Goal: Task Accomplishment & Management: Complete application form

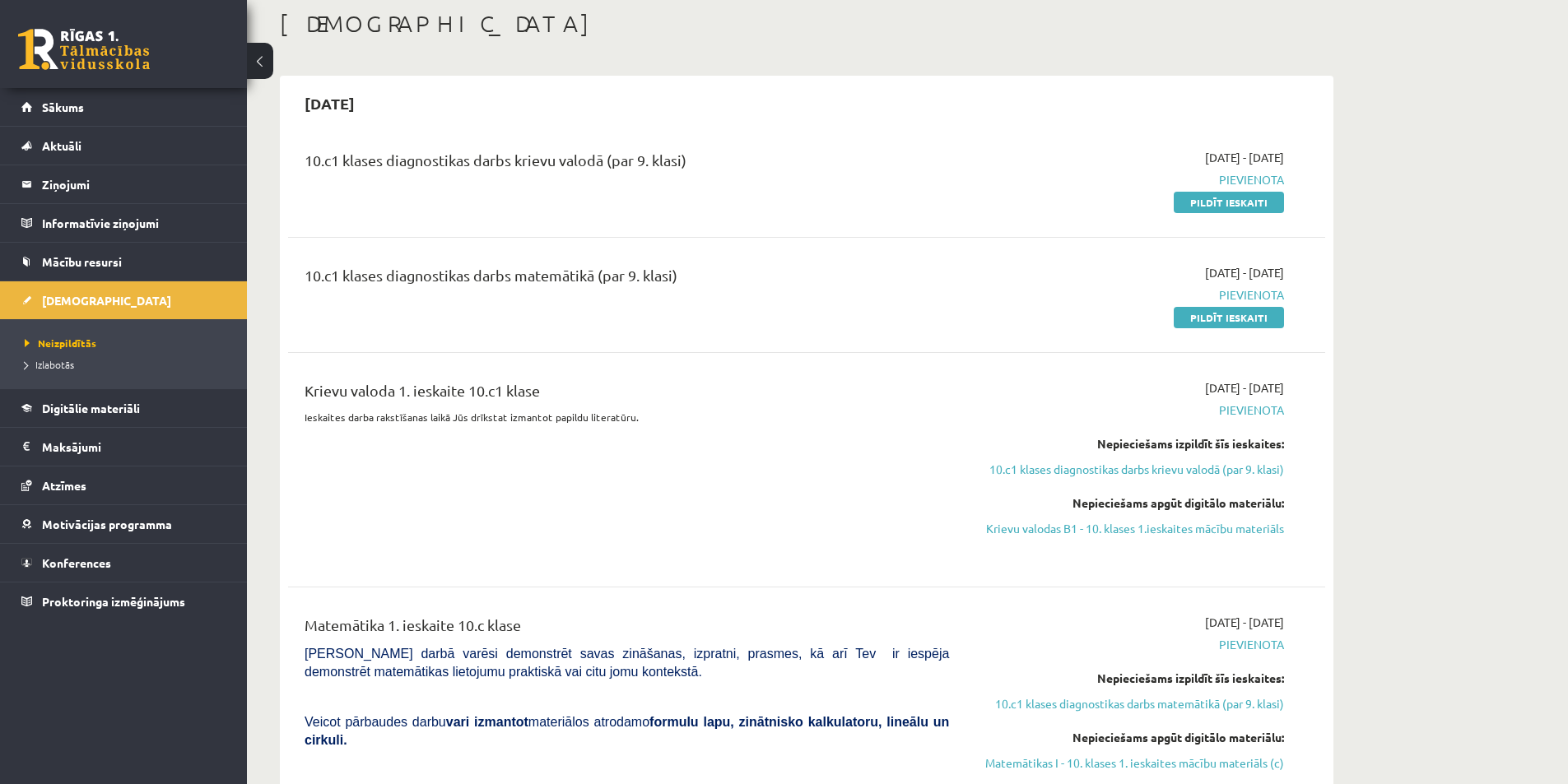
scroll to position [82, 0]
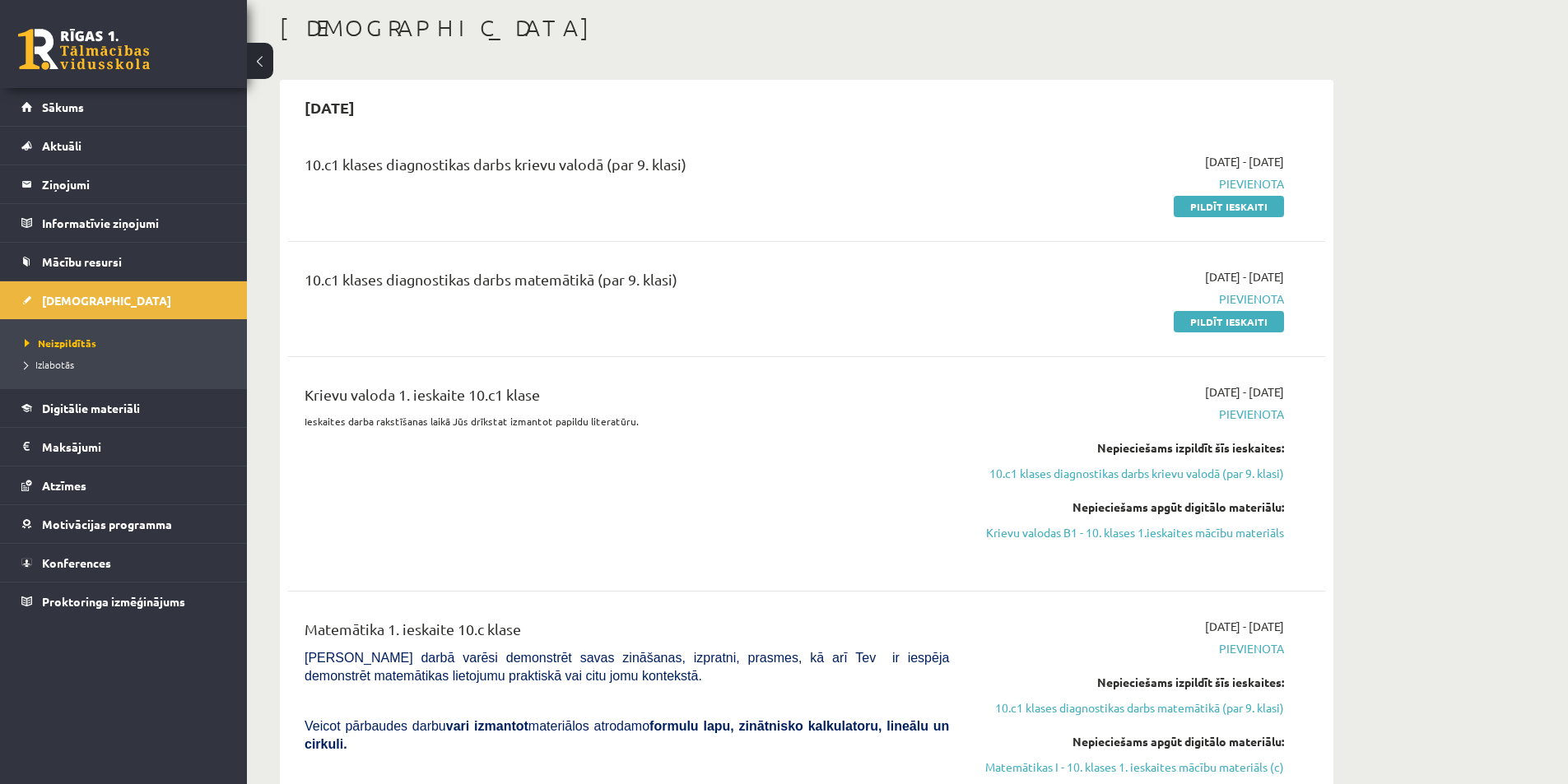
drag, startPoint x: 1072, startPoint y: 477, endPoint x: 1064, endPoint y: 485, distance: 11.3
drag, startPoint x: 1064, startPoint y: 485, endPoint x: 925, endPoint y: 487, distance: 139.0
click at [925, 487] on div "Krievu valoda 1. ieskaite 10.c1 klase Ieskaites darba rakstīšanas laikā Jūs drī…" at bounding box center [626, 474] width 669 height 181
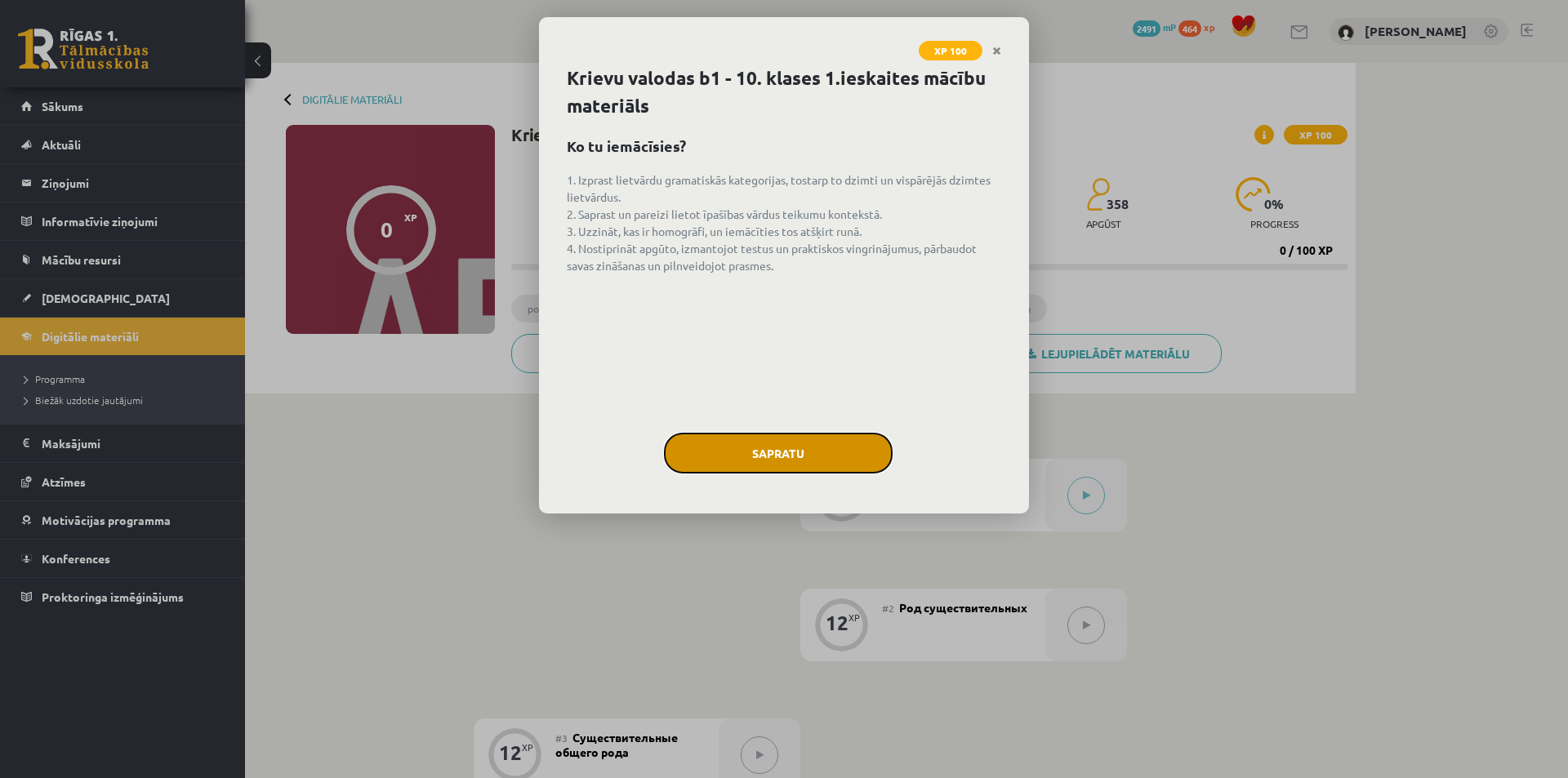
click at [738, 464] on button "Sapratu" at bounding box center [778, 453] width 229 height 40
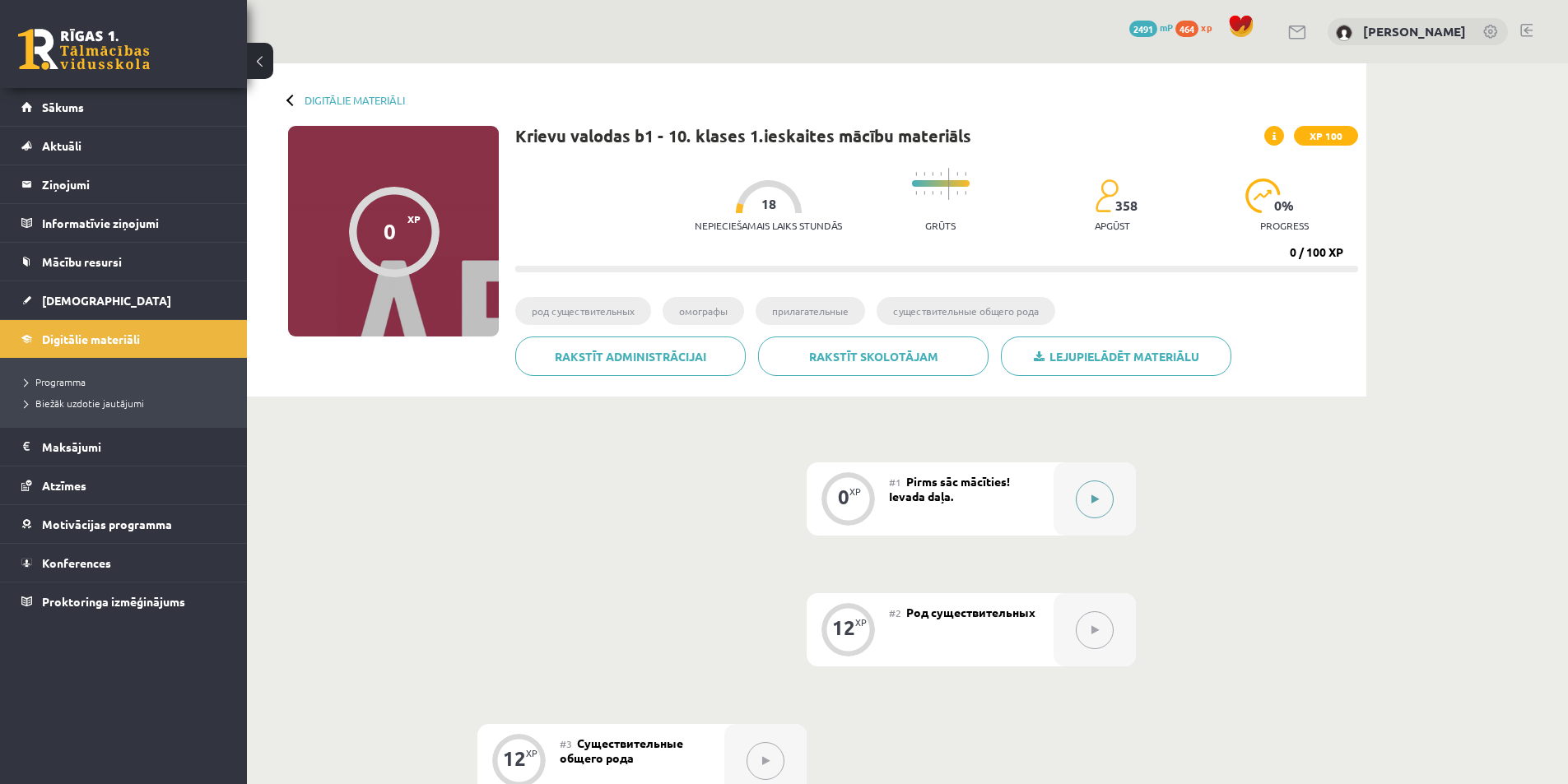
click at [1096, 521] on div at bounding box center [1094, 500] width 82 height 74
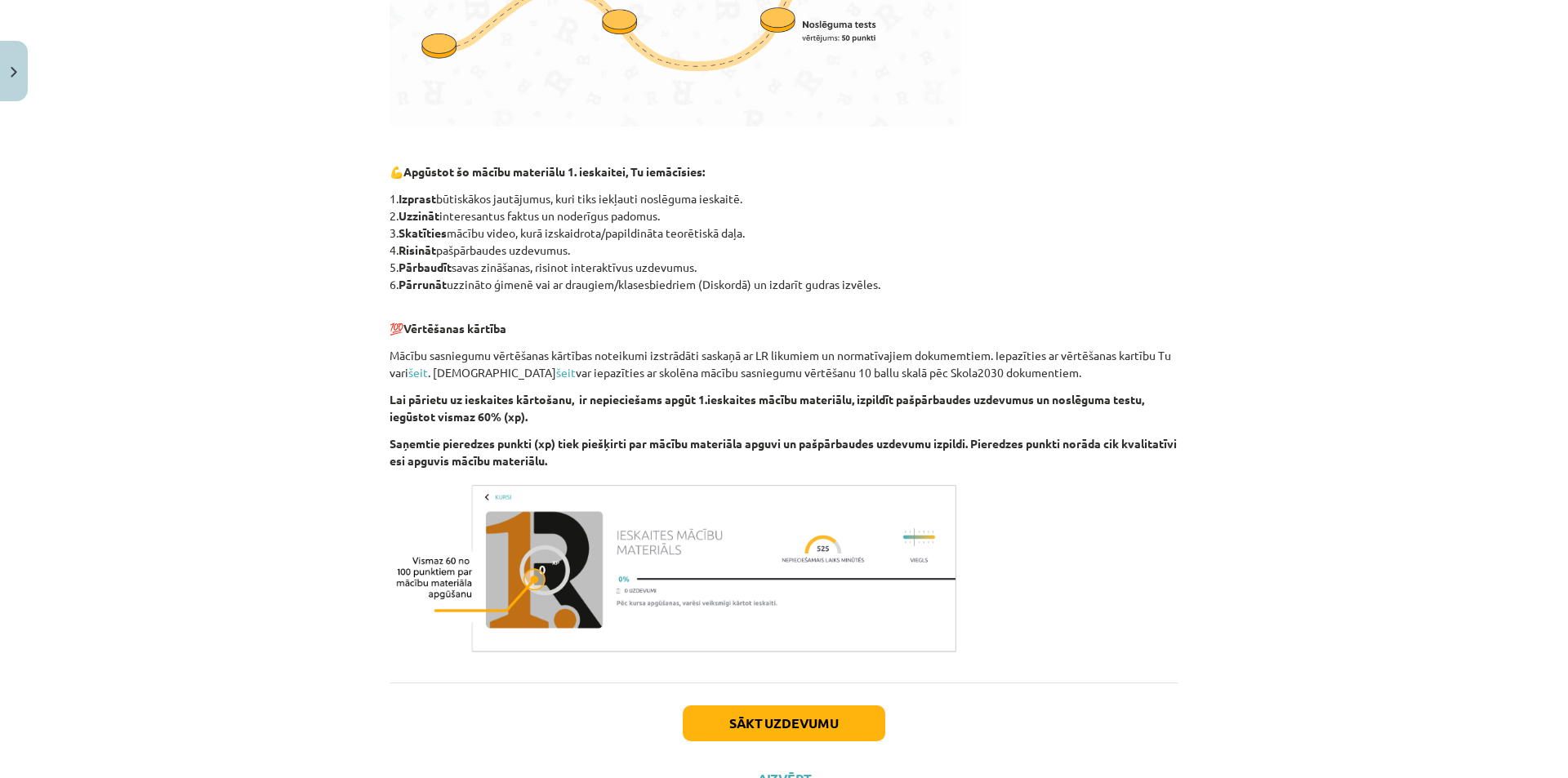
scroll to position [746, 0]
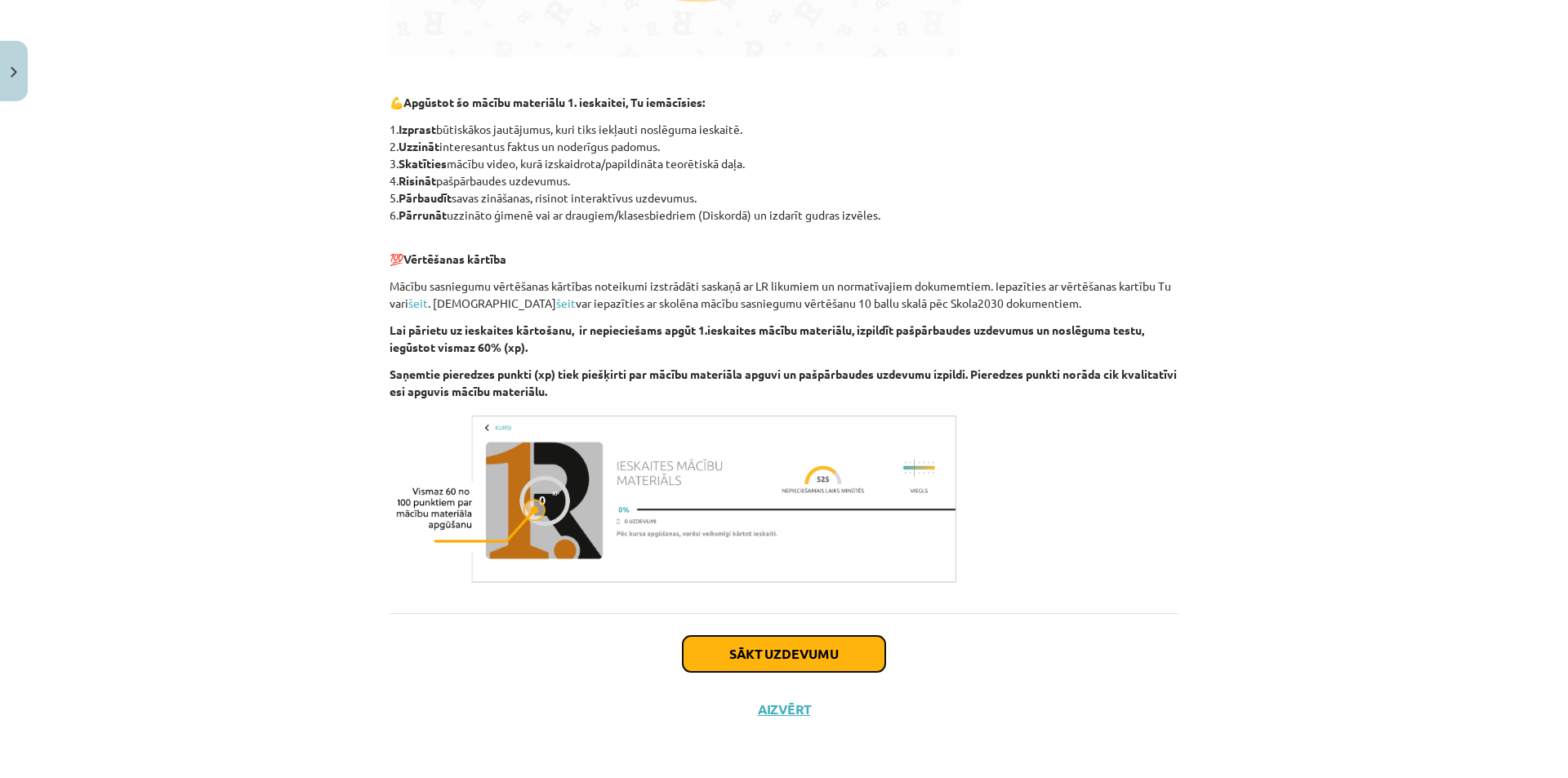
drag, startPoint x: 764, startPoint y: 647, endPoint x: 759, endPoint y: 635, distance: 13.0
click at [764, 647] on button "Sākt uzdevumu" at bounding box center [784, 654] width 202 height 35
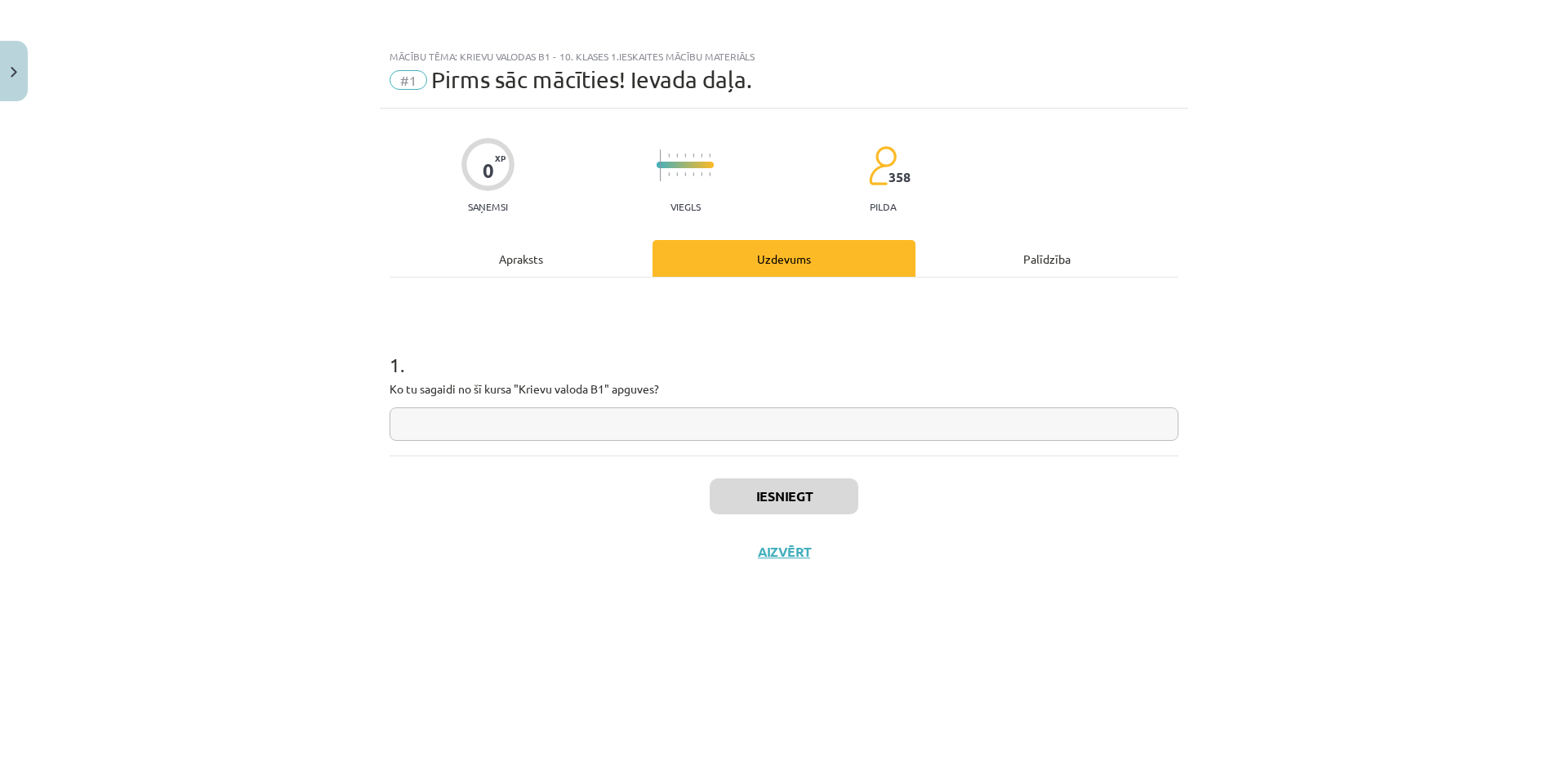
click at [569, 279] on div "1 . Ko tu sagaidi no šī kursa "Krievu valoda B1" apguves?" at bounding box center [784, 367] width 788 height 178
click at [569, 269] on div "Apraksts" at bounding box center [520, 258] width 263 height 36
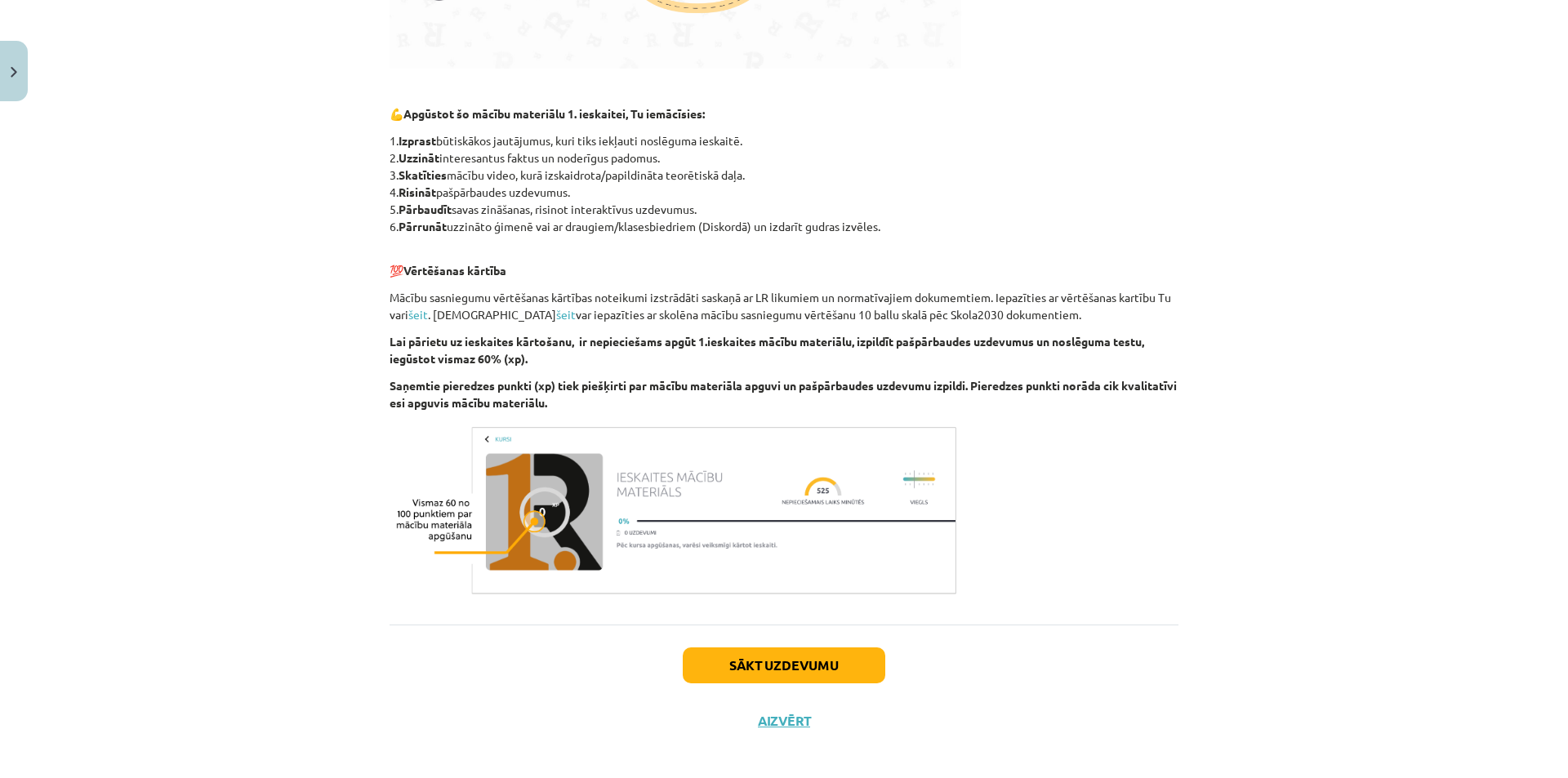
scroll to position [746, 0]
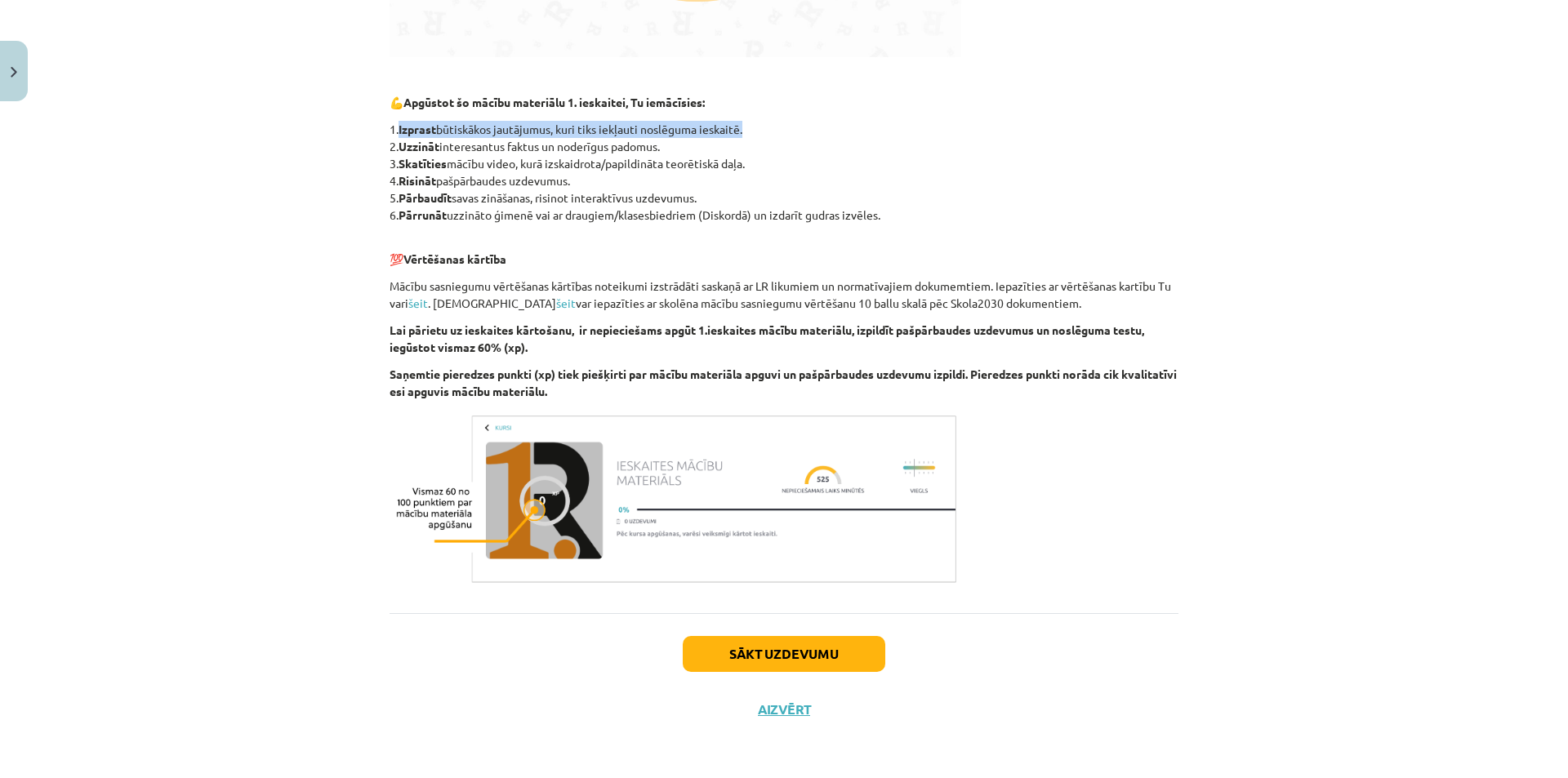
drag, startPoint x: 756, startPoint y: 130, endPoint x: 396, endPoint y: 128, distance: 360.0
click at [396, 128] on p "1. Izprast būtiskākos jautājumus, kuri tiks iekļauti noslēguma ieskaitē. 2. Uzz…" at bounding box center [784, 173] width 788 height 103
copy p "Izprast būtiskākos jautājumus, kuri tiks iekļauti noslēguma ieskaitē."
click at [301, 128] on div "Mācību tēma: Krievu valodas b1 - 10. klases 1.ieskaites mācību materiāls #1 Pir…" at bounding box center [784, 389] width 1568 height 778
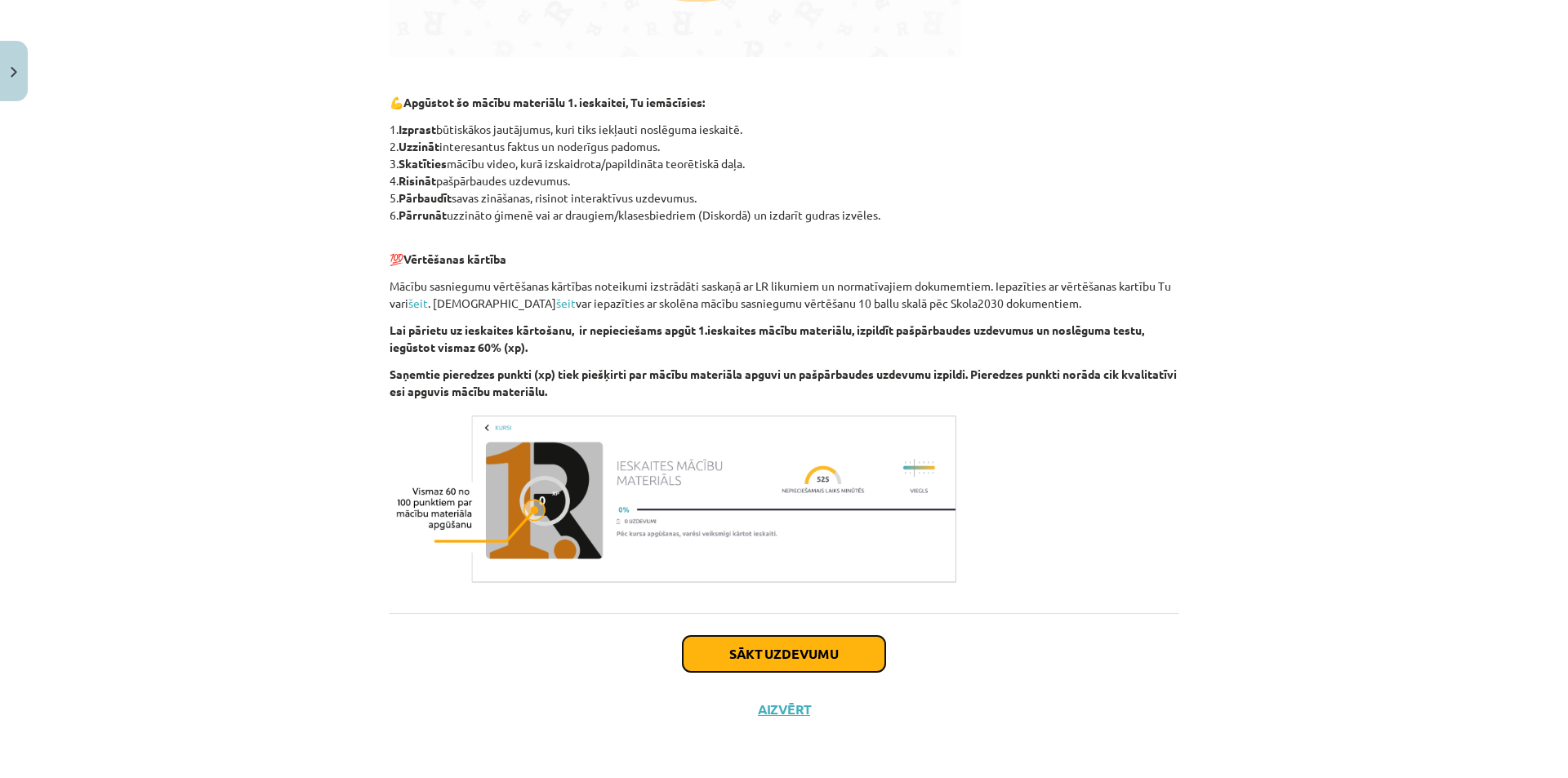
click at [765, 652] on button "Sākt uzdevumu" at bounding box center [784, 654] width 202 height 35
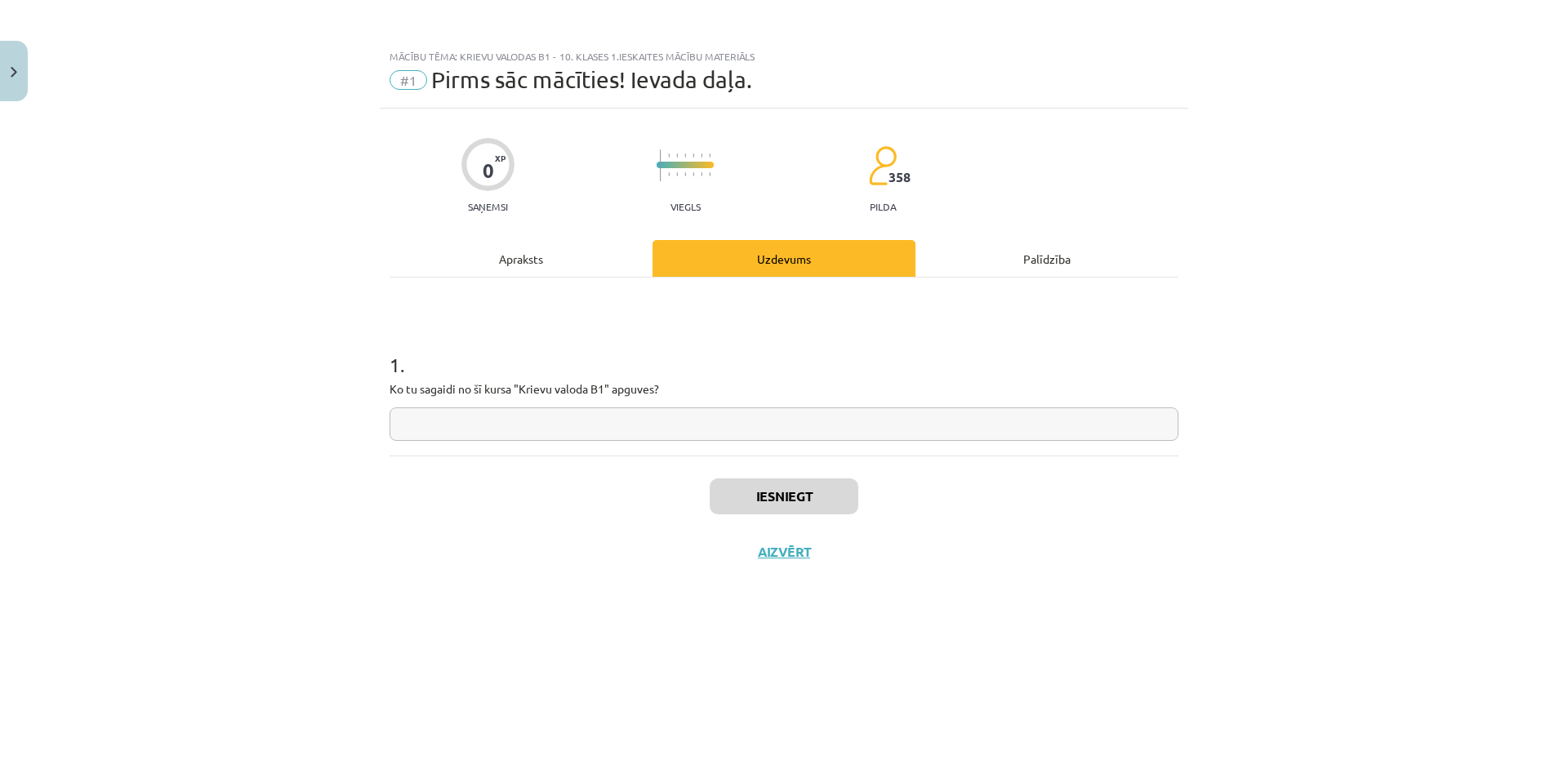
click at [546, 403] on div "1 . Ko tu sagaidi no šī kursa "Krievu valoda B1" apguves?" at bounding box center [784, 384] width 788 height 116
click at [545, 413] on input "text" at bounding box center [784, 424] width 788 height 34
paste input "**********"
type input "**********"
click at [298, 362] on div "**********" at bounding box center [784, 389] width 1568 height 778
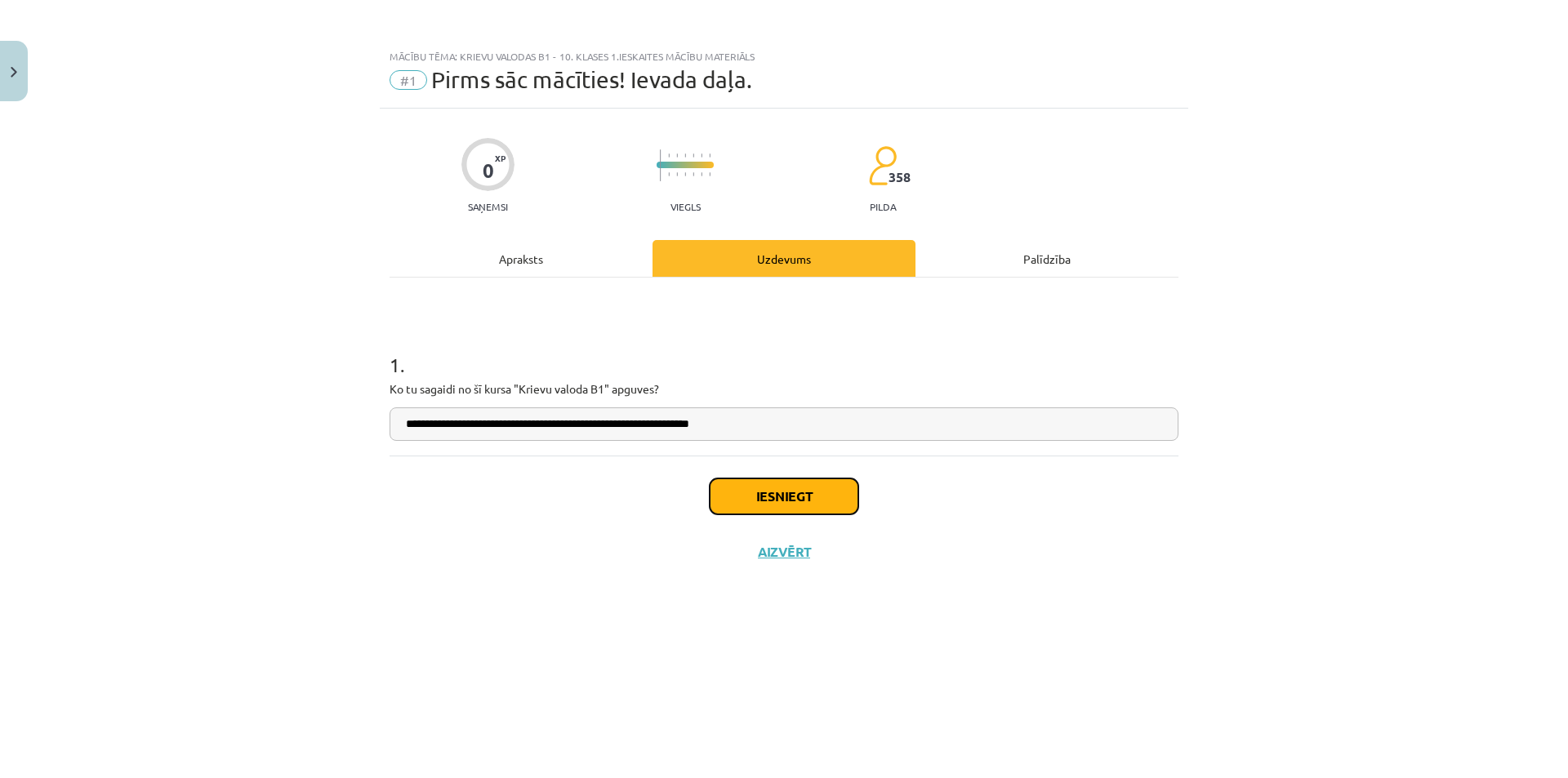
click at [783, 498] on button "Iesniegt" at bounding box center [784, 496] width 149 height 35
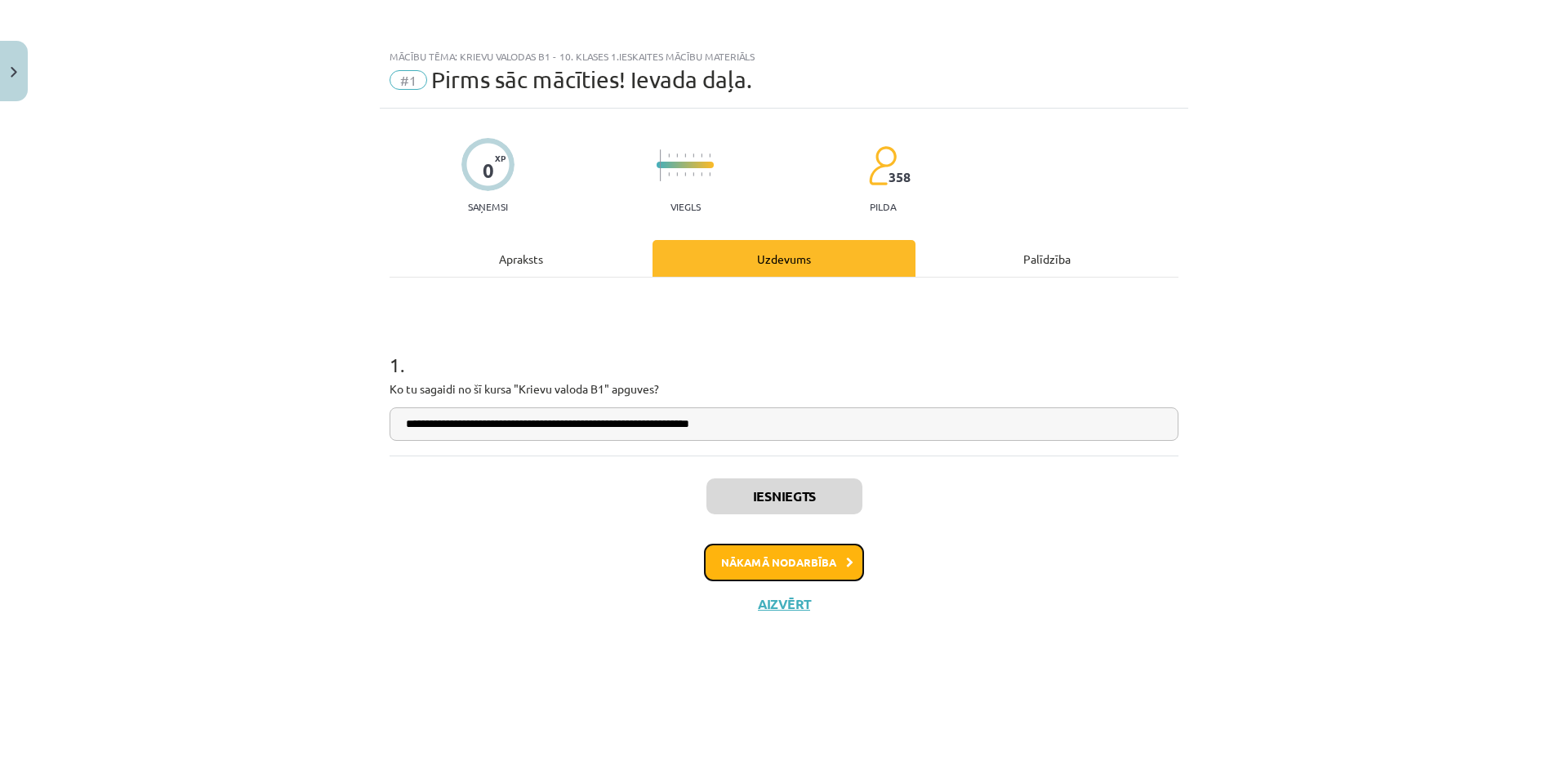
click at [751, 562] on button "Nākamā nodarbība" at bounding box center [784, 563] width 160 height 37
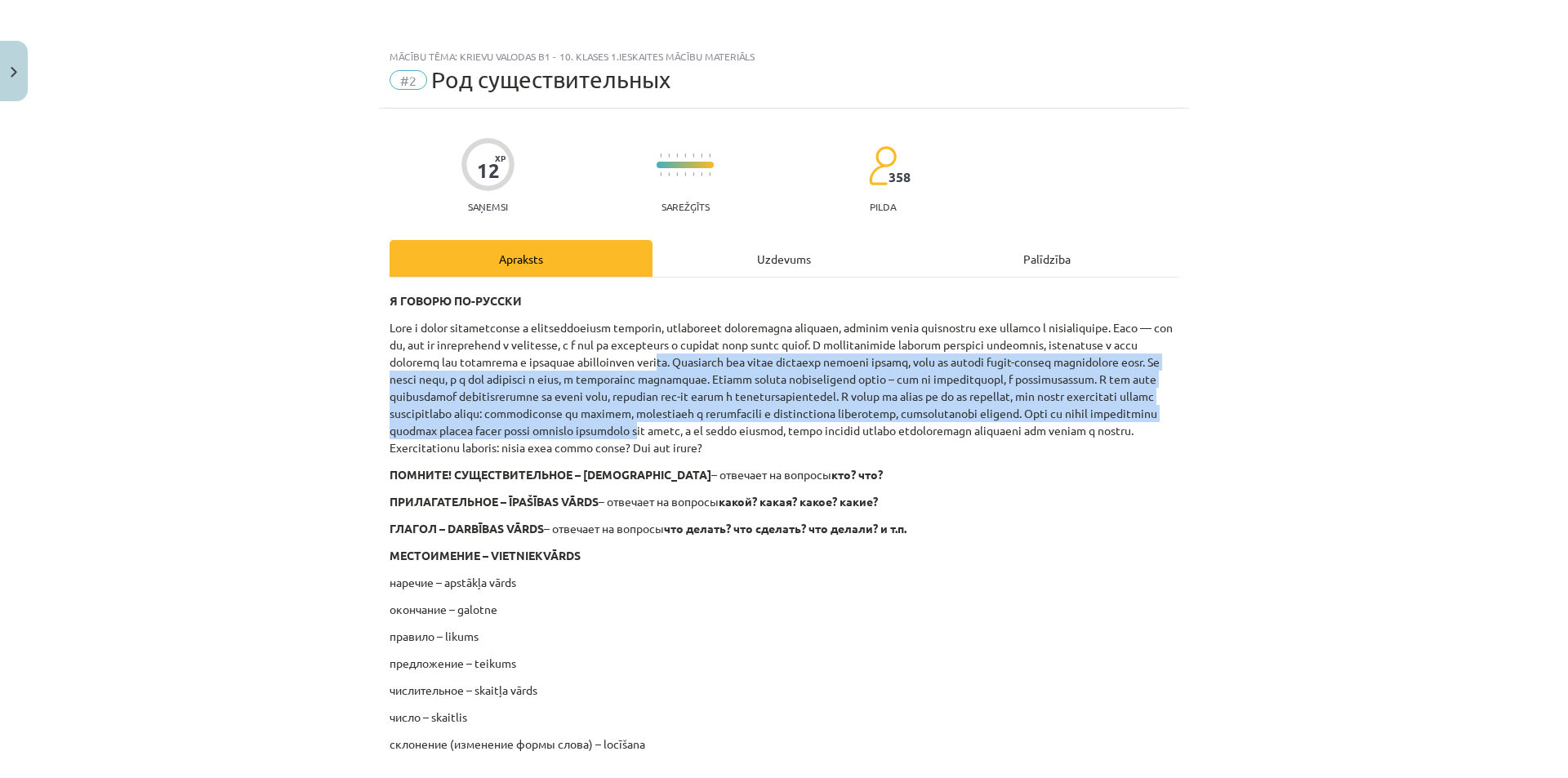
drag, startPoint x: 1019, startPoint y: 369, endPoint x: 570, endPoint y: 442, distance: 454.9
click at [570, 442] on p at bounding box center [784, 388] width 788 height 137
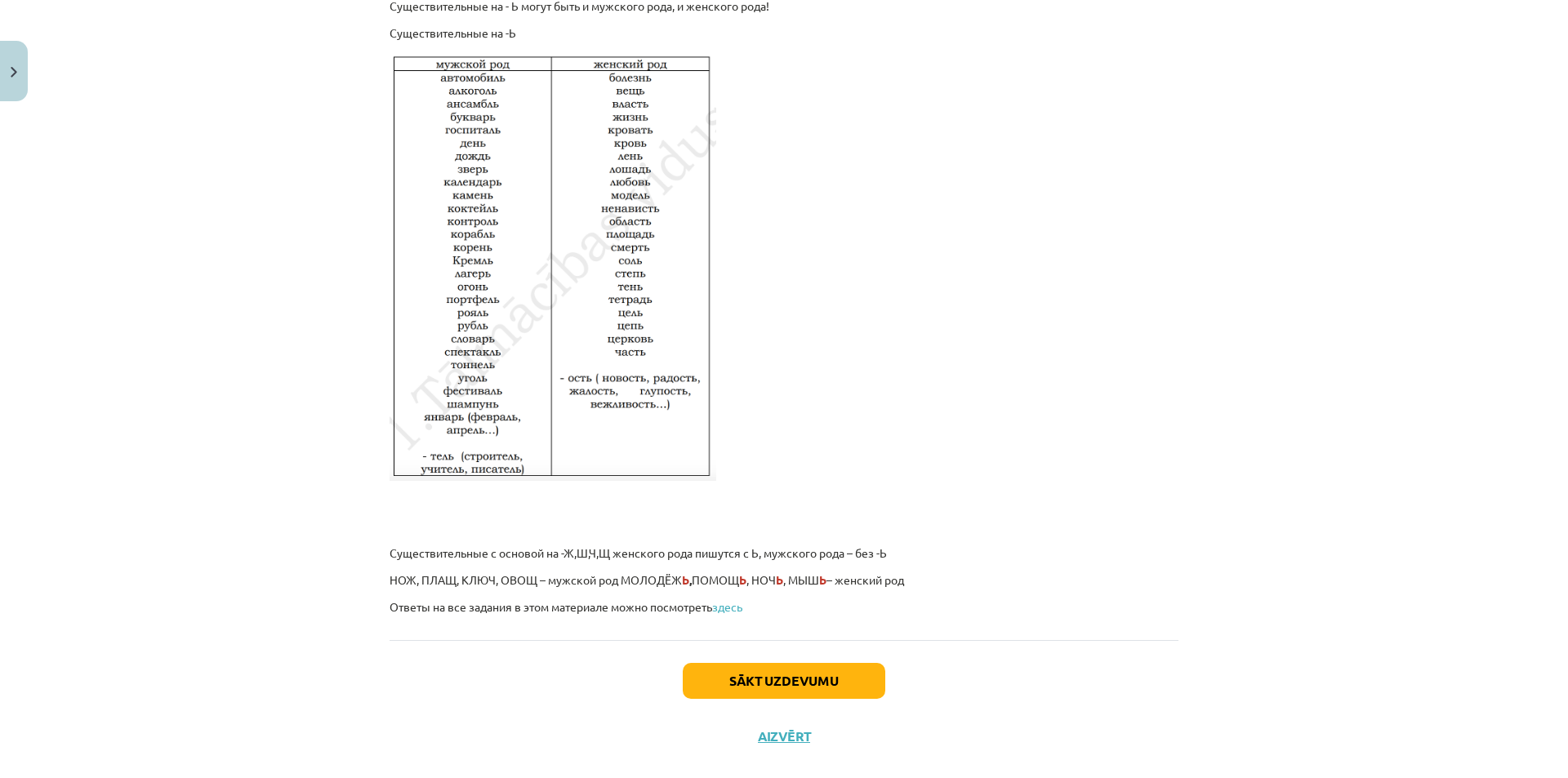
scroll to position [2605, 0]
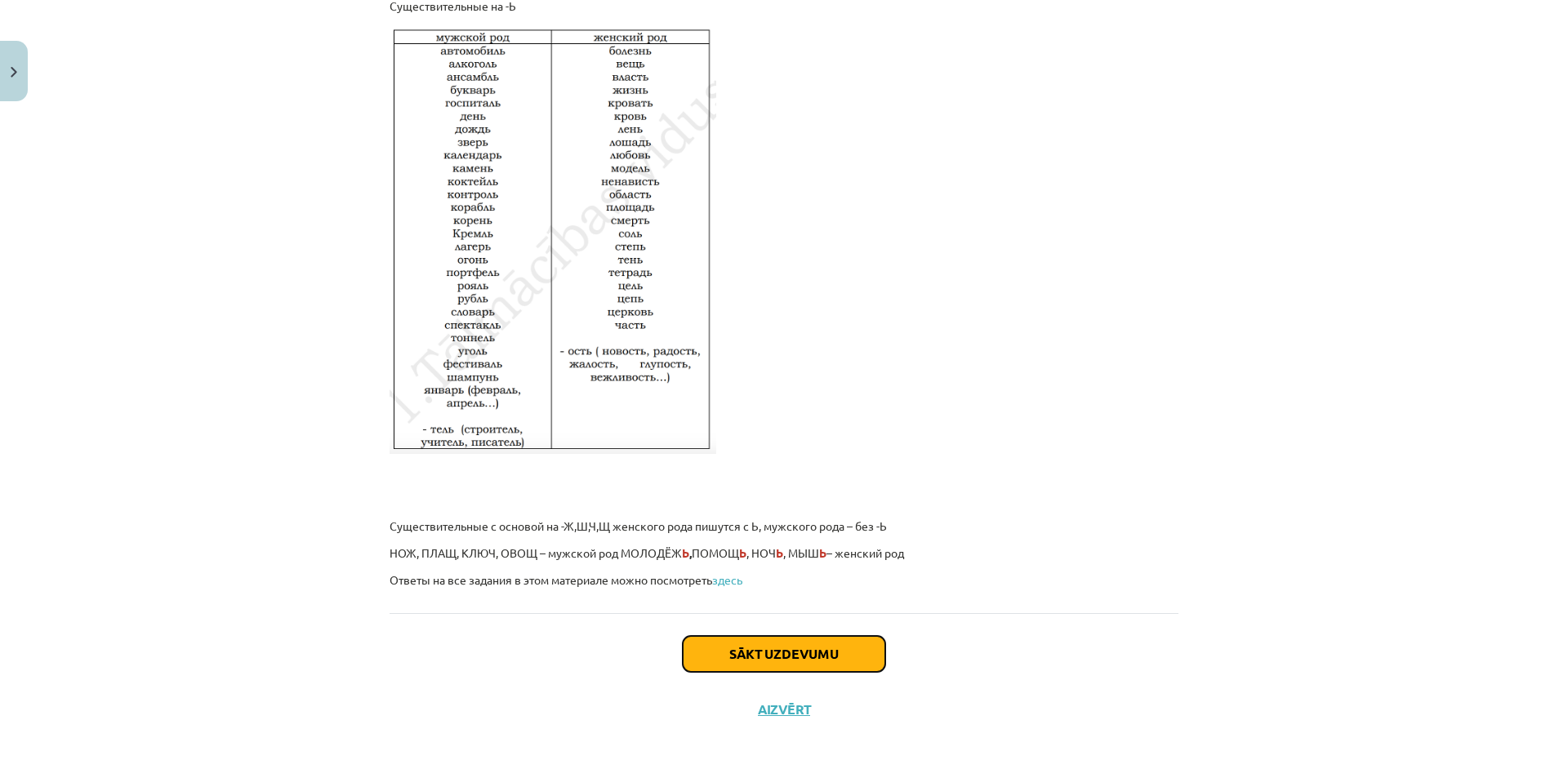
click at [702, 640] on button "Sākt uzdevumu" at bounding box center [784, 654] width 202 height 35
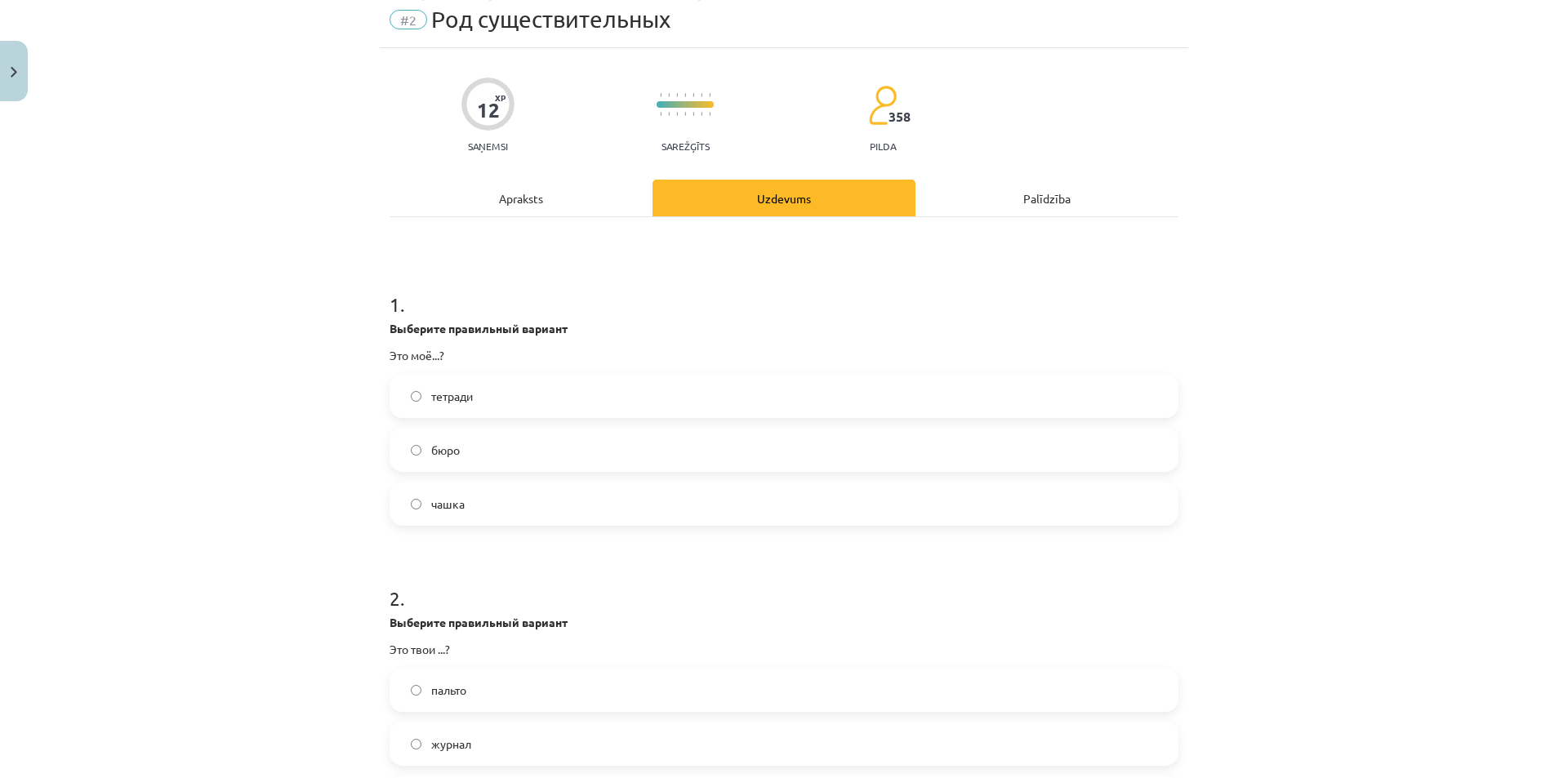
scroll to position [40, 0]
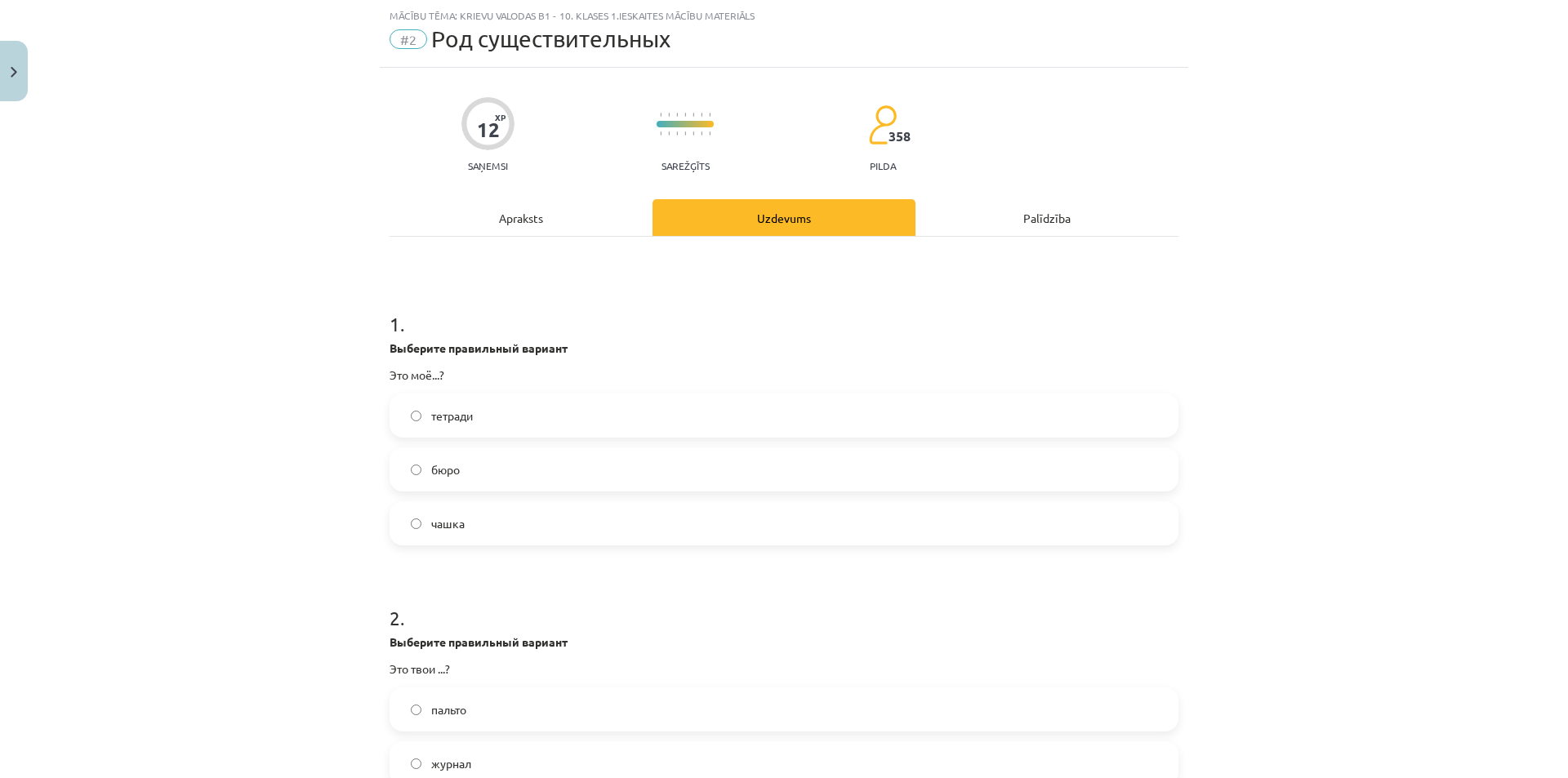
click at [401, 468] on label "бюро" at bounding box center [784, 469] width 785 height 40
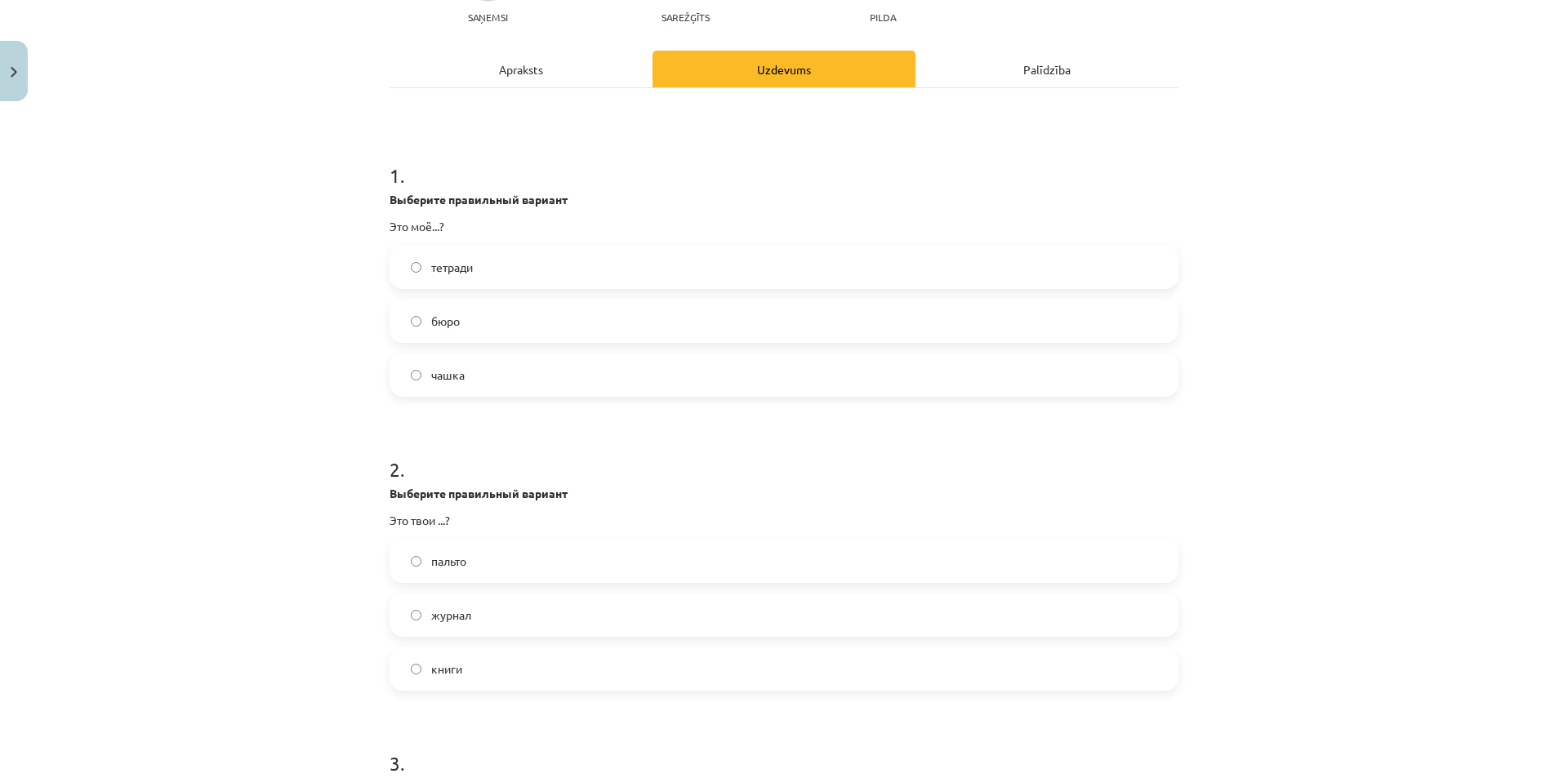
scroll to position [204, 0]
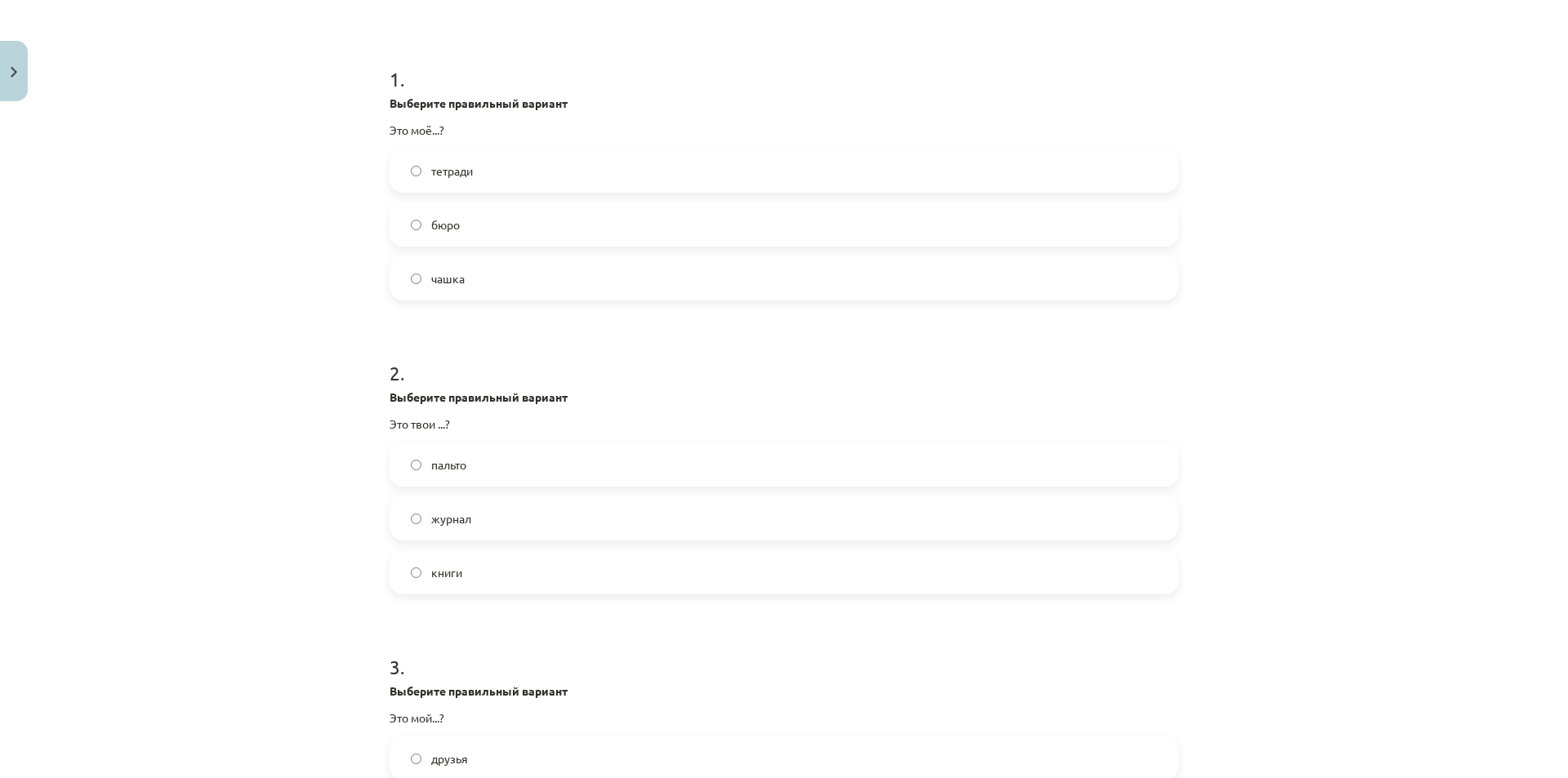
click at [422, 577] on label "книги" at bounding box center [784, 572] width 785 height 40
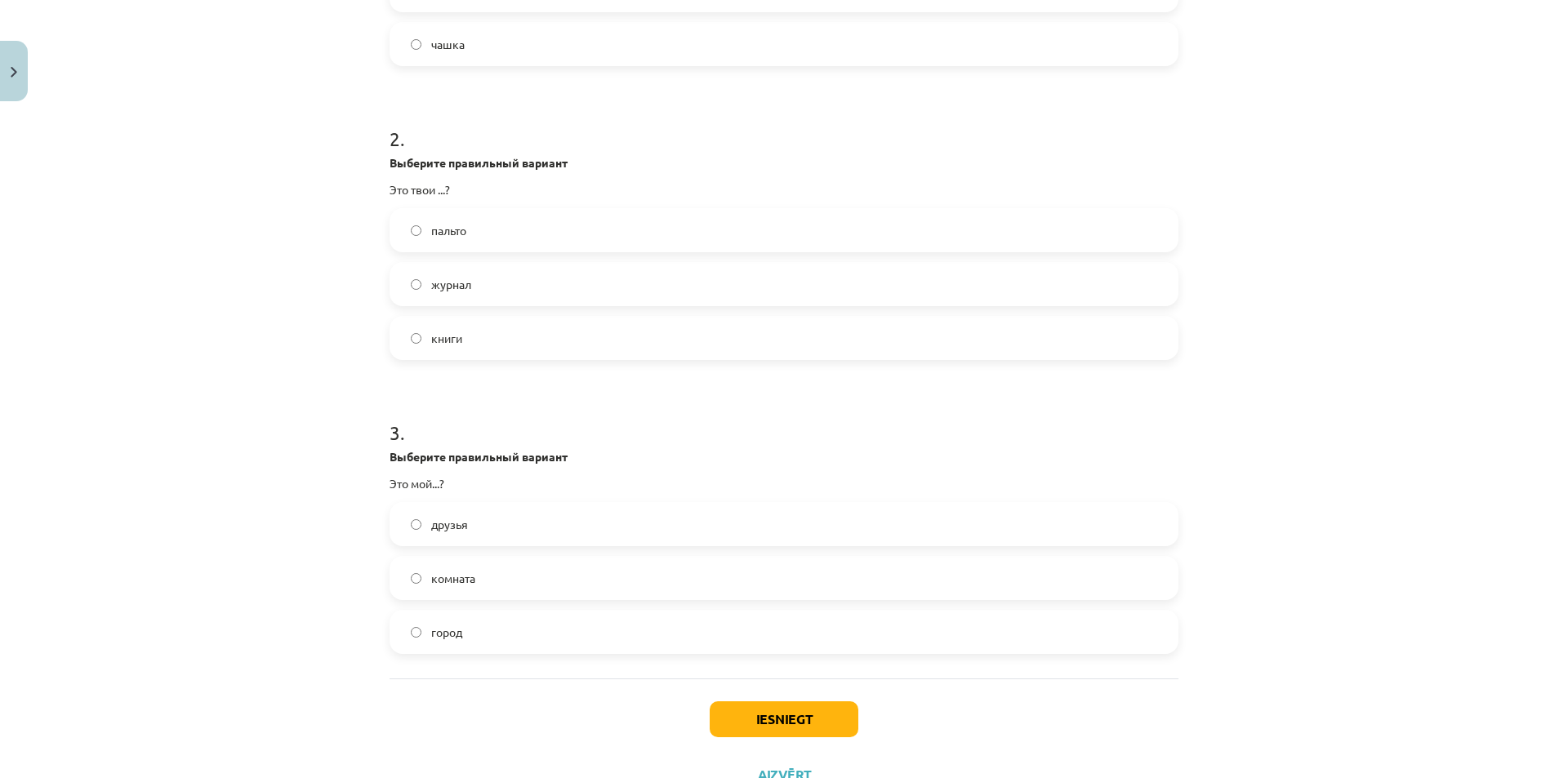
scroll to position [530, 0]
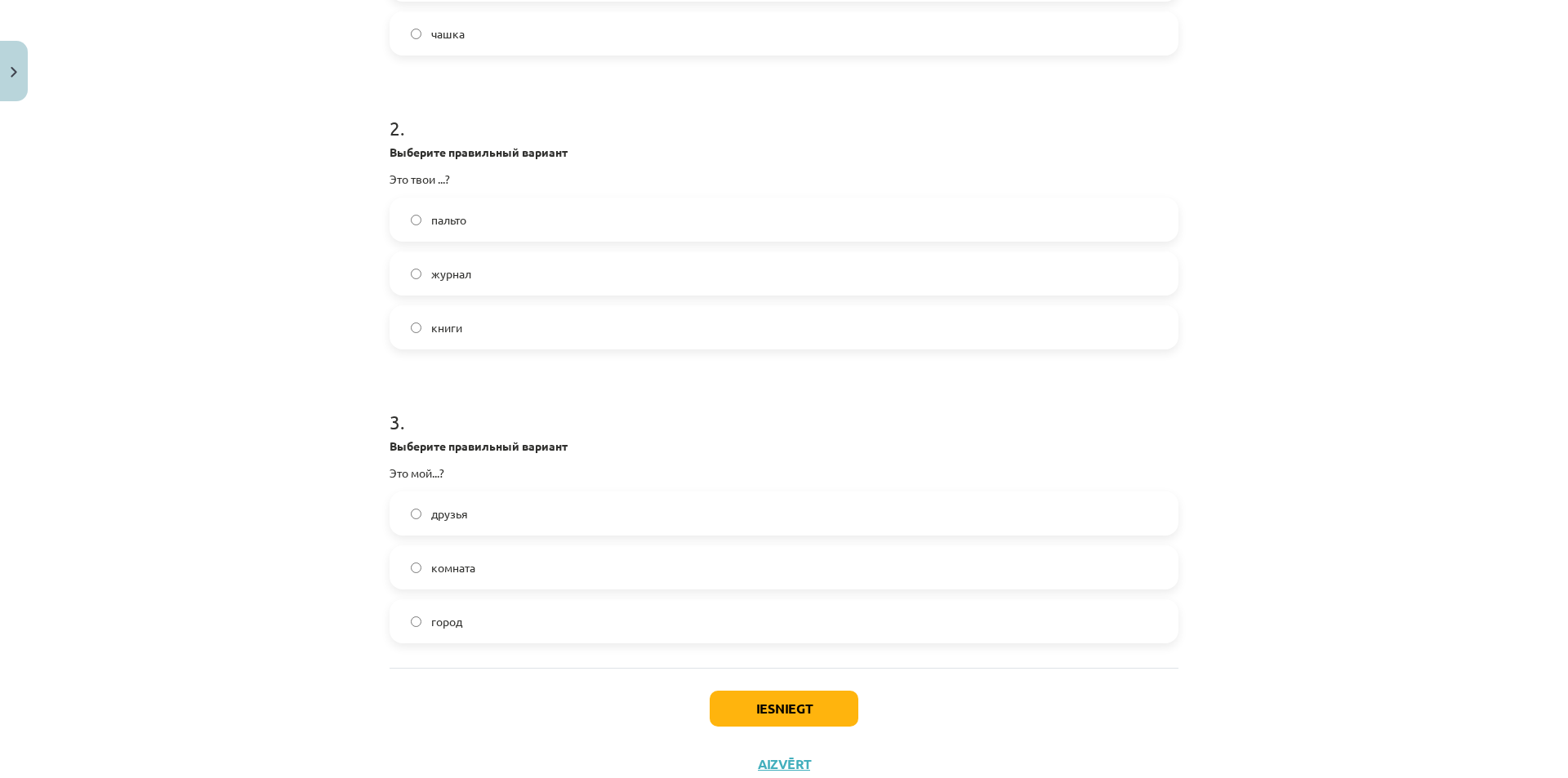
click at [426, 631] on label "город" at bounding box center [784, 621] width 785 height 40
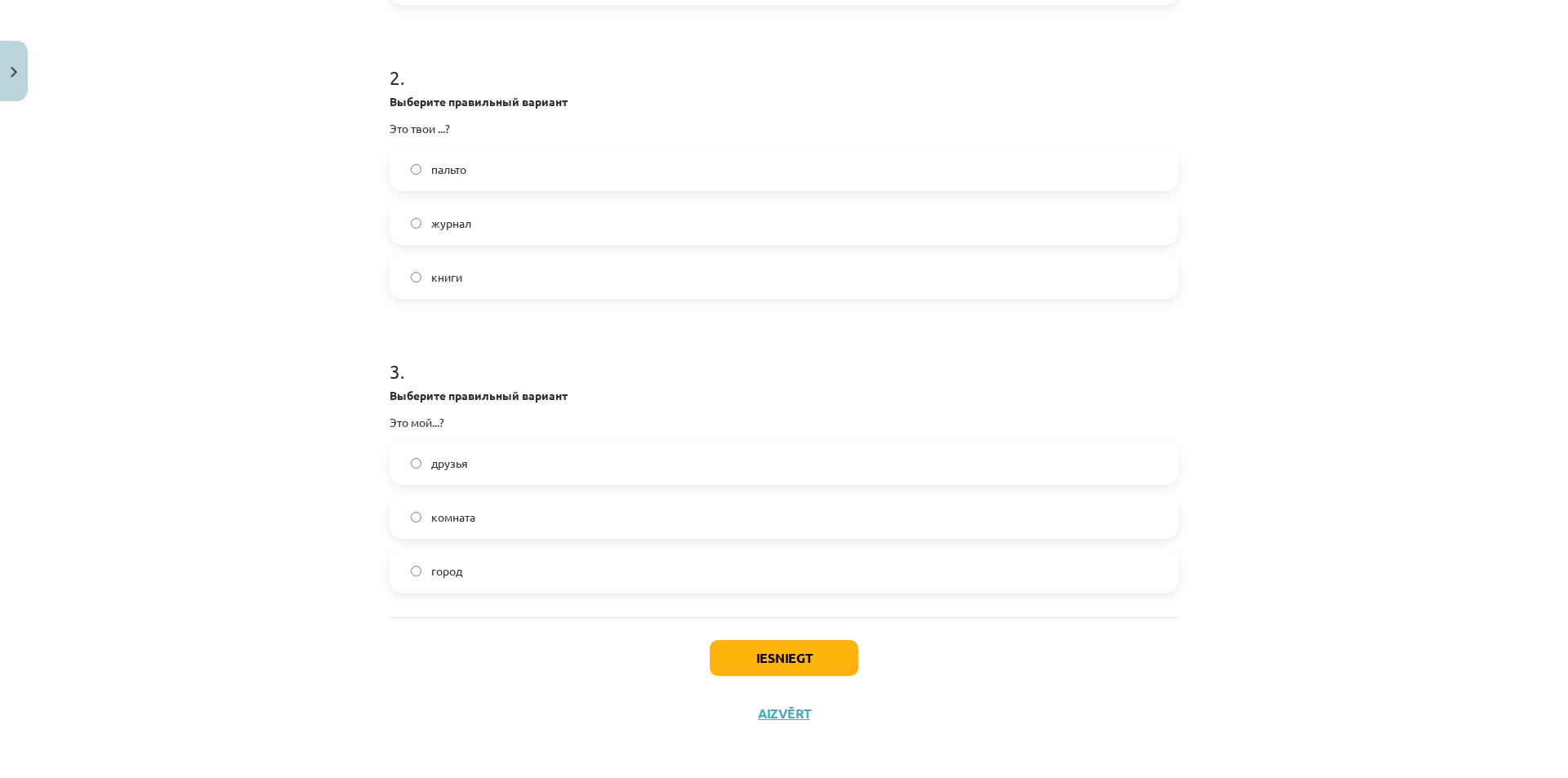
scroll to position [586, 0]
click at [749, 661] on button "Iesniegt" at bounding box center [784, 654] width 149 height 35
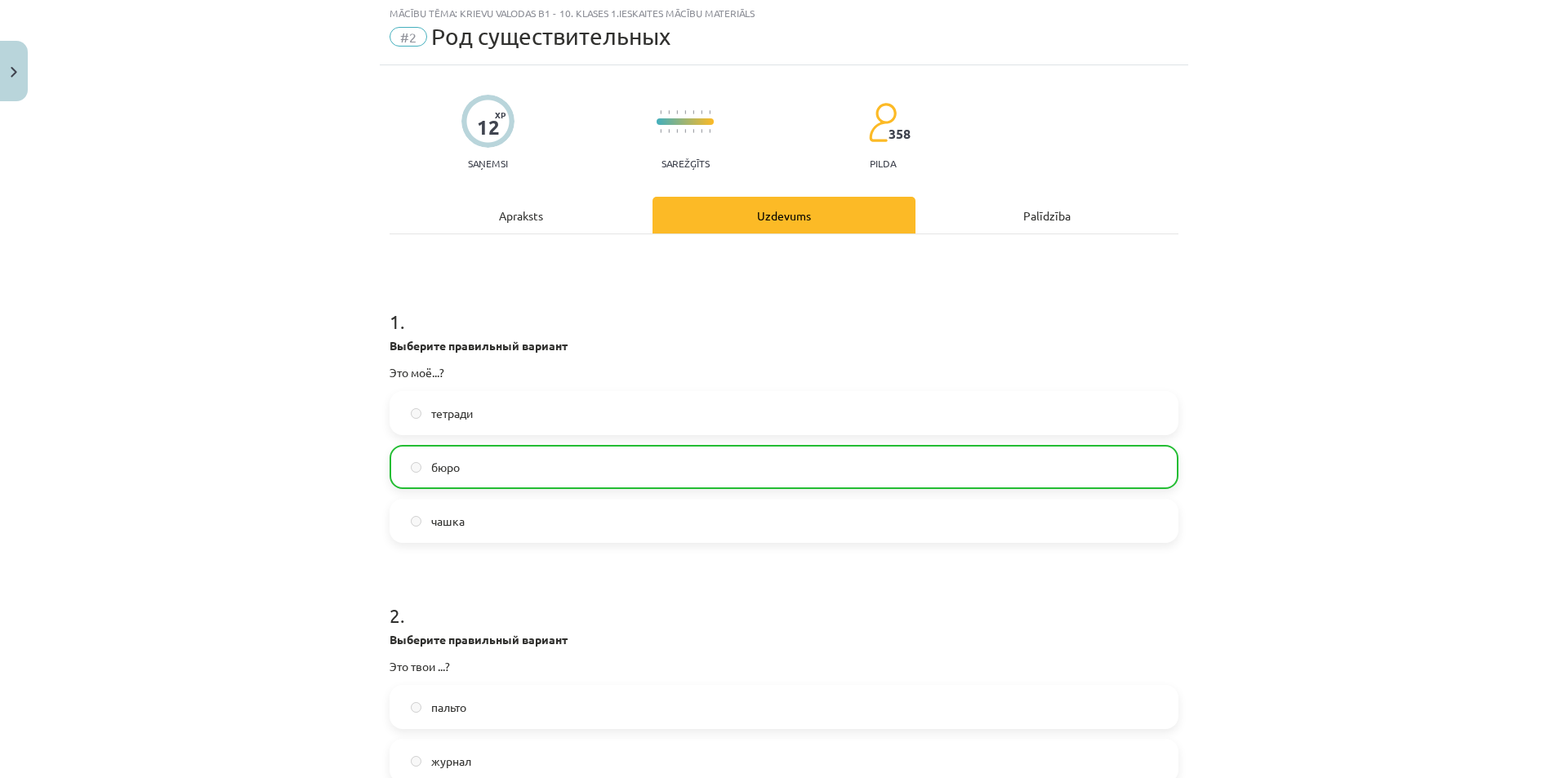
scroll to position [0, 0]
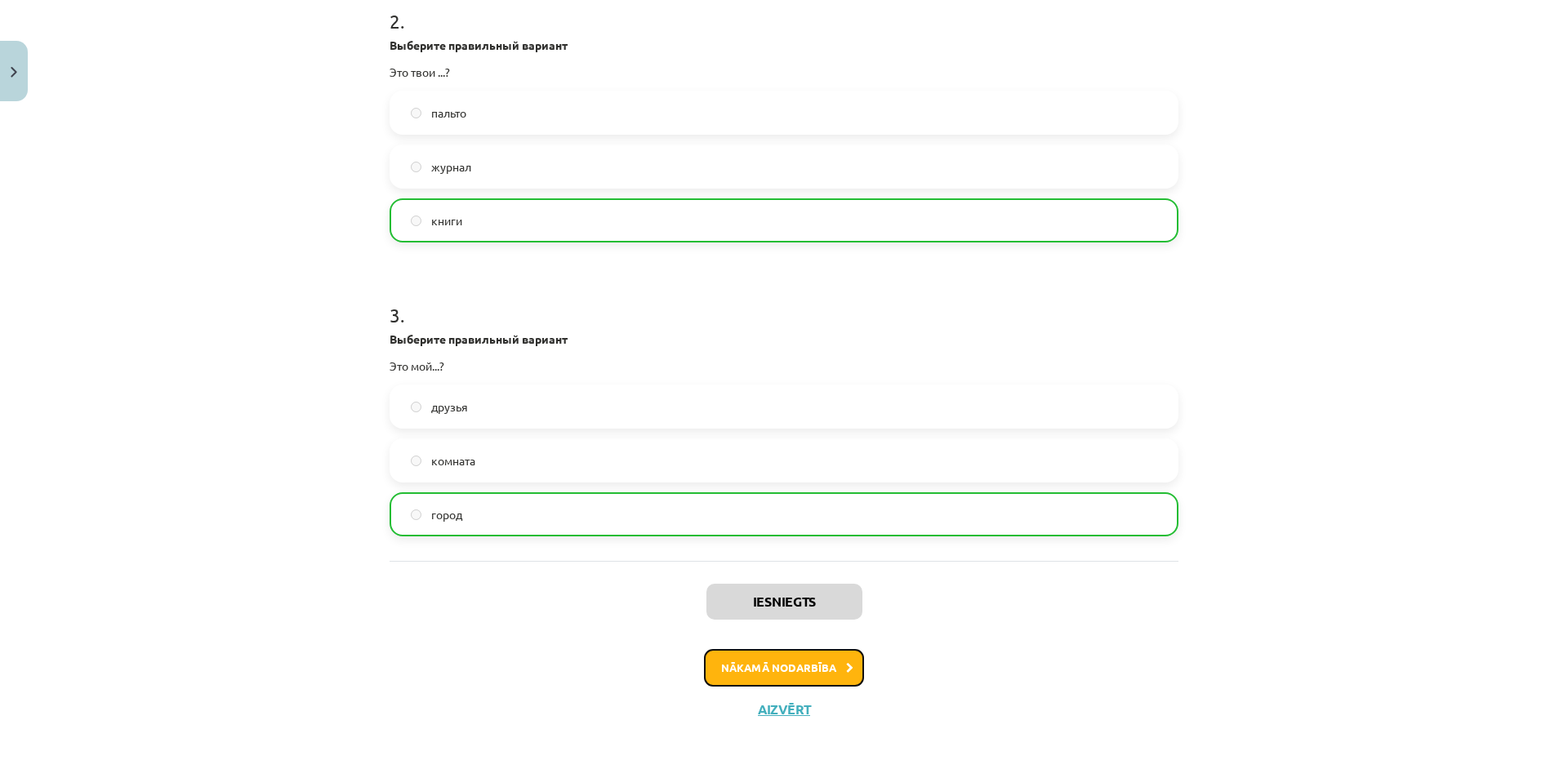
click at [768, 672] on button "Nākamā nodarbība" at bounding box center [784, 669] width 160 height 37
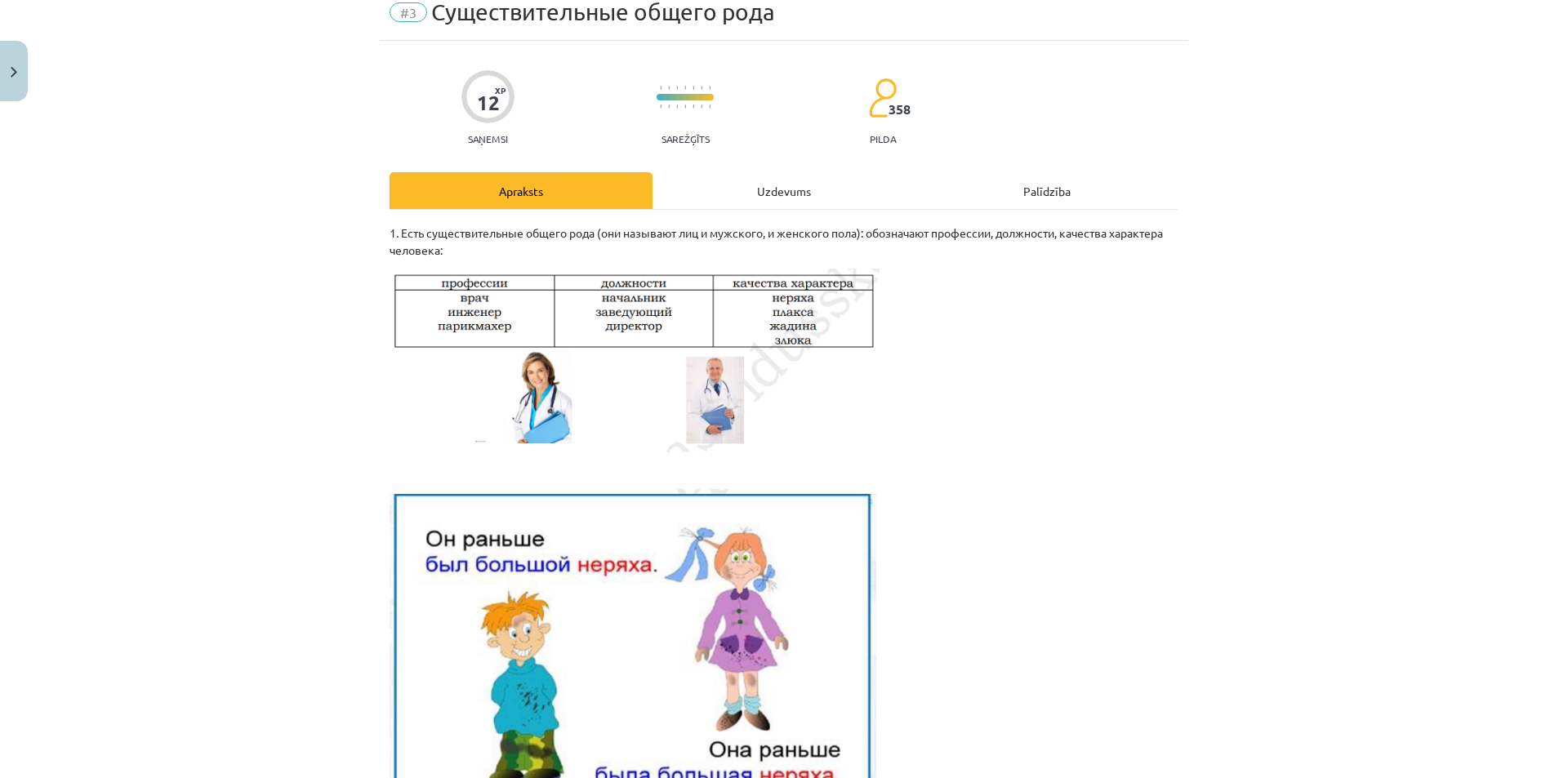
scroll to position [40, 0]
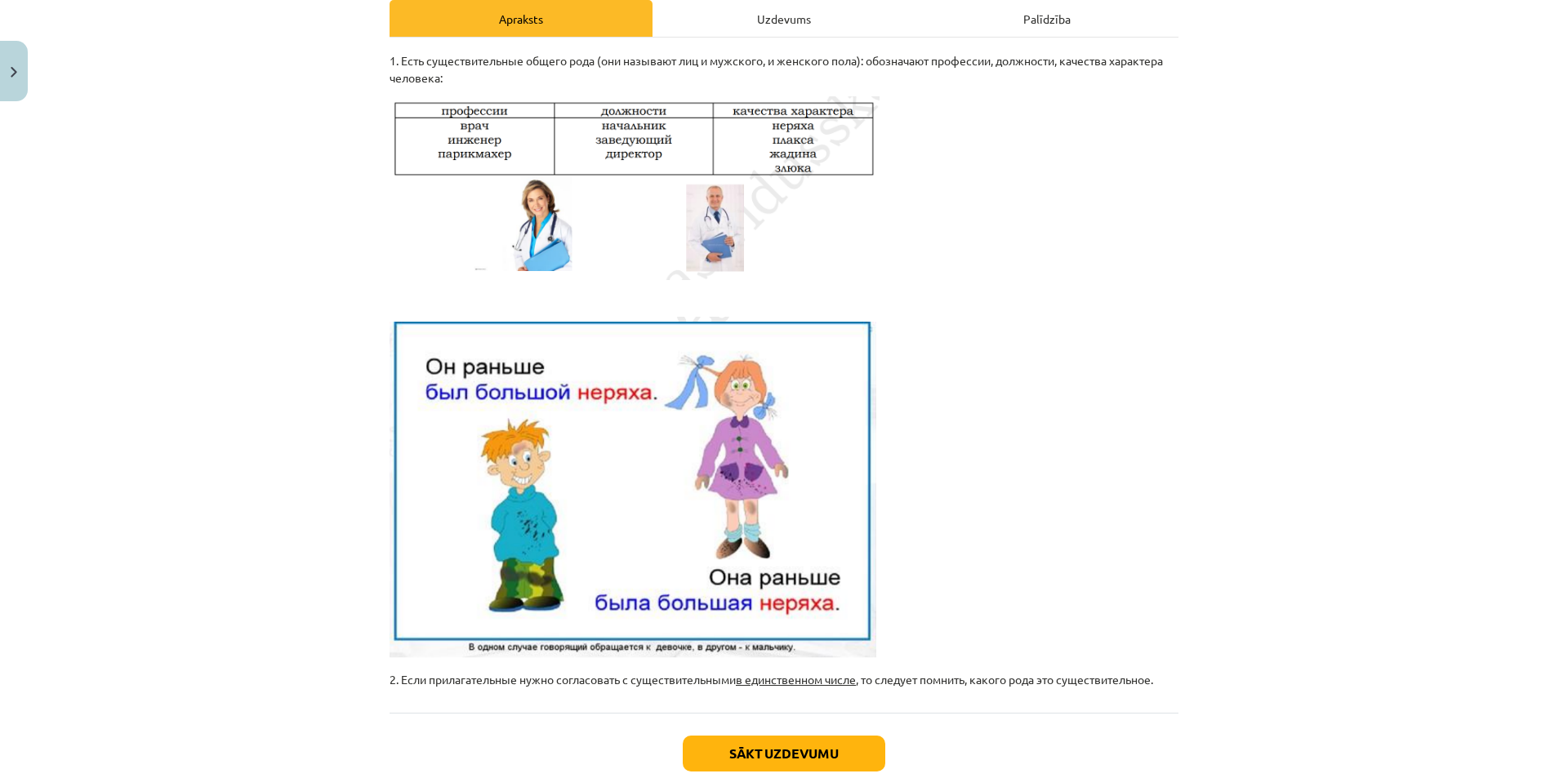
scroll to position [340, 0]
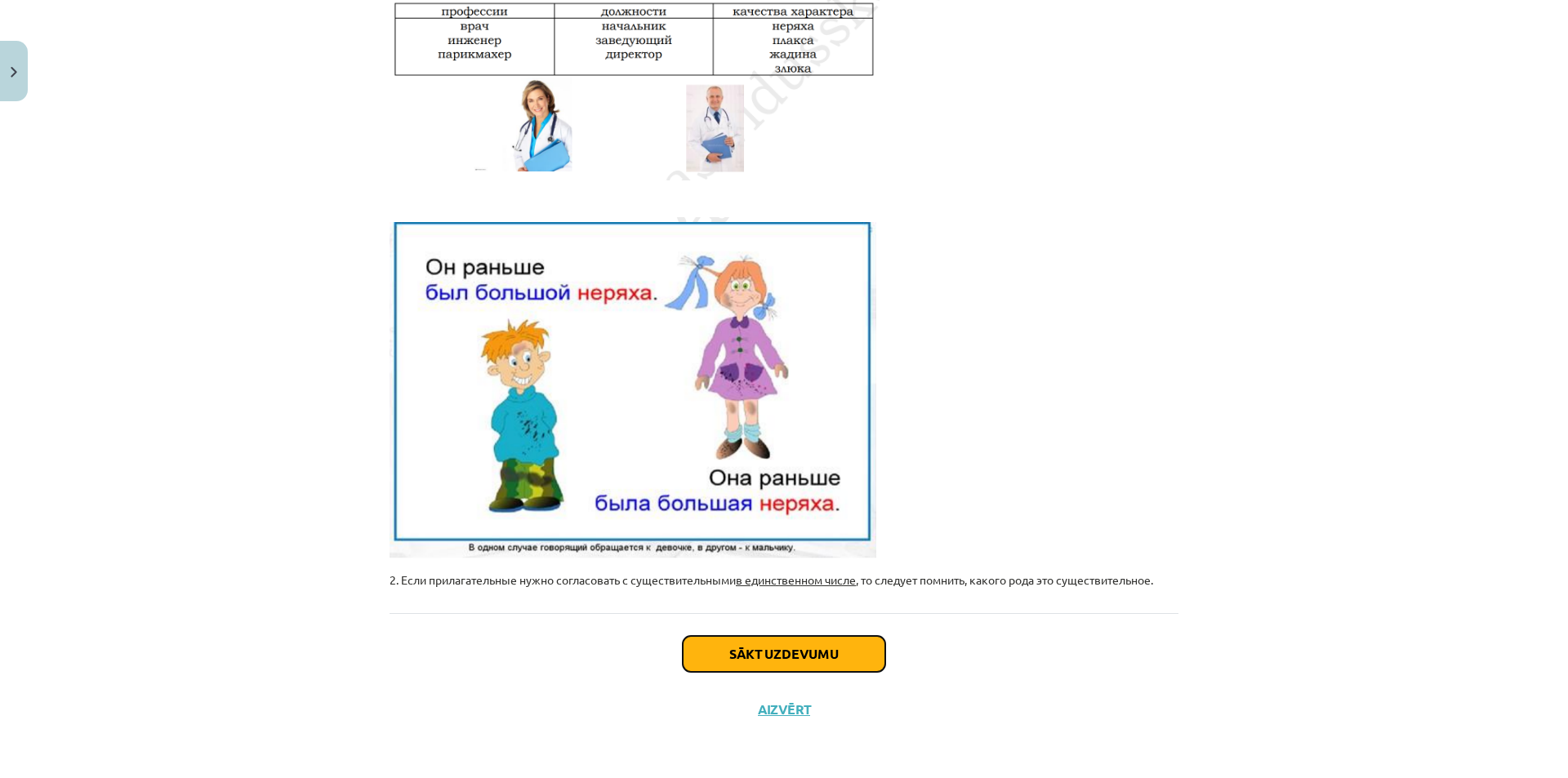
click at [783, 654] on button "Sākt uzdevumu" at bounding box center [784, 654] width 202 height 35
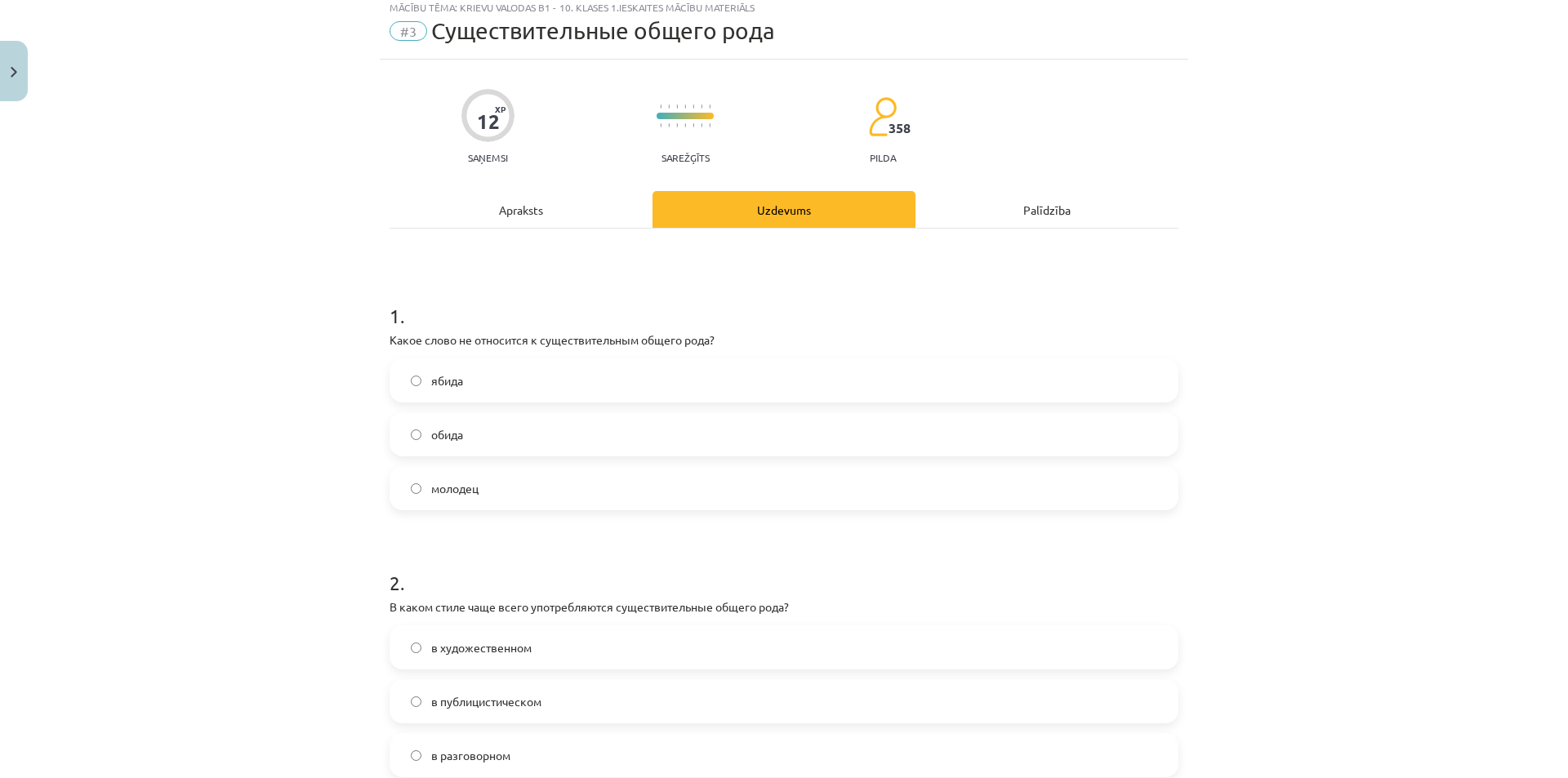
scroll to position [40, 0]
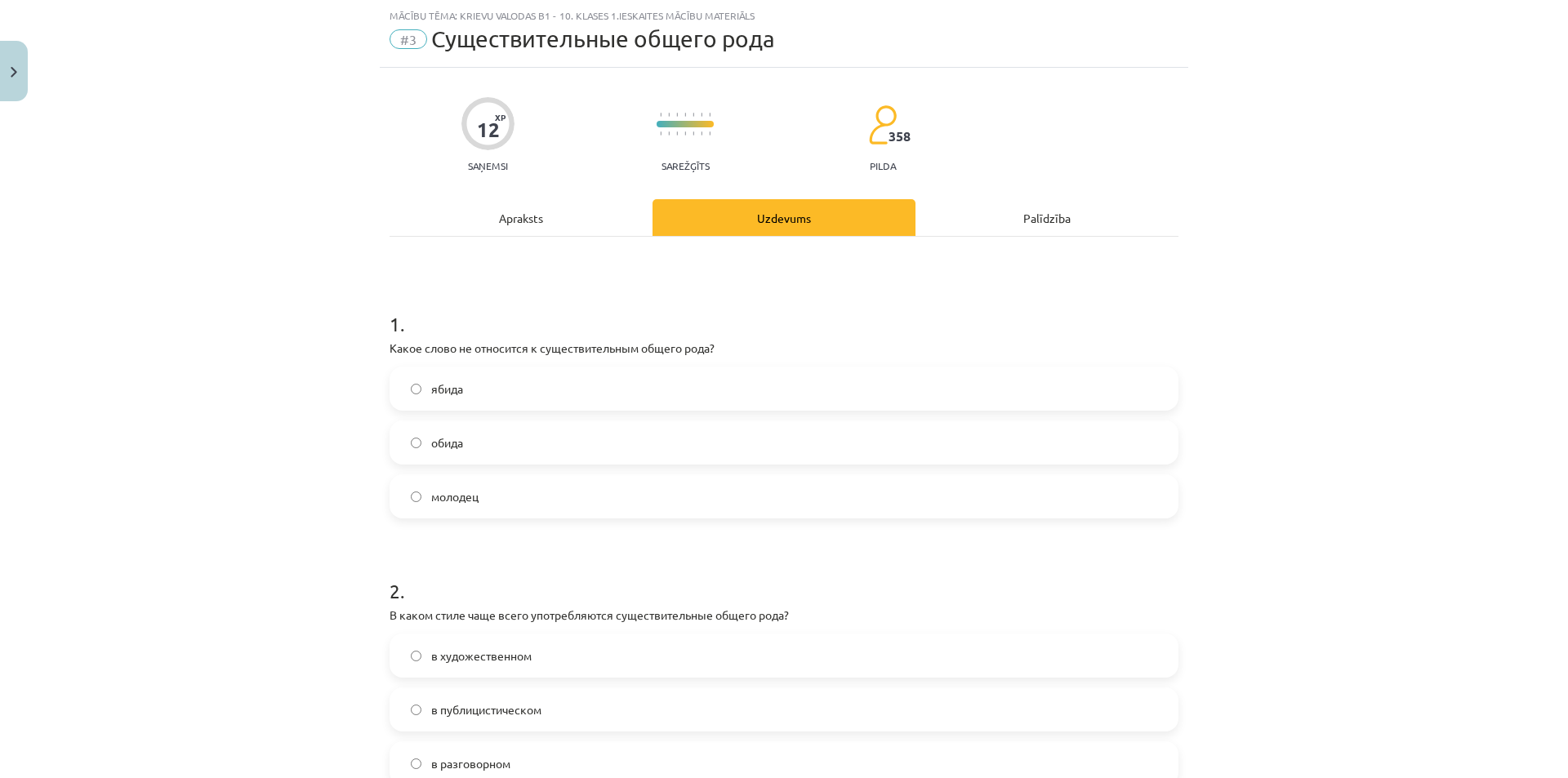
click at [442, 386] on span "ябида" at bounding box center [446, 389] width 32 height 17
drag, startPoint x: 394, startPoint y: 388, endPoint x: 461, endPoint y: 394, distance: 67.3
click at [461, 394] on label "ябида" at bounding box center [784, 389] width 785 height 40
copy label "ябида"
click at [286, 476] on div "Mācību tēma: Krievu valodas b1 - 10. klases 1.ieskaites mācību materiāls #3 Cущ…" at bounding box center [784, 389] width 1568 height 778
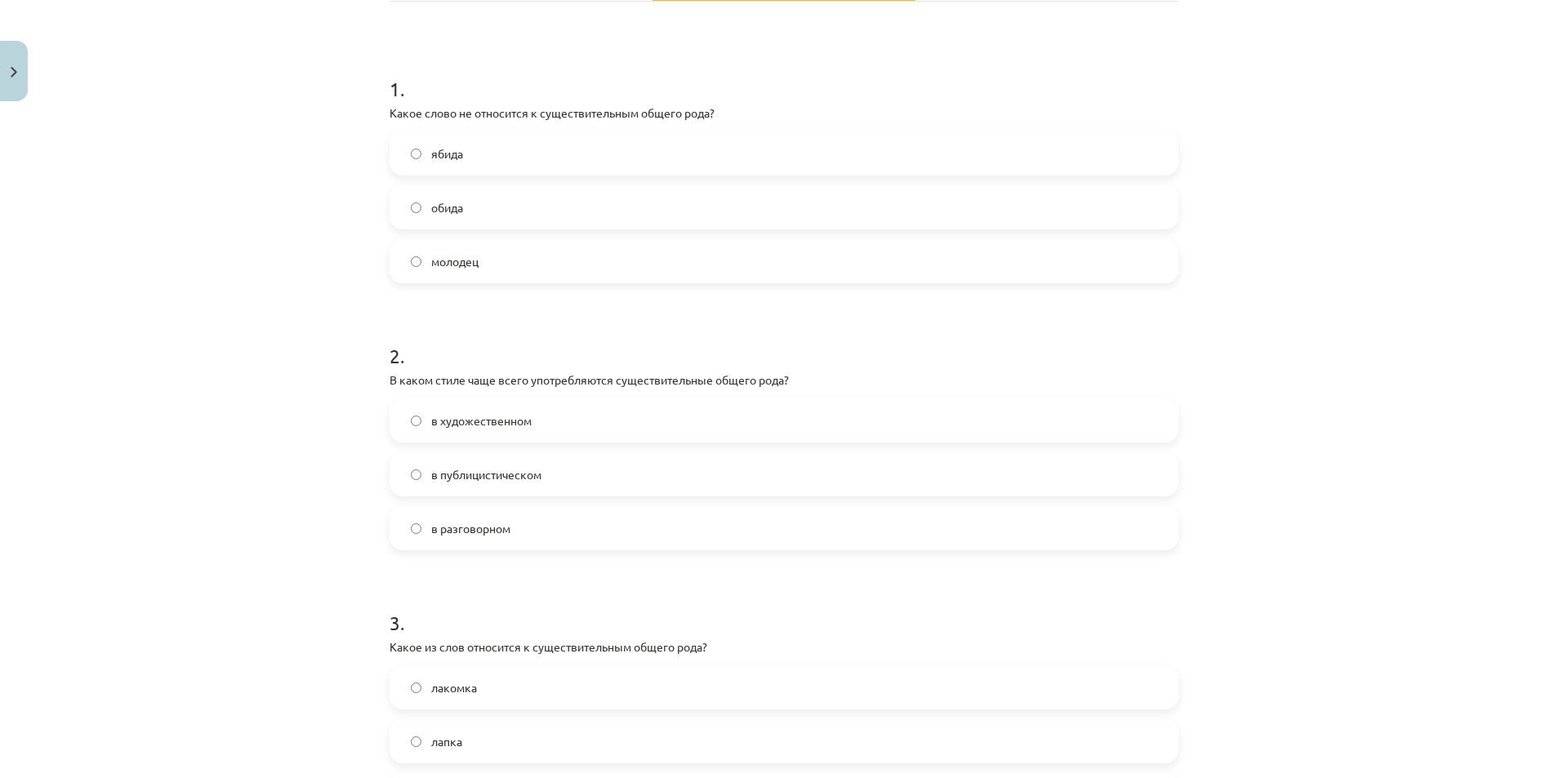
scroll to position [286, 0]
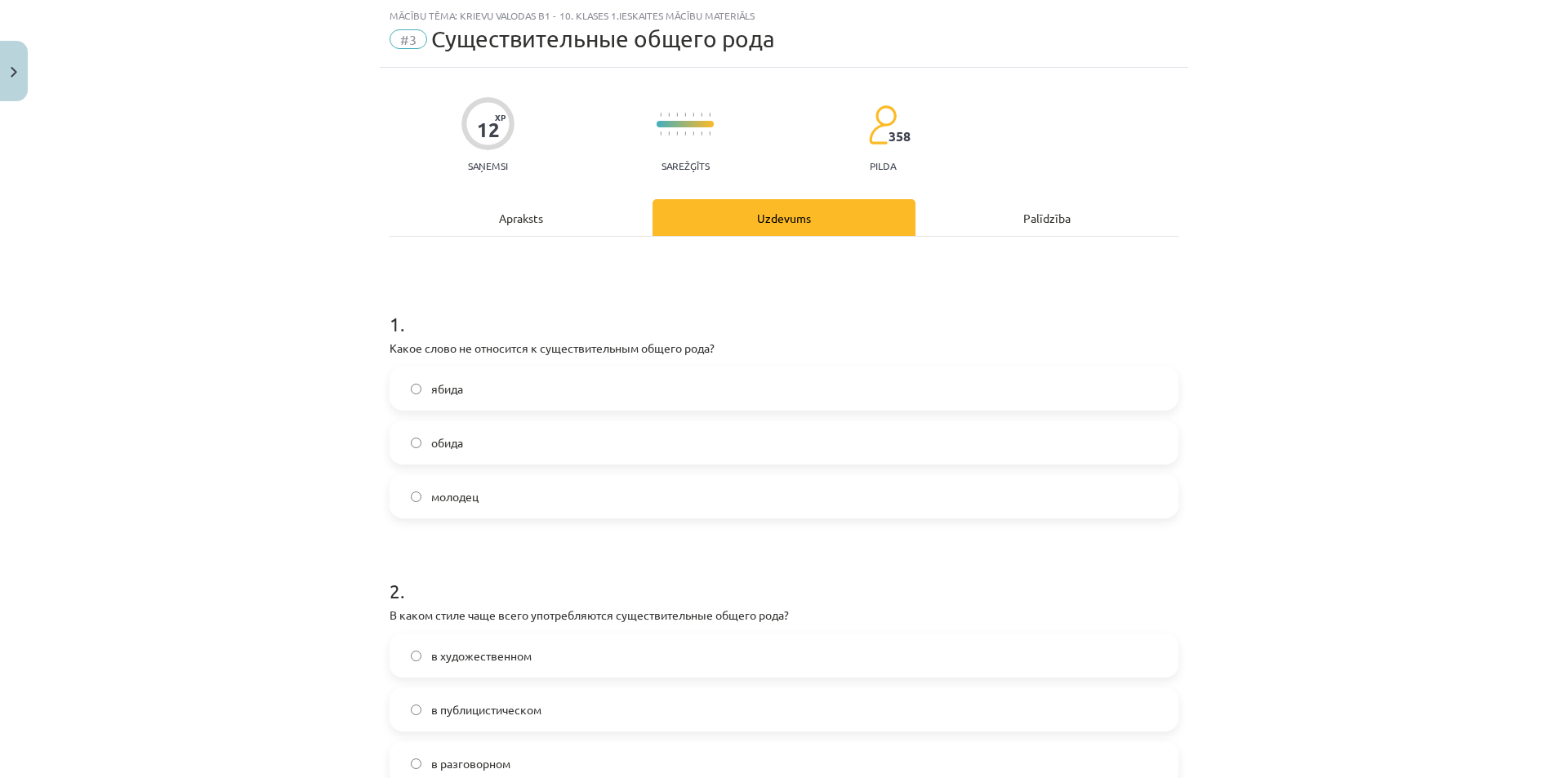
click at [544, 223] on div "Apraksts" at bounding box center [520, 217] width 263 height 36
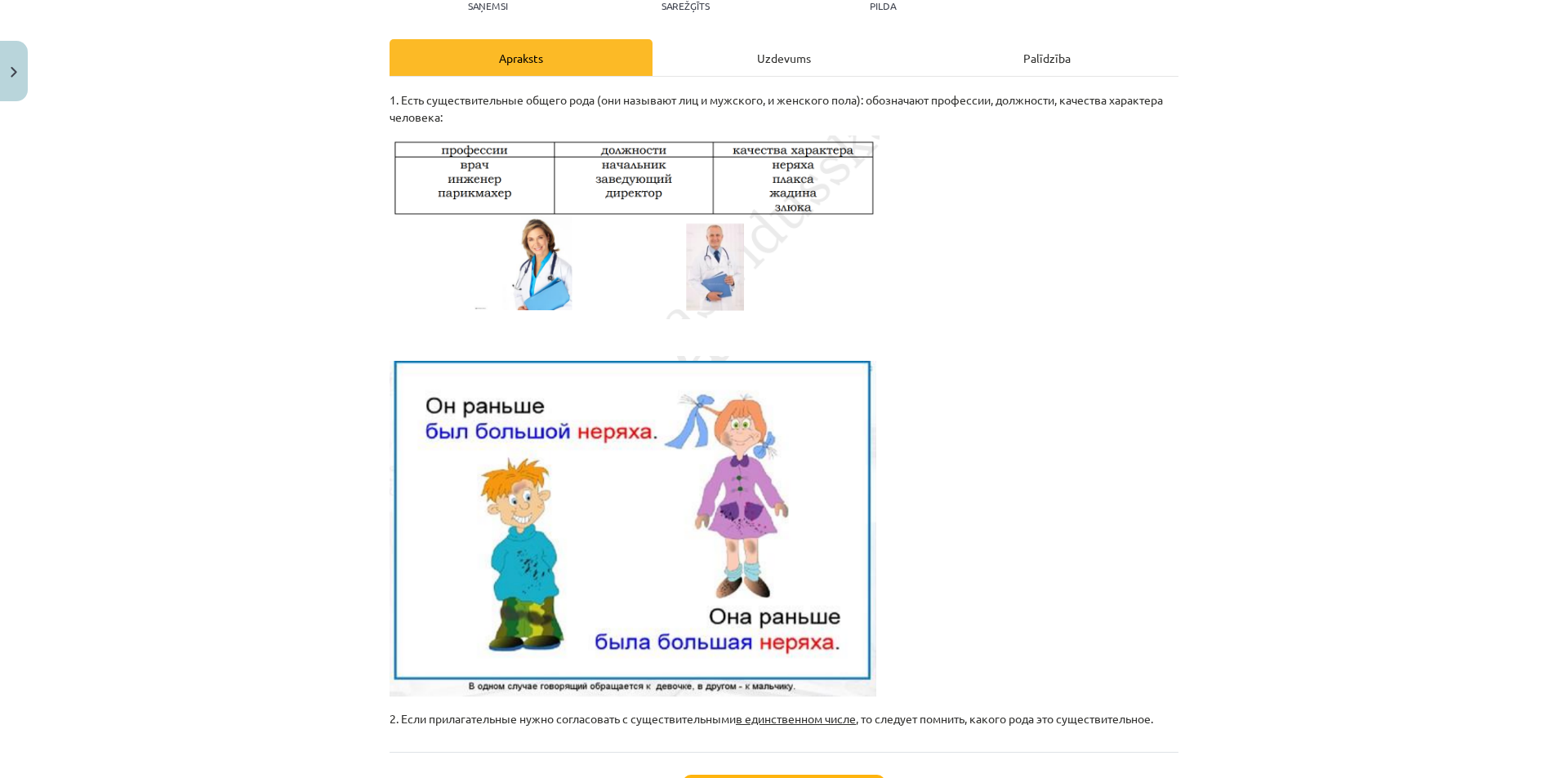
scroll to position [204, 0]
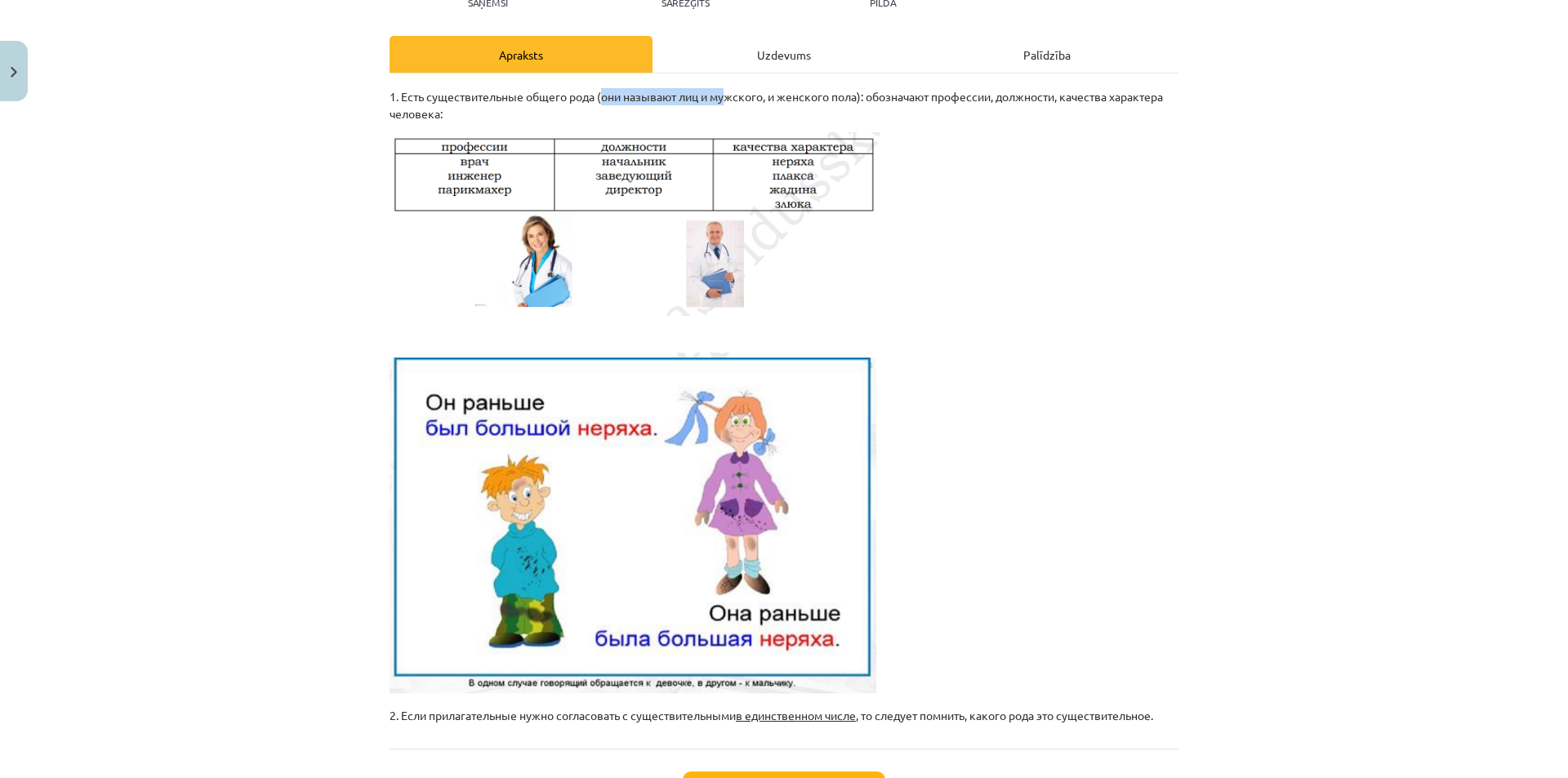
drag, startPoint x: 597, startPoint y: 102, endPoint x: 720, endPoint y: 100, distance: 123.0
click at [720, 100] on p "1. Есть существительные общего рода (они называют лиц и мужского, и женского по…" at bounding box center [784, 105] width 788 height 35
click at [719, 103] on p "1. Есть существительные общего рода (они называют лиц и мужского, и женского по…" at bounding box center [784, 105] width 788 height 35
click at [753, 61] on div "Uzdevums" at bounding box center [784, 53] width 263 height 36
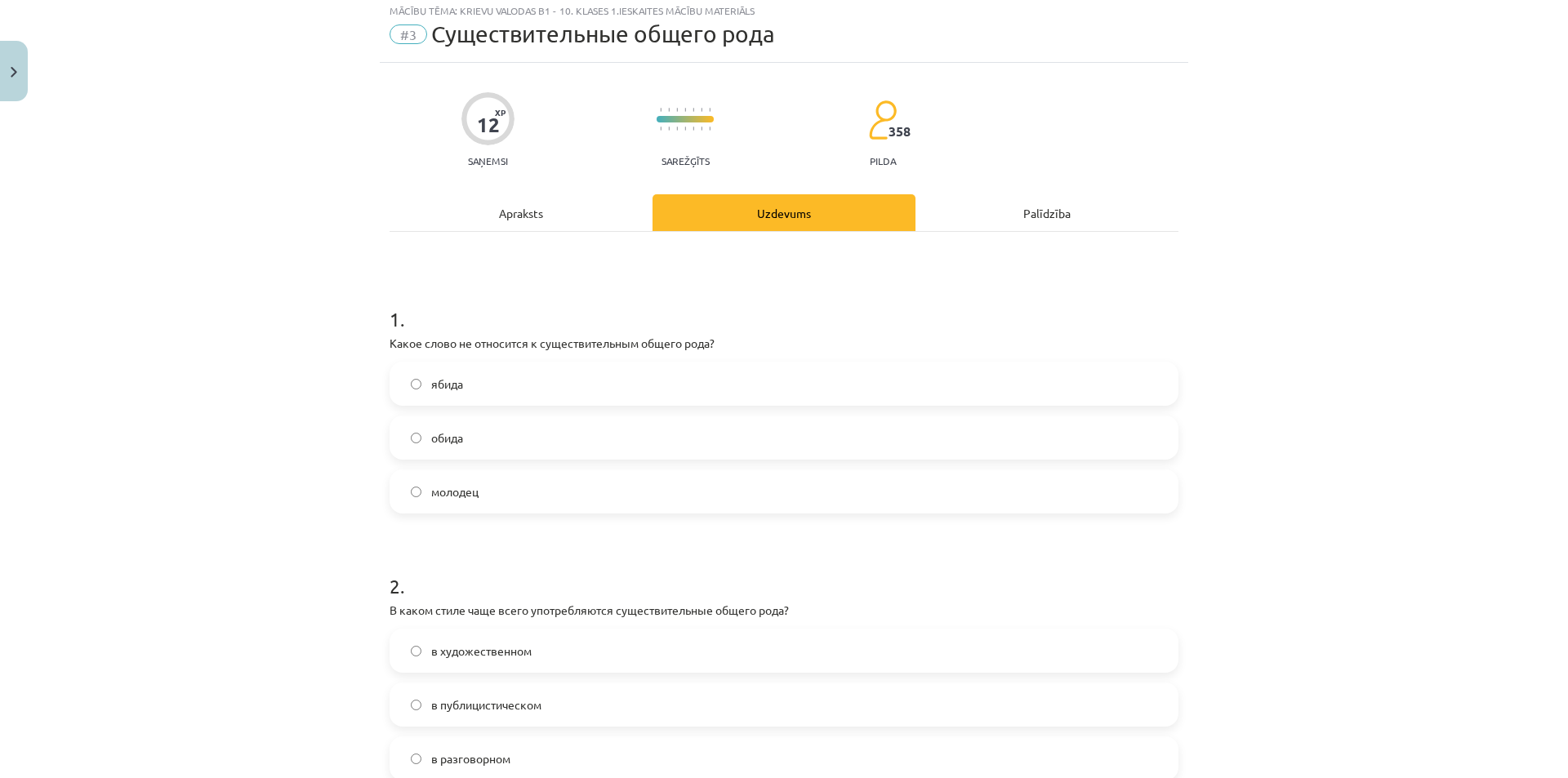
scroll to position [40, 0]
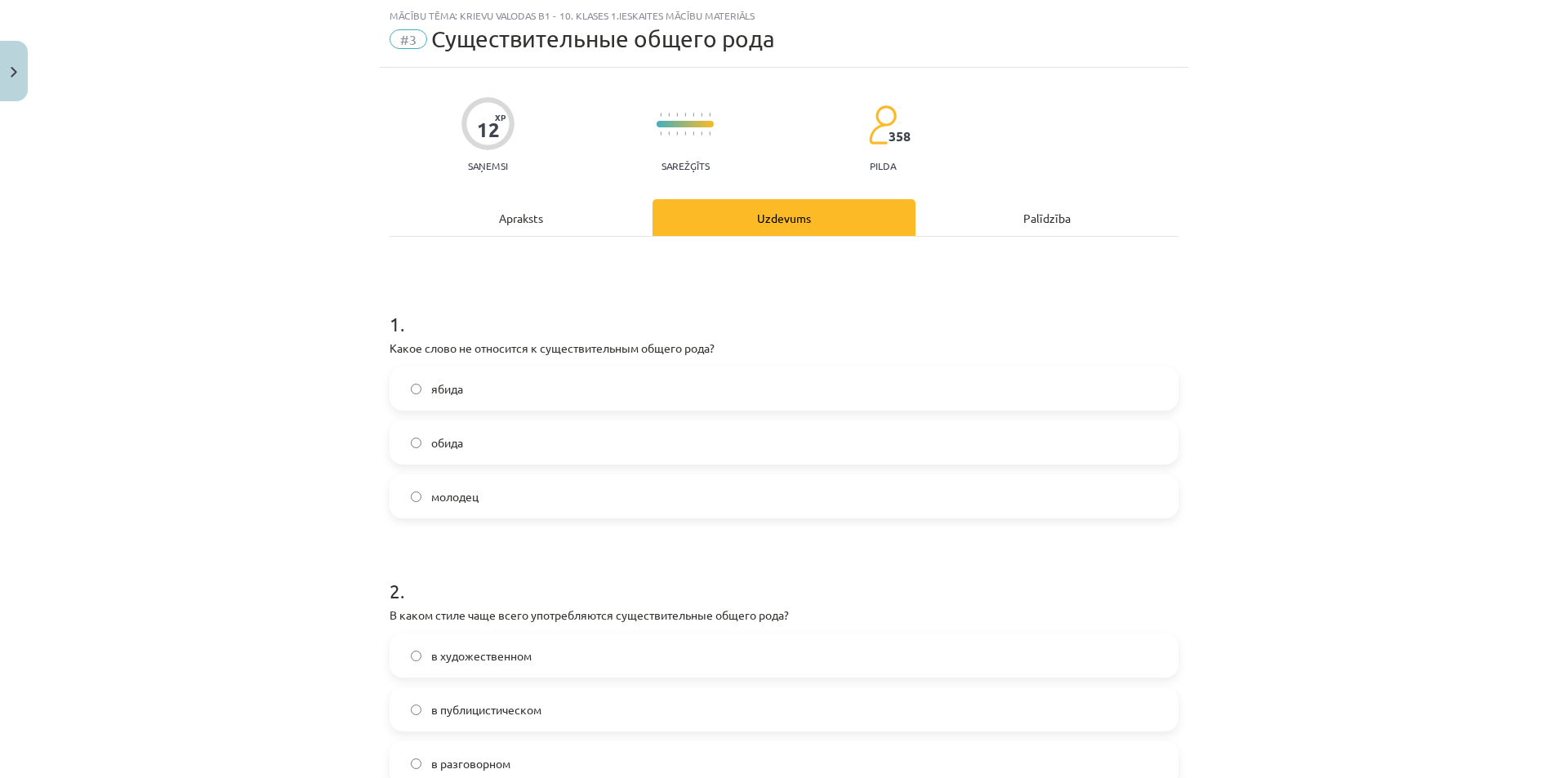
click at [596, 207] on div "Apraksts" at bounding box center [520, 217] width 263 height 36
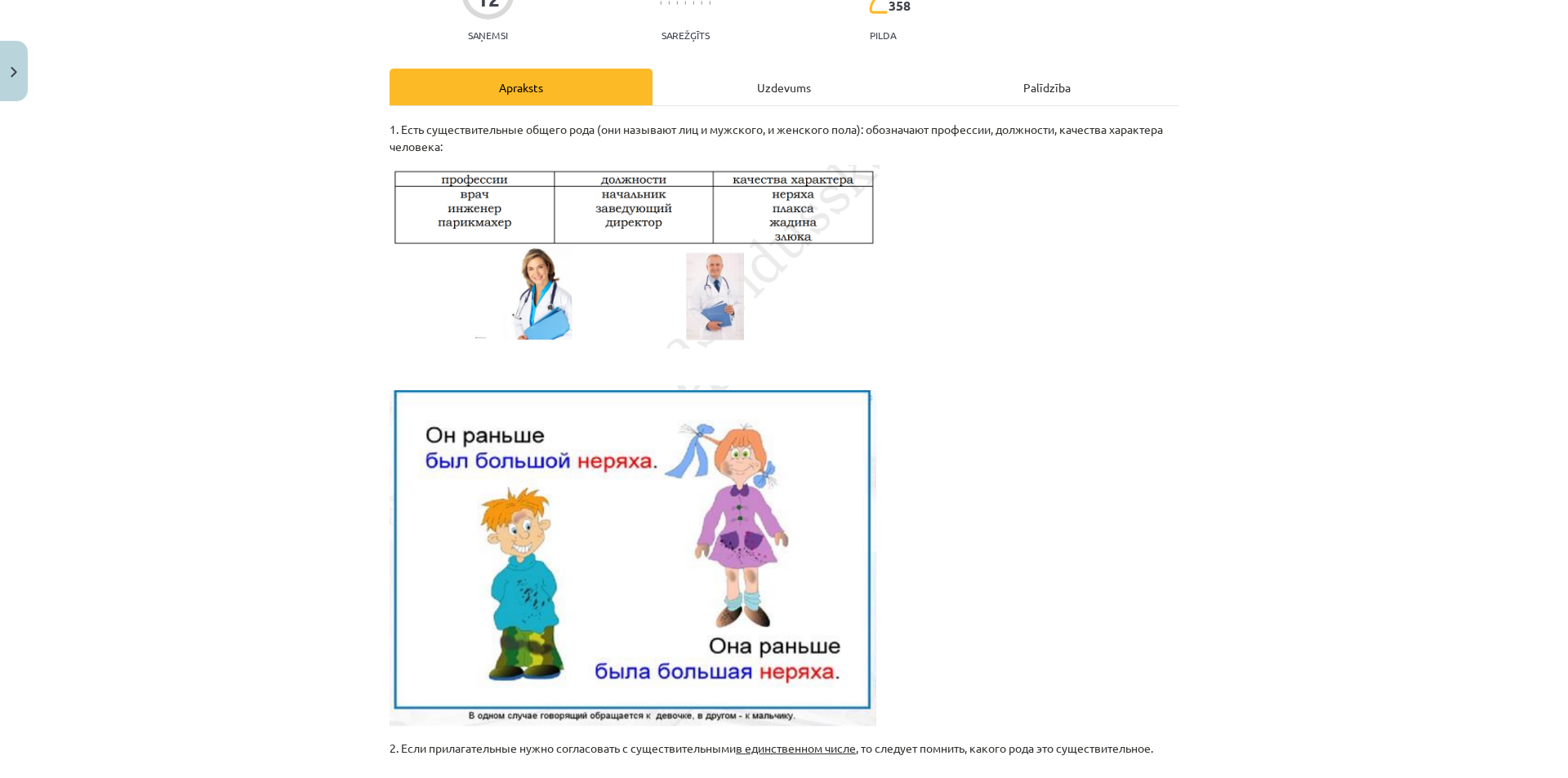
scroll to position [204, 0]
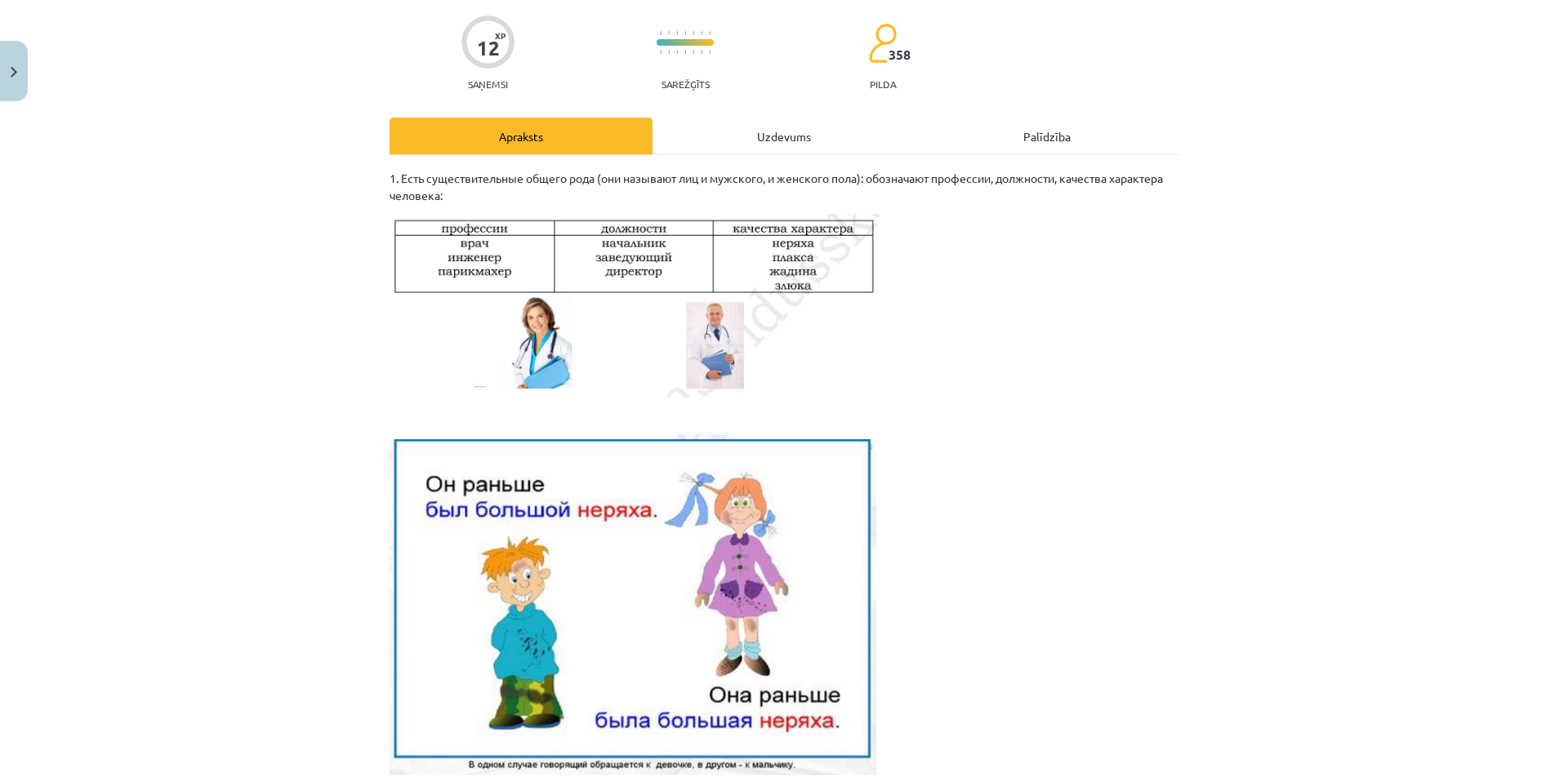
click at [696, 149] on div "Uzdevums" at bounding box center [784, 135] width 263 height 36
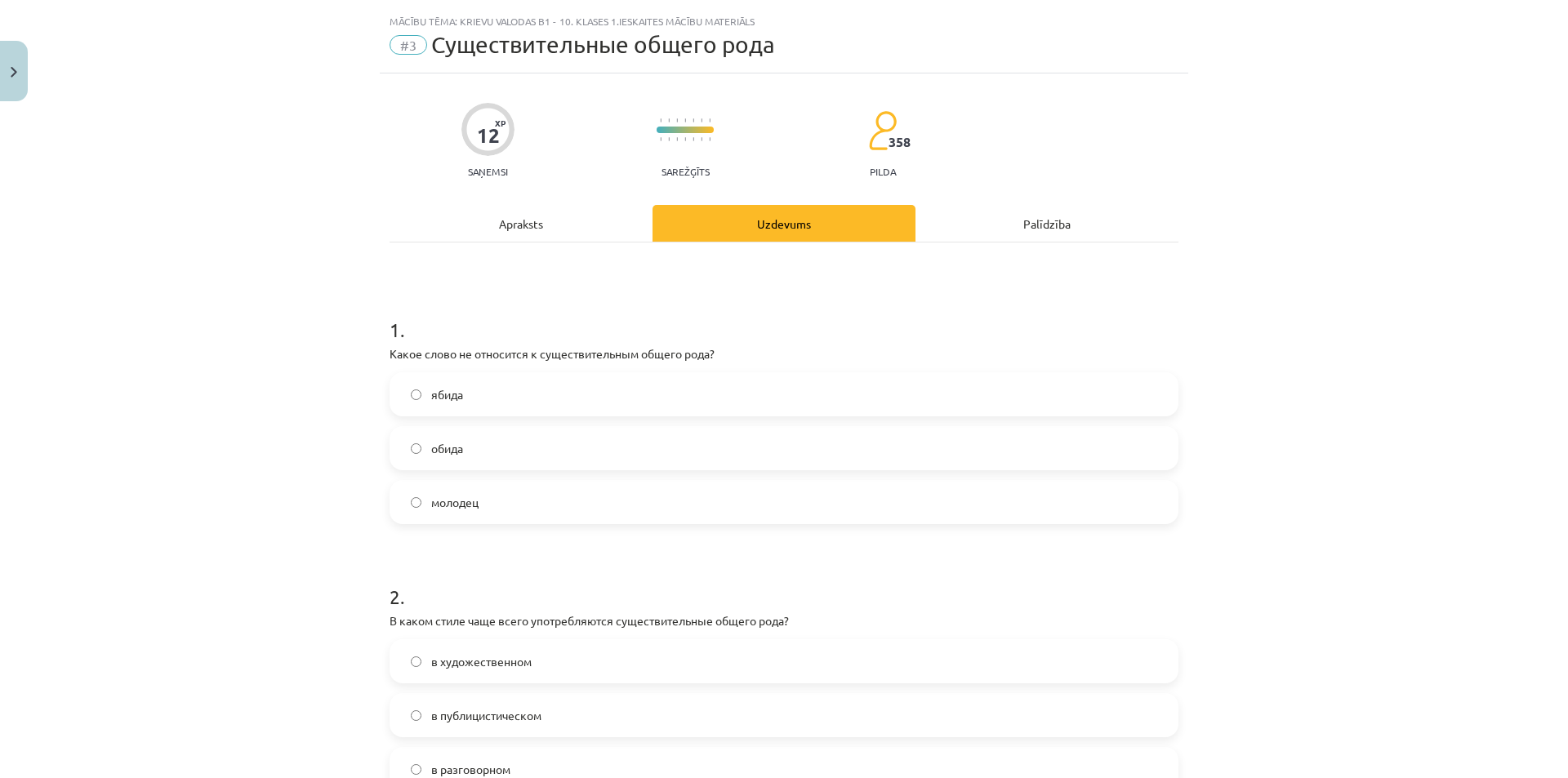
scroll to position [0, 0]
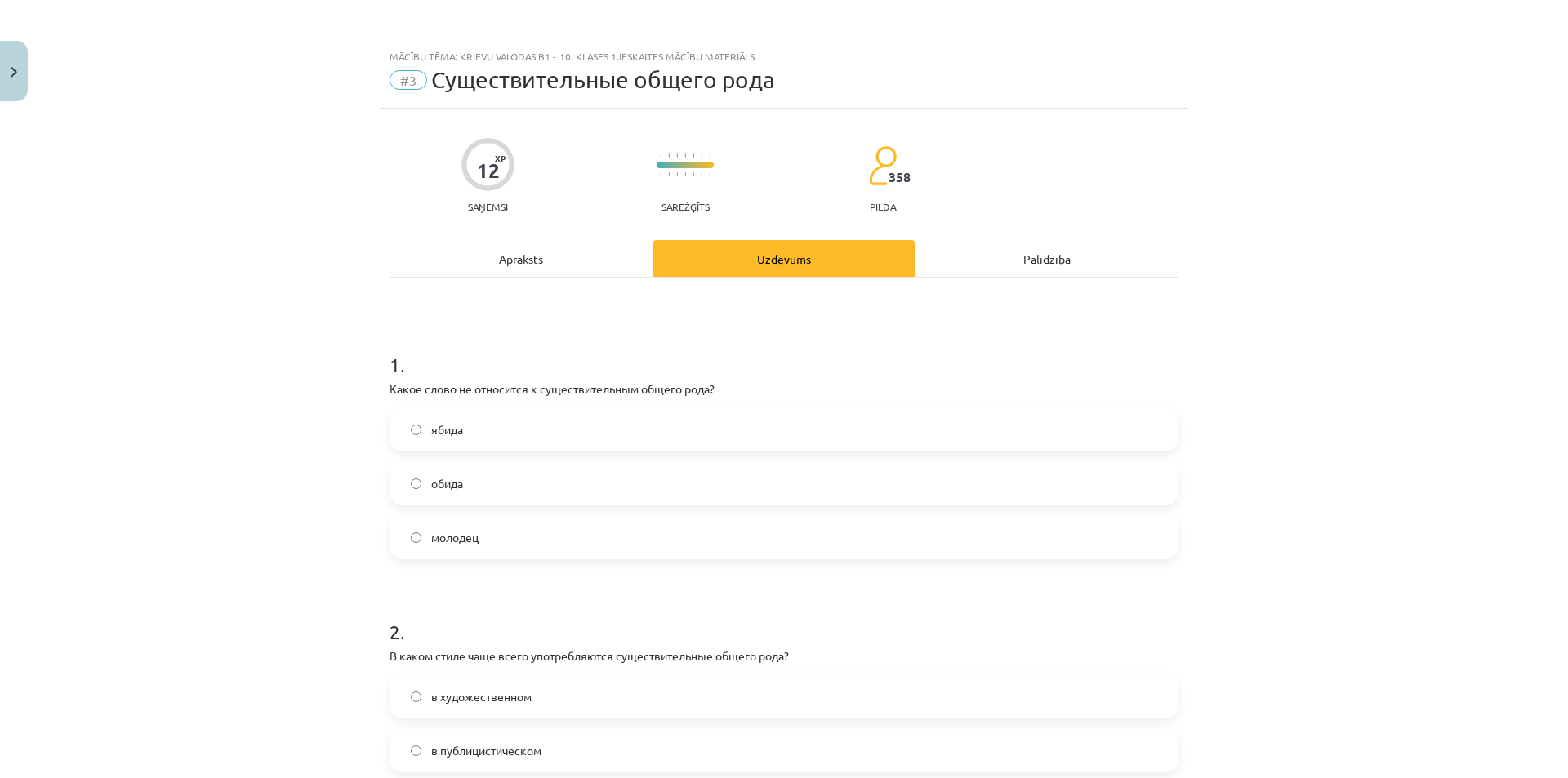
click at [585, 250] on div "Apraksts" at bounding box center [520, 258] width 263 height 36
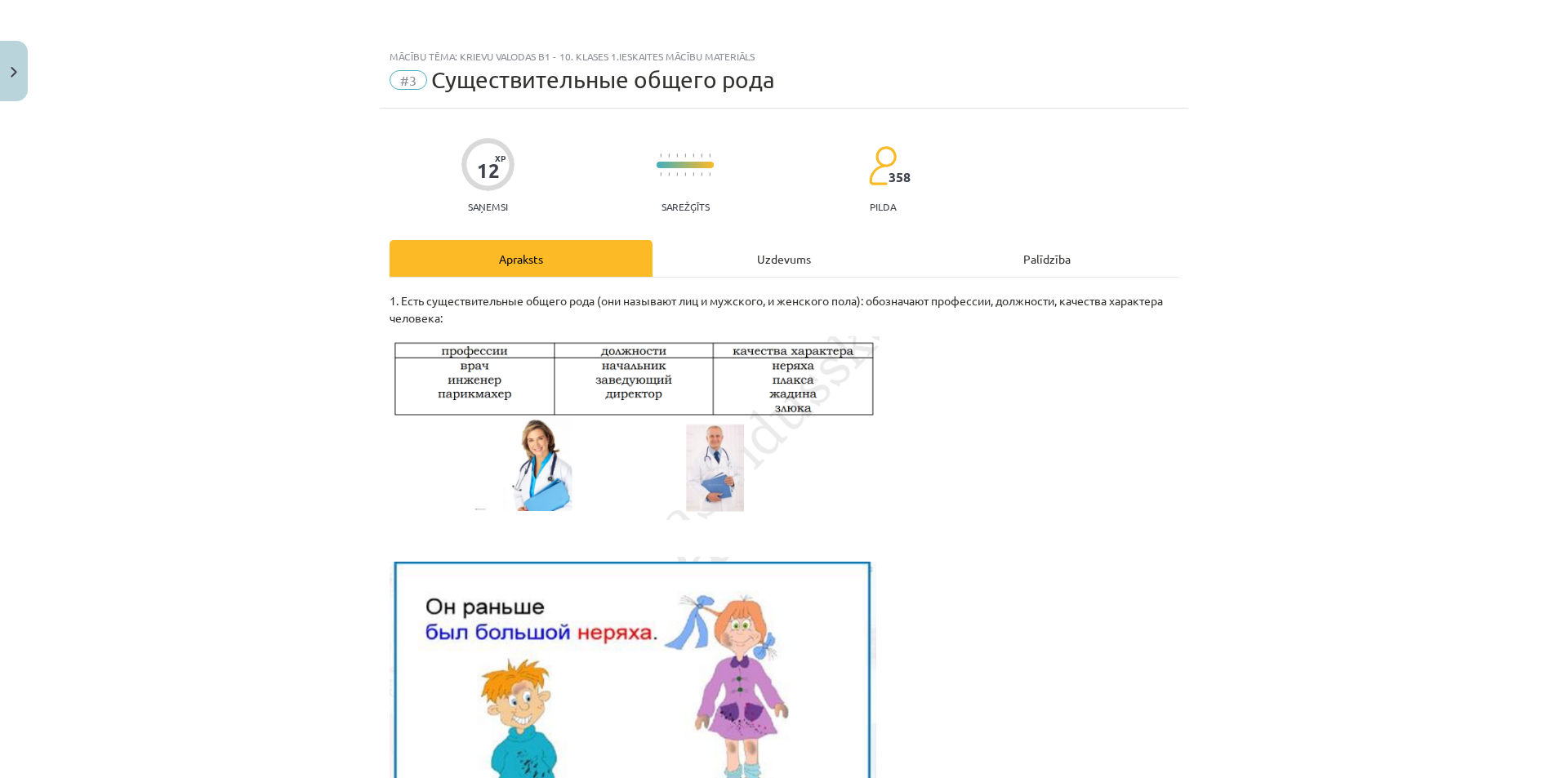
click at [703, 253] on div "Uzdevums" at bounding box center [784, 258] width 263 height 36
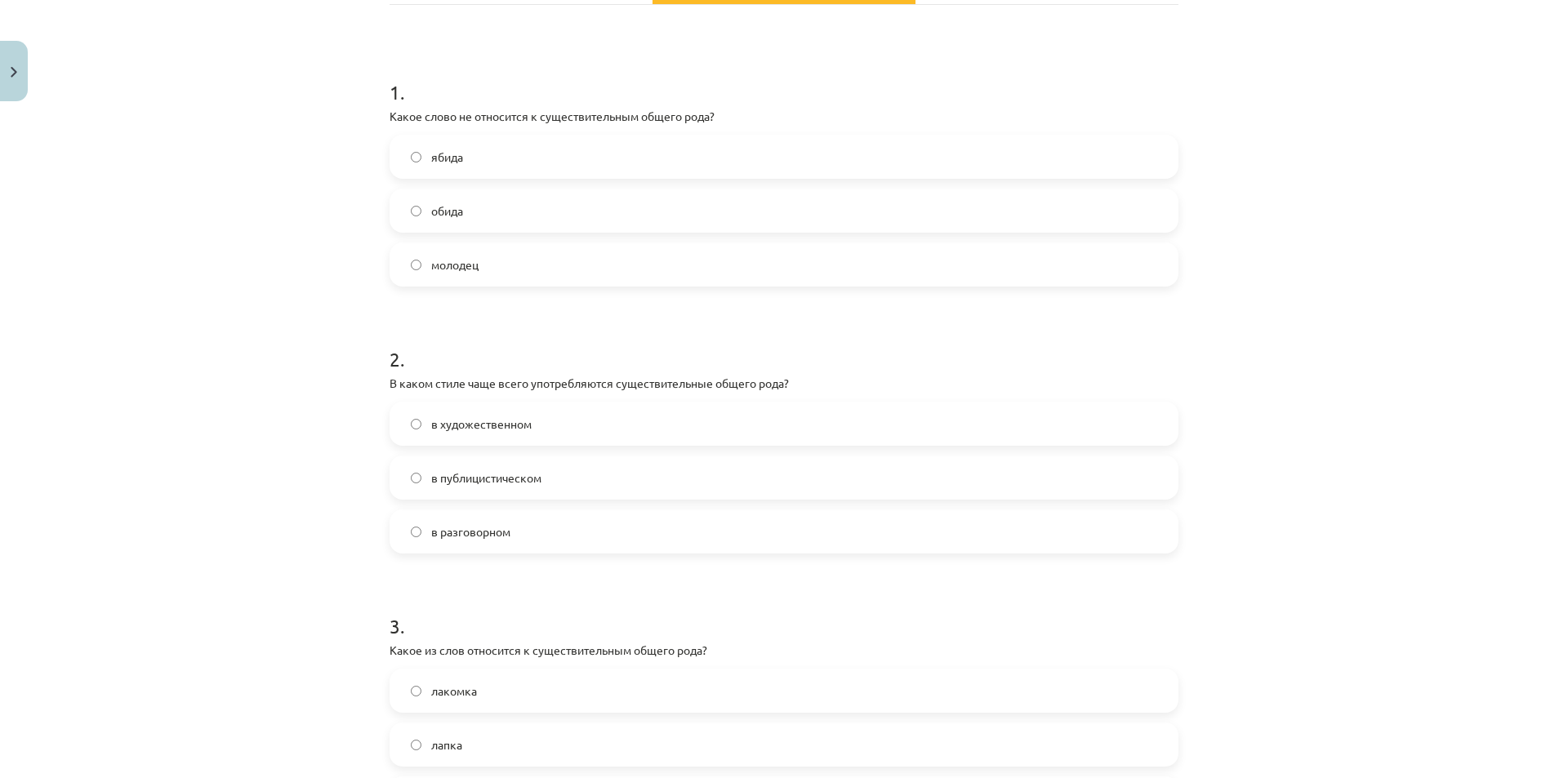
scroll to position [286, 0]
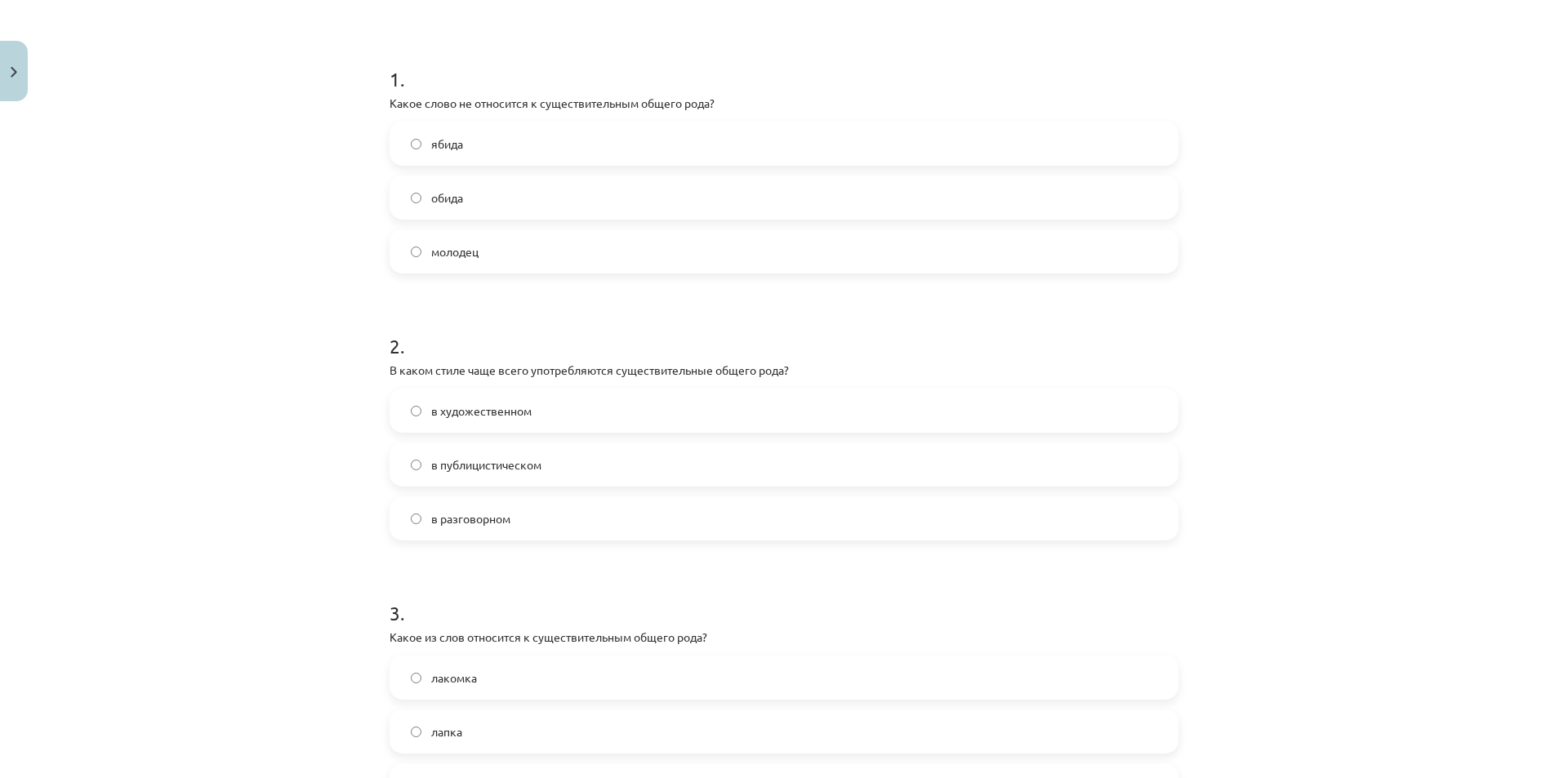
click at [478, 530] on label "в разговорном" at bounding box center [784, 518] width 785 height 40
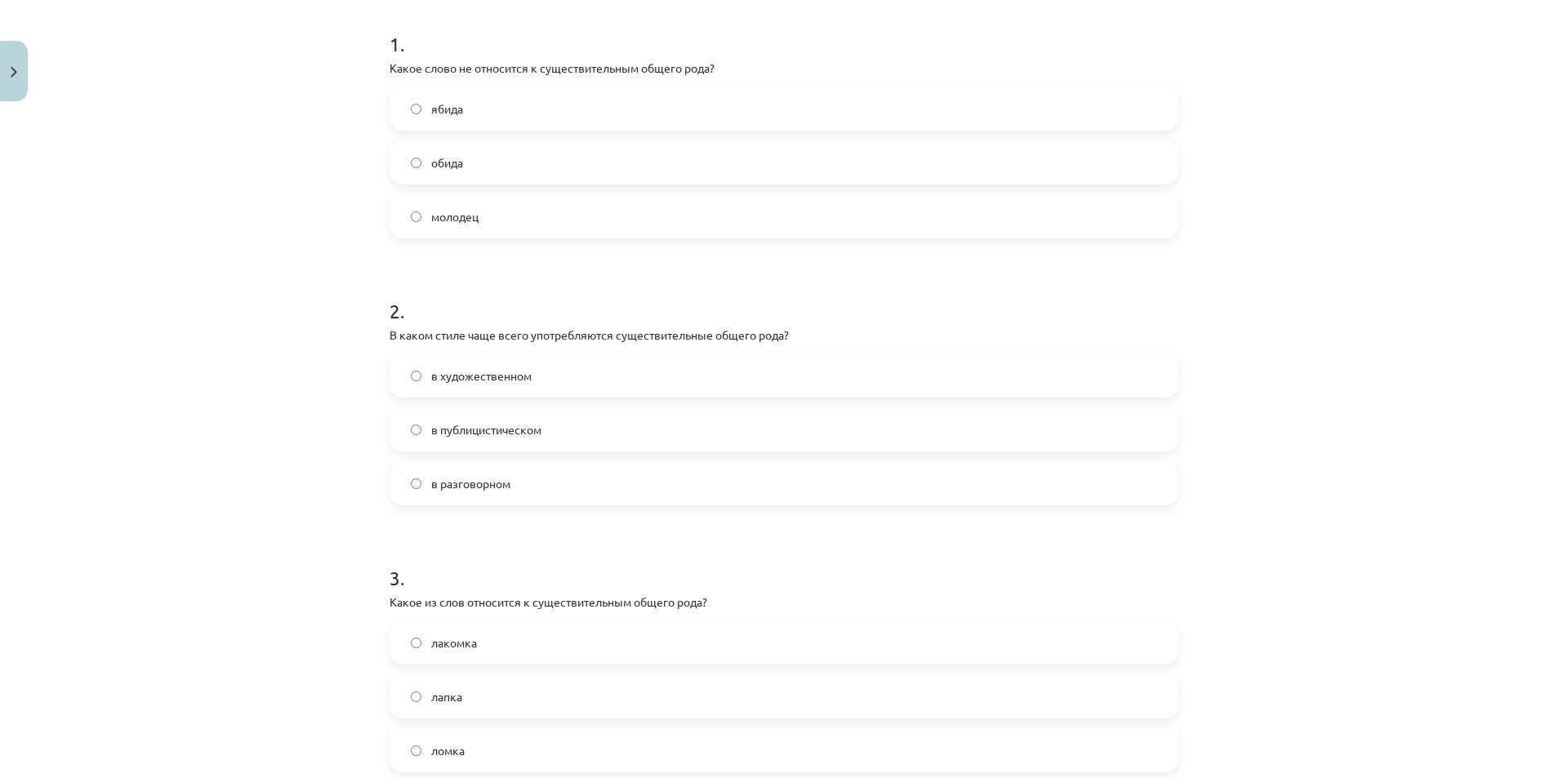
scroll to position [368, 0]
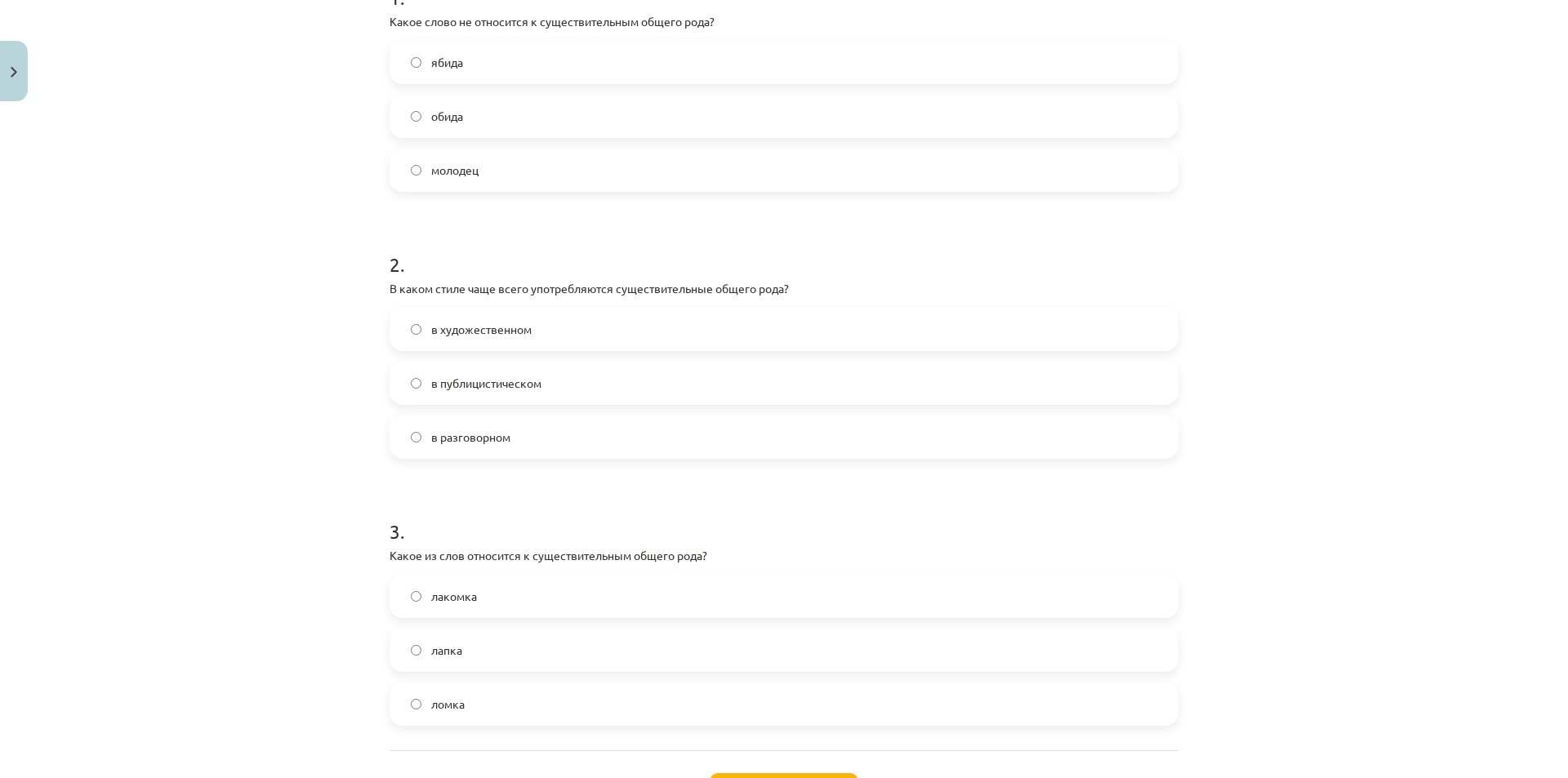
drag, startPoint x: 441, startPoint y: 650, endPoint x: 369, endPoint y: 593, distance: 91.8
click at [438, 650] on span "лапка" at bounding box center [445, 650] width 31 height 17
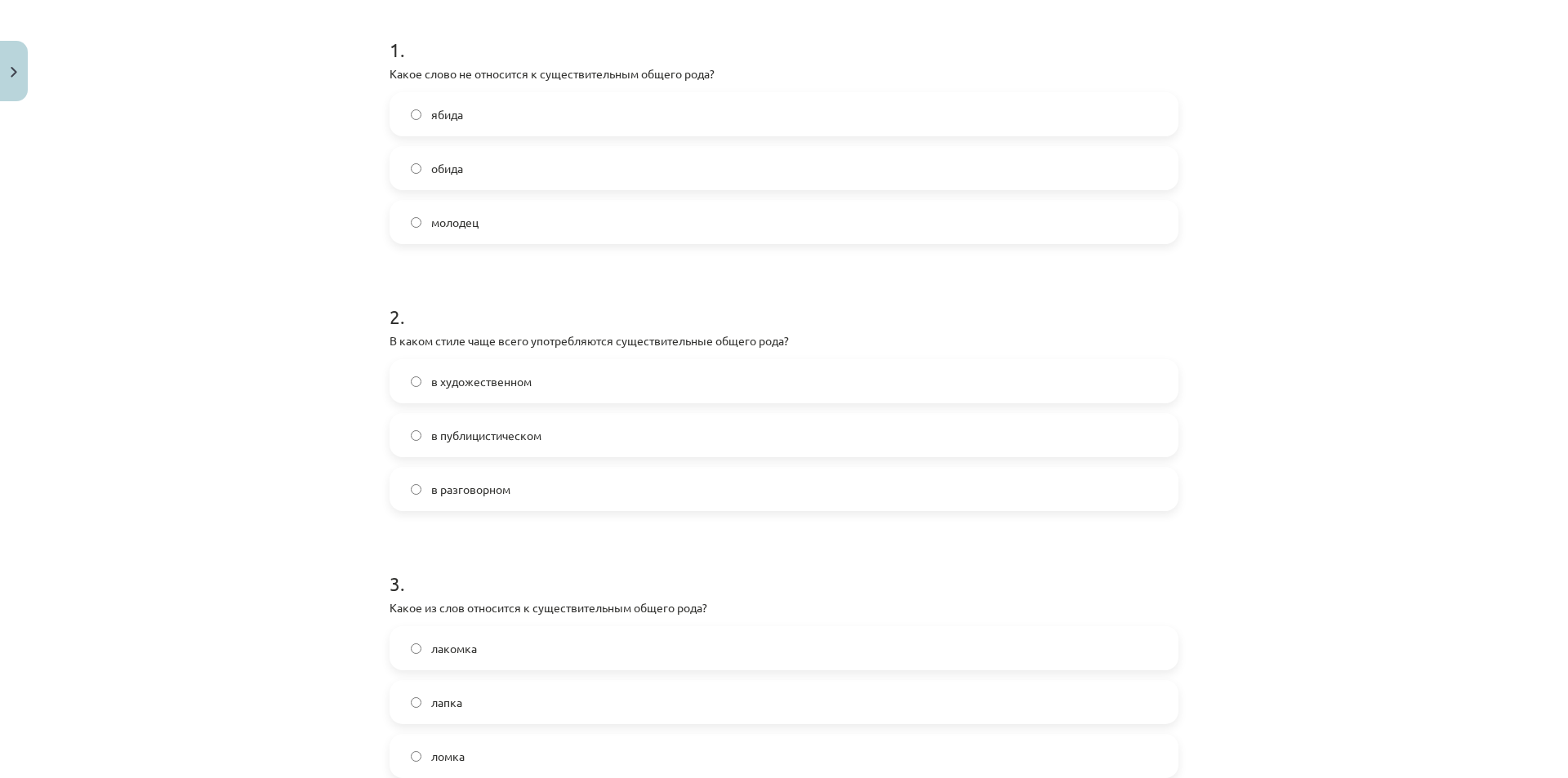
scroll to position [341, 0]
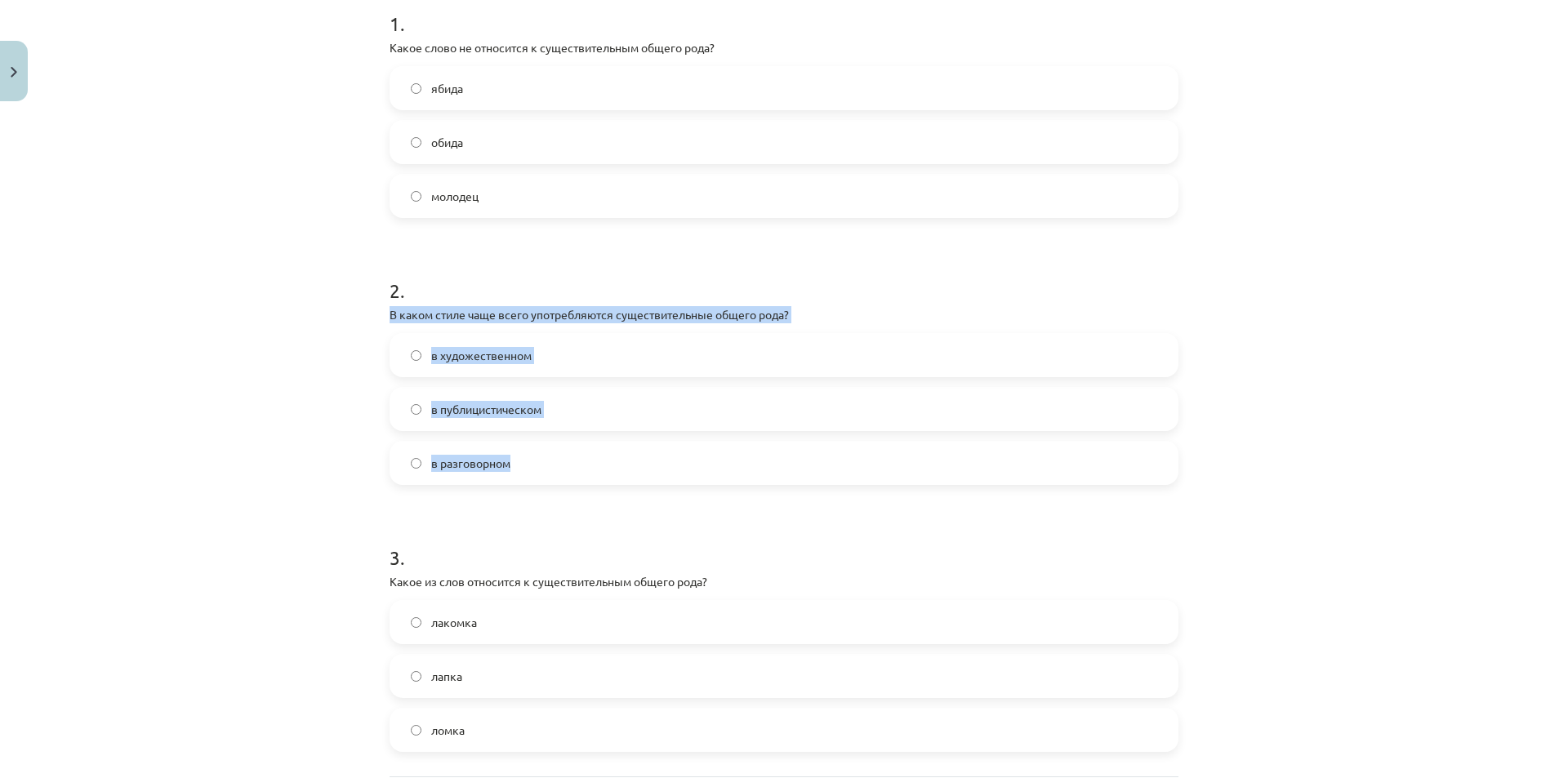
drag, startPoint x: 377, startPoint y: 315, endPoint x: 516, endPoint y: 445, distance: 190.3
click at [521, 455] on div "12 XP Saņemsi Sarežģīts 358 pilda Apraksts Uzdevums Palīdzība 1 . Какое слово н…" at bounding box center [784, 334] width 808 height 1134
copy div "В каком стиле чаще всего употребляются существительные общего рода? в художеств…"
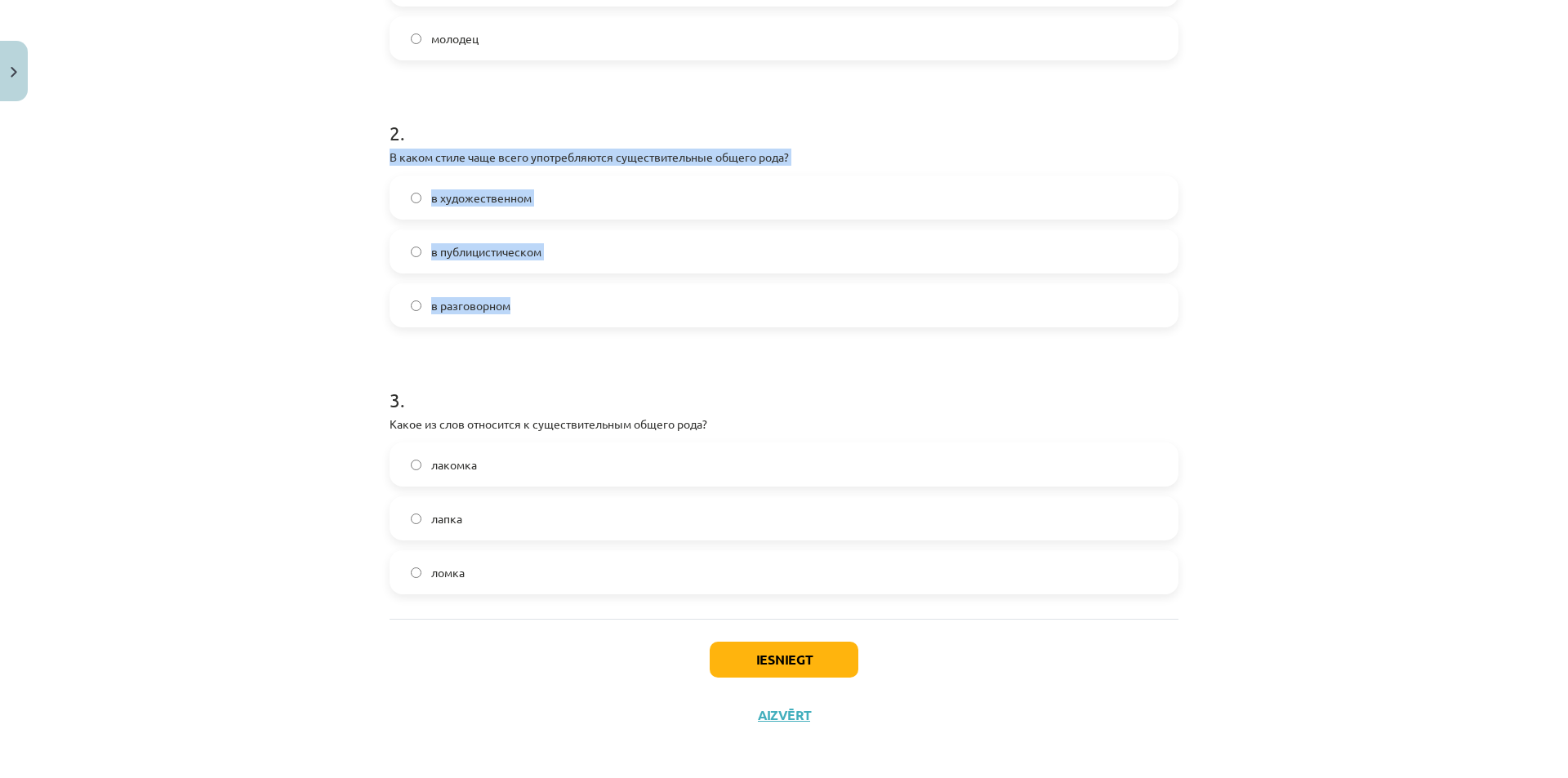
scroll to position [505, 0]
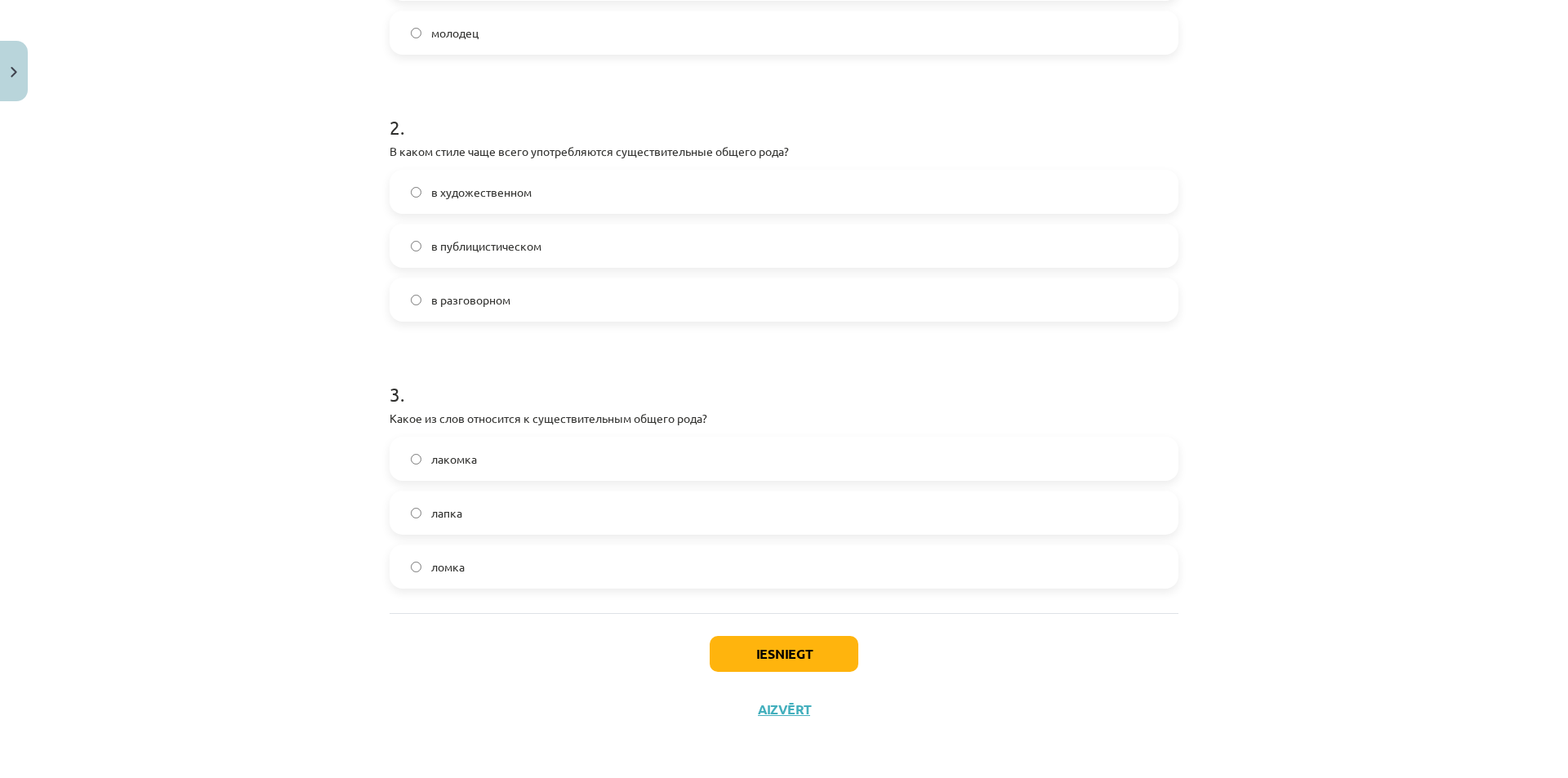
click at [397, 424] on p "Какое из слов относится к существительным общего рода?" at bounding box center [784, 418] width 788 height 17
drag, startPoint x: 383, startPoint y: 421, endPoint x: 494, endPoint y: 552, distance: 171.7
click at [494, 552] on div "3 . Какое из слов относится к существительным общего рода? лакомка лапка ломка" at bounding box center [784, 472] width 788 height 235
copy div "Какое из слов относится к существительным общего рода? лакомка лапка ломка"
click at [602, 469] on label "лакомка" at bounding box center [784, 459] width 785 height 40
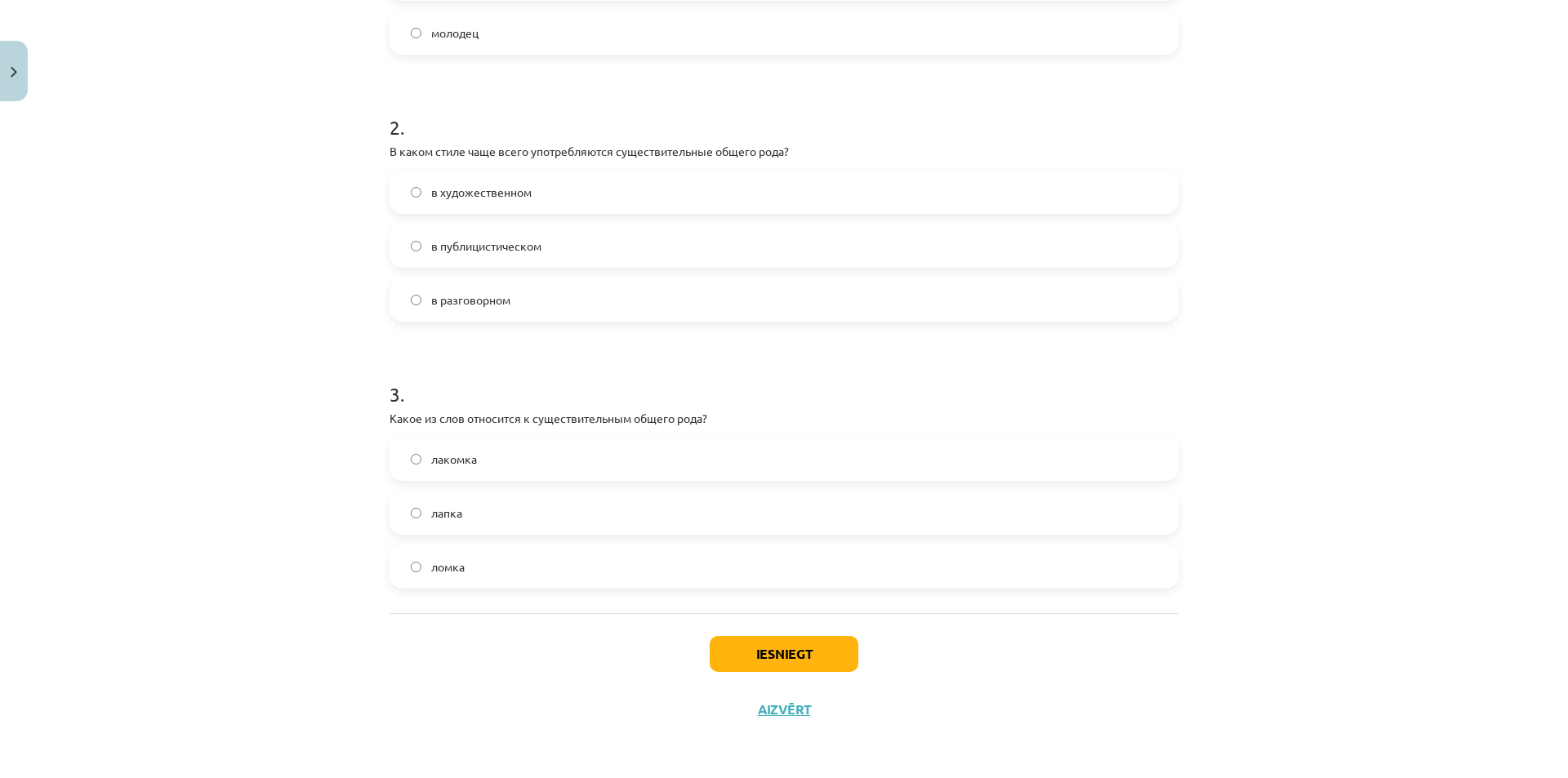
click at [252, 468] on div "Mācību tēma: Krievu valodas b1 - 10. klases 1.ieskaites mācību materiāls #3 Cущ…" at bounding box center [784, 389] width 1568 height 778
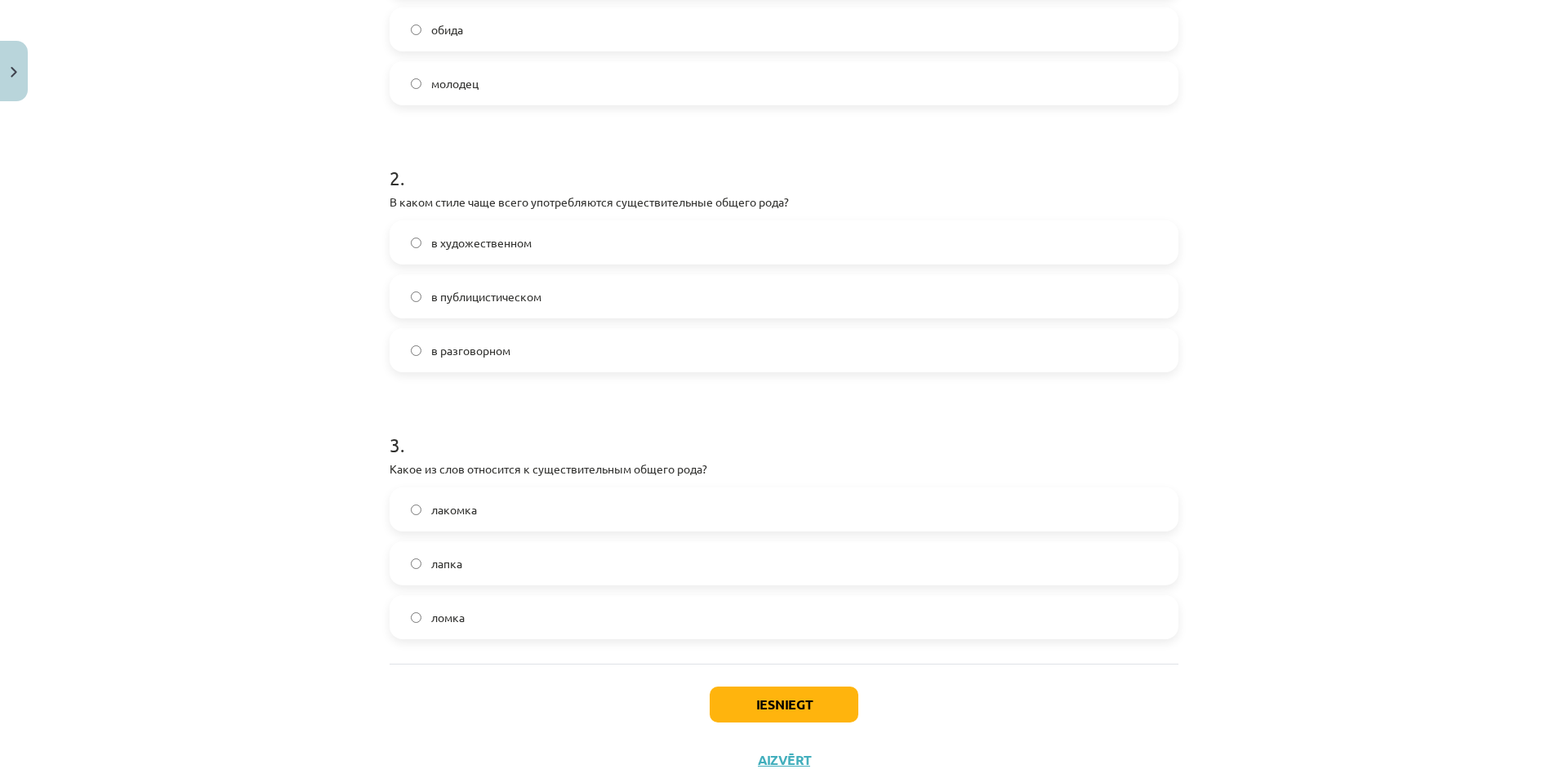
scroll to position [178, 0]
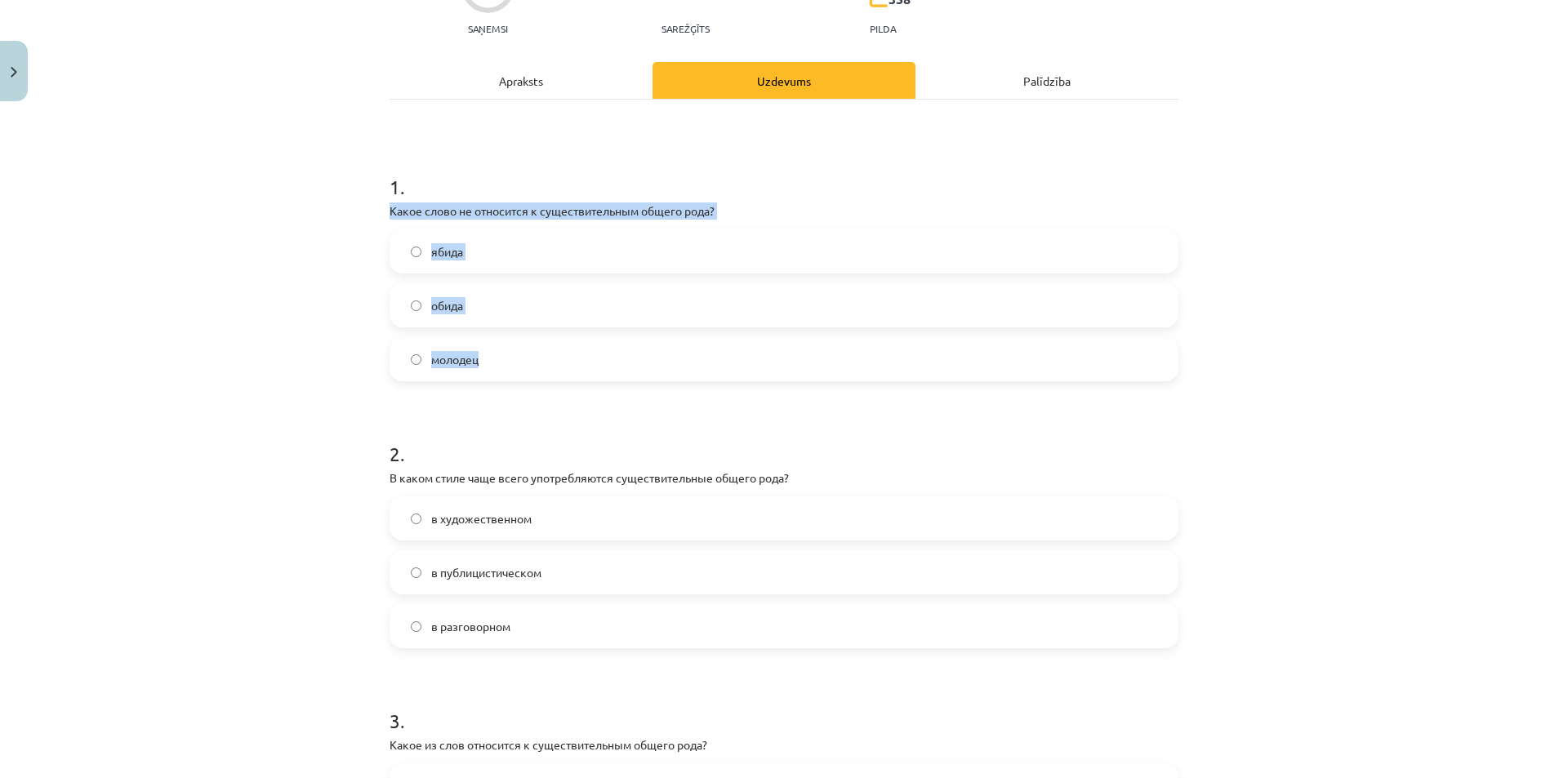
drag, startPoint x: 381, startPoint y: 215, endPoint x: 531, endPoint y: 337, distance: 193.3
click at [531, 337] on div "12 XP Saņemsi Sarežģīts 358 pilda Apraksts Uzdevums Palīdzība 1 . Какое слово н…" at bounding box center [784, 498] width 808 height 1134
copy div "Какое слово не относится к существительным общего рода? ябида обида молодец"
click at [307, 342] on div "Mācību tēma: Krievu valodas b1 - 10. klases 1.ieskaites mācību materiāls #3 Cущ…" at bounding box center [784, 389] width 1568 height 778
click at [436, 293] on label "обида" at bounding box center [784, 305] width 785 height 40
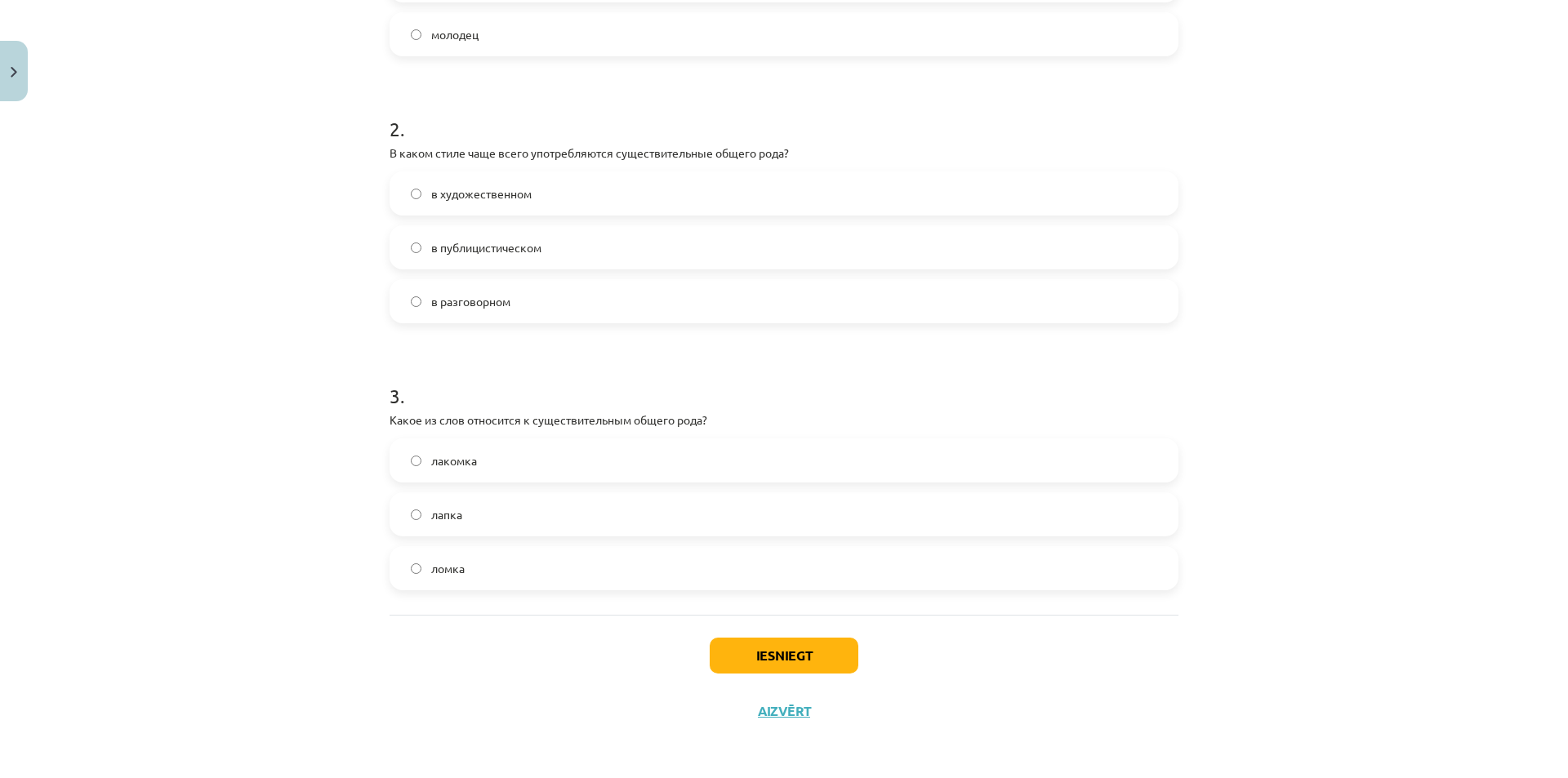
scroll to position [505, 0]
click at [745, 647] on button "Iesniegt" at bounding box center [784, 654] width 149 height 35
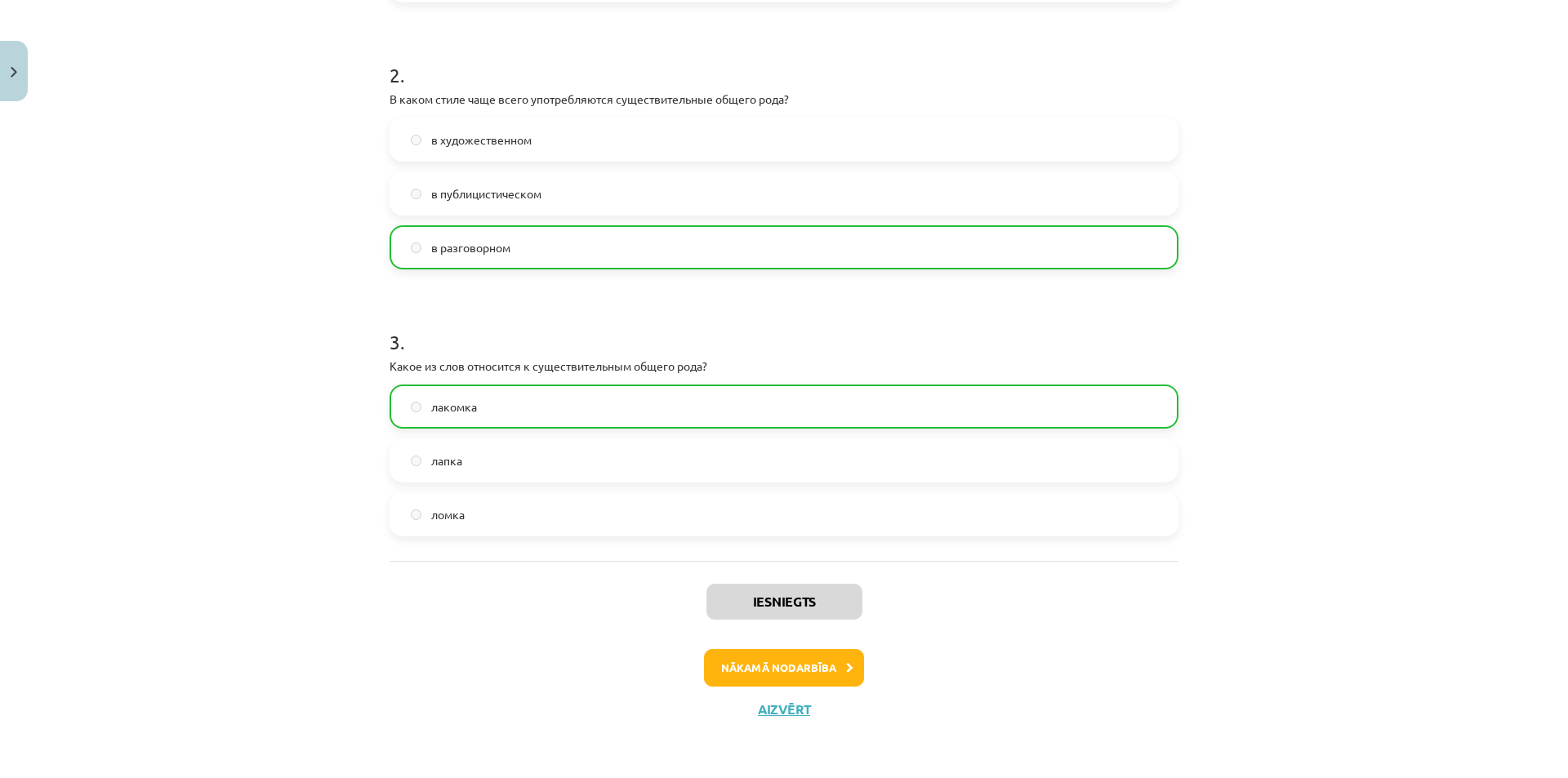
click at [757, 647] on div "Iesniegts Nākamā nodarbība Aizvērt" at bounding box center [784, 644] width 788 height 167
click at [748, 667] on button "Nākamā nodarbība" at bounding box center [784, 669] width 160 height 37
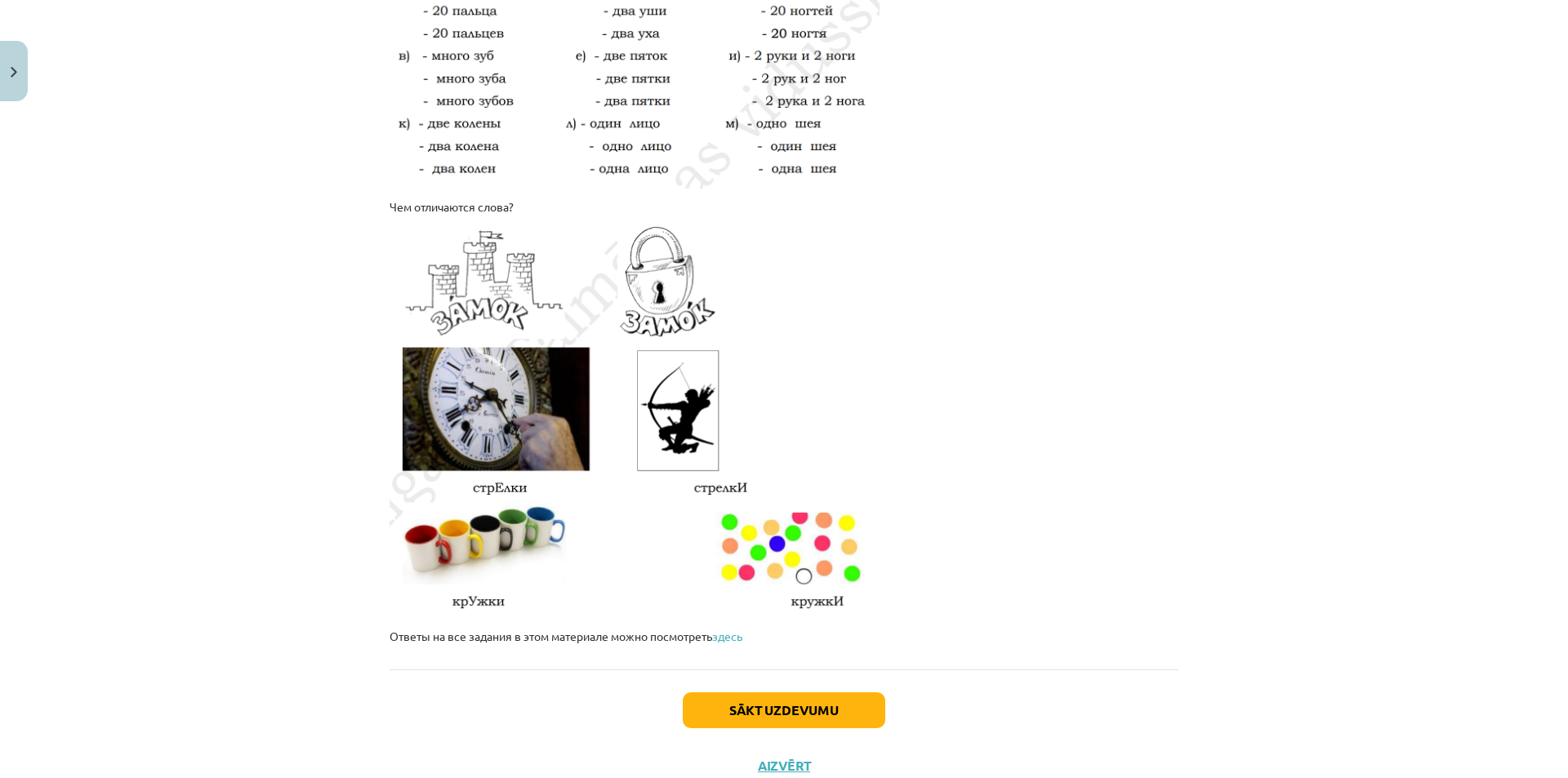
scroll to position [2626, 0]
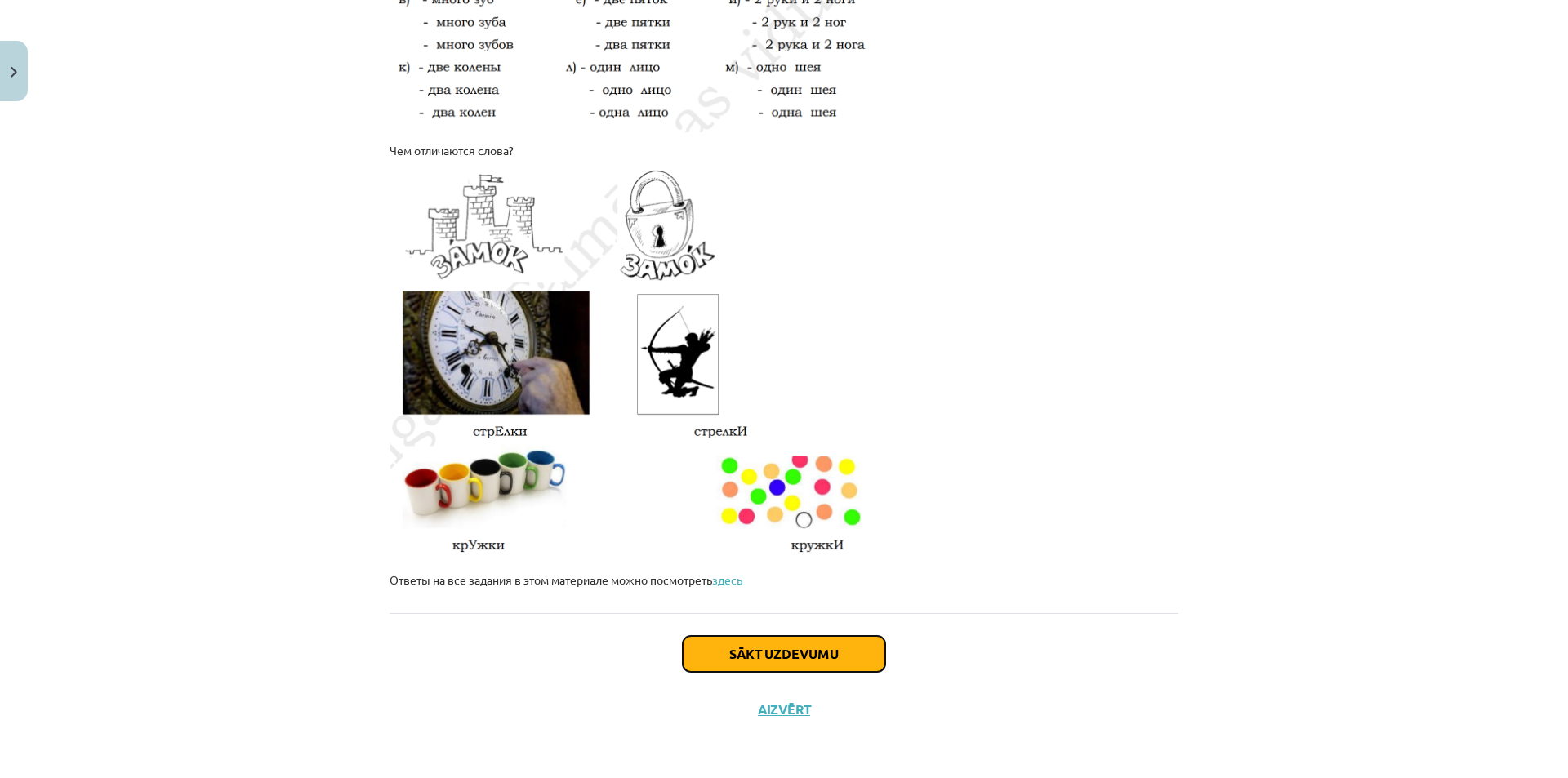
click at [729, 652] on button "Sākt uzdevumu" at bounding box center [784, 654] width 202 height 35
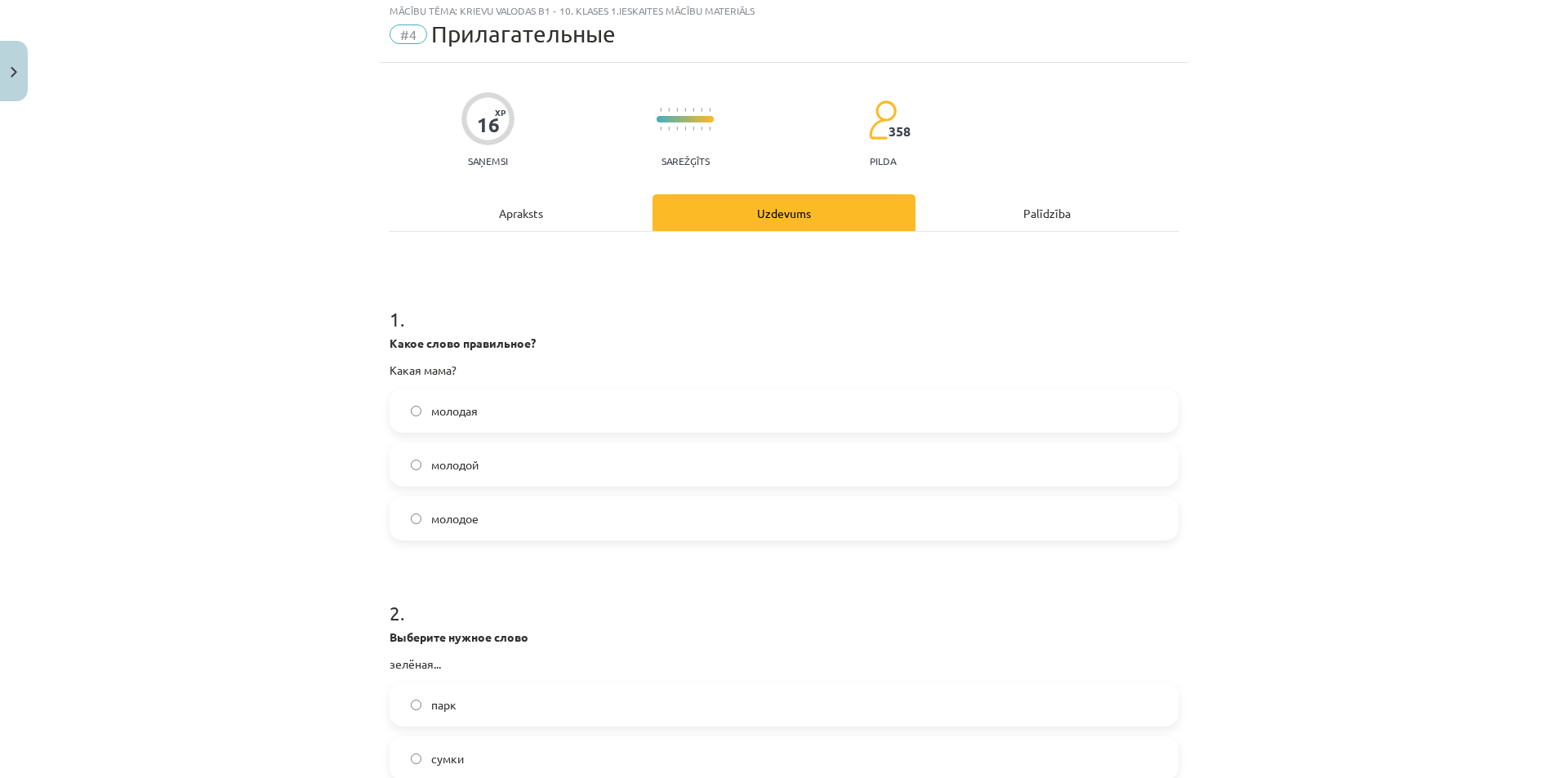
scroll to position [40, 0]
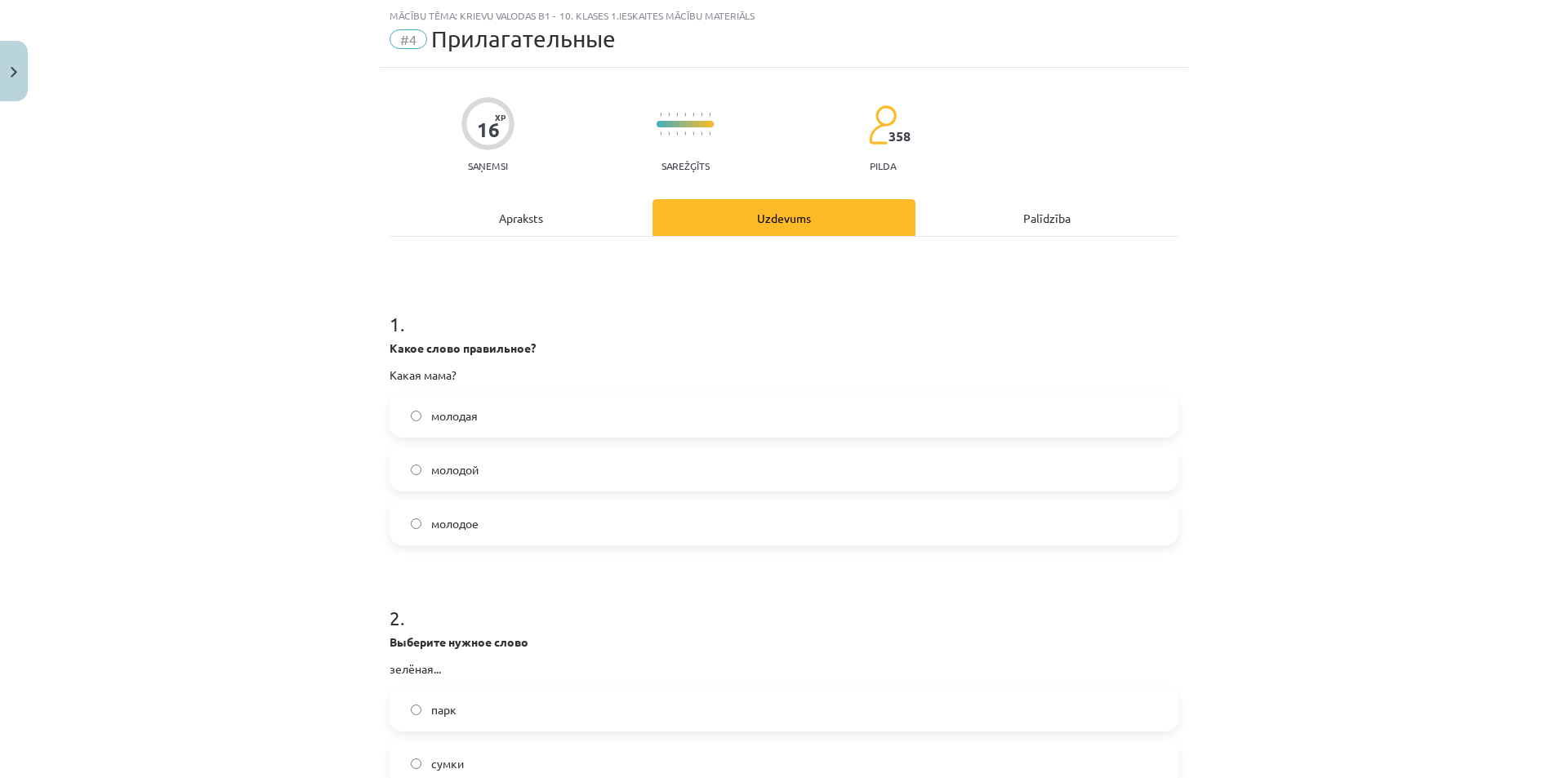
click at [448, 421] on span "молодая" at bounding box center [453, 415] width 46 height 17
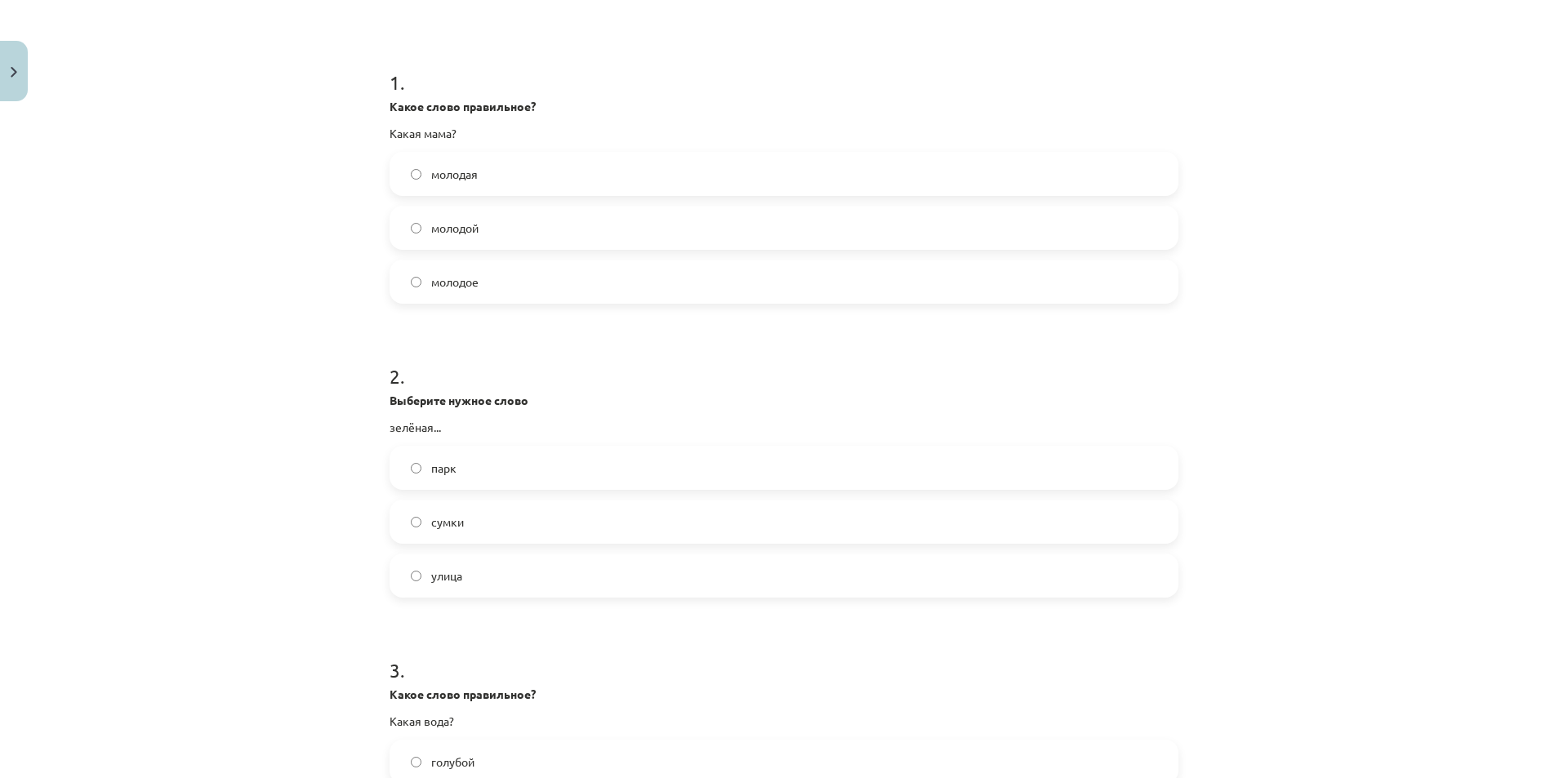
scroll to position [286, 0]
click at [395, 572] on label "улица" at bounding box center [784, 572] width 785 height 40
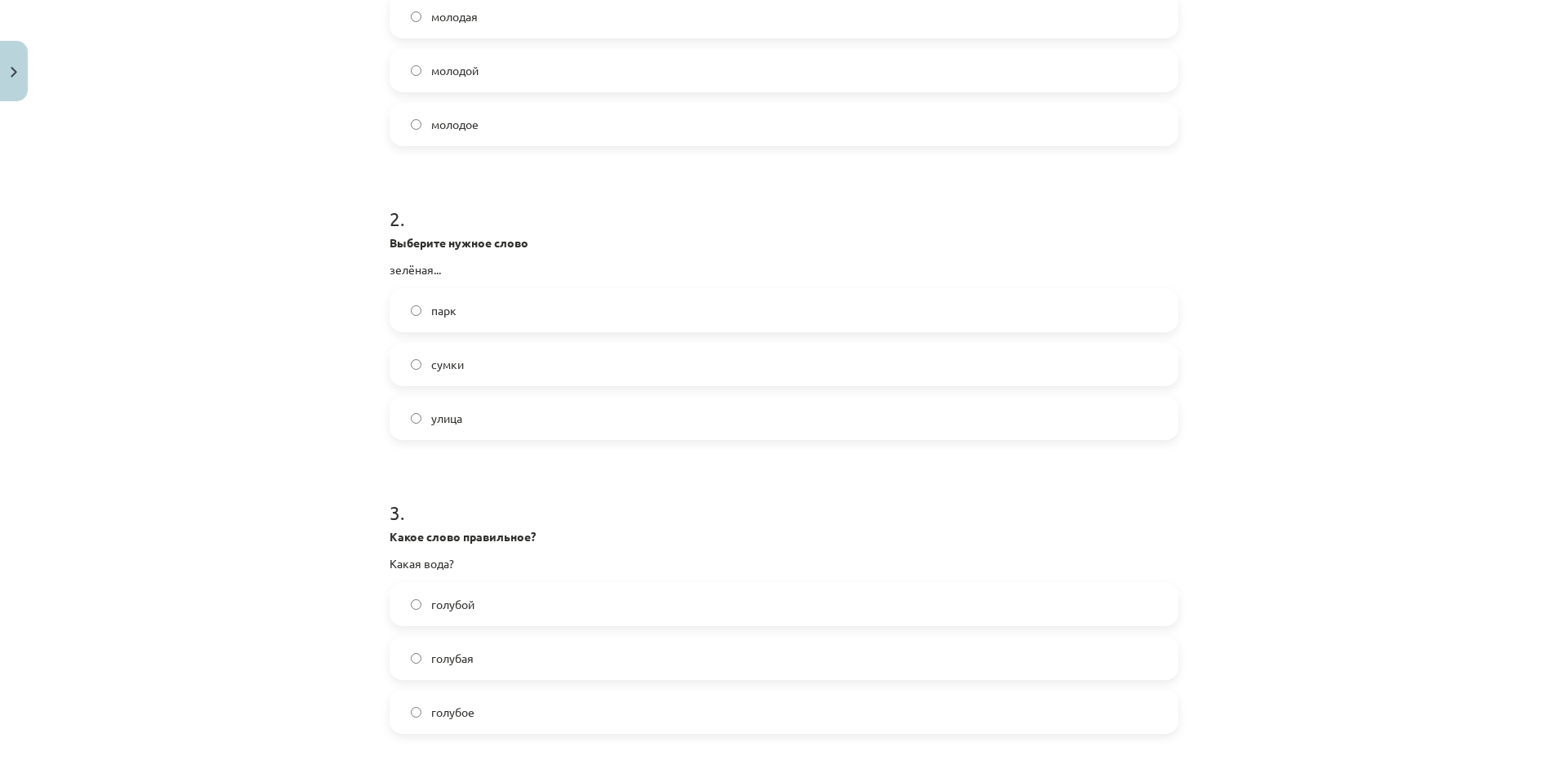
scroll to position [450, 0]
click at [426, 640] on label "голубая" at bounding box center [784, 649] width 785 height 40
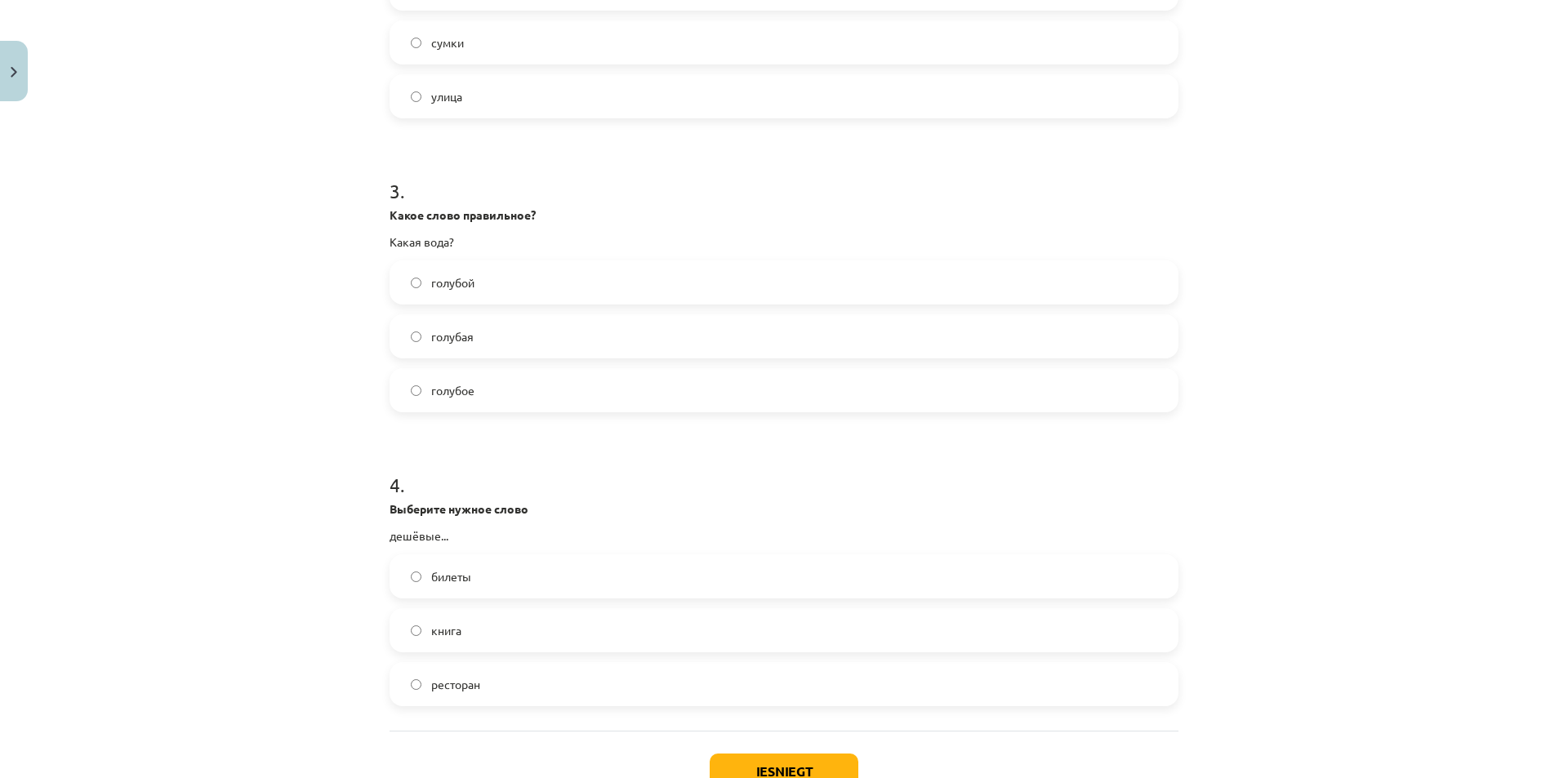
scroll to position [776, 0]
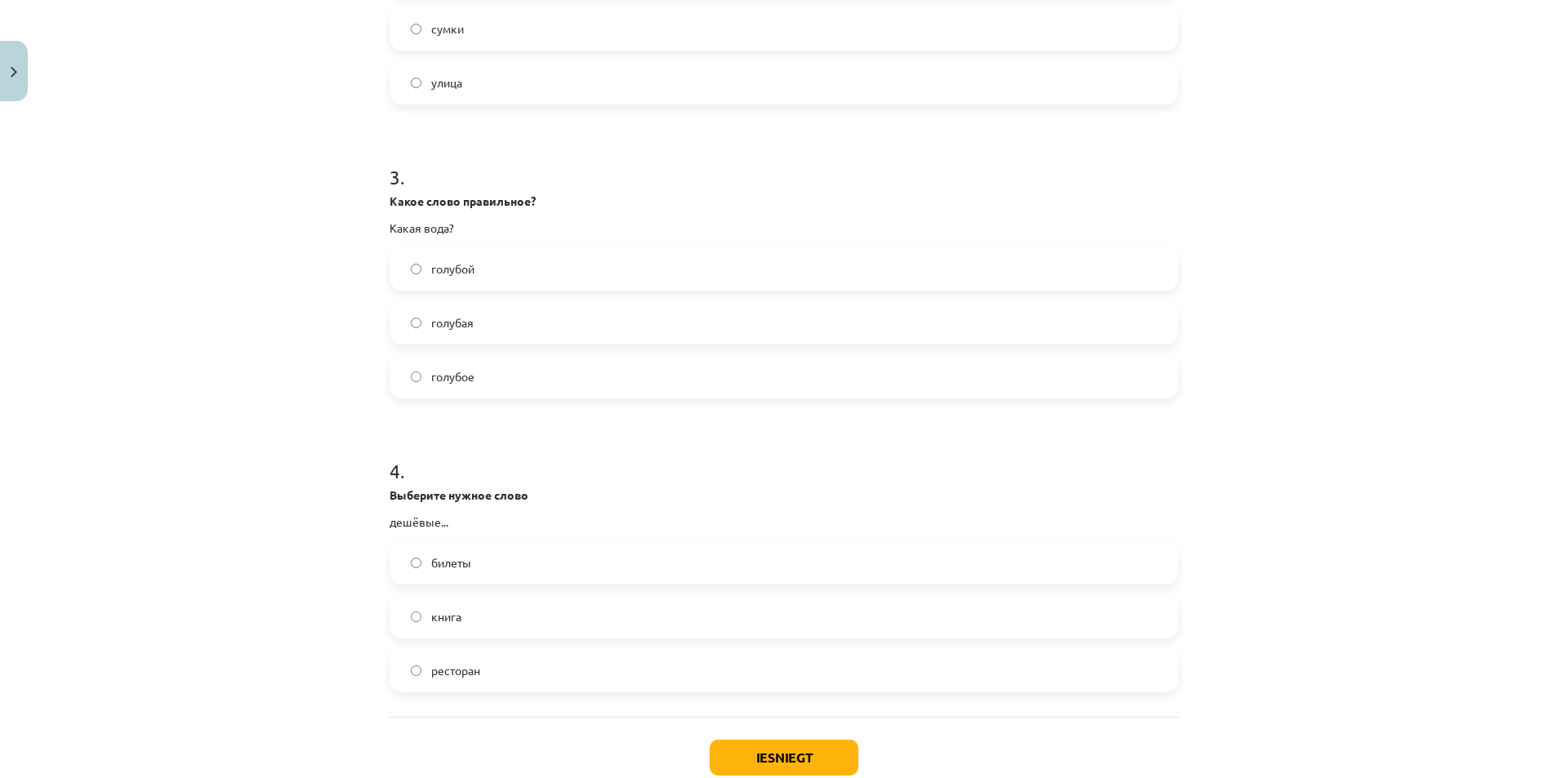
click at [392, 575] on label "билеты" at bounding box center [784, 562] width 785 height 40
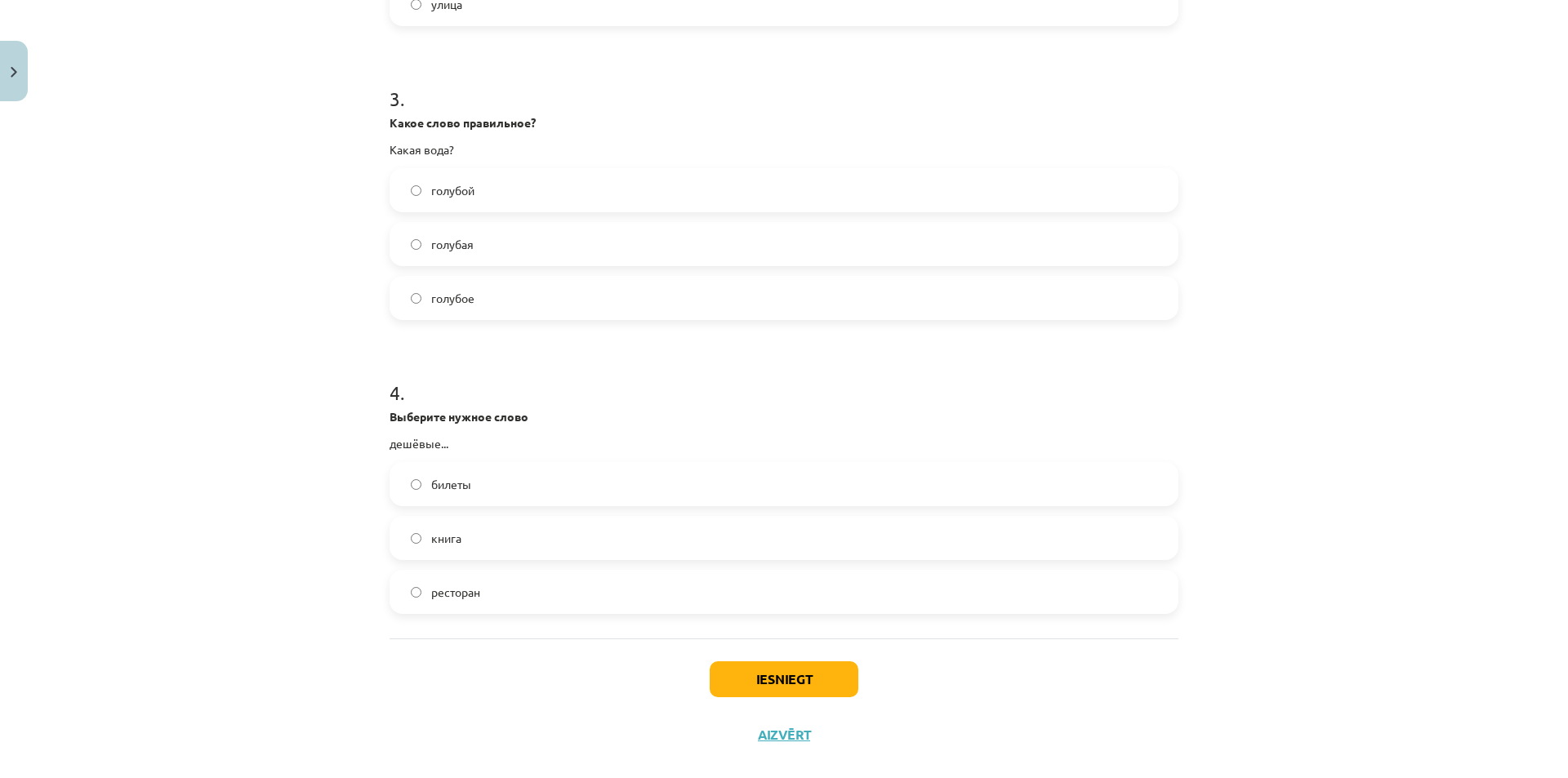
scroll to position [858, 0]
click at [766, 691] on button "Iesniegt" at bounding box center [784, 676] width 149 height 35
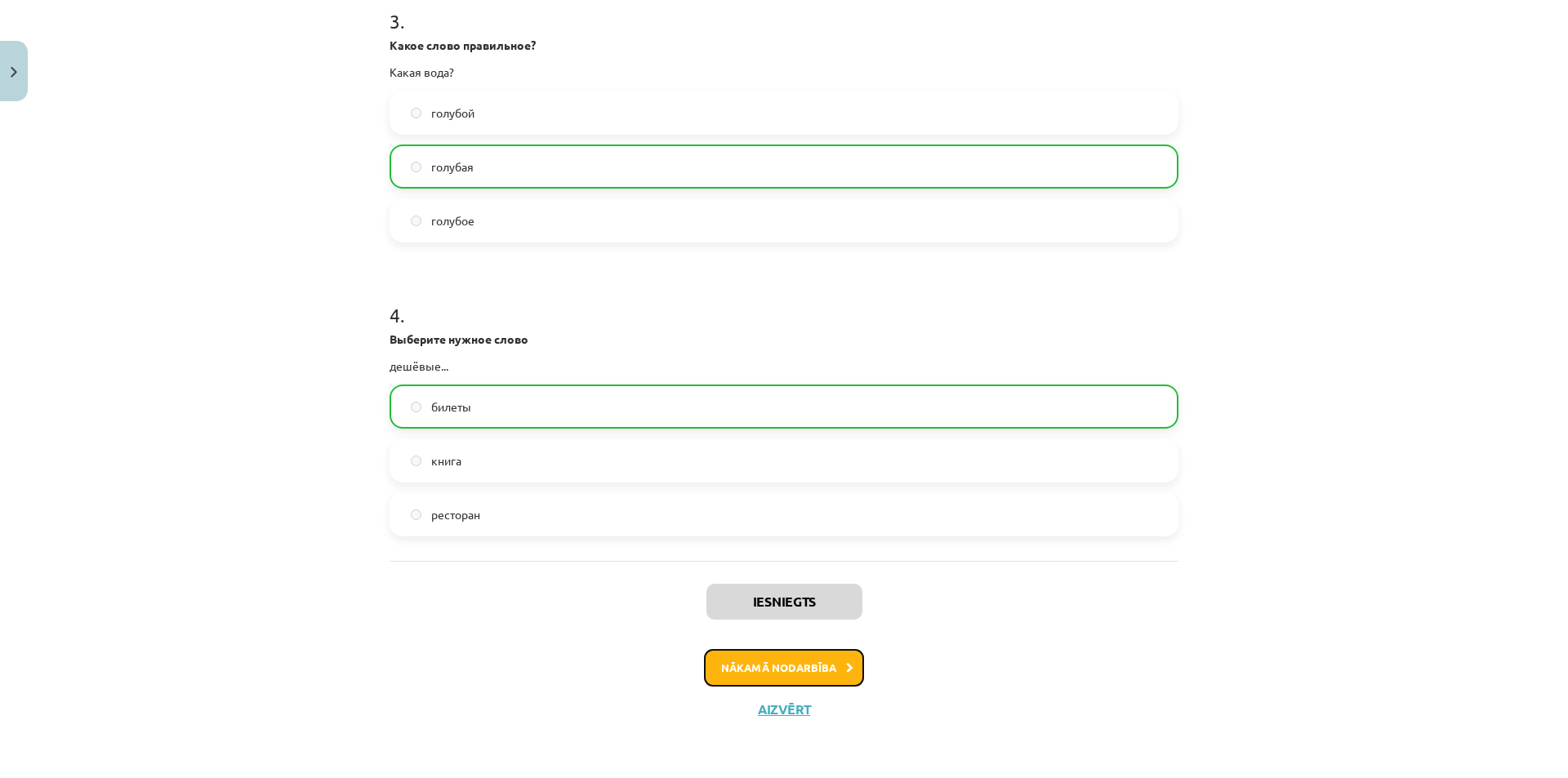
click at [739, 665] on button "Nākamā nodarbība" at bounding box center [784, 669] width 160 height 37
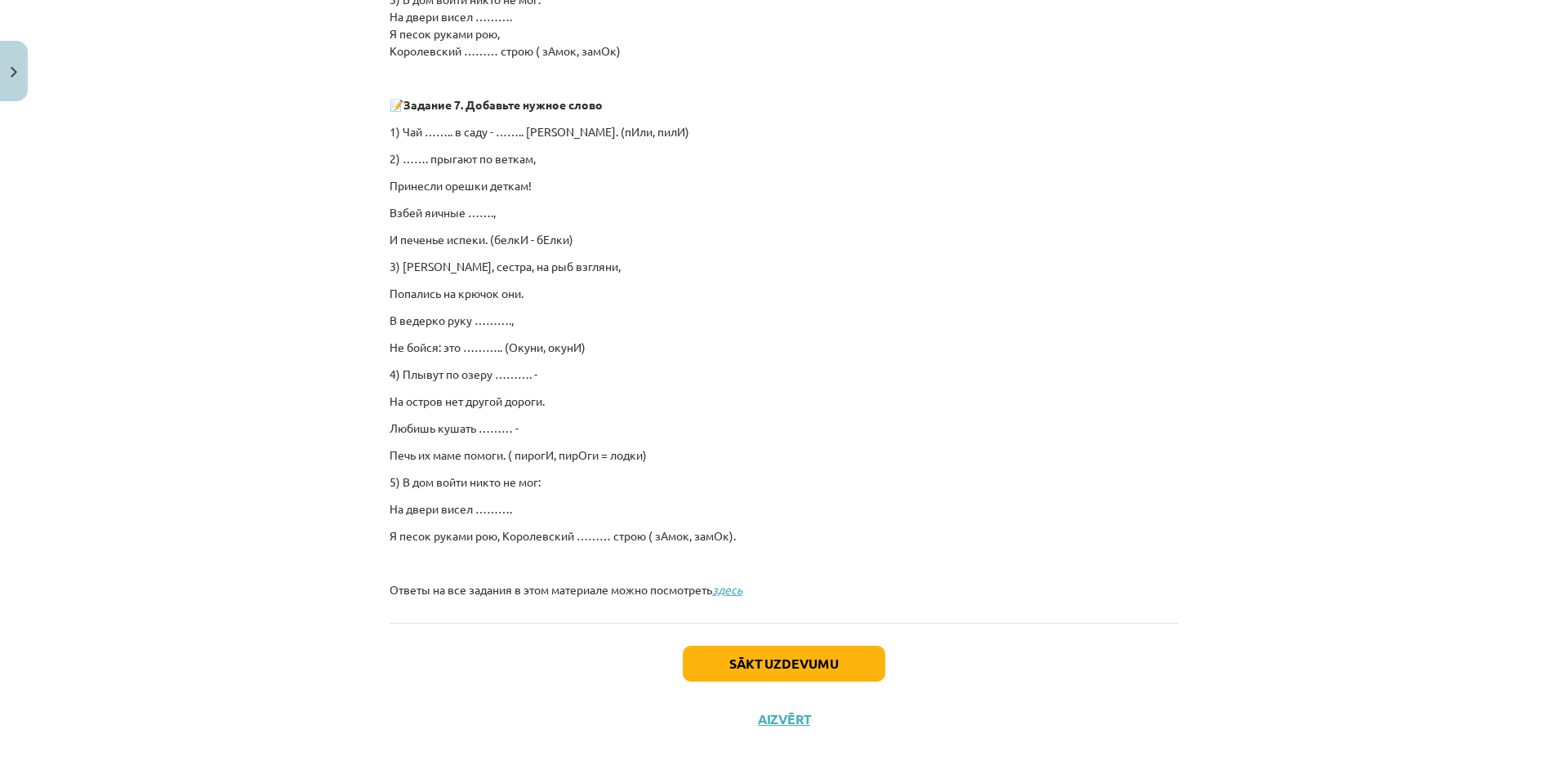
scroll to position [968, 0]
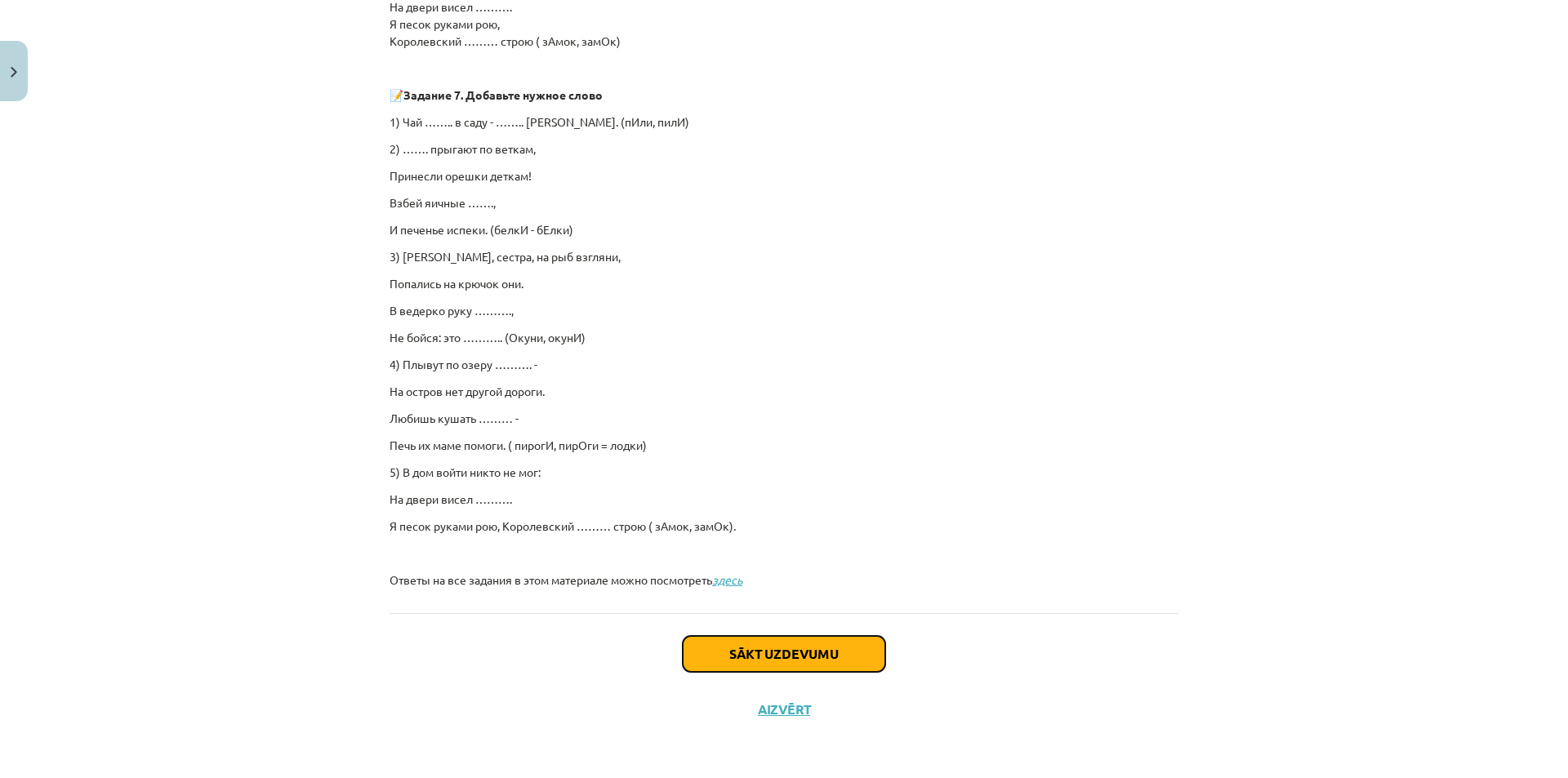
click at [683, 643] on button "Sākt uzdevumu" at bounding box center [784, 654] width 202 height 35
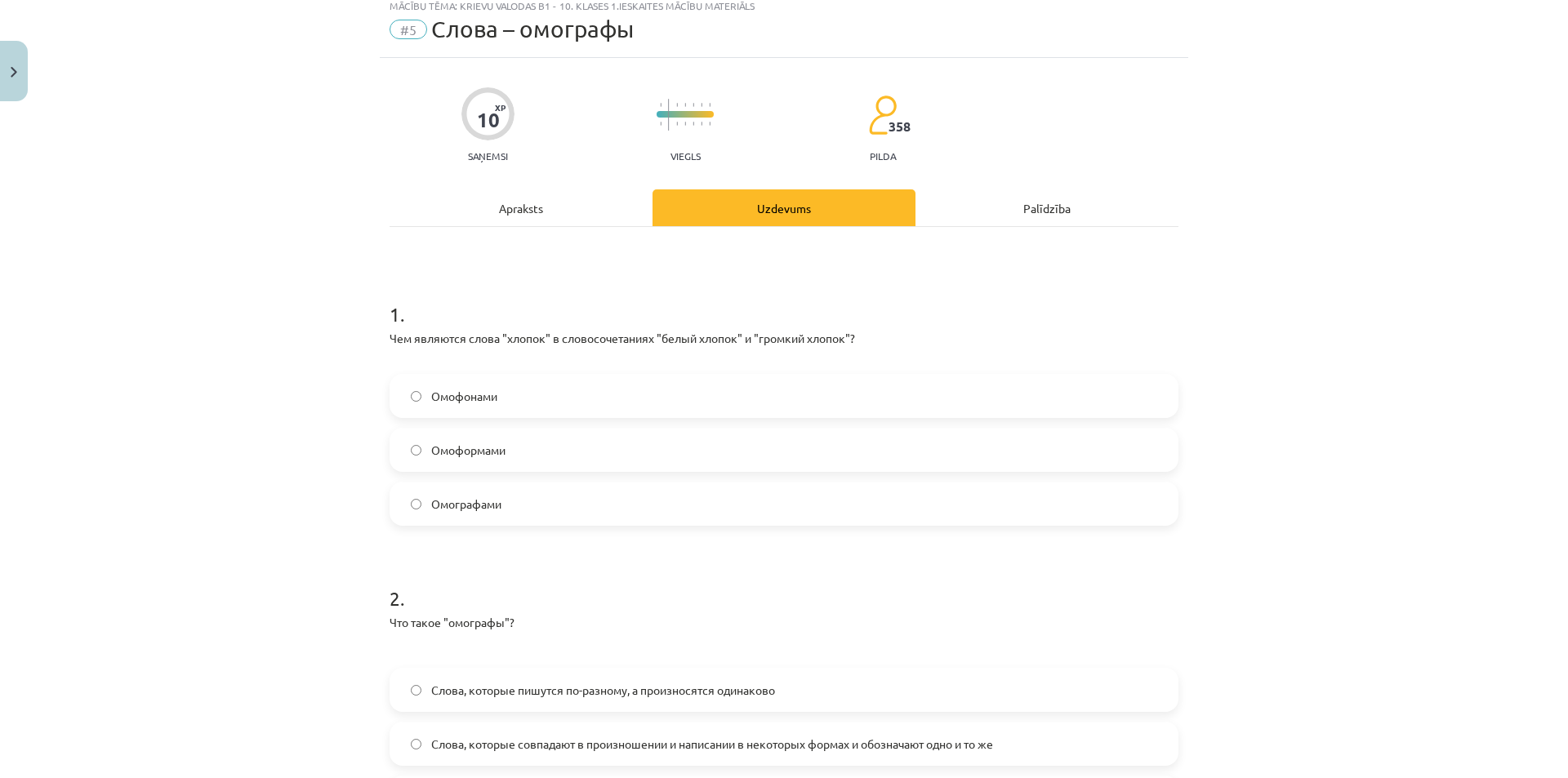
scroll to position [40, 0]
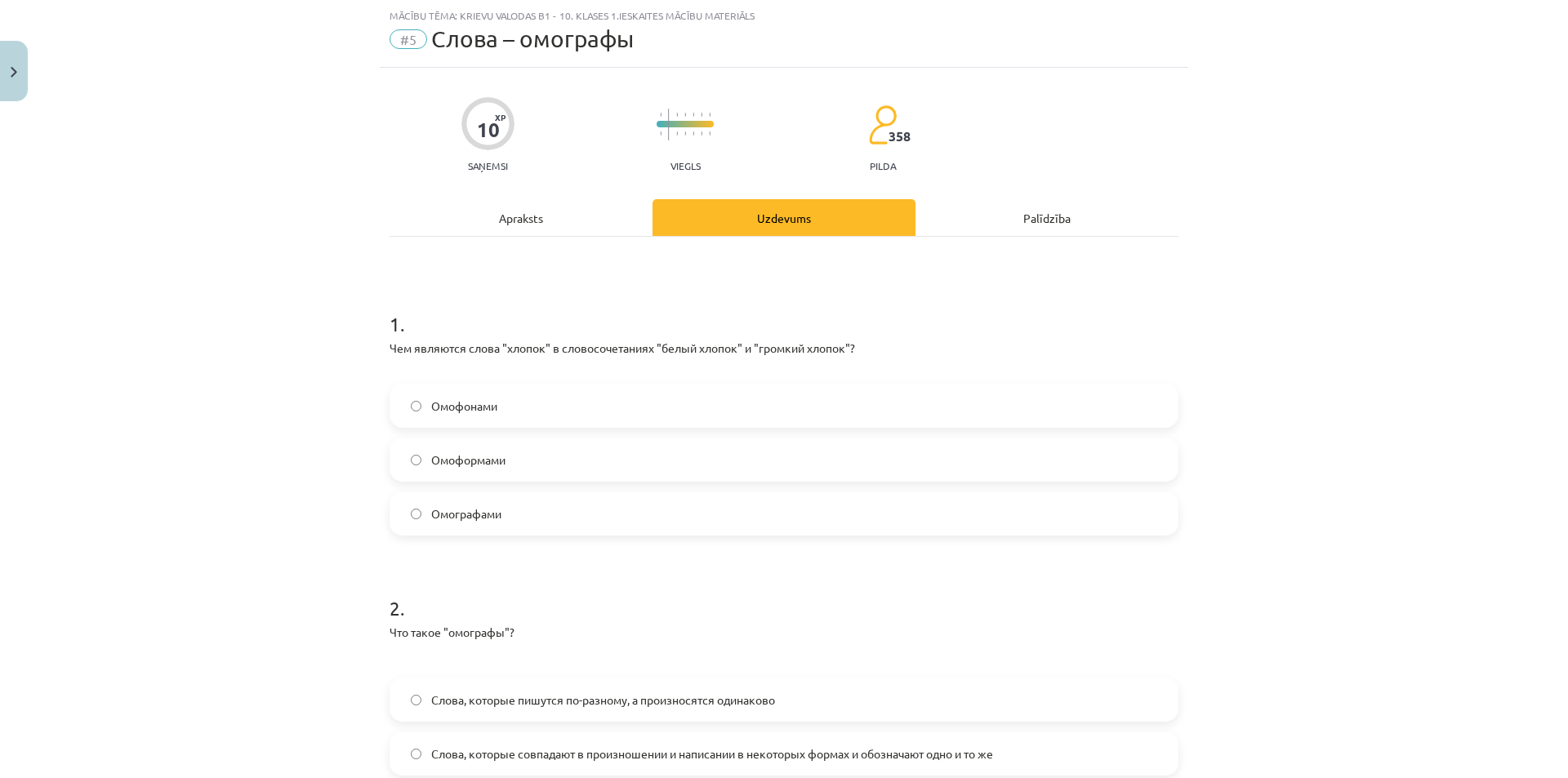
click at [537, 229] on div "Apraksts" at bounding box center [520, 217] width 263 height 36
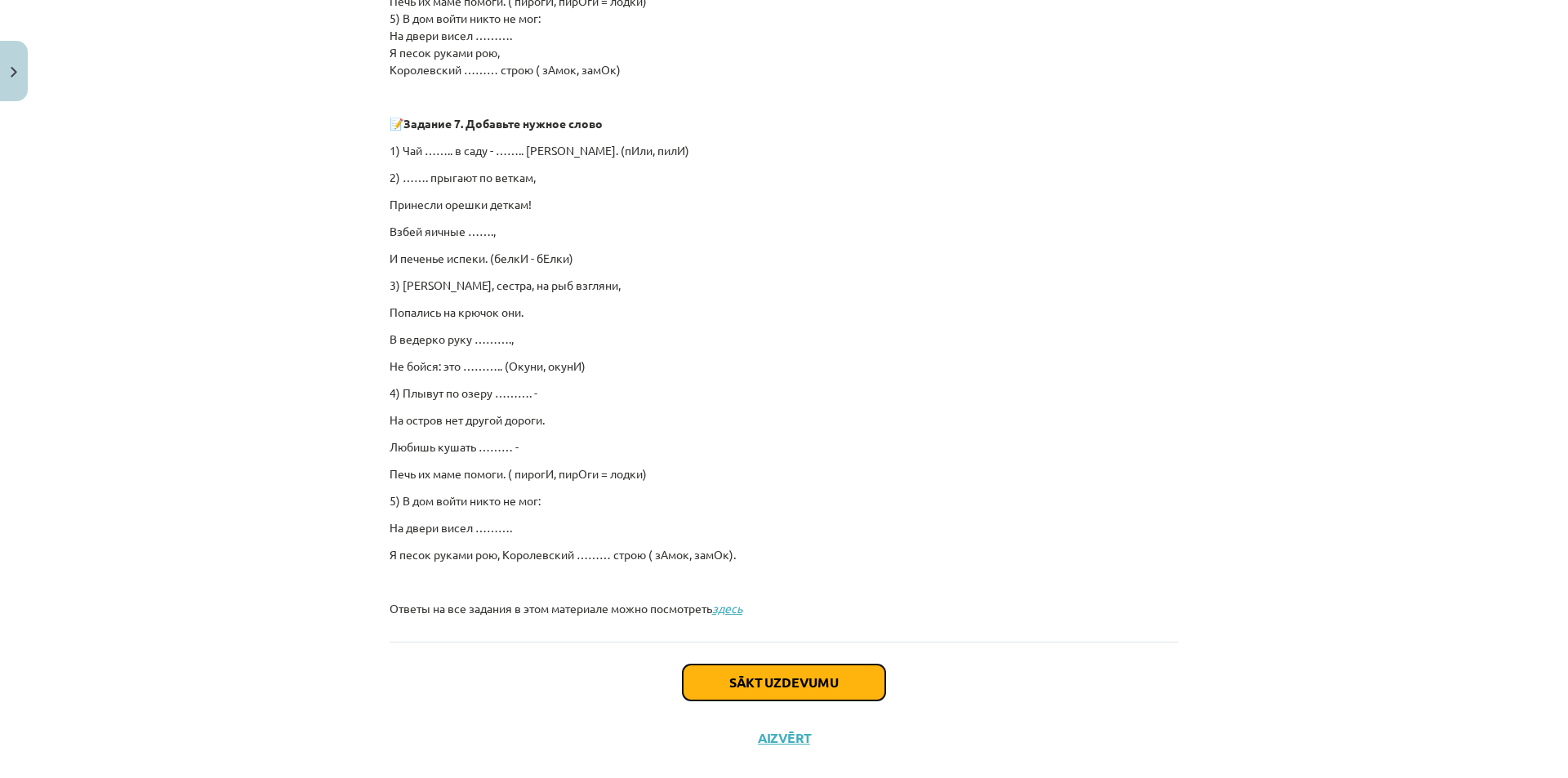
click at [714, 680] on button "Sākt uzdevumu" at bounding box center [784, 682] width 202 height 35
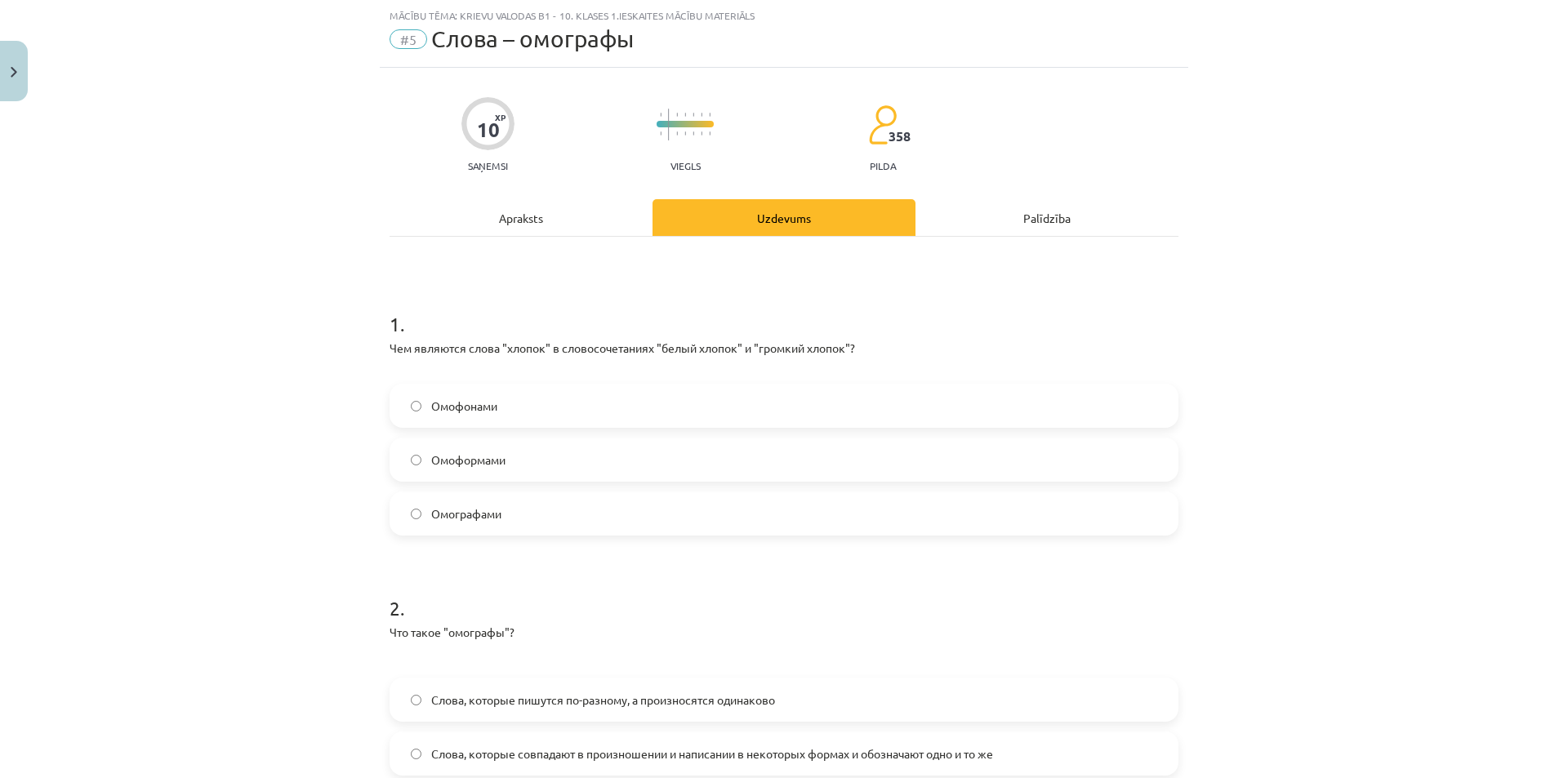
click at [570, 214] on div "Apraksts" at bounding box center [520, 217] width 263 height 36
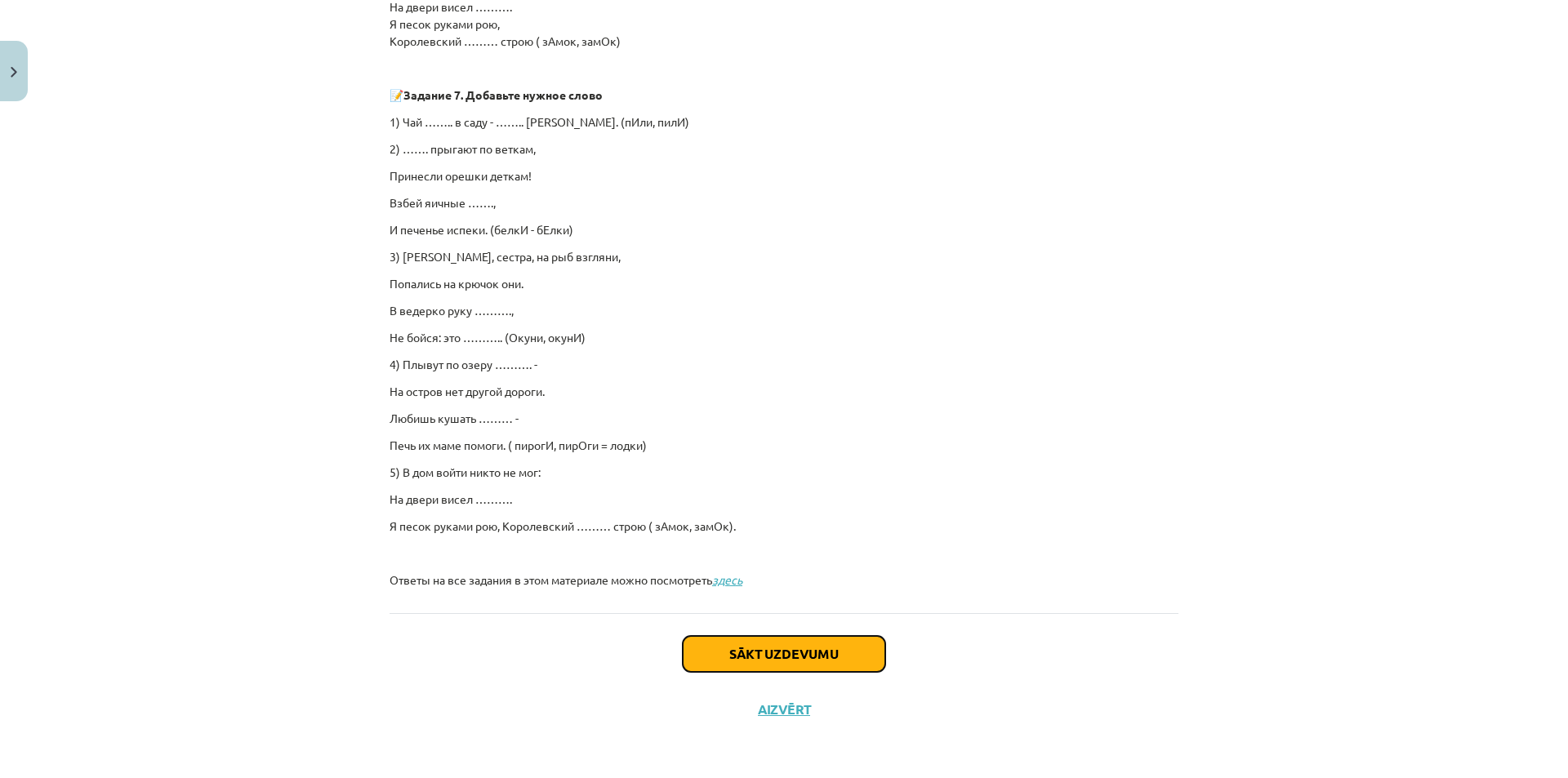
click at [729, 666] on button "Sākt uzdevumu" at bounding box center [784, 654] width 202 height 35
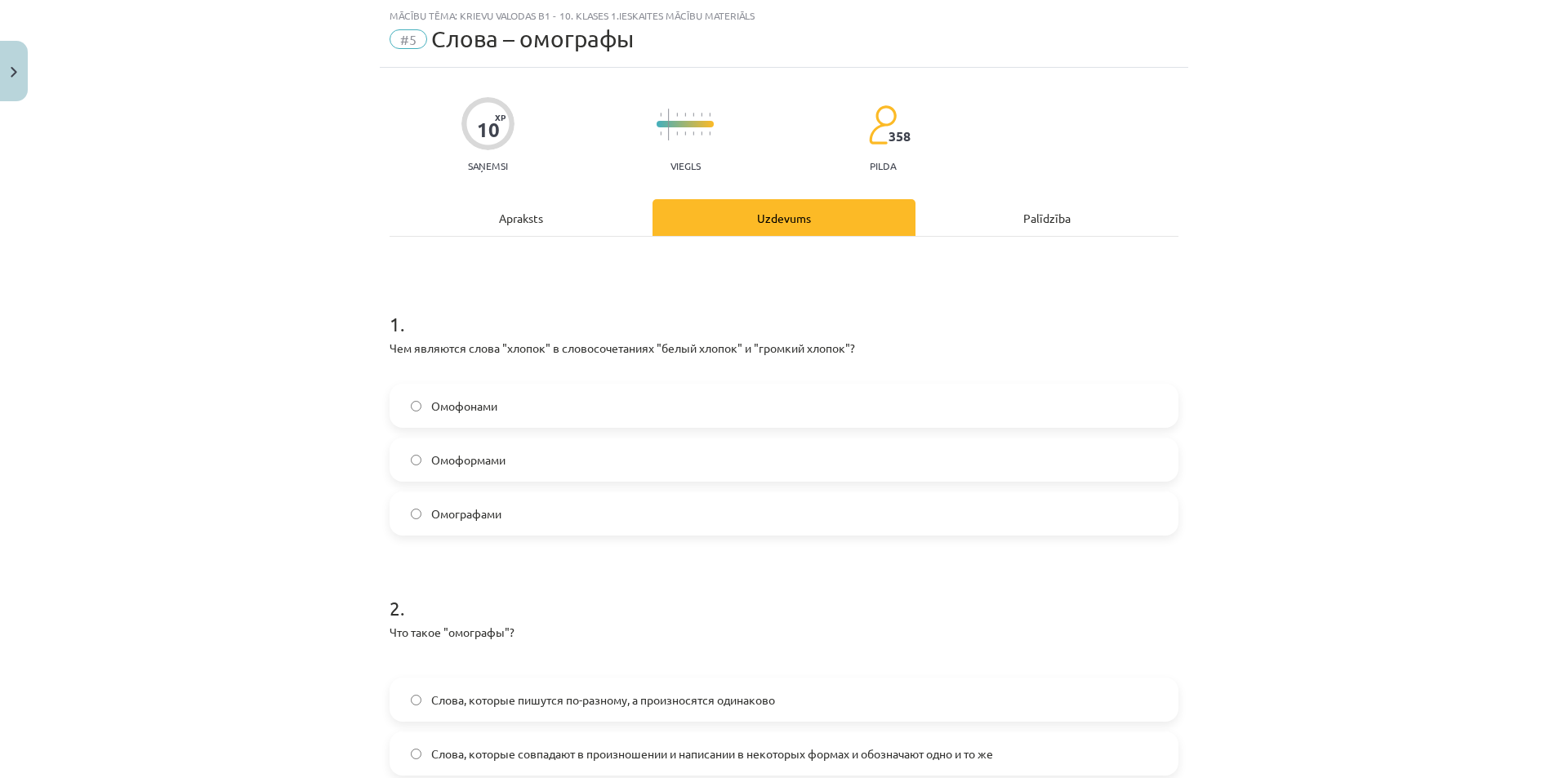
click at [531, 522] on label "Омографами" at bounding box center [784, 513] width 785 height 40
drag, startPoint x: 383, startPoint y: 354, endPoint x: 545, endPoint y: 500, distance: 218.1
click at [545, 500] on div "1 . Чем являются слова "хлопок" в словосочетаниях "белый хлопок" и "громкий хло…" at bounding box center [784, 409] width 788 height 251
copy div "Чем являются слова "хлопок" в словосочетаниях "белый хлопок" и "громкий хлопок"…"
click at [269, 311] on div "Mācību tēma: Krievu valodas b1 - 10. klases 1.ieskaites mācību materiāls #5 Сло…" at bounding box center [784, 389] width 1568 height 778
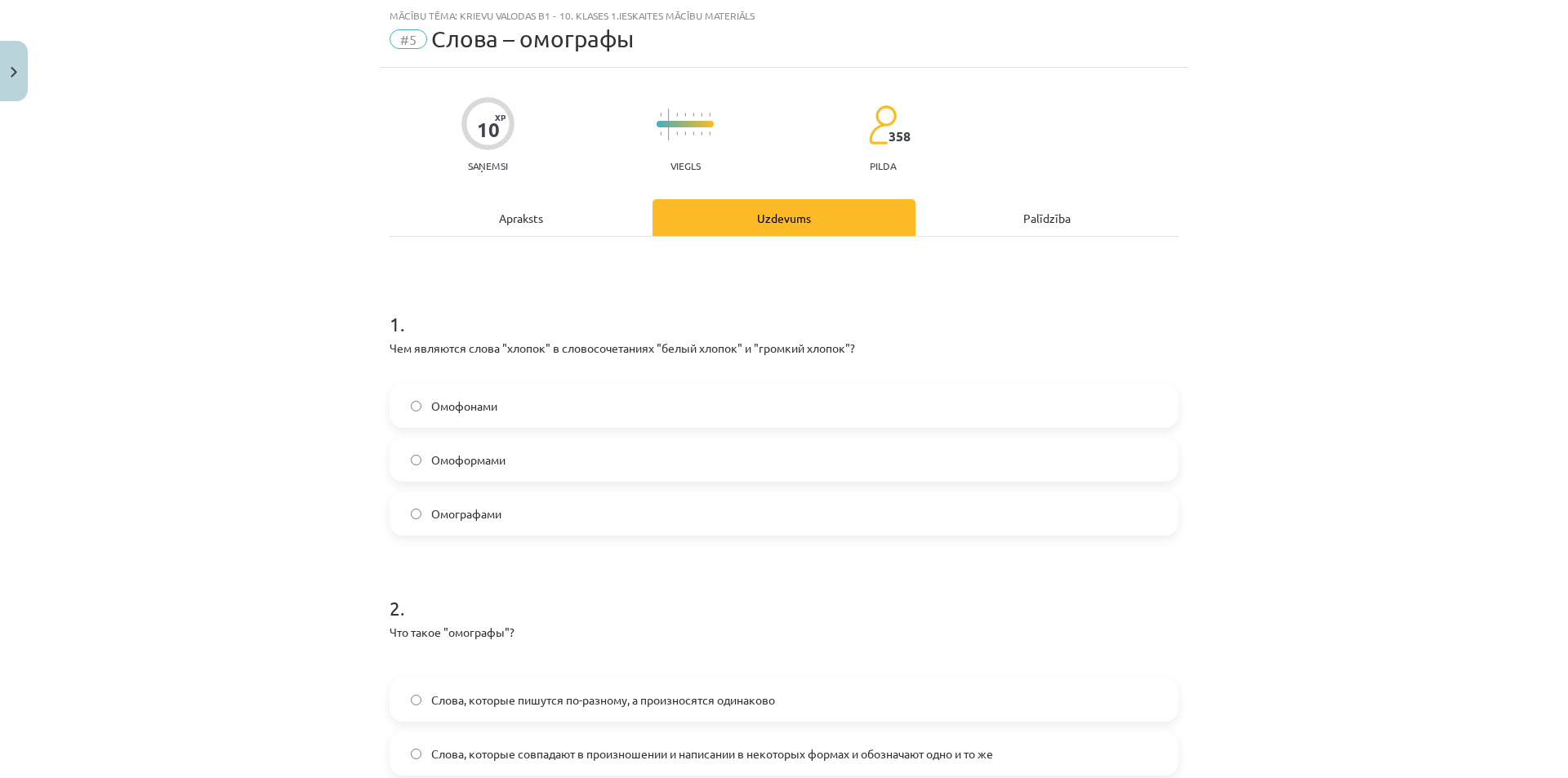
click at [439, 404] on span "Омофонами" at bounding box center [463, 405] width 66 height 17
click at [522, 212] on div "Apraksts" at bounding box center [520, 217] width 263 height 36
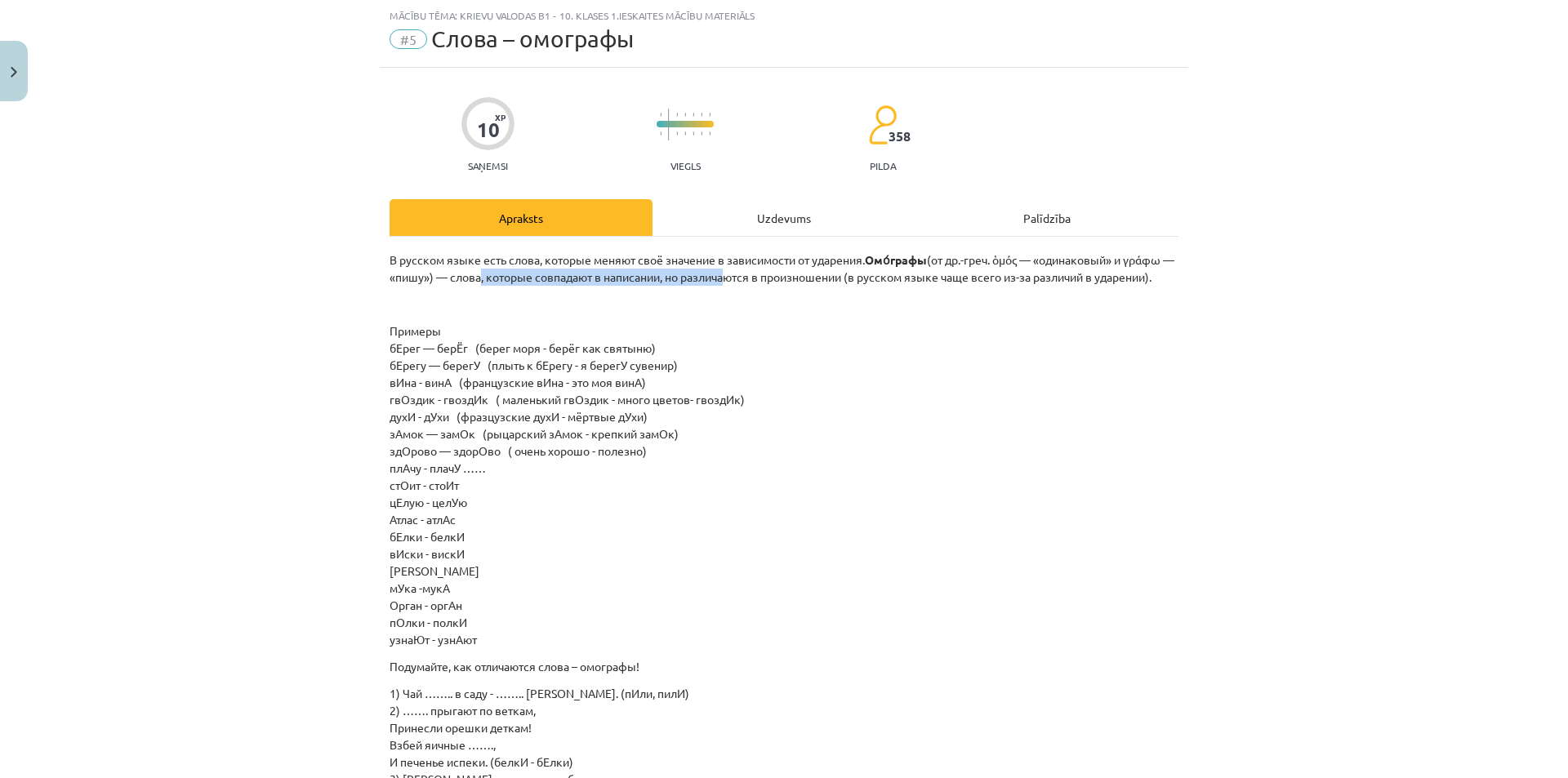
drag, startPoint x: 486, startPoint y: 276, endPoint x: 727, endPoint y: 271, distance: 241.1
click at [727, 271] on p "В русском языке есть слова, которые меняют своё значение в зависимости от ударе…" at bounding box center [784, 268] width 788 height 35
drag, startPoint x: 873, startPoint y: 259, endPoint x: 925, endPoint y: 266, distance: 52.5
click at [925, 266] on p "В русском языке есть слова, которые меняют своё значение в зависимости от ударе…" at bounding box center [784, 268] width 788 height 35
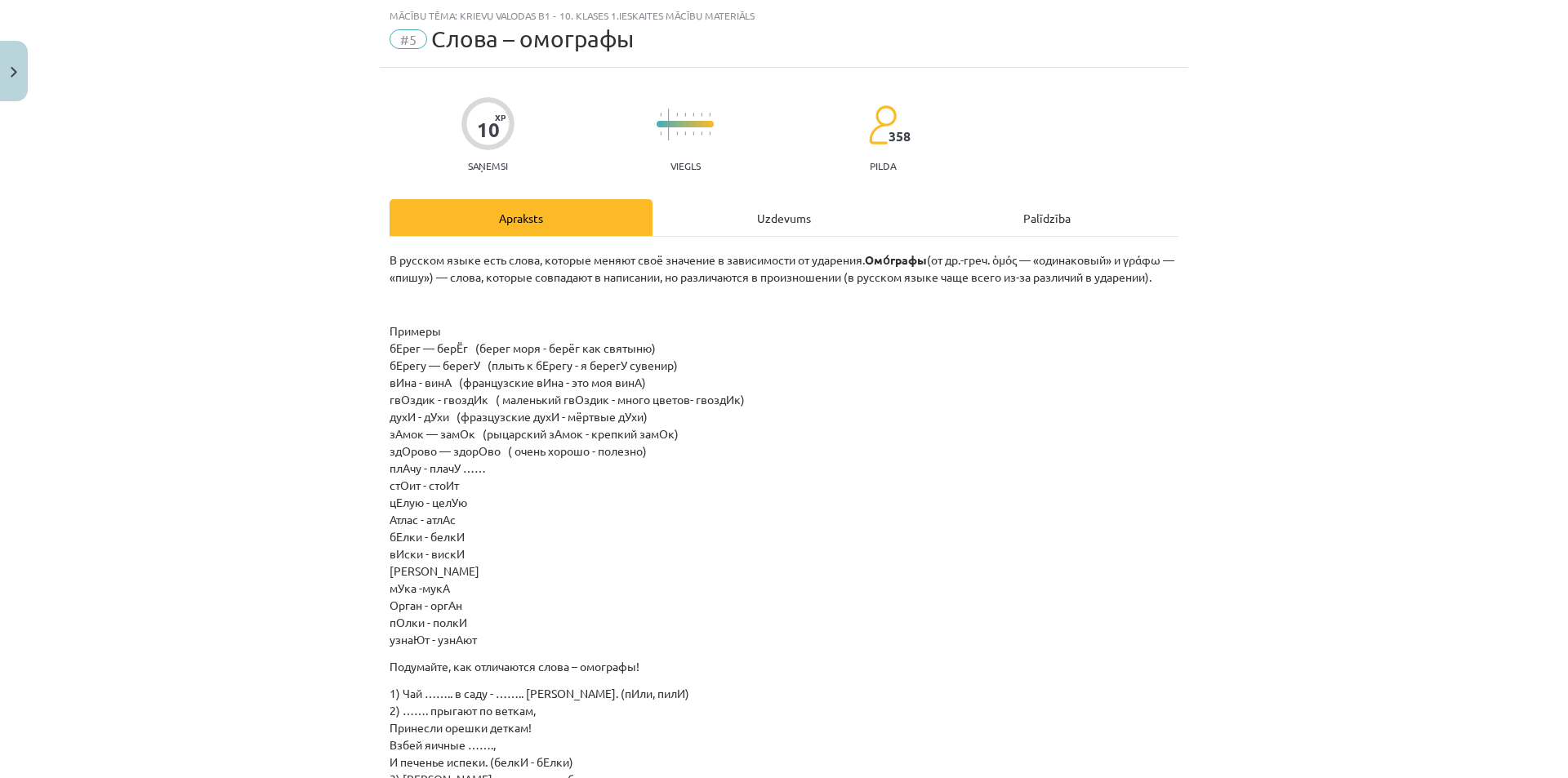
copy strong "Омо́графы"
click at [504, 308] on p at bounding box center [784, 304] width 788 height 17
click at [676, 216] on div "Uzdevums" at bounding box center [784, 217] width 263 height 36
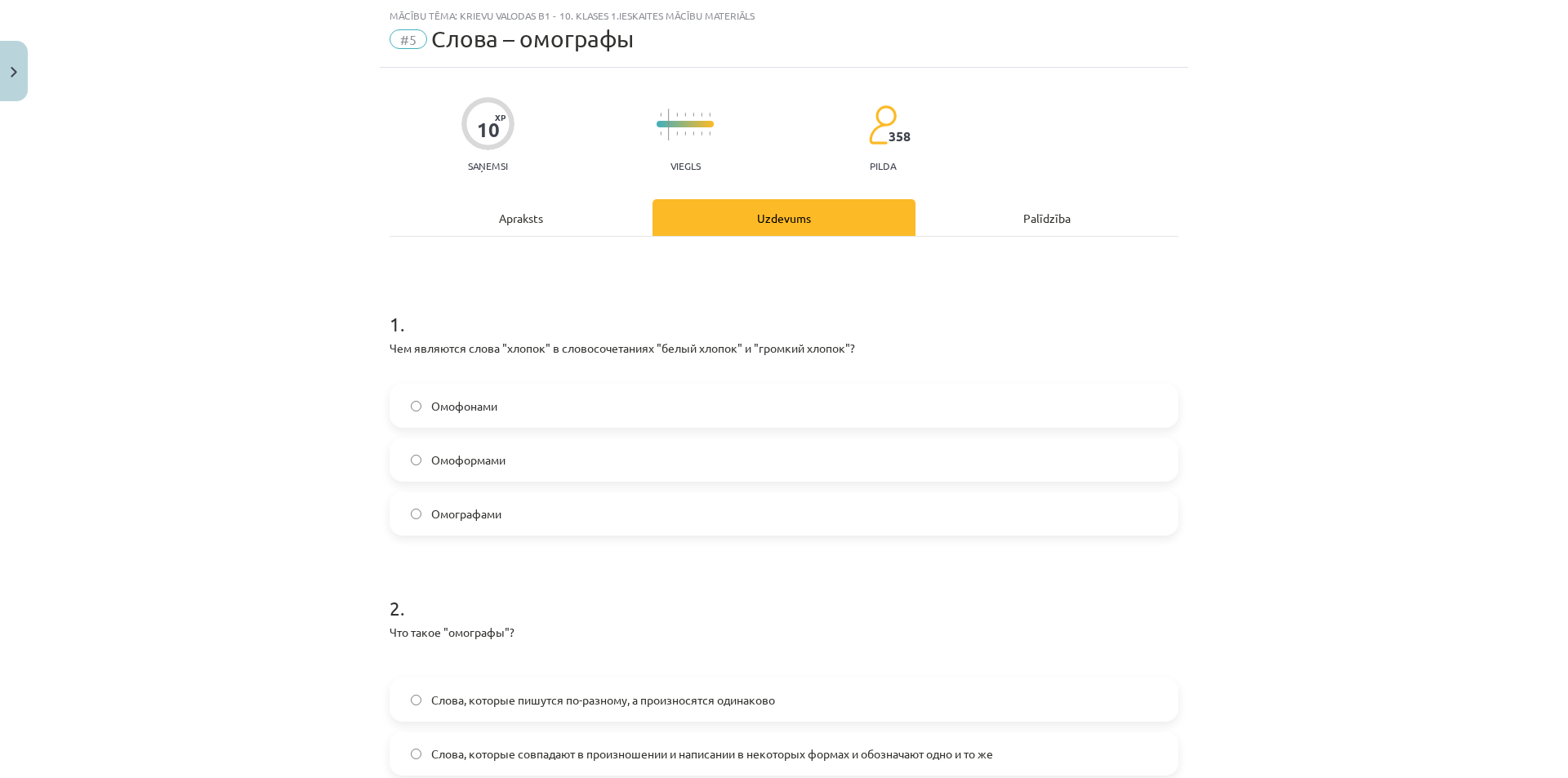
click at [515, 497] on label "Омографами" at bounding box center [784, 513] width 785 height 40
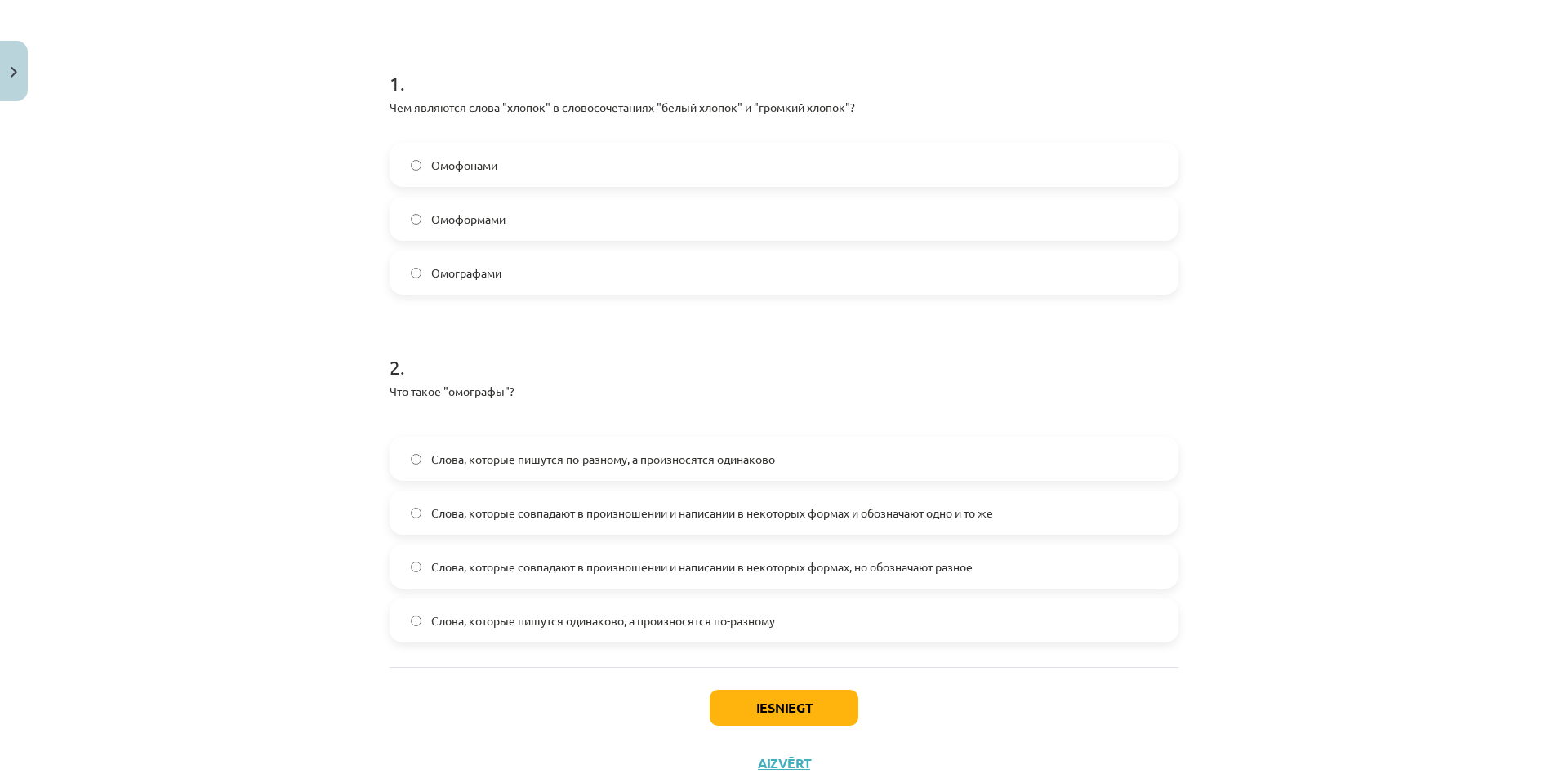
scroll to position [286, 0]
drag, startPoint x: 443, startPoint y: 389, endPoint x: 498, endPoint y: 389, distance: 55.0
click at [498, 389] on p "Что такое "омографы"?" at bounding box center [784, 387] width 788 height 17
click at [332, 424] on div "Mācību tēma: Krievu valodas b1 - 10. klases 1.ieskaites mācību materiāls #5 Сло…" at bounding box center [784, 389] width 1568 height 778
click at [454, 616] on span "Слова, которые пишутся одинаково, а произносятся по-разному" at bounding box center [602, 616] width 344 height 17
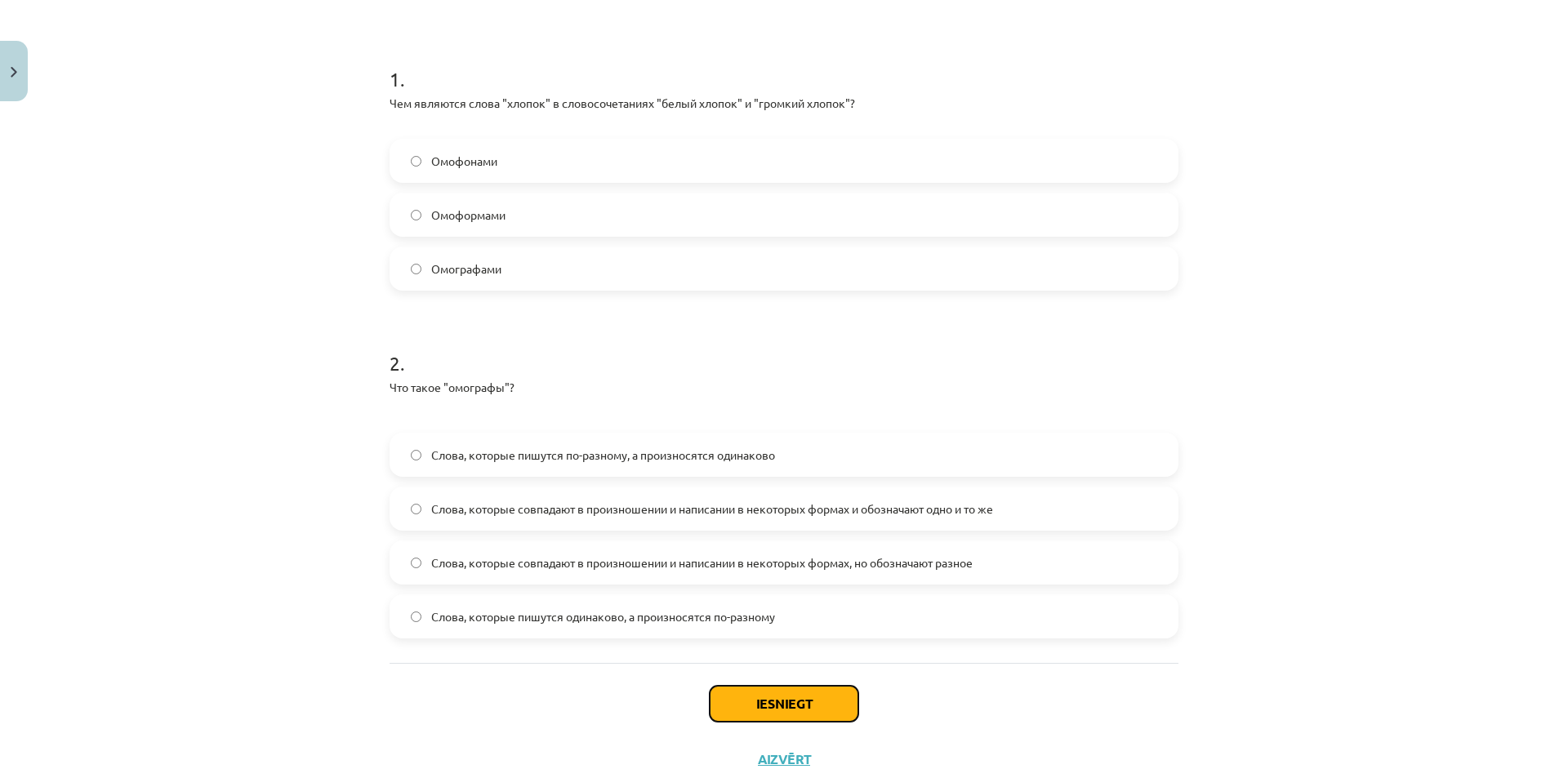
click at [769, 714] on button "Iesniegt" at bounding box center [784, 704] width 149 height 35
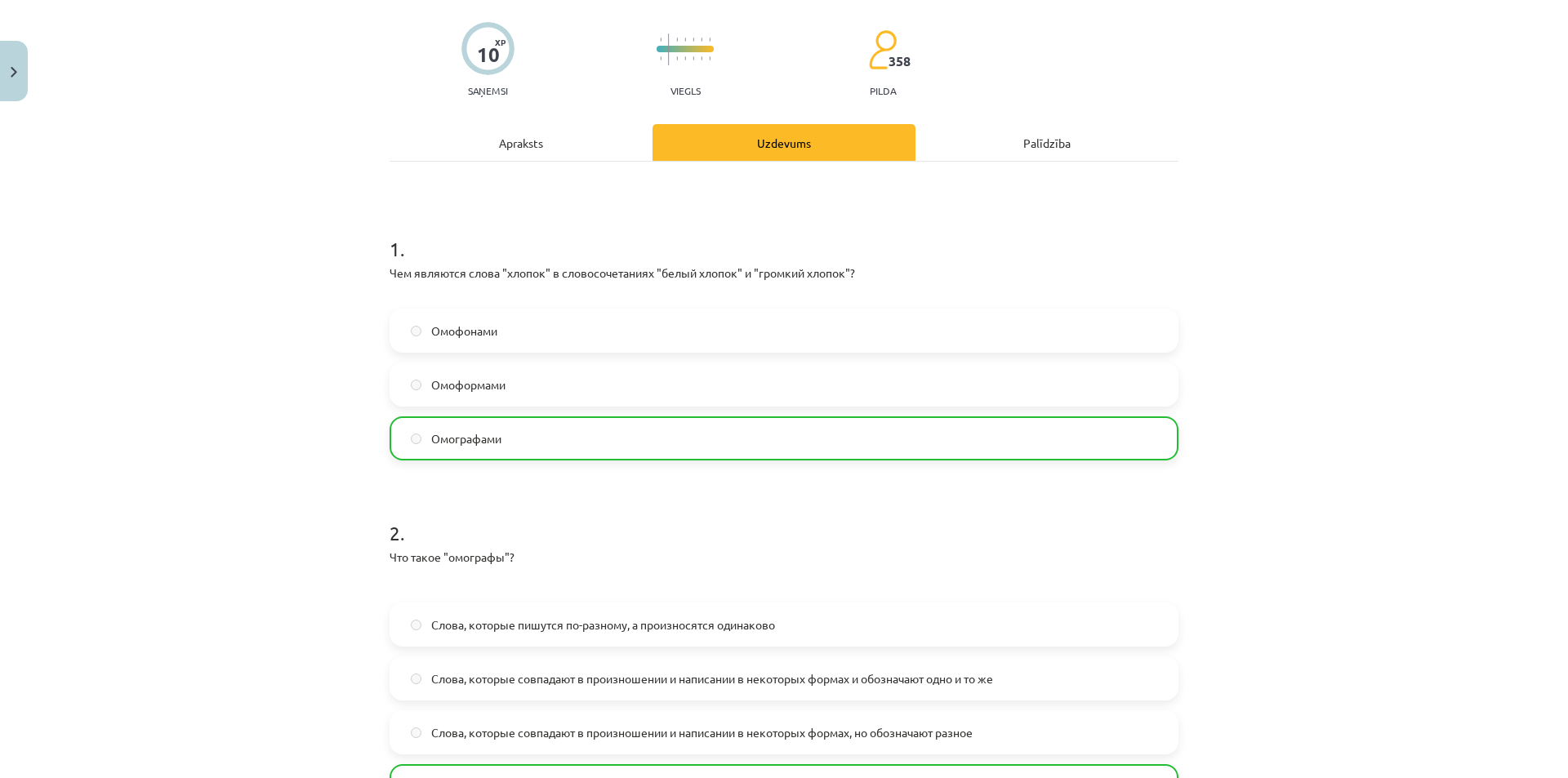
scroll to position [388, 0]
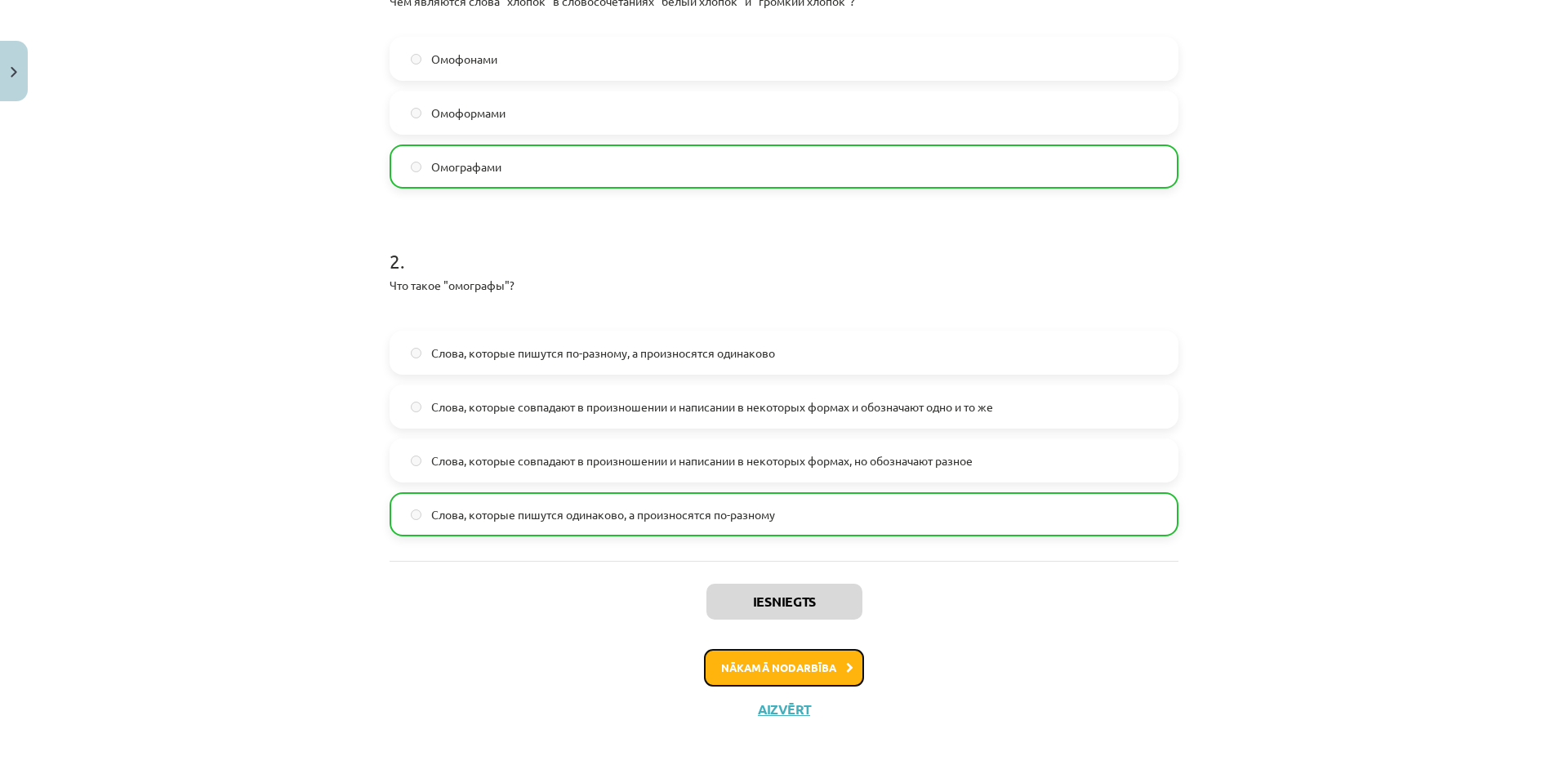
click at [745, 669] on button "Nākamā nodarbība" at bounding box center [784, 669] width 160 height 37
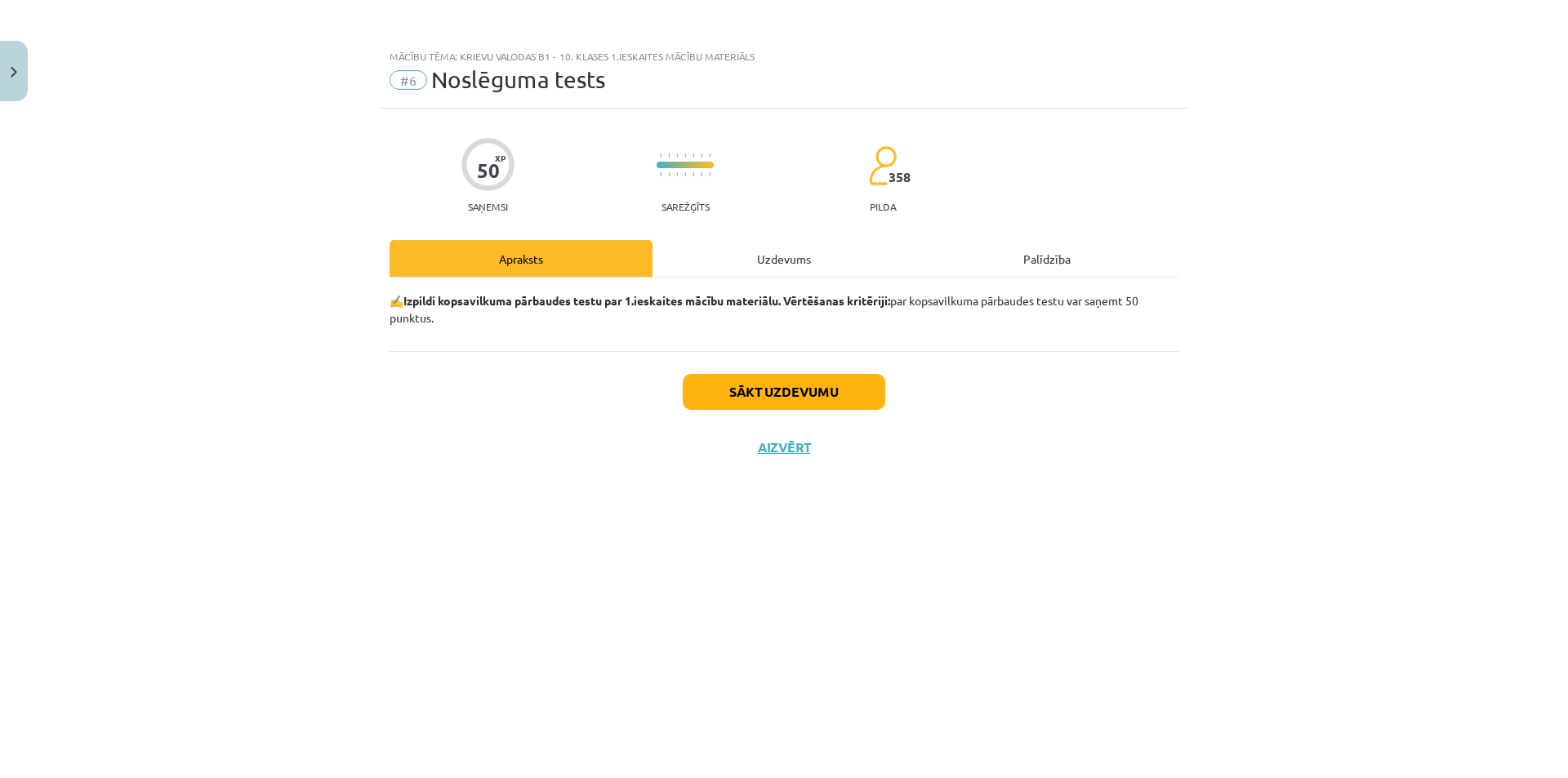
scroll to position [0, 0]
click at [733, 393] on button "Sākt uzdevumu" at bounding box center [784, 391] width 202 height 35
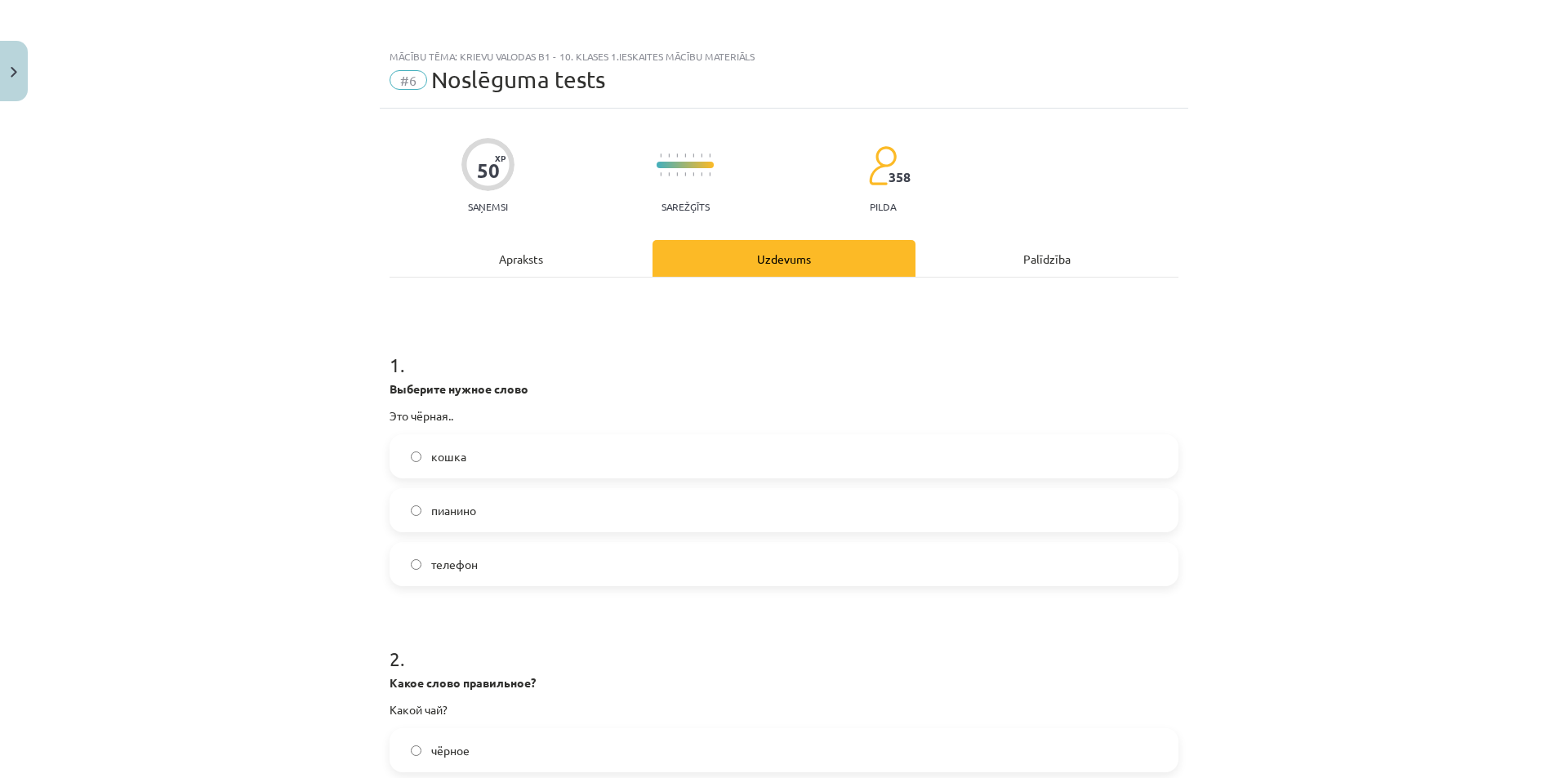
click at [404, 465] on label "кошка" at bounding box center [784, 456] width 785 height 40
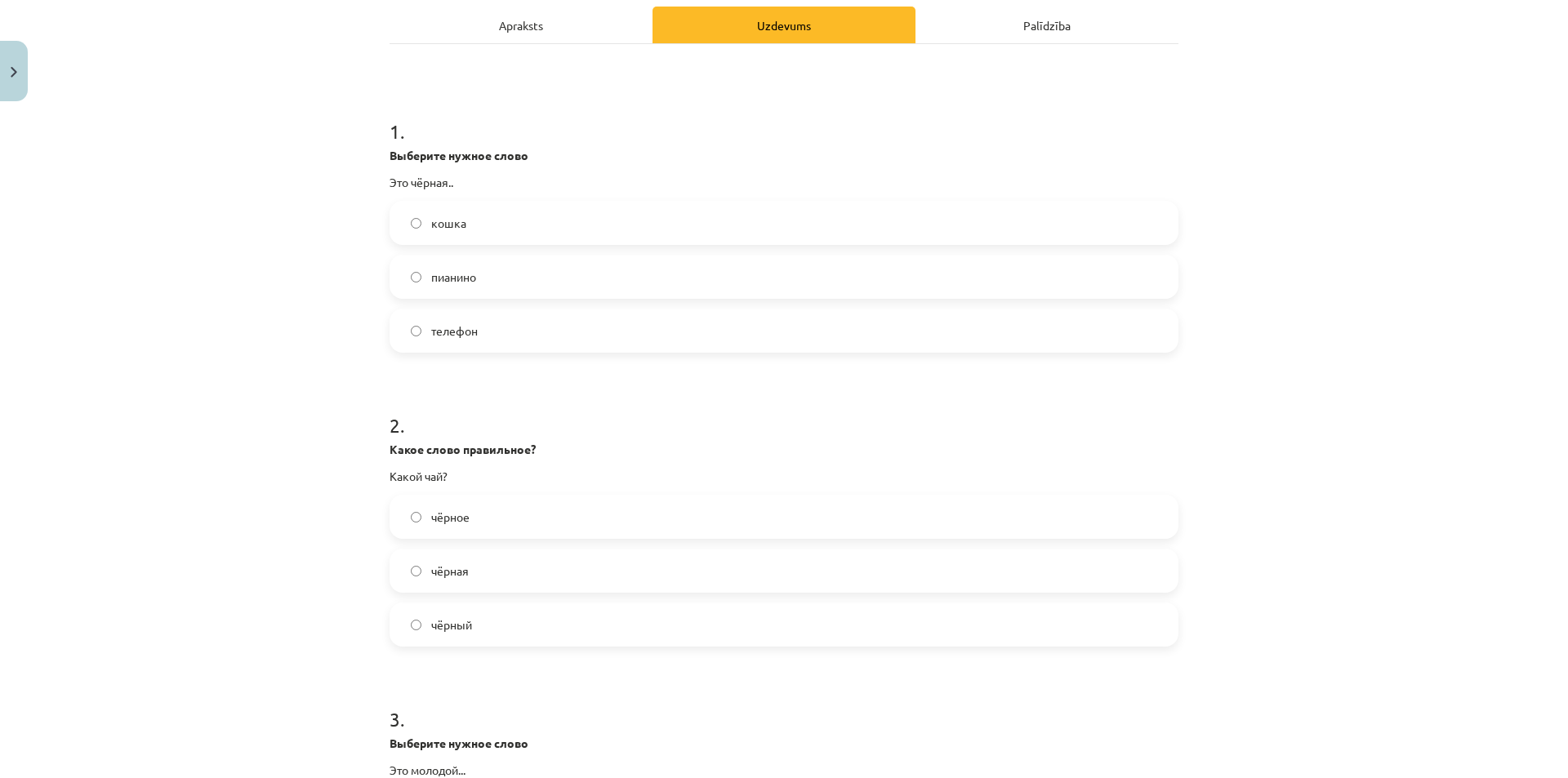
scroll to position [246, 0]
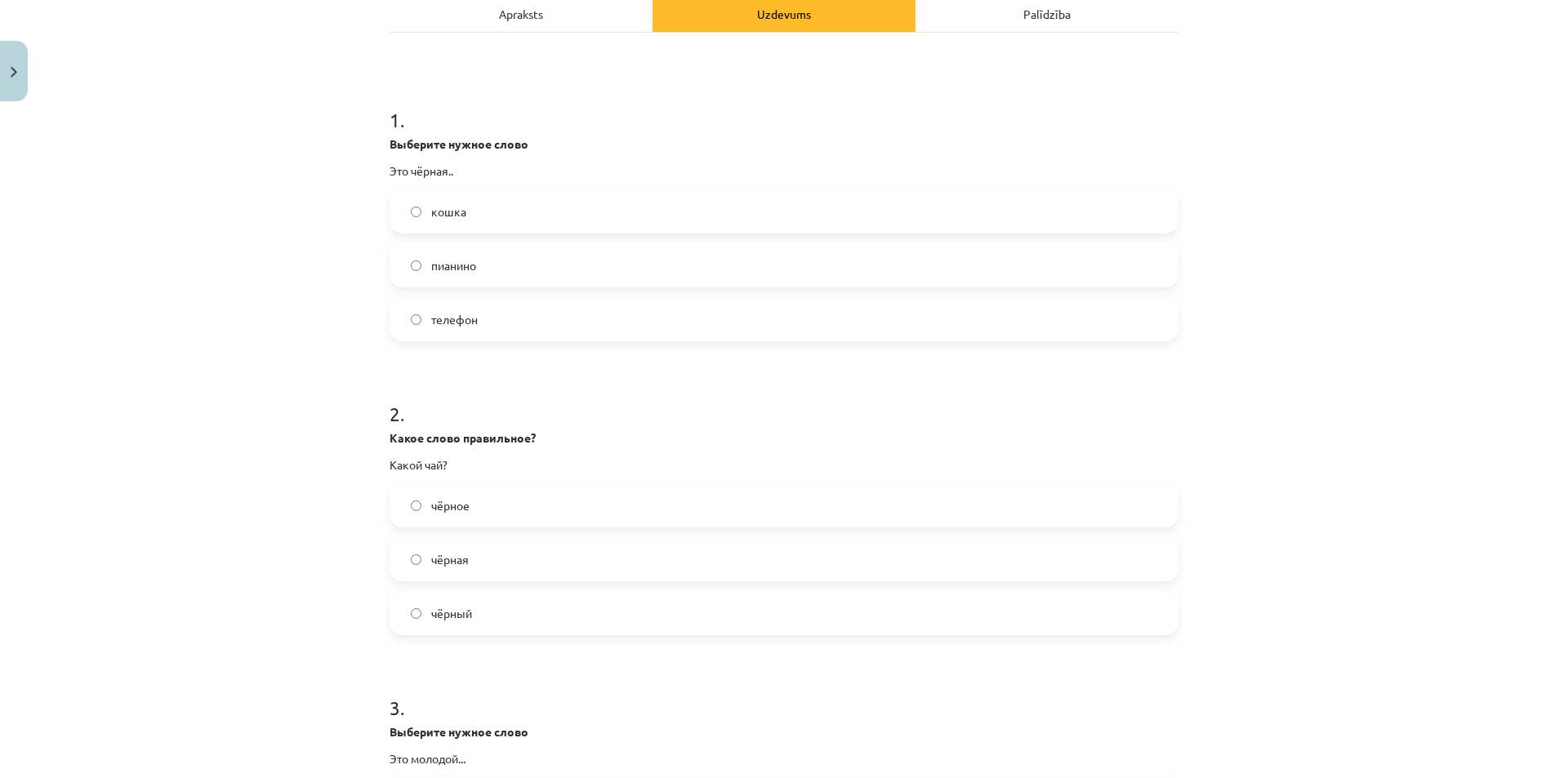
click at [433, 616] on span "чёрный" at bounding box center [450, 613] width 40 height 17
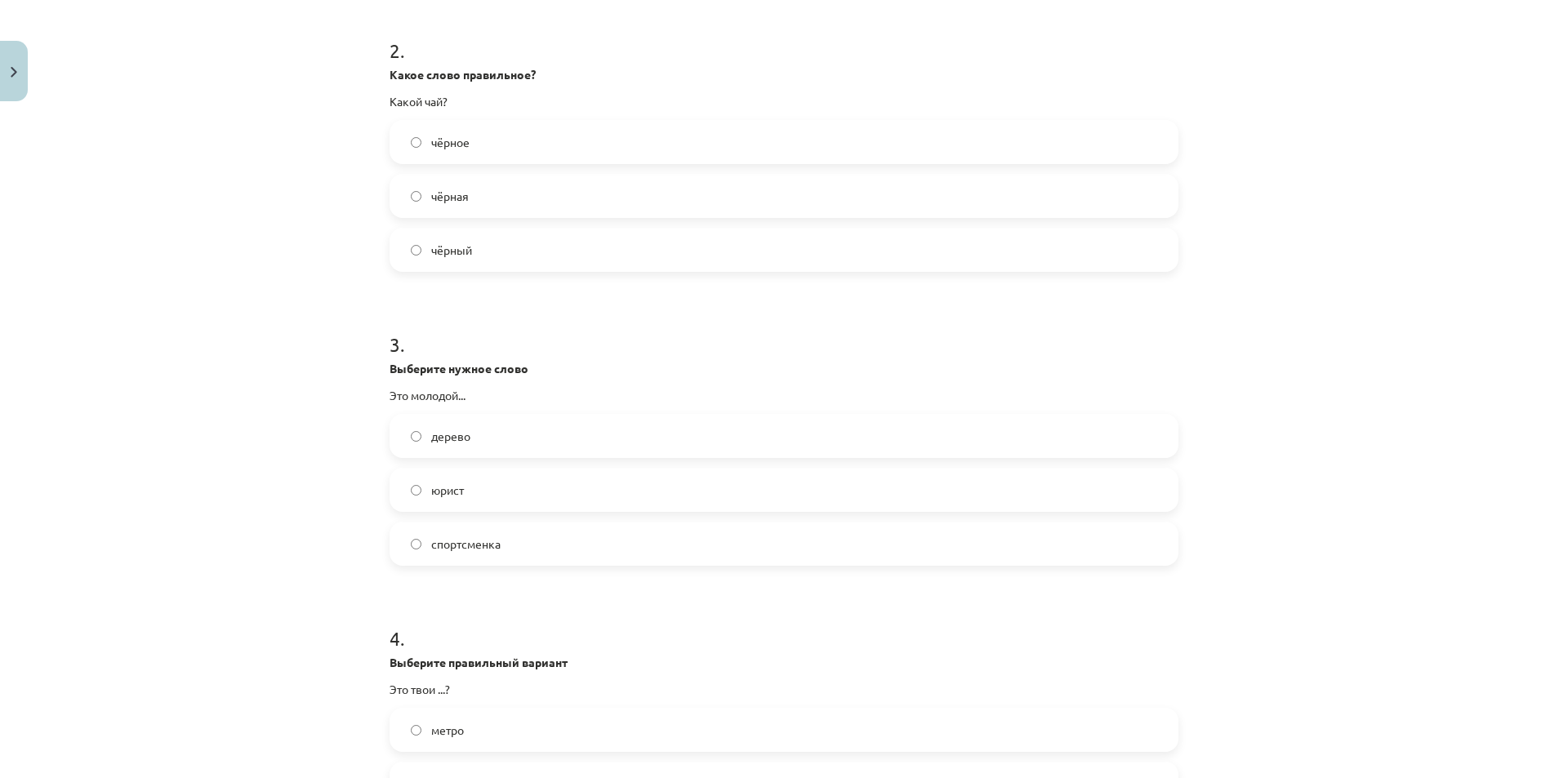
scroll to position [654, 0]
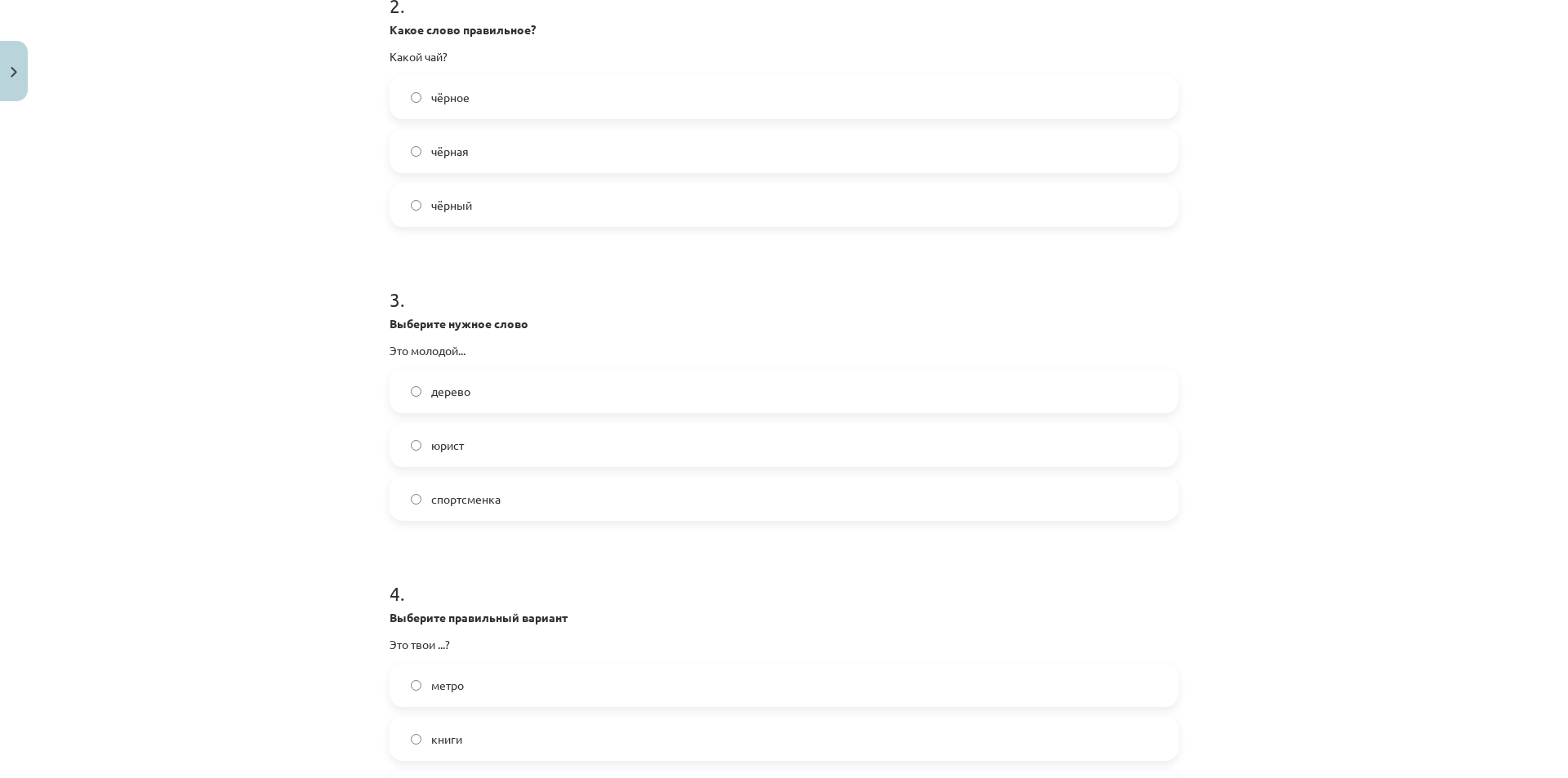
click at [432, 441] on span "юрист" at bounding box center [446, 445] width 33 height 17
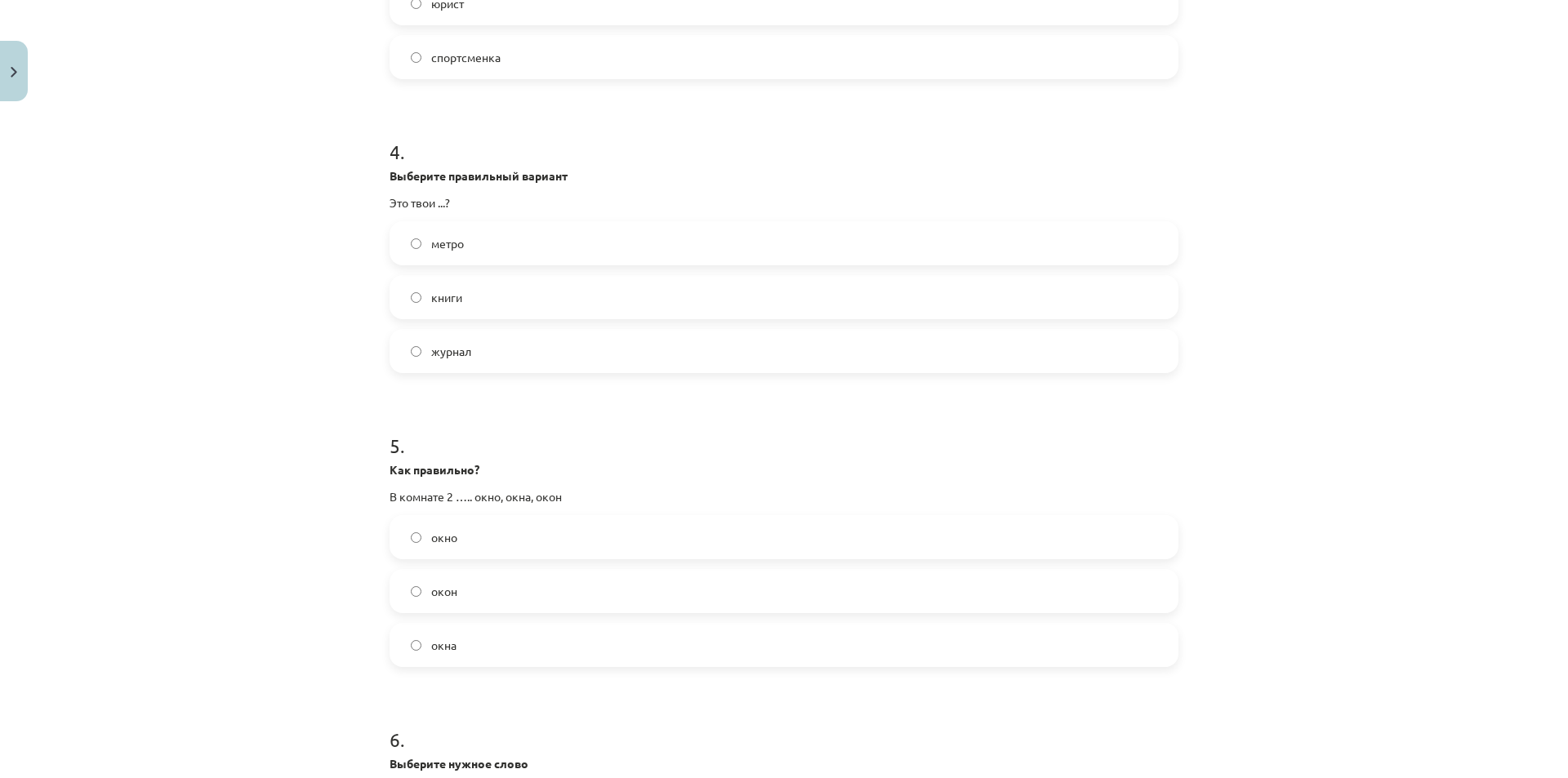
scroll to position [1144, 0]
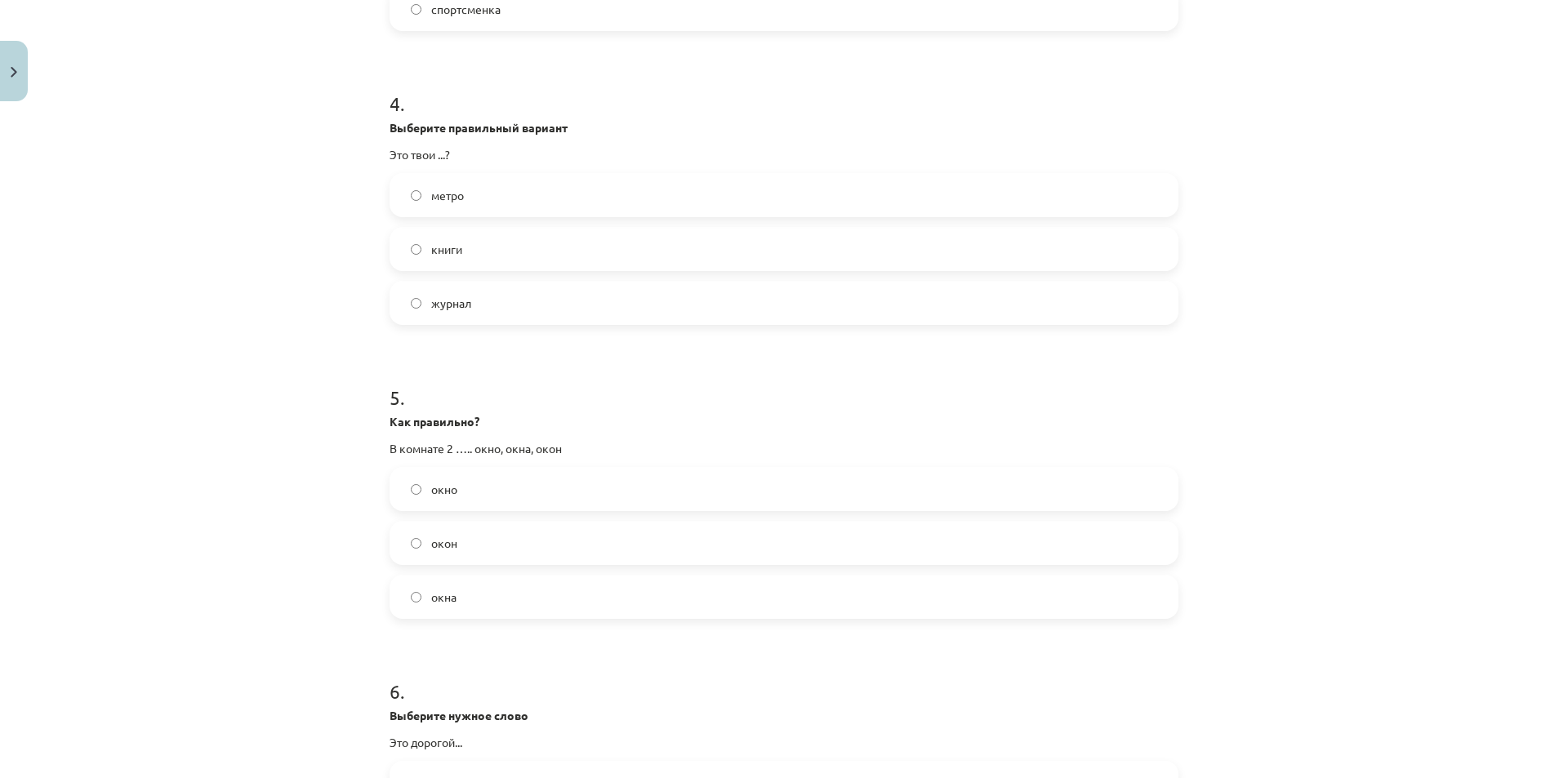
click at [441, 537] on span "окон" at bounding box center [443, 543] width 27 height 17
drag, startPoint x: 378, startPoint y: 445, endPoint x: 463, endPoint y: 459, distance: 86.1
click at [463, 459] on div "50 XP Saņemsi Sarežģīts 358 pilda Apraksts Uzdevums Palīdzība 1 . Выберите нужн…" at bounding box center [784, 574] width 808 height 3219
click at [390, 451] on p "В комнате 2 ….. окно, окна, окон" at bounding box center [784, 449] width 788 height 17
drag, startPoint x: 375, startPoint y: 453, endPoint x: 498, endPoint y: 573, distance: 171.8
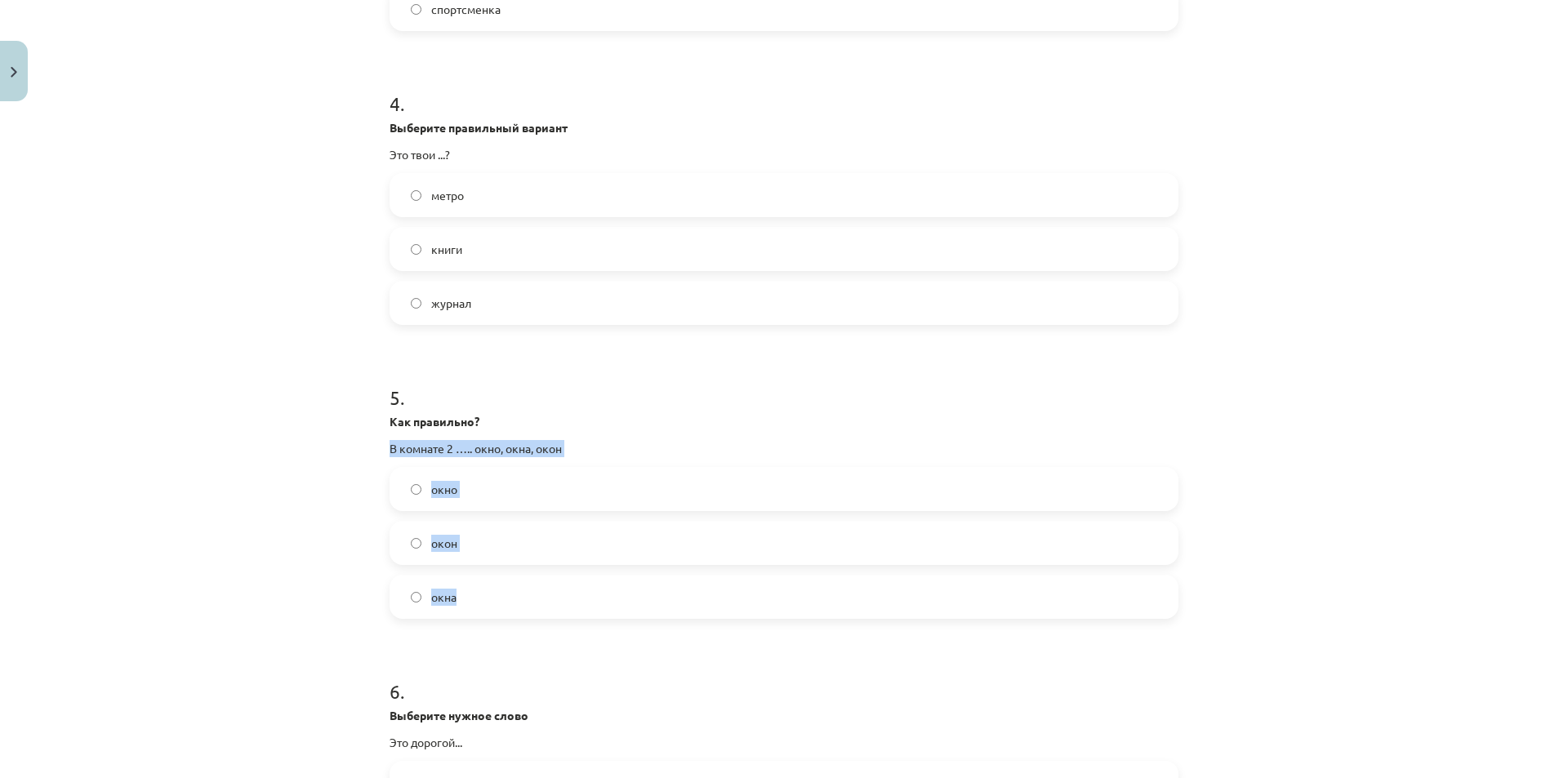
click at [498, 573] on div "50 XP Saņemsi Sarežģīts 358 pilda Apraksts Uzdevums Palīdzība 1 . Выберите нужн…" at bounding box center [784, 574] width 808 height 3219
copy div "В комнате 2 ….. окно, окна, окон окно окон окна"
drag, startPoint x: 271, startPoint y: 348, endPoint x: 331, endPoint y: 373, distance: 65.0
click at [273, 348] on div "Mācību tēma: Krievu valodas b1 - 10. klases 1.ieskaites mācību materiāls #6 Nos…" at bounding box center [784, 389] width 1568 height 778
click at [410, 587] on label "окна" at bounding box center [784, 597] width 785 height 40
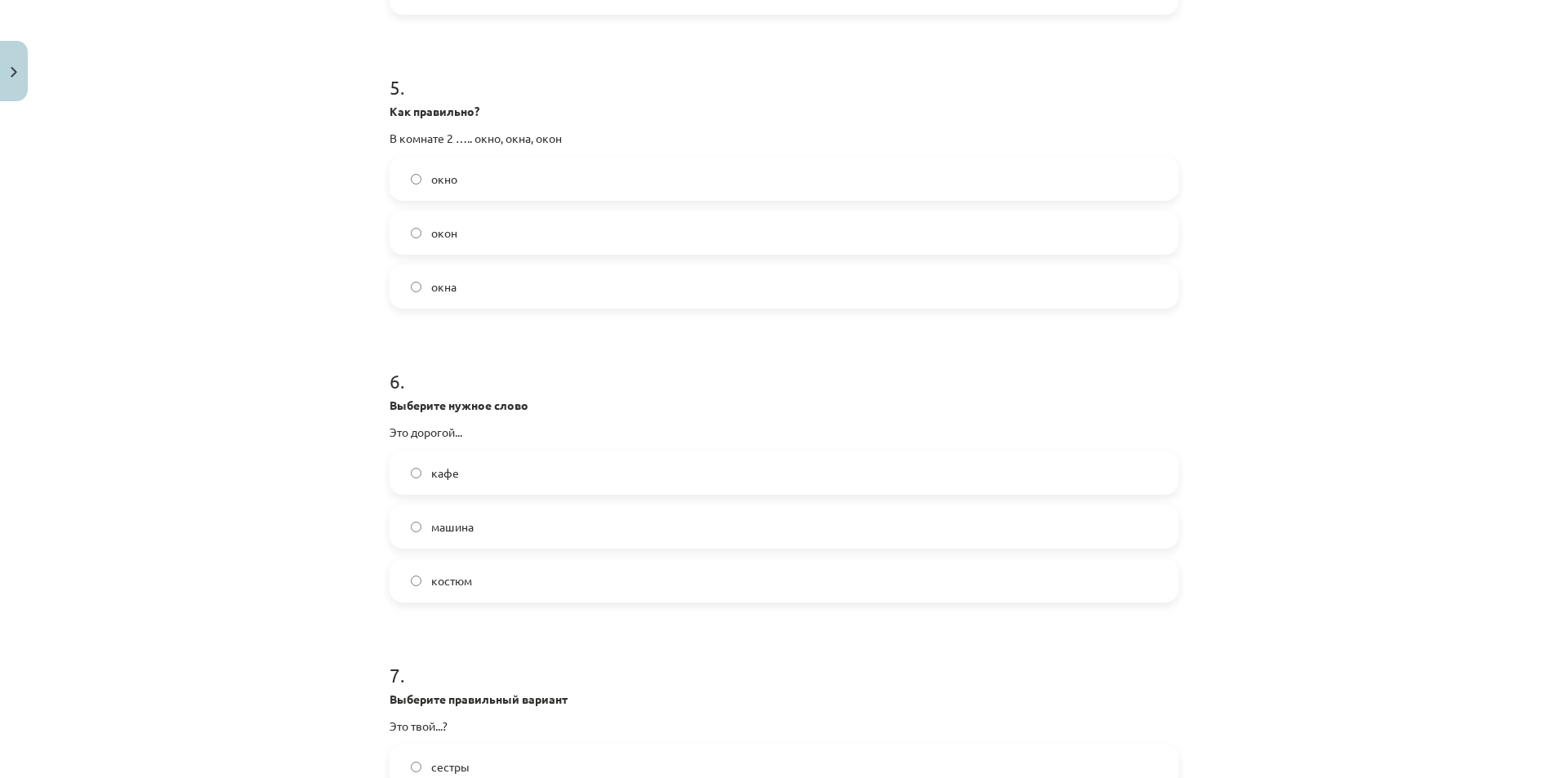
scroll to position [1470, 0]
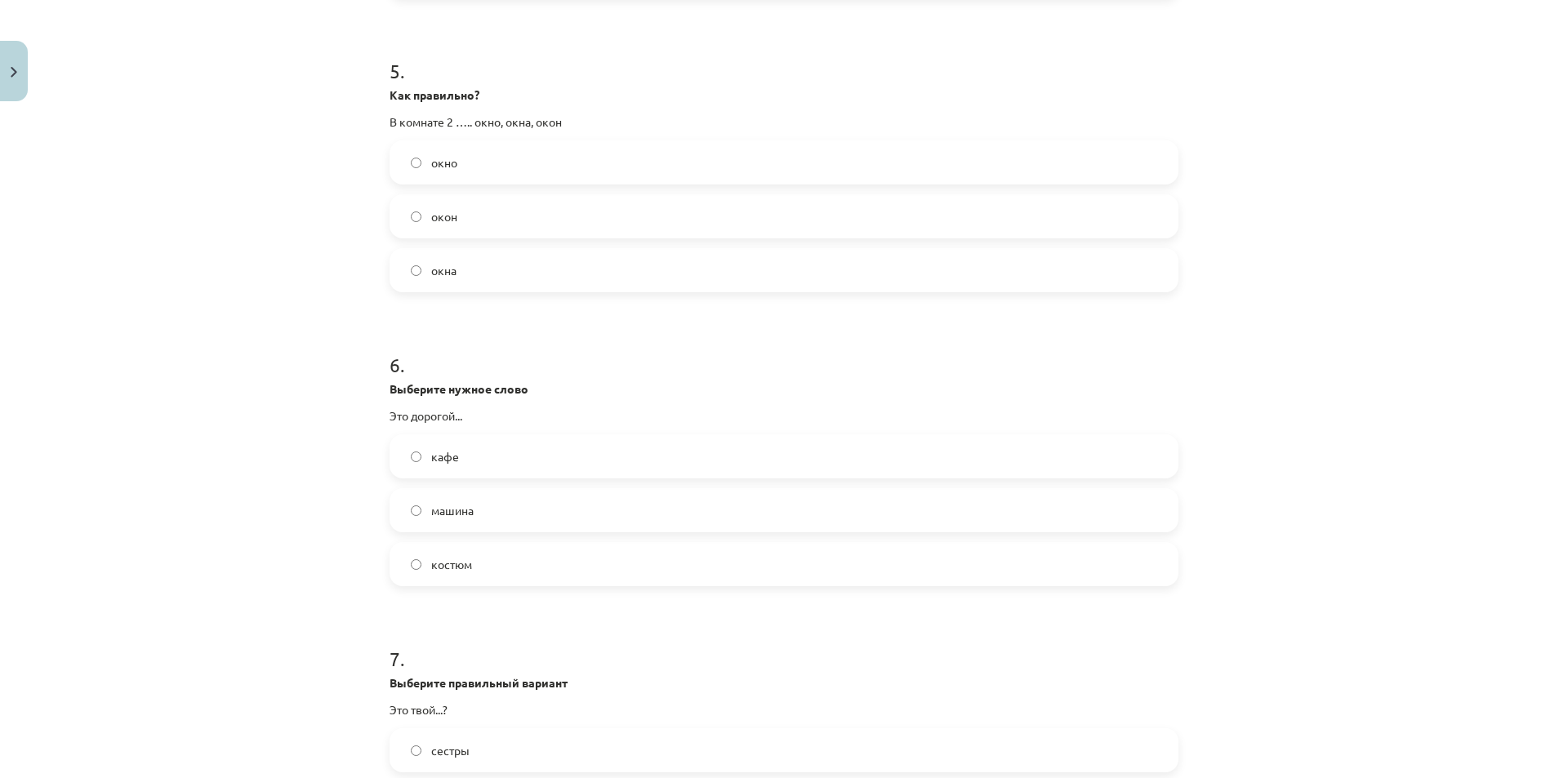
click at [412, 572] on label "костюм" at bounding box center [784, 564] width 785 height 40
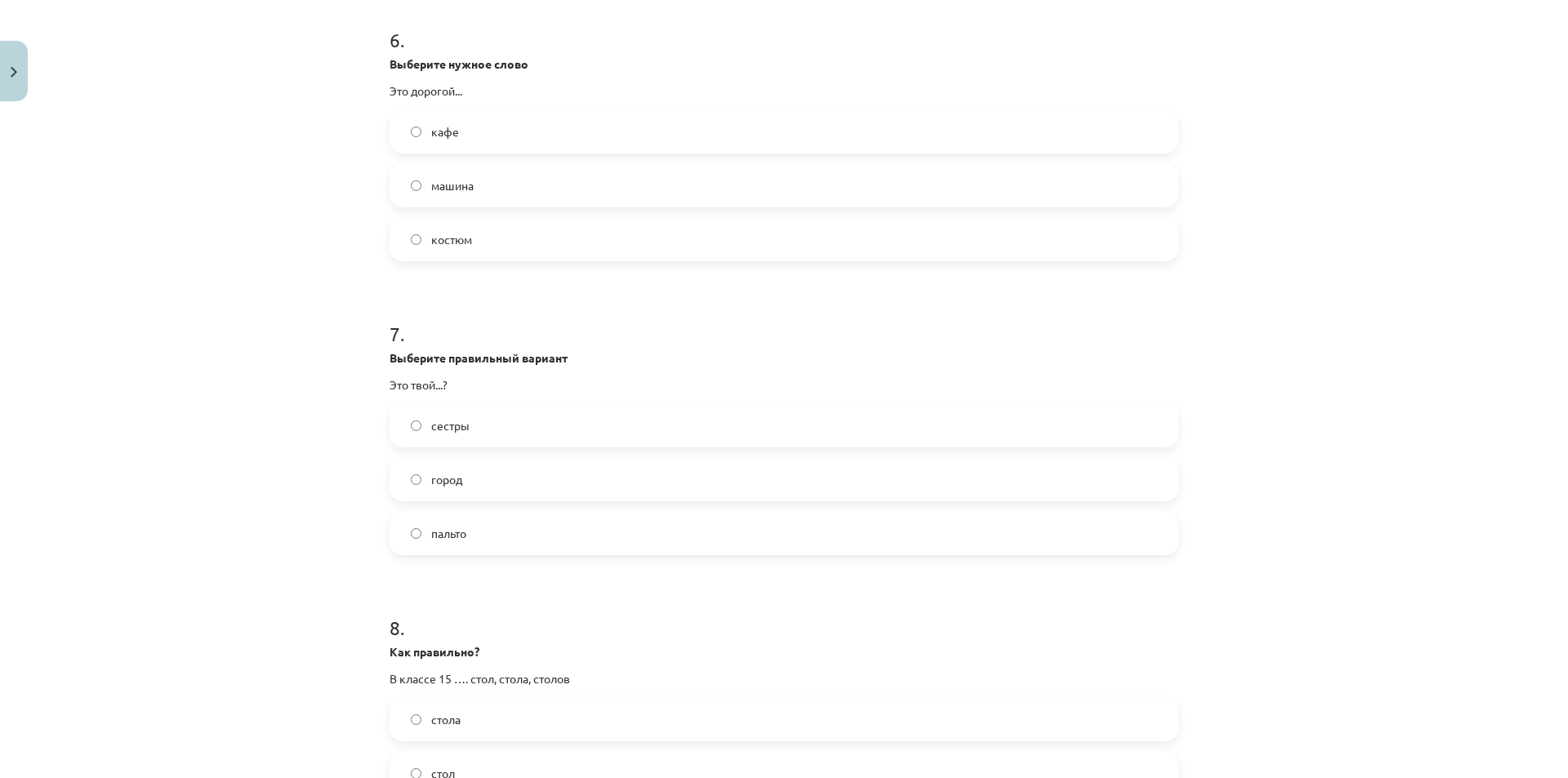
scroll to position [1798, 0]
click at [416, 419] on label "сестры" at bounding box center [784, 423] width 785 height 40
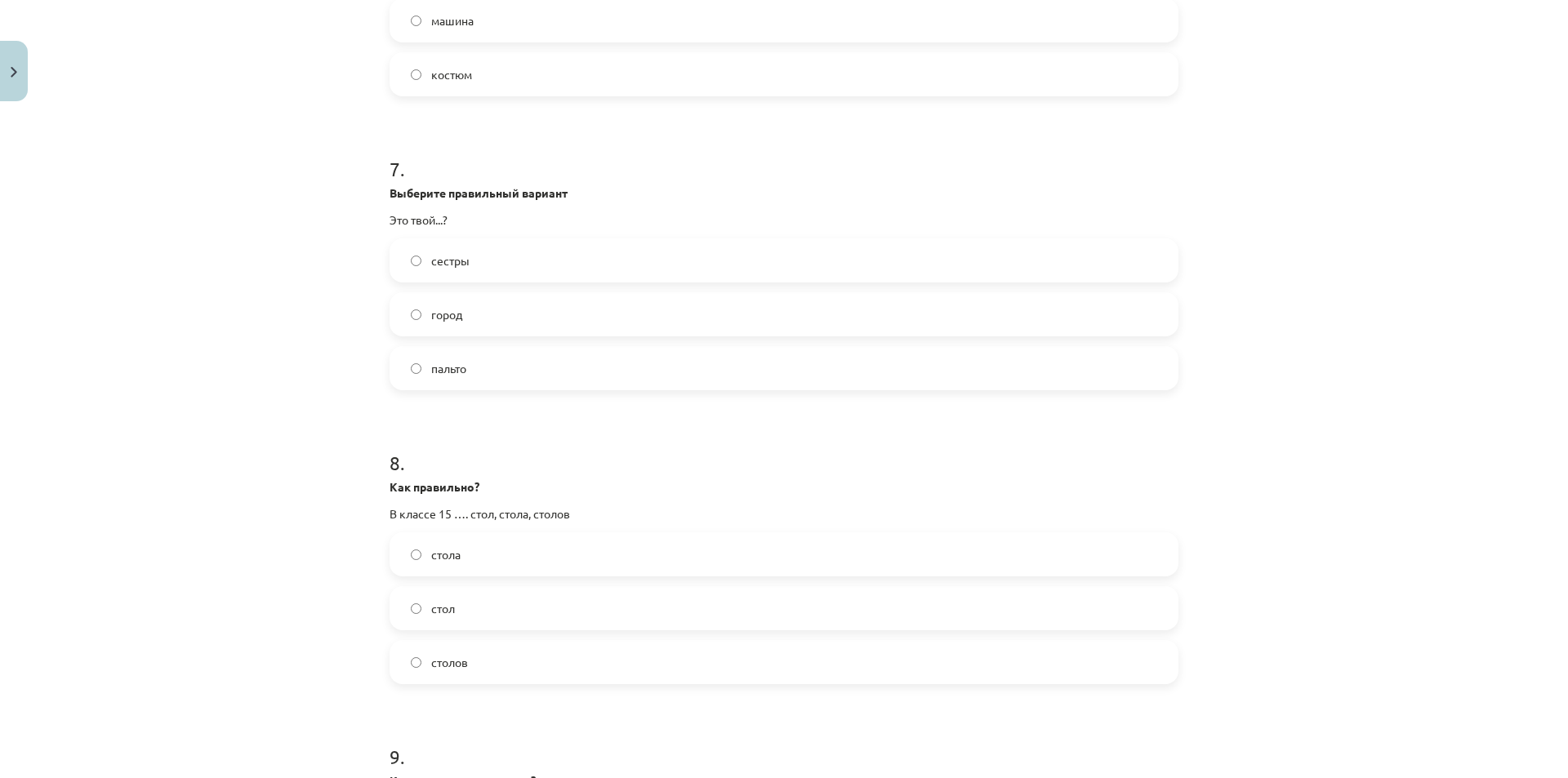
click at [414, 296] on label "город" at bounding box center [784, 314] width 785 height 40
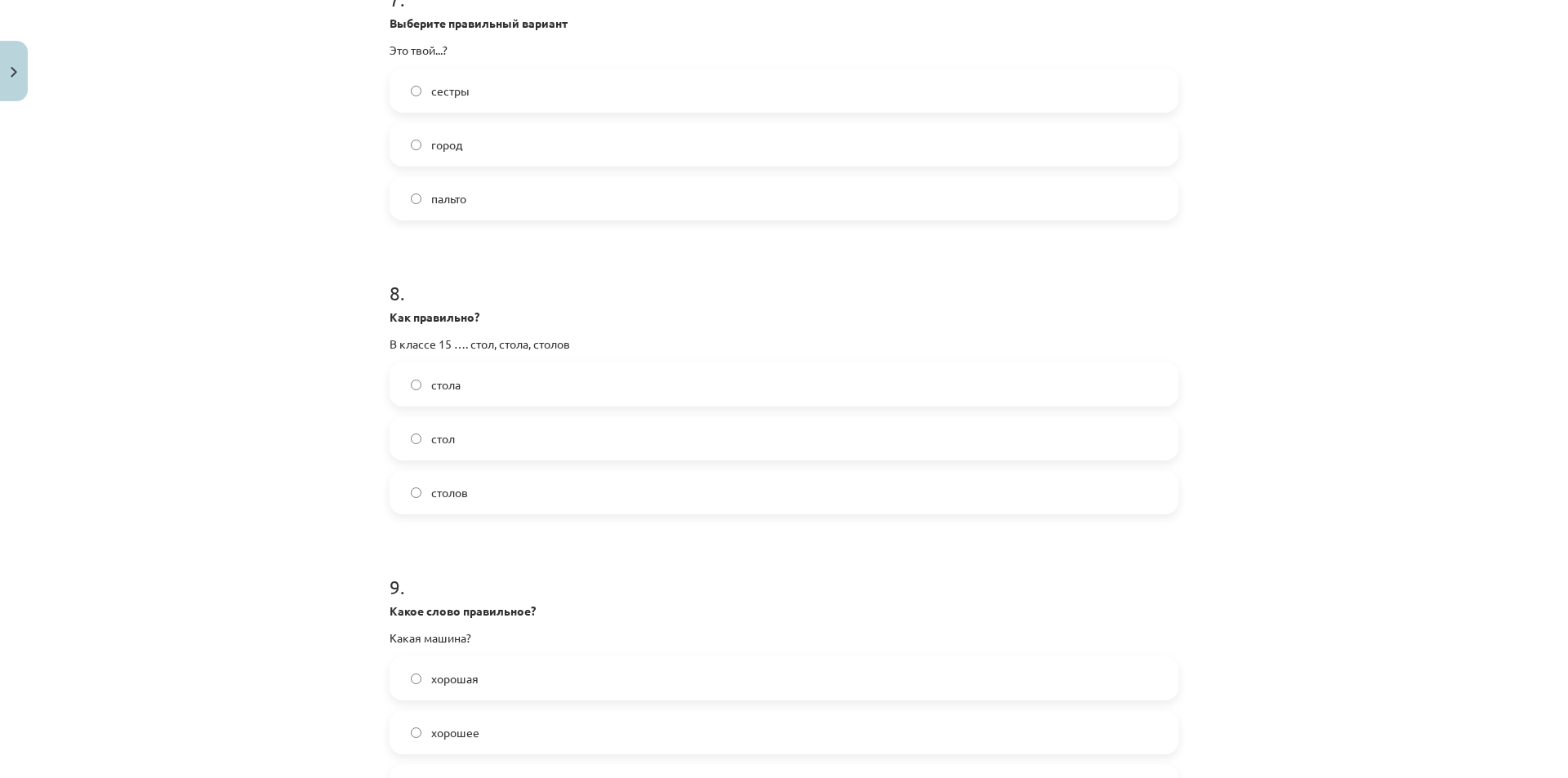
scroll to position [2124, 0]
click at [473, 491] on label "столов" at bounding box center [784, 498] width 785 height 40
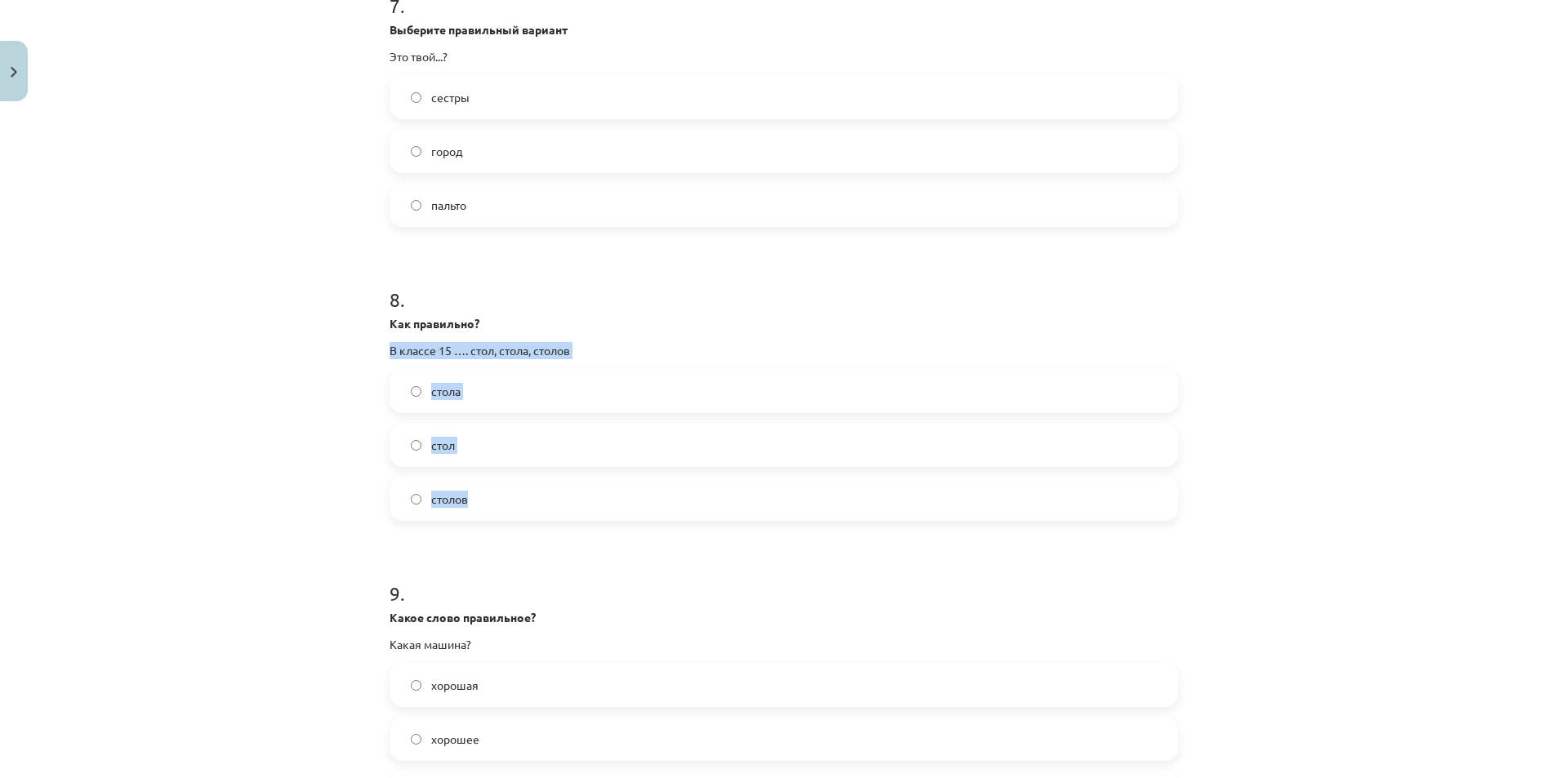
drag, startPoint x: 384, startPoint y: 352, endPoint x: 585, endPoint y: 494, distance: 246.1
copy div "В классе 15 …. стол, стола, столов стола стол столов"
click at [317, 398] on div "Mācību tēma: Krievu valodas b1 - 10. klases 1.ieskaites mācību materiāls #6 Nos…" at bounding box center [784, 389] width 1568 height 778
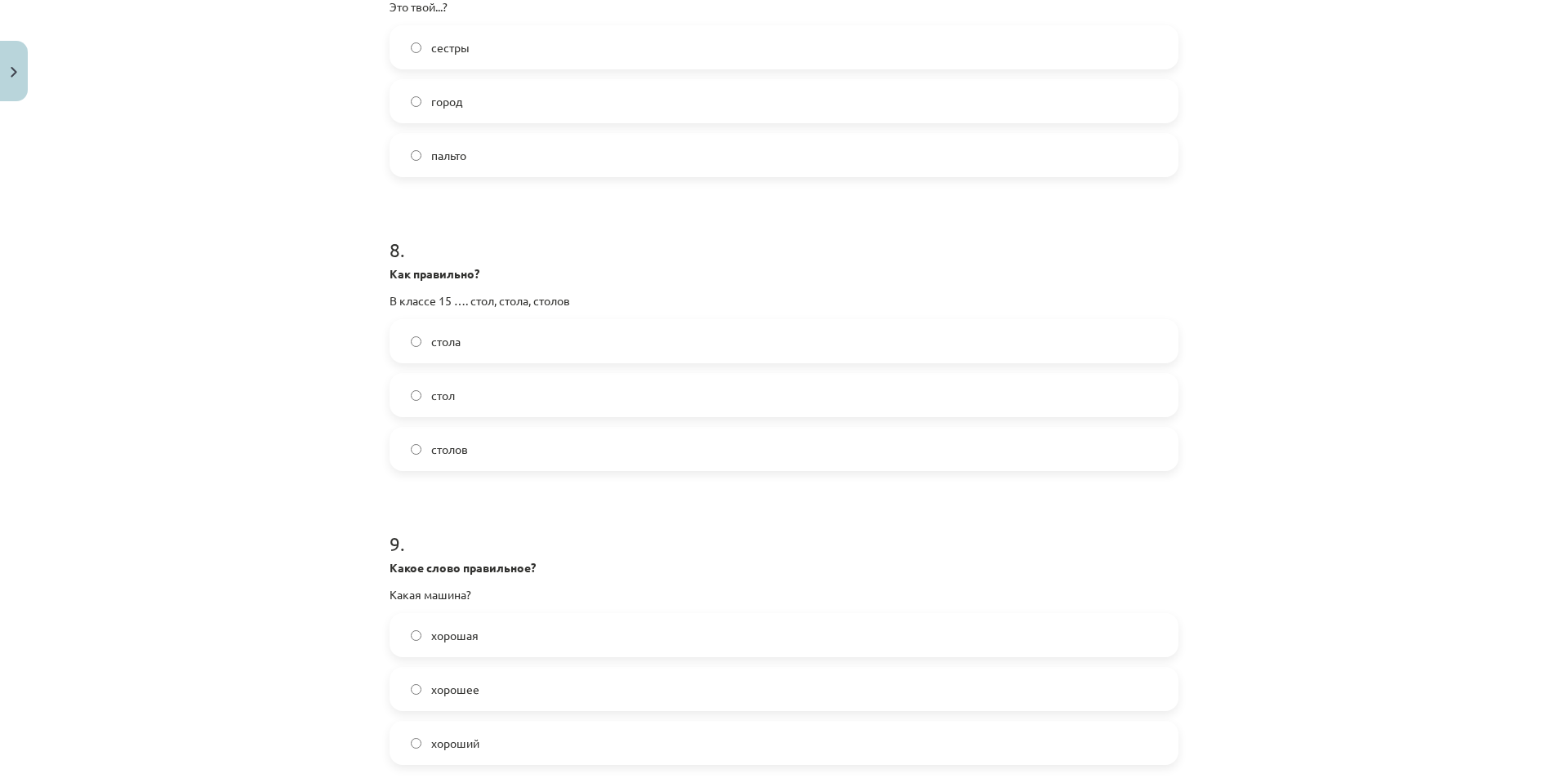
scroll to position [2288, 0]
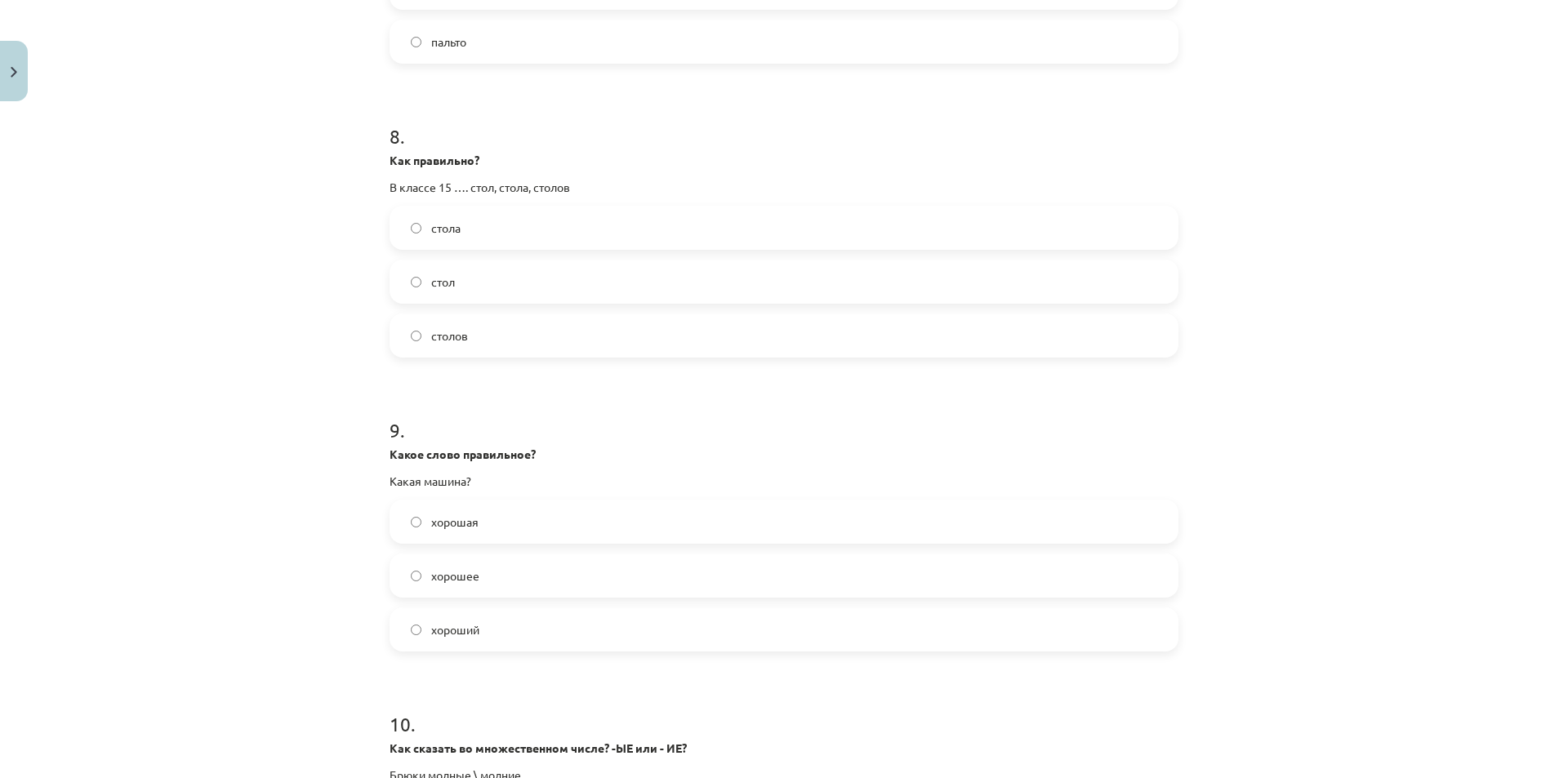
click at [416, 504] on label "хорошая" at bounding box center [784, 522] width 785 height 40
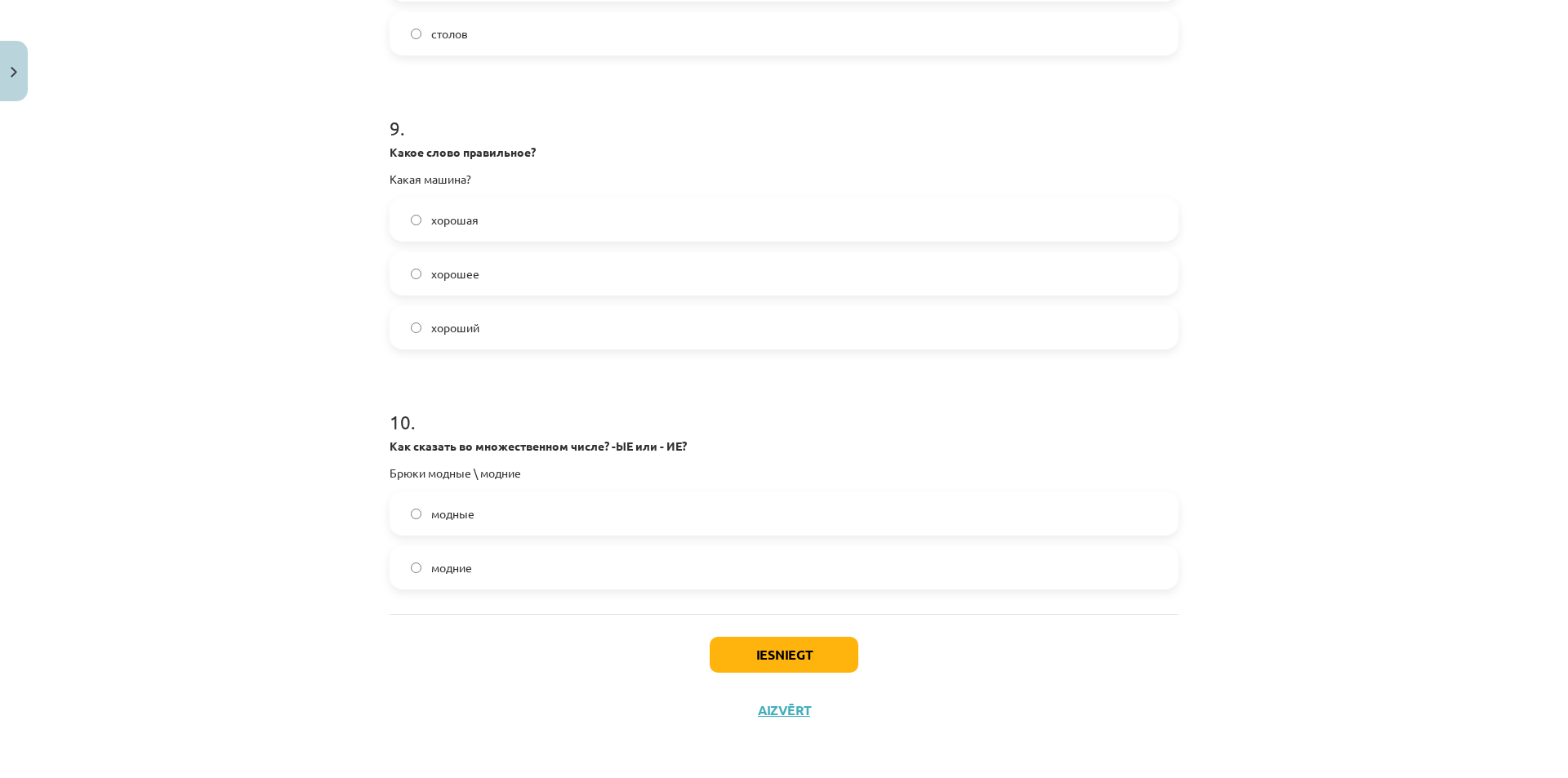
scroll to position [2590, 0]
click at [483, 518] on label "модные" at bounding box center [784, 513] width 785 height 40
click at [784, 658] on button "Iesniegt" at bounding box center [784, 654] width 149 height 35
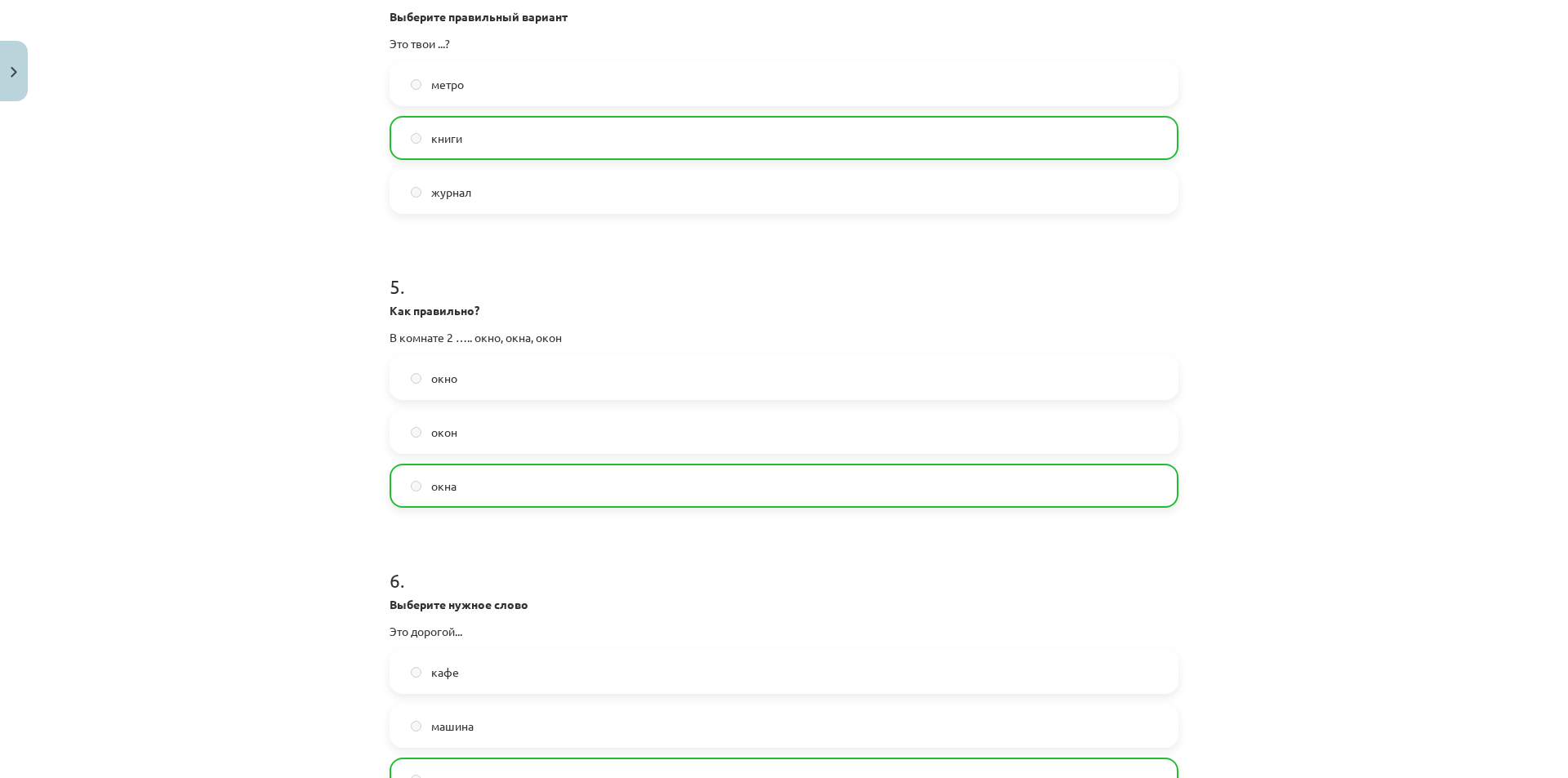
scroll to position [2643, 0]
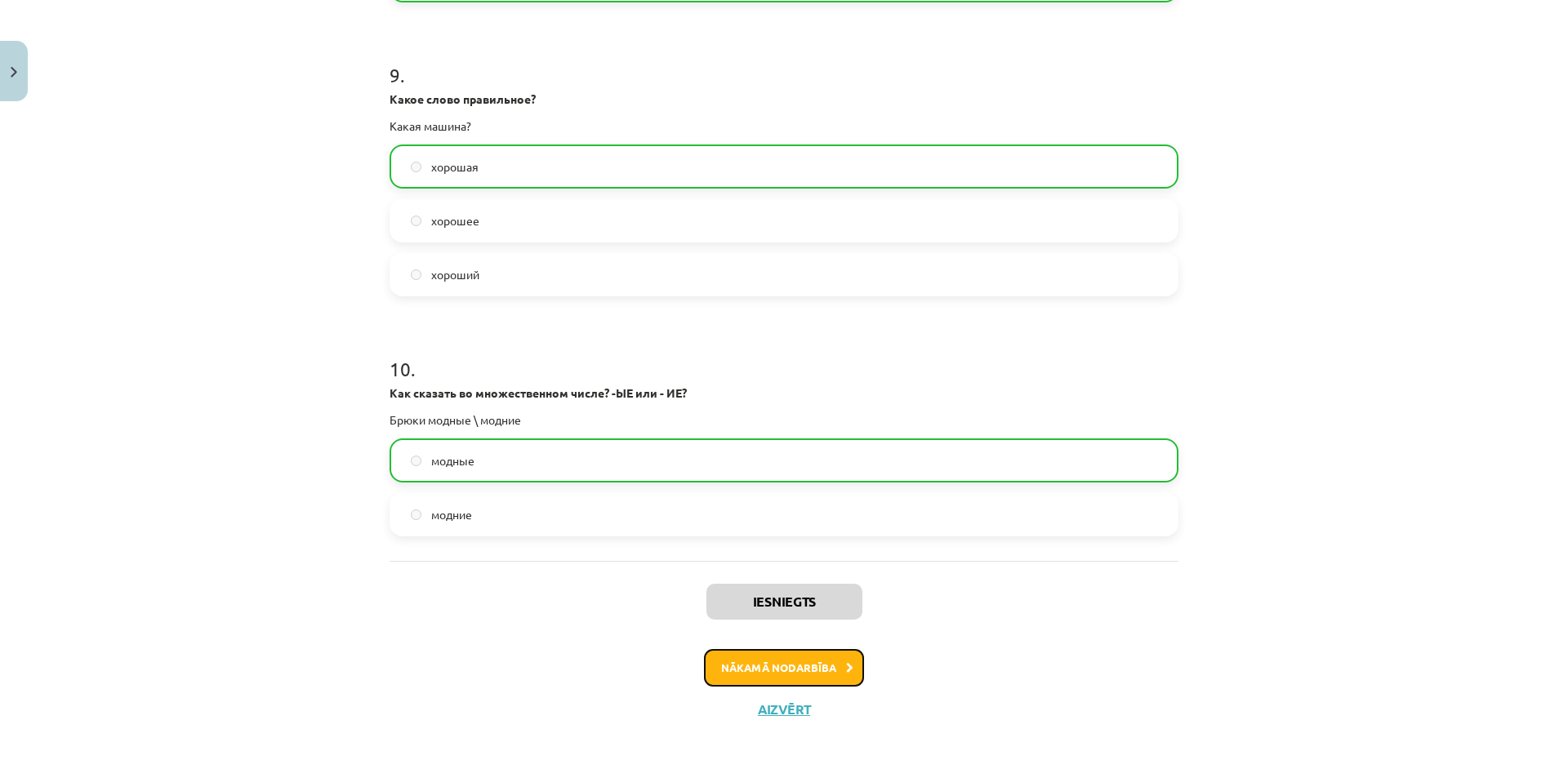
click at [735, 667] on button "Nākamā nodarbība" at bounding box center [784, 669] width 160 height 37
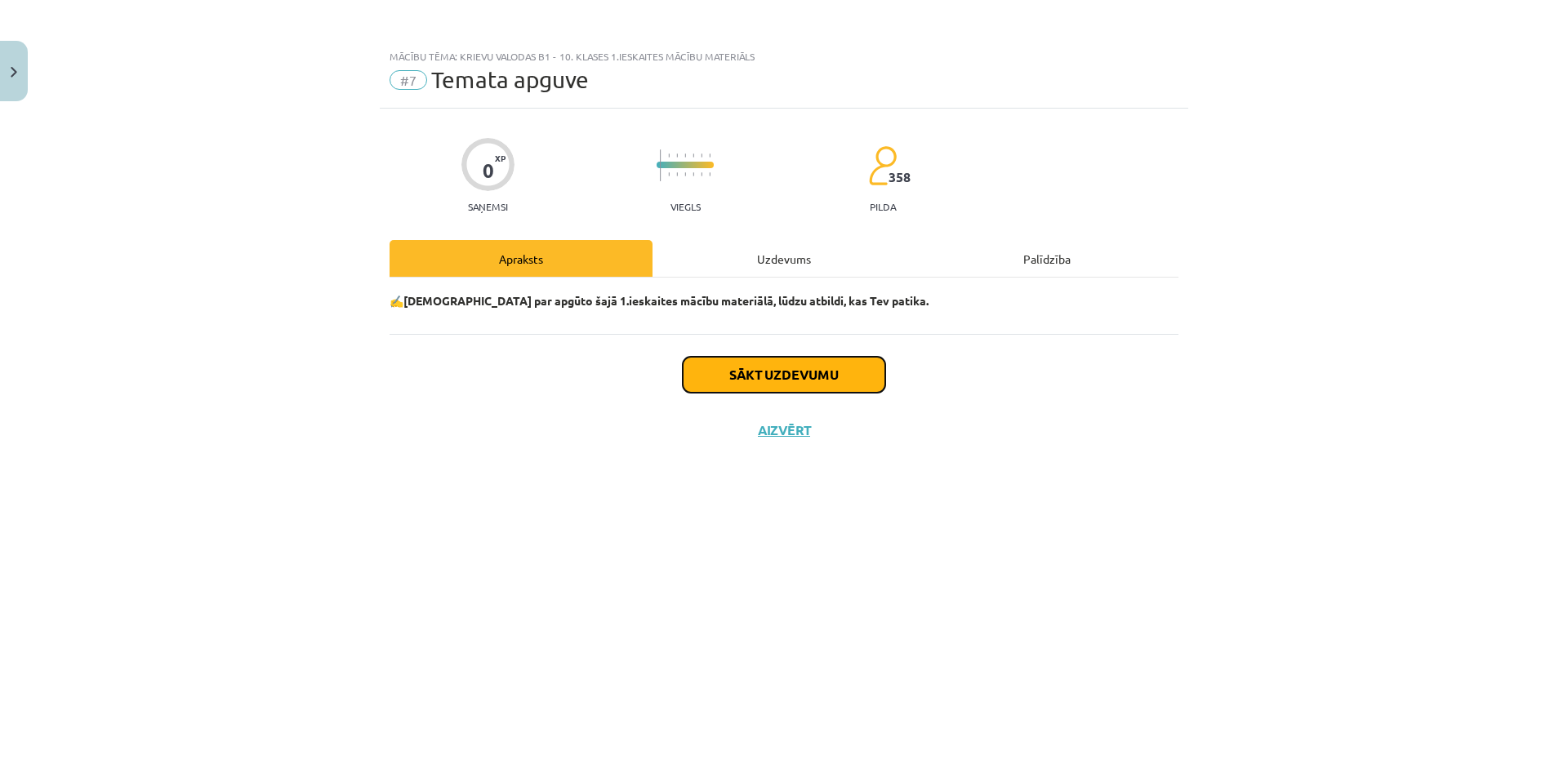
click at [752, 390] on button "Sākt uzdevumu" at bounding box center [784, 375] width 202 height 35
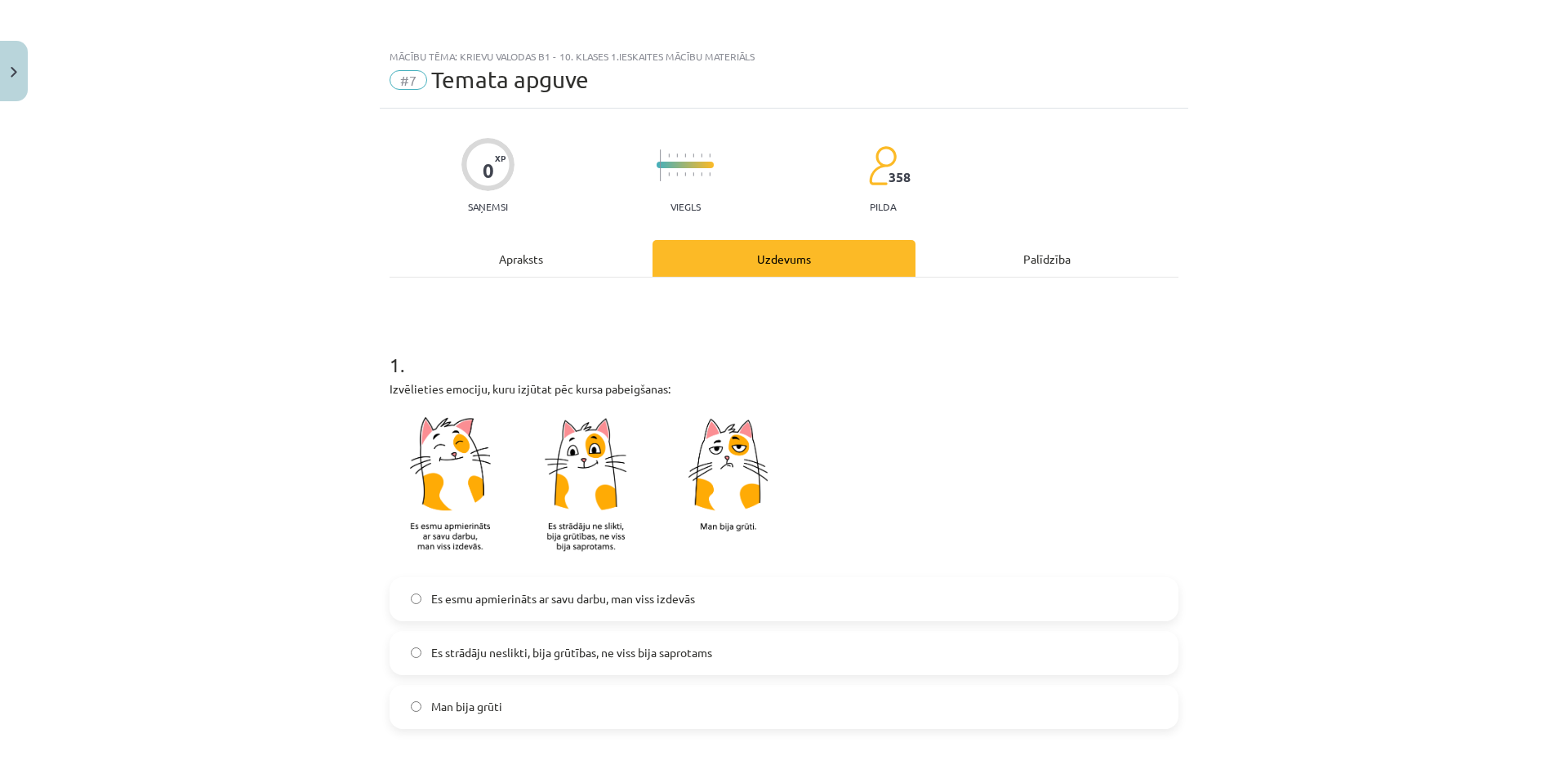
scroll to position [326, 0]
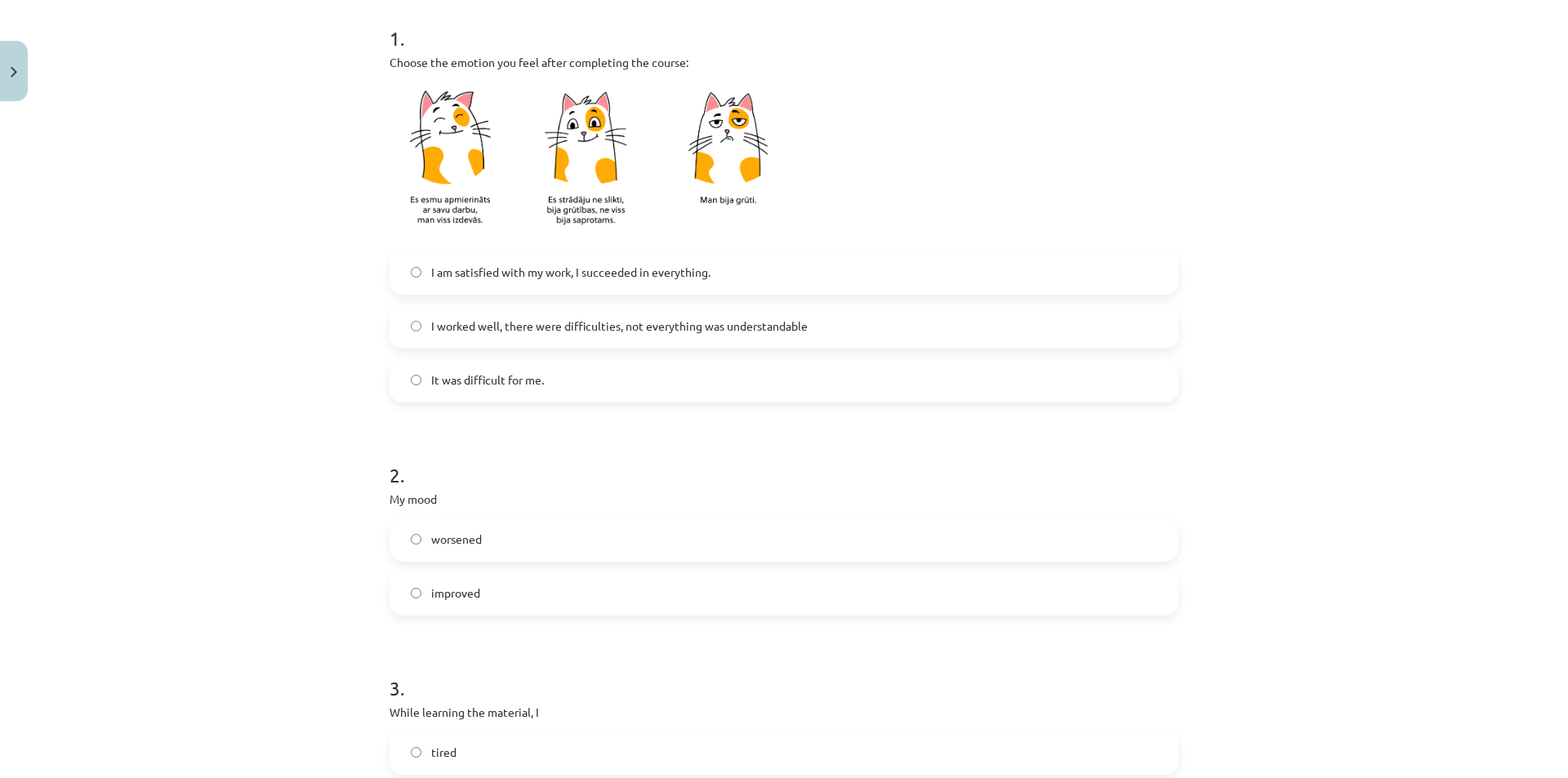
click at [580, 276] on font "I am satisfied with my work, I succeeded in everything." at bounding box center [570, 271] width 279 height 15
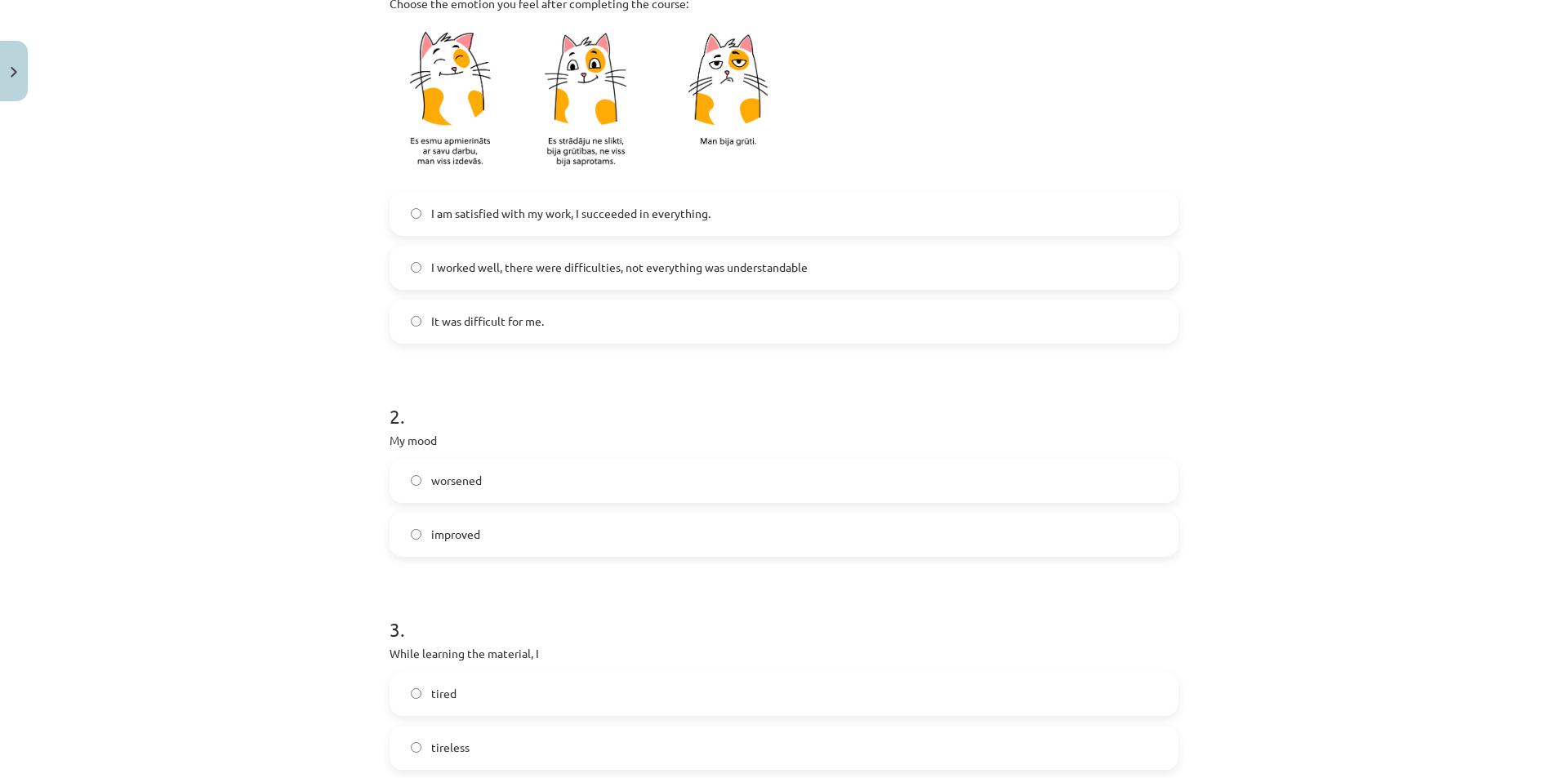
scroll to position [490, 0]
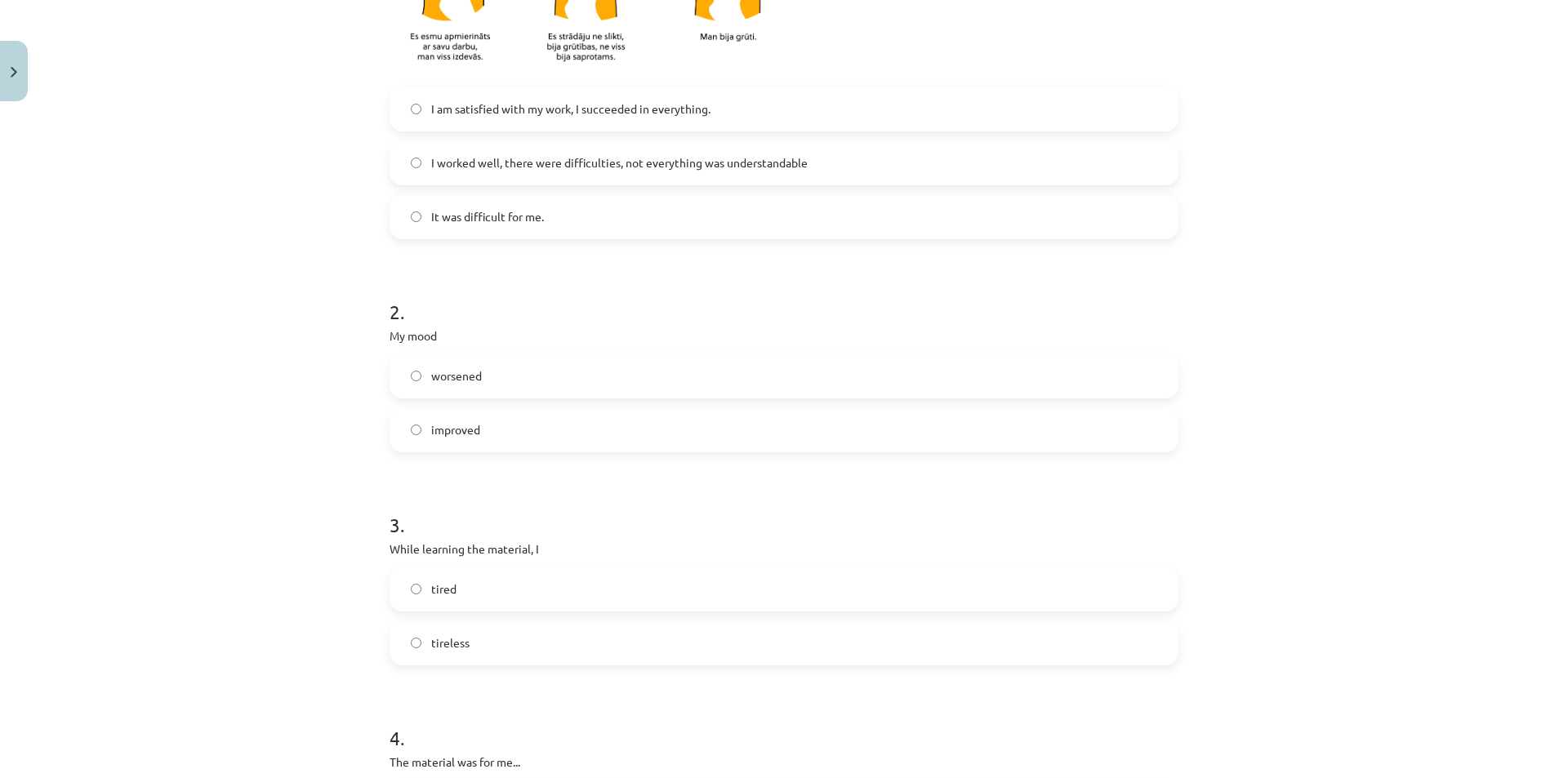
click at [421, 427] on label "improved" at bounding box center [784, 430] width 785 height 40
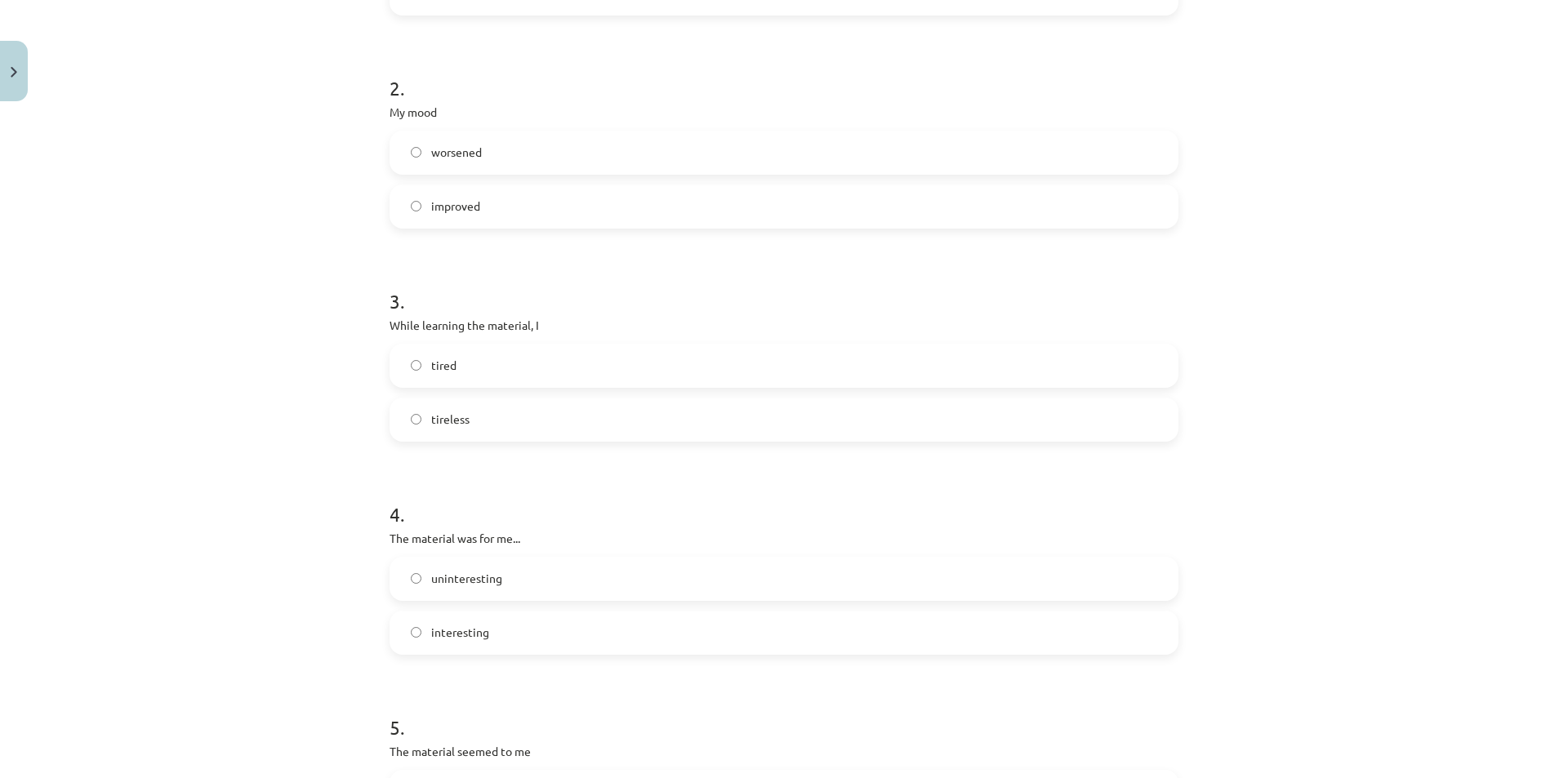
scroll to position [736, 0]
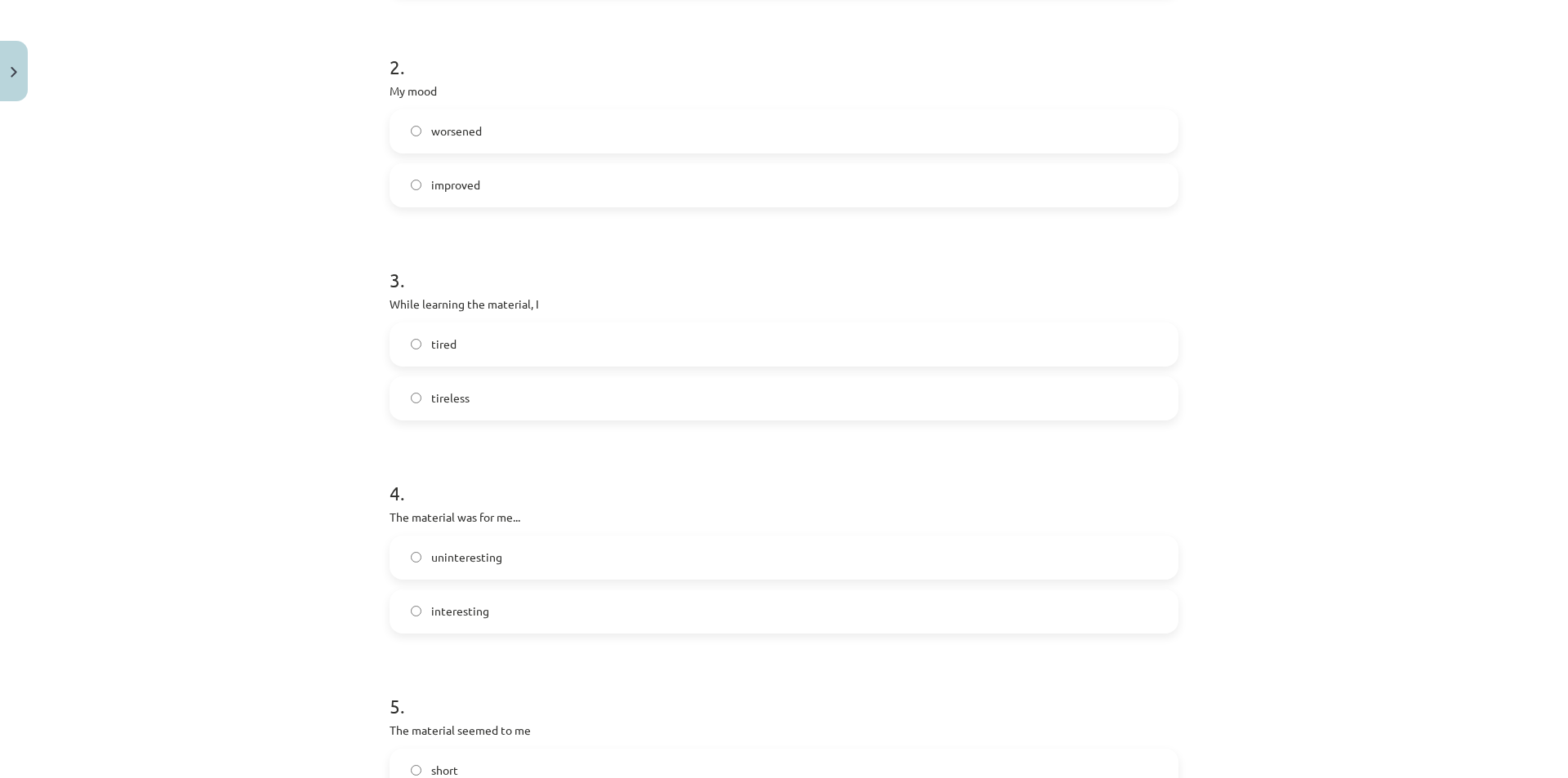
click at [409, 411] on label "tireless" at bounding box center [784, 398] width 785 height 40
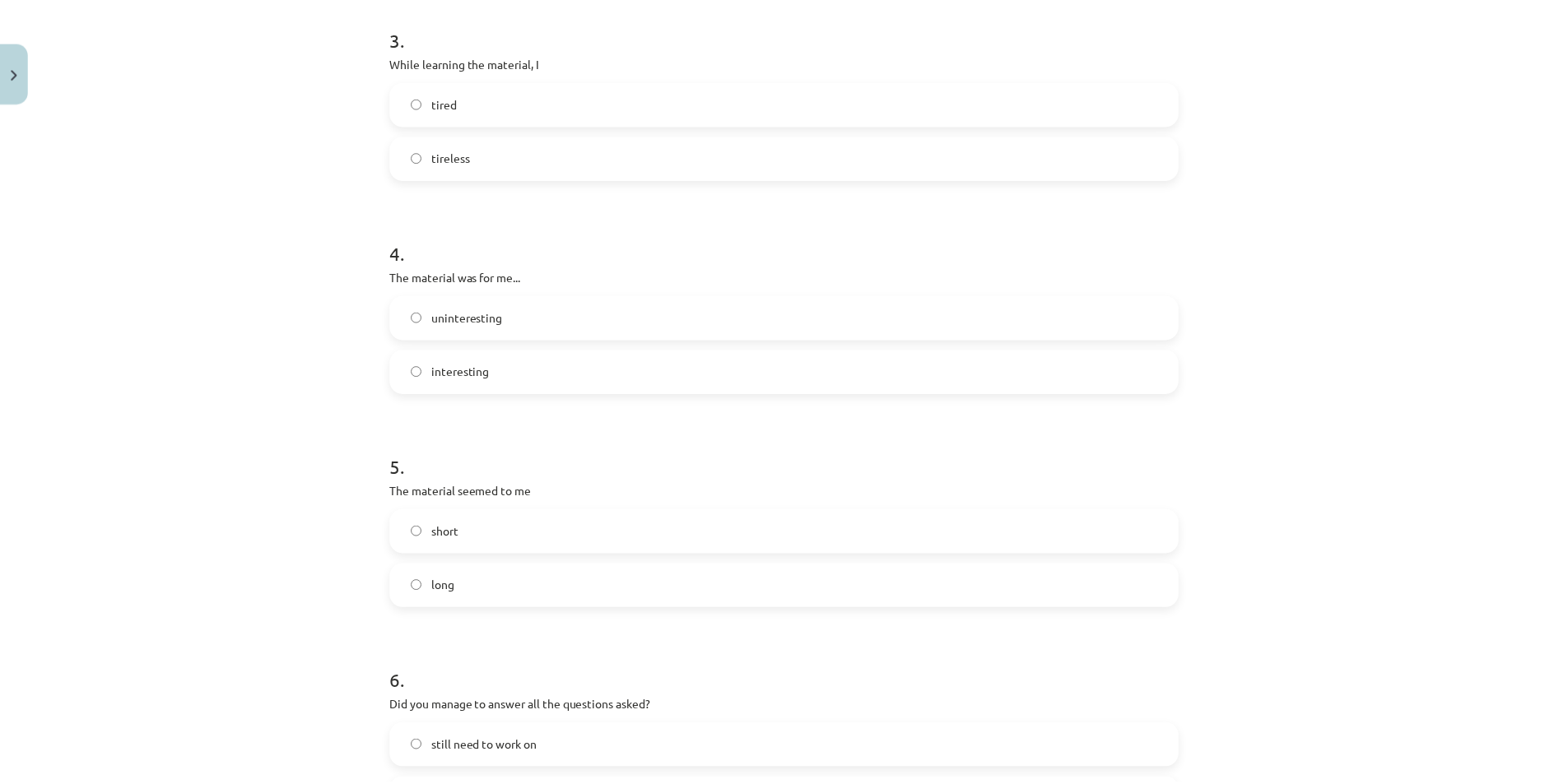
scroll to position [1153, 0]
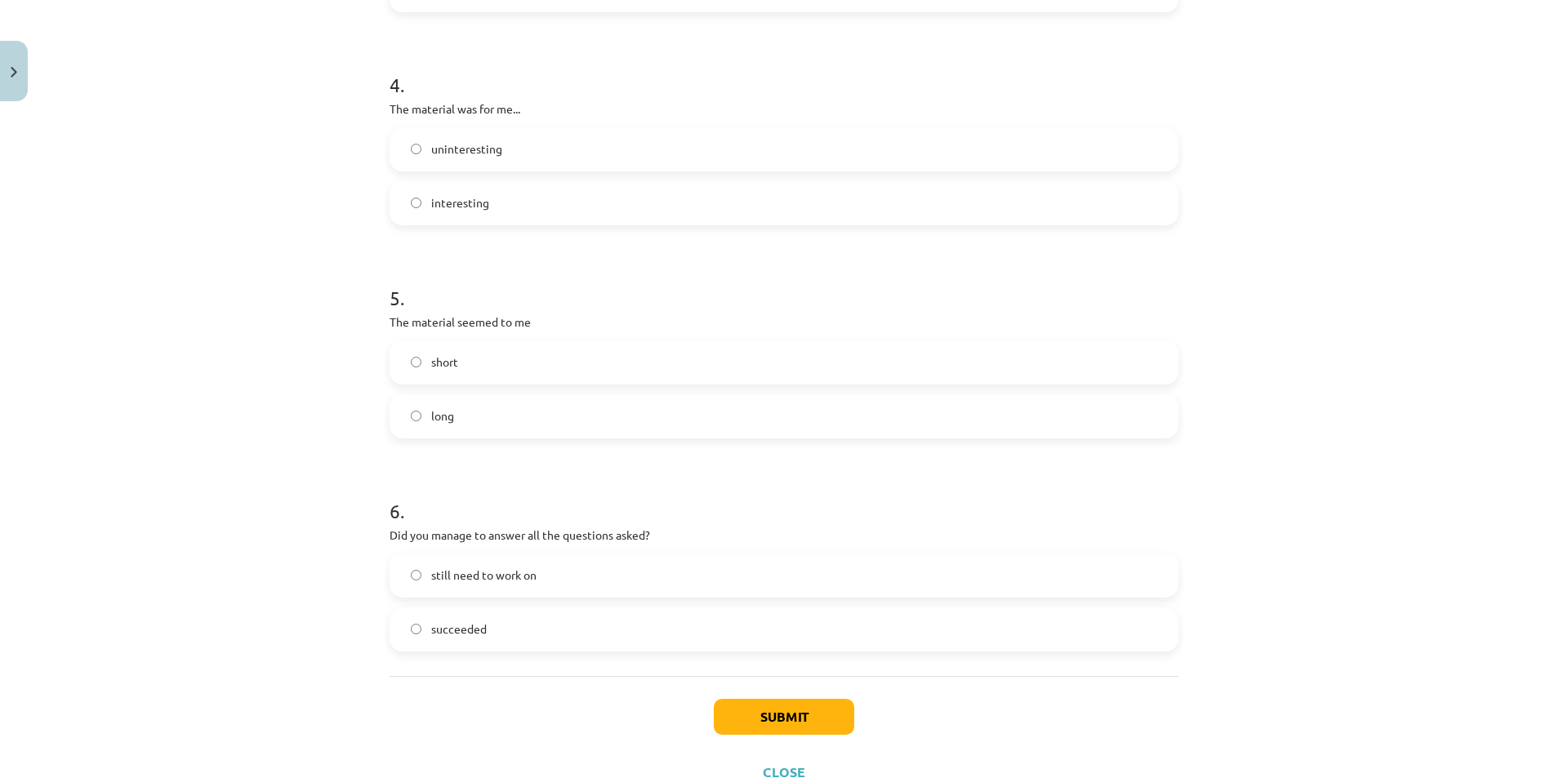
click at [416, 369] on label "short" at bounding box center [784, 362] width 785 height 40
click at [413, 637] on label "succeeded" at bounding box center [784, 629] width 785 height 40
click at [811, 735] on button "Iesniegt" at bounding box center [784, 717] width 149 height 35
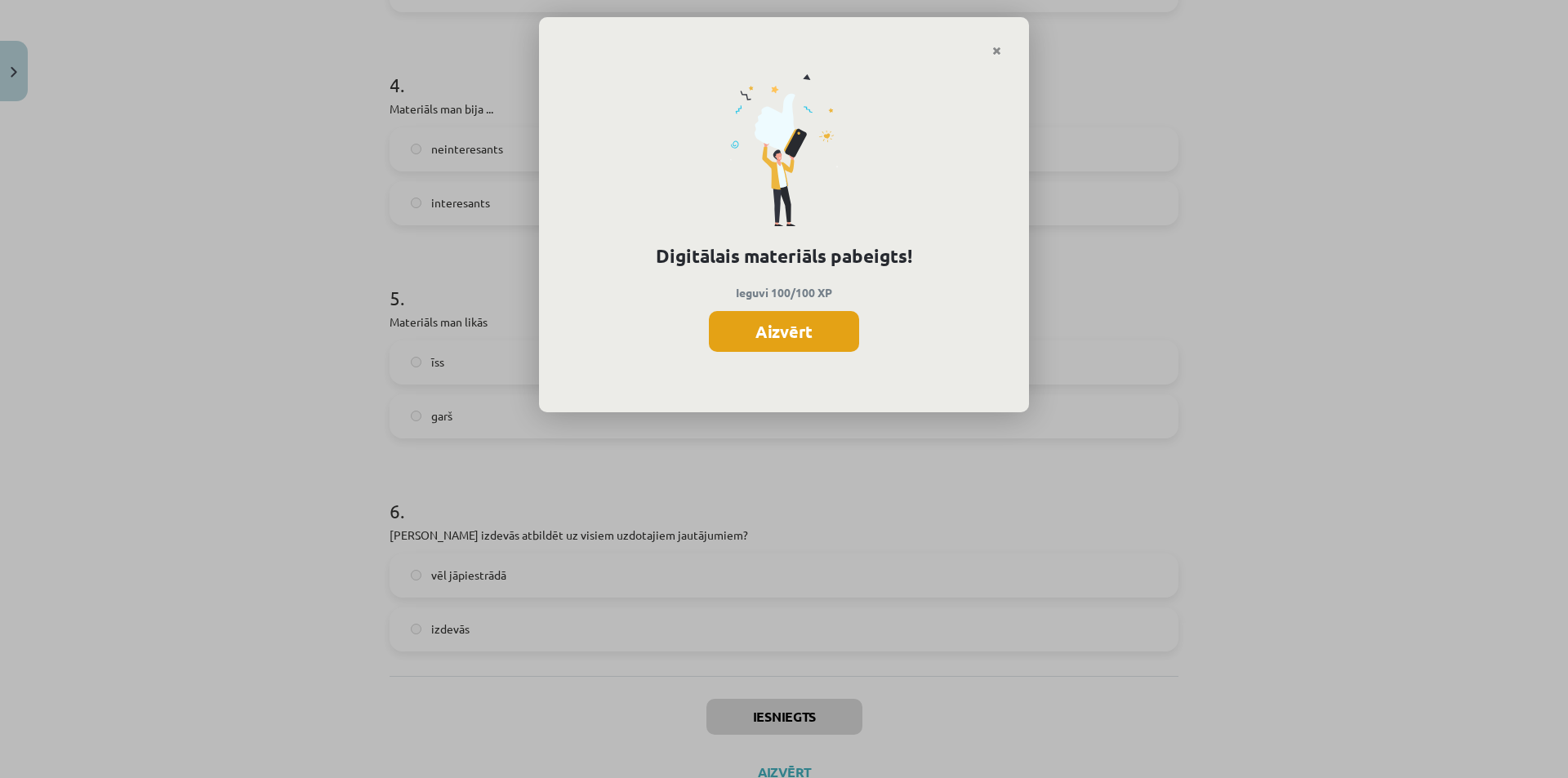
click at [806, 331] on button "Aizvērt" at bounding box center [784, 331] width 150 height 40
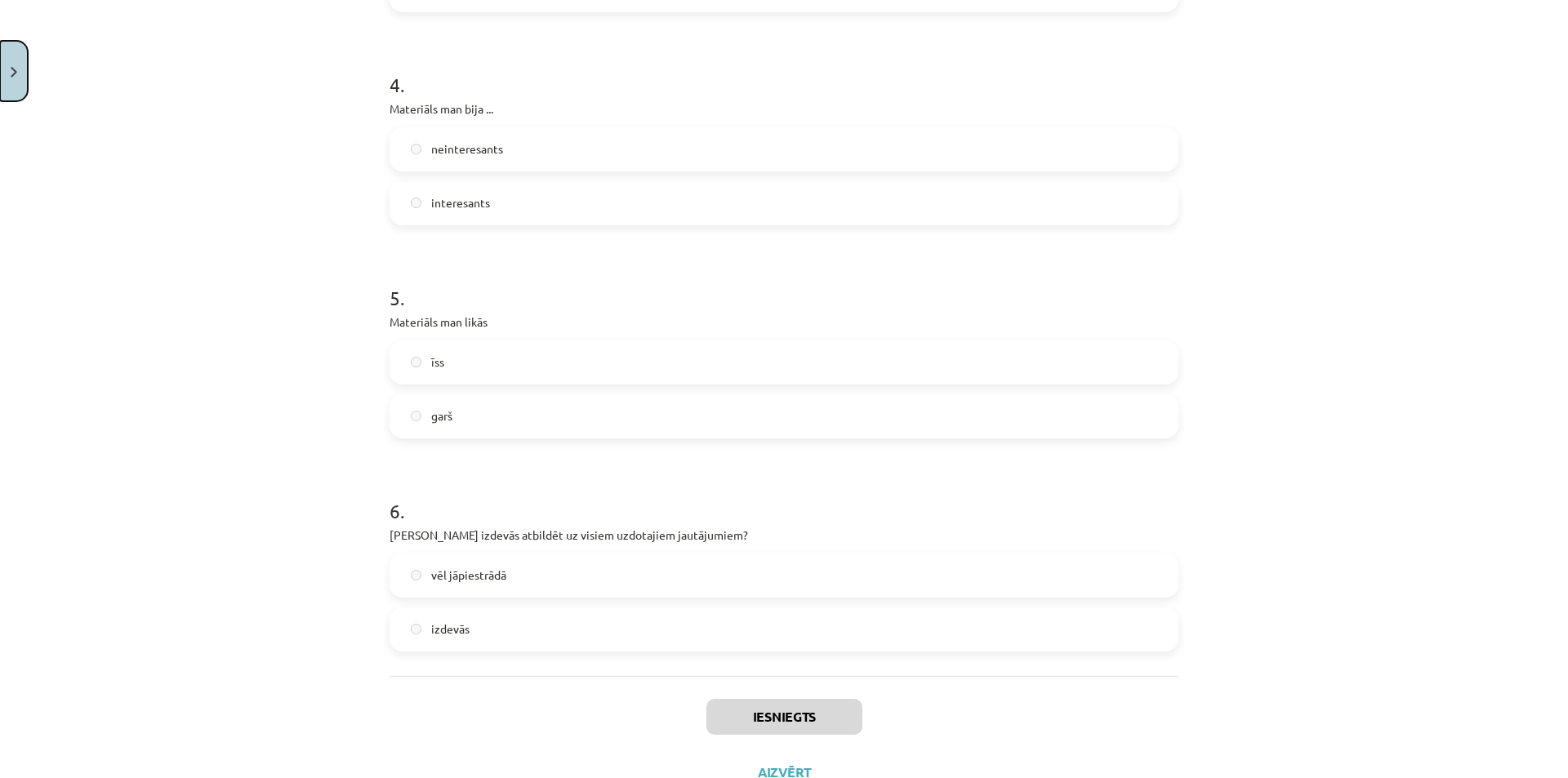
click at [2, 97] on button "Close" at bounding box center [14, 70] width 28 height 60
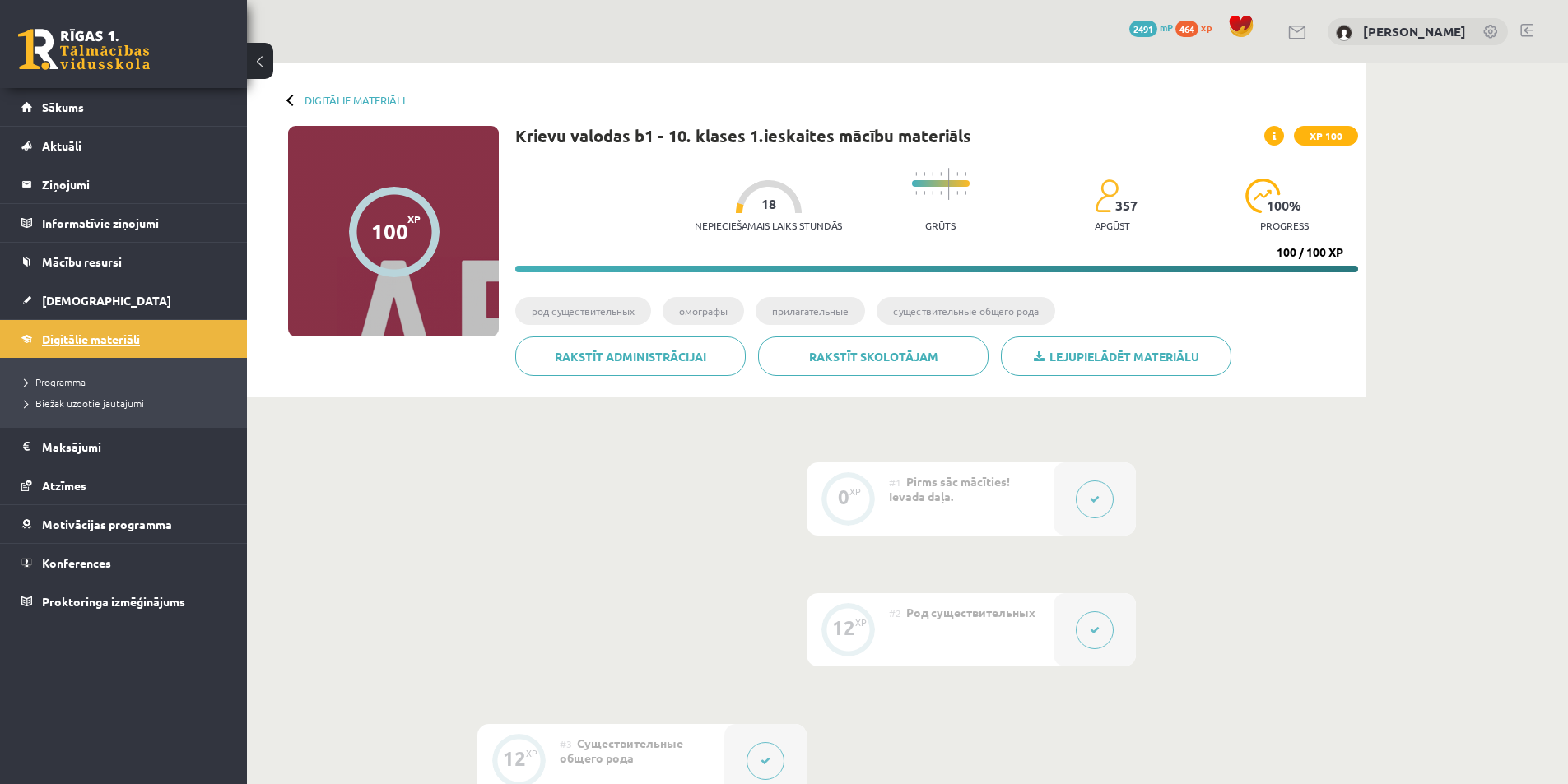
click at [97, 334] on span "Digitālie materiāli" at bounding box center [90, 339] width 98 height 15
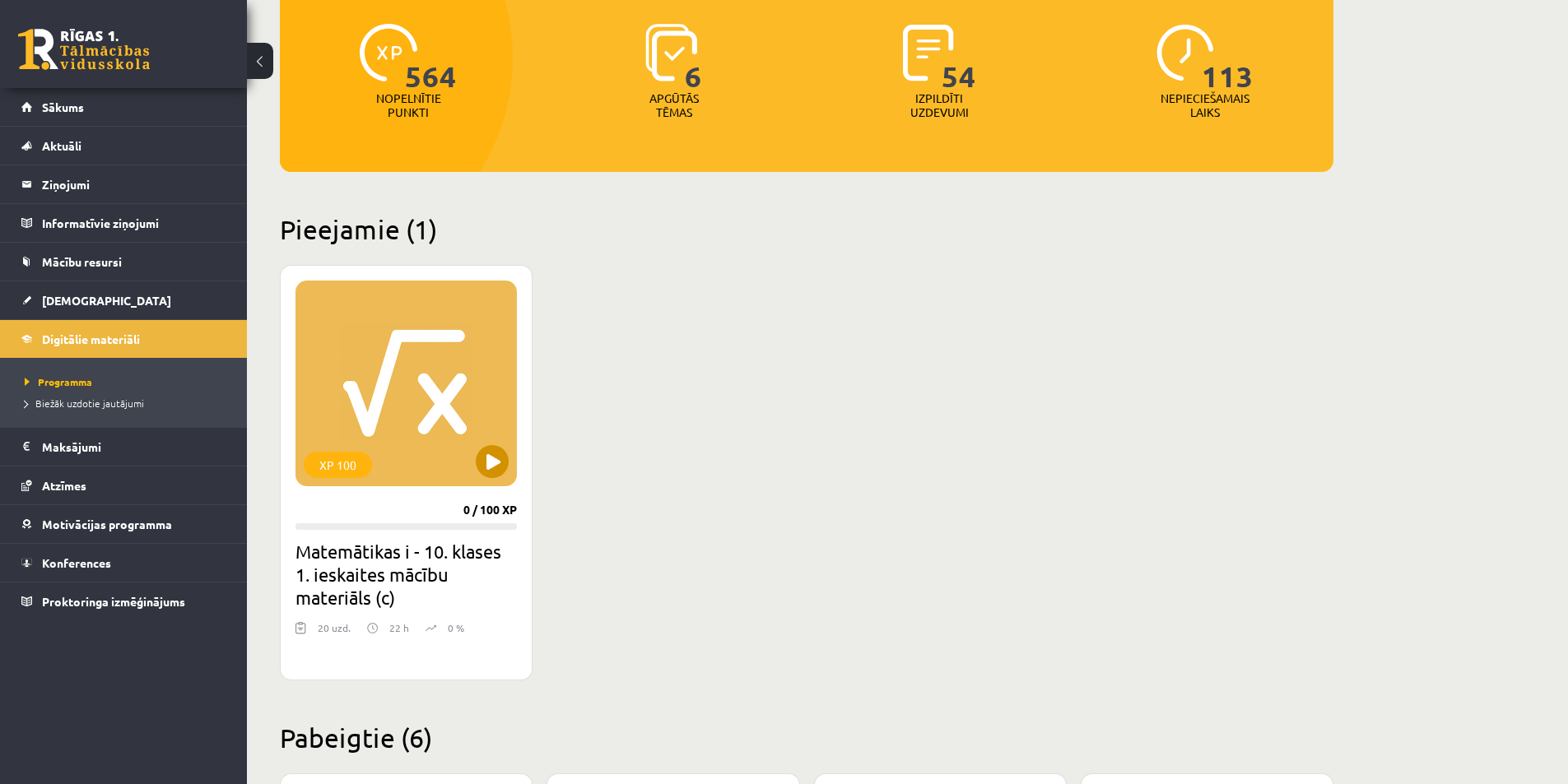
scroll to position [247, 0]
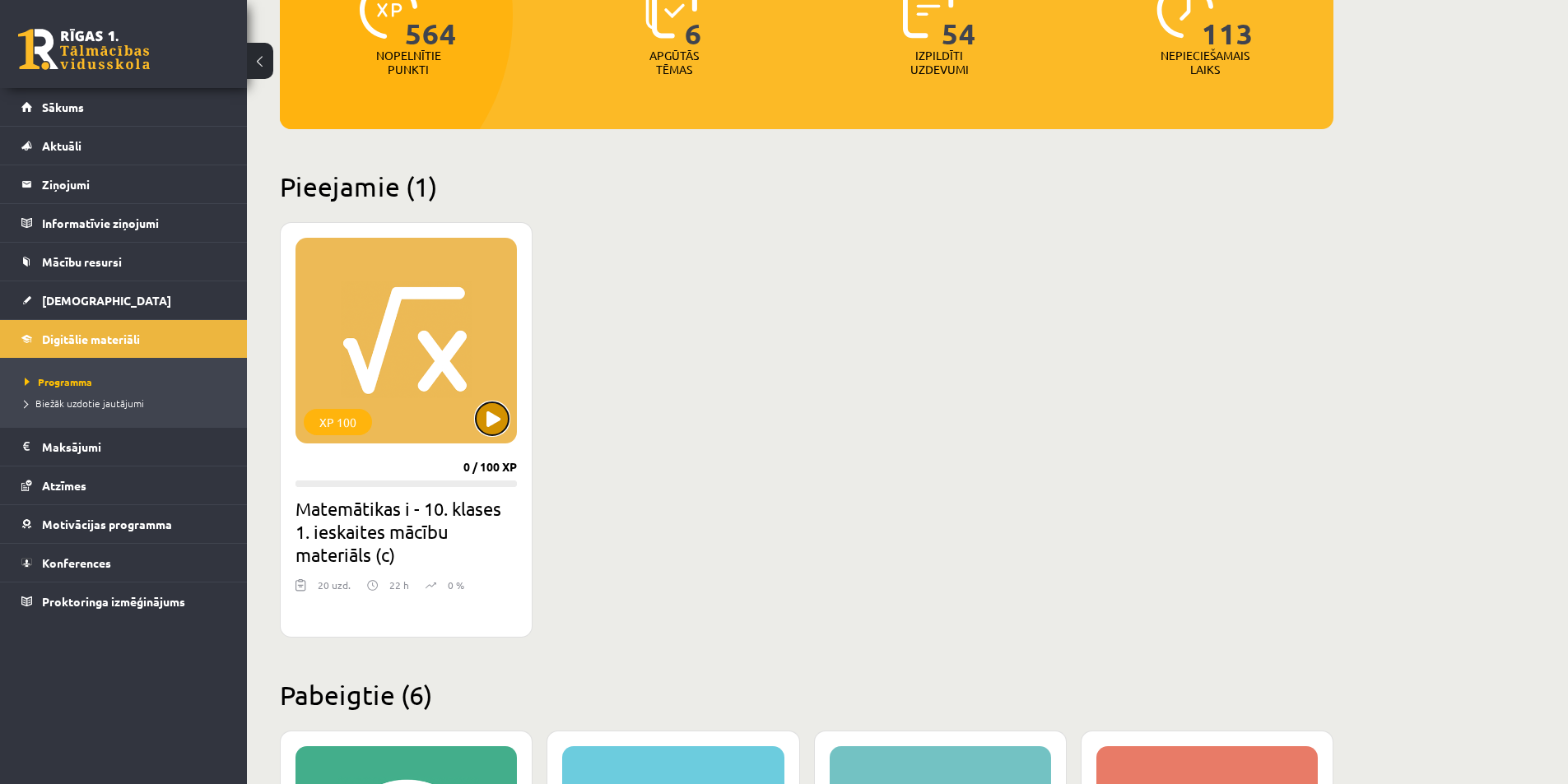
click at [494, 422] on button at bounding box center [492, 418] width 33 height 33
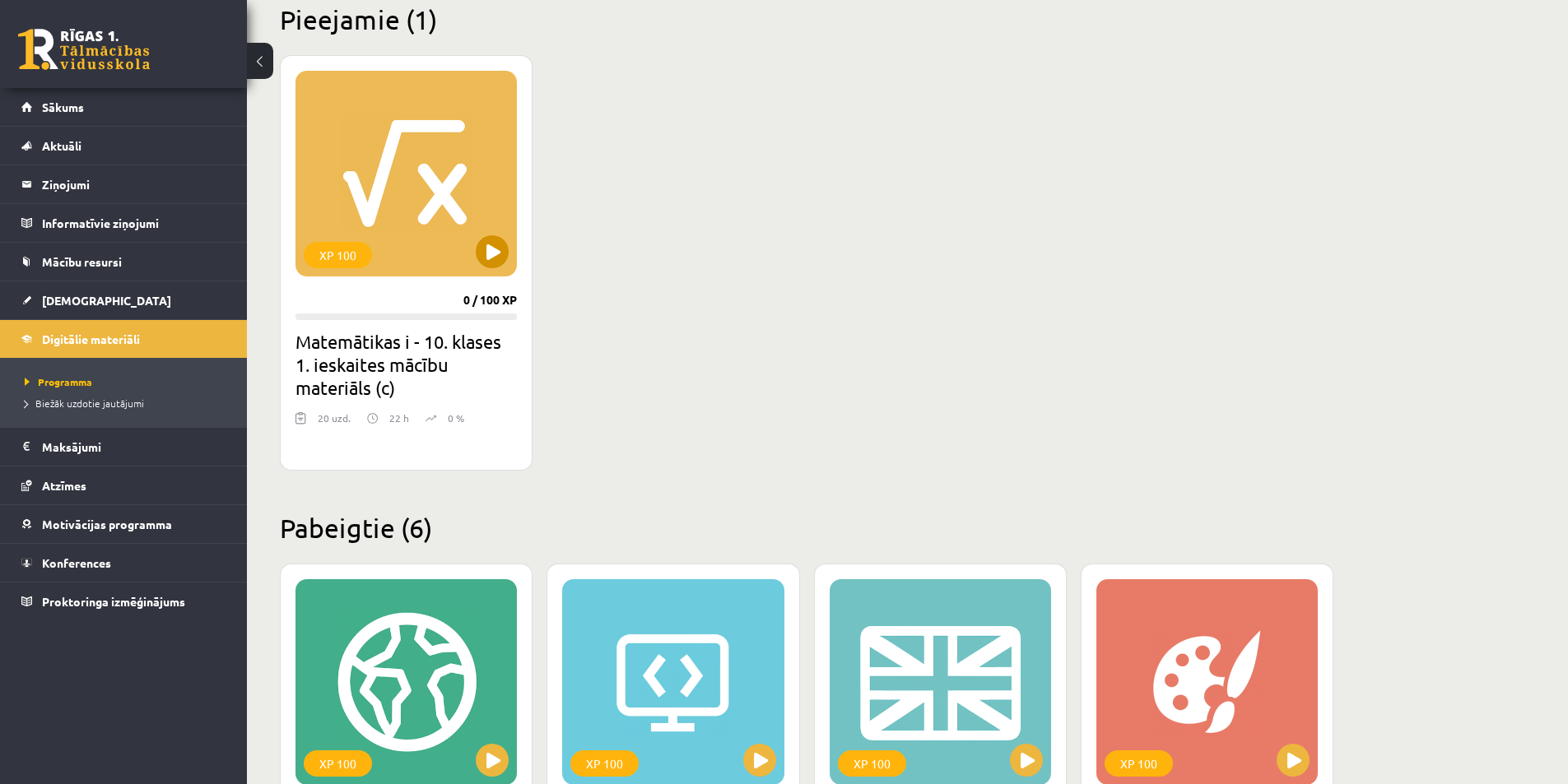
scroll to position [411, 0]
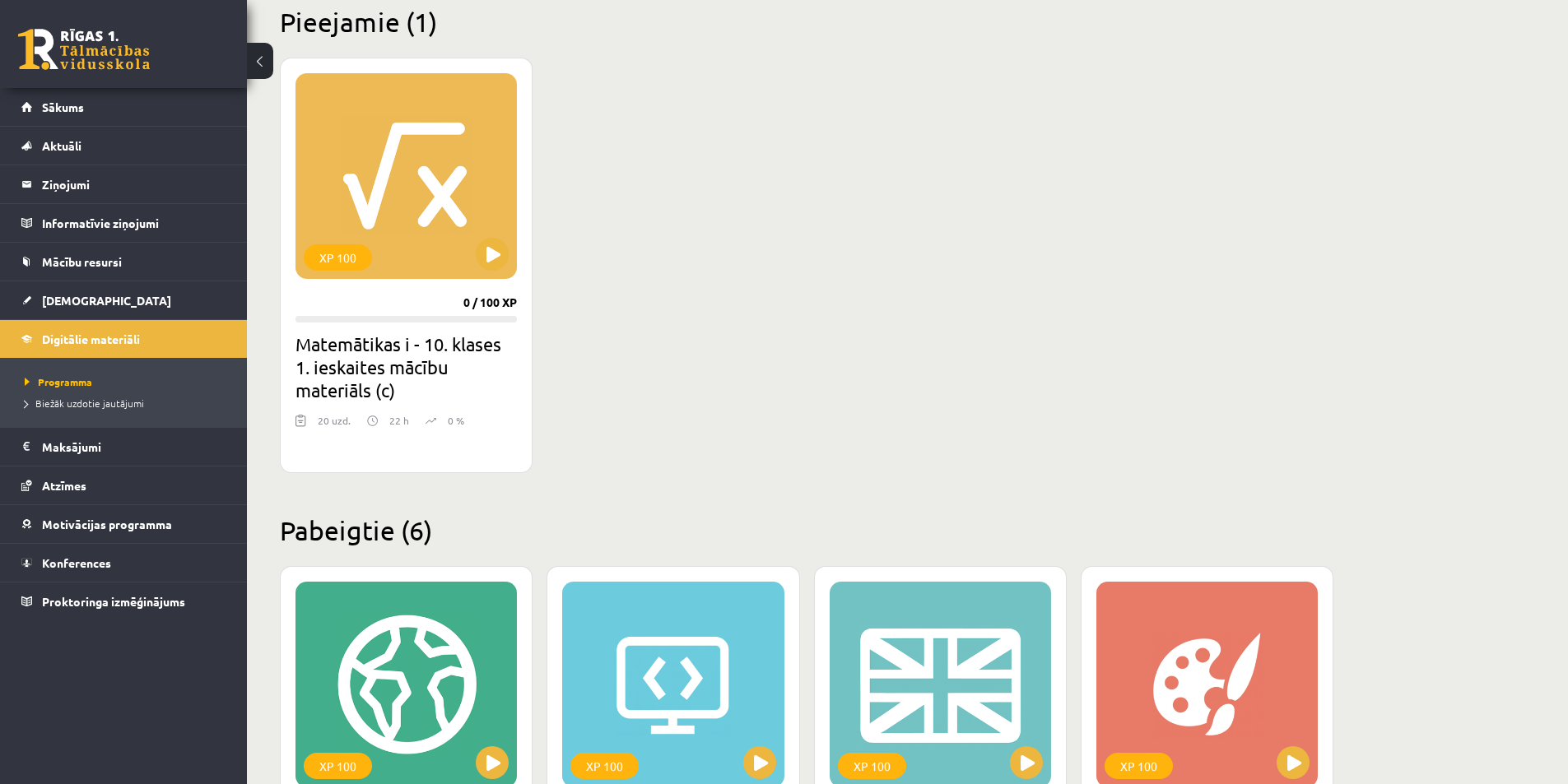
drag, startPoint x: 487, startPoint y: 257, endPoint x: 578, endPoint y: 195, distance: 110.1
click at [578, 195] on div "XP 100 0 / 100 XP Matemātikas i - 10. klases 1. ieskaites mācību materiāls (c) …" at bounding box center [807, 265] width 1053 height 415
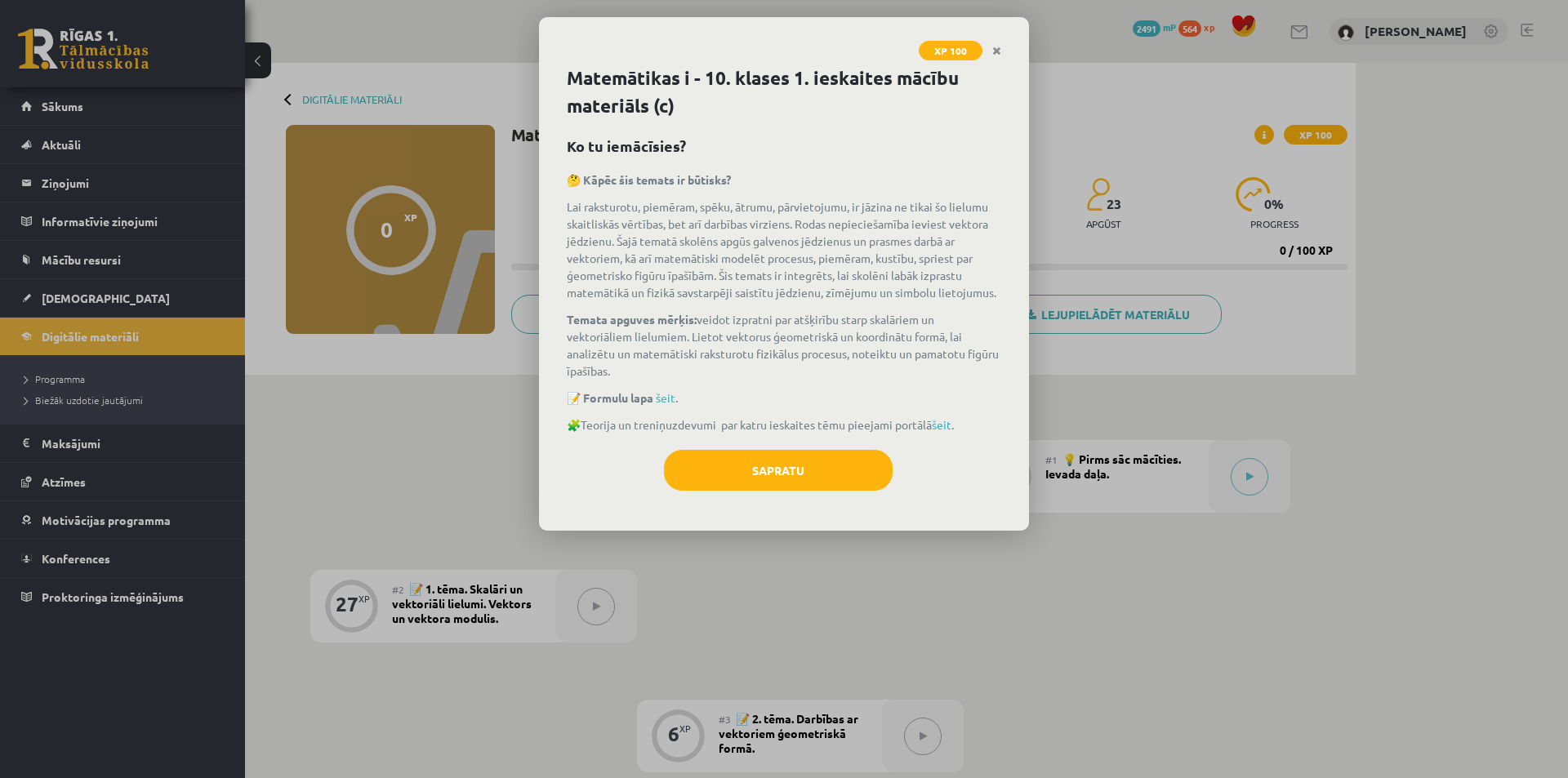
drag, startPoint x: 656, startPoint y: 394, endPoint x: 622, endPoint y: 376, distance: 38.5
click at [622, 376] on p "Temata apguves mērķis: veidot izpratni par atšķirību starp skalāriem un vektori…" at bounding box center [784, 346] width 435 height 69
click at [742, 461] on button "Sapratu" at bounding box center [778, 469] width 229 height 40
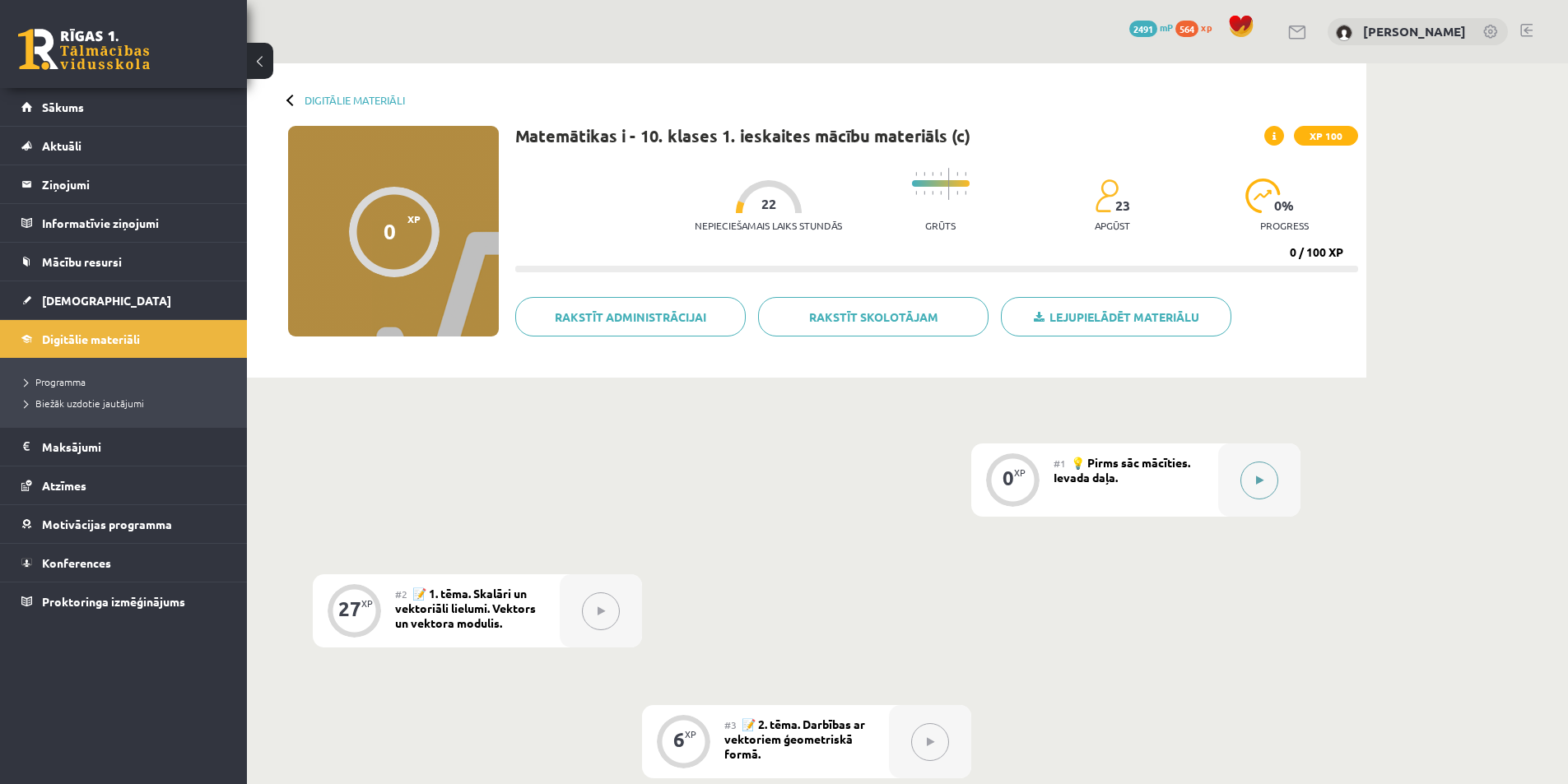
click at [1234, 482] on div at bounding box center [1259, 481] width 82 height 74
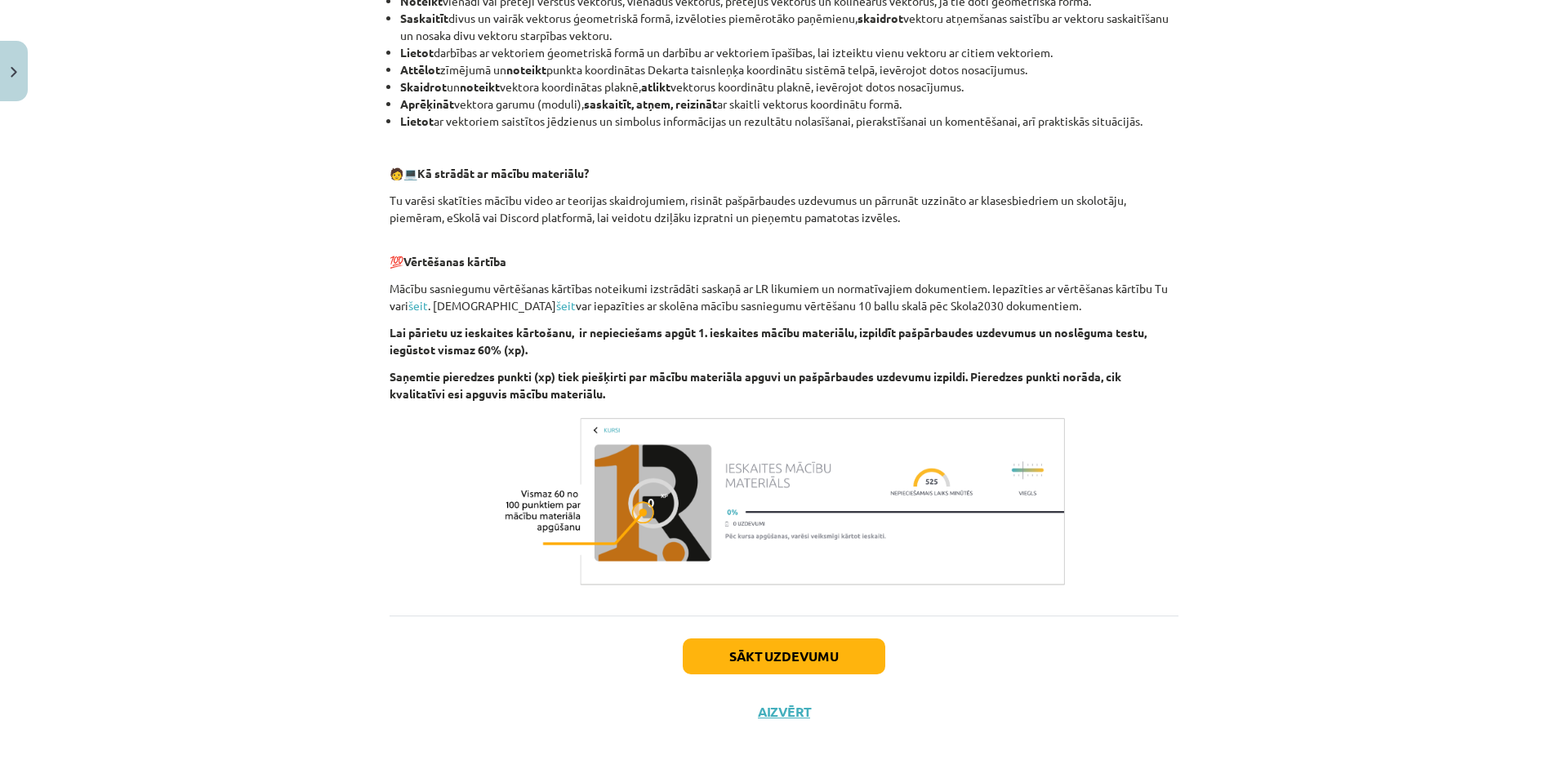
scroll to position [678, 0]
click at [778, 623] on div "Sākt uzdevumu Aizvērt" at bounding box center [784, 671] width 788 height 114
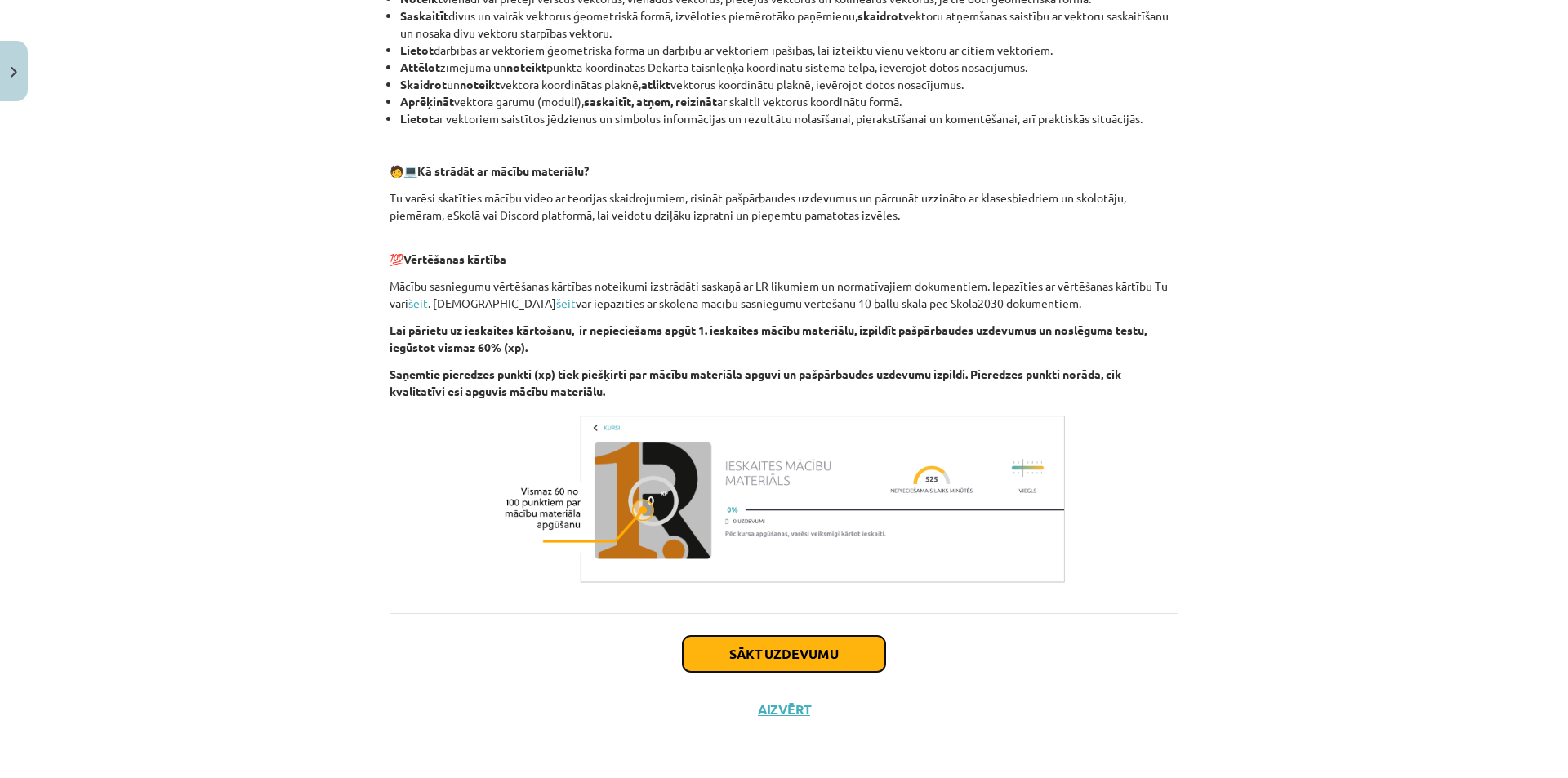
click at [781, 644] on button "Sākt uzdevumu" at bounding box center [784, 654] width 202 height 35
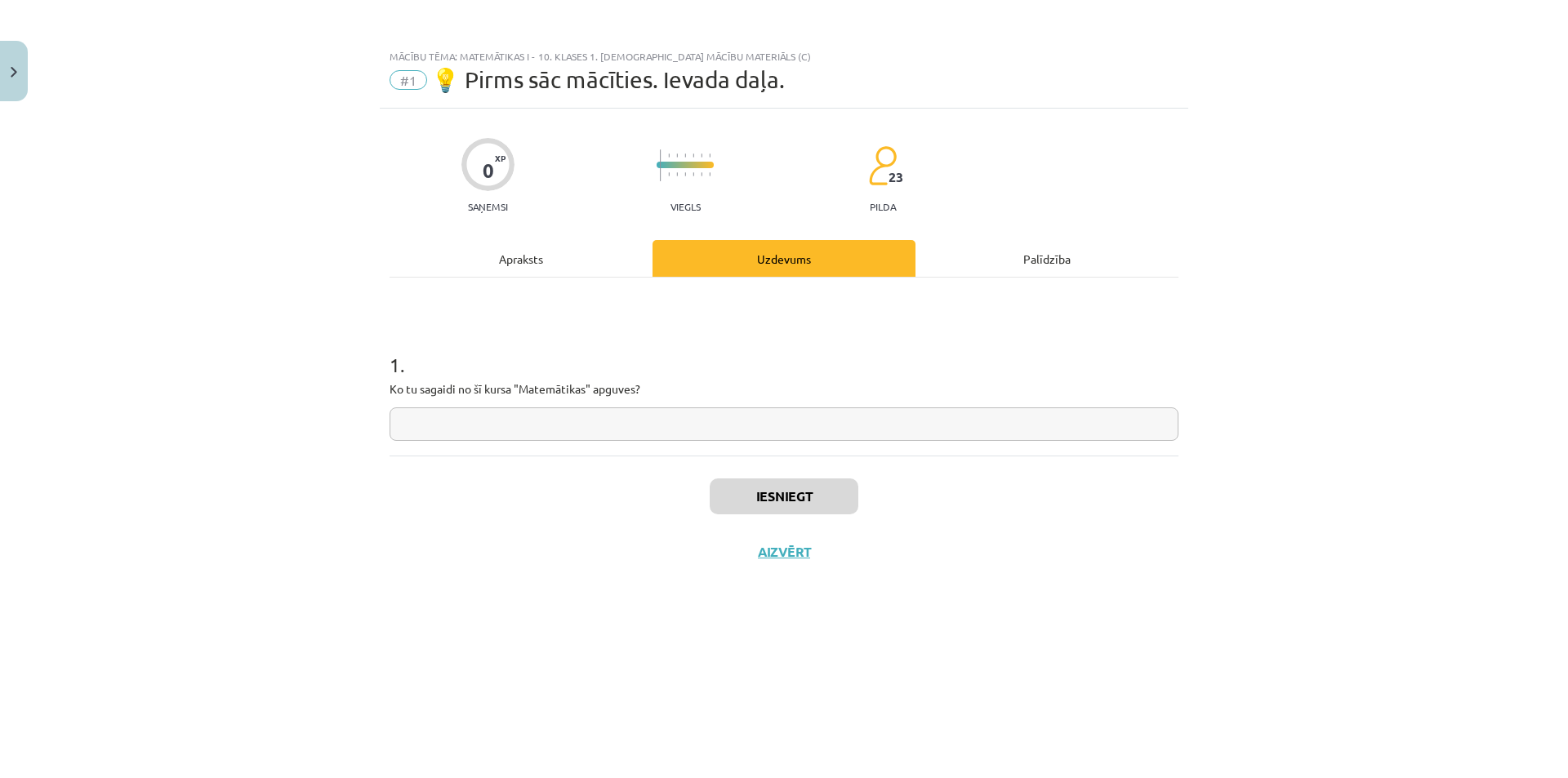
click at [550, 267] on div "Apraksts" at bounding box center [520, 258] width 263 height 36
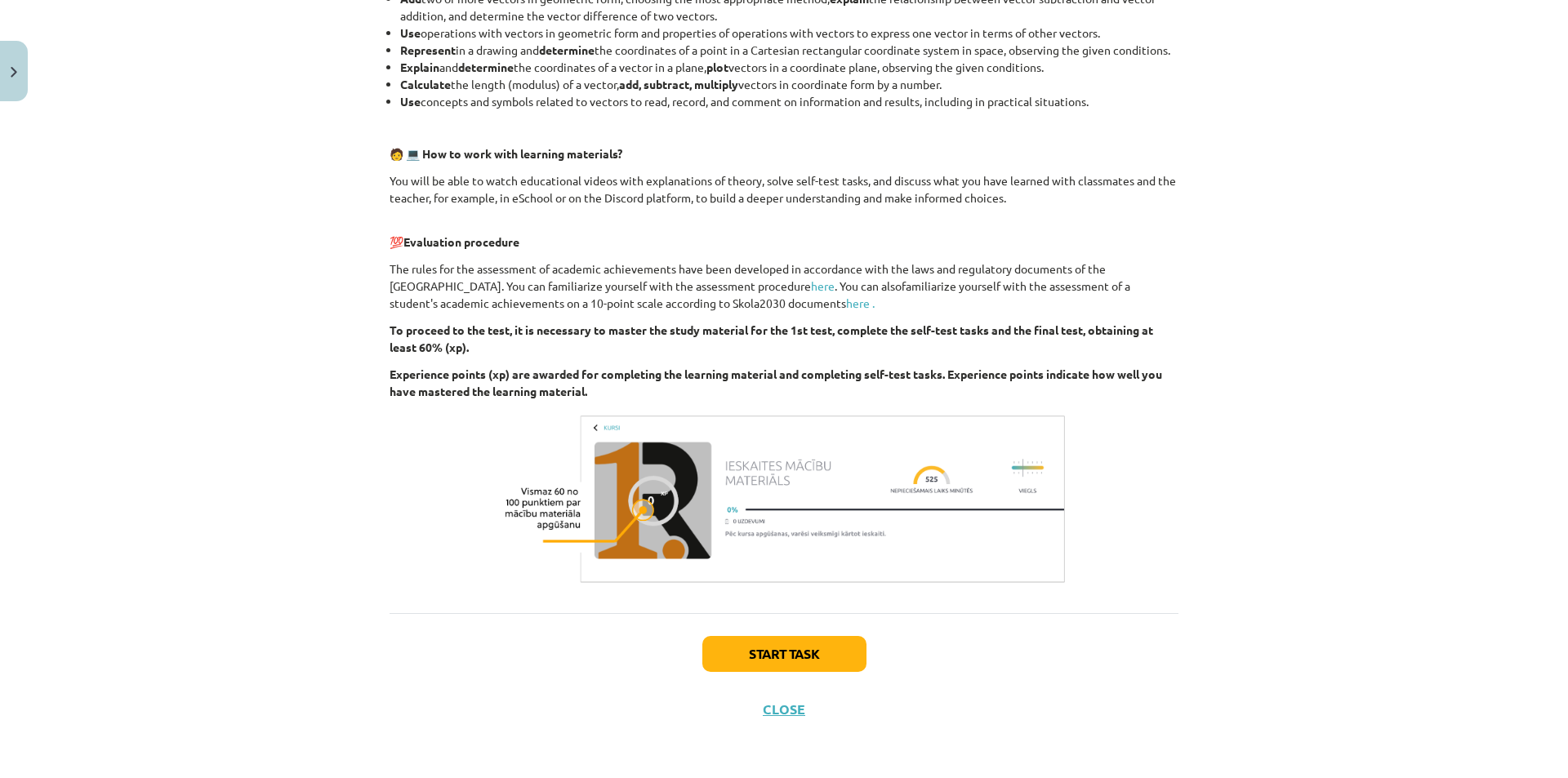
scroll to position [712, 0]
click at [806, 646] on button "Start task" at bounding box center [784, 654] width 165 height 35
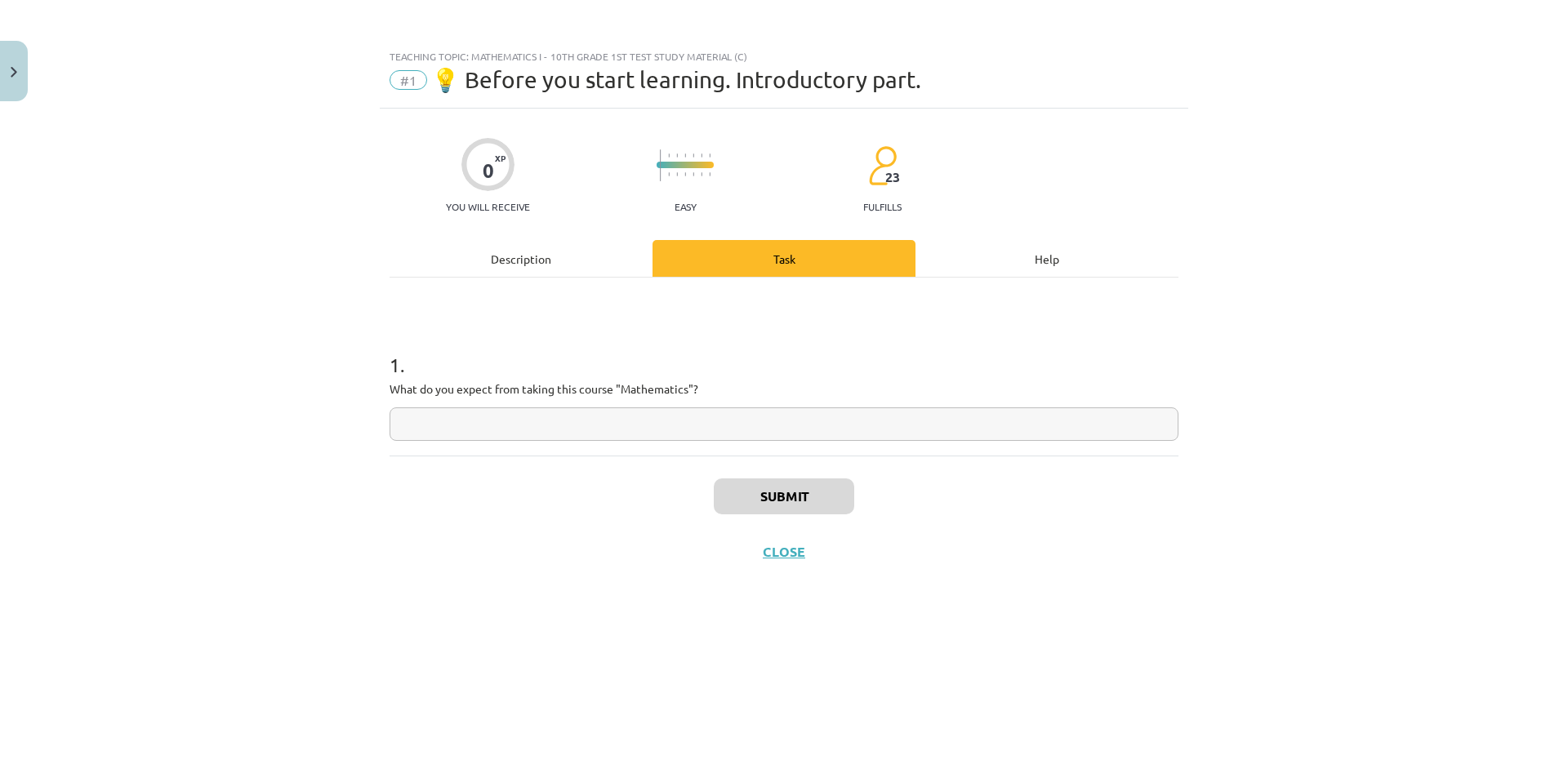
click at [574, 249] on div "Description" at bounding box center [520, 258] width 263 height 36
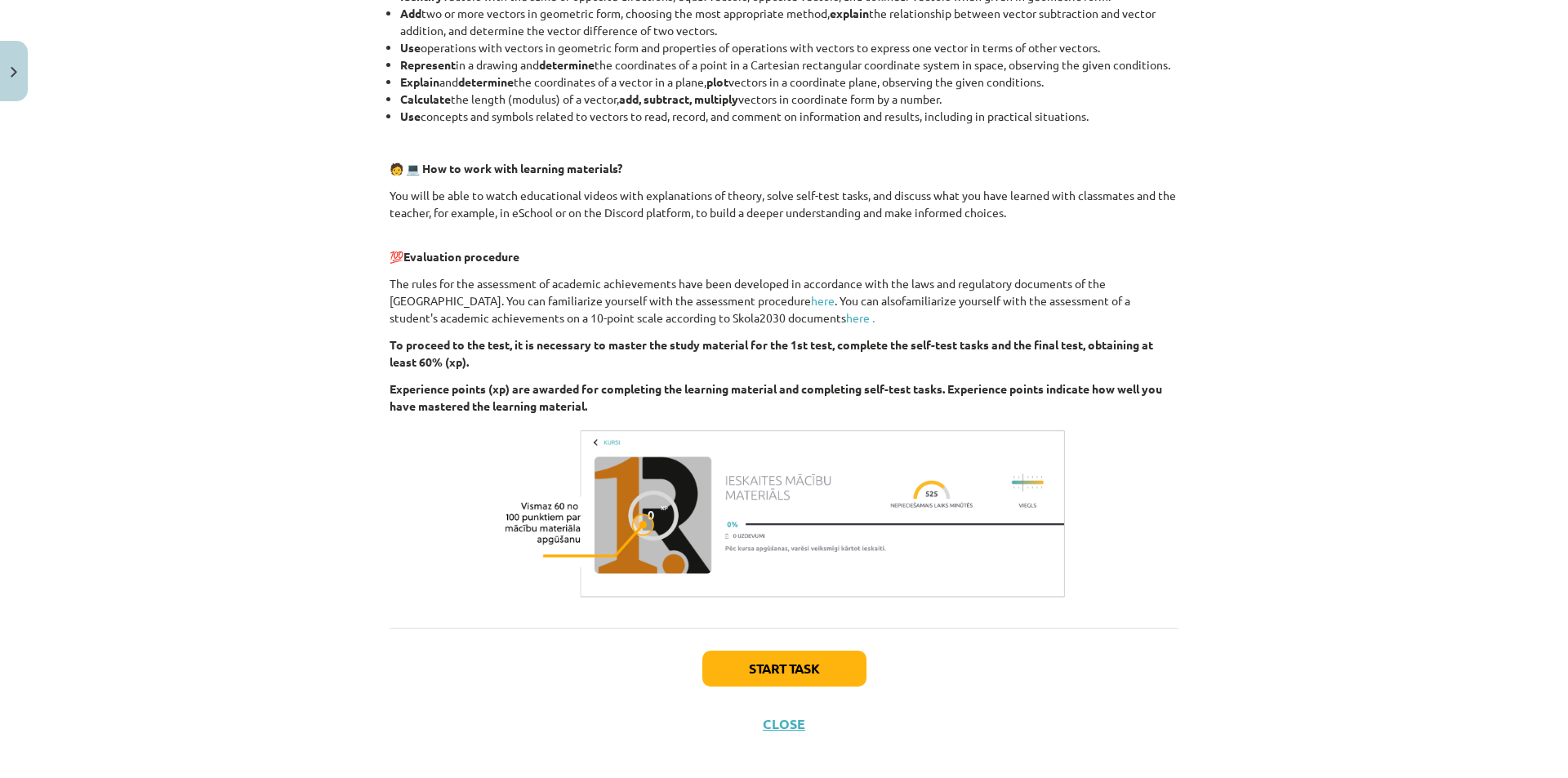
scroll to position [712, 0]
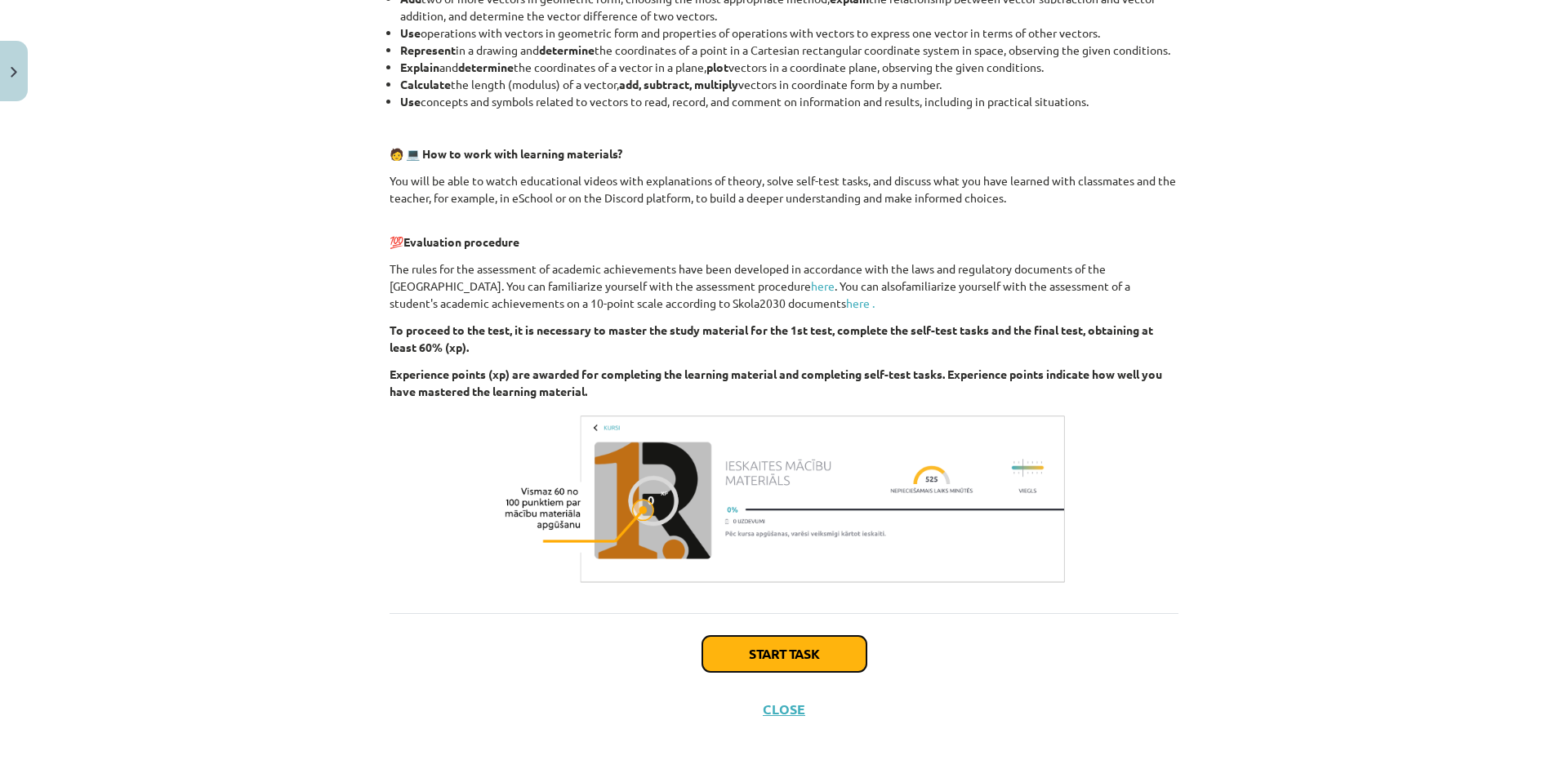
click at [753, 661] on font "Start task" at bounding box center [784, 653] width 71 height 17
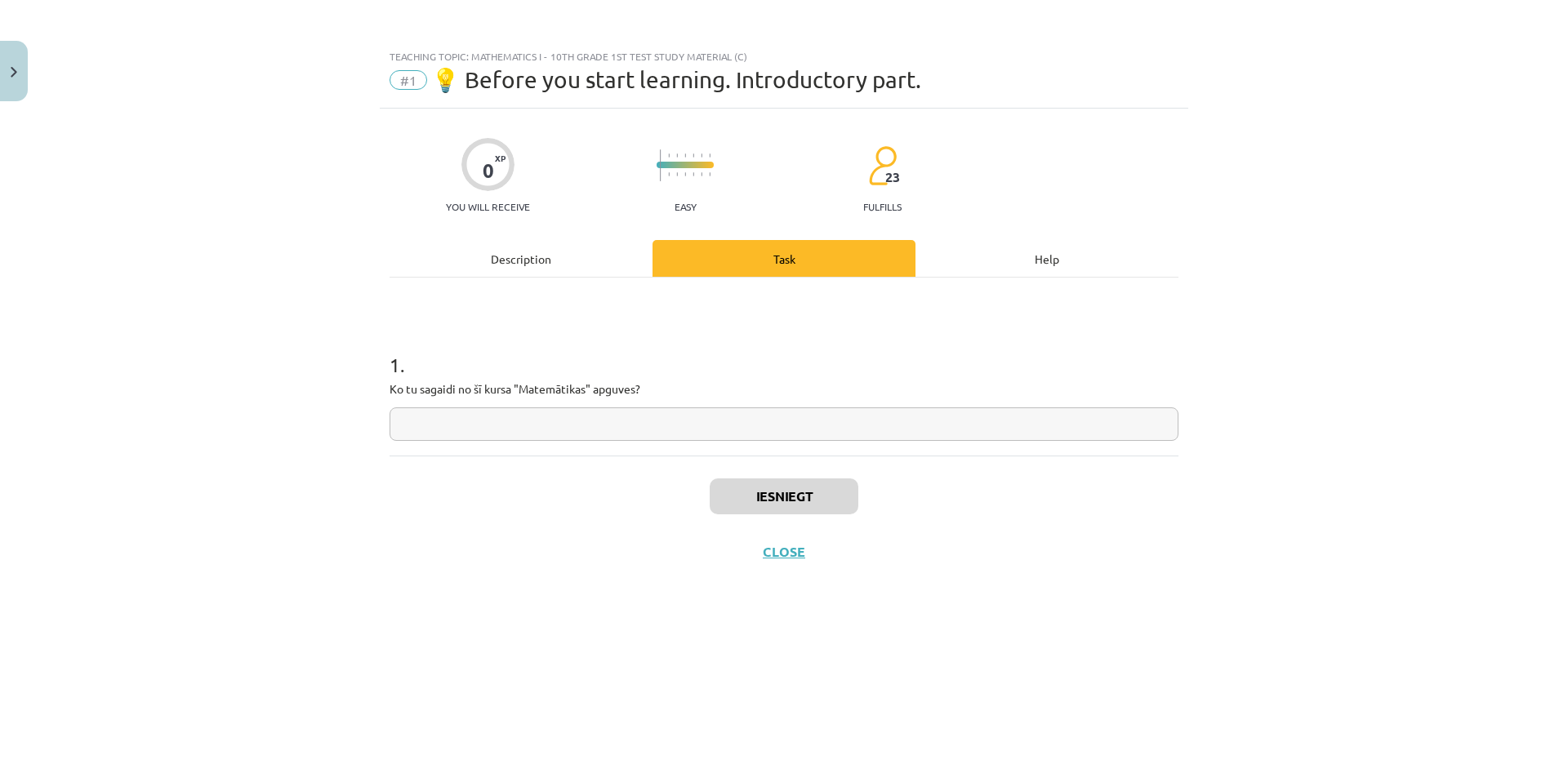
scroll to position [0, 0]
click at [486, 250] on div "Apraksts" at bounding box center [520, 258] width 263 height 36
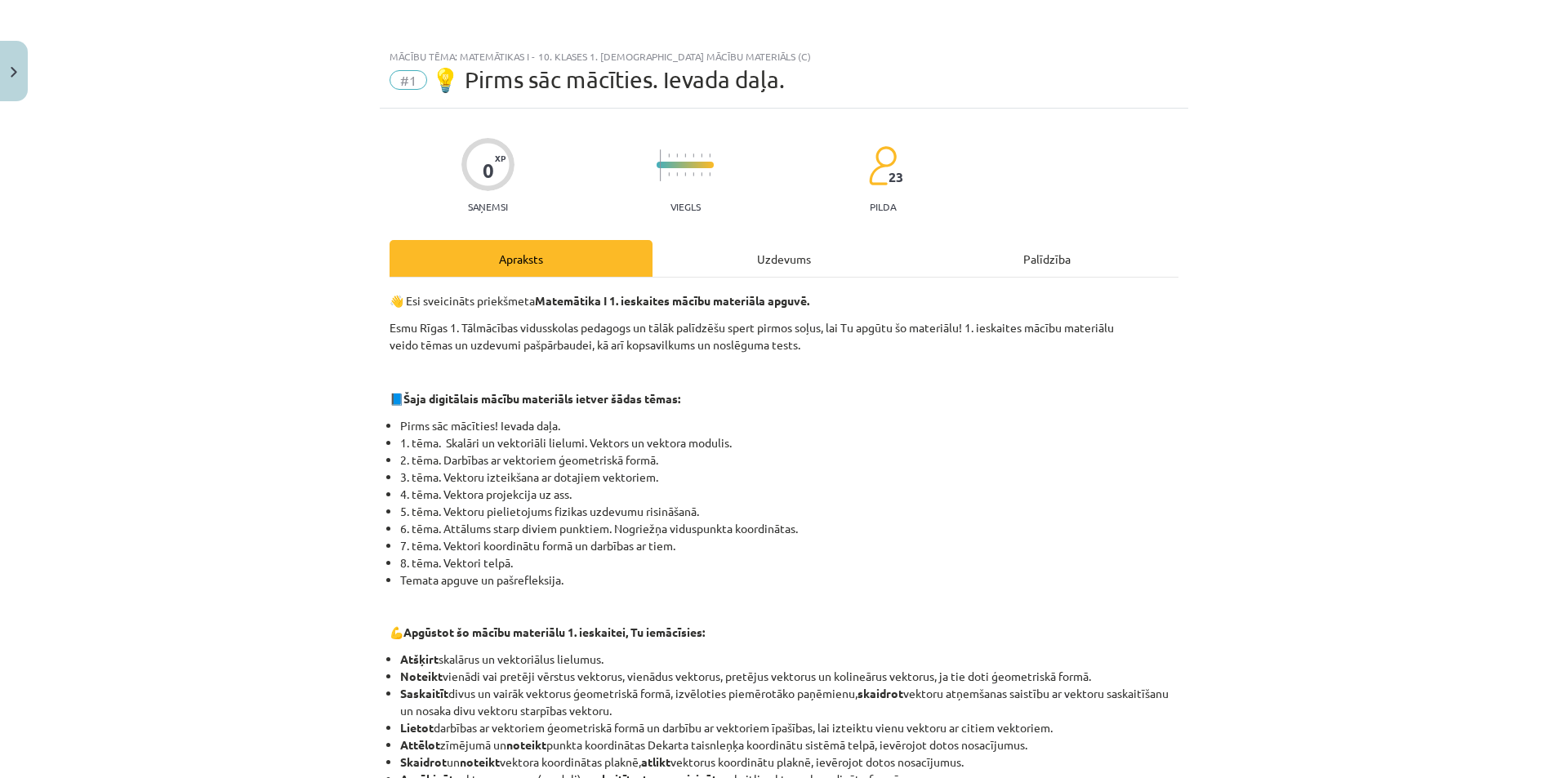
click at [700, 261] on div "Uzdevums" at bounding box center [784, 258] width 263 height 36
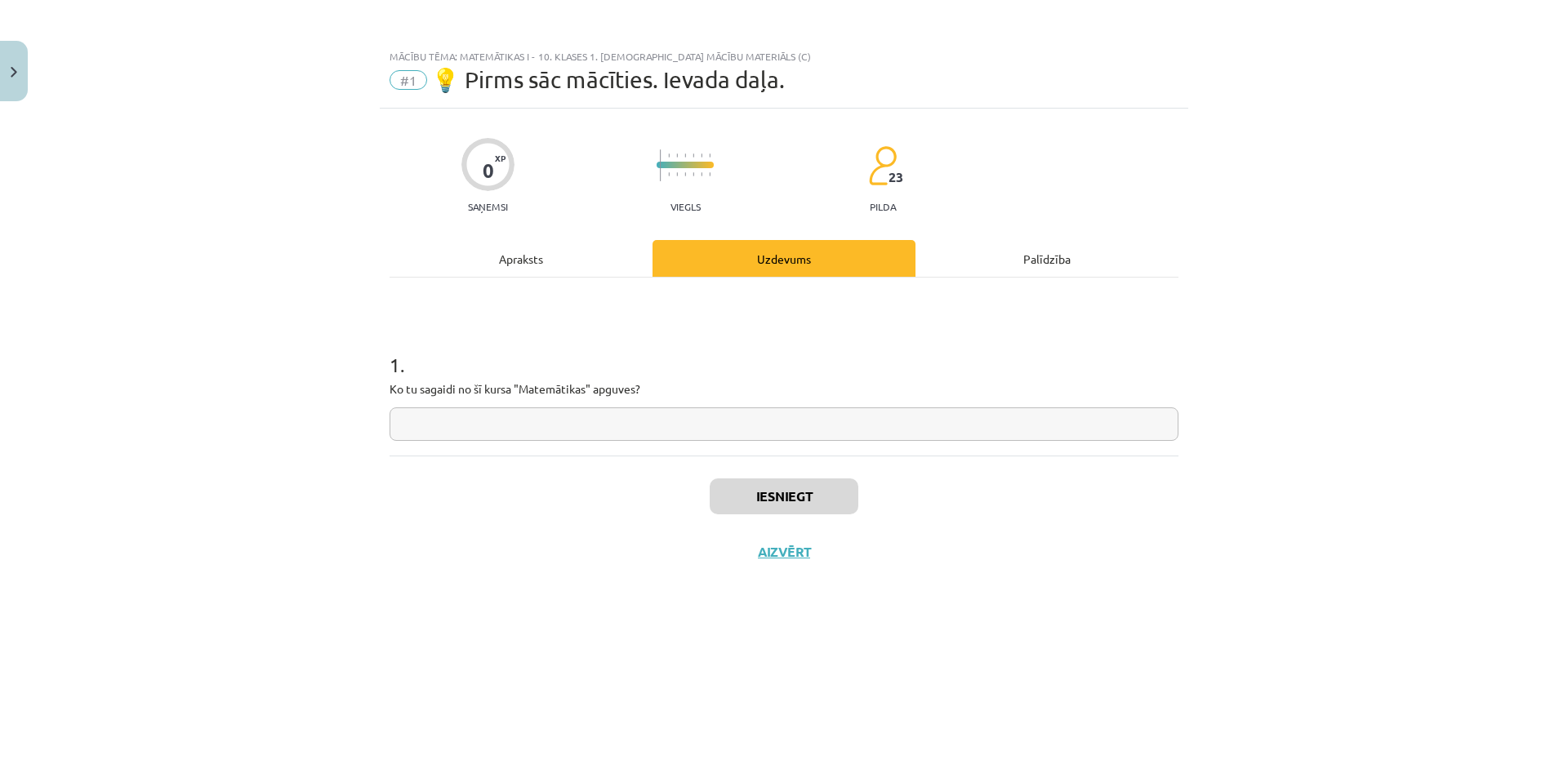
click at [530, 417] on input "text" at bounding box center [784, 424] width 788 height 34
paste input "**********"
type input "**********"
click at [371, 319] on div "**********" at bounding box center [784, 389] width 1568 height 778
click at [361, 326] on div "**********" at bounding box center [784, 389] width 1568 height 778
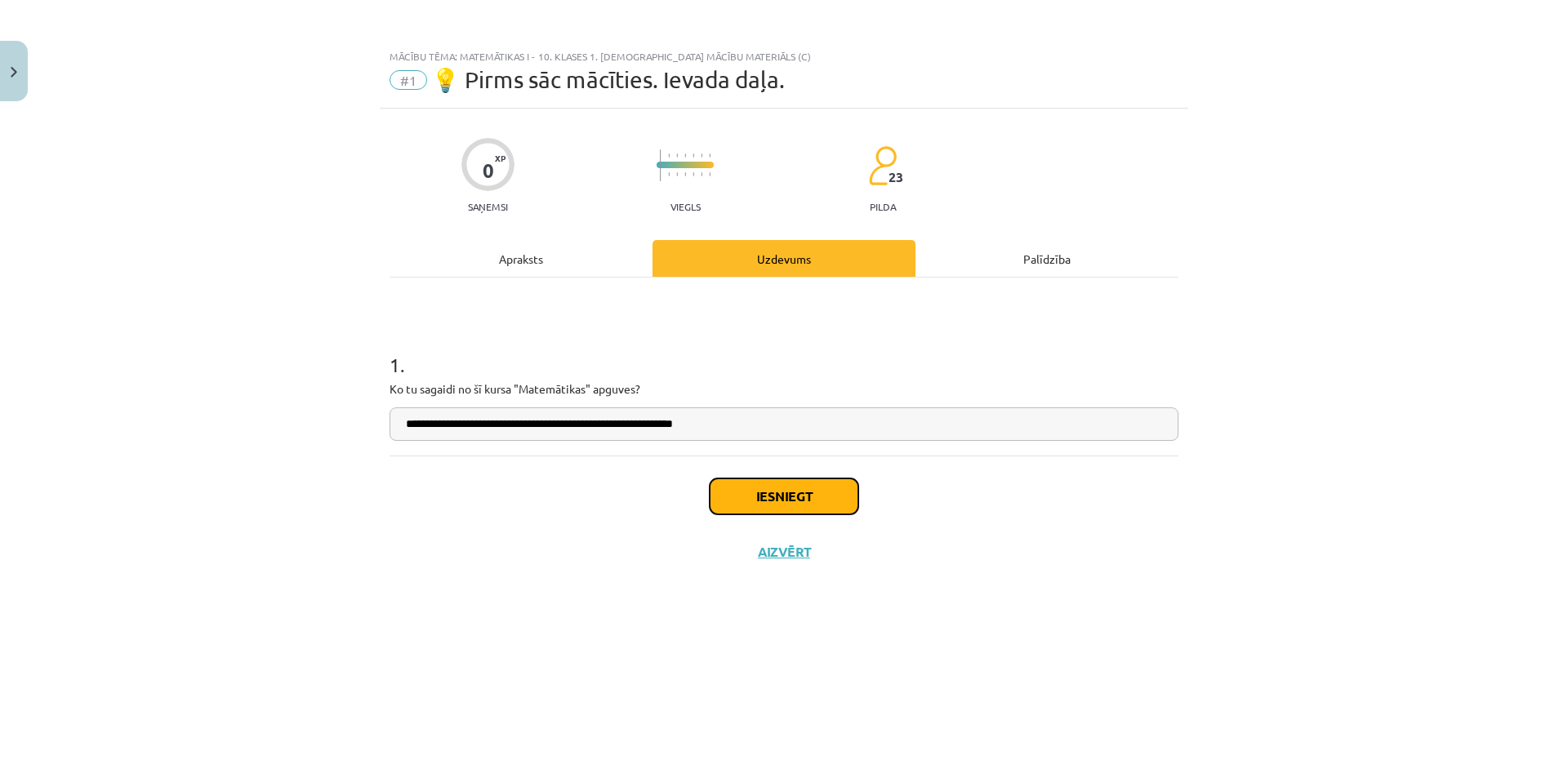
click at [753, 488] on button "Iesniegt" at bounding box center [784, 496] width 149 height 35
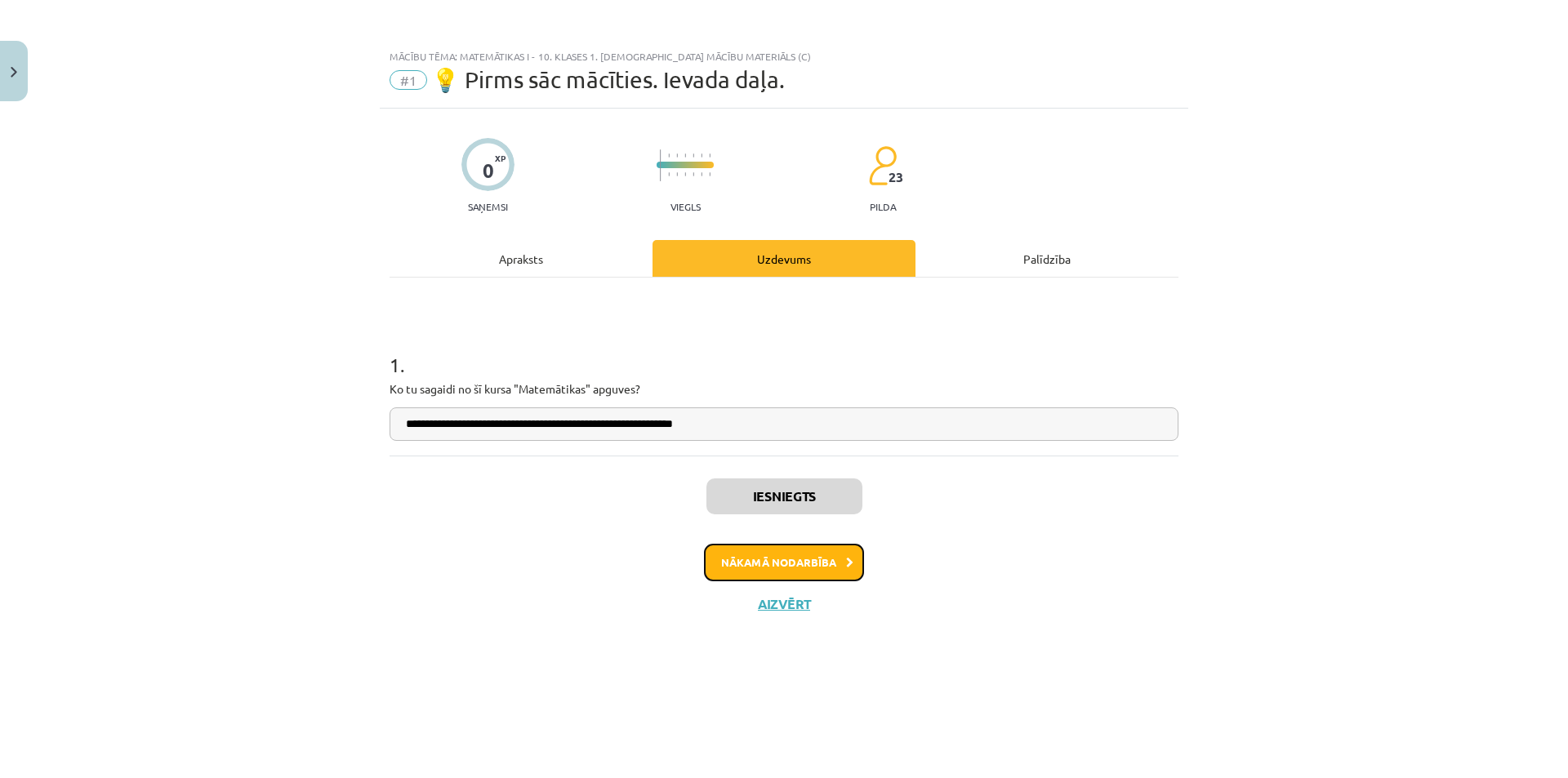
click at [743, 558] on button "Nākamā nodarbība" at bounding box center [784, 563] width 160 height 37
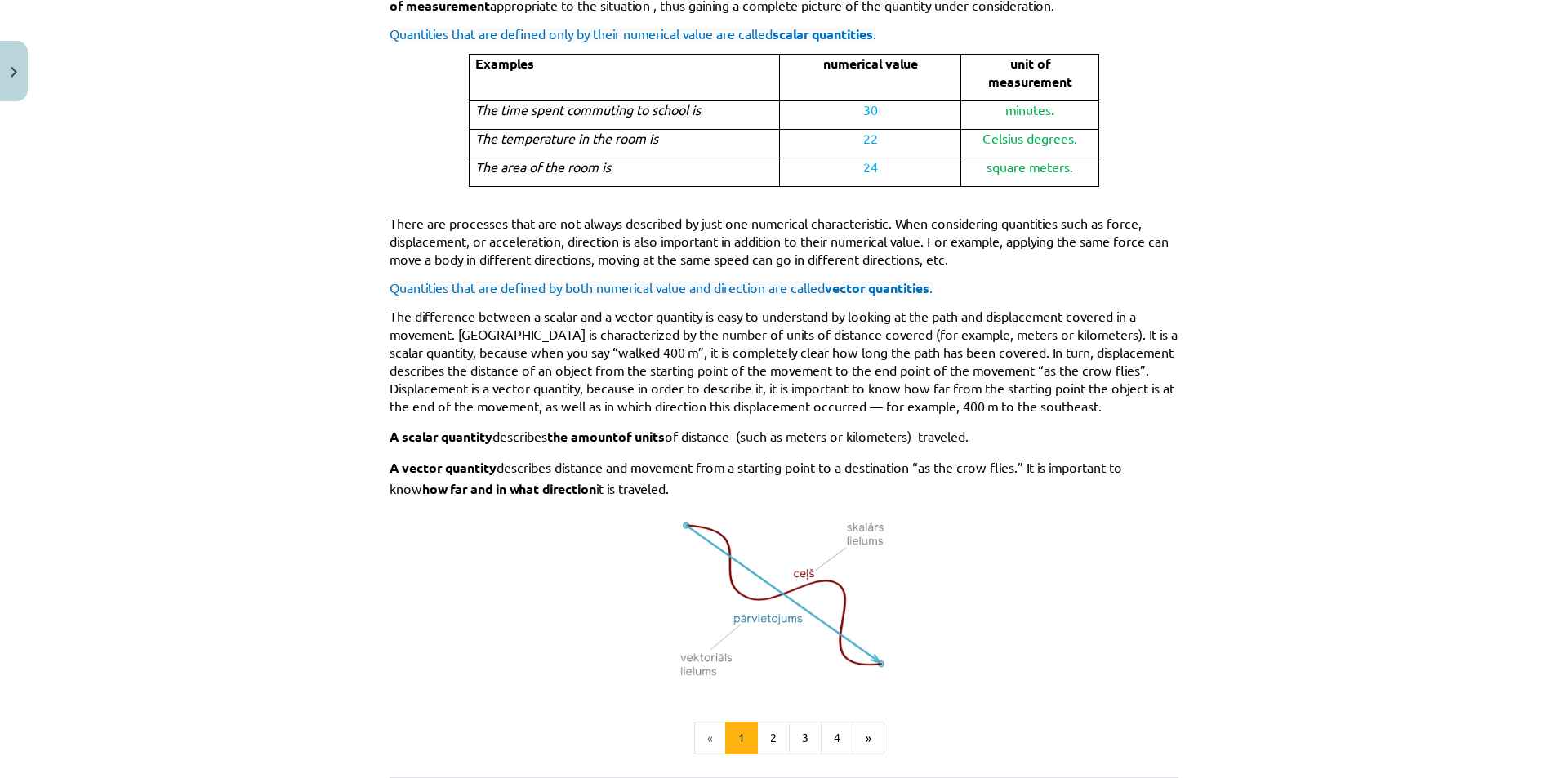
scroll to position [816, 0]
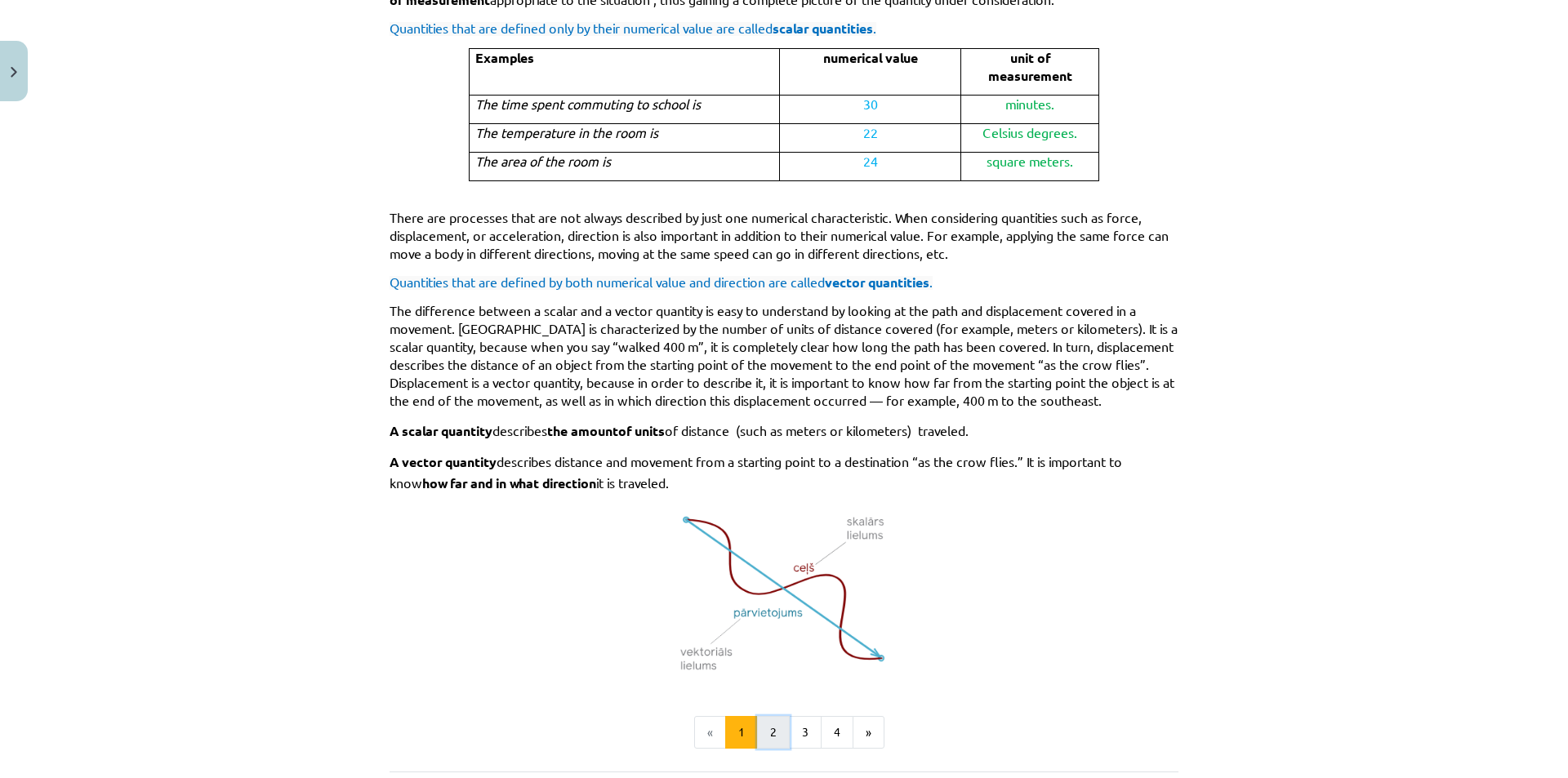
click at [771, 731] on button "2" at bounding box center [773, 733] width 33 height 33
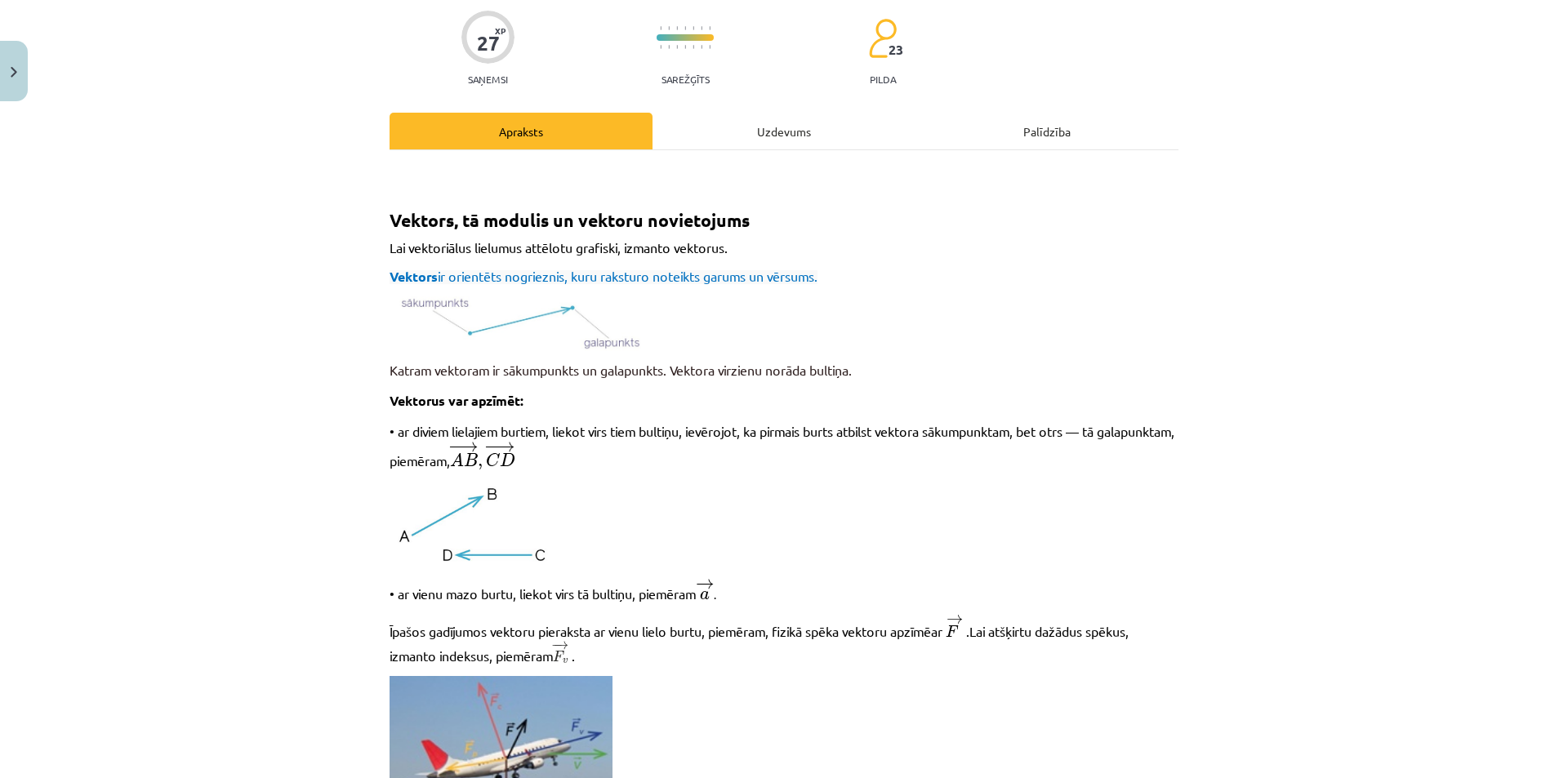
scroll to position [126, 0]
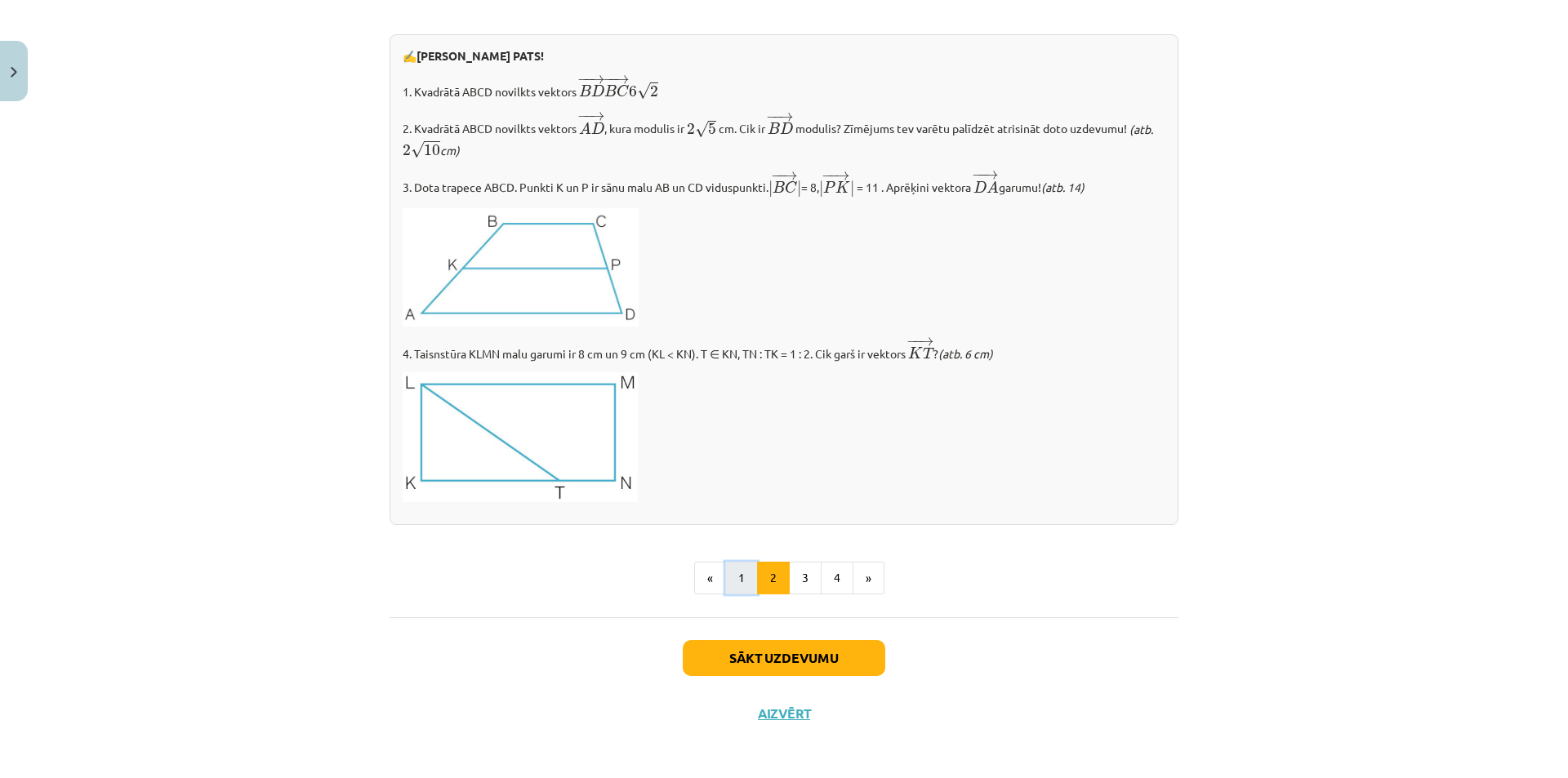
click at [739, 564] on button "1" at bounding box center [741, 578] width 33 height 33
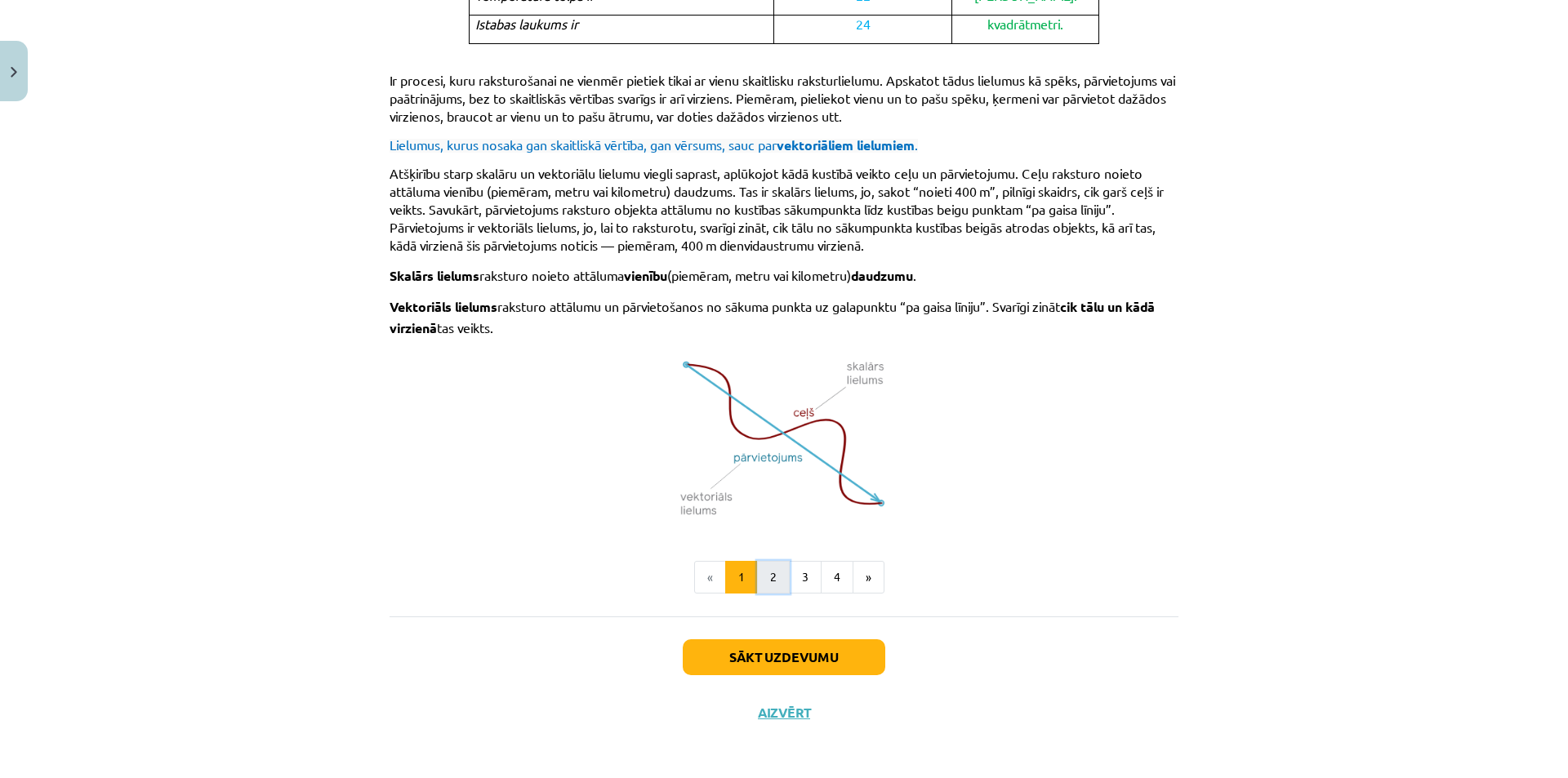
click at [774, 575] on button "2" at bounding box center [773, 577] width 33 height 33
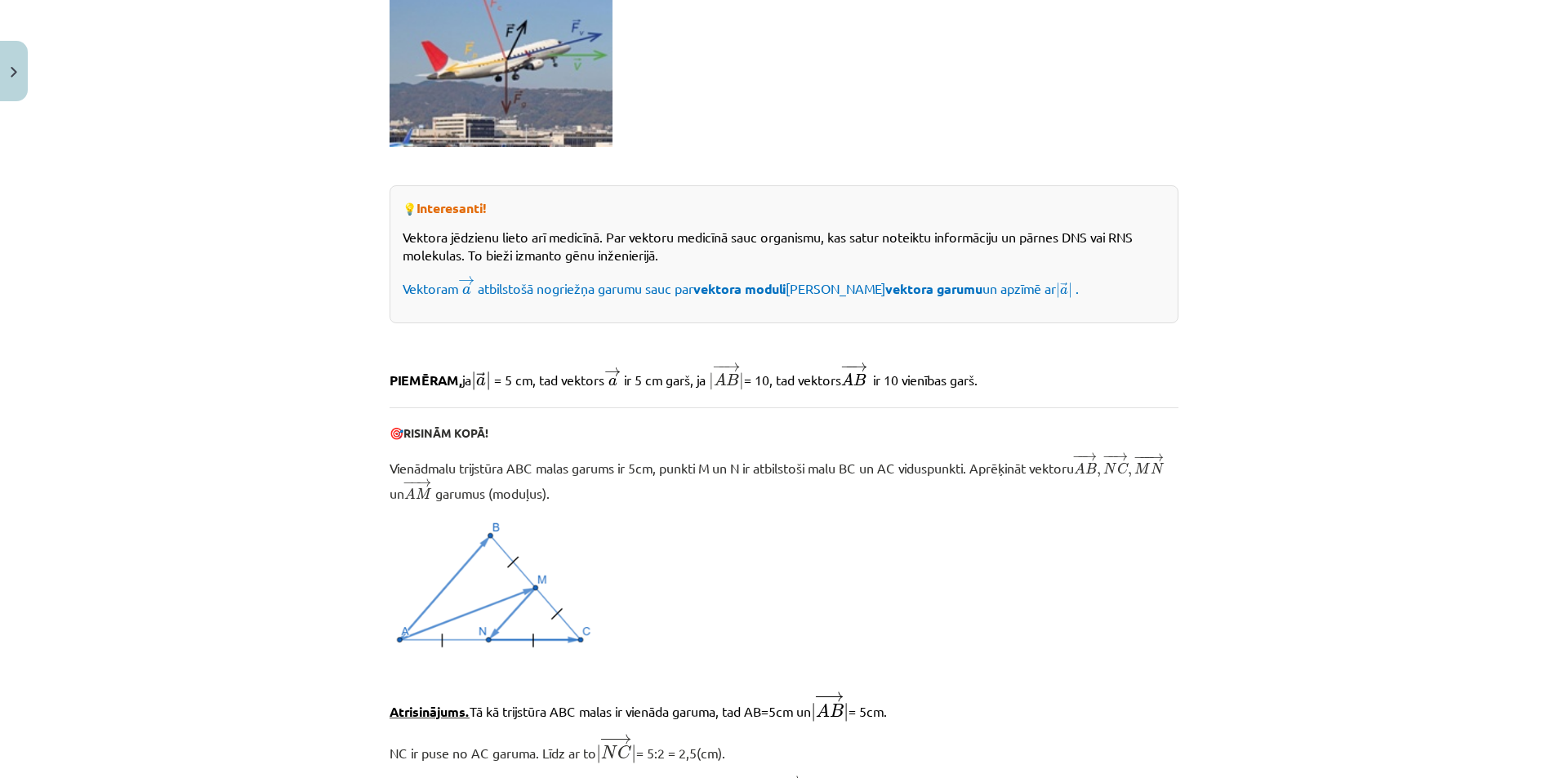
scroll to position [864, 0]
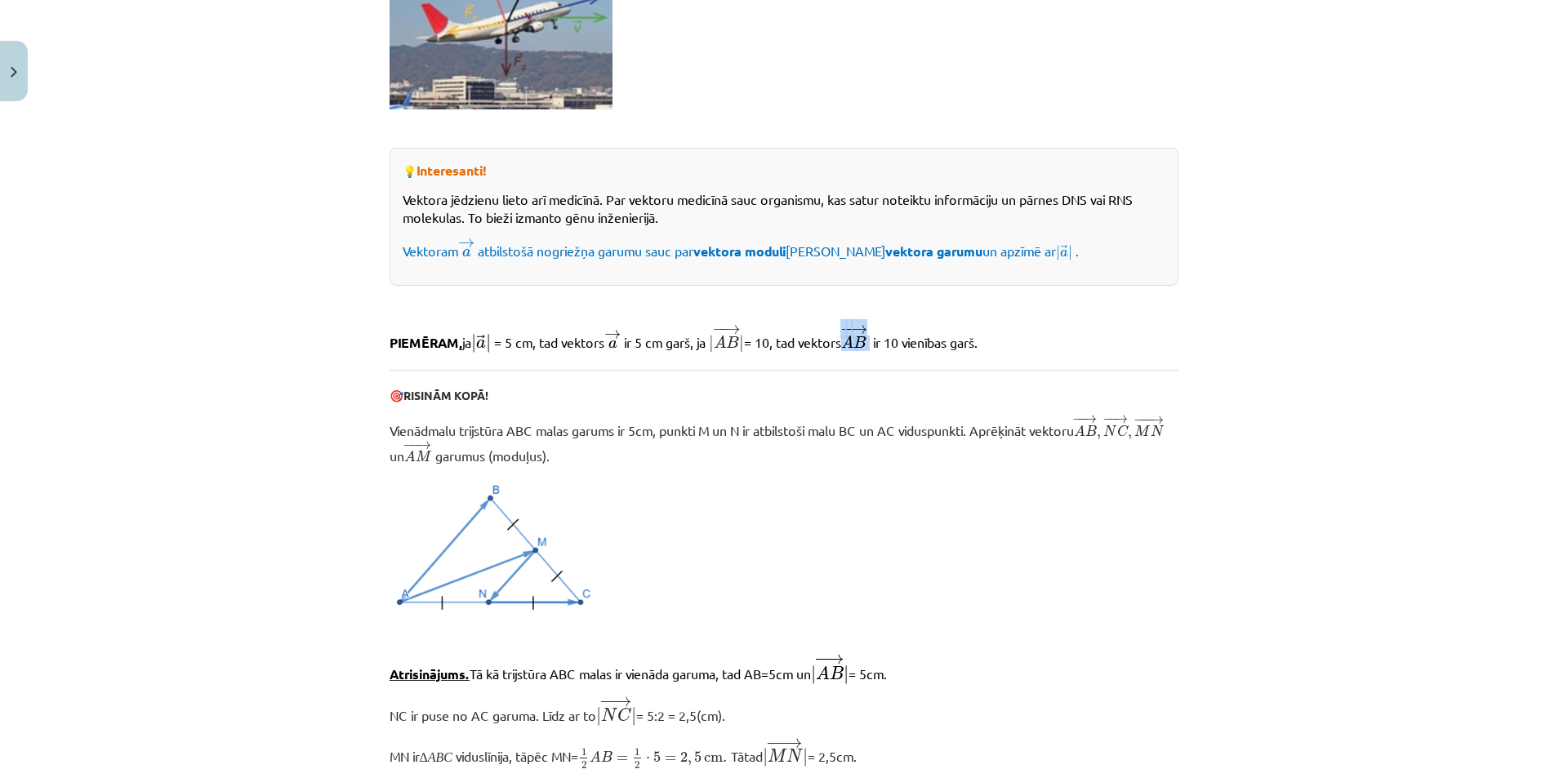
drag, startPoint x: 853, startPoint y: 333, endPoint x: 883, endPoint y: 331, distance: 30.1
click at [883, 331] on p "PIEMĒRAM, ja | → a | | a → | = 5 cm, tad vektors ﻿ → a a → ir 5 cm garš, ja | −…" at bounding box center [784, 339] width 788 height 30
click at [962, 347] on span "ir 10 vienības garš." at bounding box center [925, 342] width 104 height 17
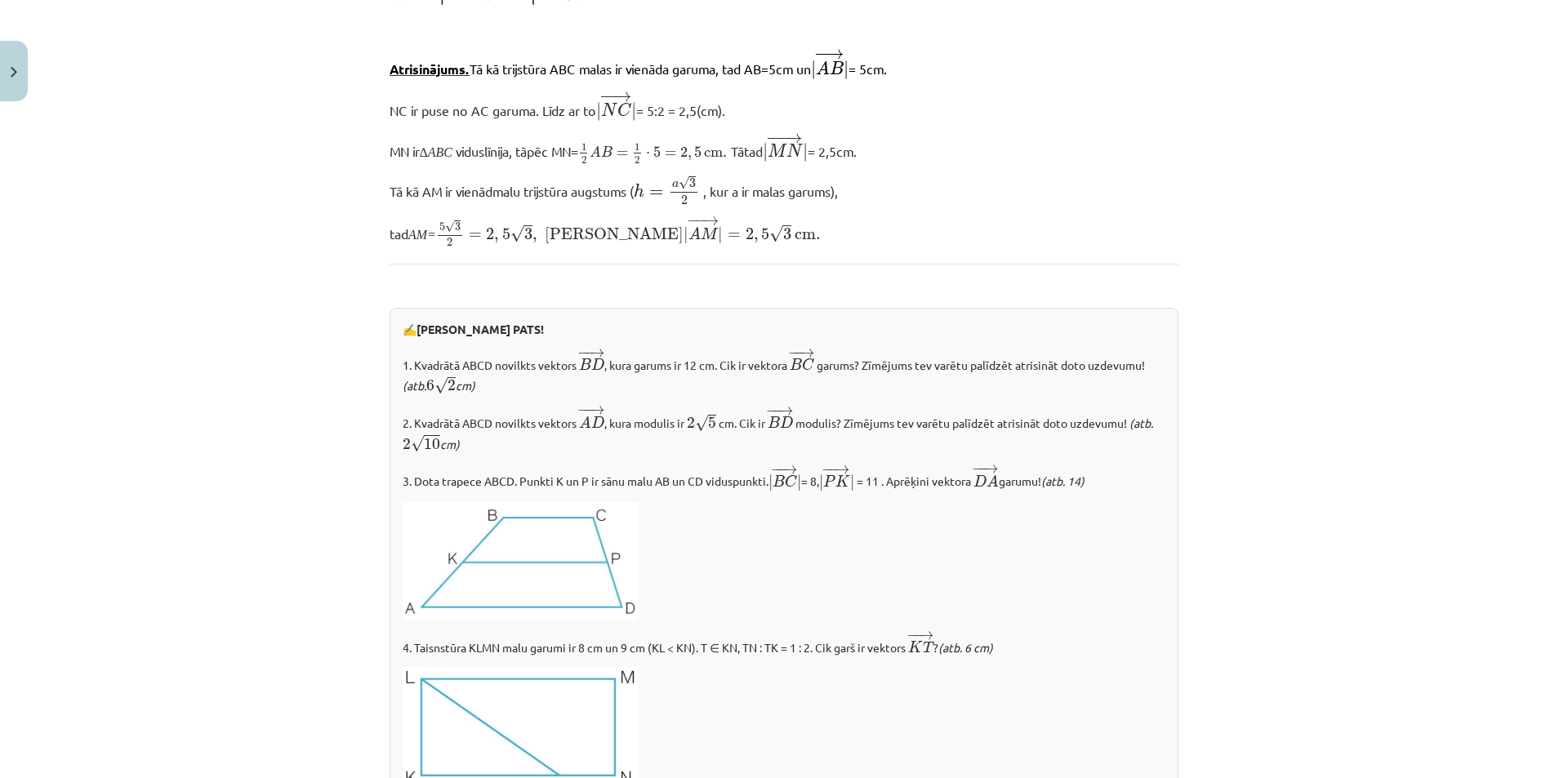
scroll to position [1437, 0]
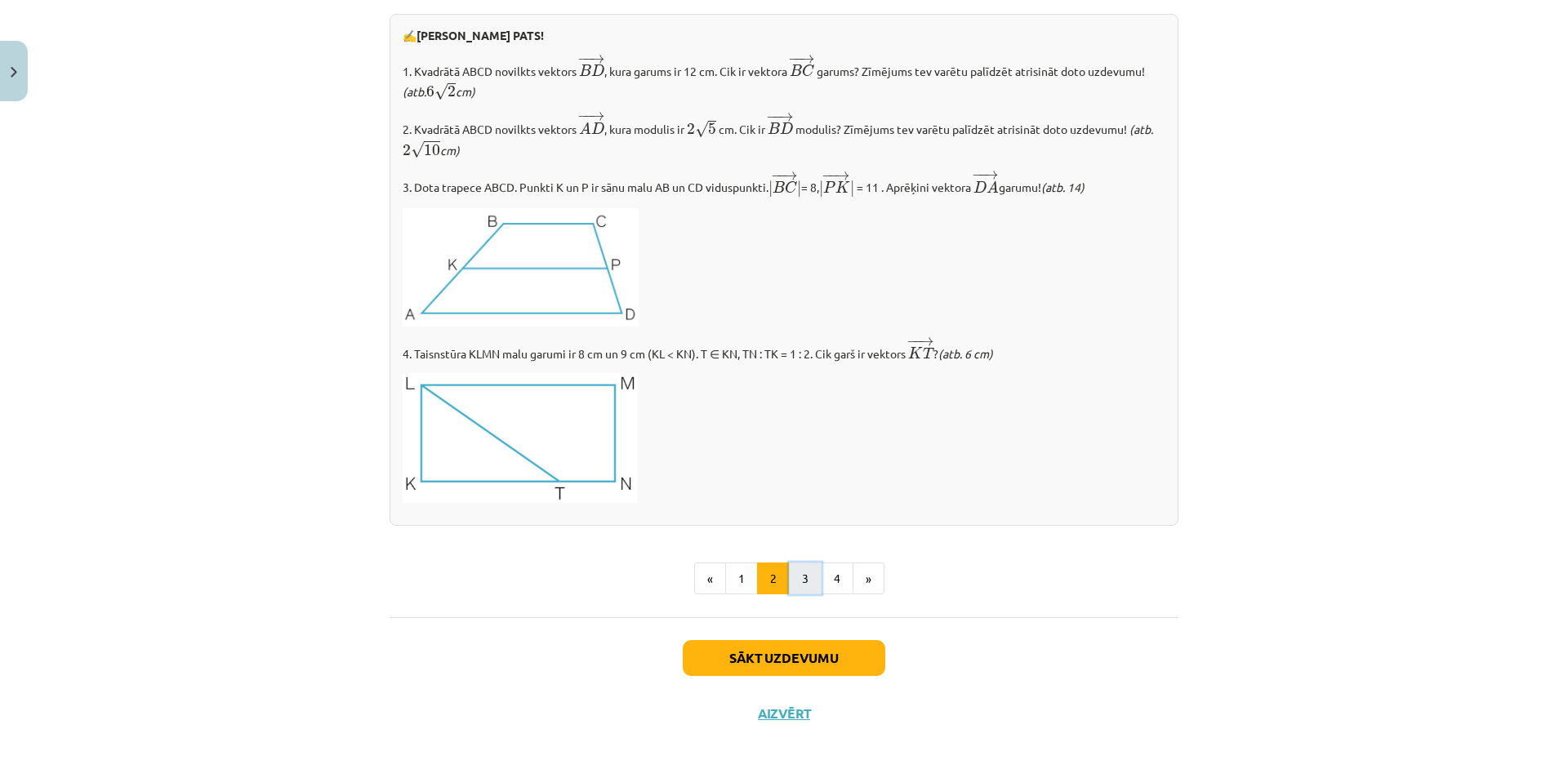
click at [788, 567] on button "3" at bounding box center [804, 579] width 33 height 33
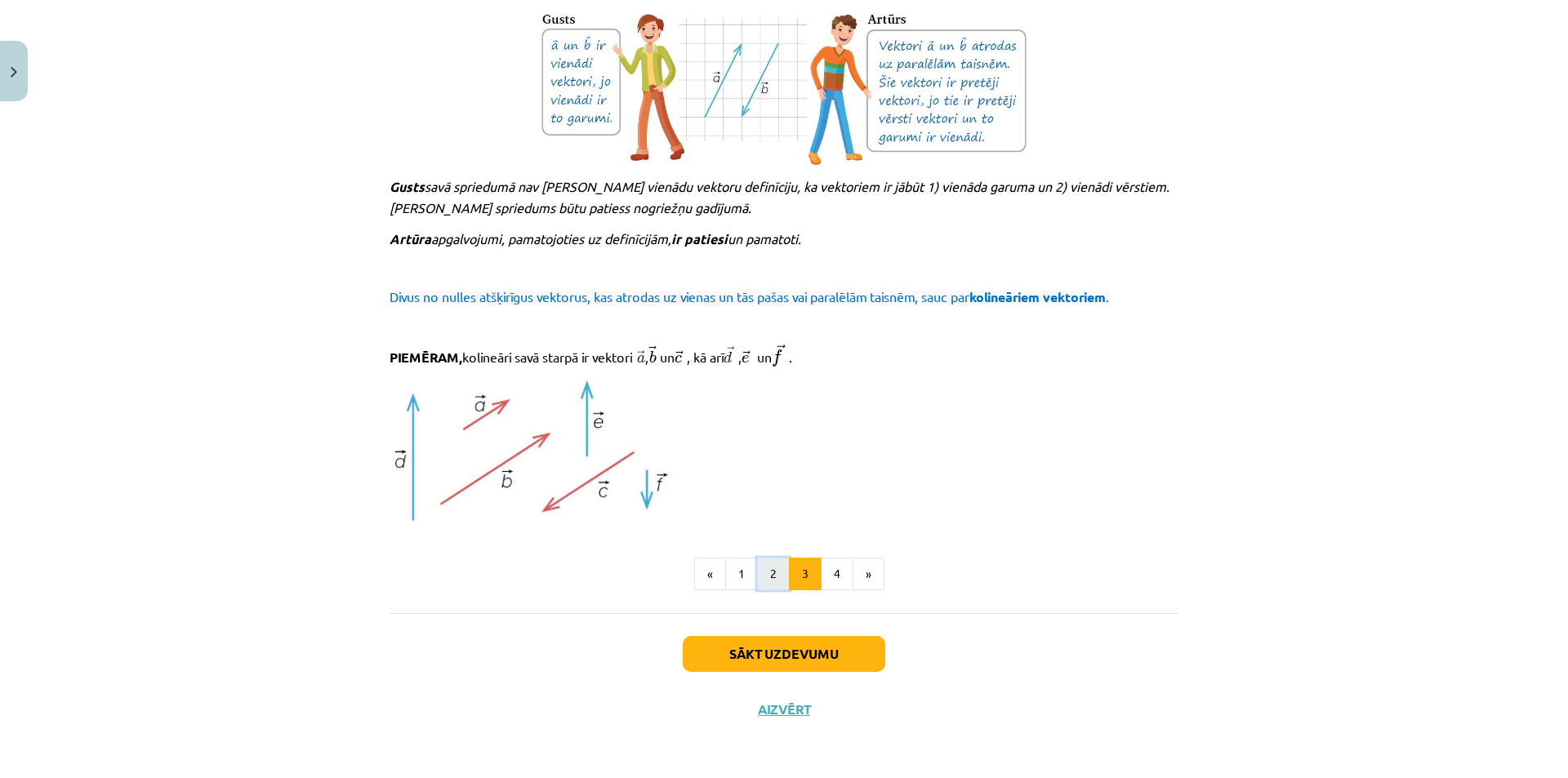
click at [761, 564] on button "2" at bounding box center [773, 574] width 33 height 33
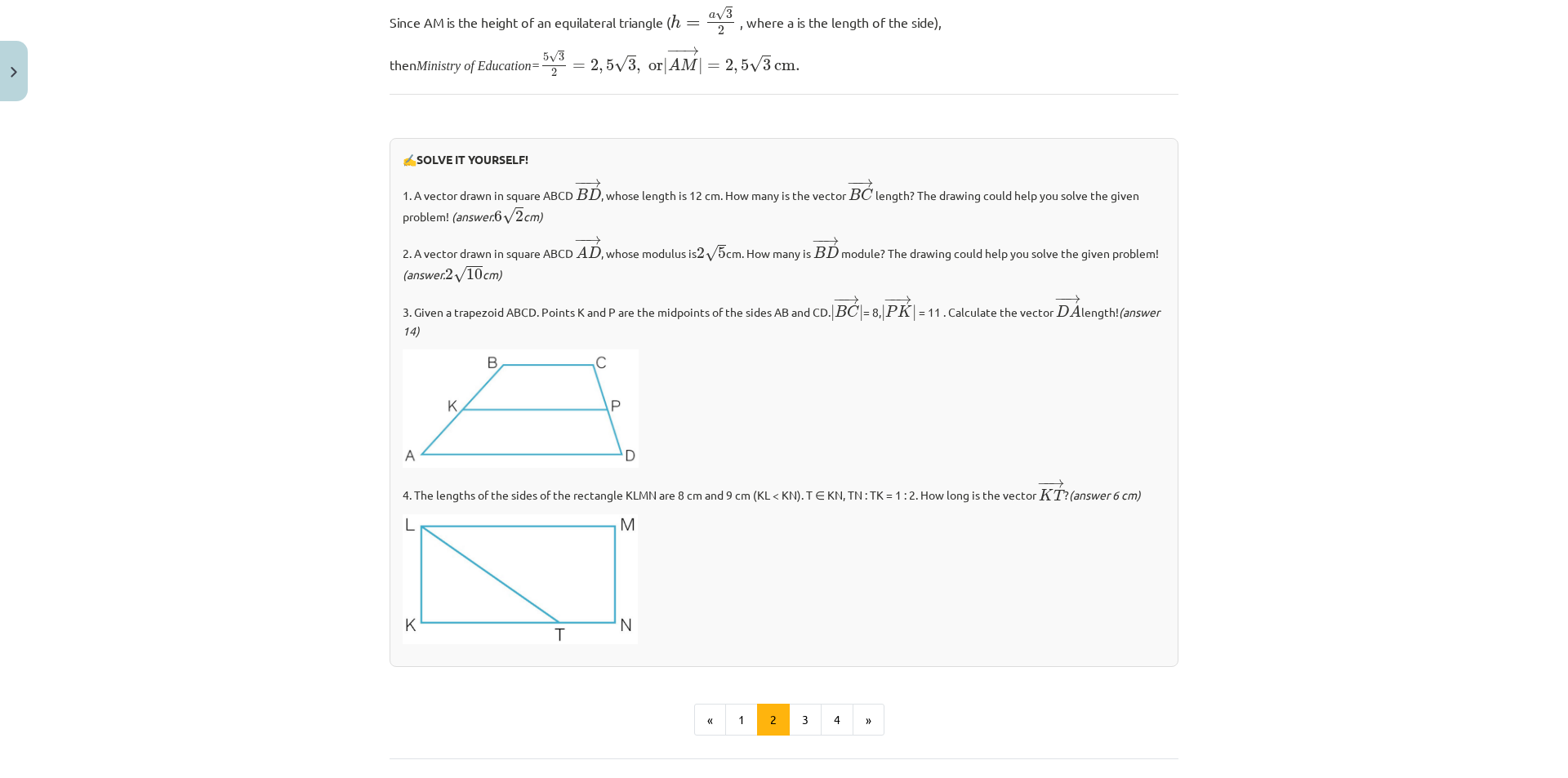
scroll to position [1681, 0]
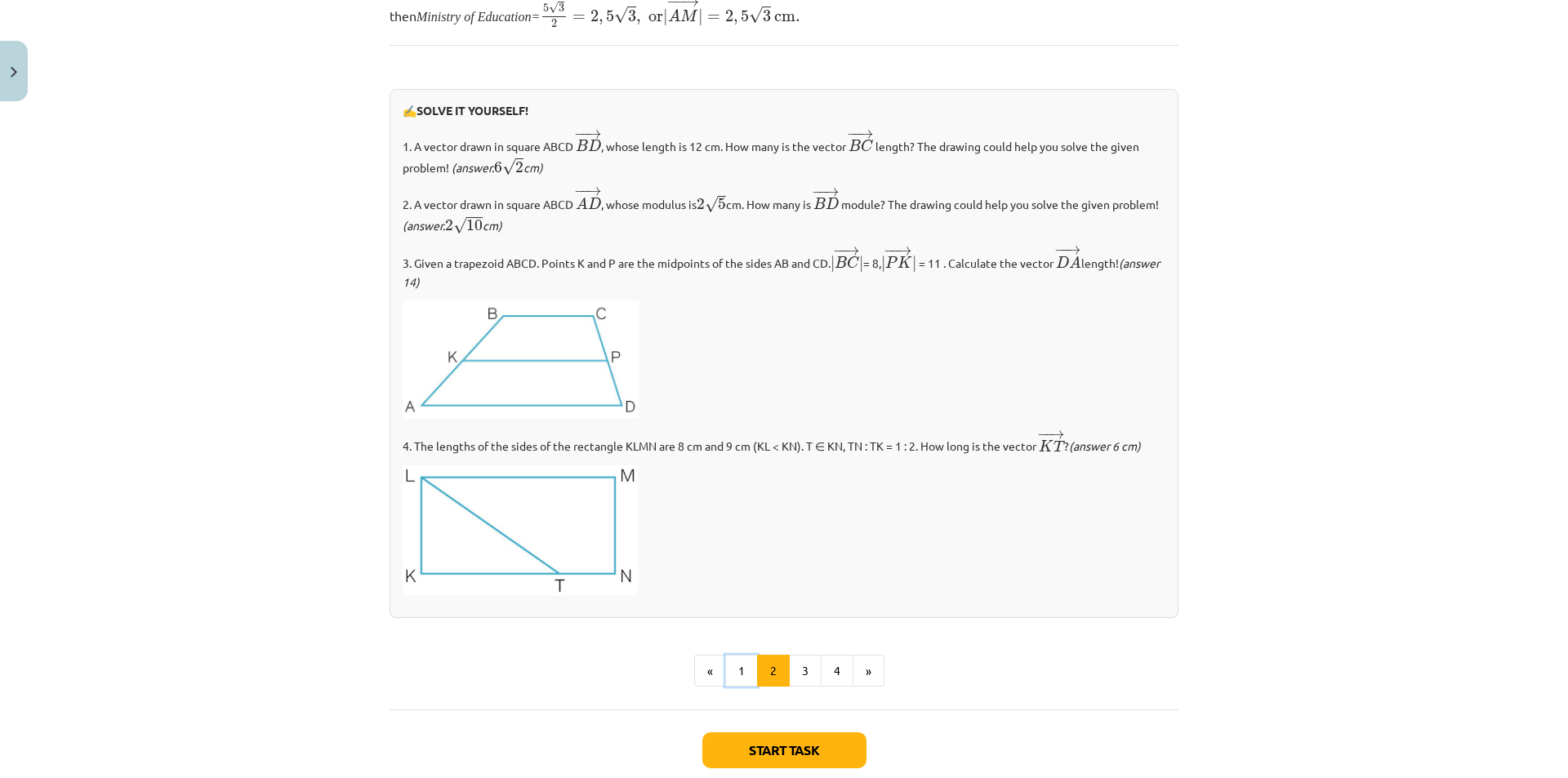
click at [738, 674] on font "1" at bounding box center [741, 671] width 7 height 15
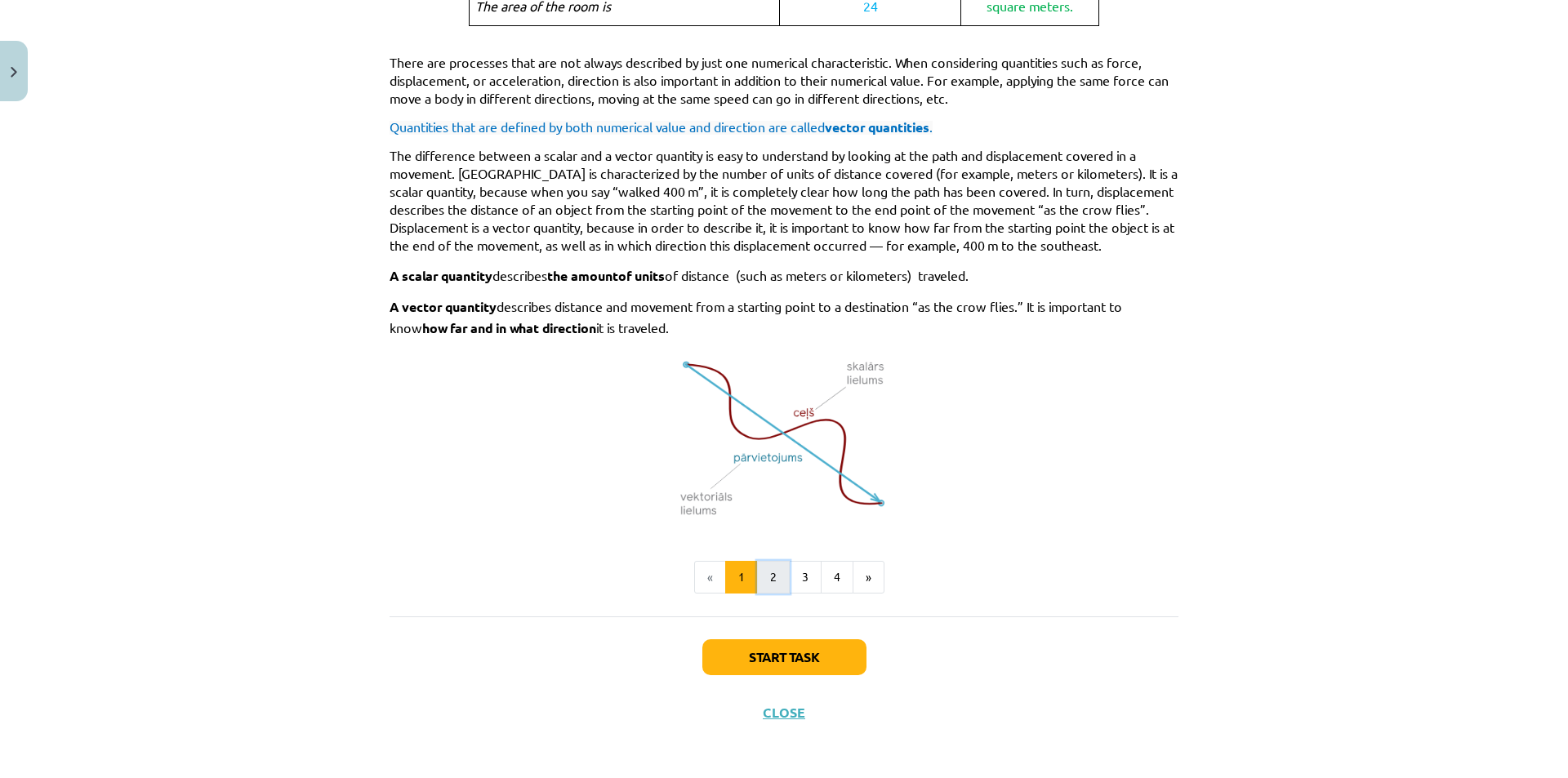
click at [770, 573] on font "2" at bounding box center [773, 576] width 7 height 15
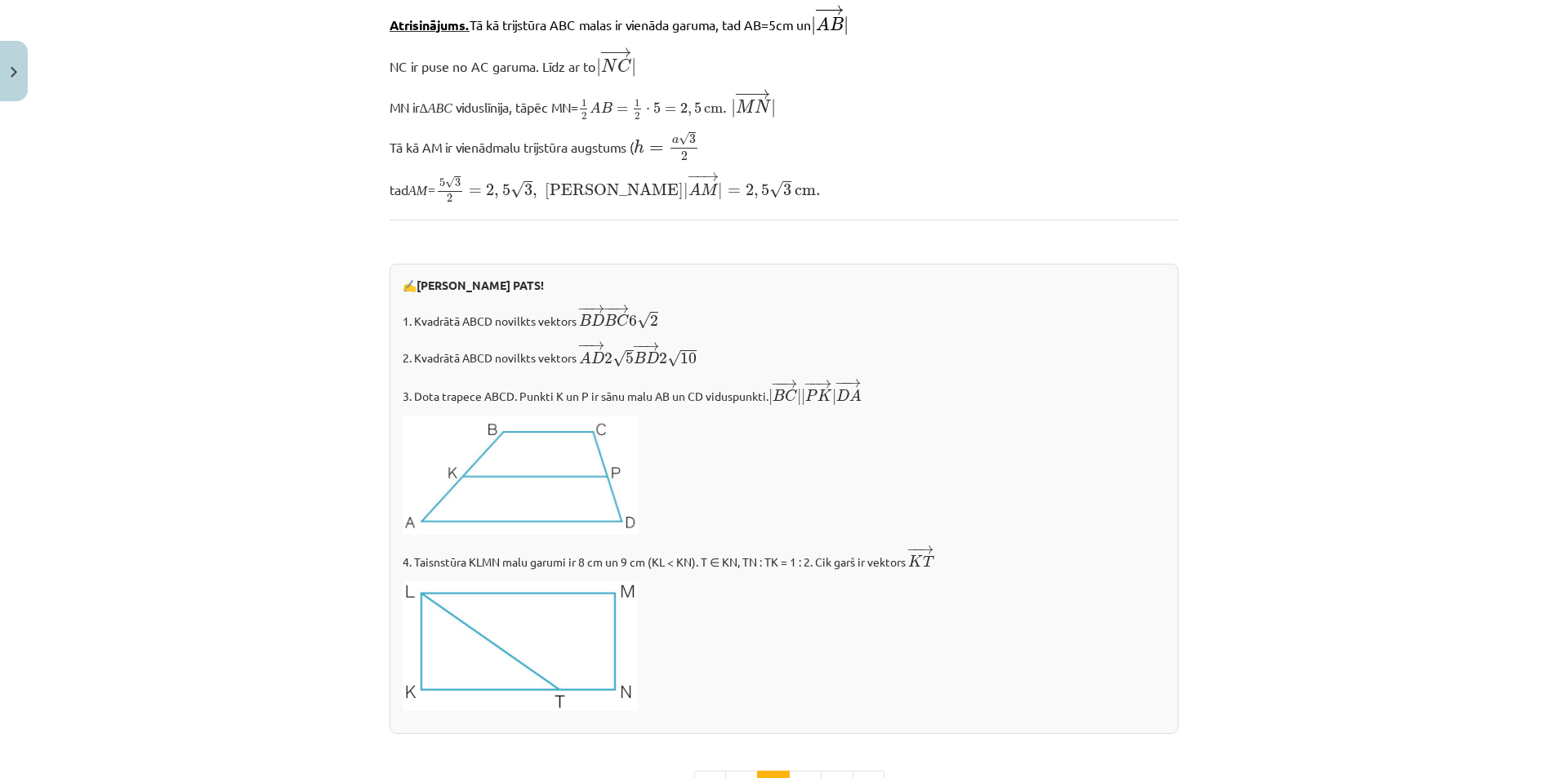
scroll to position [1518, 0]
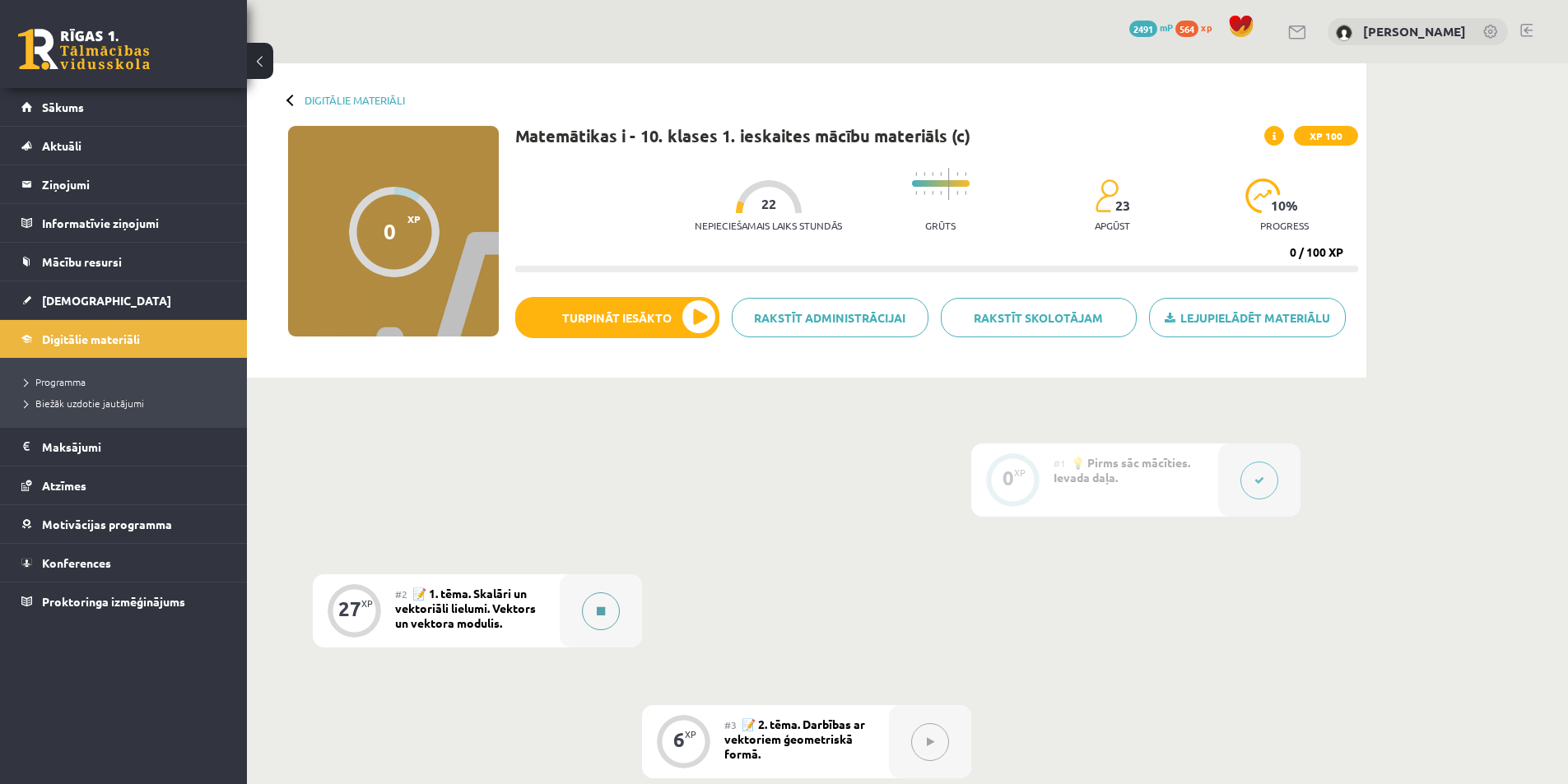
click at [584, 623] on div at bounding box center [600, 611] width 82 height 74
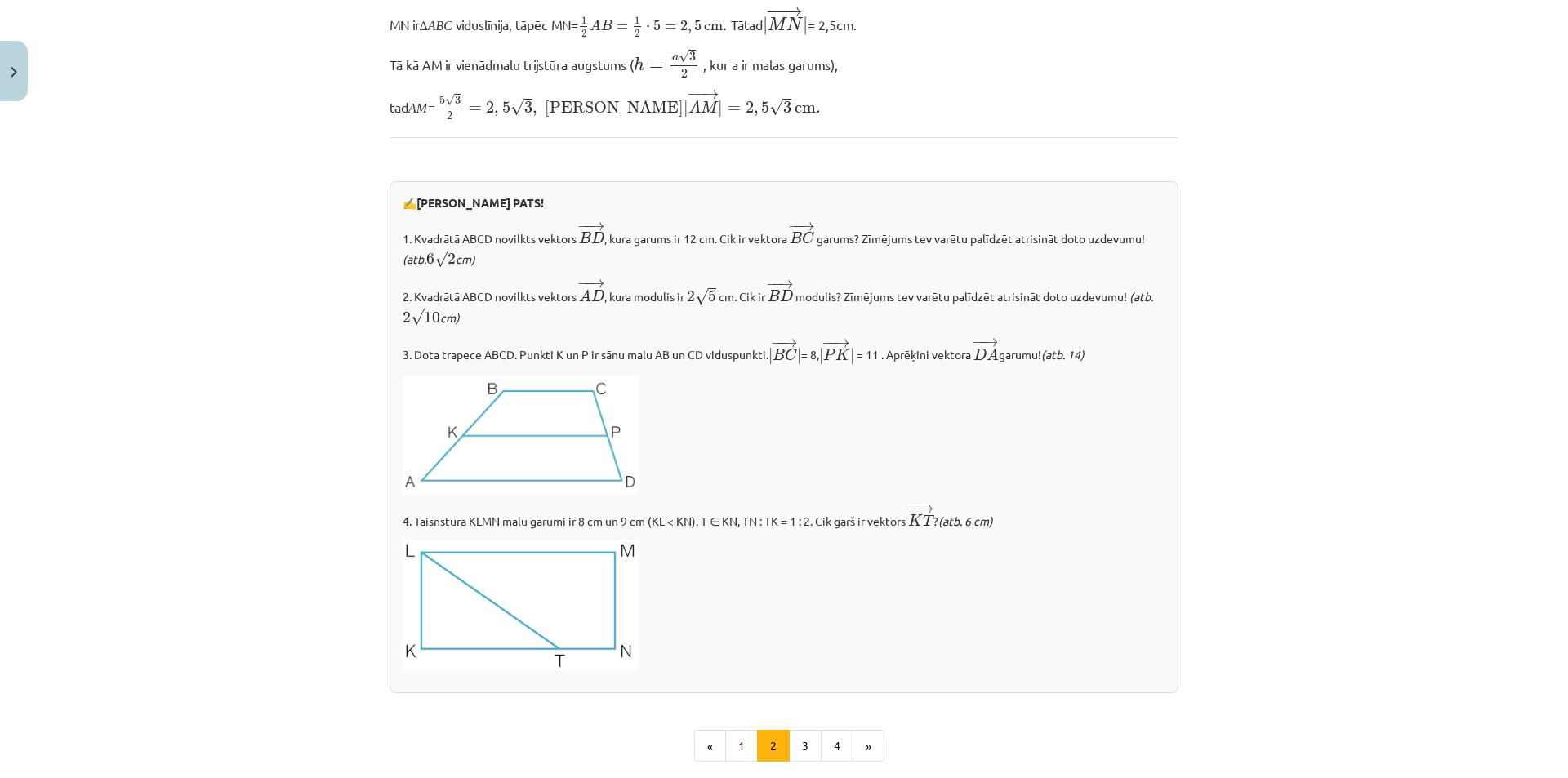
scroll to position [1600, 0]
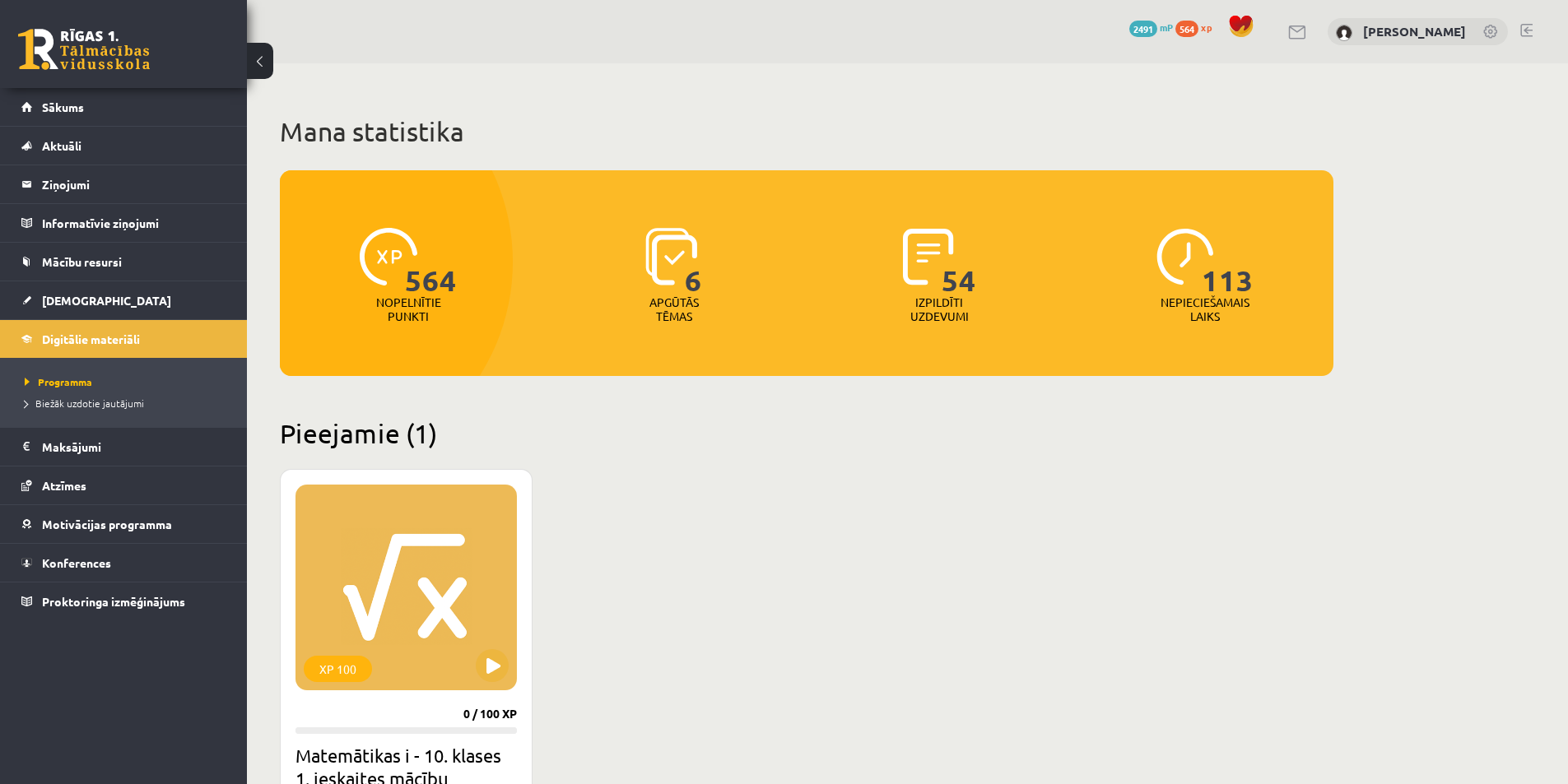
scroll to position [411, 0]
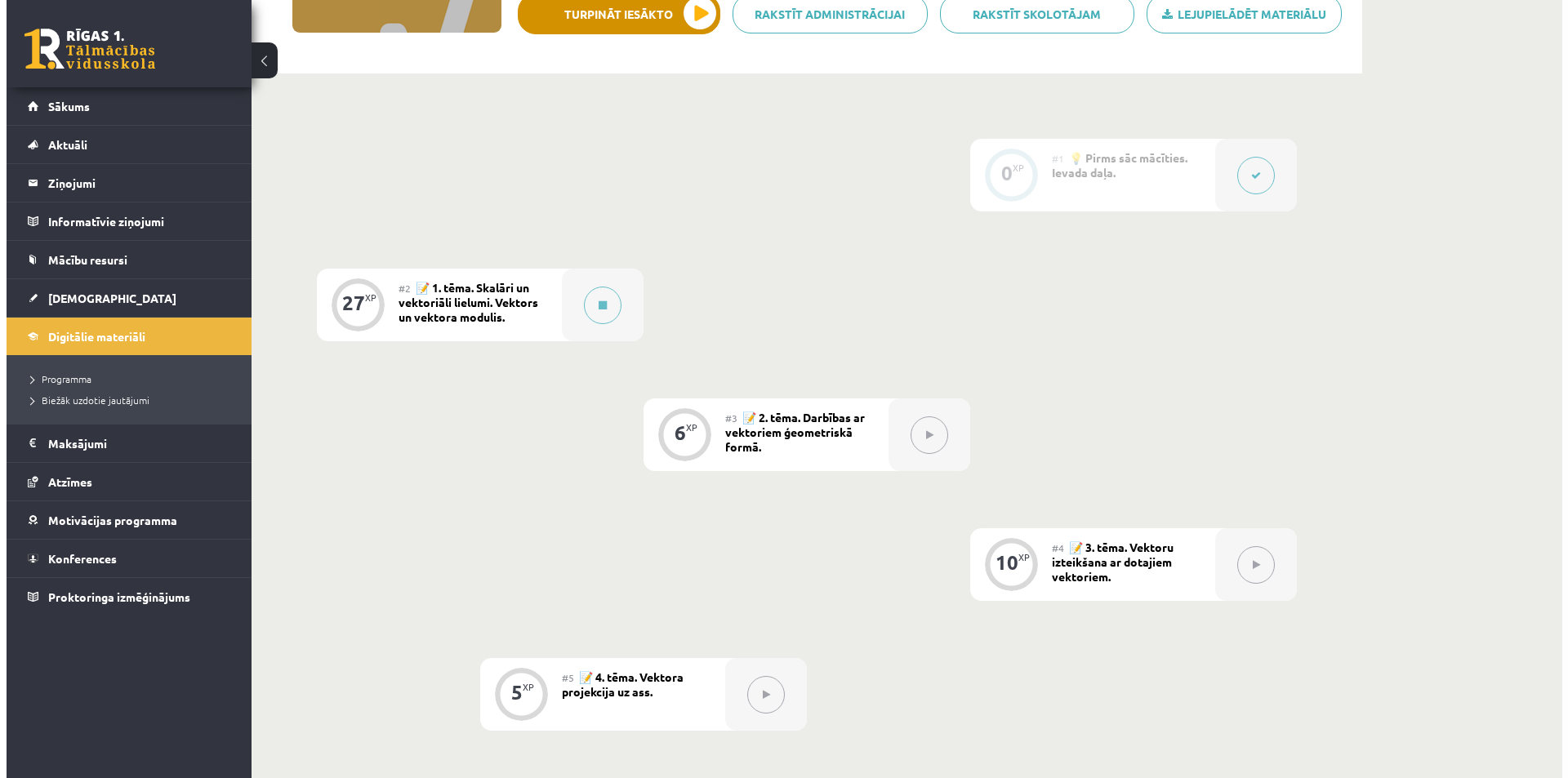
scroll to position [56, 0]
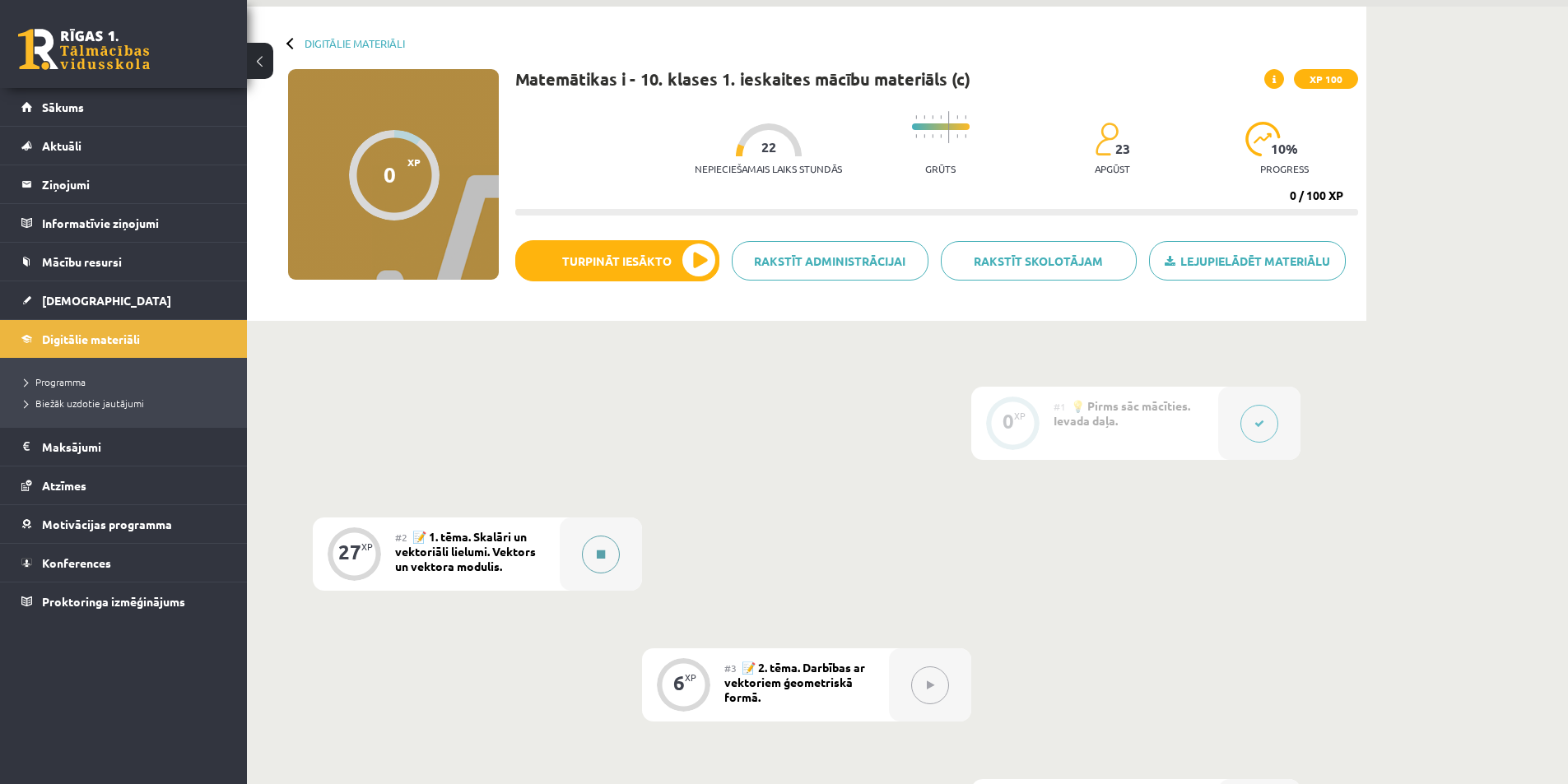
click at [617, 558] on button at bounding box center [601, 554] width 38 height 38
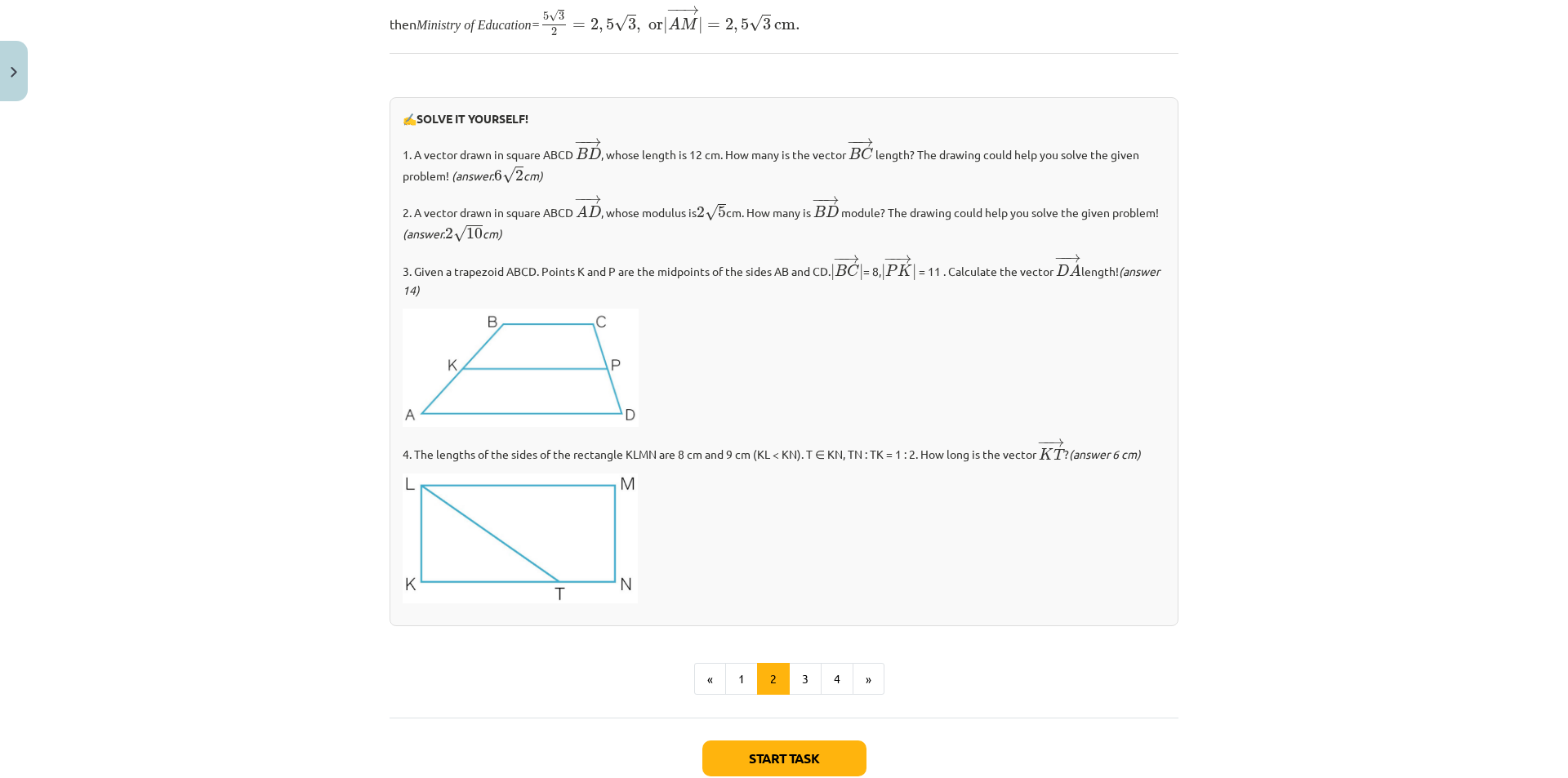
scroll to position [1682, 0]
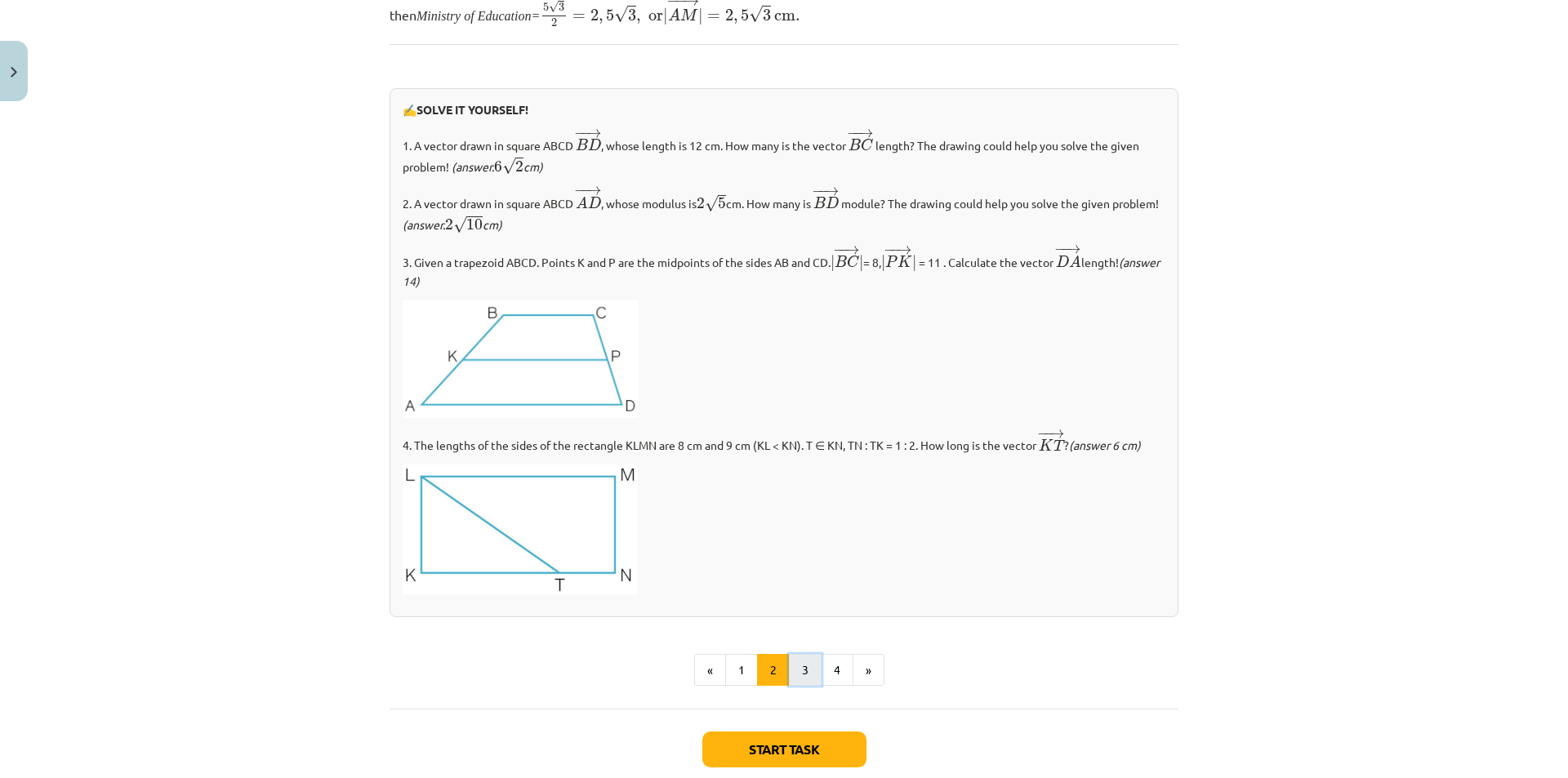
click at [805, 661] on button "3" at bounding box center [804, 671] width 33 height 33
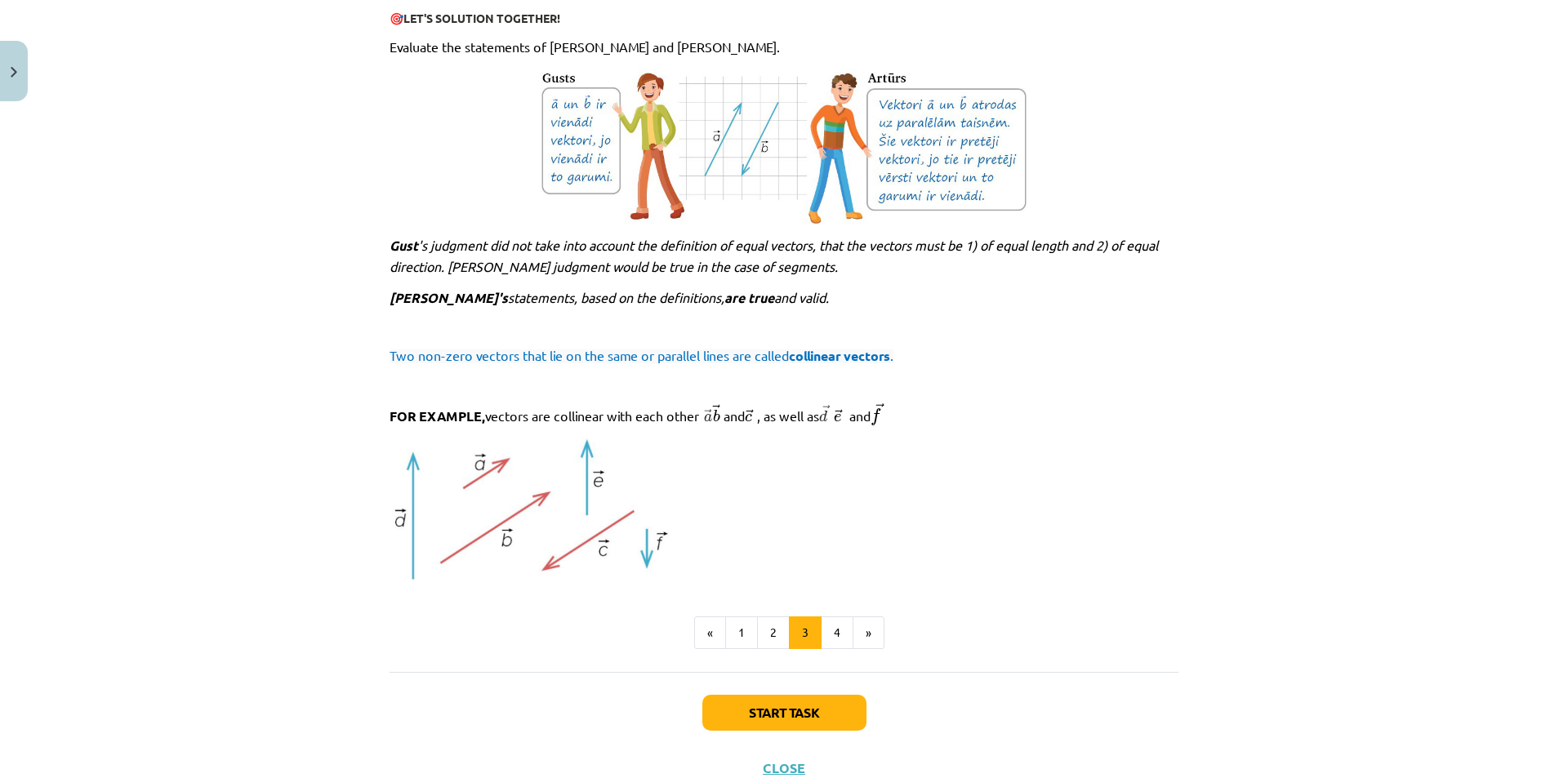
scroll to position [1552, 0]
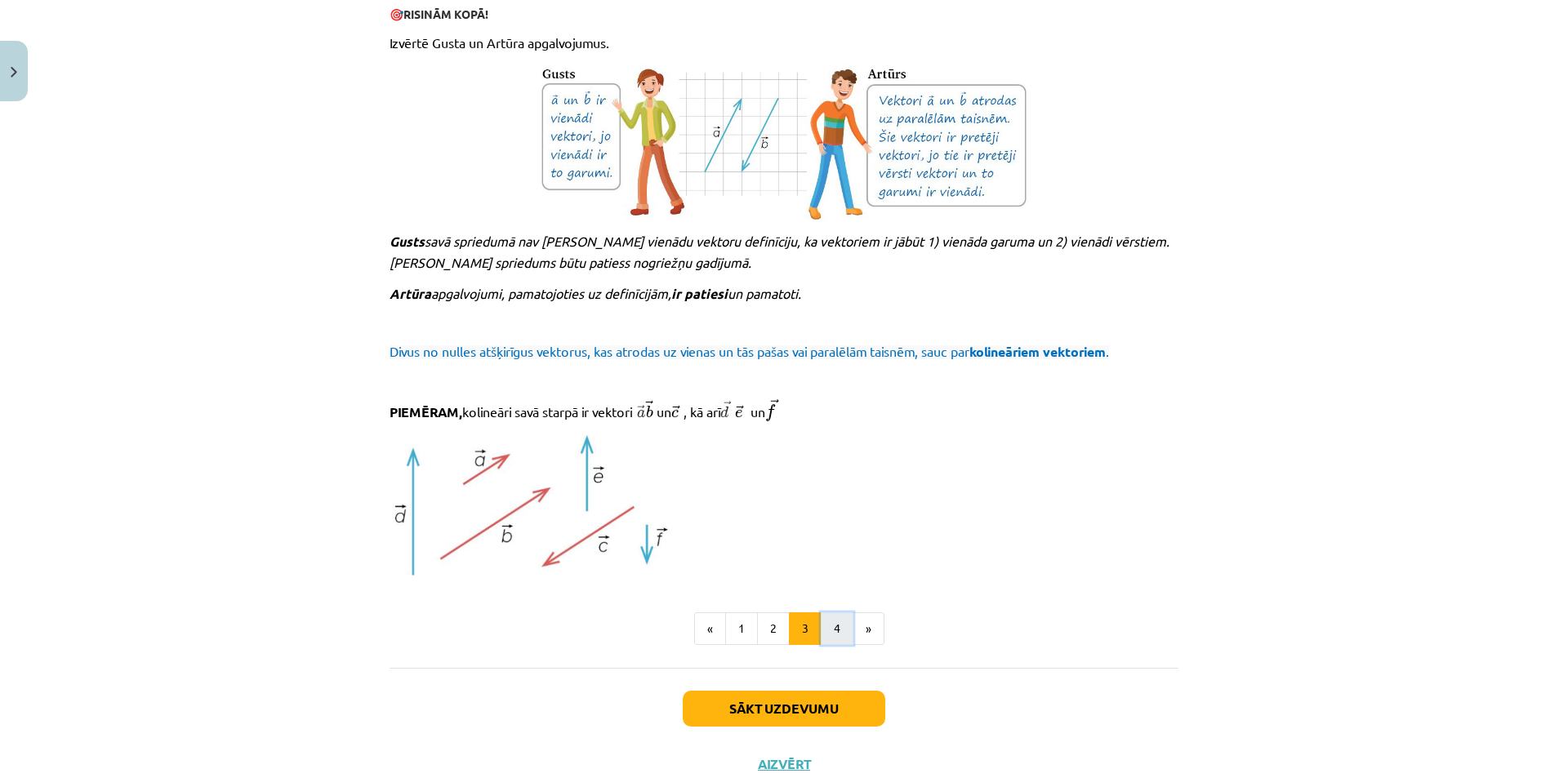
click at [825, 631] on button "4" at bounding box center [837, 628] width 33 height 33
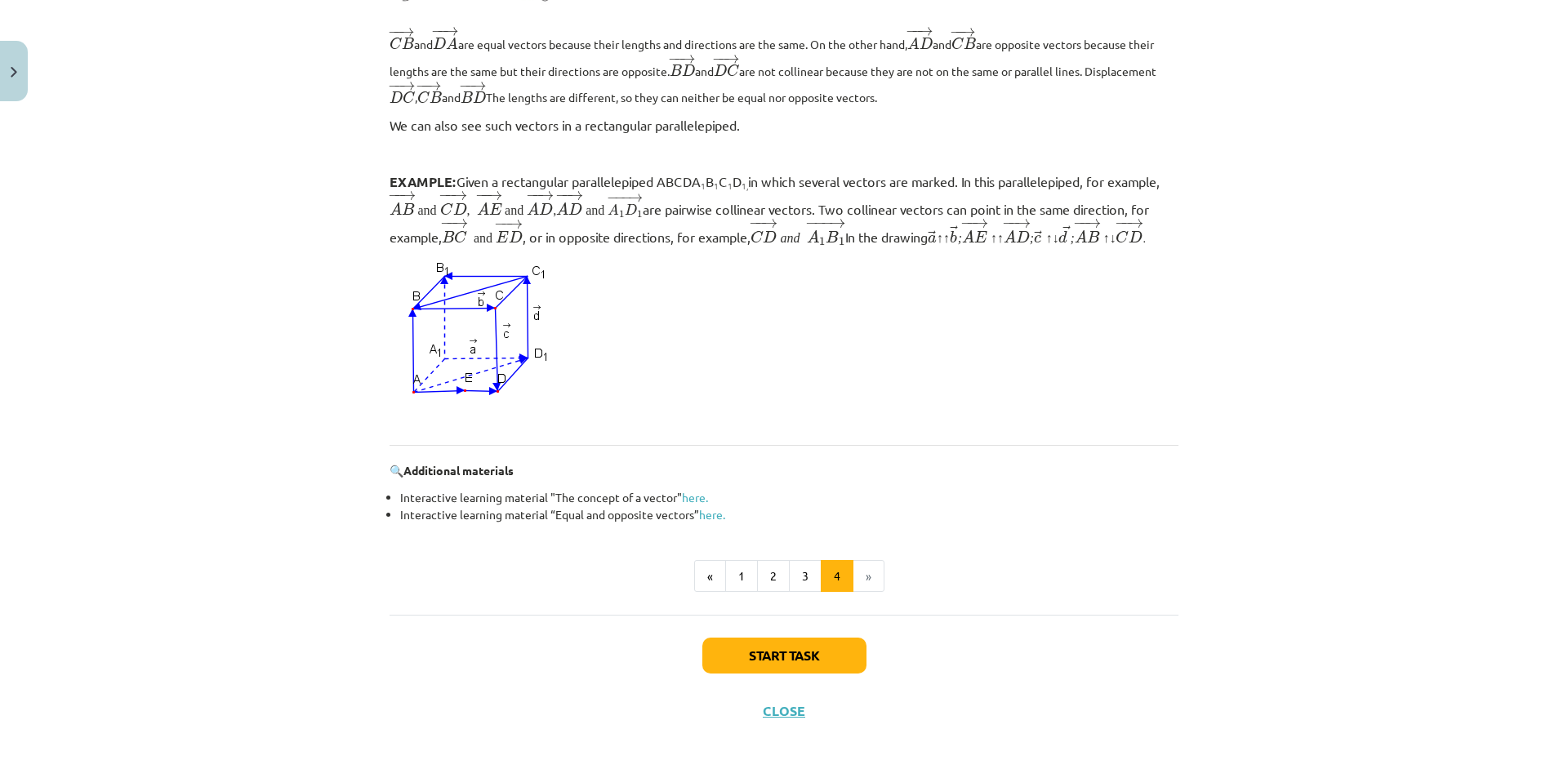
scroll to position [1355, 0]
click at [789, 669] on button "Start task" at bounding box center [784, 654] width 165 height 35
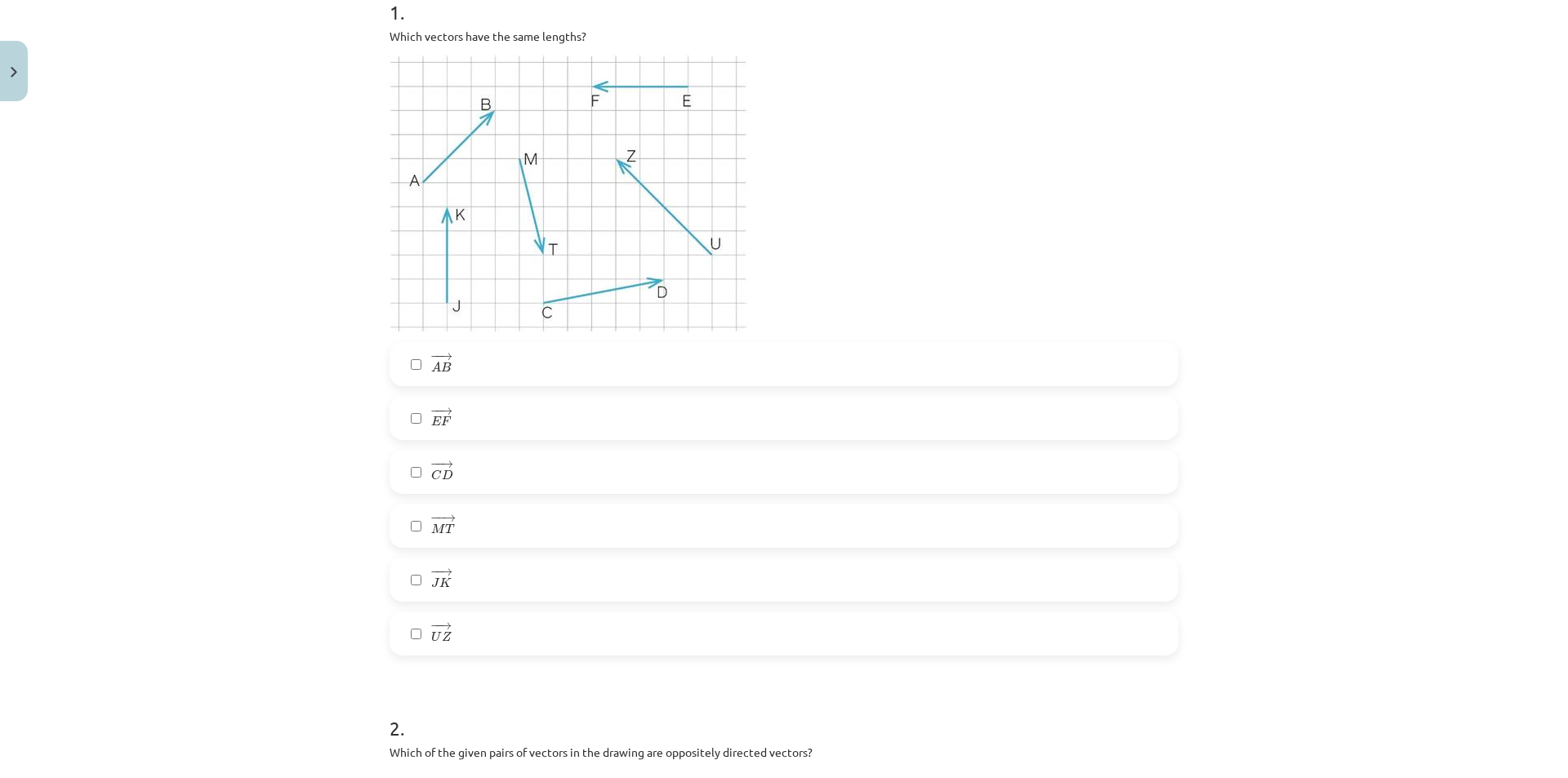
scroll to position [368, 0]
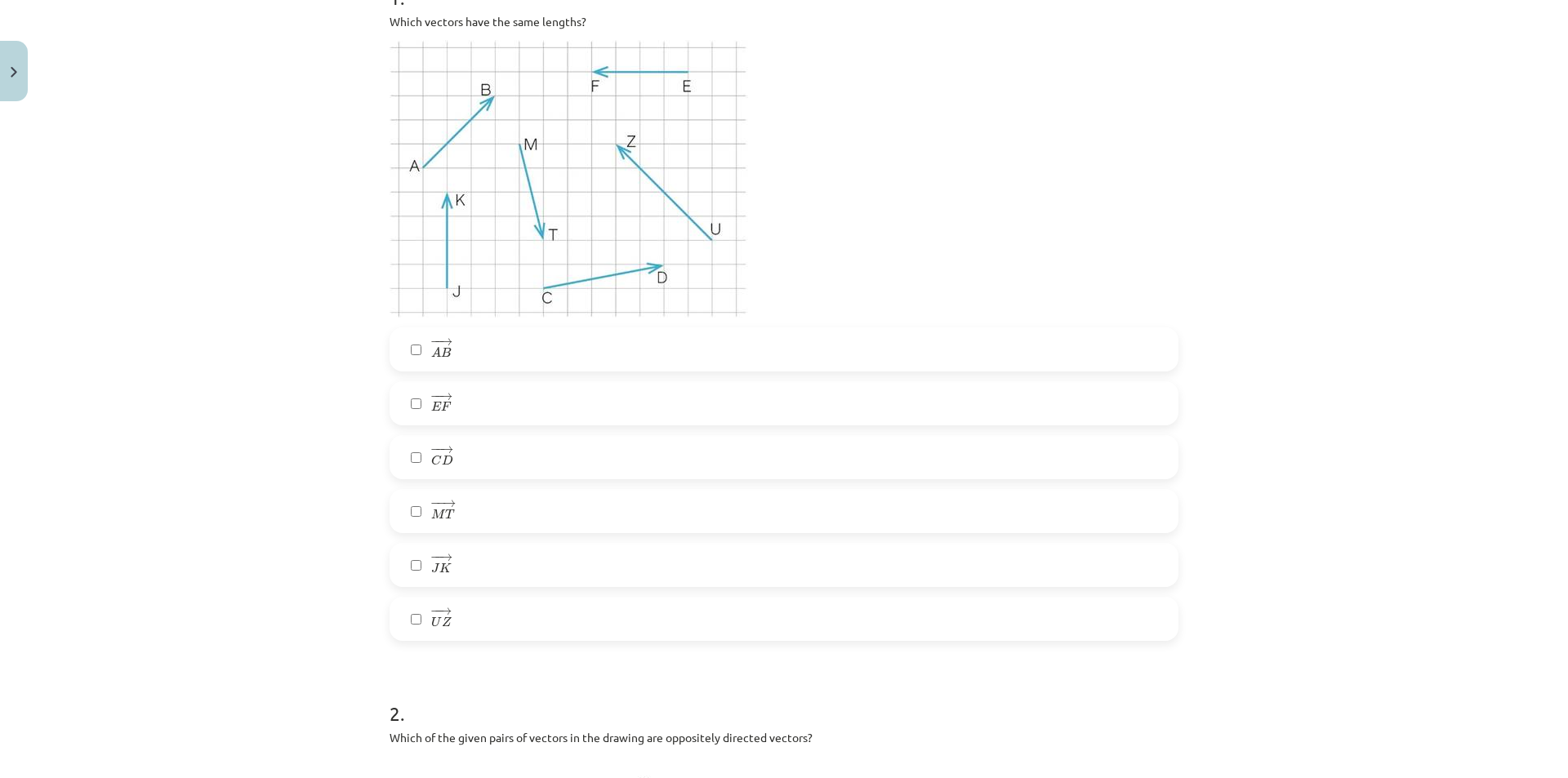
click at [474, 399] on label "− − → E F E F →" at bounding box center [784, 403] width 785 height 40
click at [505, 575] on label "− − → J K J K →" at bounding box center [784, 565] width 785 height 40
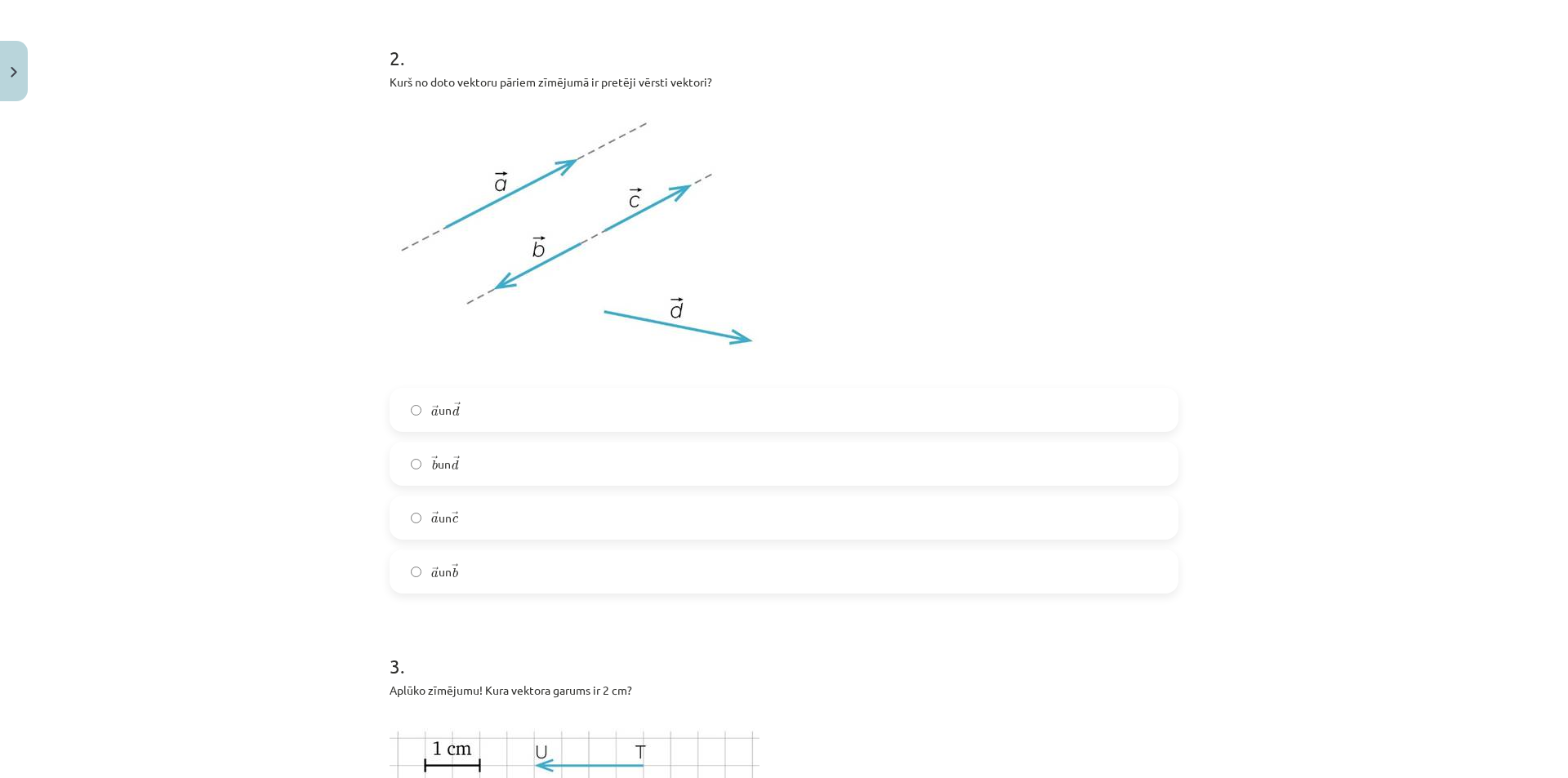
scroll to position [1022, 0]
click at [418, 584] on label "→ a a → un → b b →" at bounding box center [784, 574] width 785 height 40
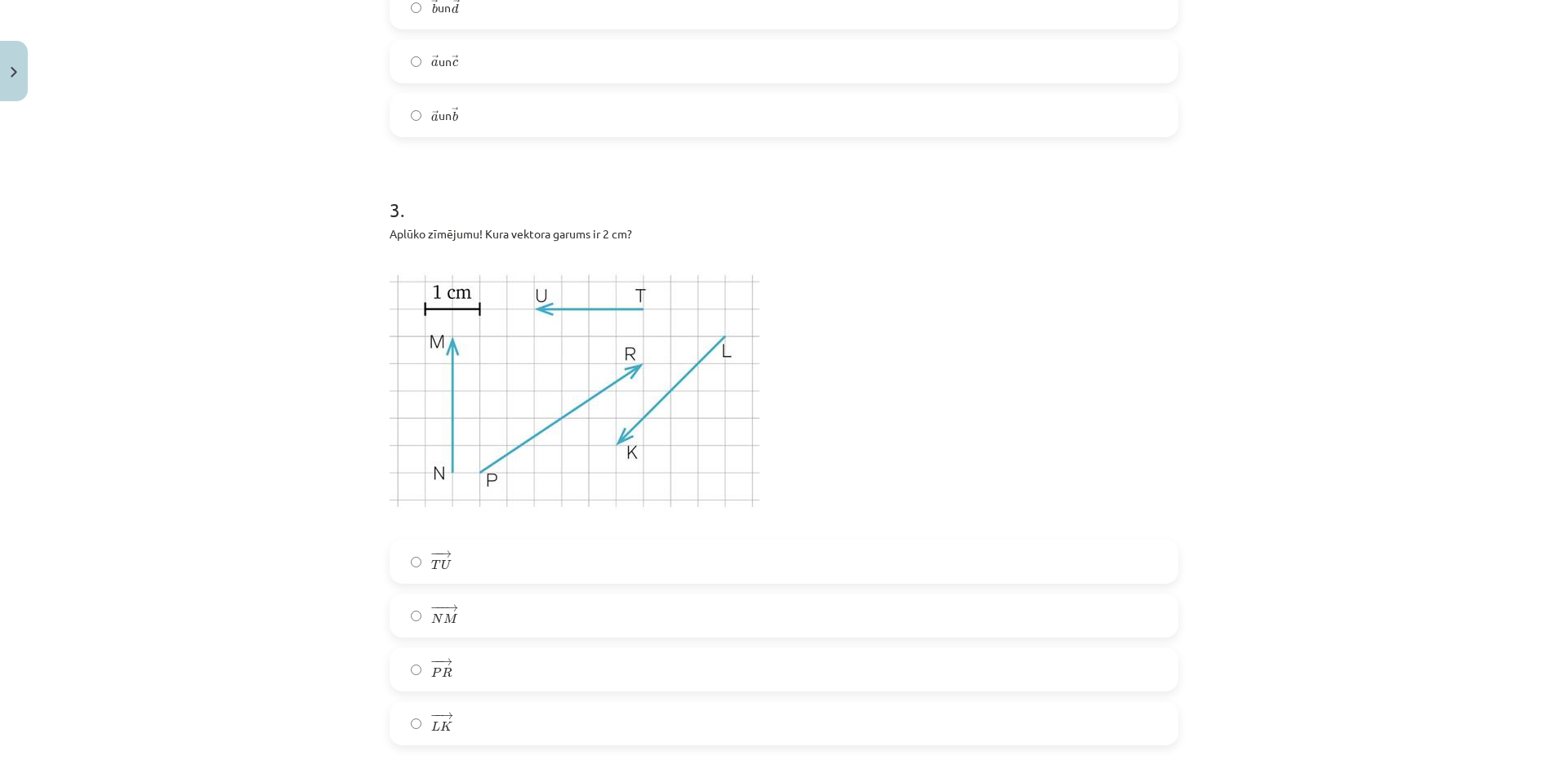
scroll to position [1512, 0]
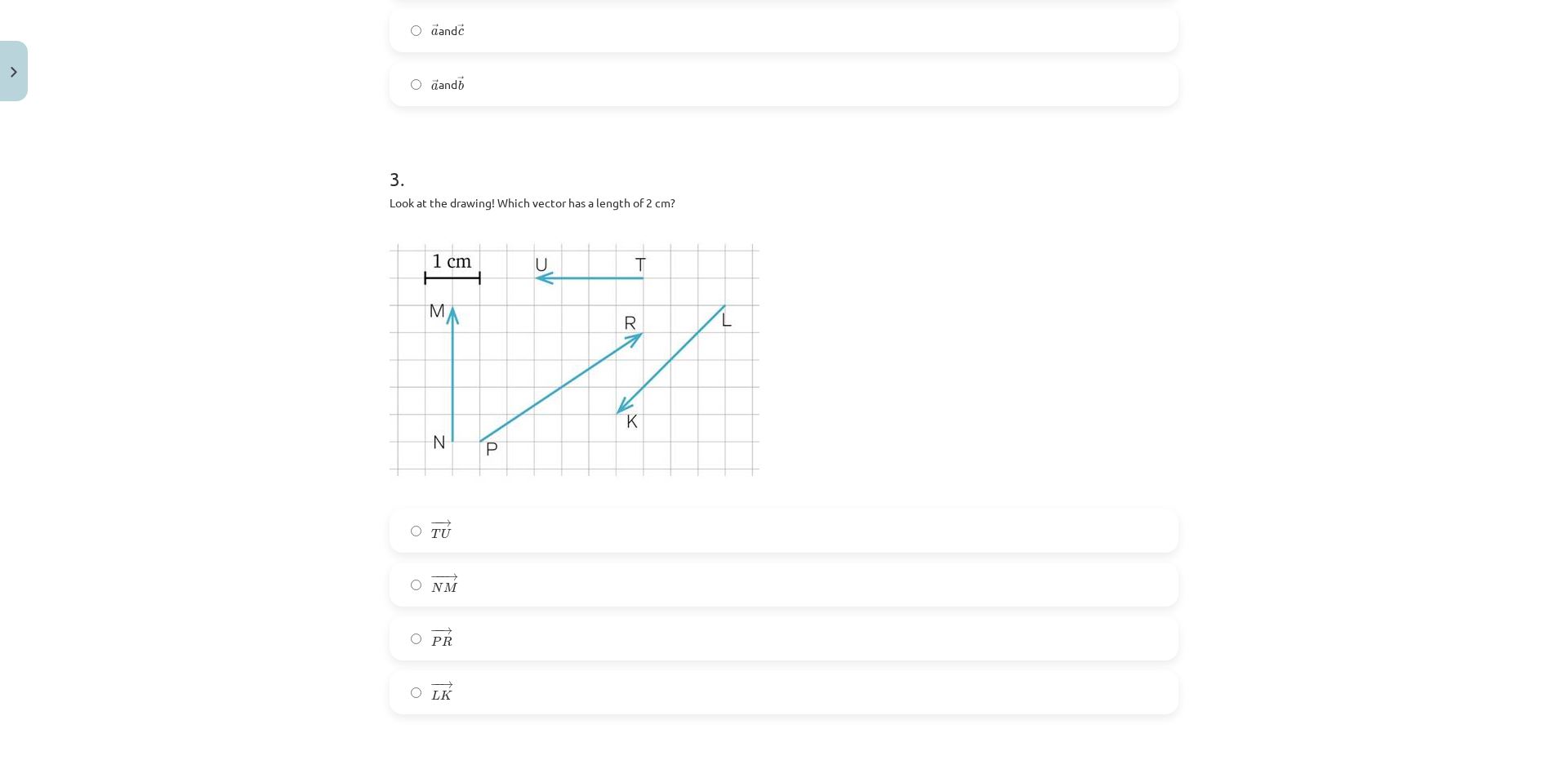
click at [404, 536] on label "− − → T U T U →" at bounding box center [784, 530] width 785 height 40
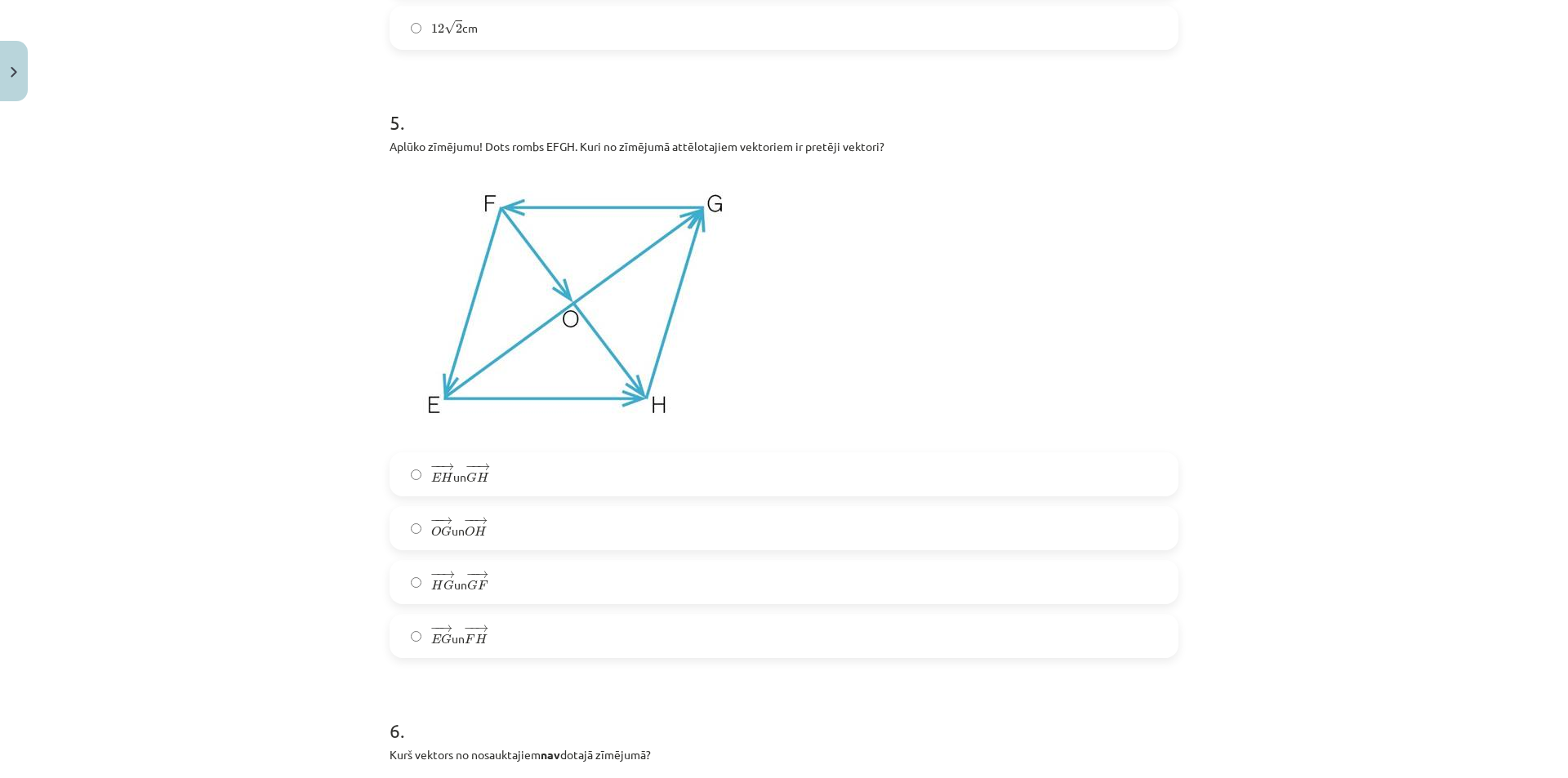
scroll to position [2492, 0]
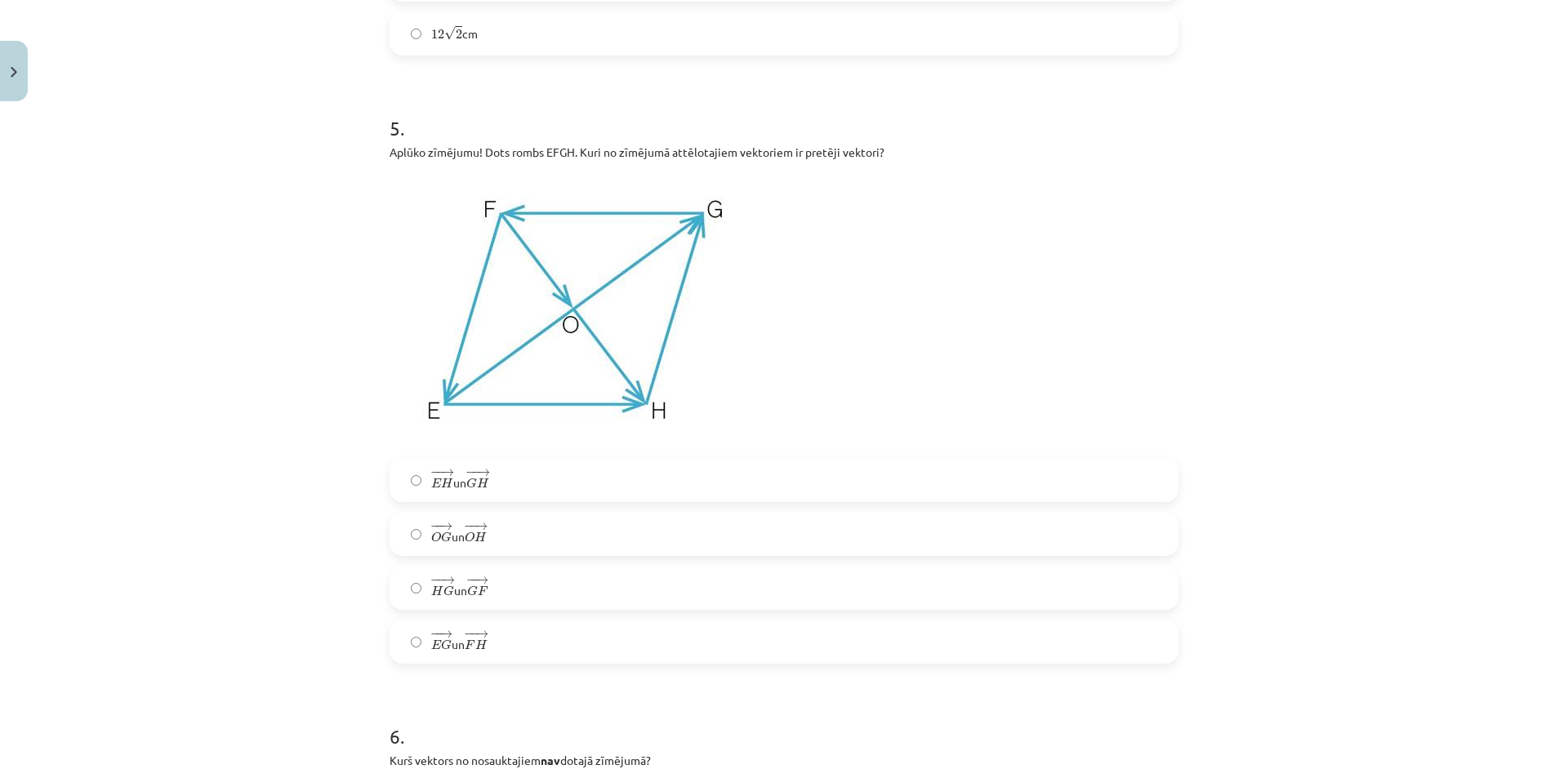
click at [469, 535] on span "O" at bounding box center [469, 536] width 10 height 11
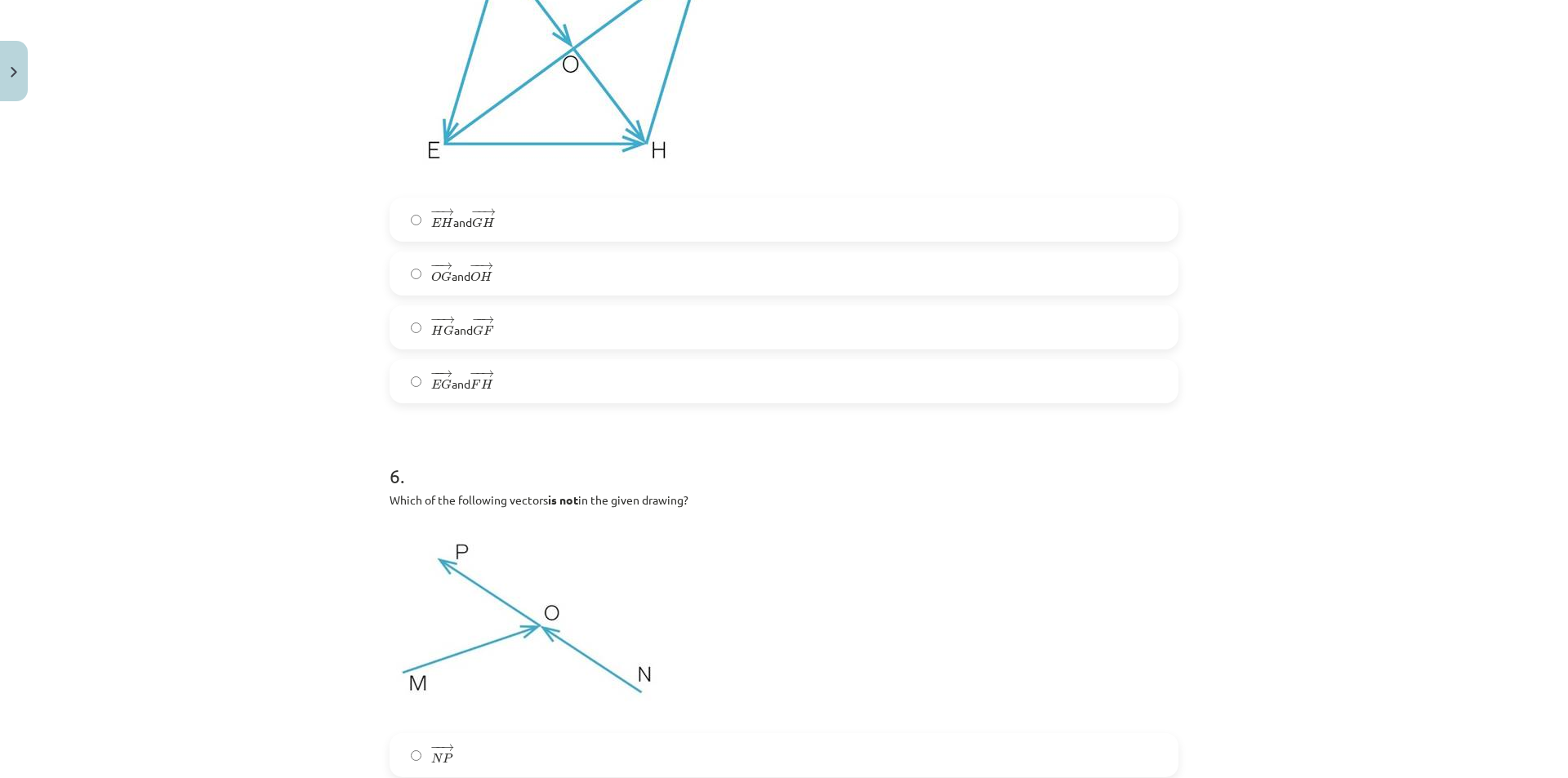
scroll to position [3064, 0]
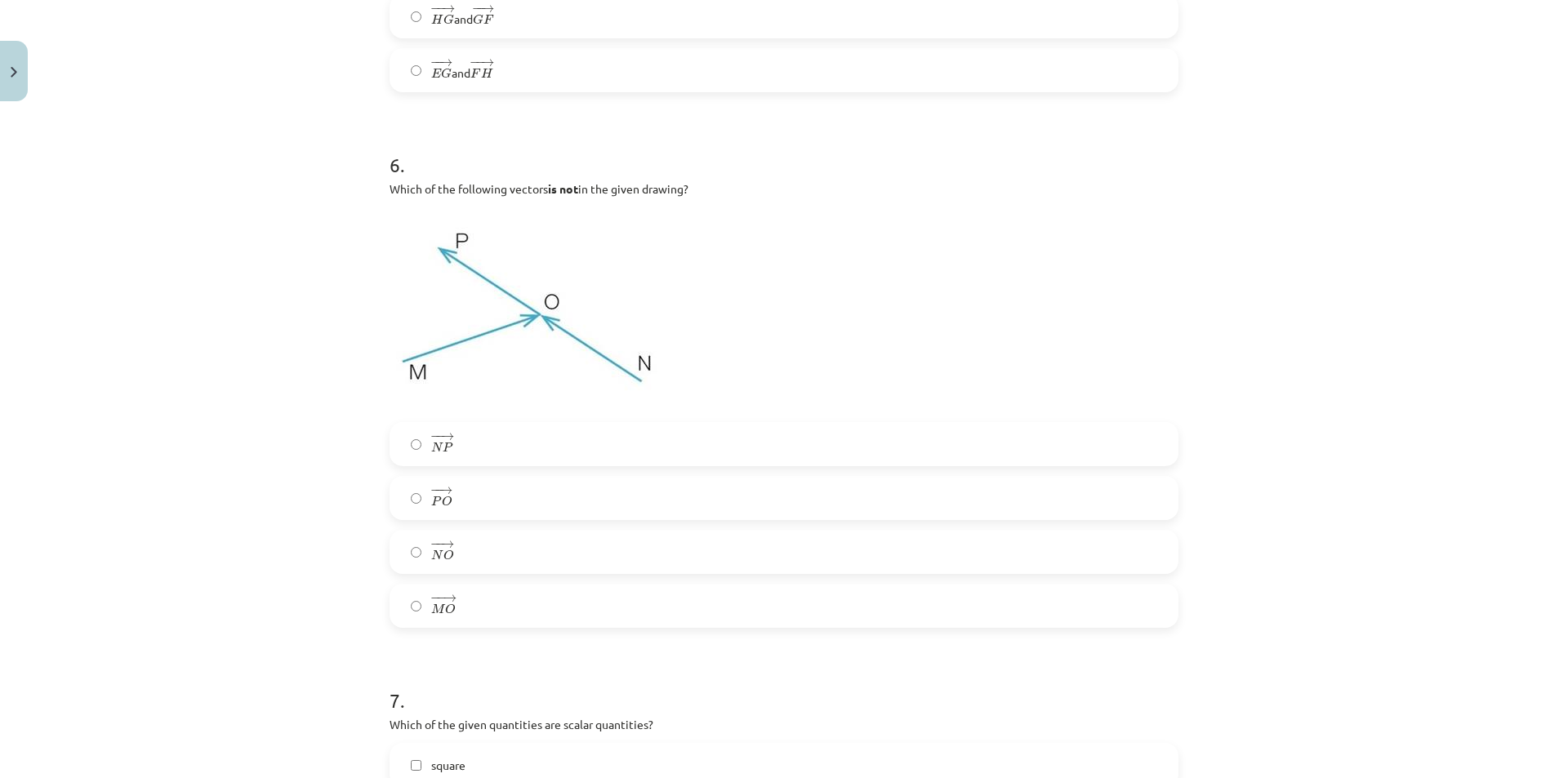
click at [414, 508] on label "− − → P O P O →" at bounding box center [784, 498] width 785 height 40
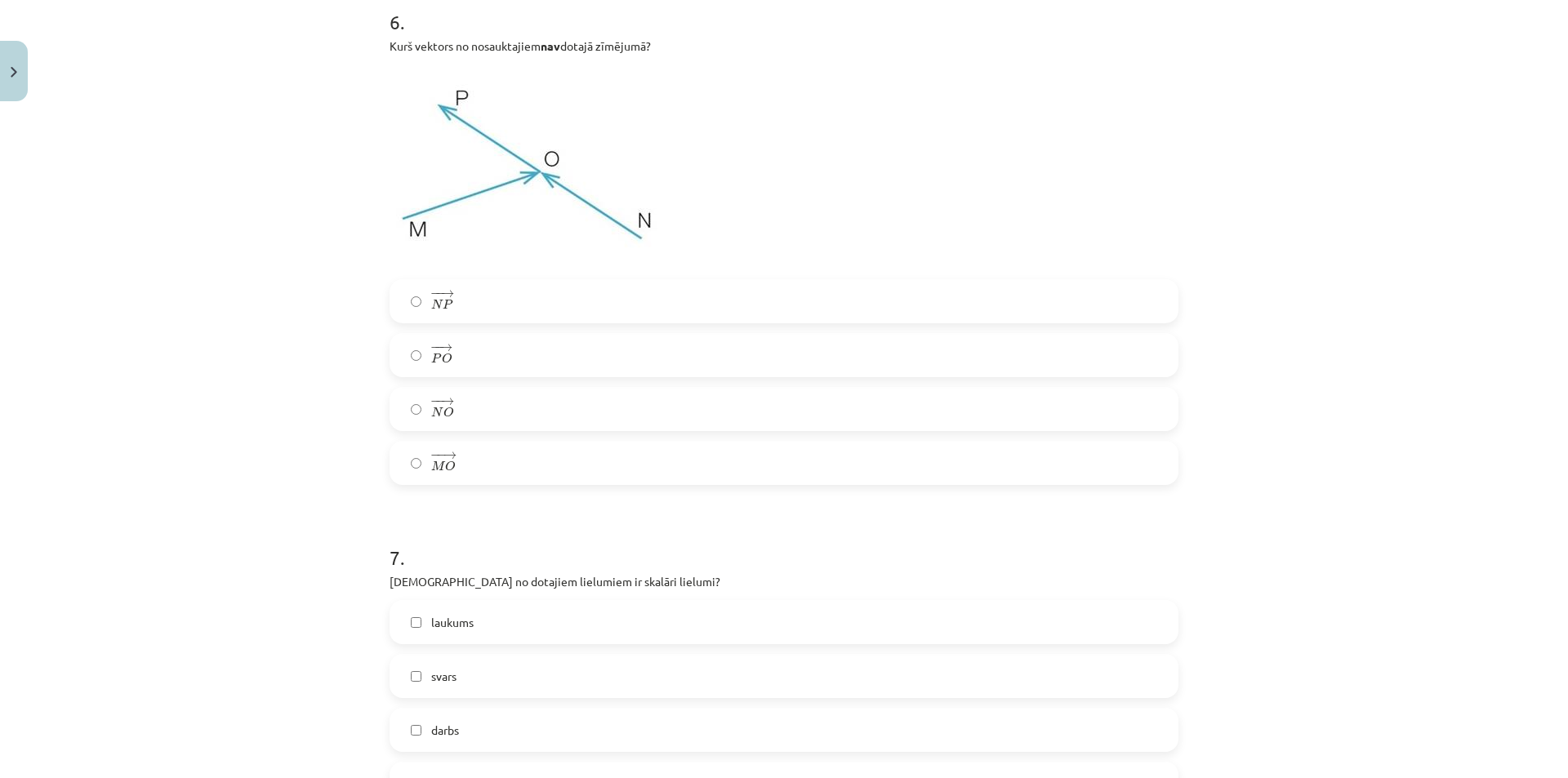
scroll to position [3390, 0]
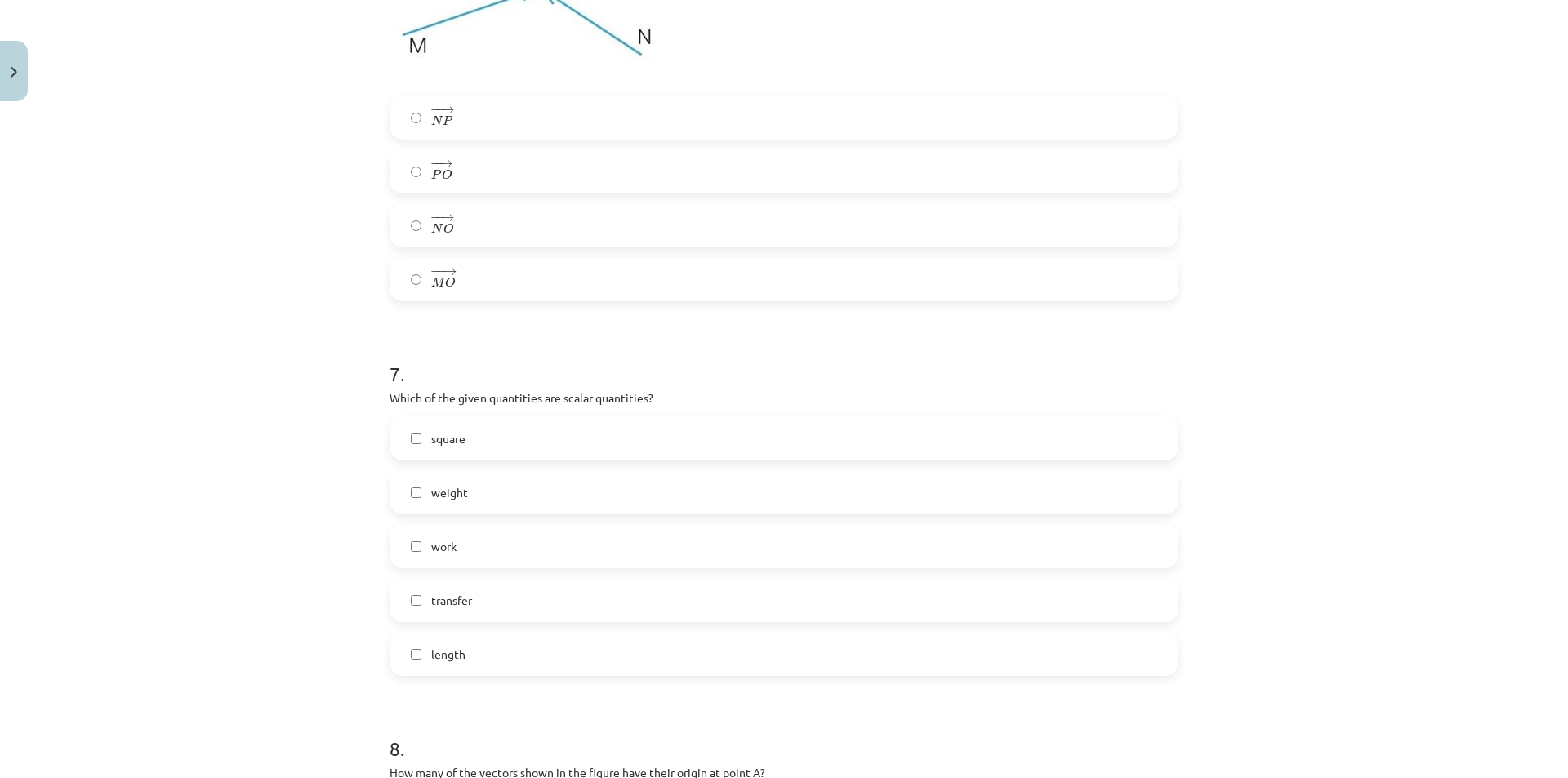
click at [533, 483] on label "weight" at bounding box center [784, 492] width 785 height 40
drag, startPoint x: 451, startPoint y: 597, endPoint x: 509, endPoint y: 602, distance: 58.2
click at [509, 602] on label "pārvietojums" at bounding box center [784, 600] width 785 height 40
copy label "pārvietojums"
click at [309, 569] on div "Mācību tēma: Matemātikas i - 10. klases 1. ieskaites mācību materiāls (c) #2 📝 …" at bounding box center [784, 389] width 1568 height 778
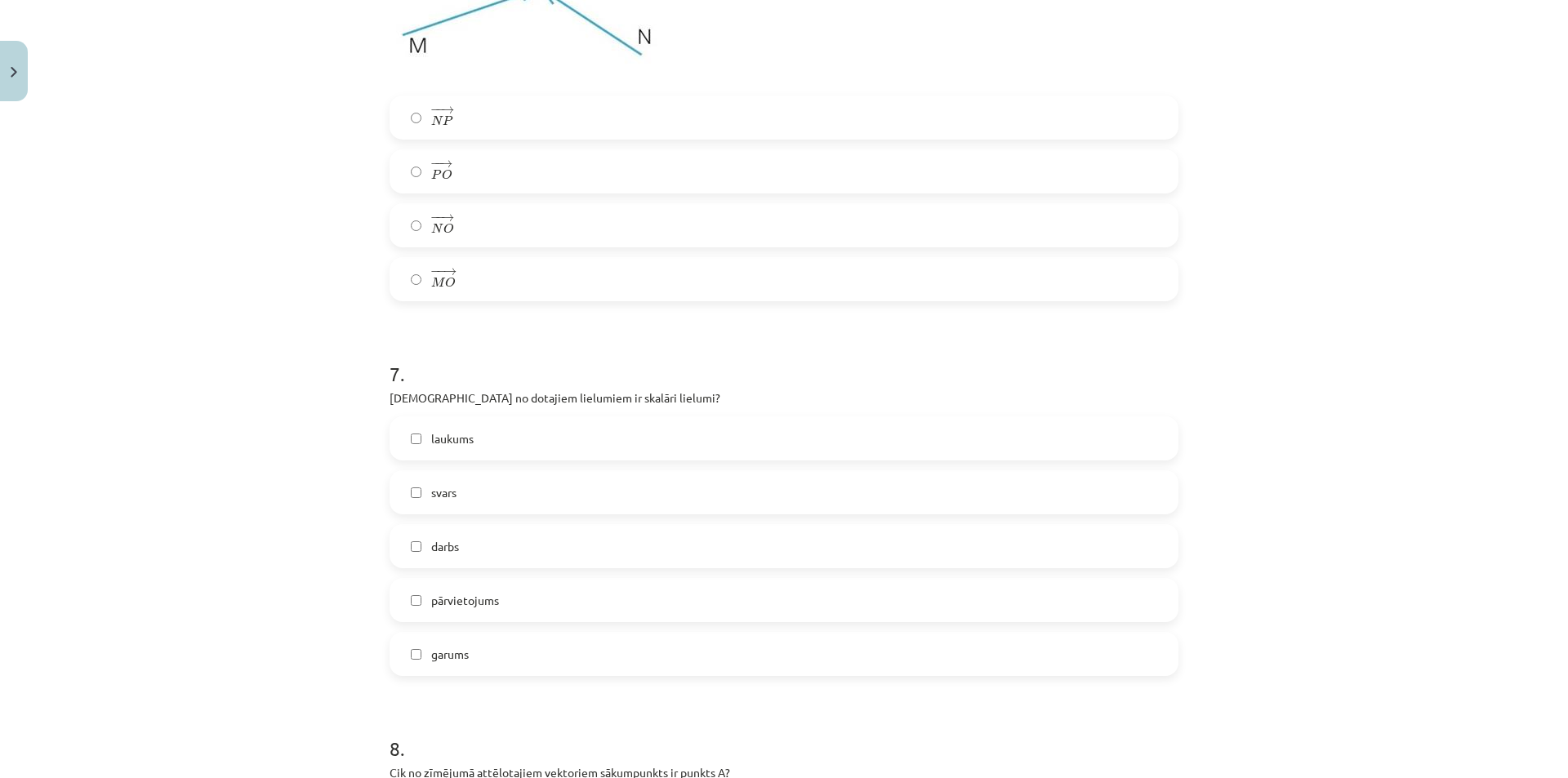
click at [406, 644] on label "garums" at bounding box center [784, 654] width 785 height 40
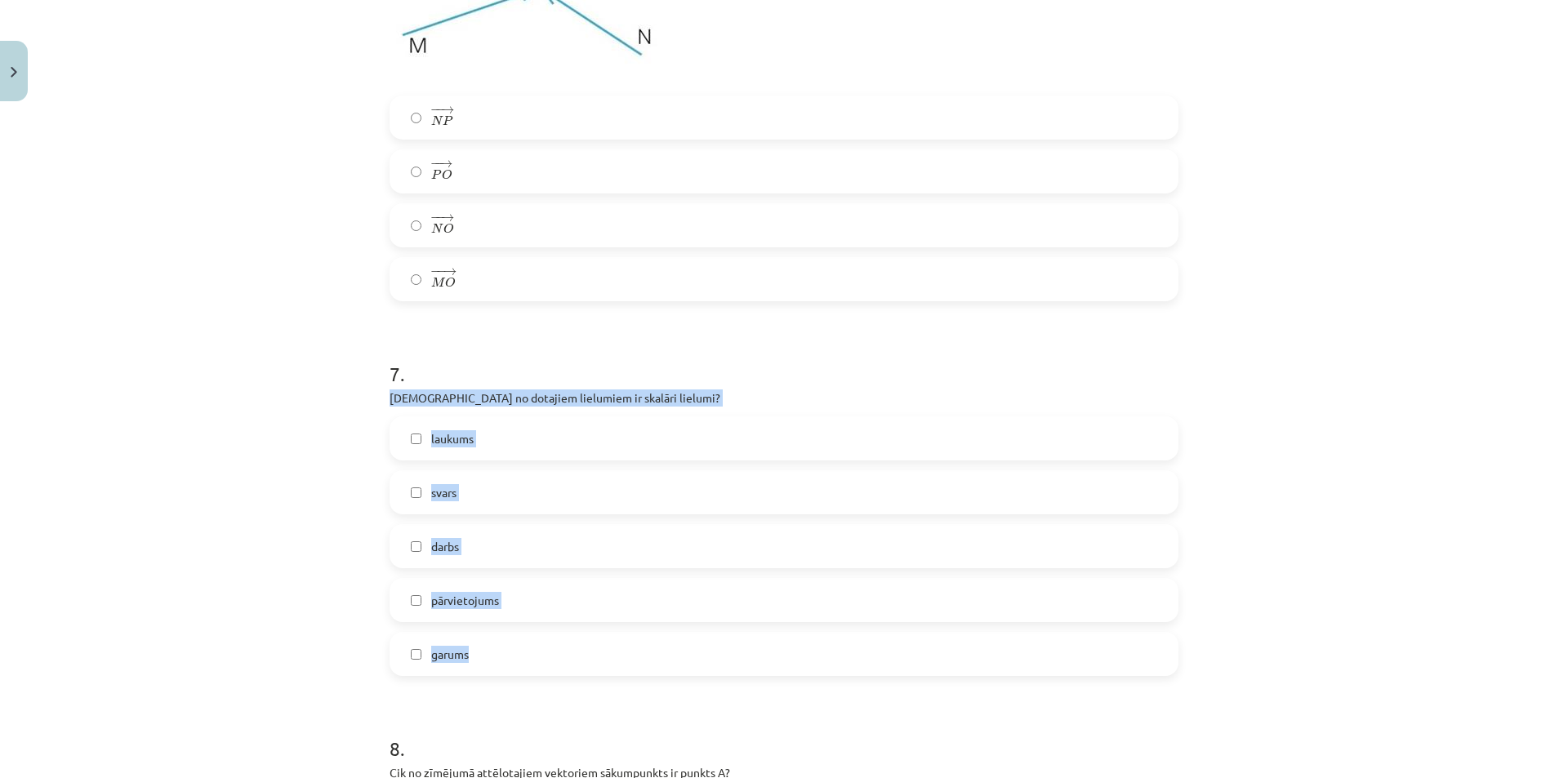
drag, startPoint x: 381, startPoint y: 396, endPoint x: 503, endPoint y: 646, distance: 278.2
copy div "Kuri no dotajiem lielumiem ir skalāri lielumi? laukums svars darbs pārvietojums…"
click at [439, 445] on span "laukums" at bounding box center [451, 439] width 42 height 17
click at [328, 435] on div "Mācību tēma: Matemātikas i - 10. klases 1. ieskaites mācību materiāls (c) #2 📝 …" at bounding box center [784, 389] width 1568 height 778
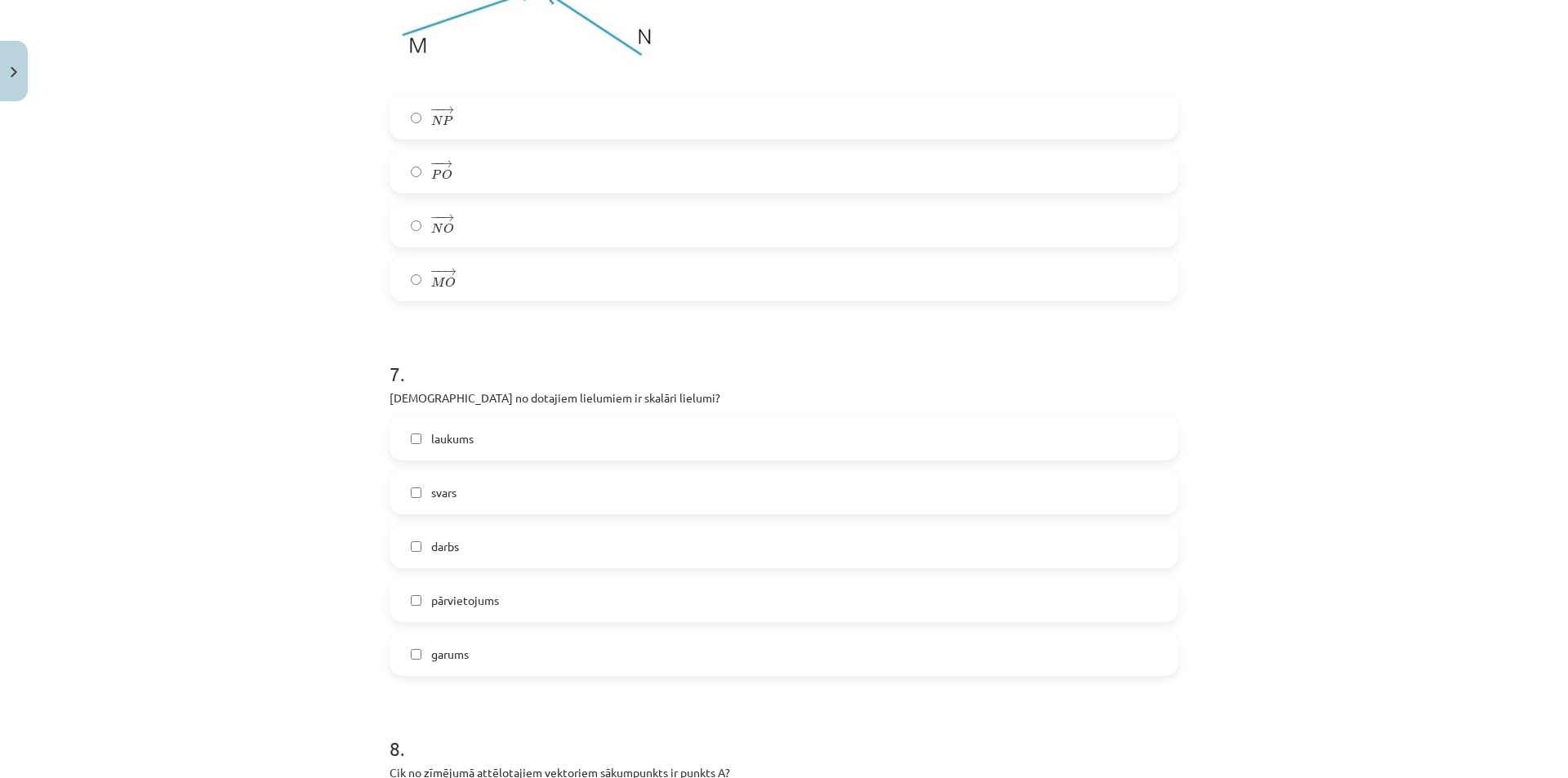
click at [475, 478] on label "svars" at bounding box center [784, 492] width 785 height 40
click at [468, 535] on label "darbs" at bounding box center [784, 545] width 785 height 40
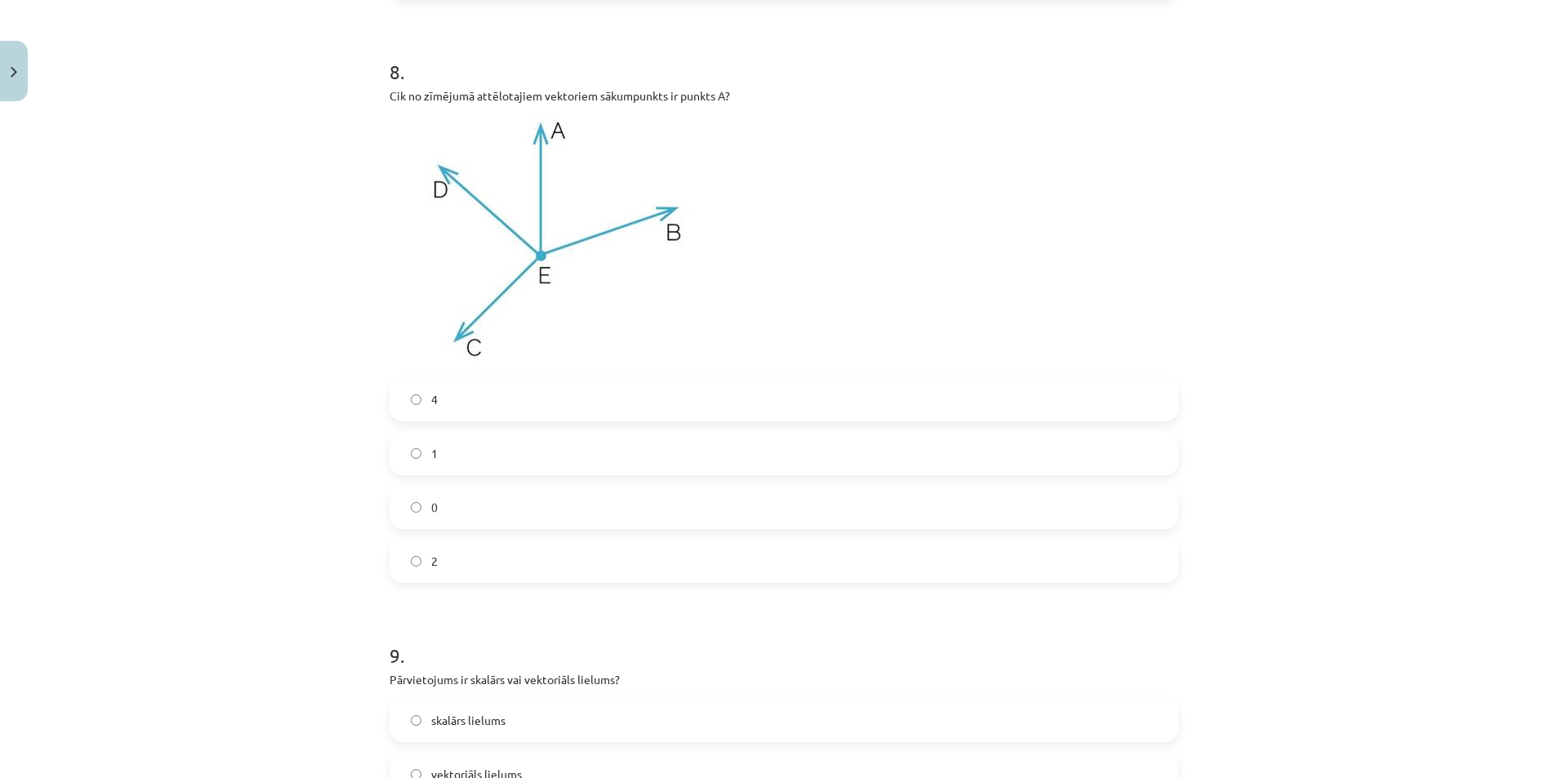
scroll to position [4069, 0]
click at [457, 489] on label "0" at bounding box center [784, 504] width 785 height 40
drag, startPoint x: 207, startPoint y: 331, endPoint x: 140, endPoint y: 435, distance: 123.7
click at [140, 435] on div "Mācību tēma: Matemātikas i - 10. klases 1. ieskaites mācību materiāls (c) #2 📝 …" at bounding box center [784, 389] width 1568 height 778
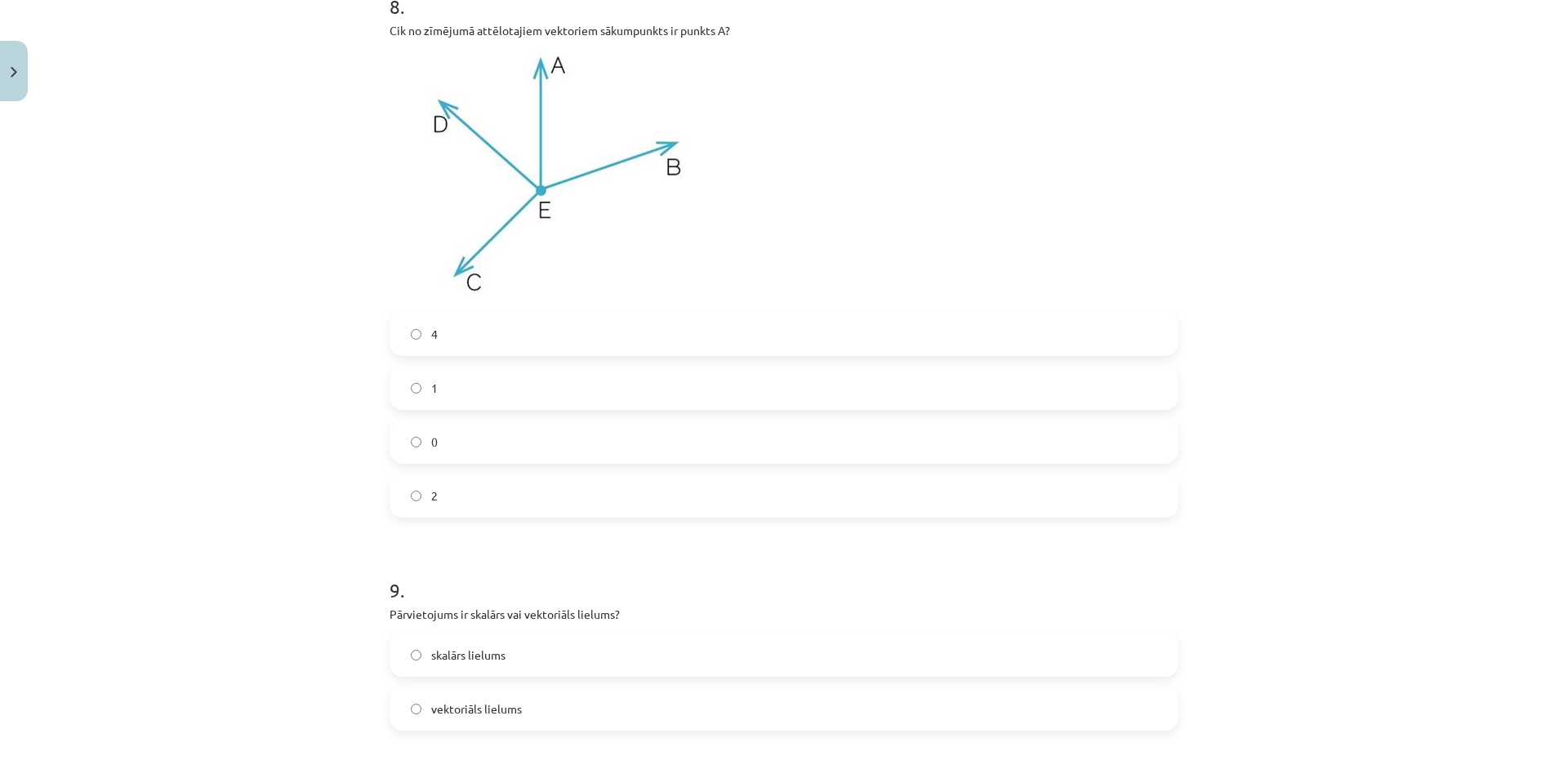
scroll to position [4315, 0]
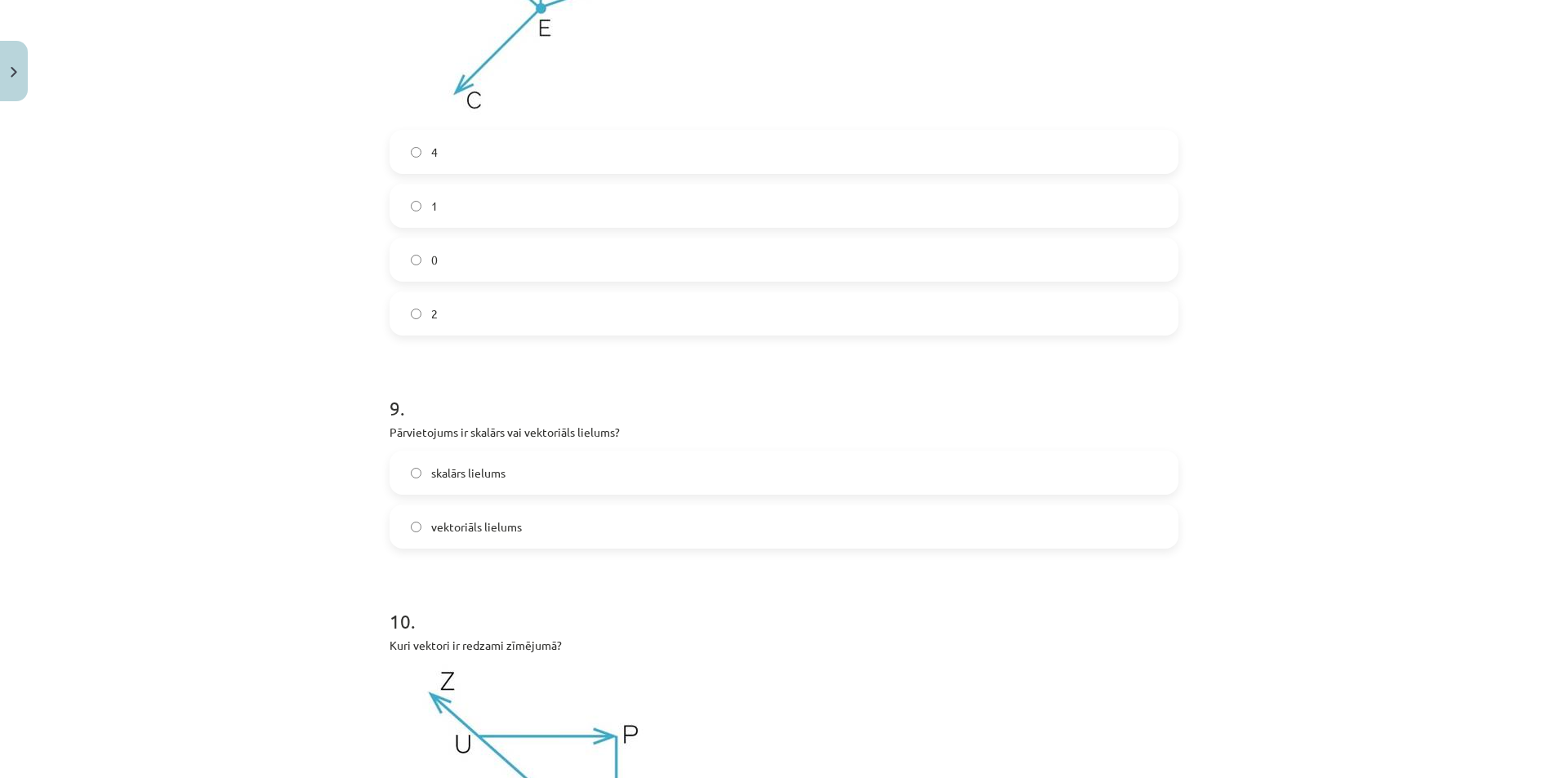
click at [547, 538] on label "vektoriāls lielums" at bounding box center [784, 527] width 785 height 40
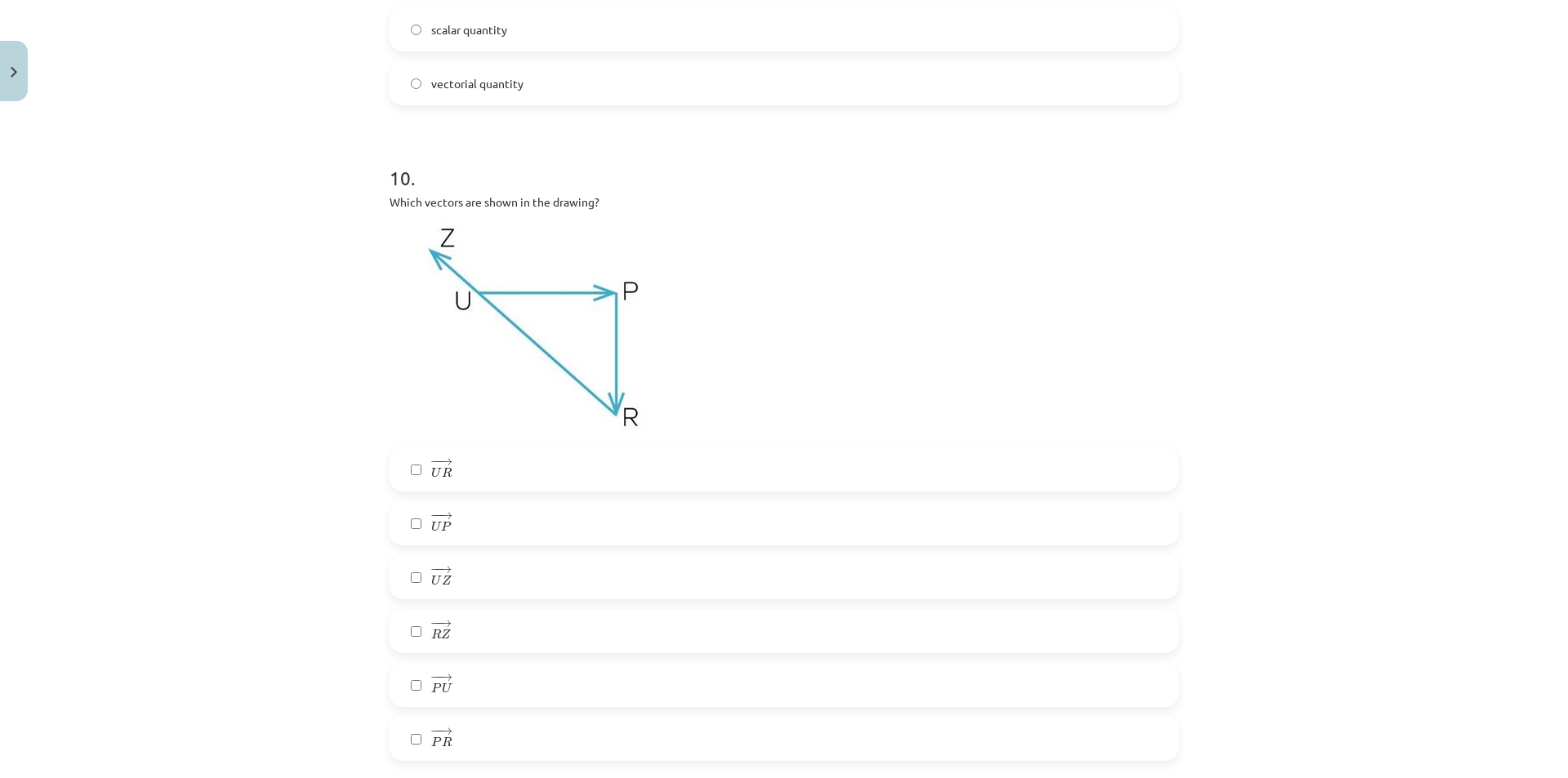
scroll to position [4805, 0]
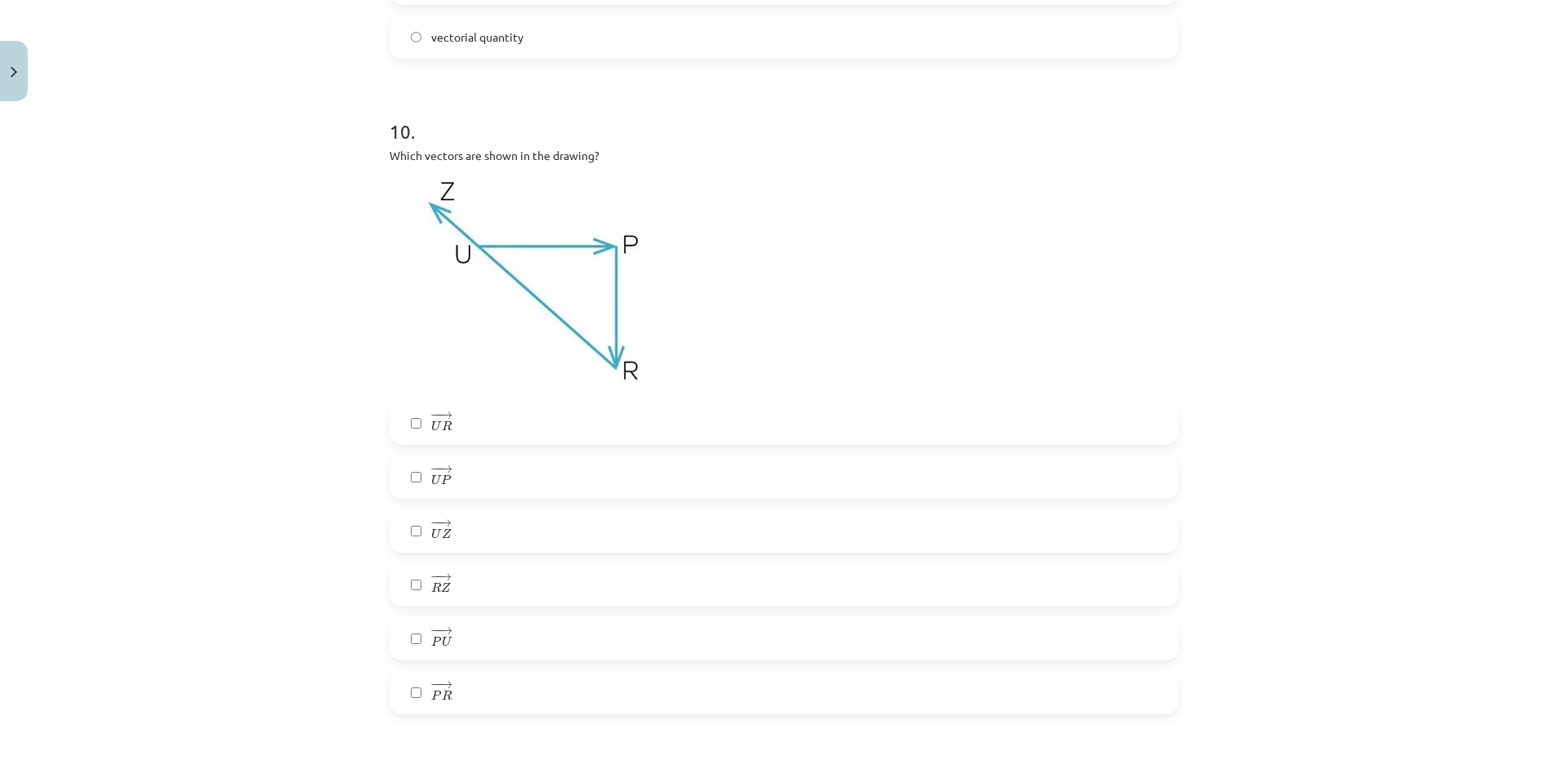
click at [441, 481] on font "P" at bounding box center [444, 481] width 9 height 0
click at [446, 588] on label "− − → R Z R Z →" at bounding box center [784, 584] width 785 height 40
click at [464, 684] on label "− − → P R P R →" at bounding box center [784, 692] width 785 height 40
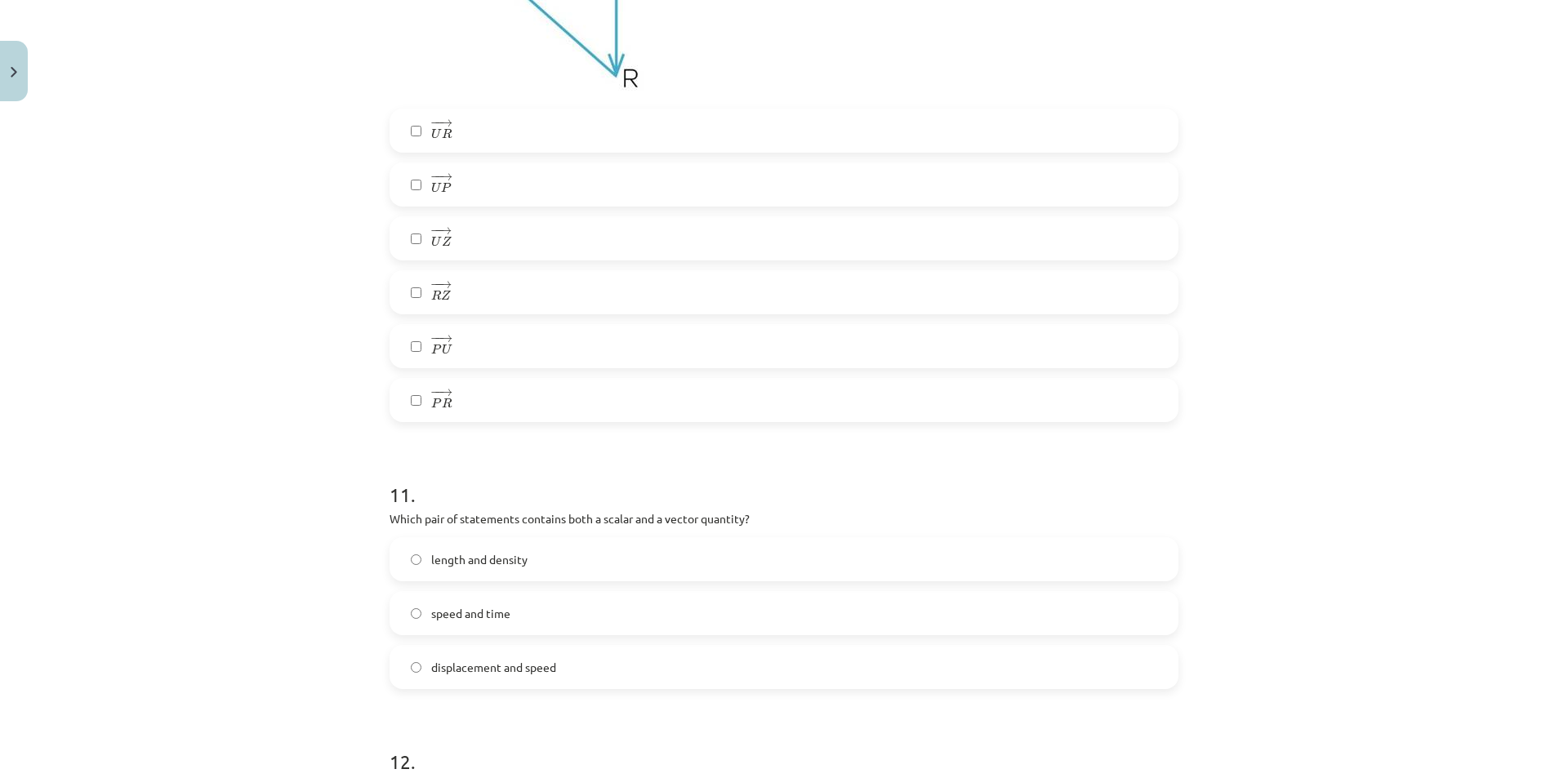
scroll to position [5131, 0]
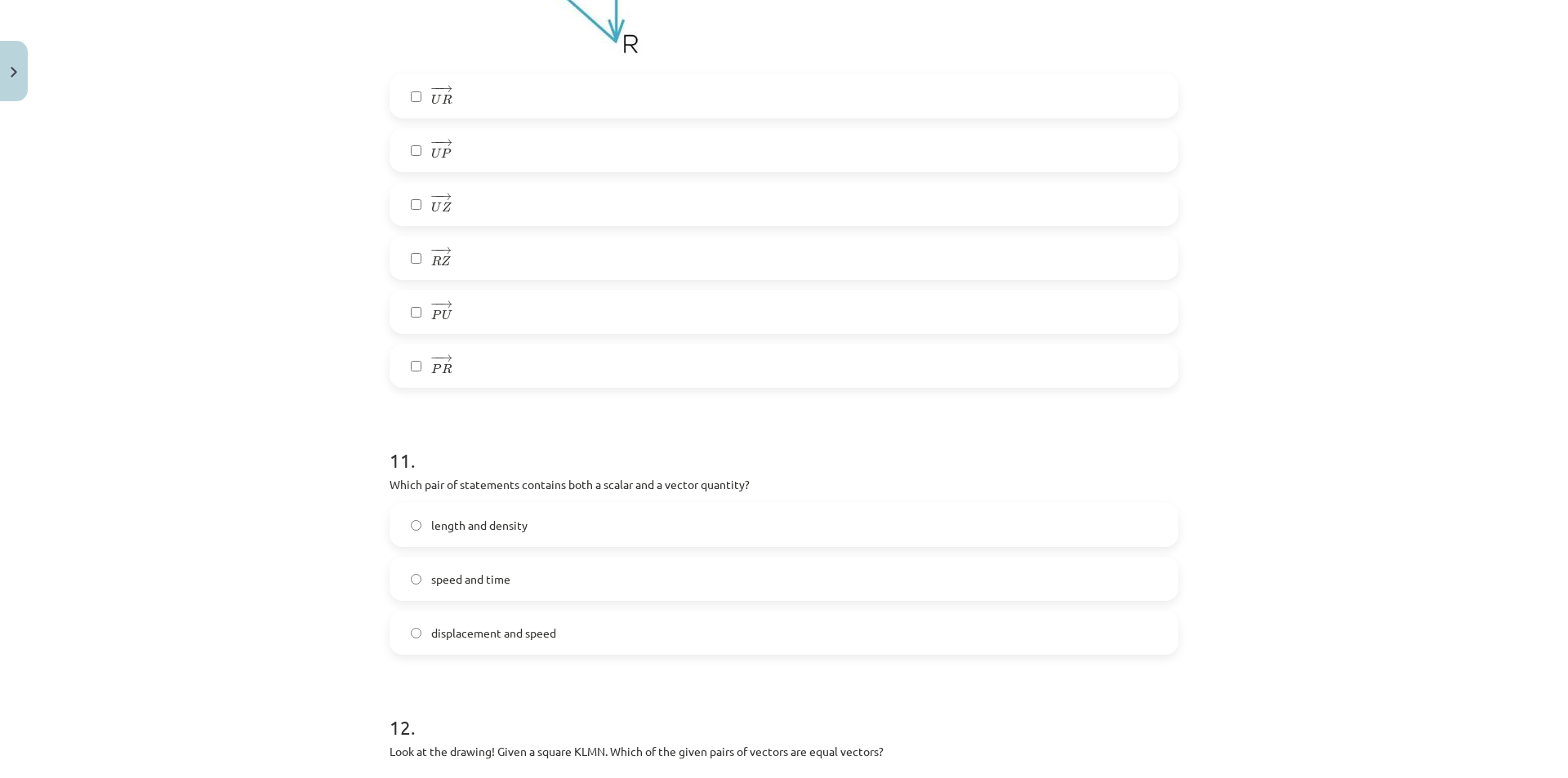
click at [392, 476] on p "Which pair of statements contains both a scalar and a vector quantity?" at bounding box center [784, 484] width 788 height 17
click at [416, 621] on label "displacement and speed" at bounding box center [784, 632] width 785 height 40
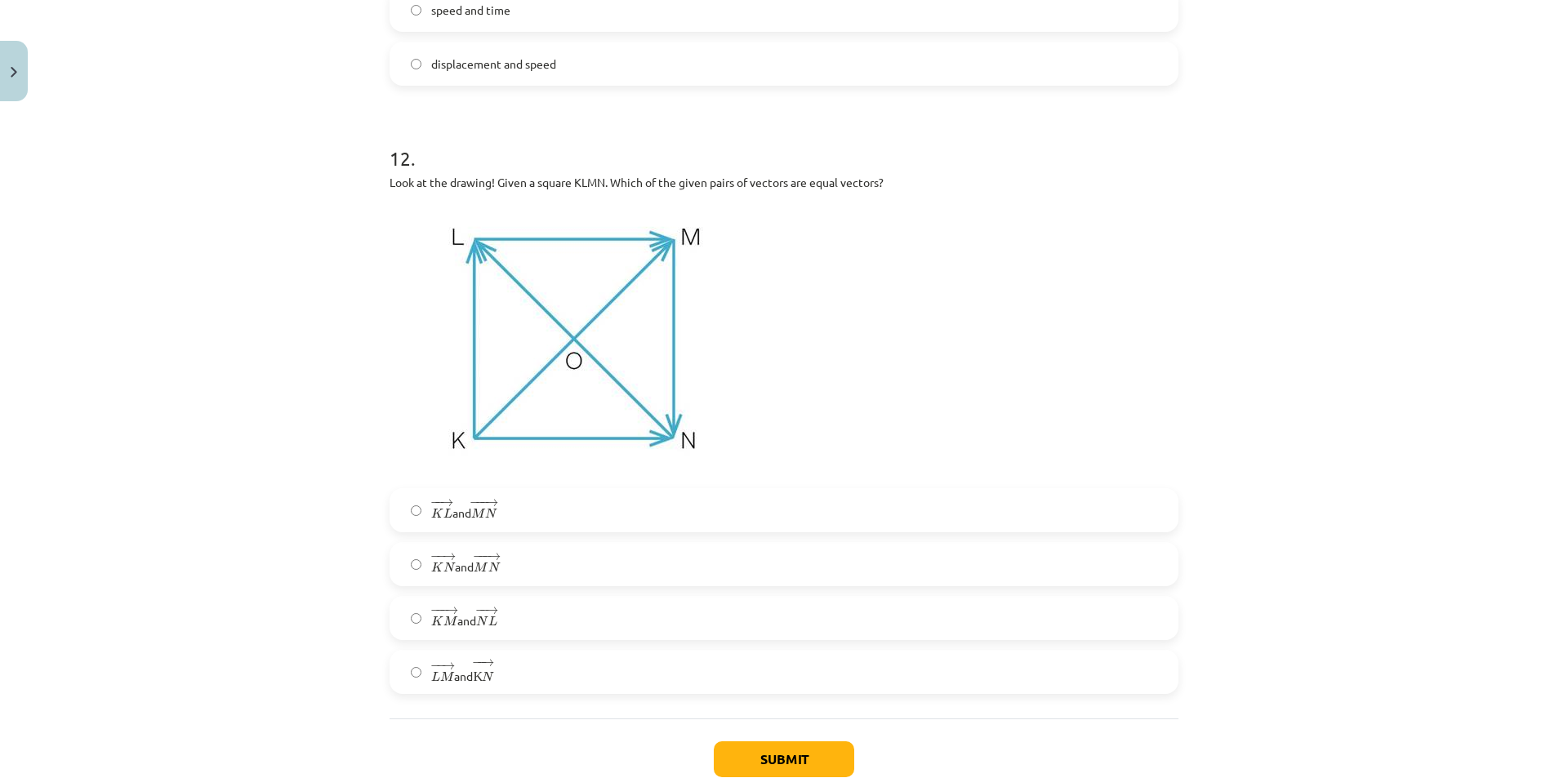
scroll to position [5703, 0]
click at [463, 666] on span "− − → L M L M → and − − → K N K N →" at bounding box center [461, 670] width 62 height 27
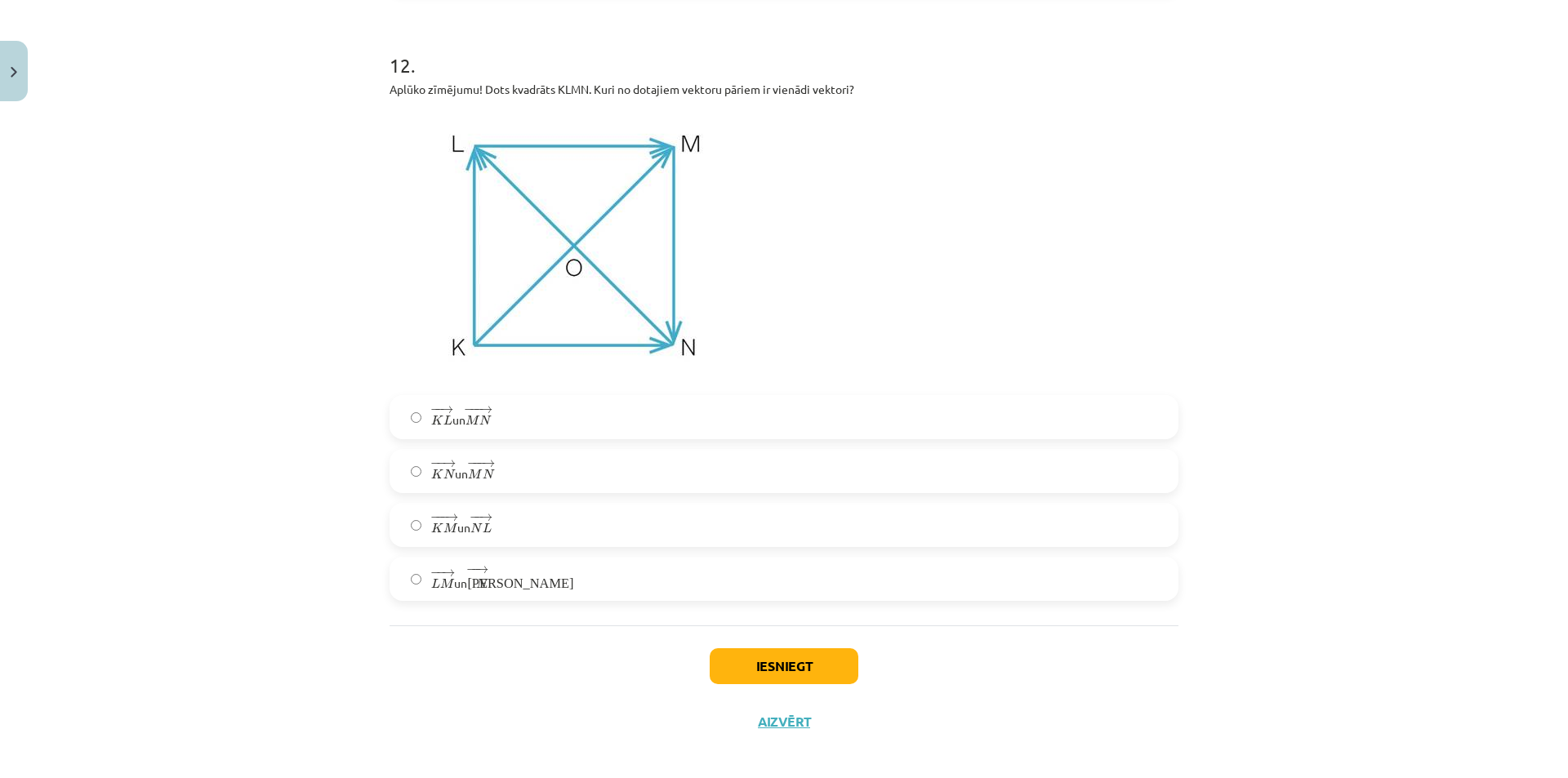
scroll to position [5806, 0]
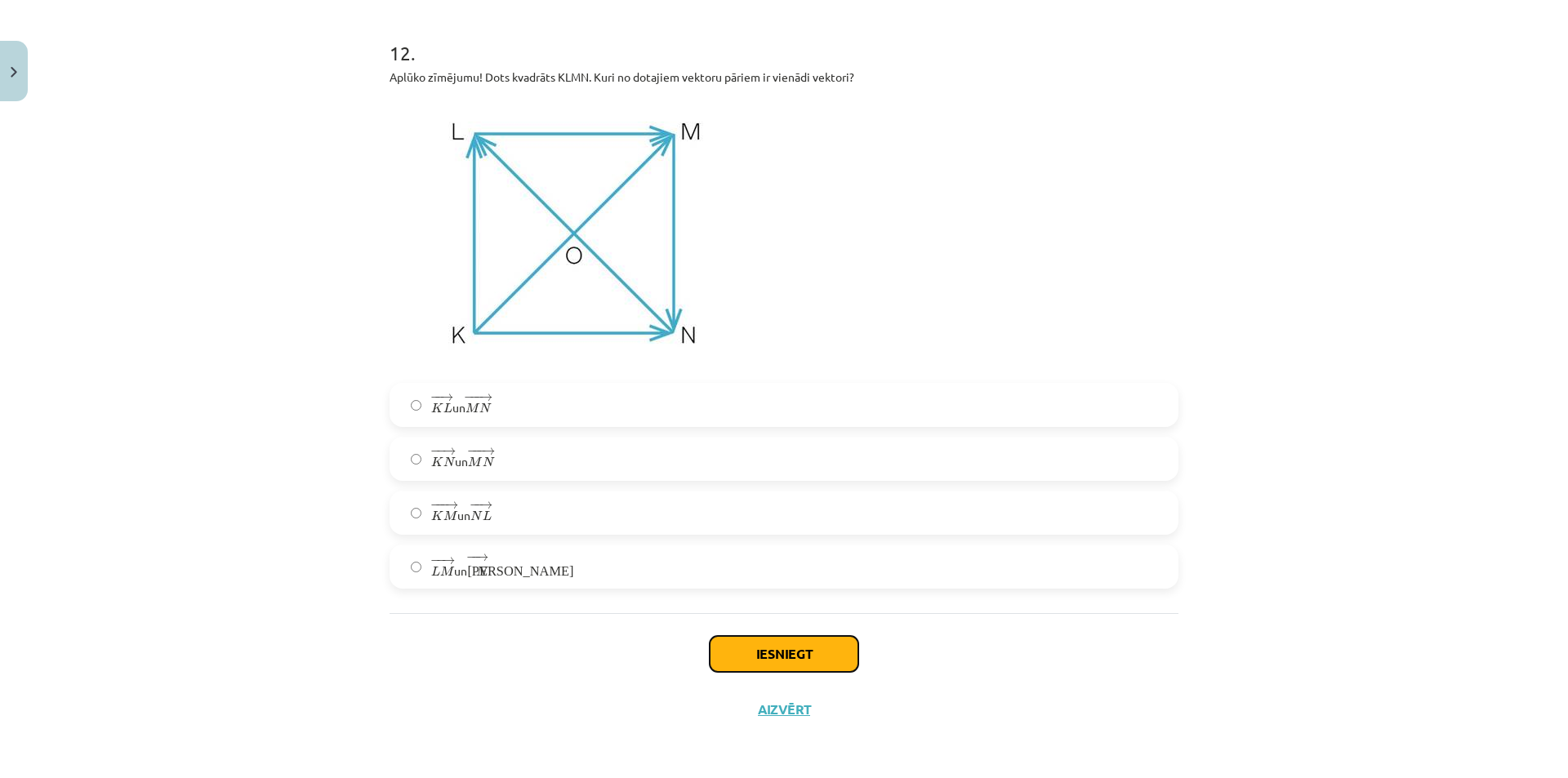
click at [743, 652] on button "Iesniegt" at bounding box center [784, 654] width 149 height 35
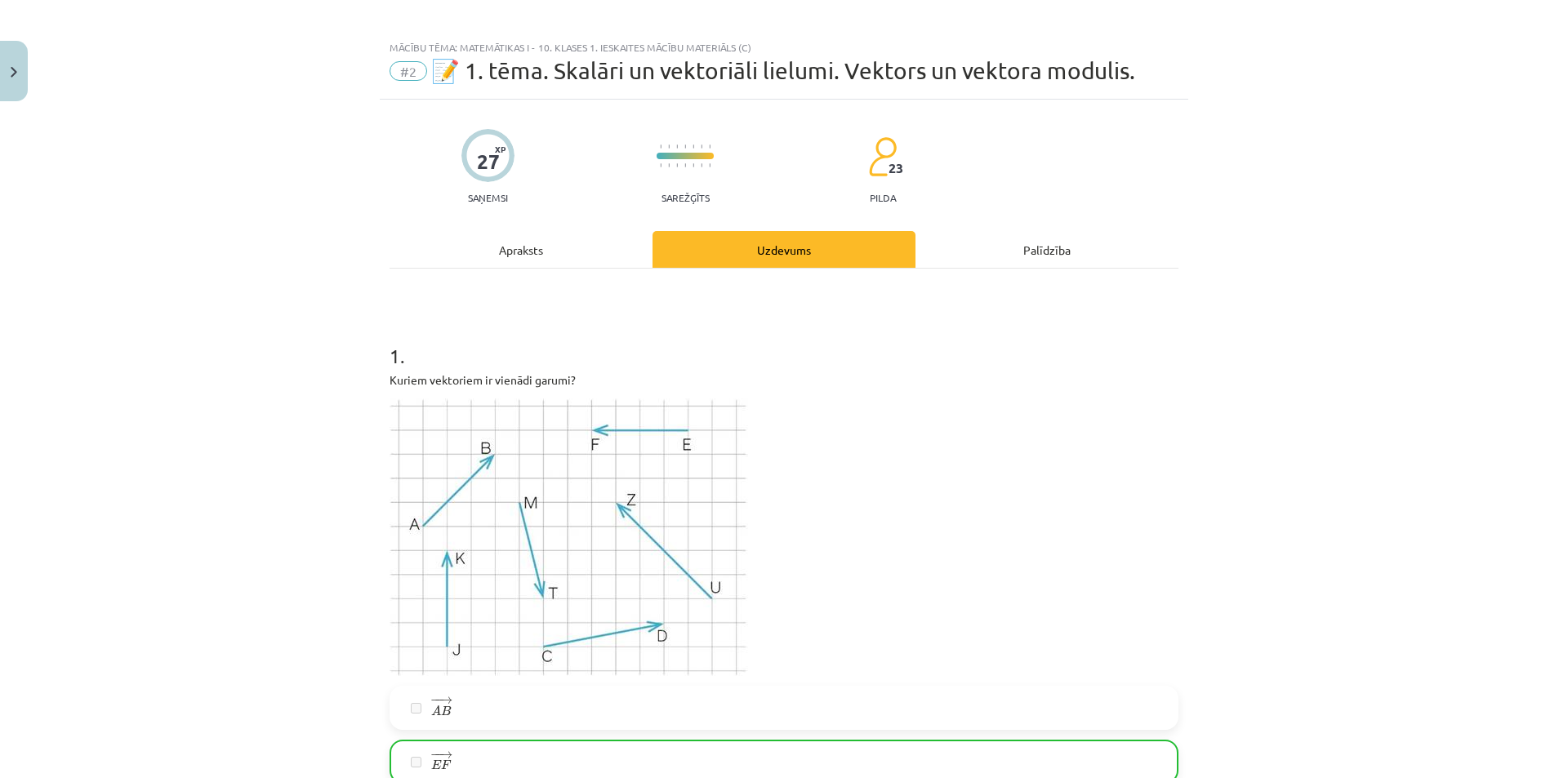
scroll to position [0, 0]
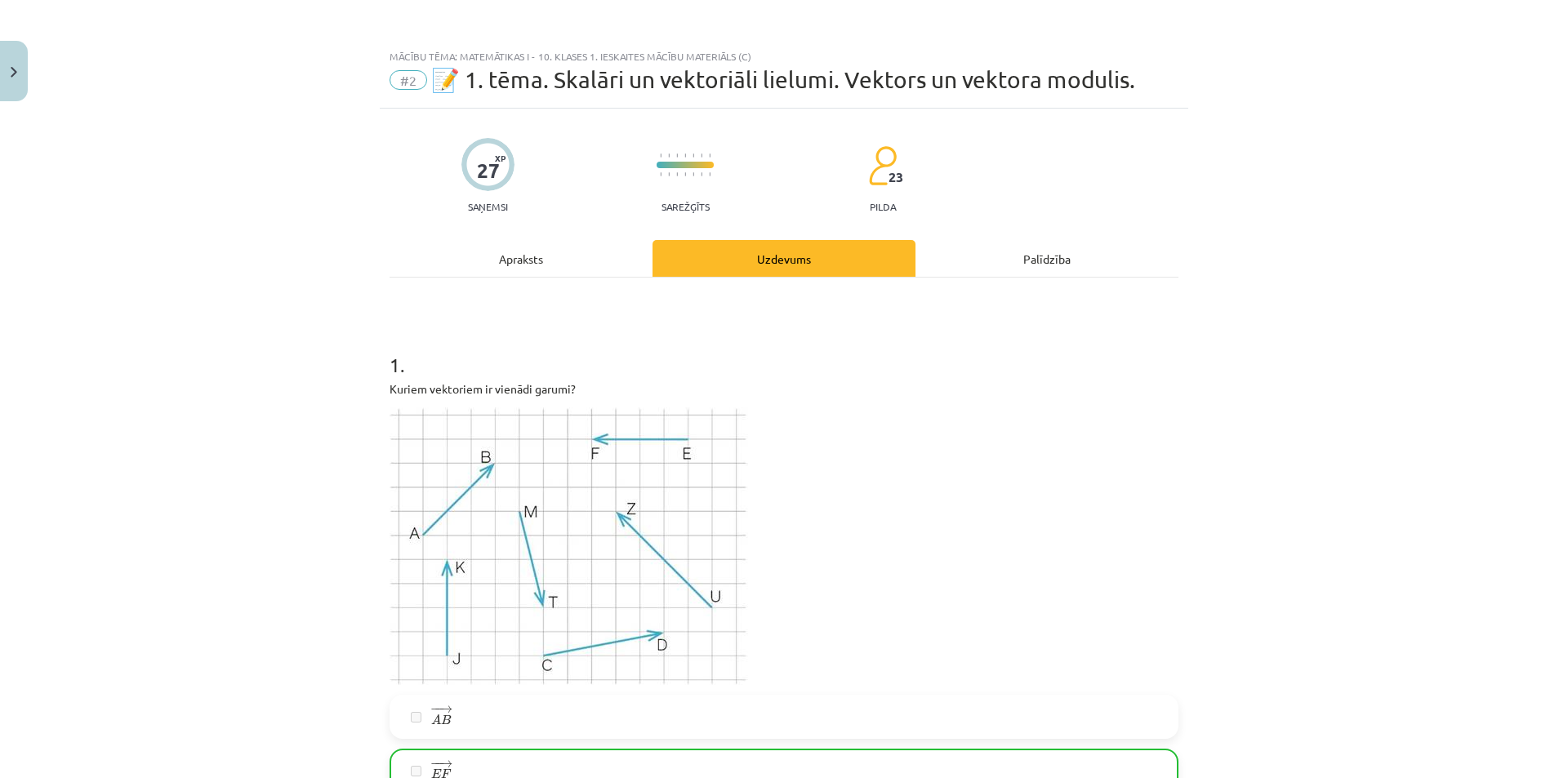
drag, startPoint x: 294, startPoint y: 220, endPoint x: 267, endPoint y: 453, distance: 234.6
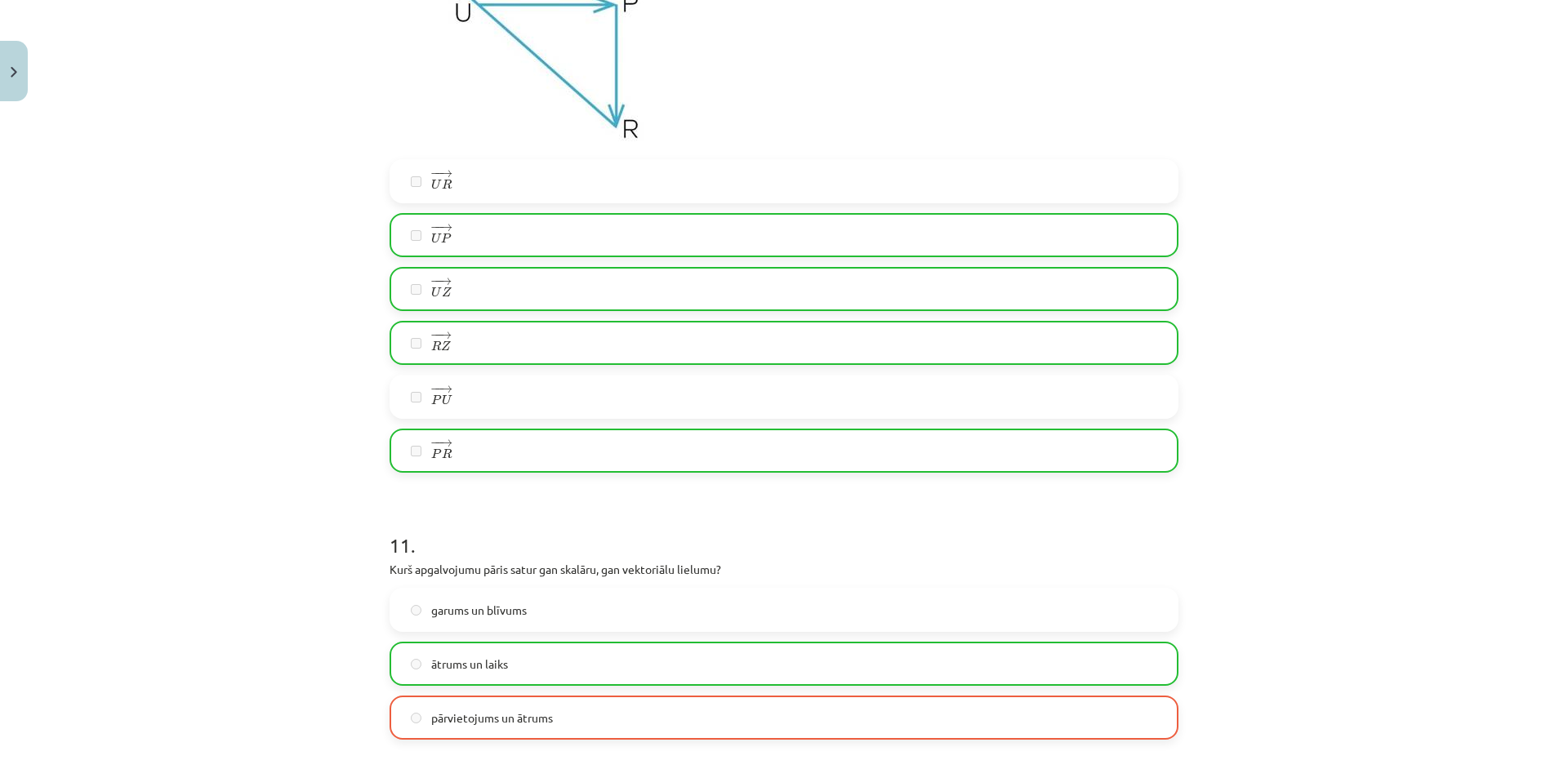
scroll to position [5205, 0]
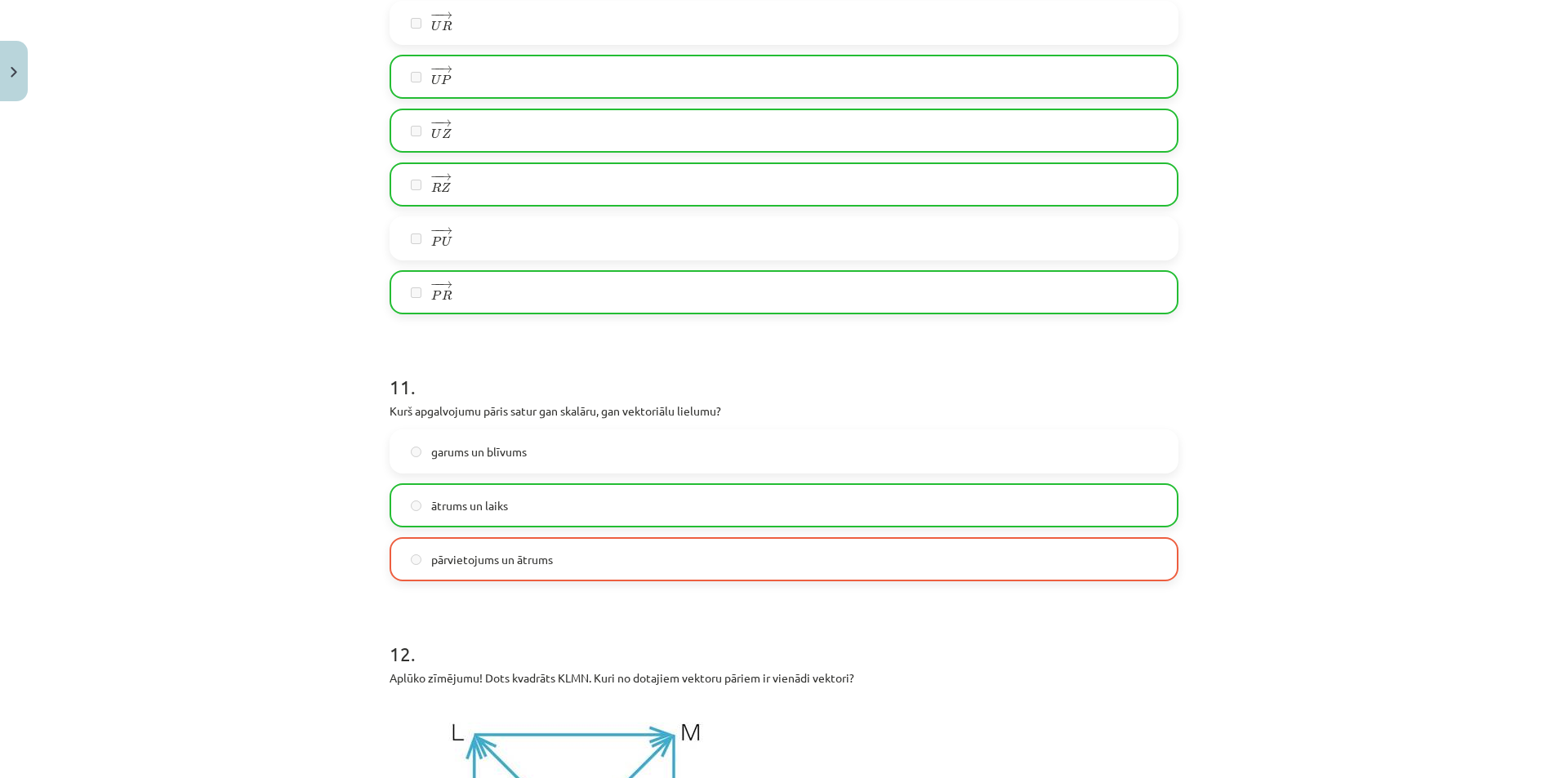
drag, startPoint x: 271, startPoint y: 345, endPoint x: 226, endPoint y: 439, distance: 104.2
click at [227, 436] on div "Mācību tēma: Matemātikas i - 10. klases 1. ieskaites mācību materiāls (c) #2 📝 …" at bounding box center [784, 389] width 1568 height 778
drag, startPoint x: 231, startPoint y: 460, endPoint x: 194, endPoint y: 446, distance: 39.6
click at [194, 447] on div "Mācību tēma: Matemātikas i - 10. klases 1. ieskaites mācību materiāls (c) #2 📝 …" at bounding box center [784, 389] width 1568 height 778
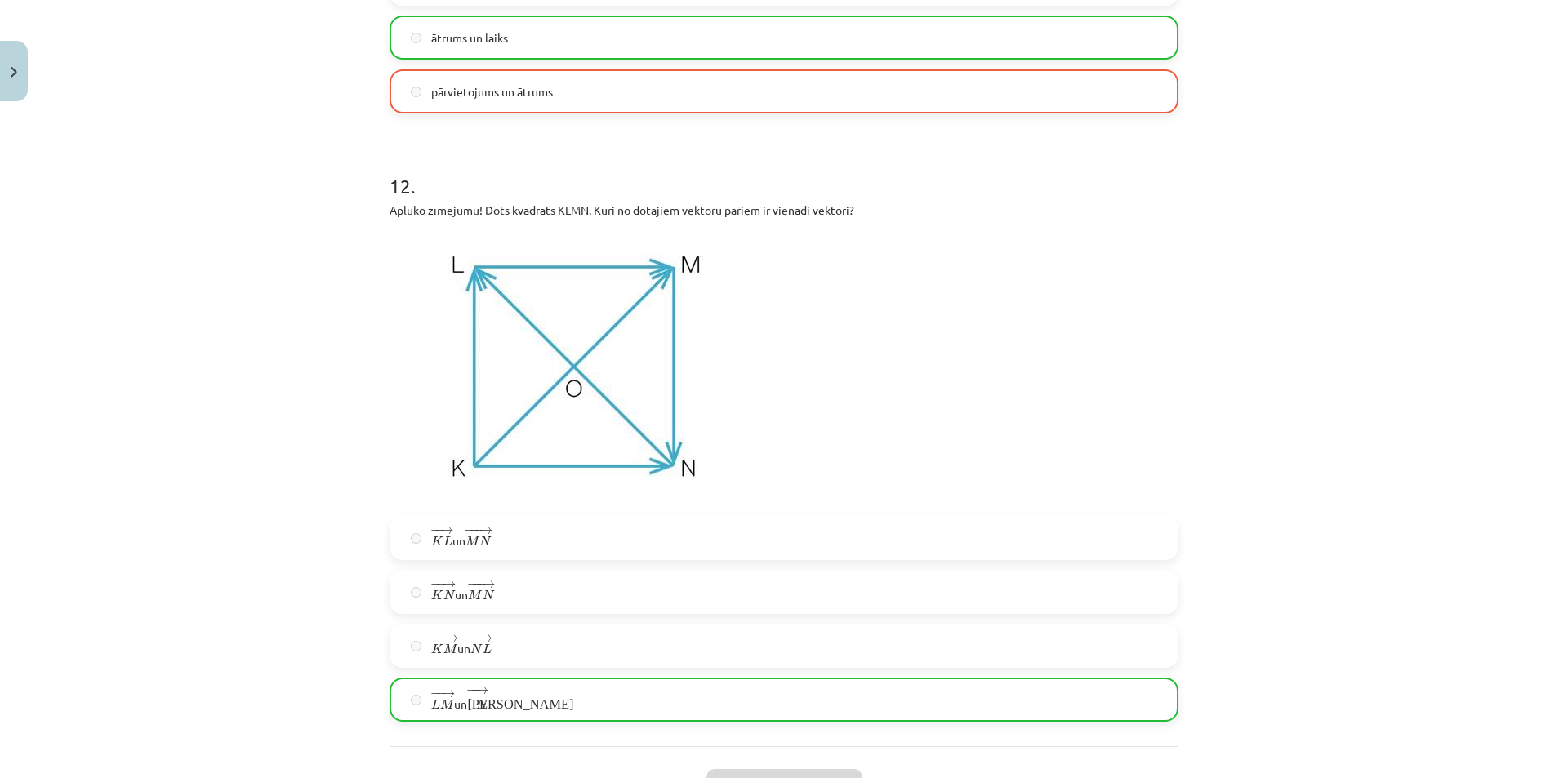
scroll to position [5858, 0]
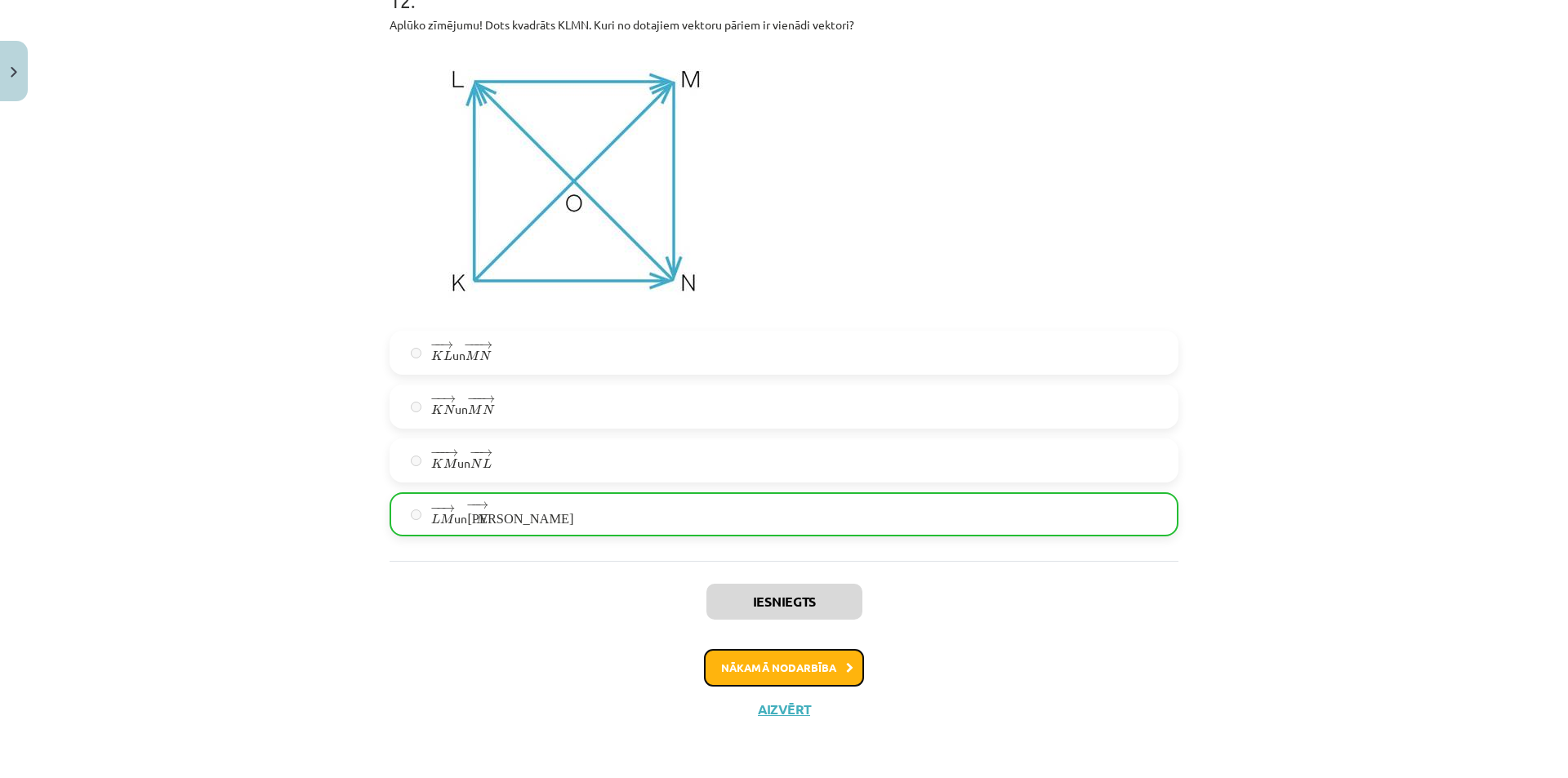
click at [741, 678] on button "Nākamā nodarbība" at bounding box center [784, 669] width 160 height 37
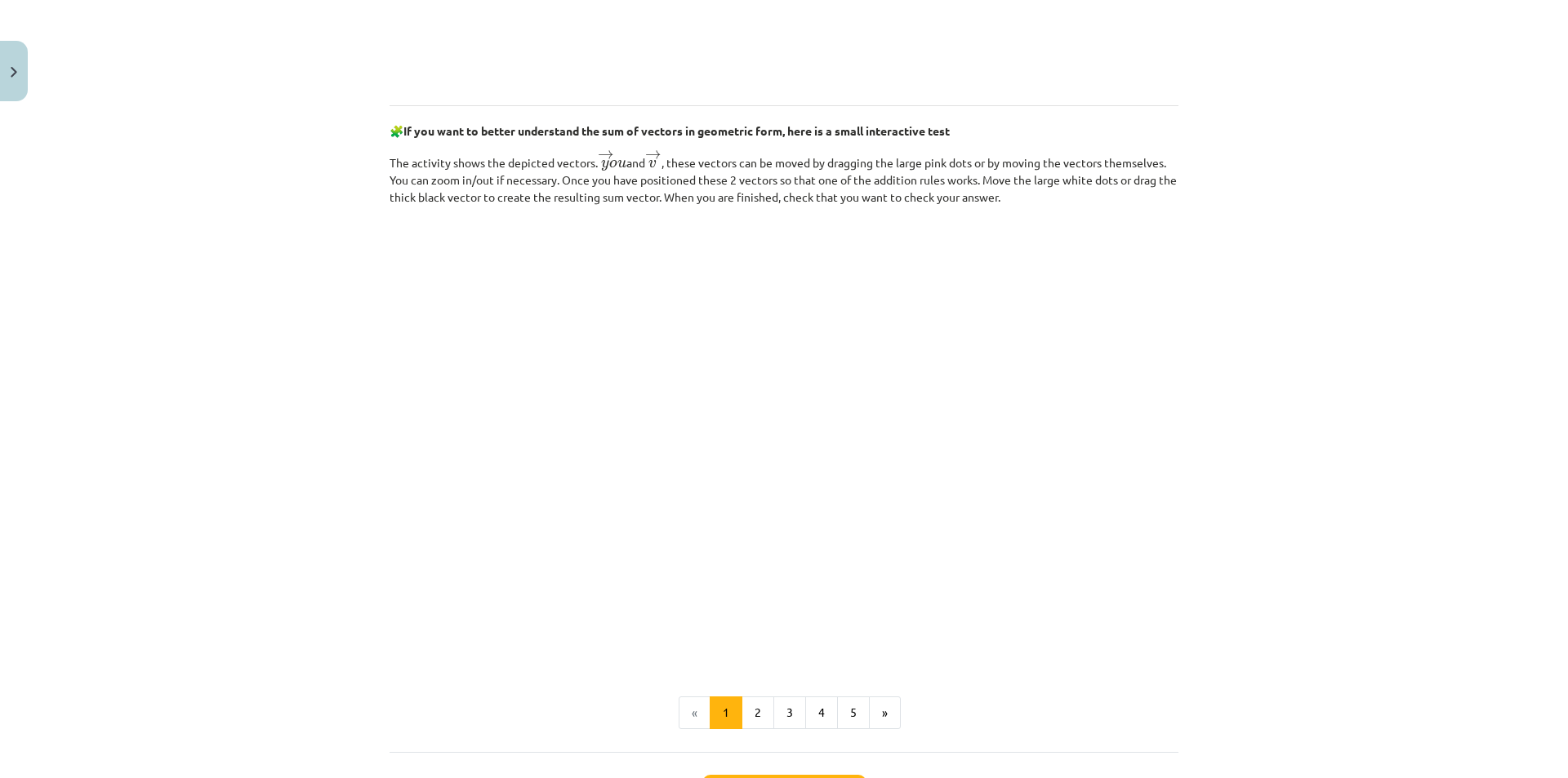
scroll to position [2361, 0]
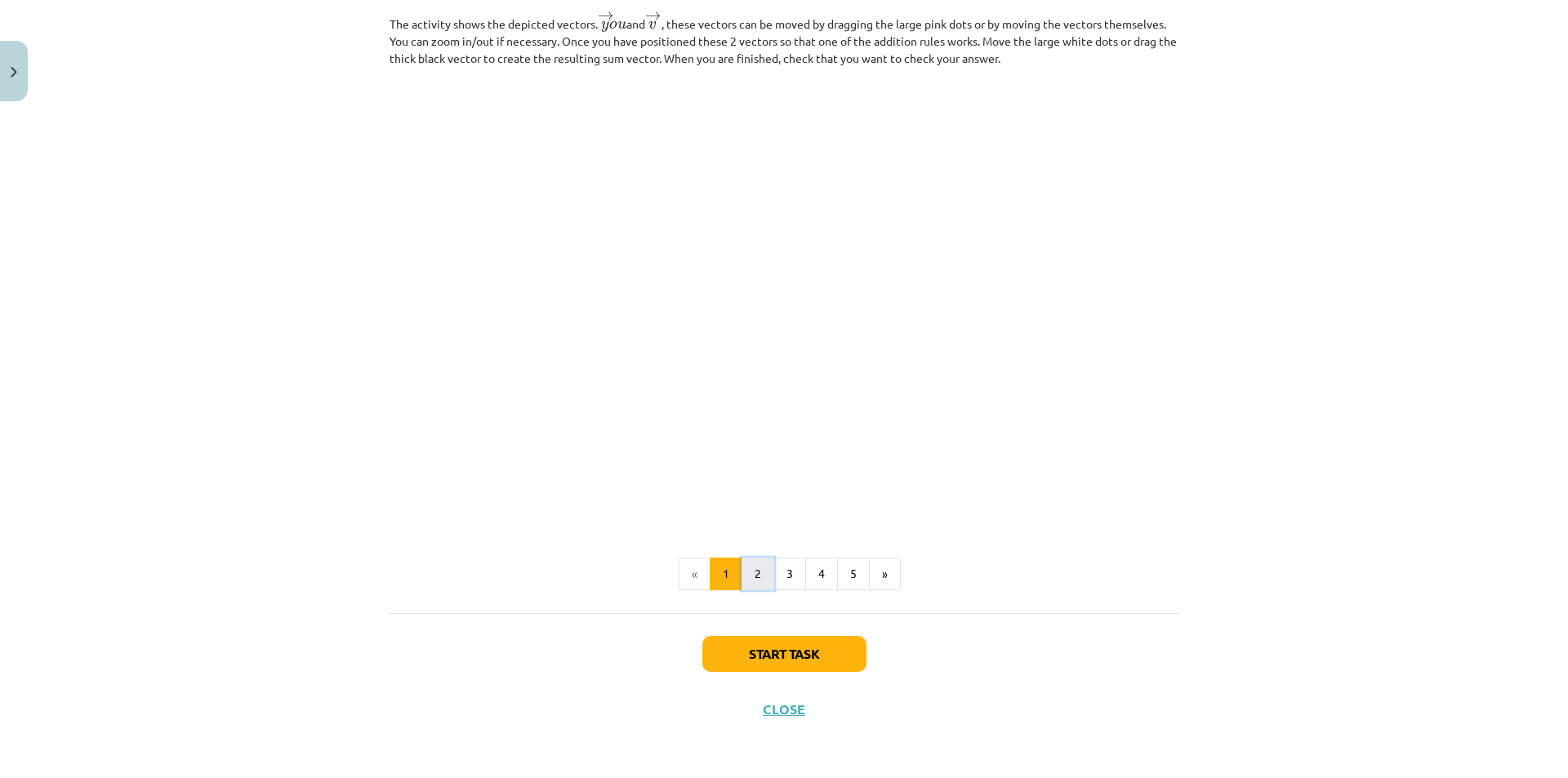
click at [759, 583] on button "2" at bounding box center [757, 574] width 33 height 33
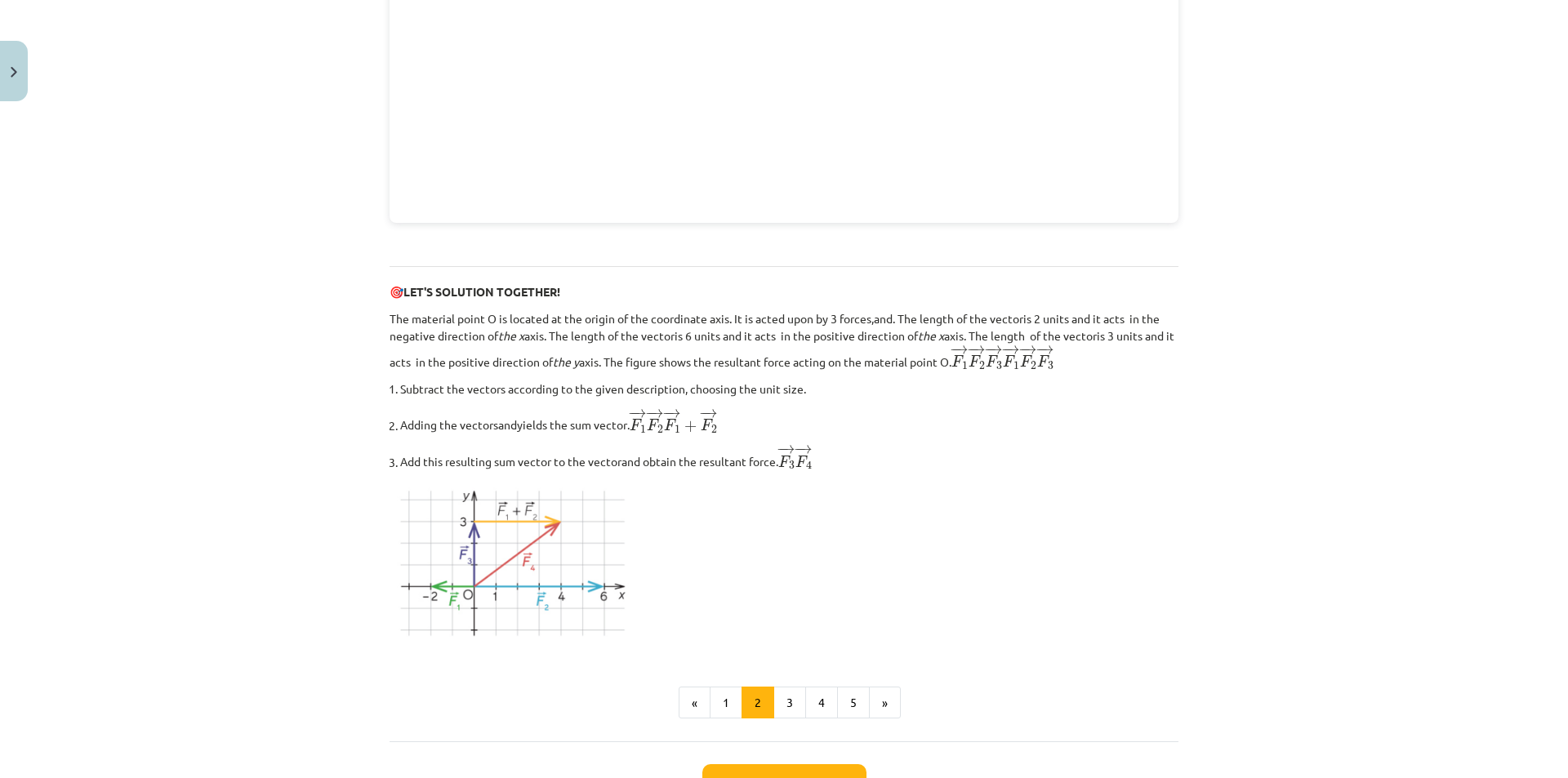
scroll to position [1843, 0]
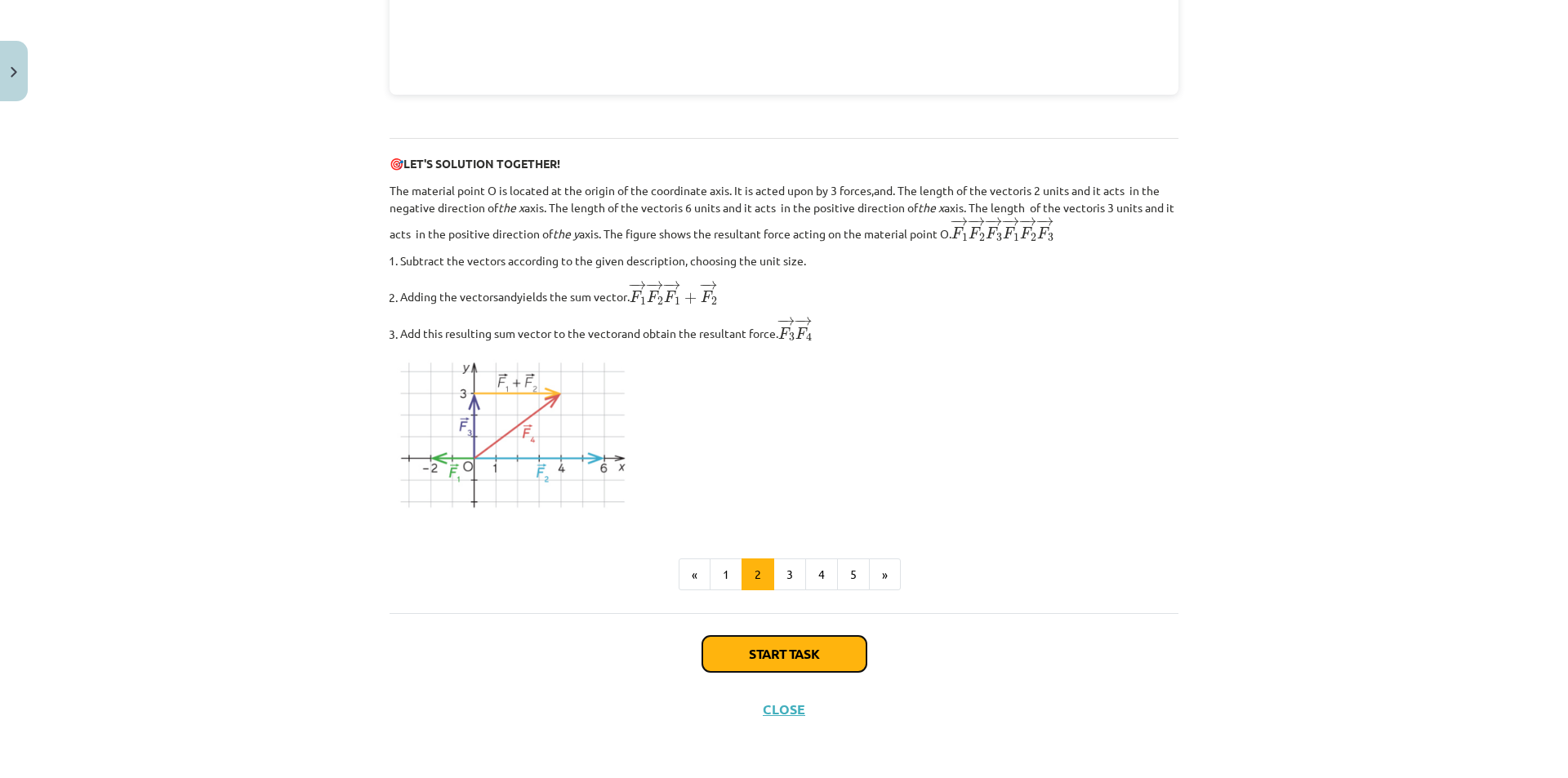
click at [736, 649] on button "Start task" at bounding box center [784, 654] width 165 height 35
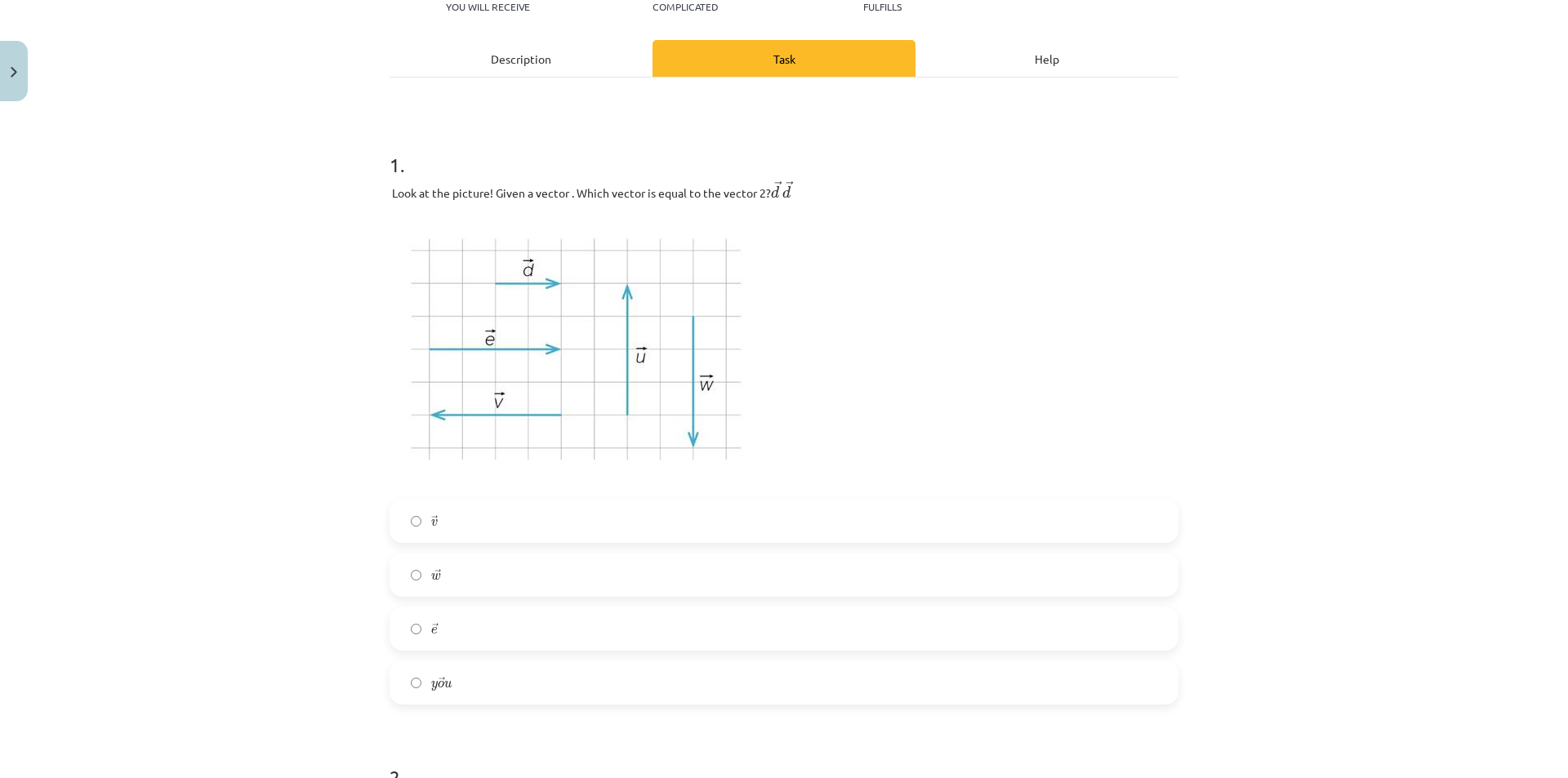
scroll to position [204, 0]
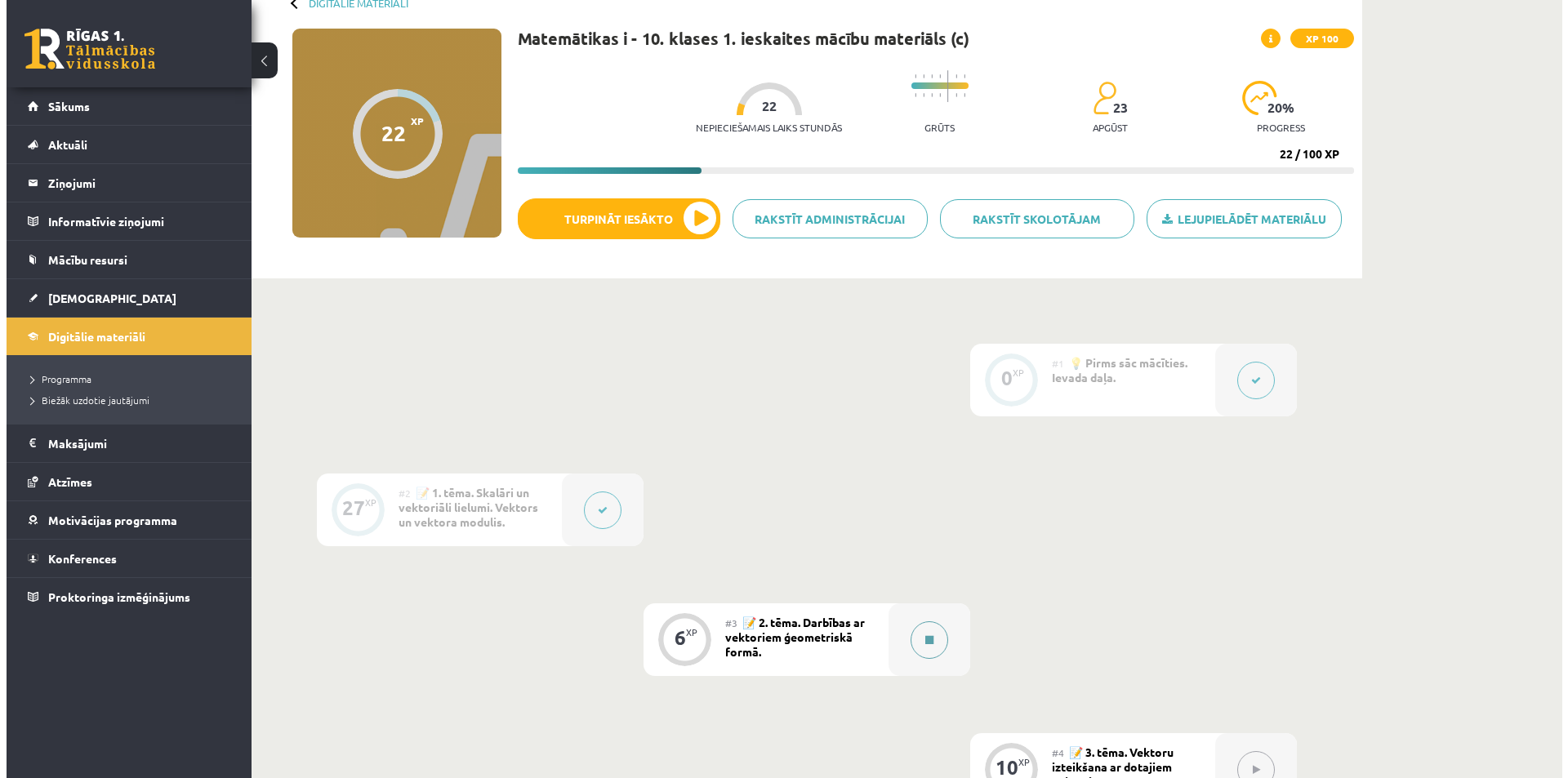
scroll to position [302, 0]
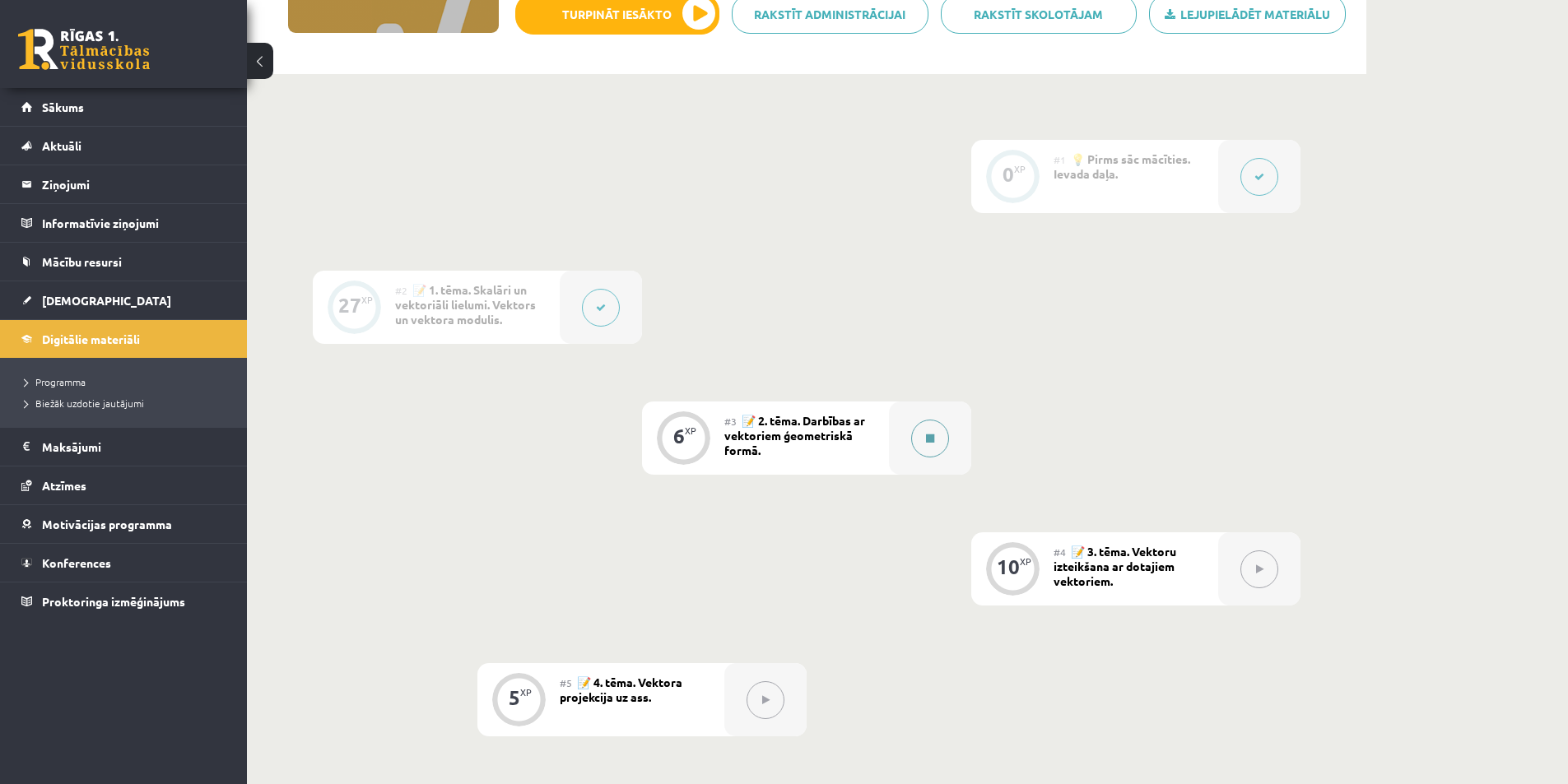
click at [953, 441] on div at bounding box center [930, 438] width 82 height 74
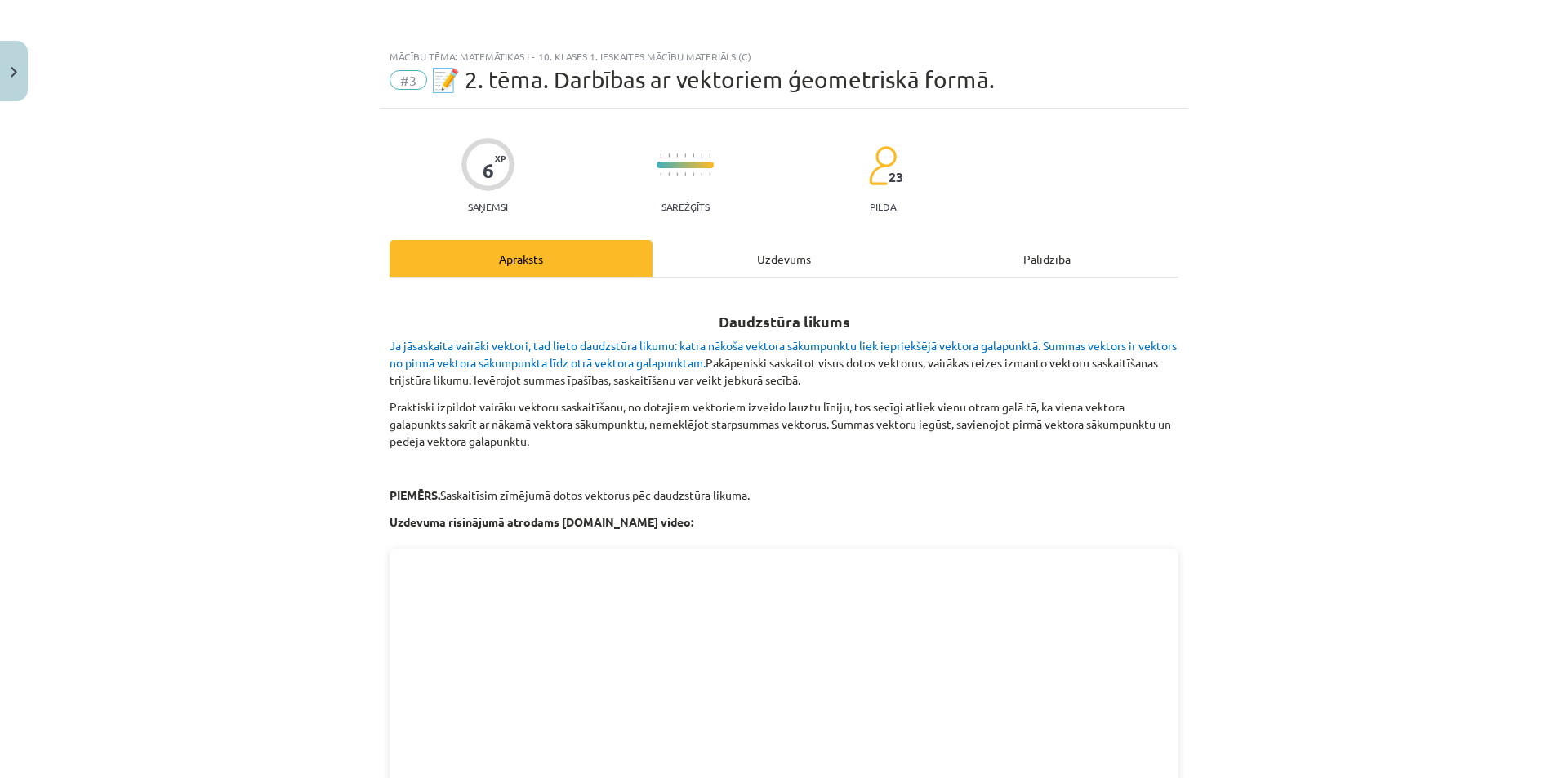
click at [797, 259] on div "Uzdevums" at bounding box center [784, 258] width 263 height 36
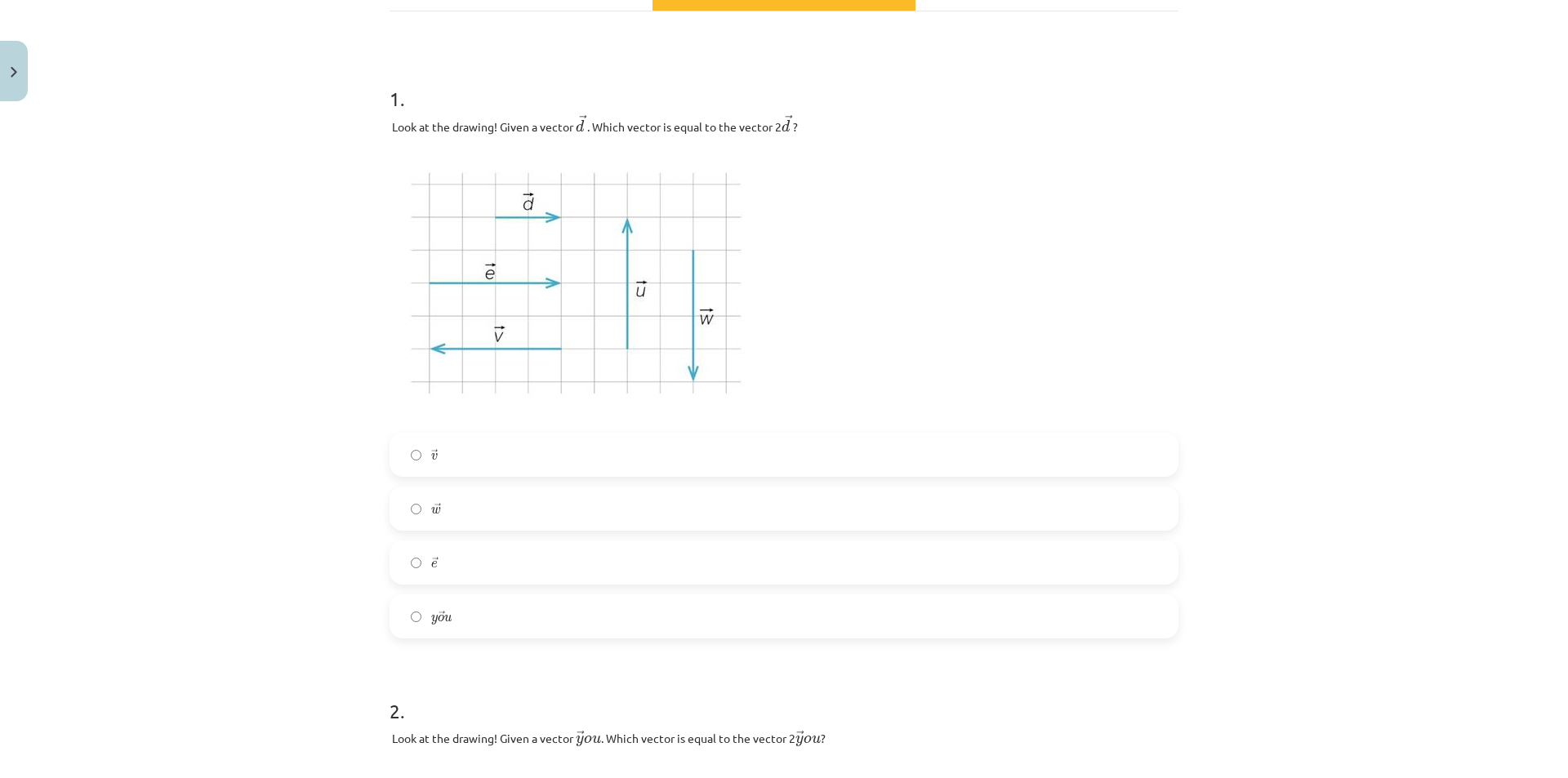
scroll to position [286, 0]
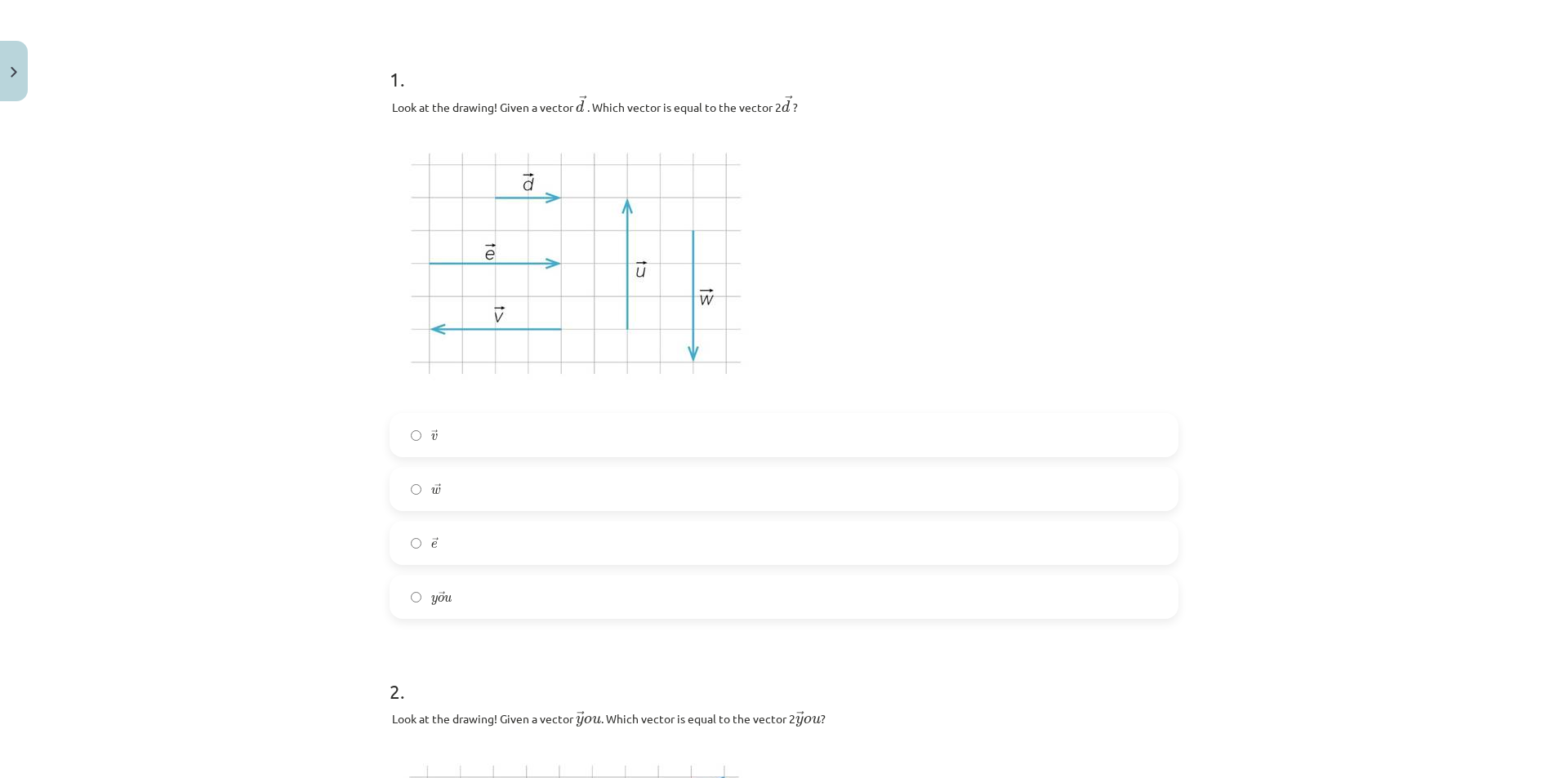
click at [464, 541] on label "→ e e →" at bounding box center [784, 542] width 785 height 40
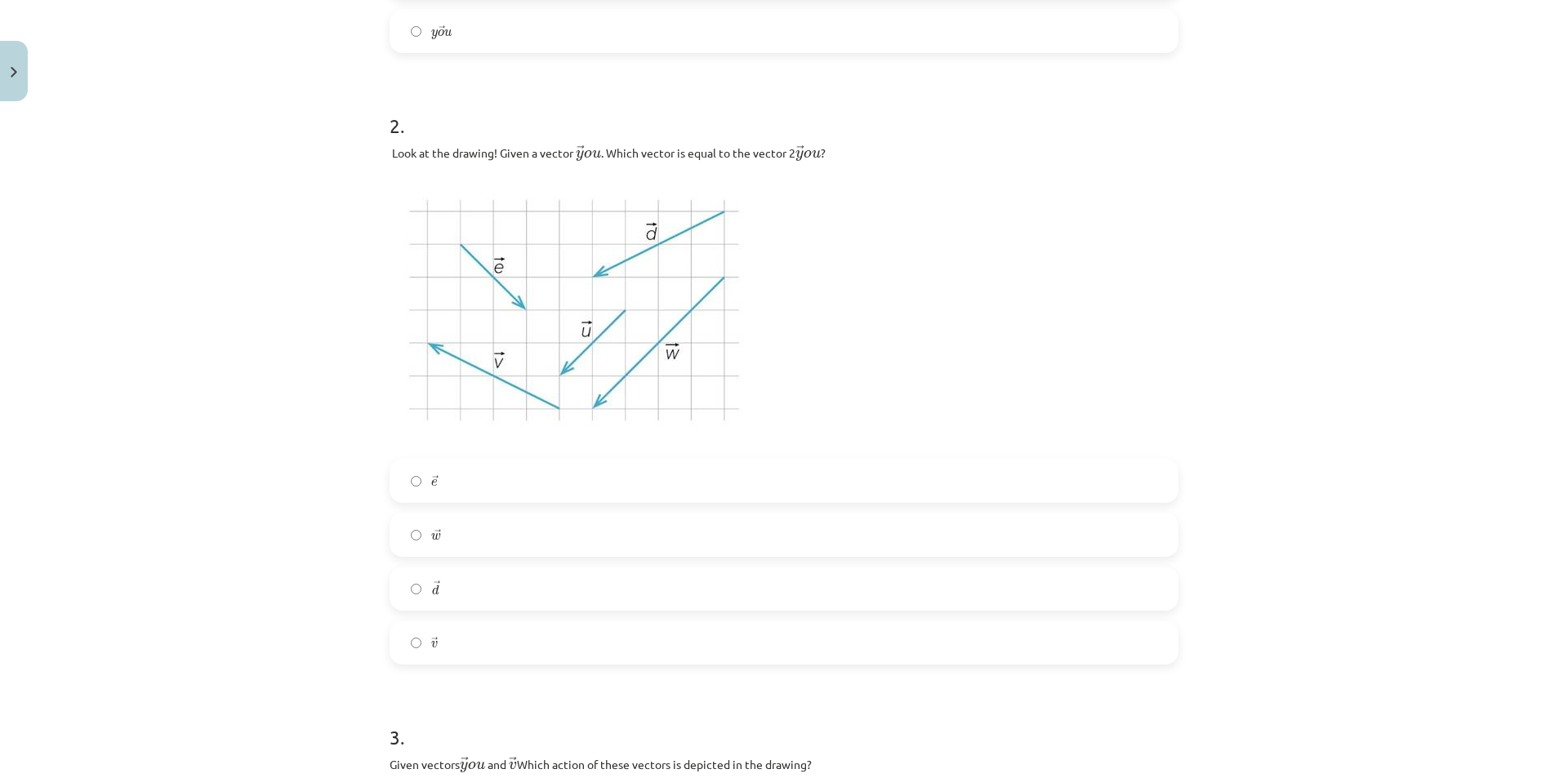
scroll to position [858, 0]
click at [509, 540] on label "→ w w →" at bounding box center [784, 529] width 785 height 40
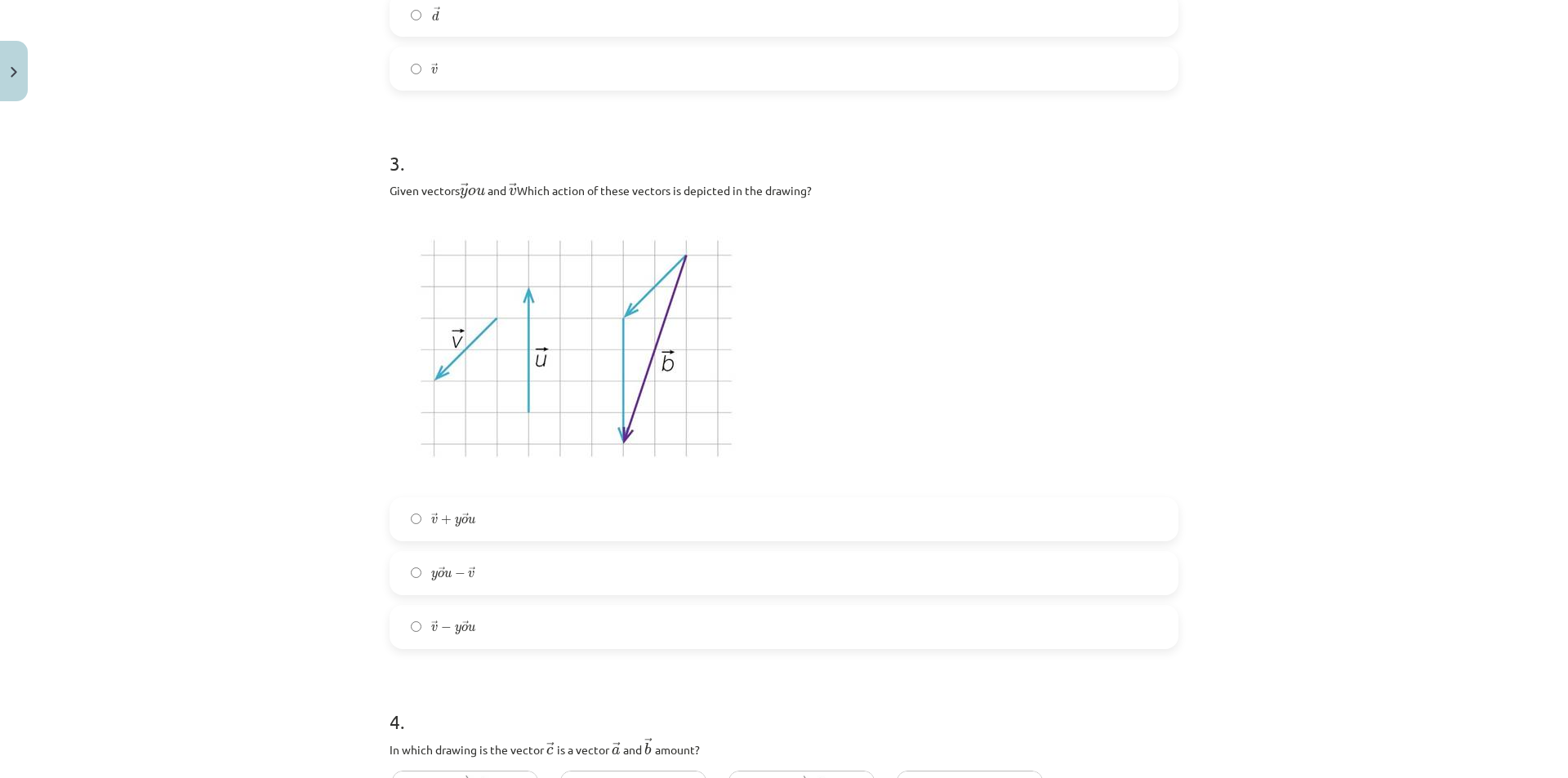
scroll to position [1430, 0]
click at [407, 617] on label "→ v − → you v → − you →" at bounding box center [784, 623] width 785 height 40
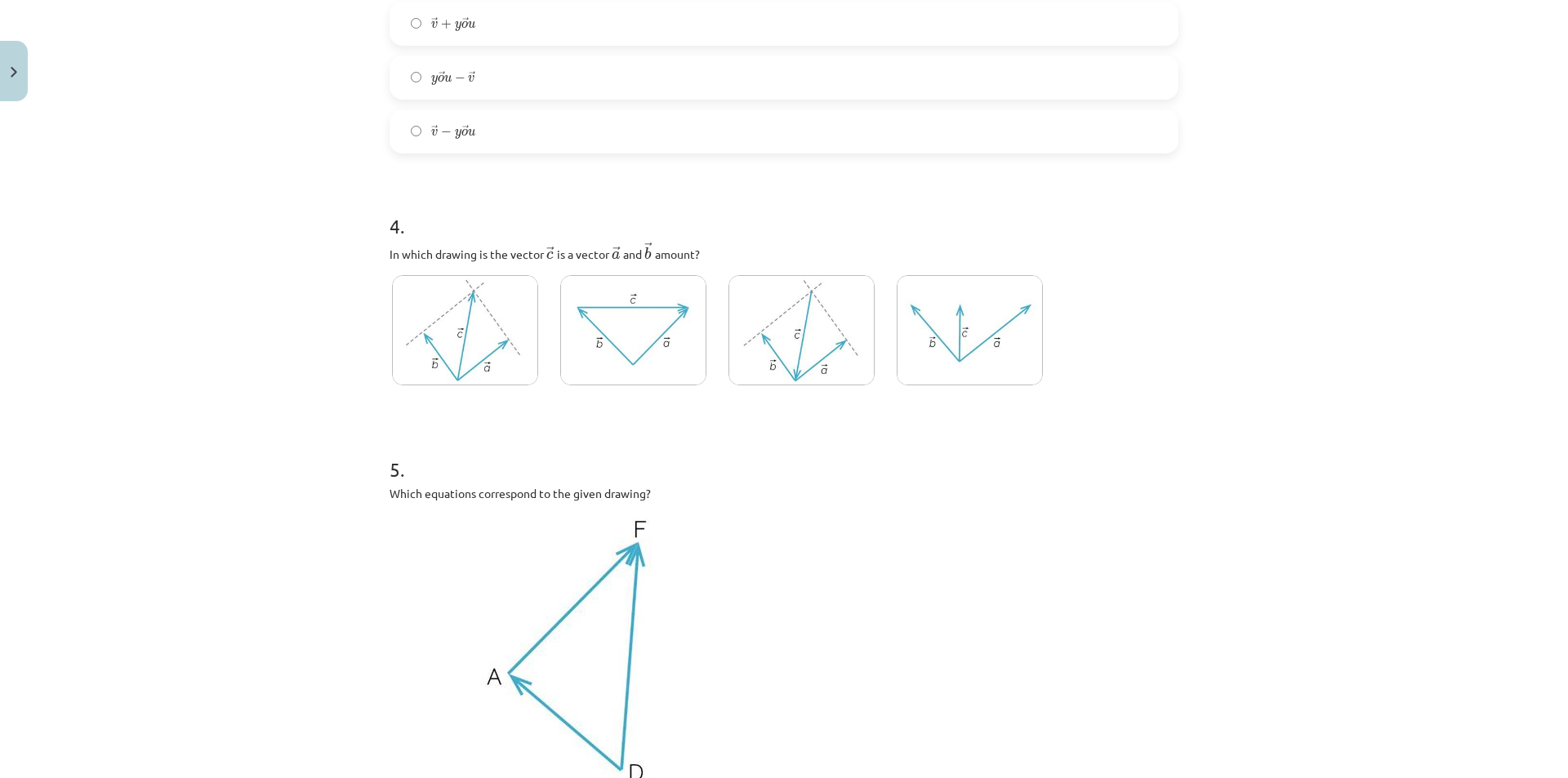
scroll to position [1920, 0]
click at [430, 328] on img at bounding box center [465, 333] width 146 height 110
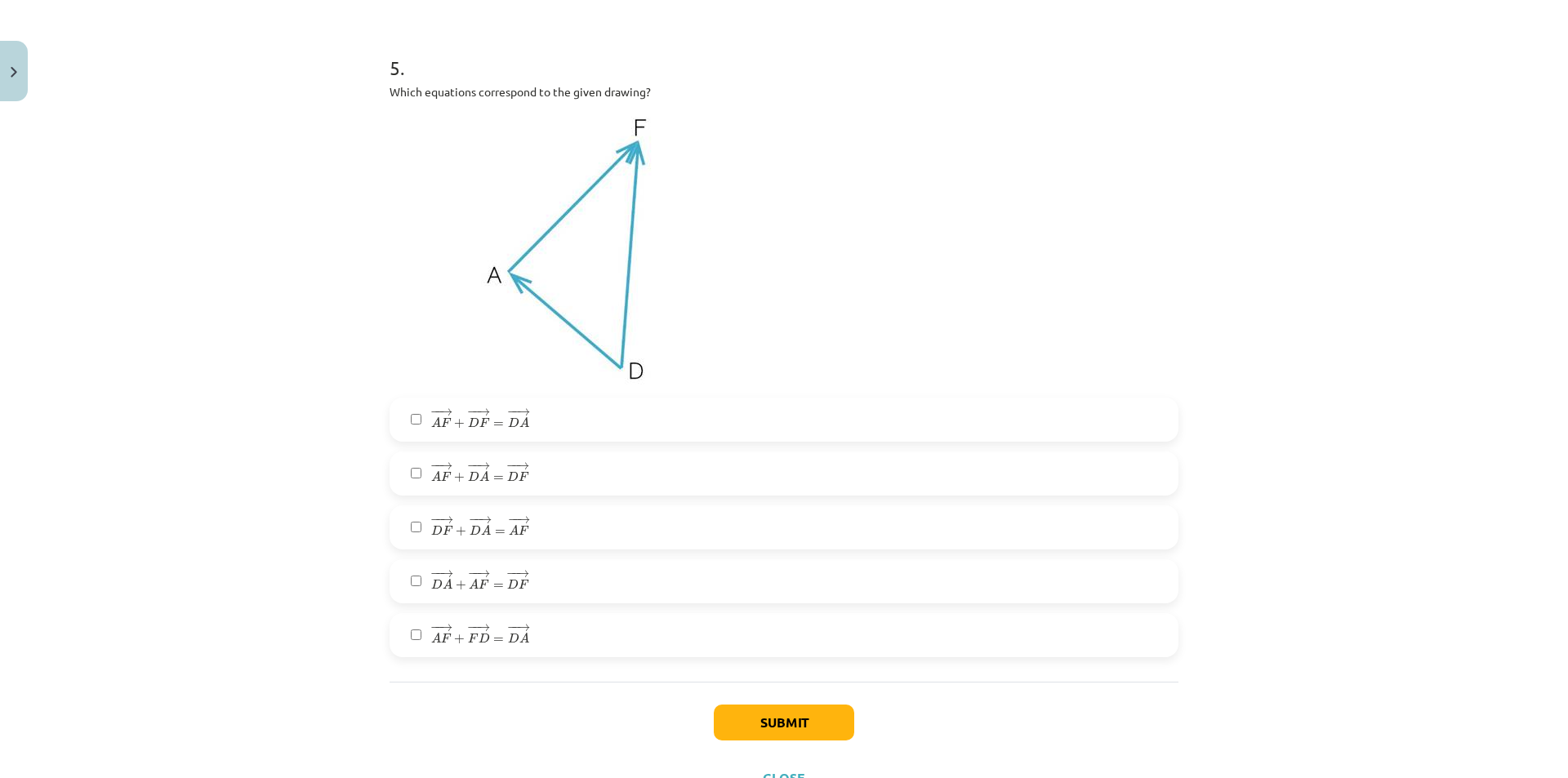
scroll to position [2328, 0]
click at [551, 460] on label "− − → A F + − − → D A = − − → D F A F → + D A → = D F →" at bounding box center [784, 469] width 785 height 40
click at [498, 564] on label "− − → D A + − − → A F = − − → D F D A → + A F → = D F →" at bounding box center [784, 577] width 785 height 40
drag, startPoint x: 769, startPoint y: 750, endPoint x: 764, endPoint y: 731, distance: 19.6
click at [769, 742] on div "Iesniegt Aizvērt" at bounding box center [784, 736] width 788 height 114
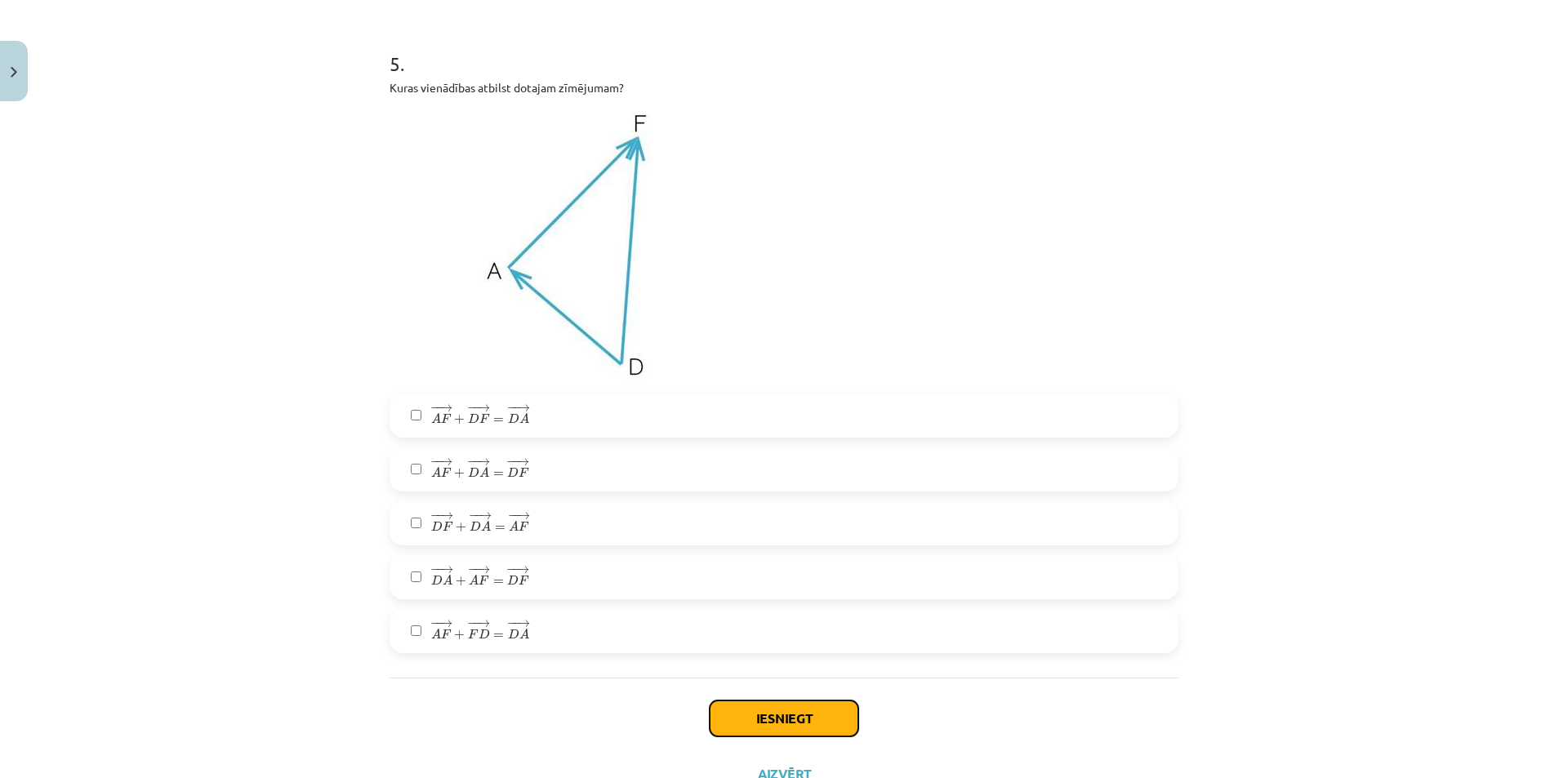
click at [759, 724] on button "Iesniegt" at bounding box center [784, 719] width 149 height 35
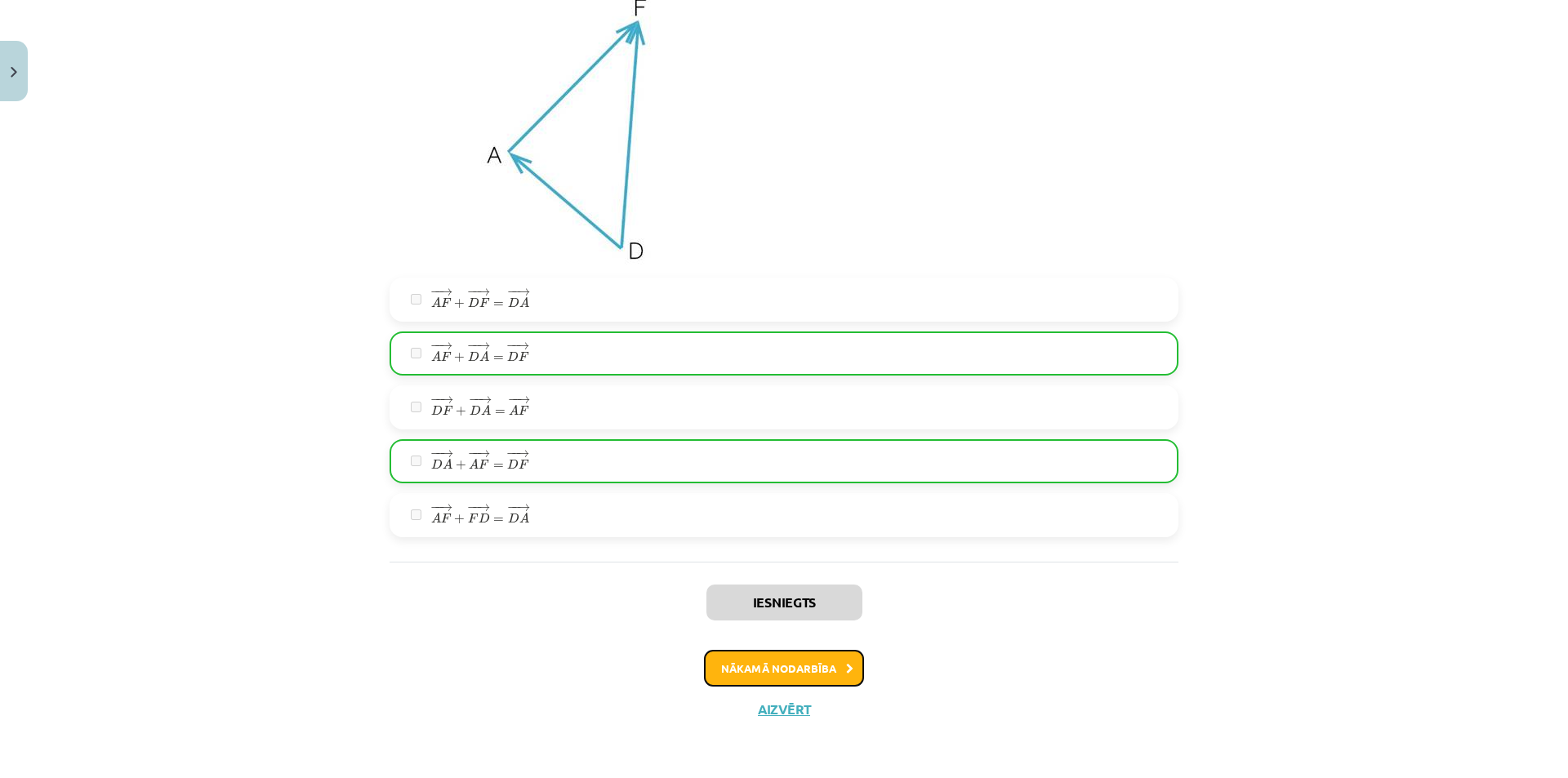
click at [740, 663] on button "Nākamā nodarbība" at bounding box center [784, 669] width 160 height 37
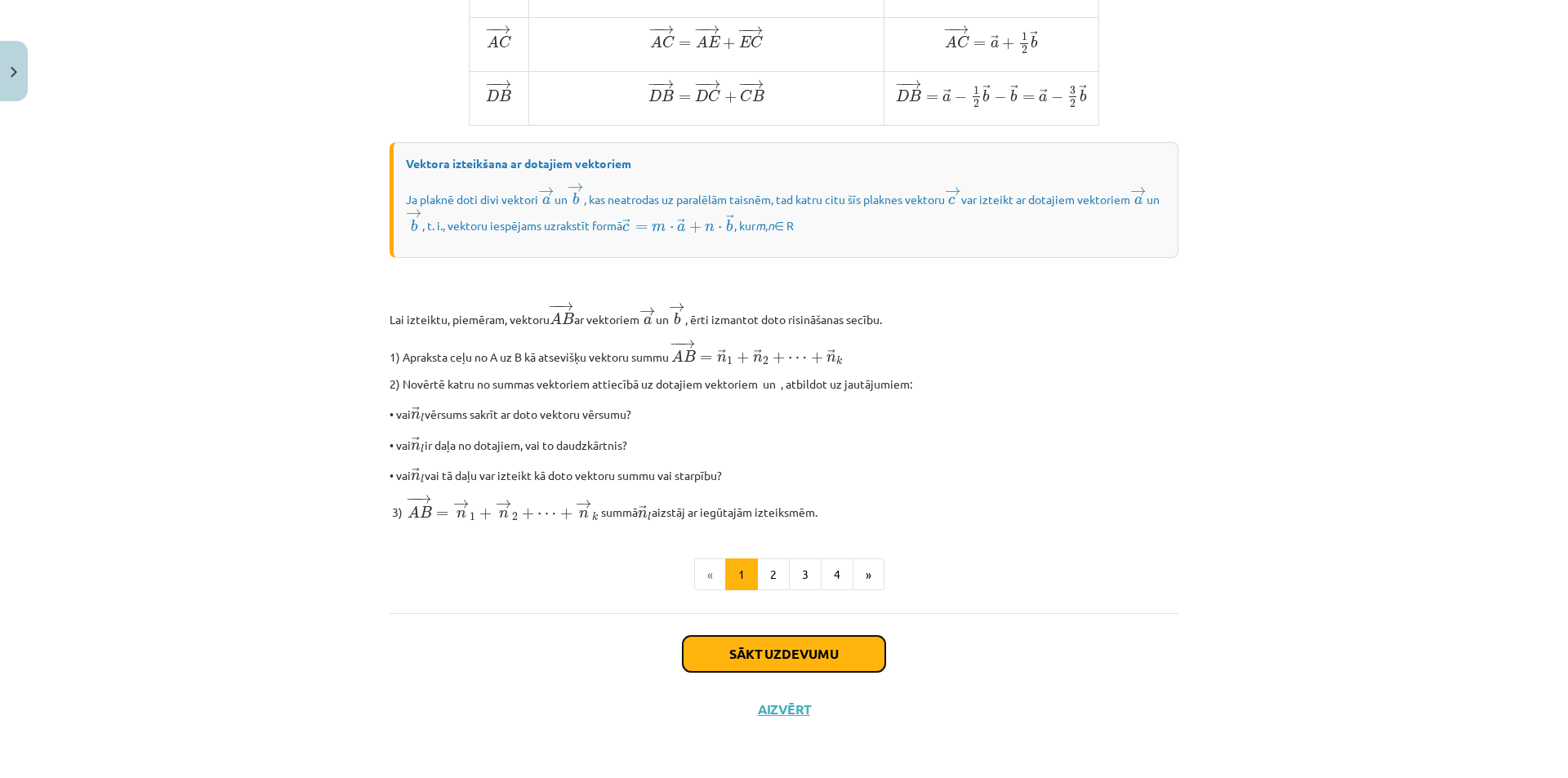
click at [735, 640] on div "Sākt uzdevumu Aizvērt" at bounding box center [784, 671] width 788 height 114
click at [702, 628] on div "Sākt uzdevumu Aizvērt" at bounding box center [784, 671] width 788 height 114
click at [711, 650] on button "Sākt uzdevumu" at bounding box center [784, 654] width 202 height 35
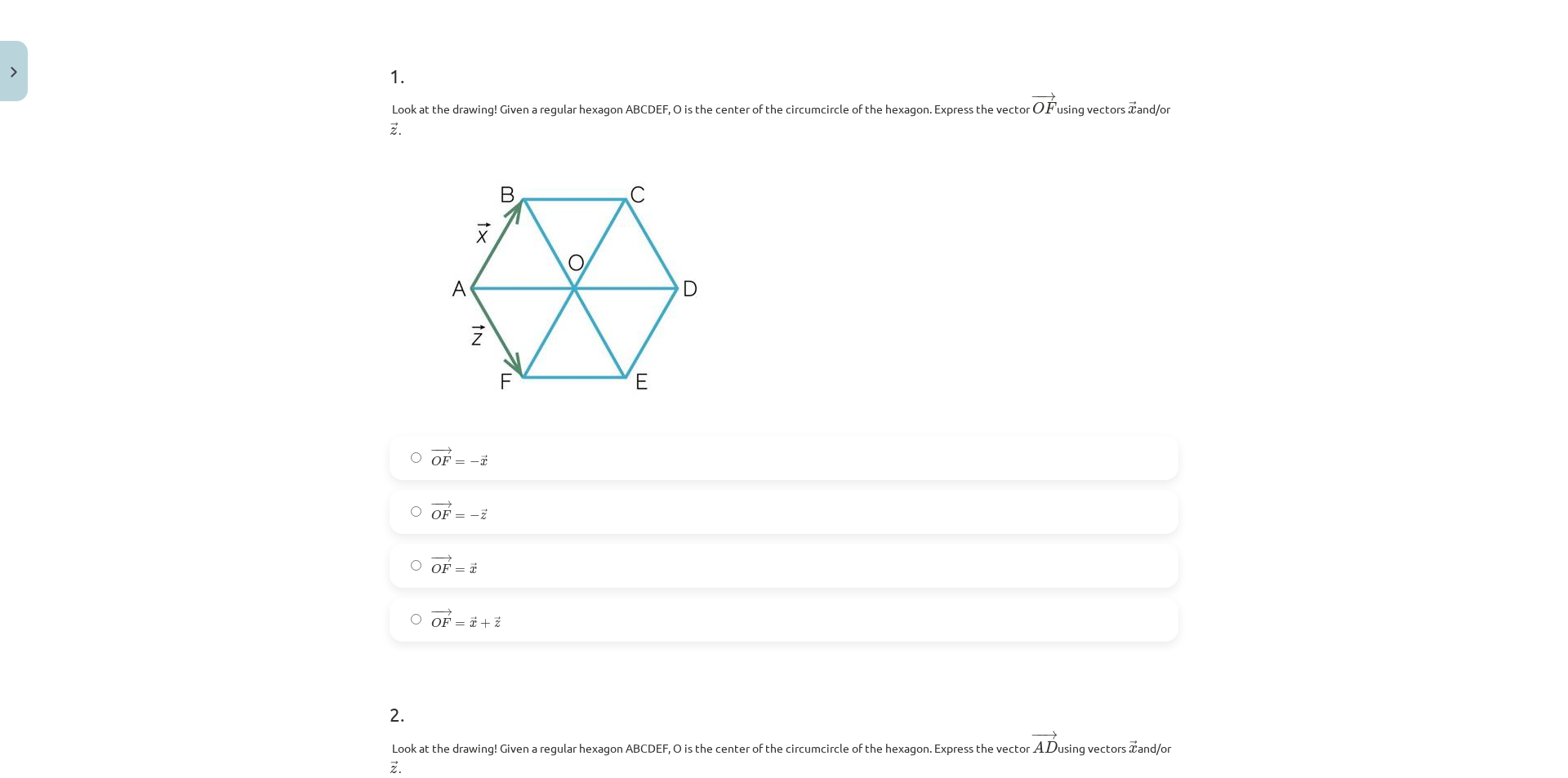
scroll to position [286, 0]
click at [443, 465] on font "F" at bounding box center [444, 465] width 9 height 0
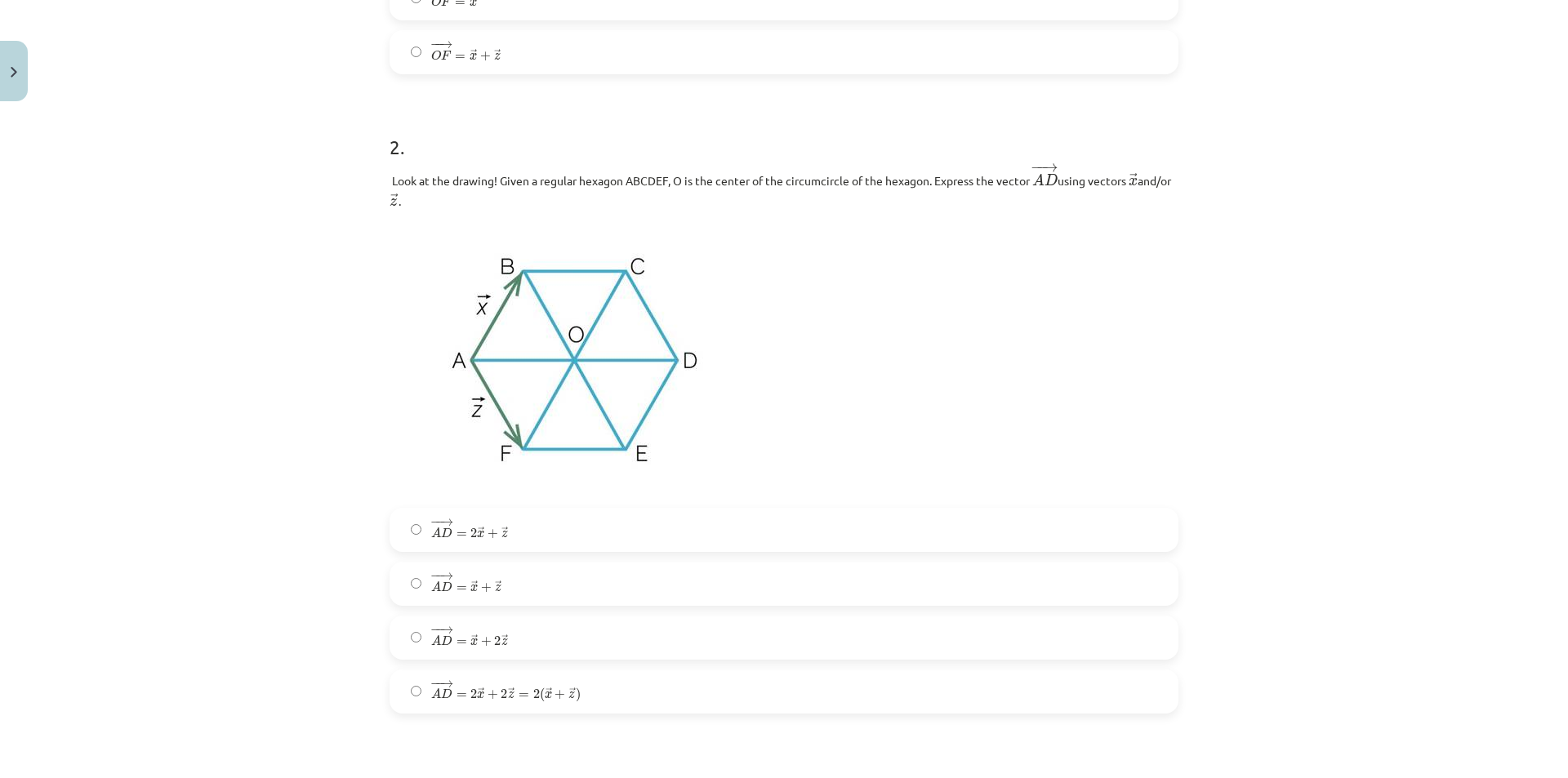
scroll to position [858, 0]
click at [431, 588] on font "A" at bounding box center [436, 588] width 10 height 0
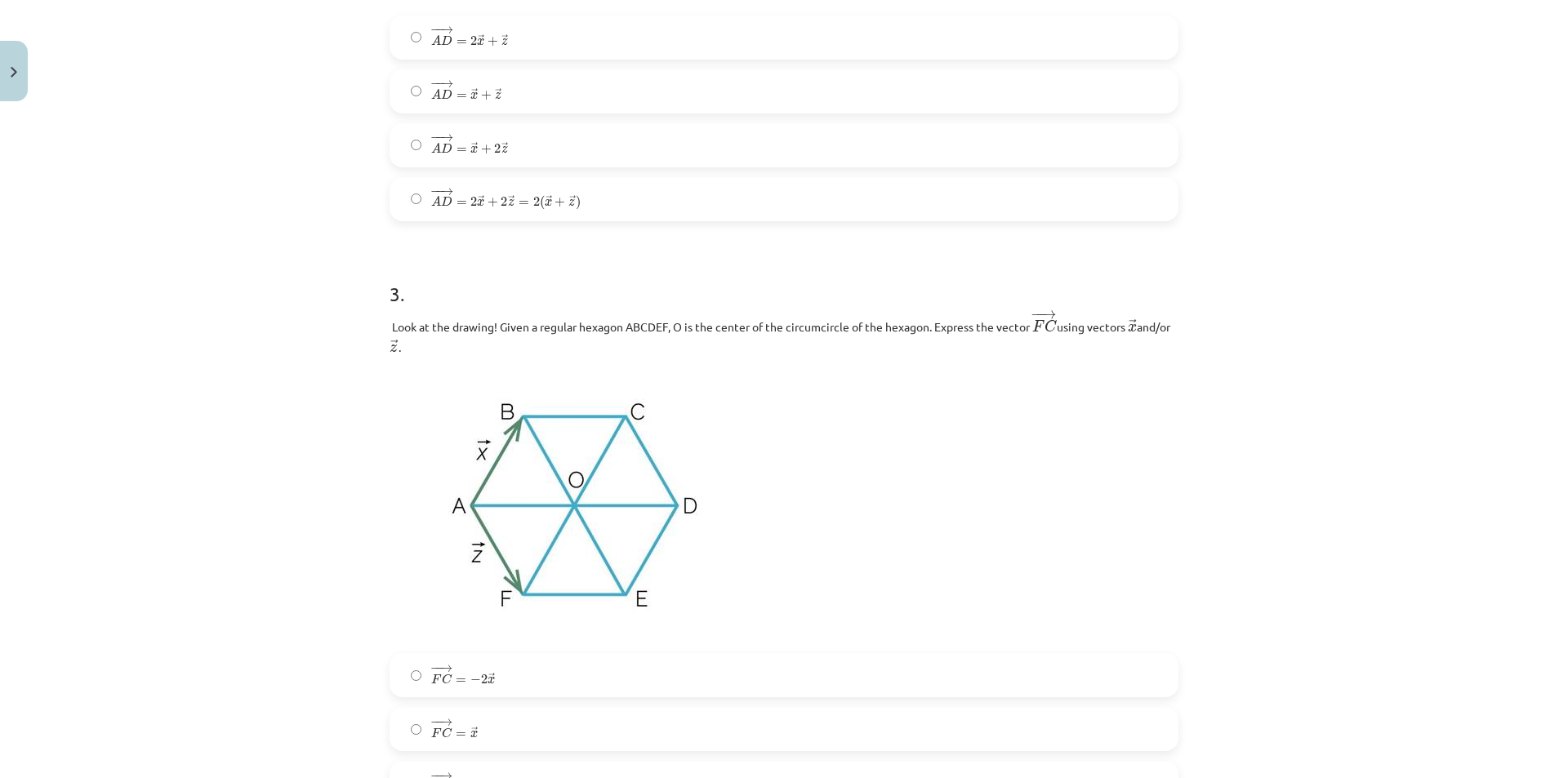
scroll to position [1348, 0]
click at [436, 212] on span "− − → A D = 2 → x + 2 → z = 2 ( → x + → z )" at bounding box center [506, 200] width 150 height 22
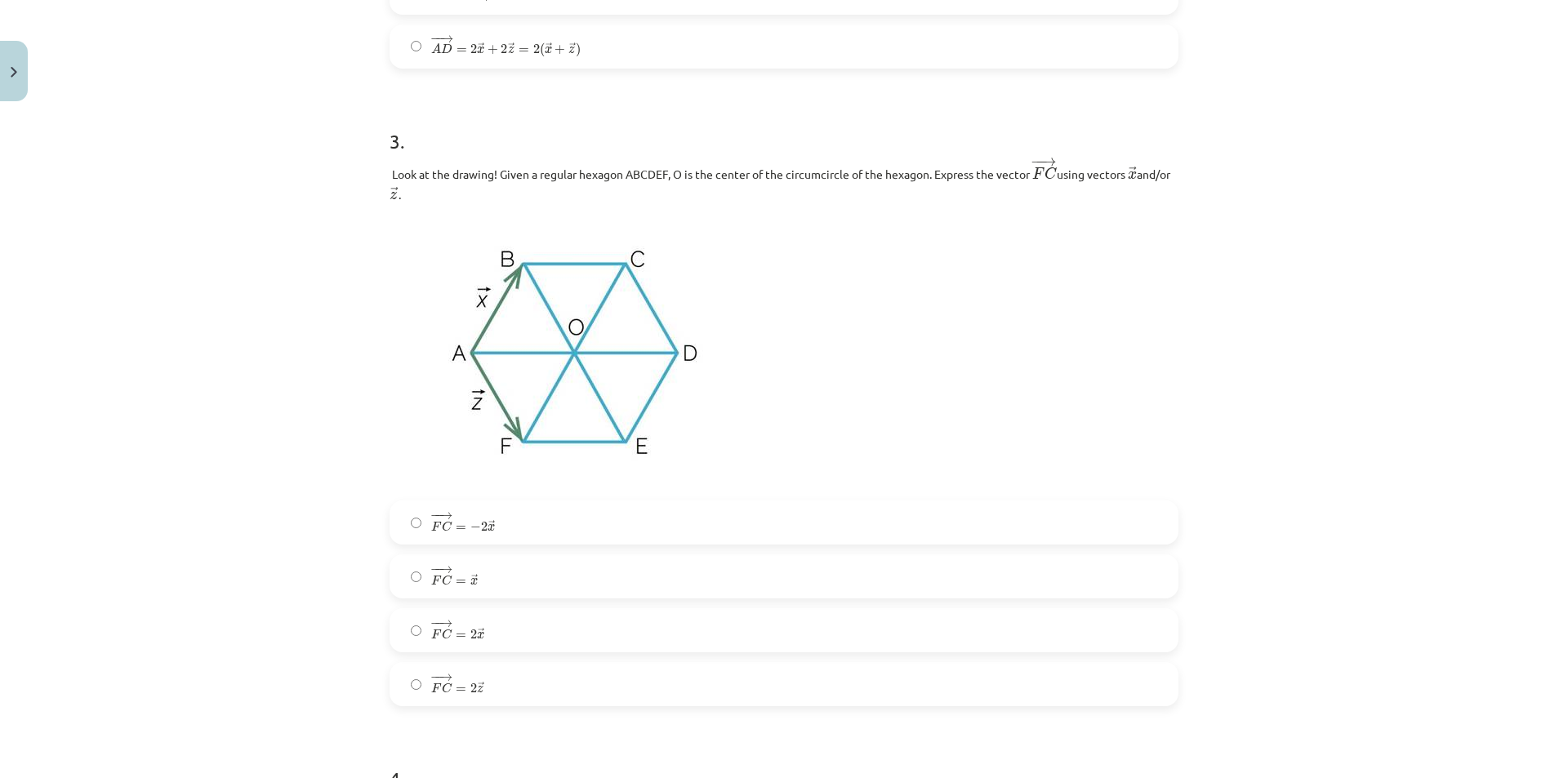
scroll to position [1512, 0]
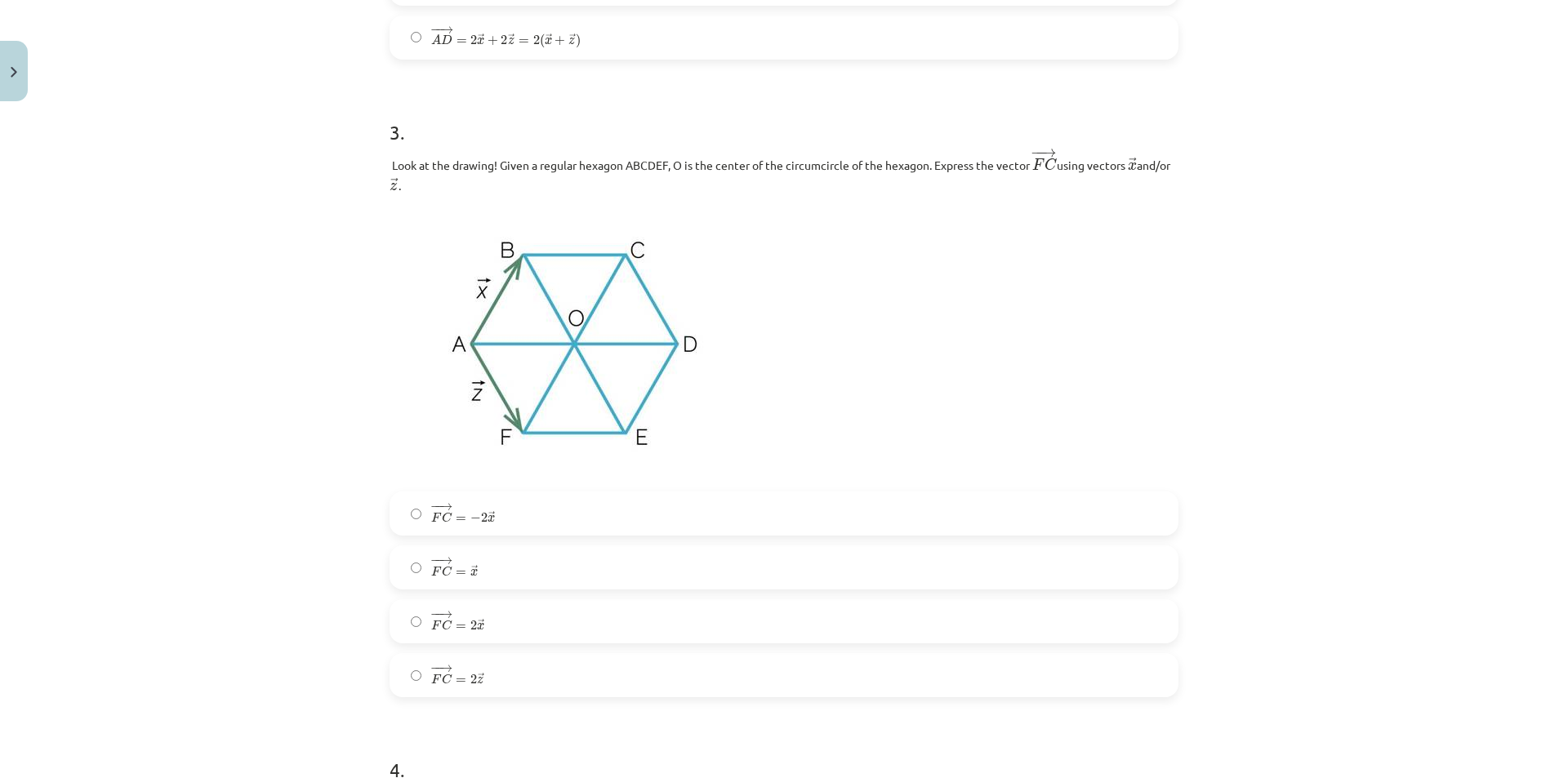
click at [503, 634] on label "− − → F C = 2 → x F C → = 2 x →" at bounding box center [784, 621] width 785 height 40
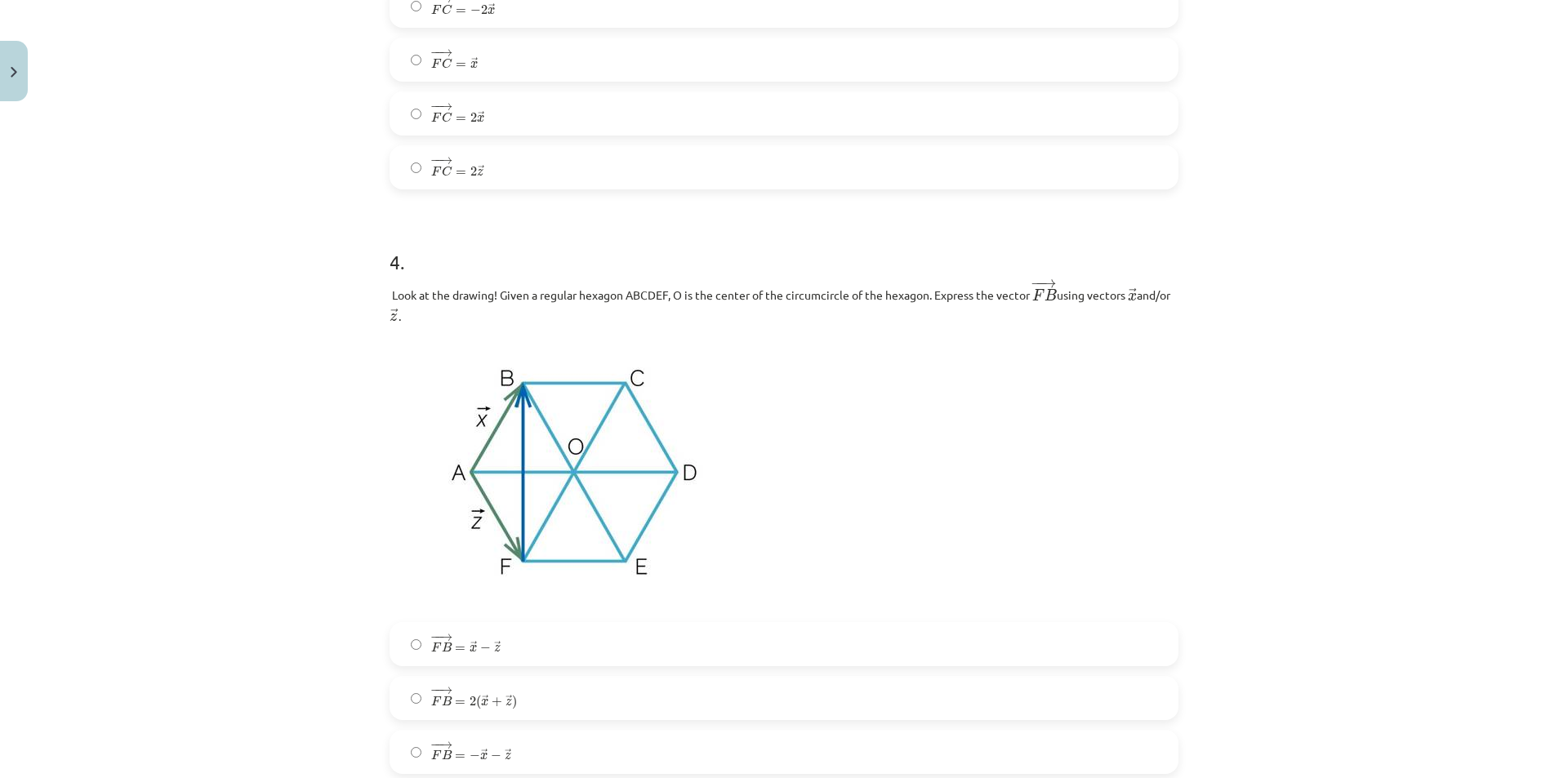
scroll to position [2083, 0]
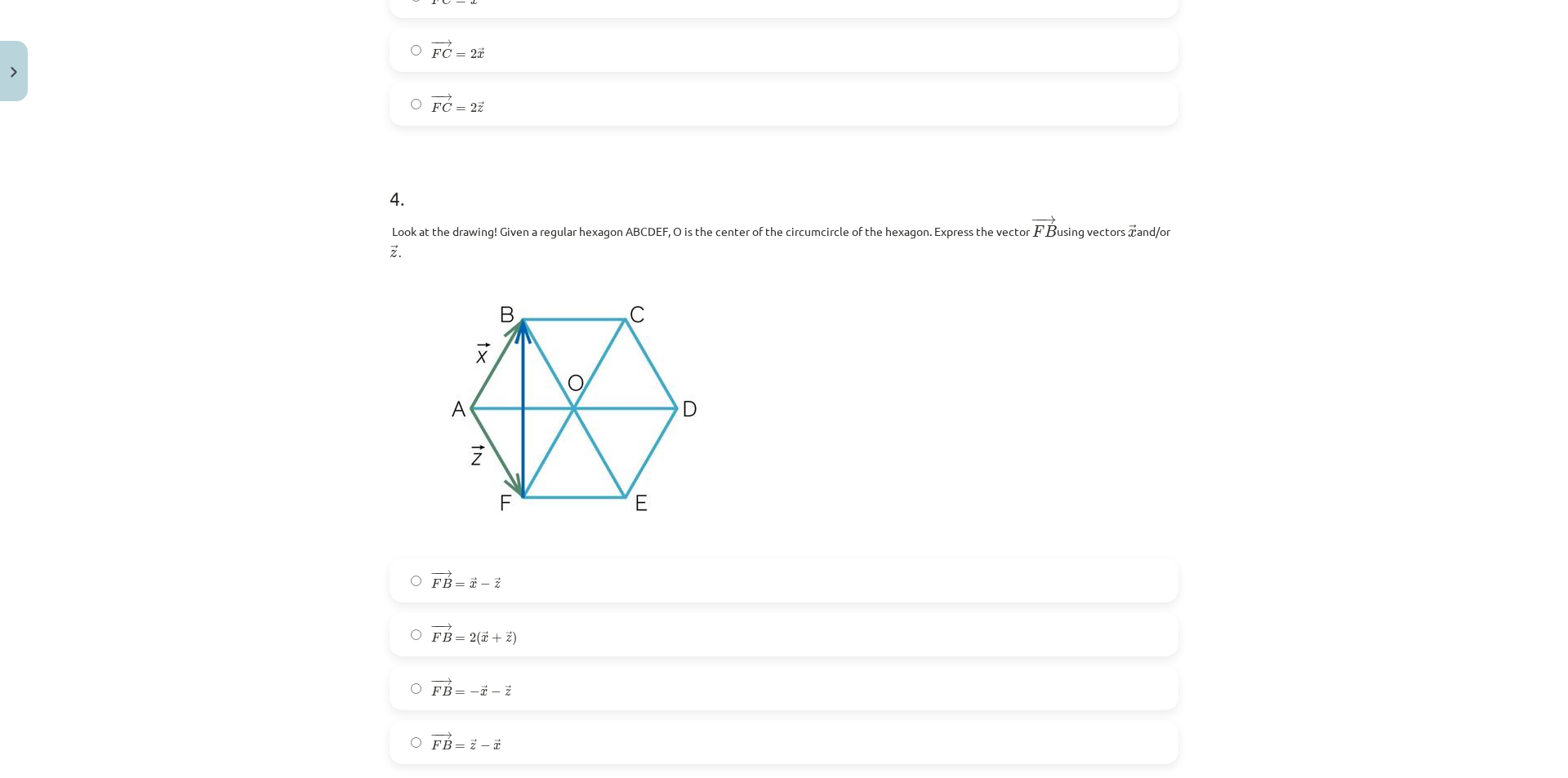
click at [457, 584] on font "=" at bounding box center [459, 584] width 11 height 0
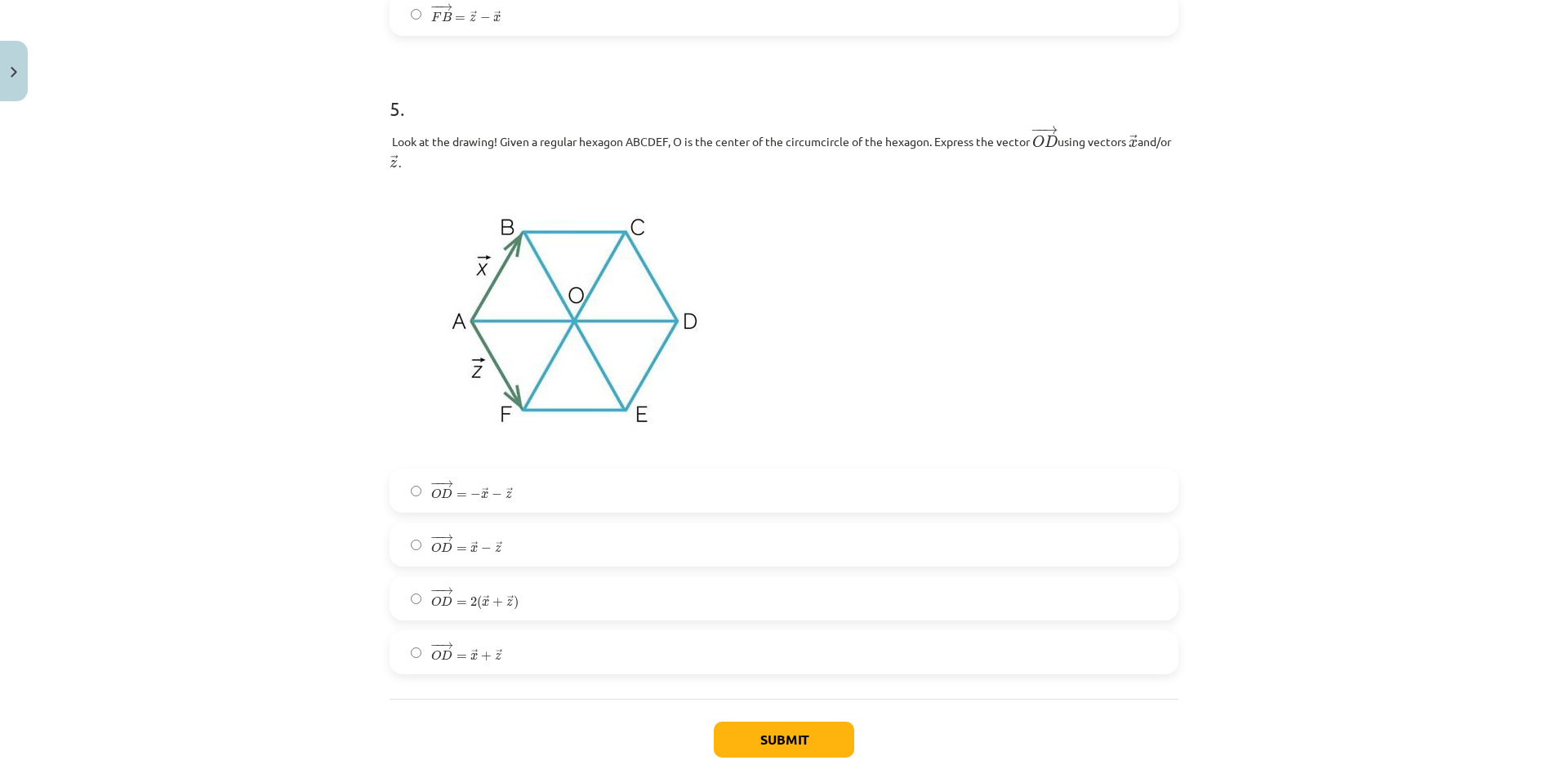
scroll to position [2818, 0]
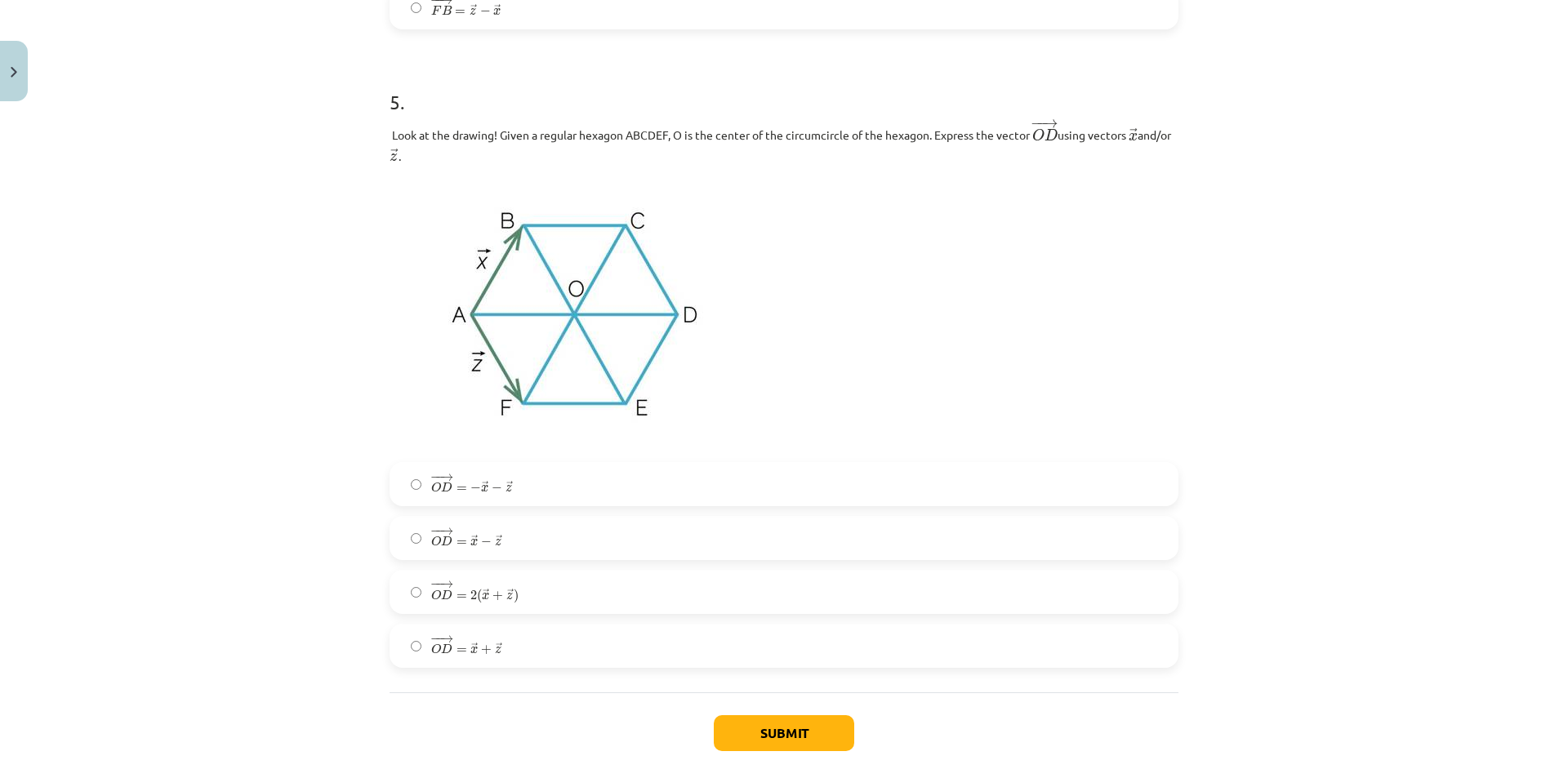
click at [458, 650] on font "=" at bounding box center [461, 650] width 11 height 0
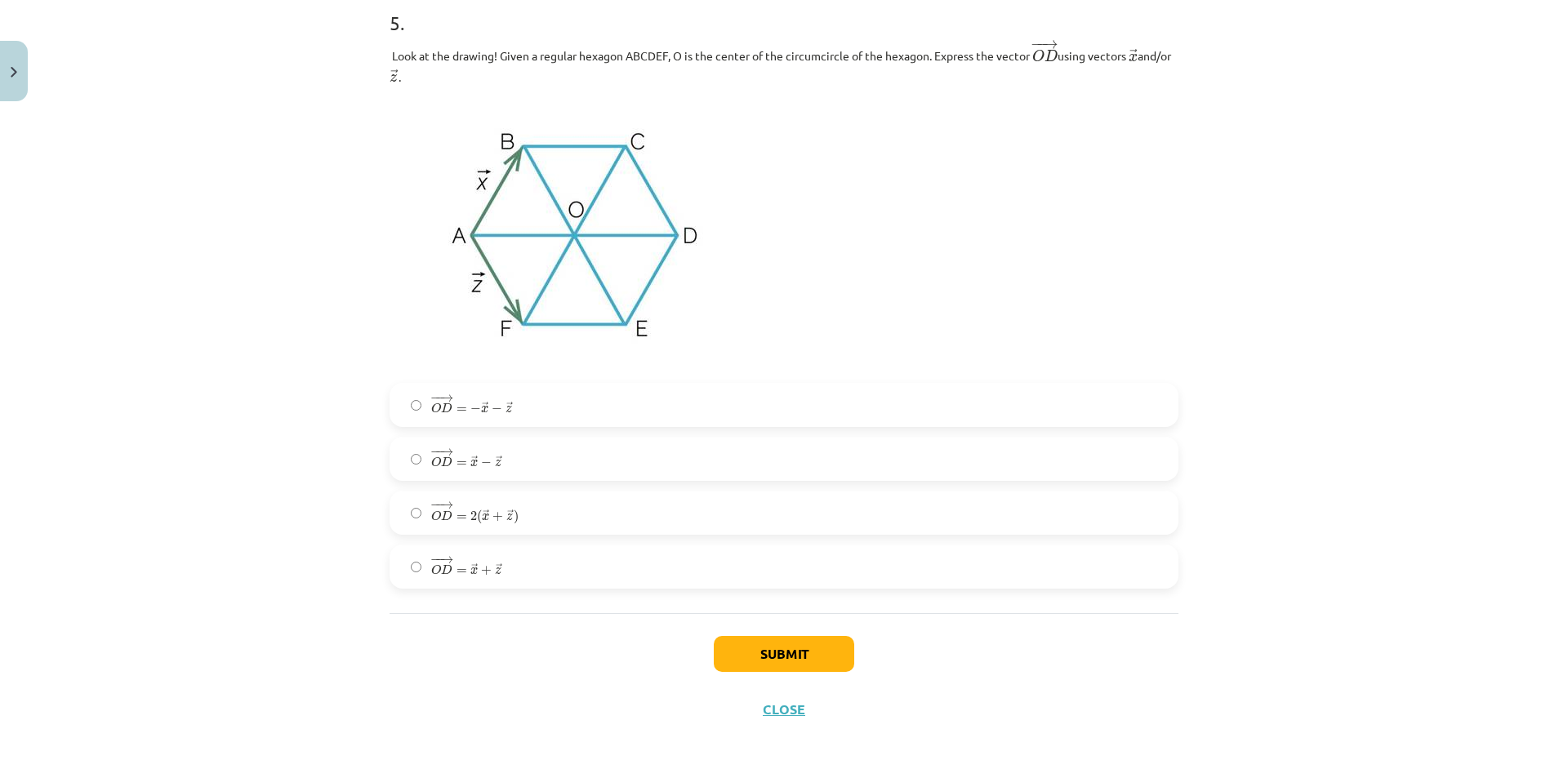
scroll to position [2798, 0]
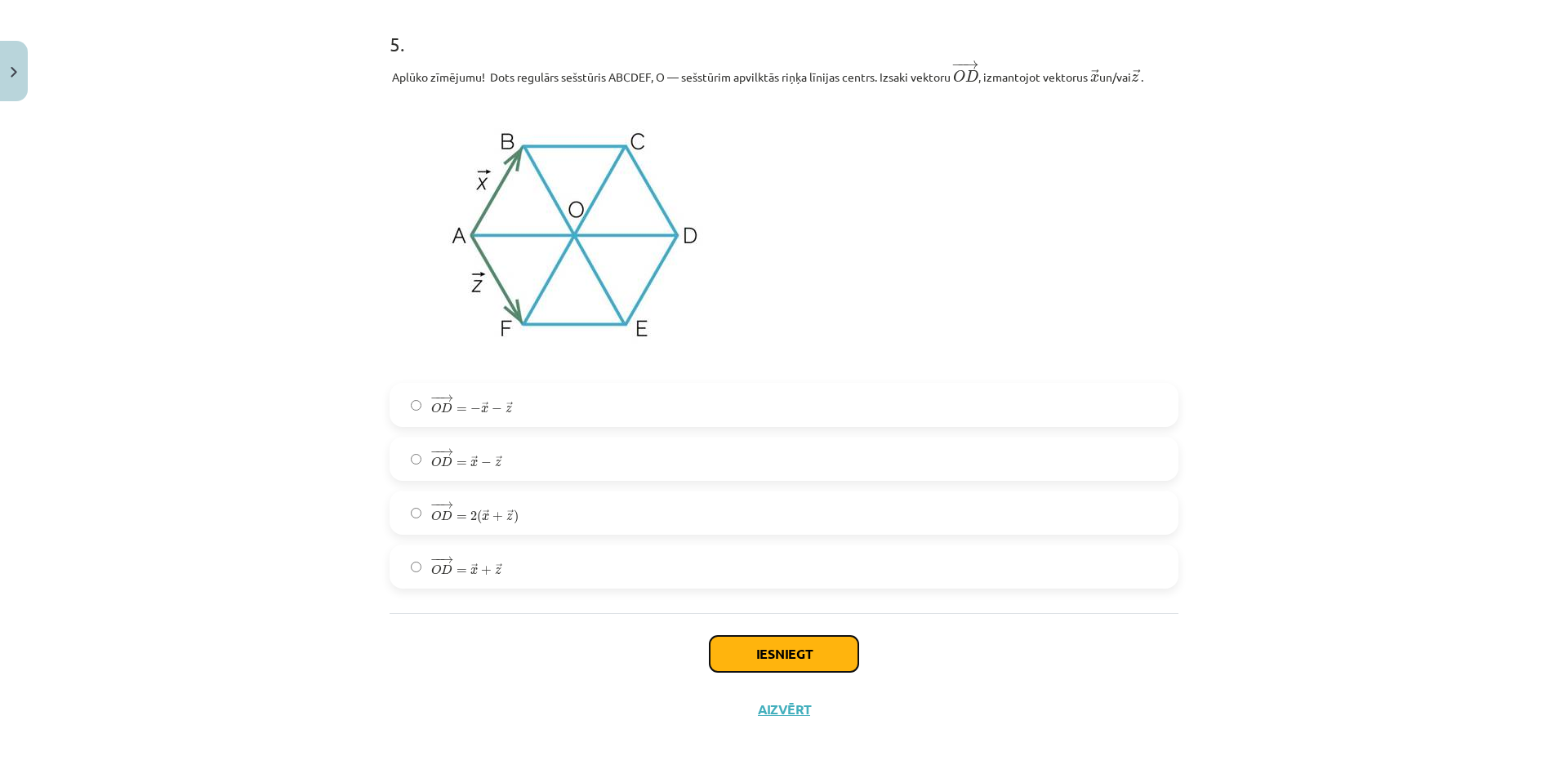
click at [800, 661] on button "Iesniegt" at bounding box center [784, 654] width 149 height 35
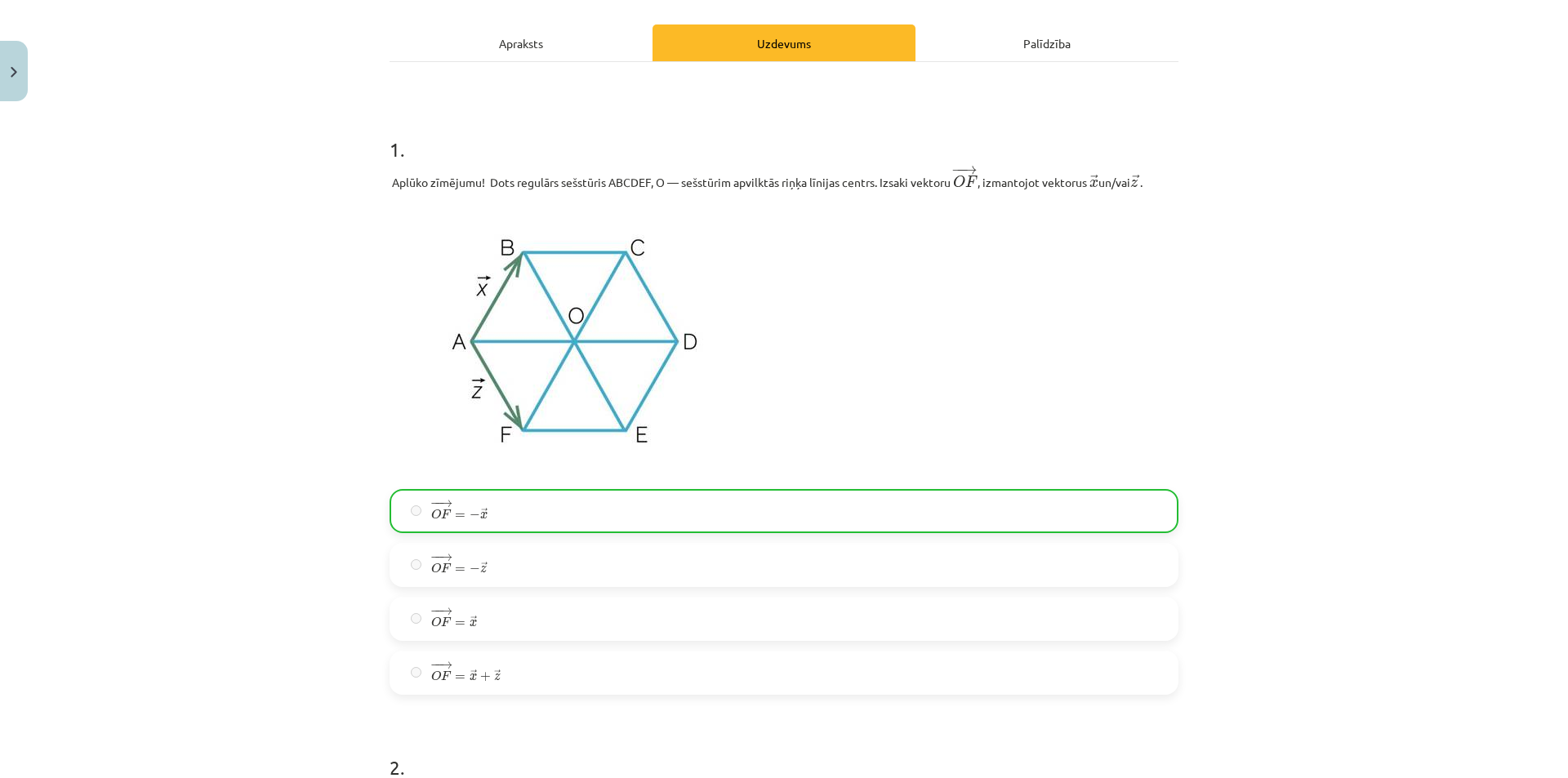
scroll to position [0, 0]
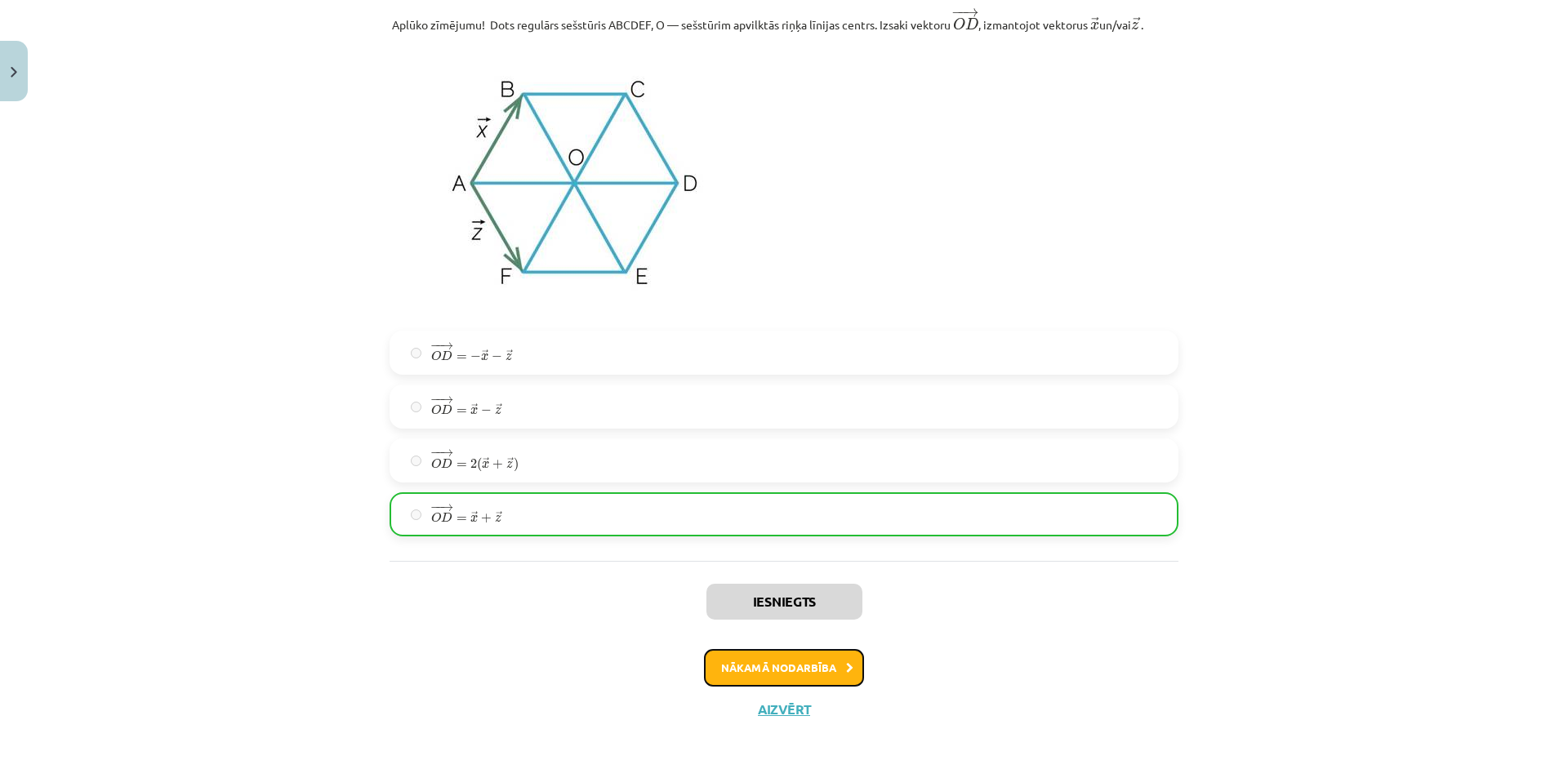
click at [743, 664] on button "Nākamā nodarbība" at bounding box center [784, 669] width 160 height 37
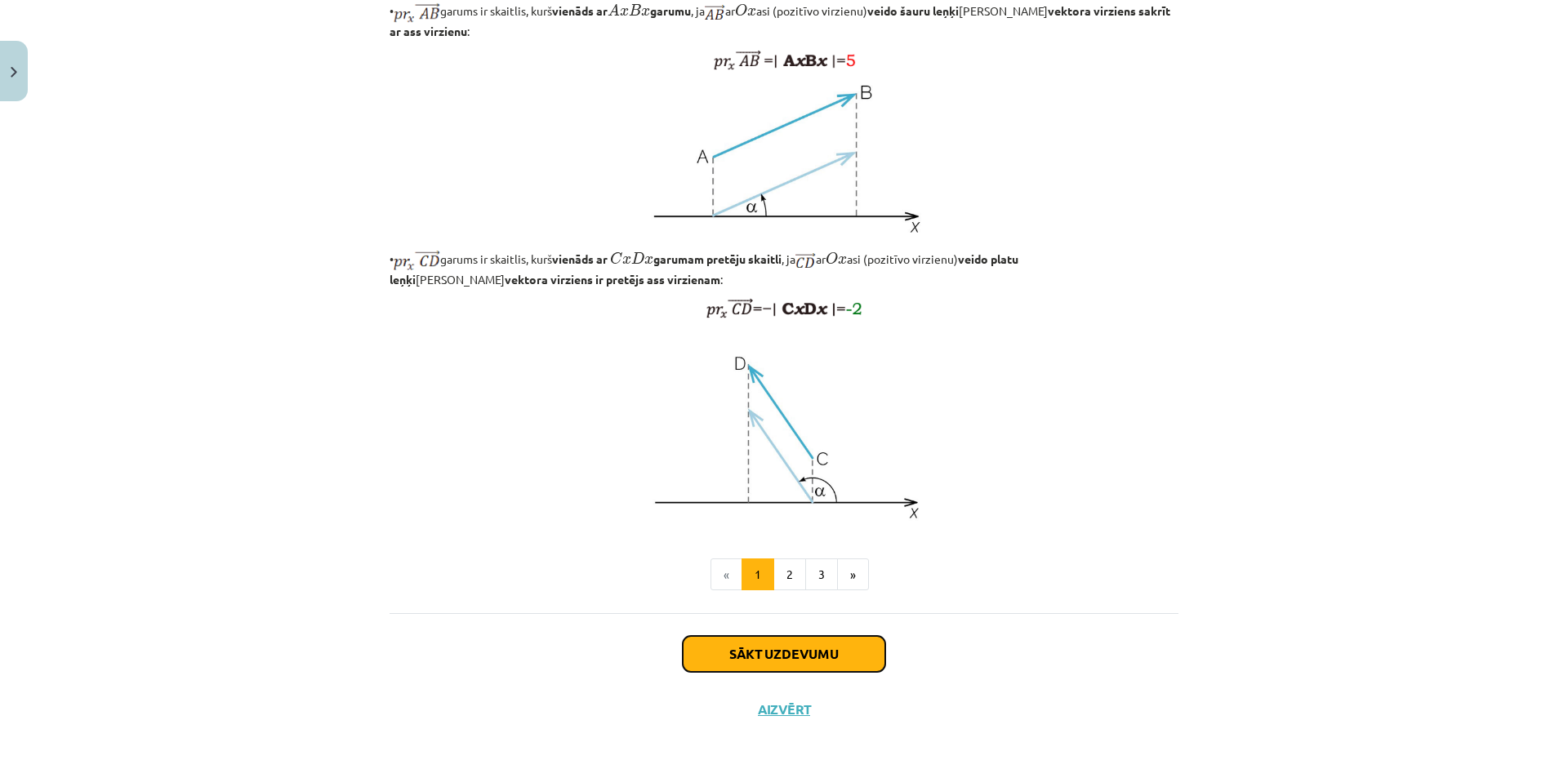
click at [757, 644] on button "Sākt uzdevumu" at bounding box center [784, 654] width 202 height 35
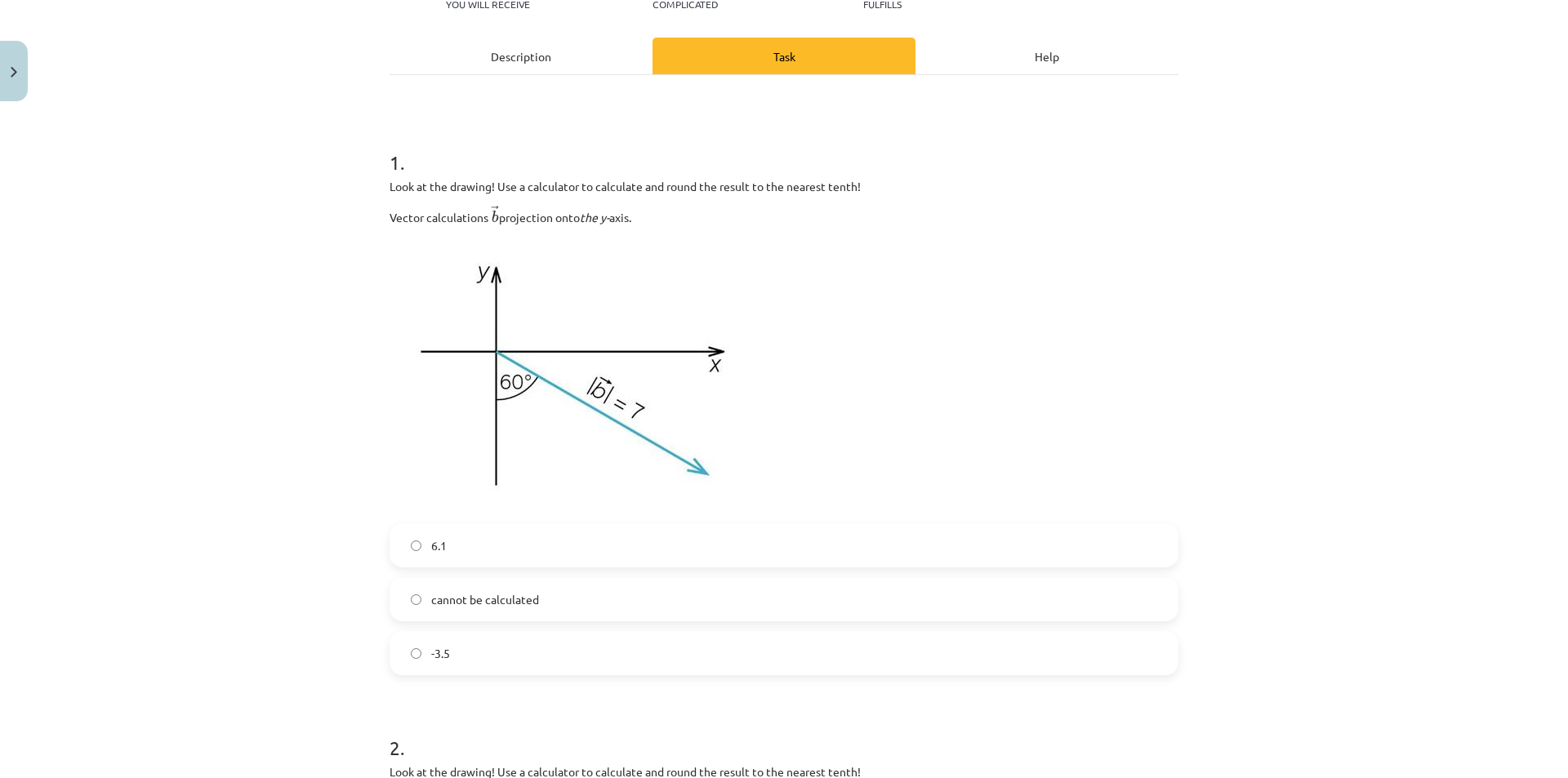
scroll to position [204, 0]
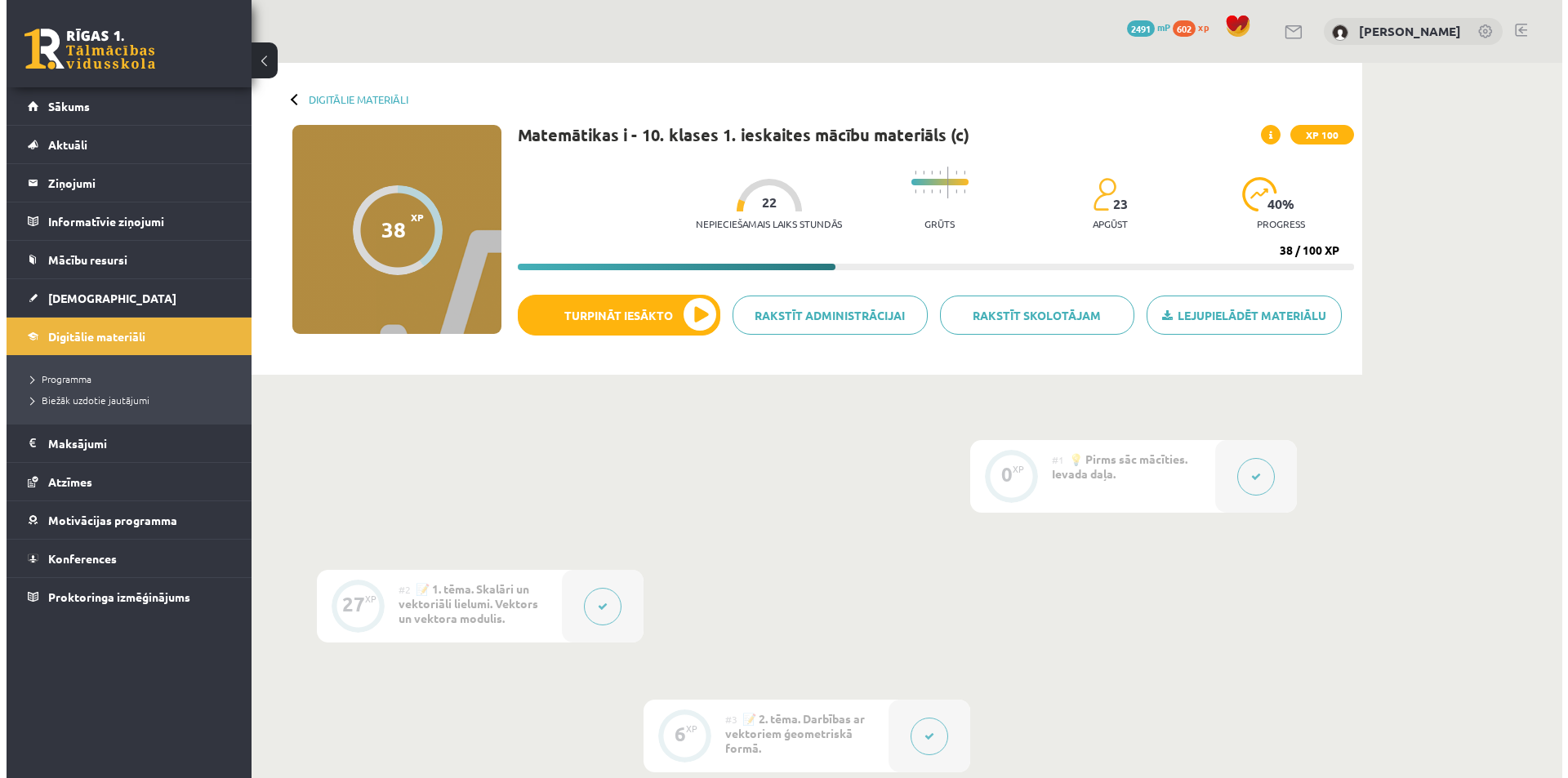
scroll to position [302, 0]
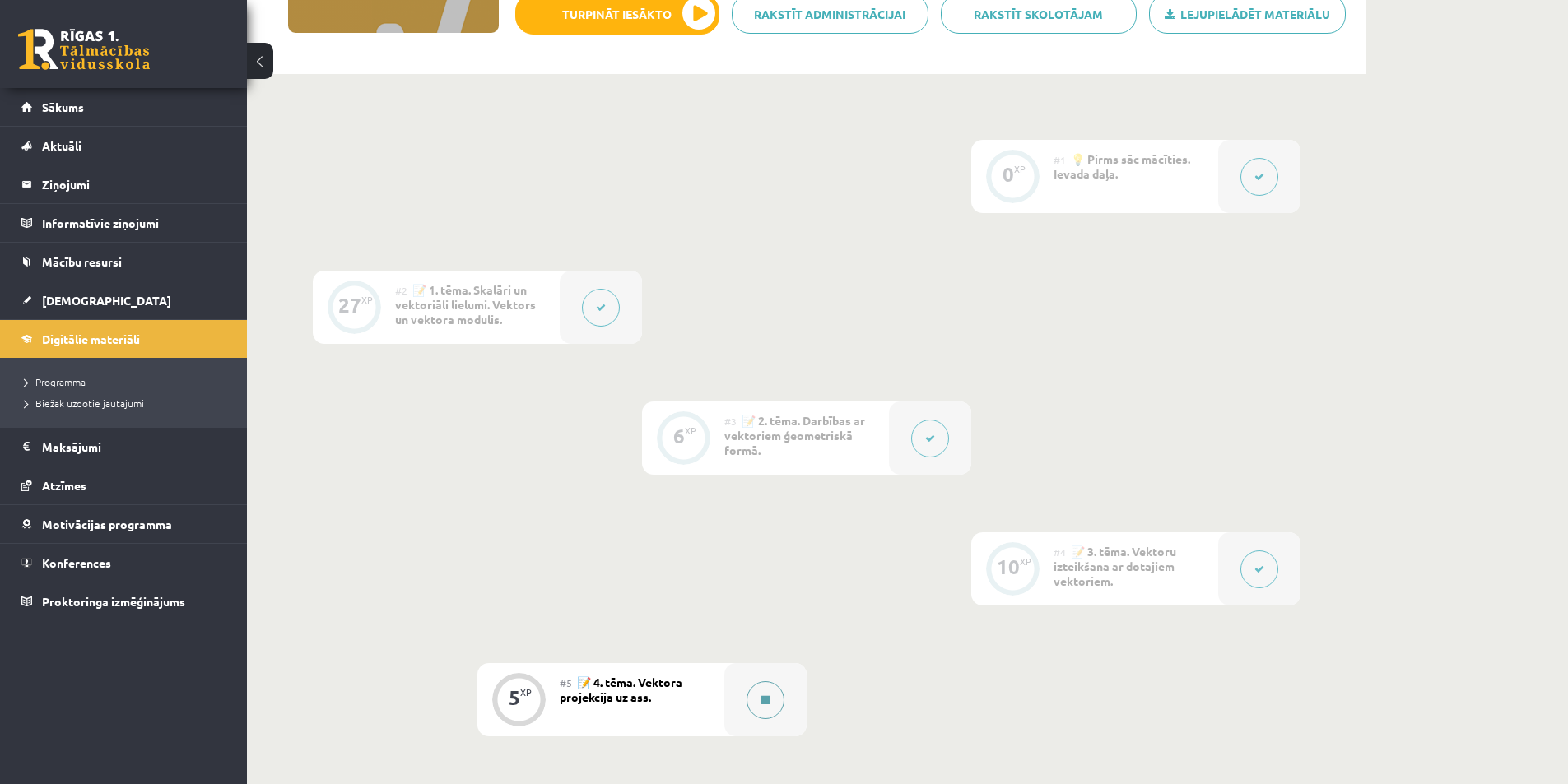
click at [755, 697] on button at bounding box center [765, 701] width 38 height 38
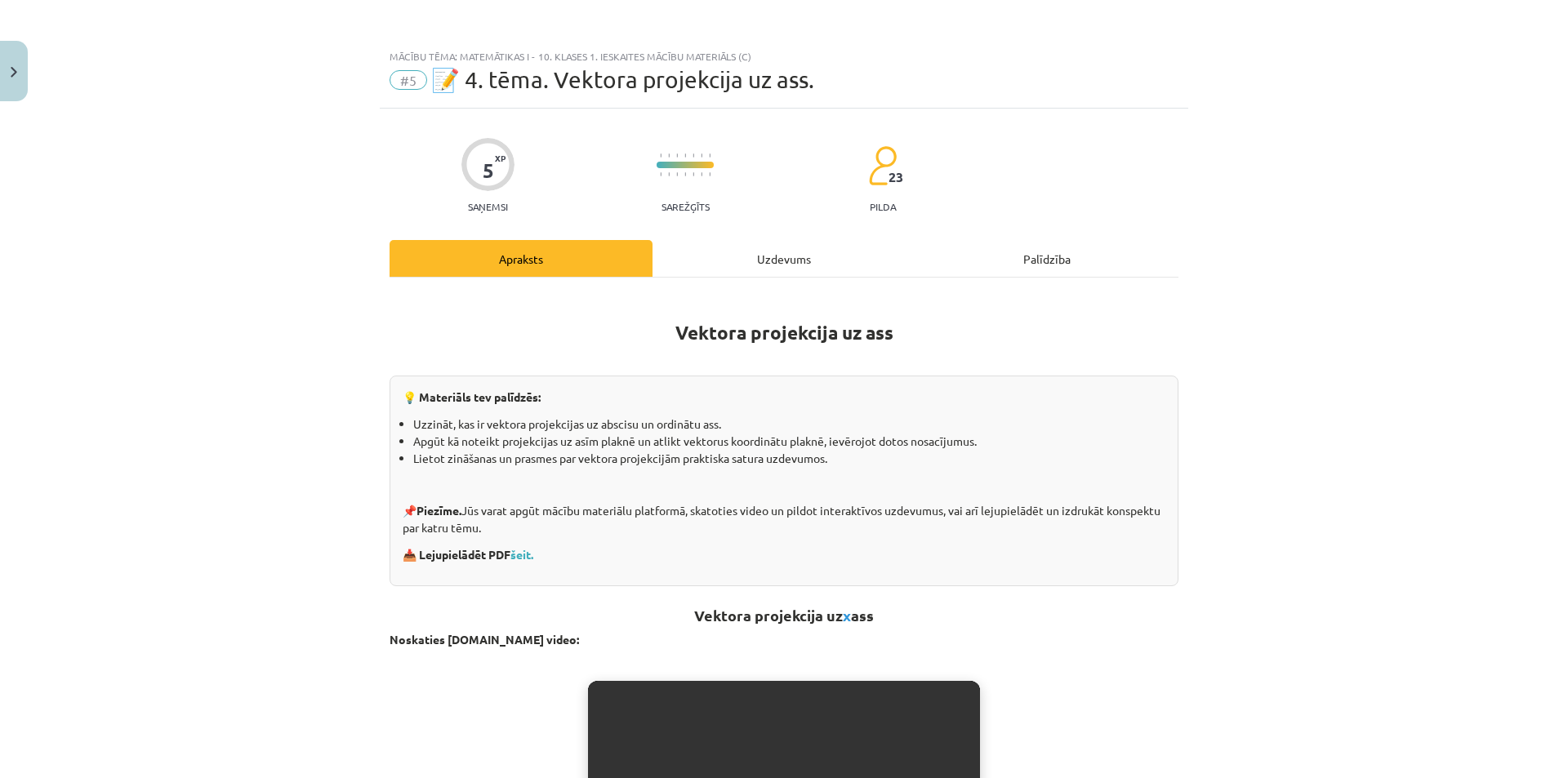
click at [727, 264] on div "Uzdevums" at bounding box center [784, 258] width 263 height 36
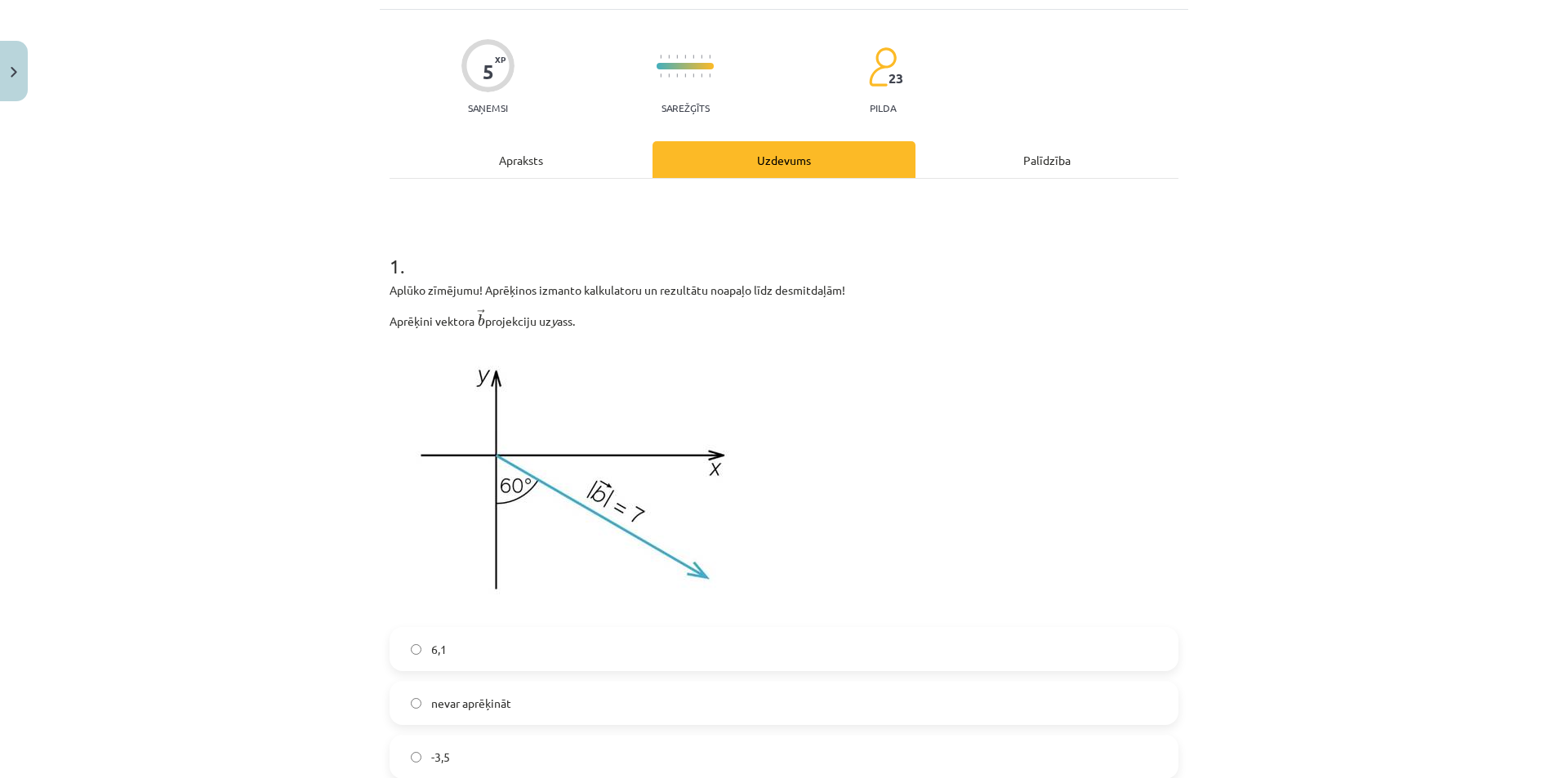
scroll to position [286, 0]
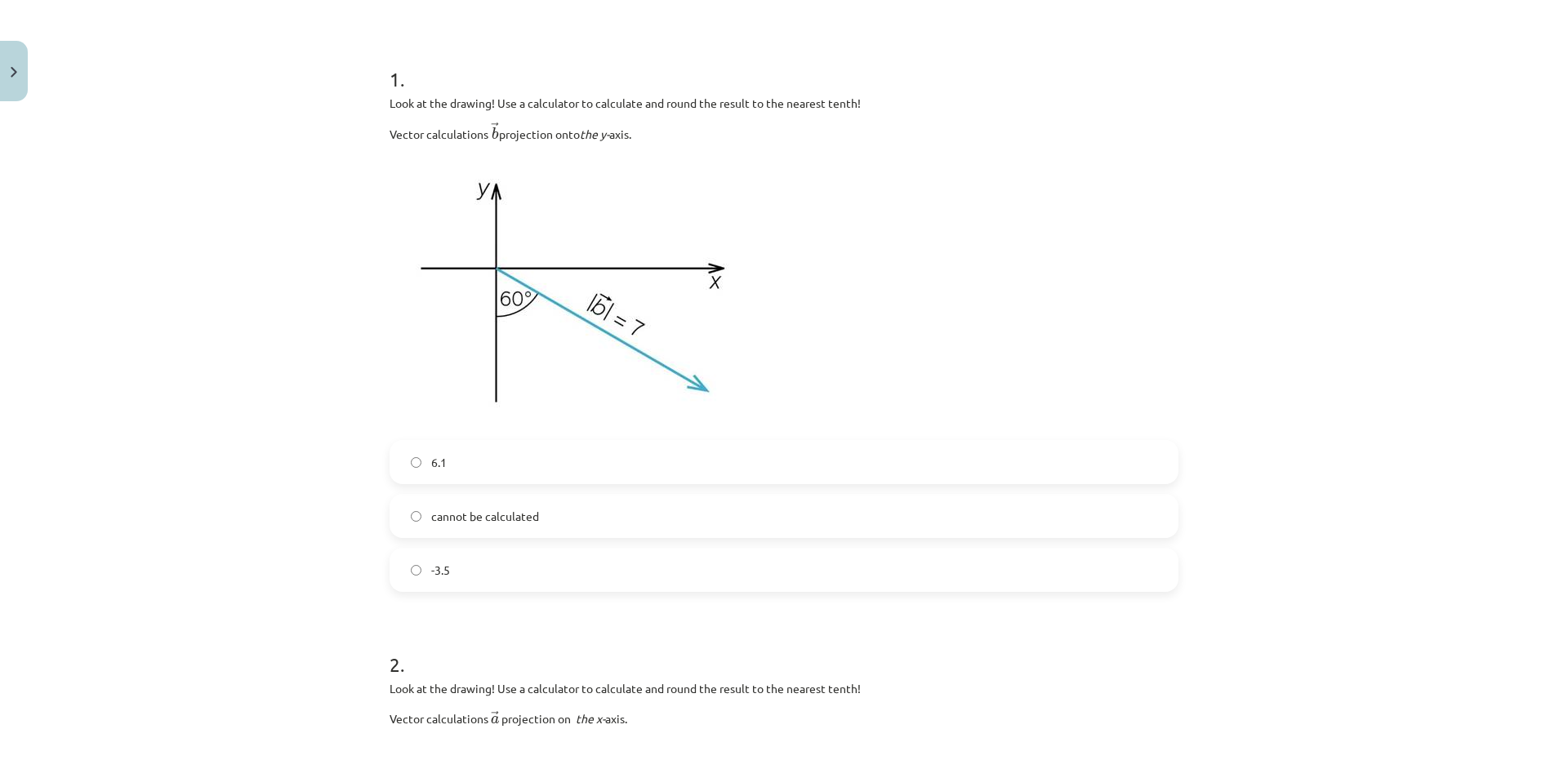
click at [428, 480] on label "6.1" at bounding box center [784, 461] width 785 height 40
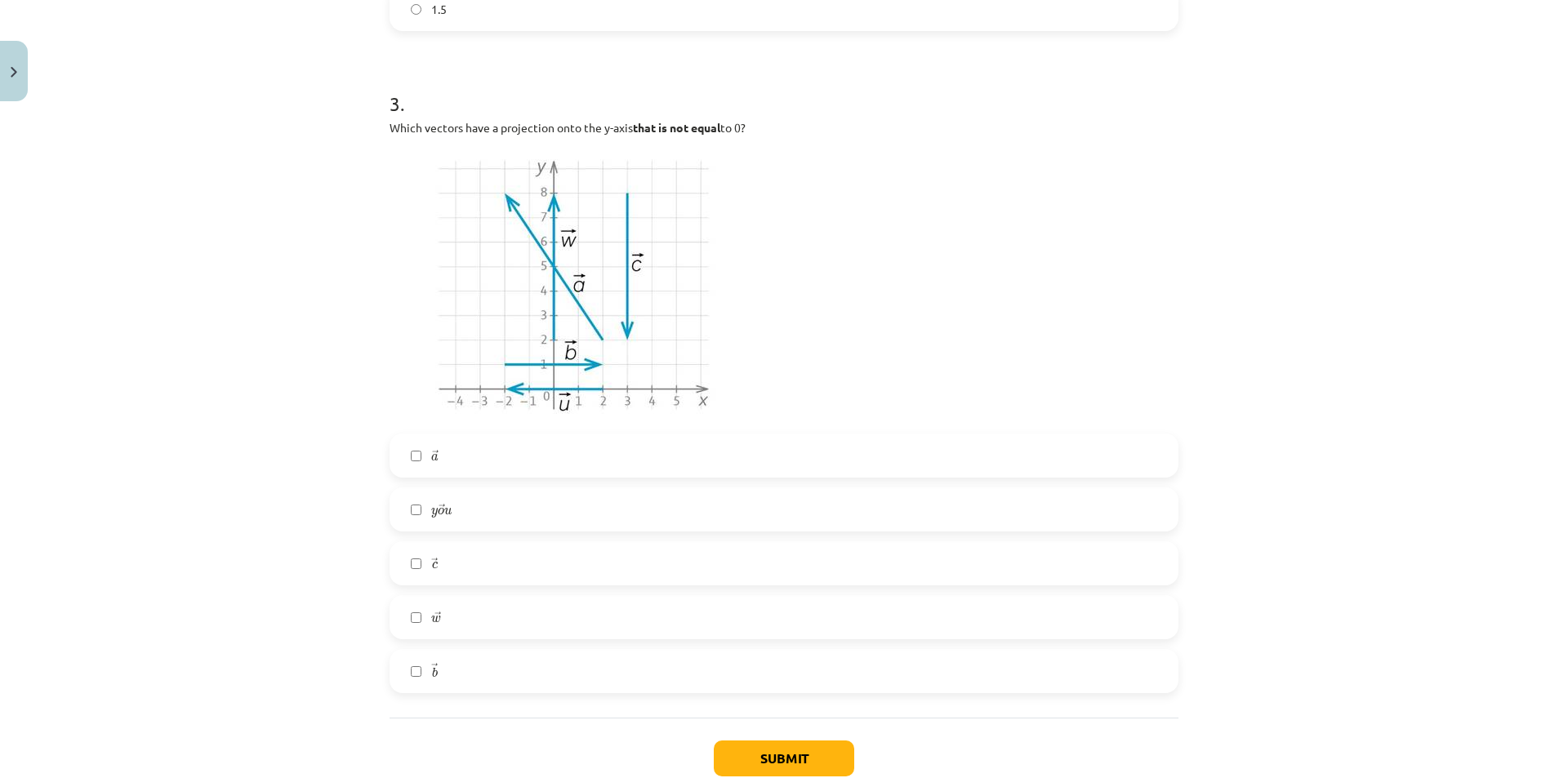
scroll to position [1430, 0]
drag, startPoint x: 440, startPoint y: 461, endPoint x: 443, endPoint y: 488, distance: 27.2
click at [440, 461] on label "→ a a →" at bounding box center [784, 458] width 785 height 40
click at [436, 558] on label "→ c c →" at bounding box center [784, 565] width 785 height 40
click at [423, 637] on label "→ w w →" at bounding box center [784, 619] width 785 height 40
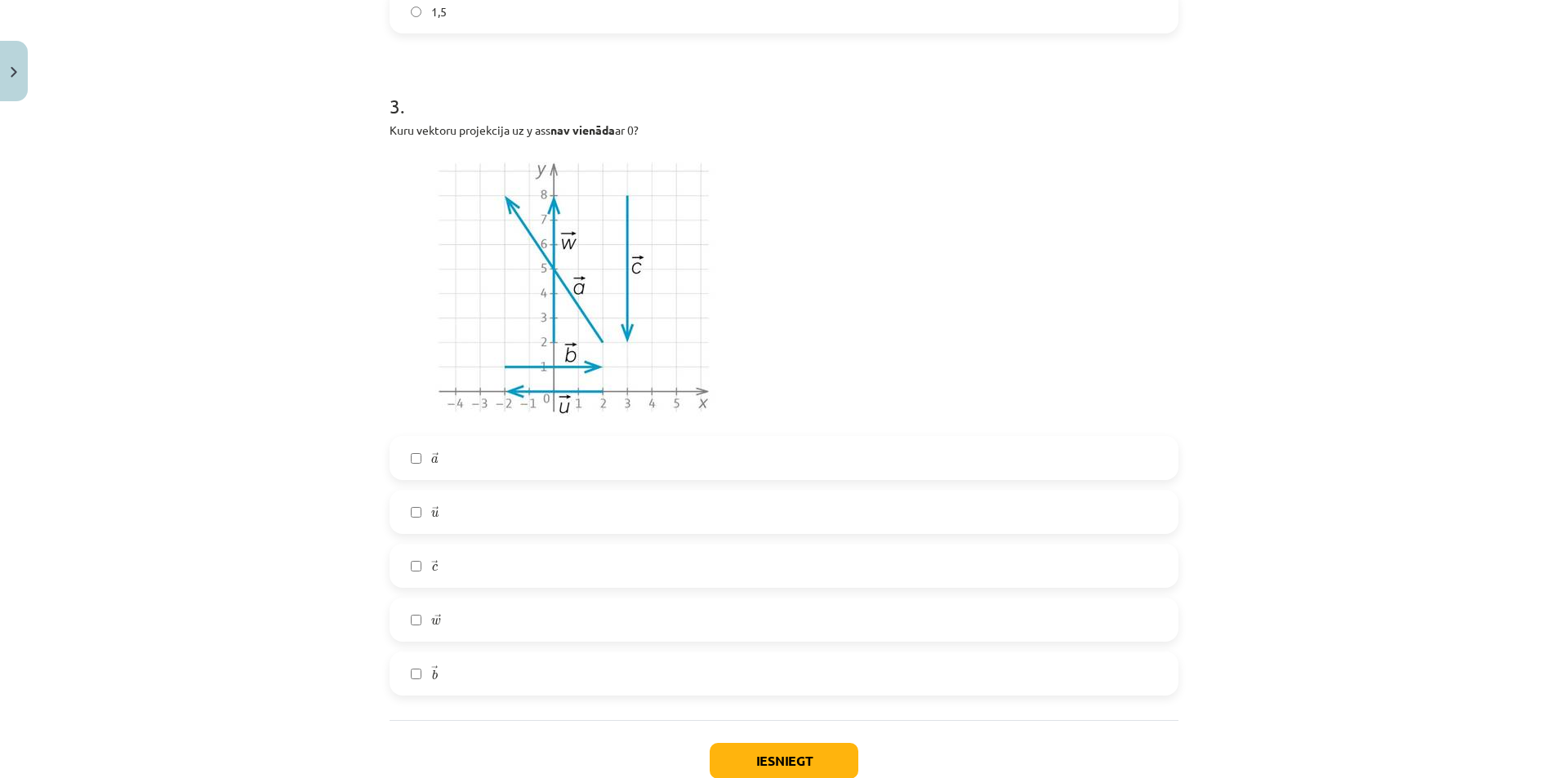
click at [418, 688] on label "→ b b →" at bounding box center [784, 673] width 785 height 40
drag, startPoint x: 379, startPoint y: 127, endPoint x: 668, endPoint y: 128, distance: 289.0
click at [836, 127] on p "Kuru vektoru projekcija uz y ass nav vienāda ar 0?" at bounding box center [784, 129] width 788 height 17
drag, startPoint x: 836, startPoint y: 127, endPoint x: 715, endPoint y: 119, distance: 121.3
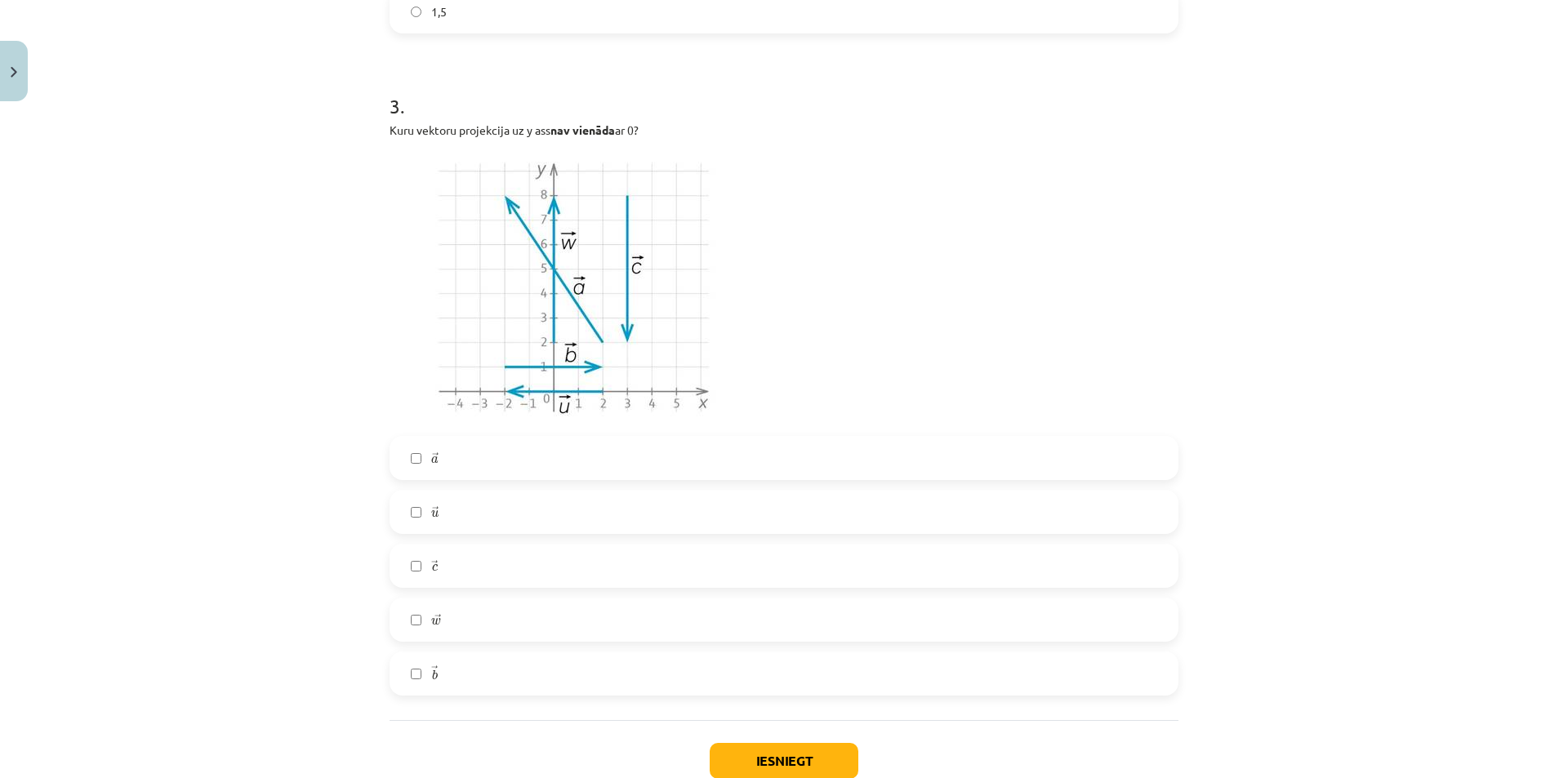
click at [715, 119] on div "3 . Kuru vektoru projekcija uz y ass nav vienāda ar 0? → a a → → [GEOGRAPHIC_DA…" at bounding box center [784, 381] width 788 height 630
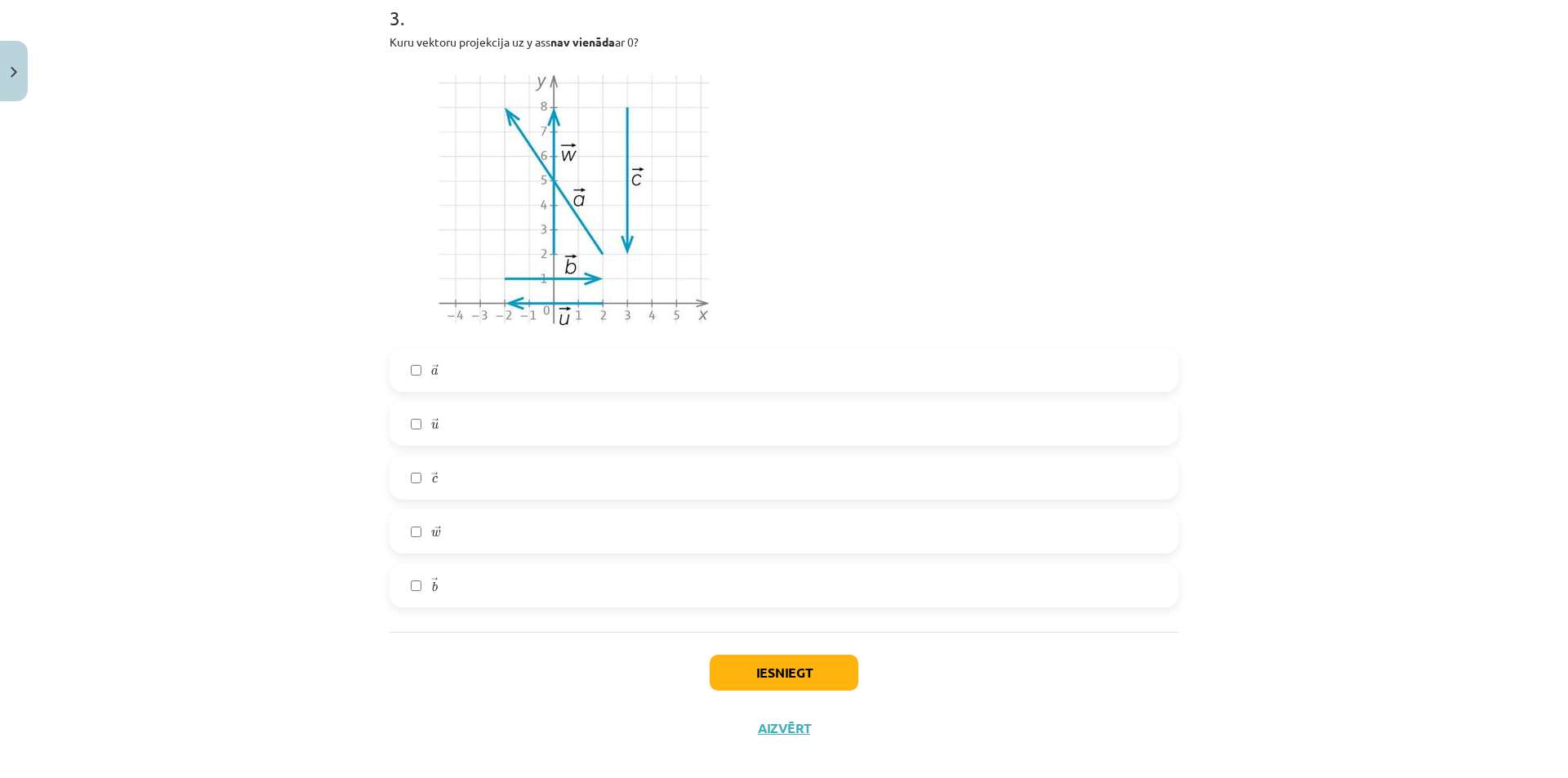
scroll to position [1537, 0]
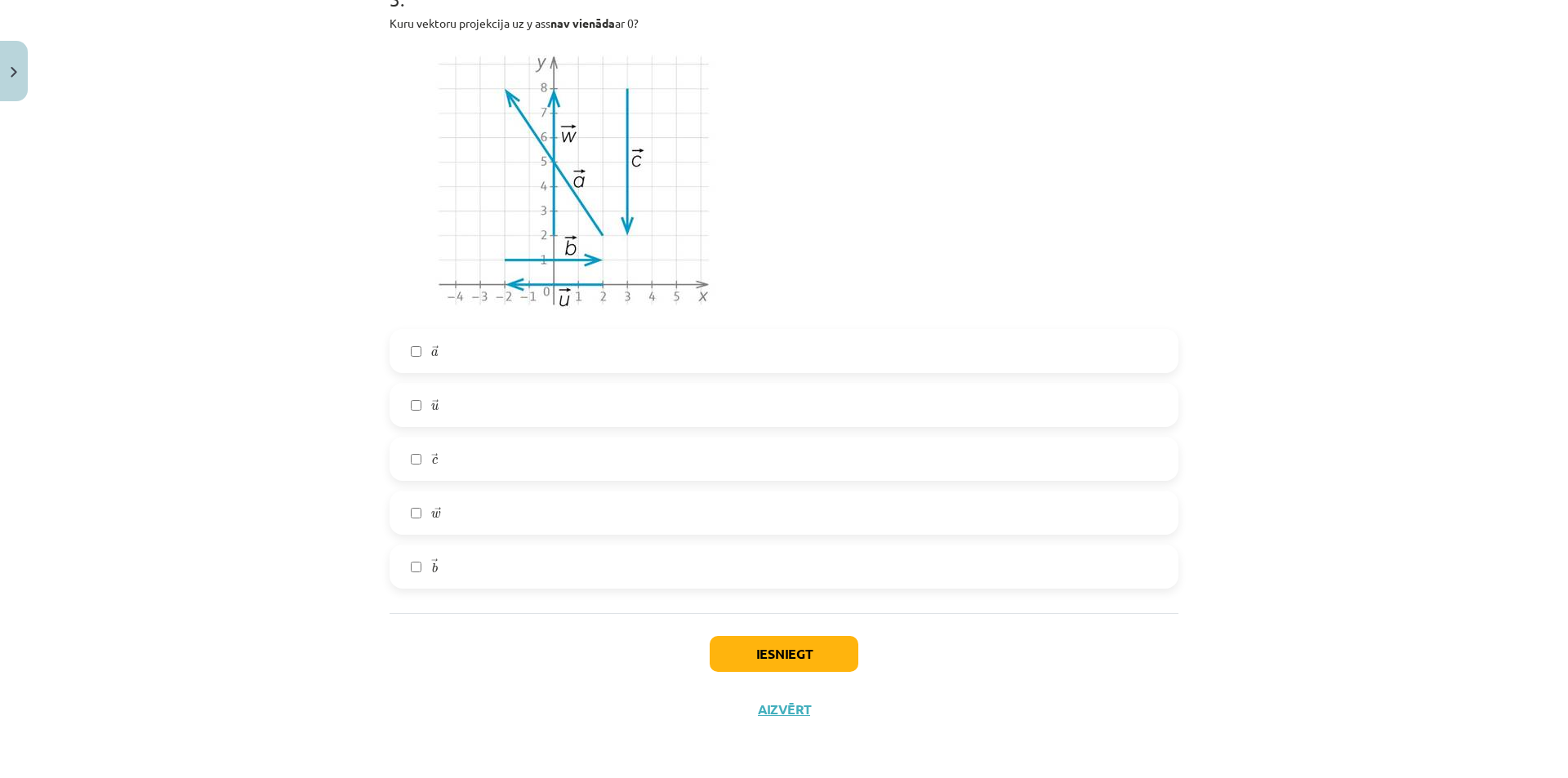
click at [421, 564] on label "→ b b →" at bounding box center [784, 566] width 785 height 40
click at [414, 470] on label "→ c c →" at bounding box center [784, 459] width 785 height 40
click at [415, 450] on label "→ c c →" at bounding box center [784, 459] width 785 height 40
click at [411, 365] on label "→ a a →" at bounding box center [784, 351] width 785 height 40
click at [415, 520] on label "→ w w →" at bounding box center [784, 513] width 785 height 40
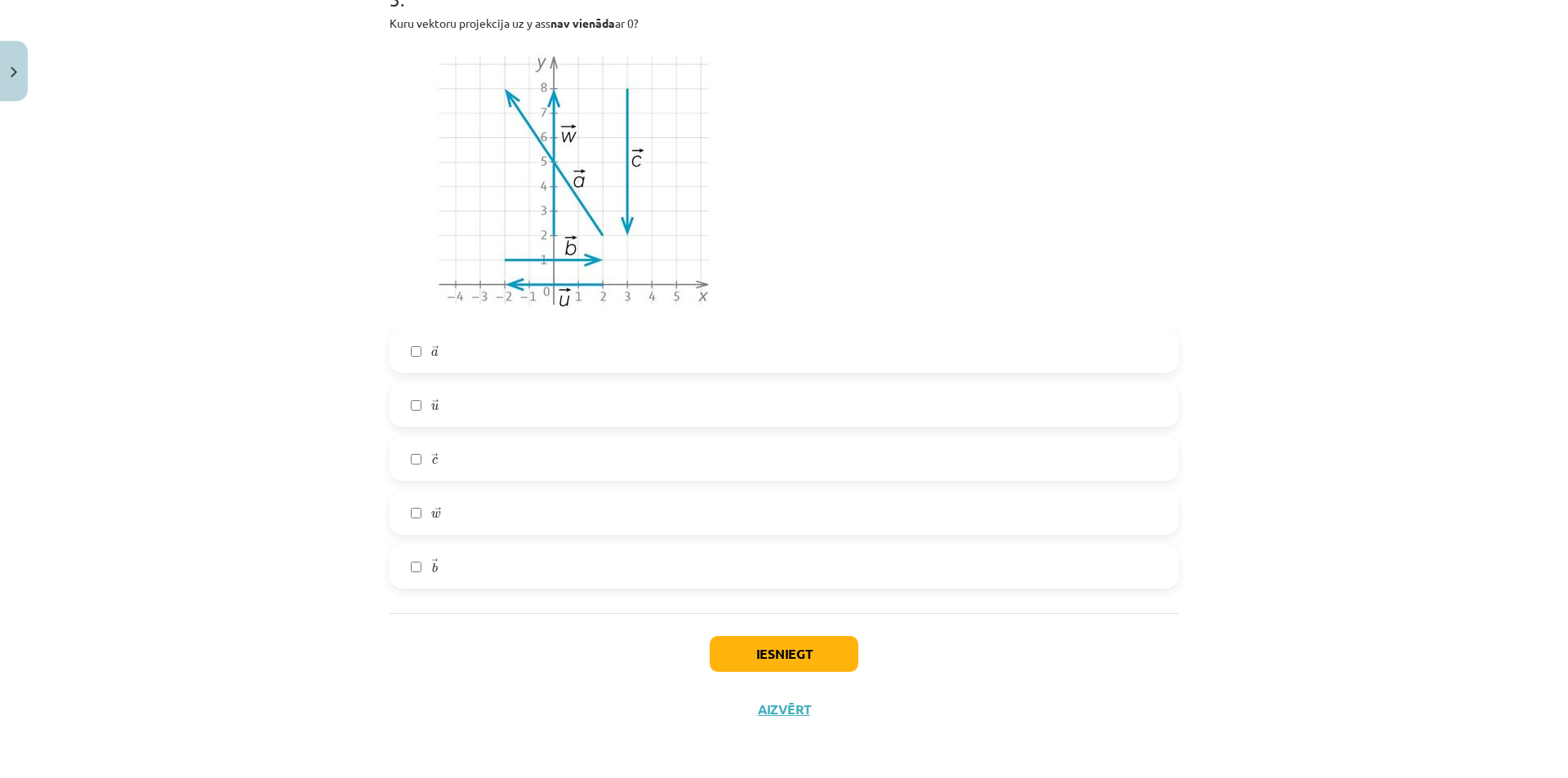
click at [416, 559] on label "→ b b →" at bounding box center [784, 566] width 785 height 40
click at [419, 565] on label "→ b b →" at bounding box center [784, 566] width 785 height 40
click at [778, 645] on button "Iesniegt" at bounding box center [784, 654] width 149 height 35
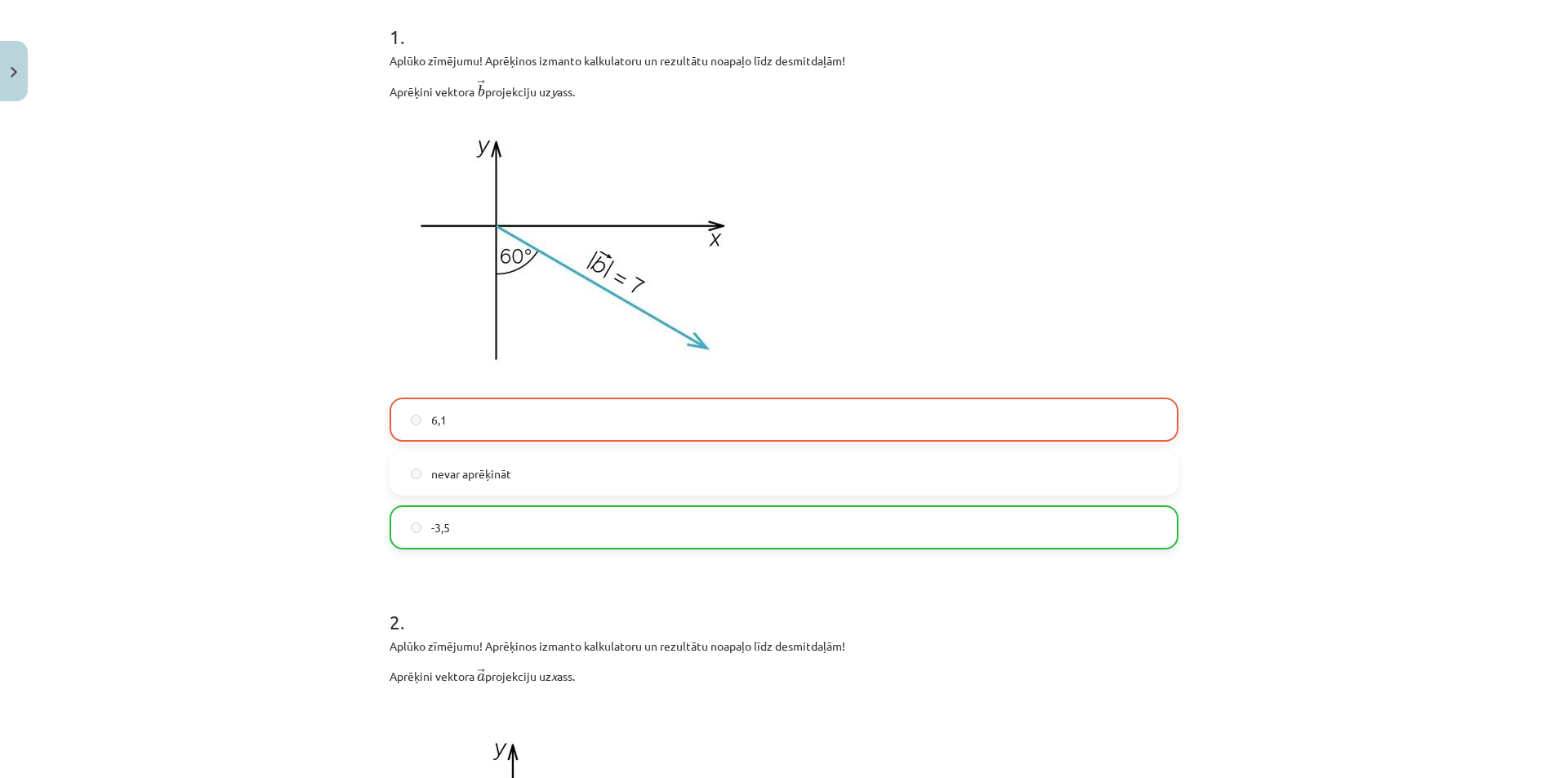
scroll to position [326, 0]
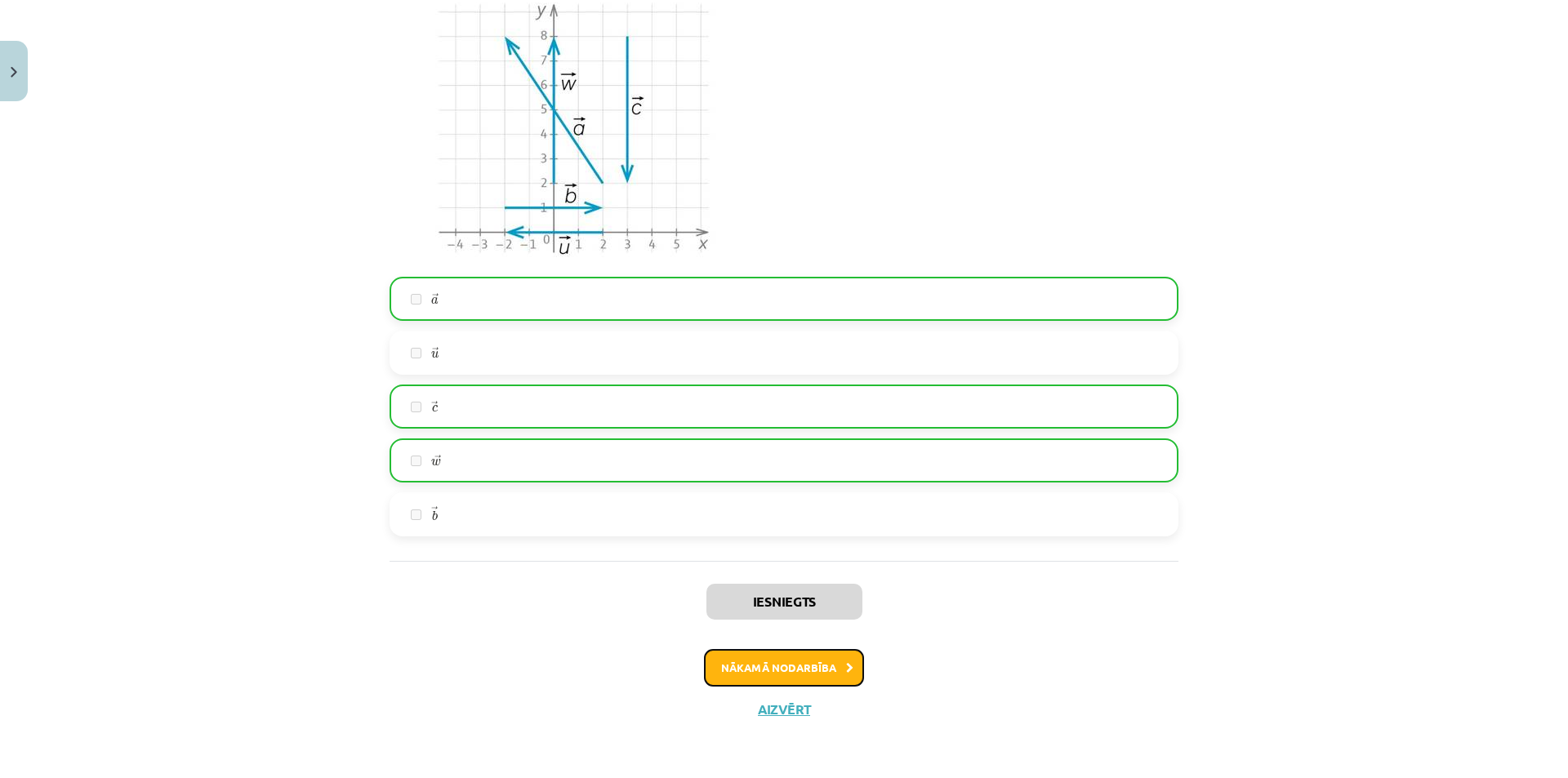
click at [742, 650] on button "Nākamā nodarbība" at bounding box center [784, 669] width 160 height 37
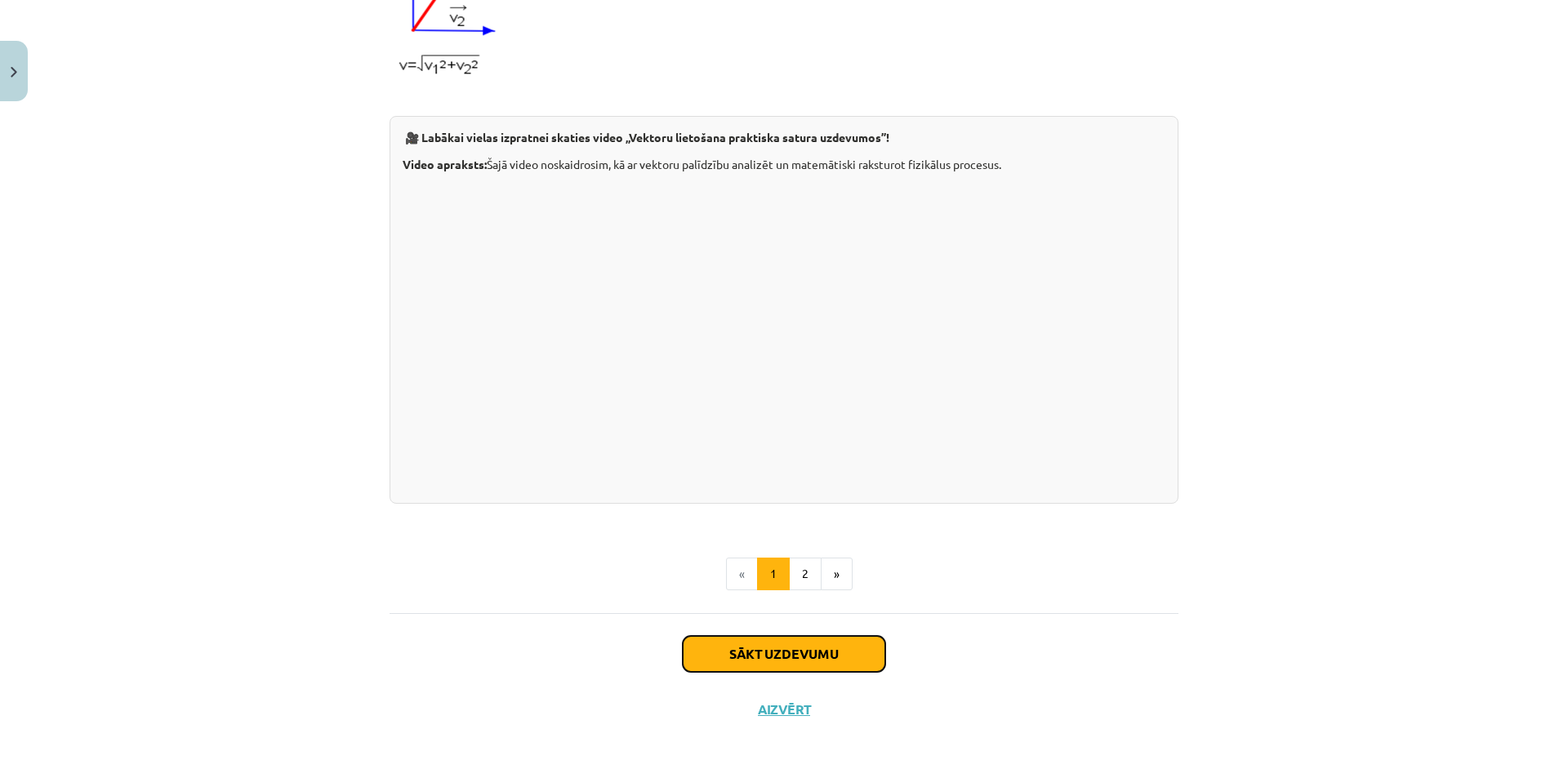
click at [753, 650] on button "Sākt uzdevumu" at bounding box center [784, 654] width 202 height 35
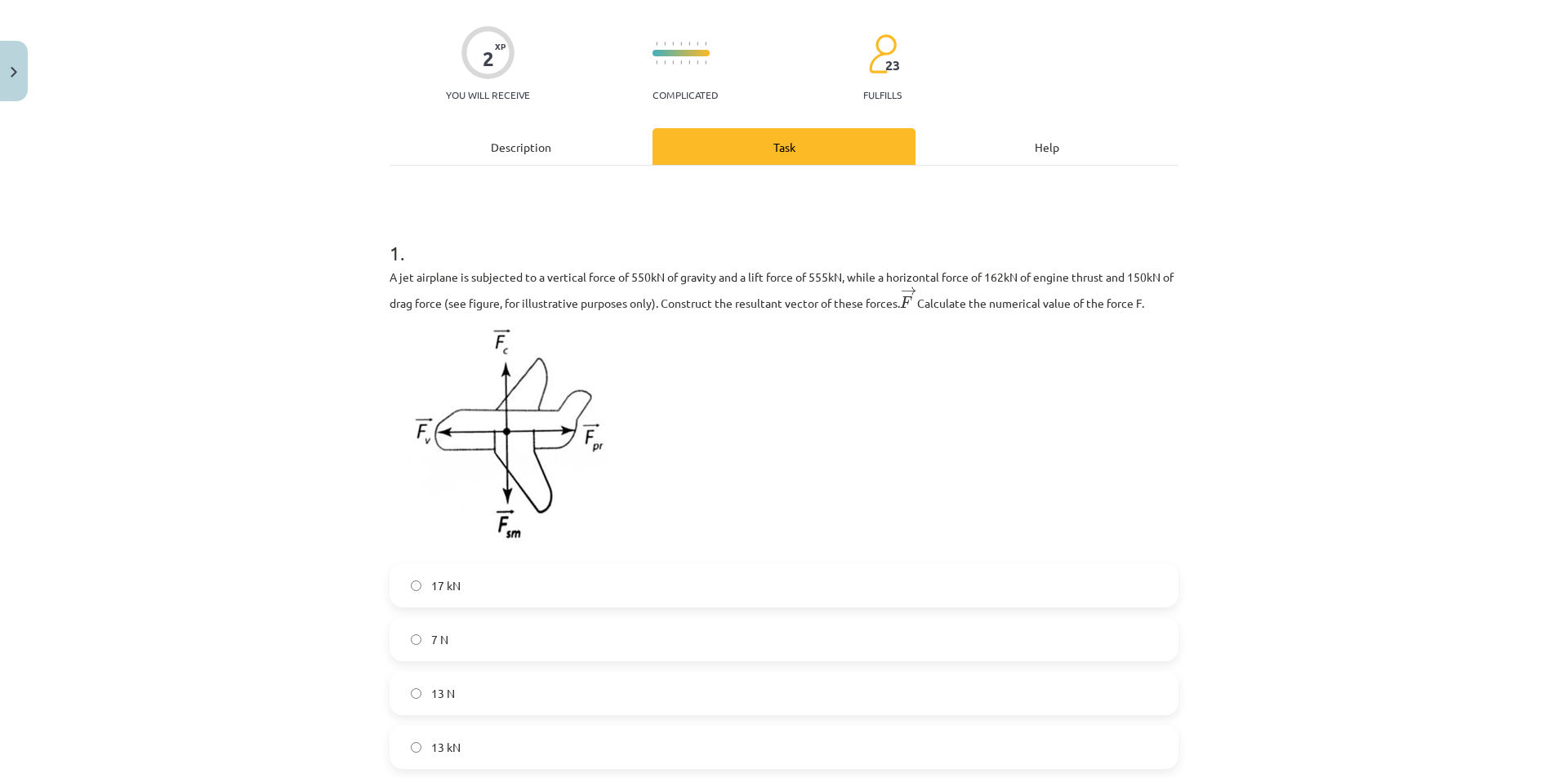
scroll to position [164, 0]
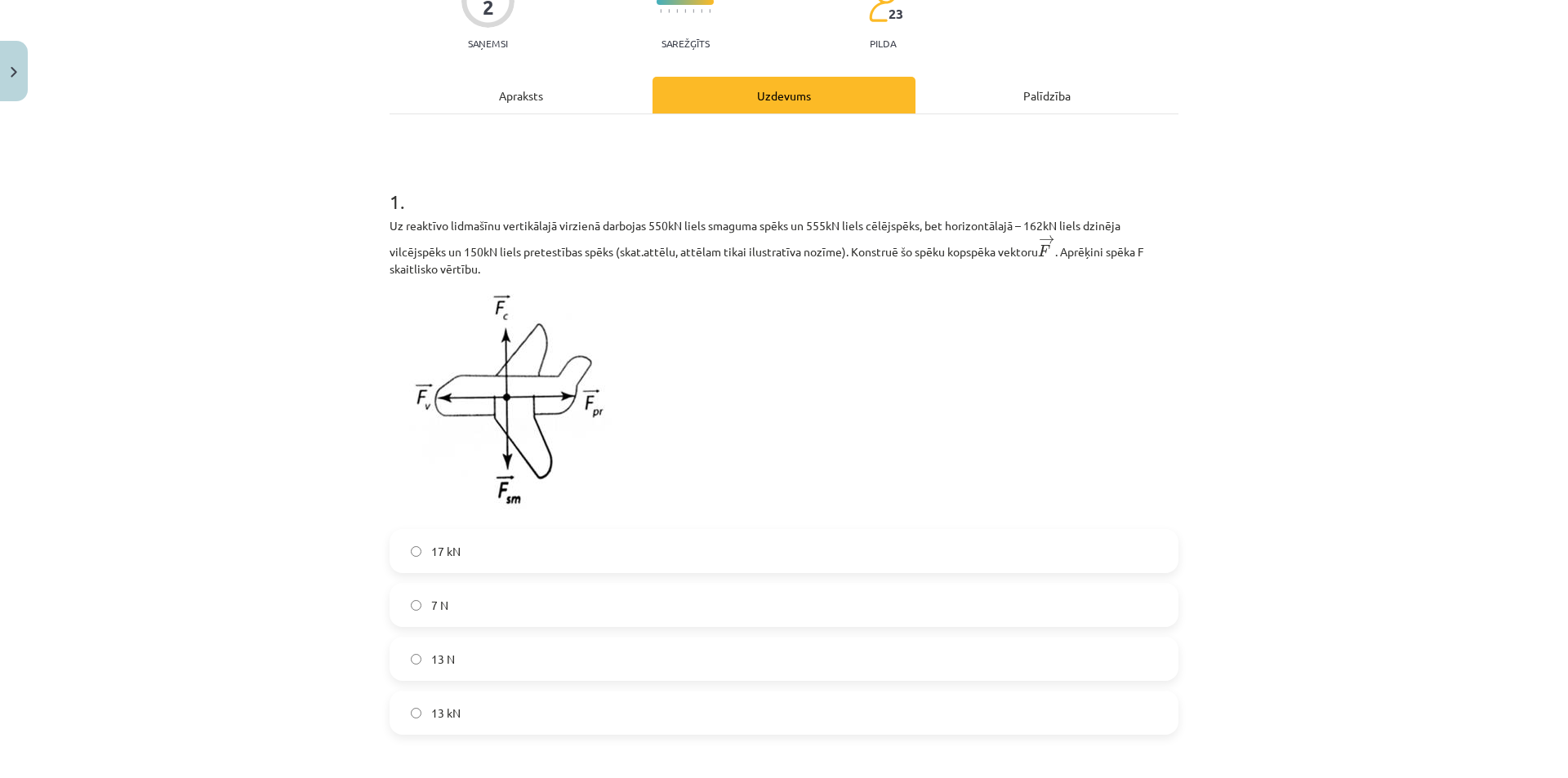
drag, startPoint x: 593, startPoint y: 548, endPoint x: 516, endPoint y: 451, distance: 123.8
click at [593, 547] on label "17 kN" at bounding box center [784, 550] width 785 height 40
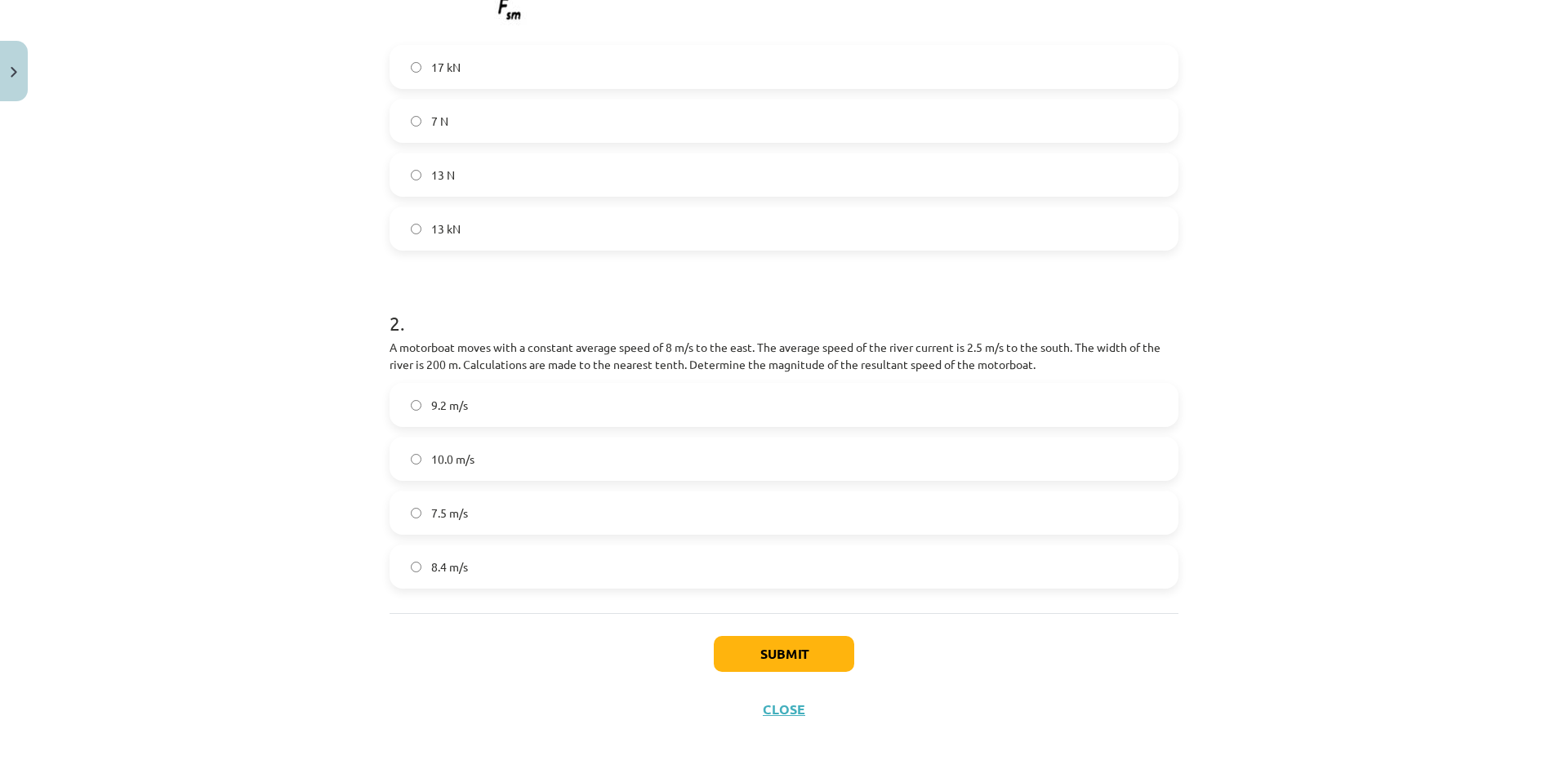
scroll to position [649, 0]
click at [264, 335] on div "Mācību tēma: Matemātikas i - 10. klases 1. ieskaites mācību materiāls (c) #6 📝 …" at bounding box center [784, 389] width 1568 height 778
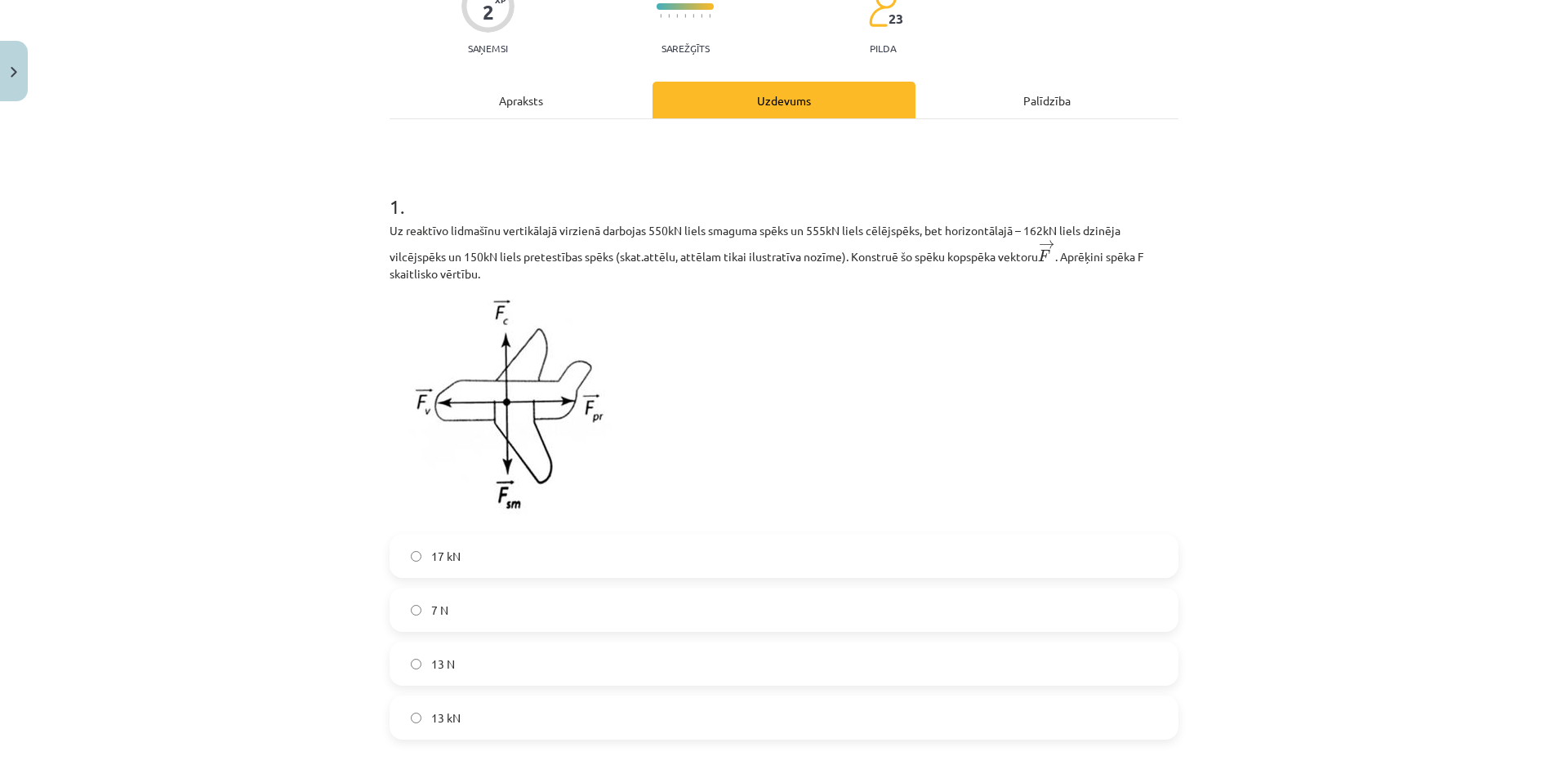
click at [538, 119] on div "1 . Uz reaktīvo lidmašīnu vertikālajā virzienā darbojas 550kN liels smaguma spē…" at bounding box center [784, 610] width 788 height 983
click at [539, 106] on div "Apraksts" at bounding box center [520, 100] width 263 height 36
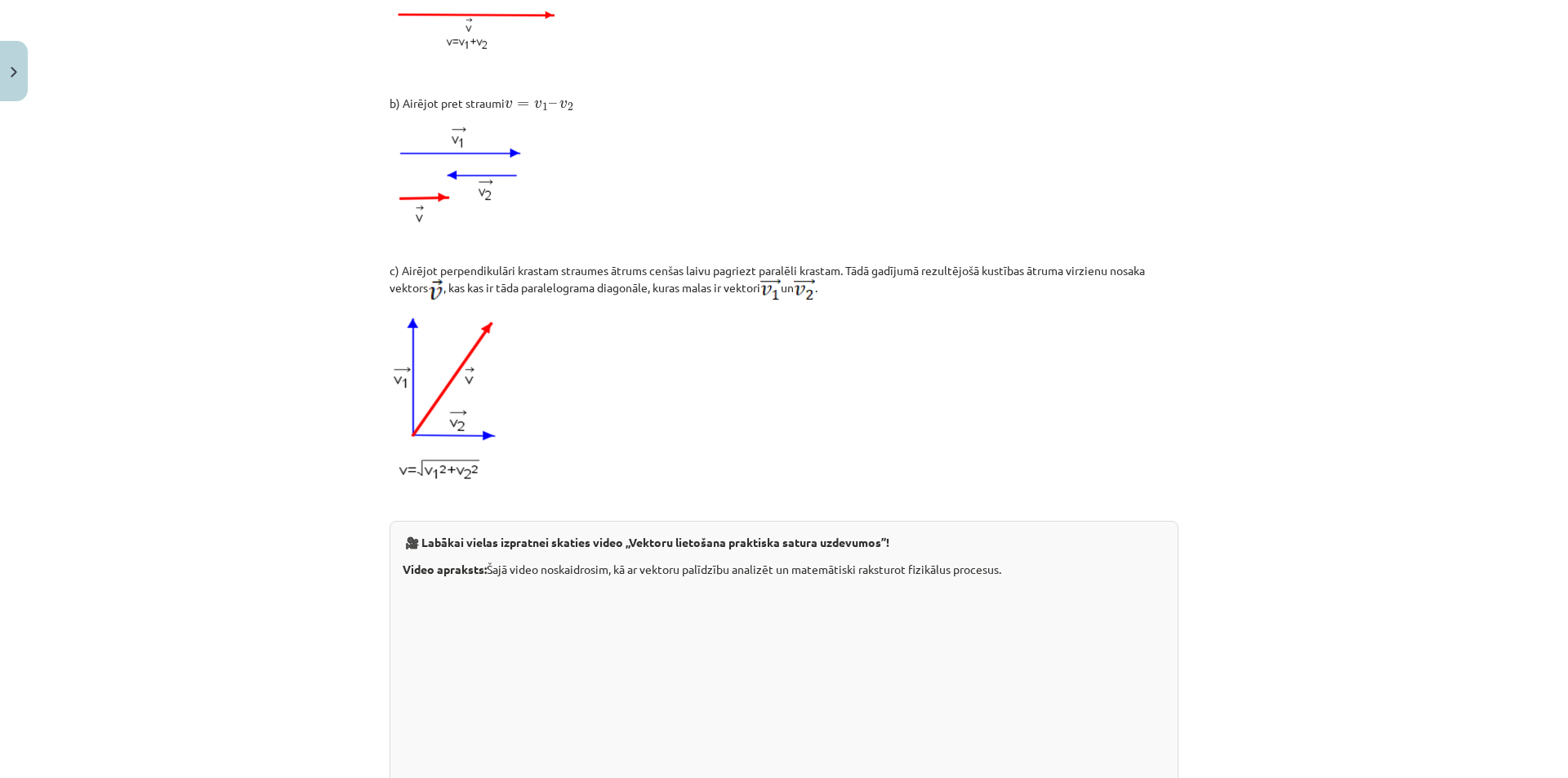
scroll to position [1525, 0]
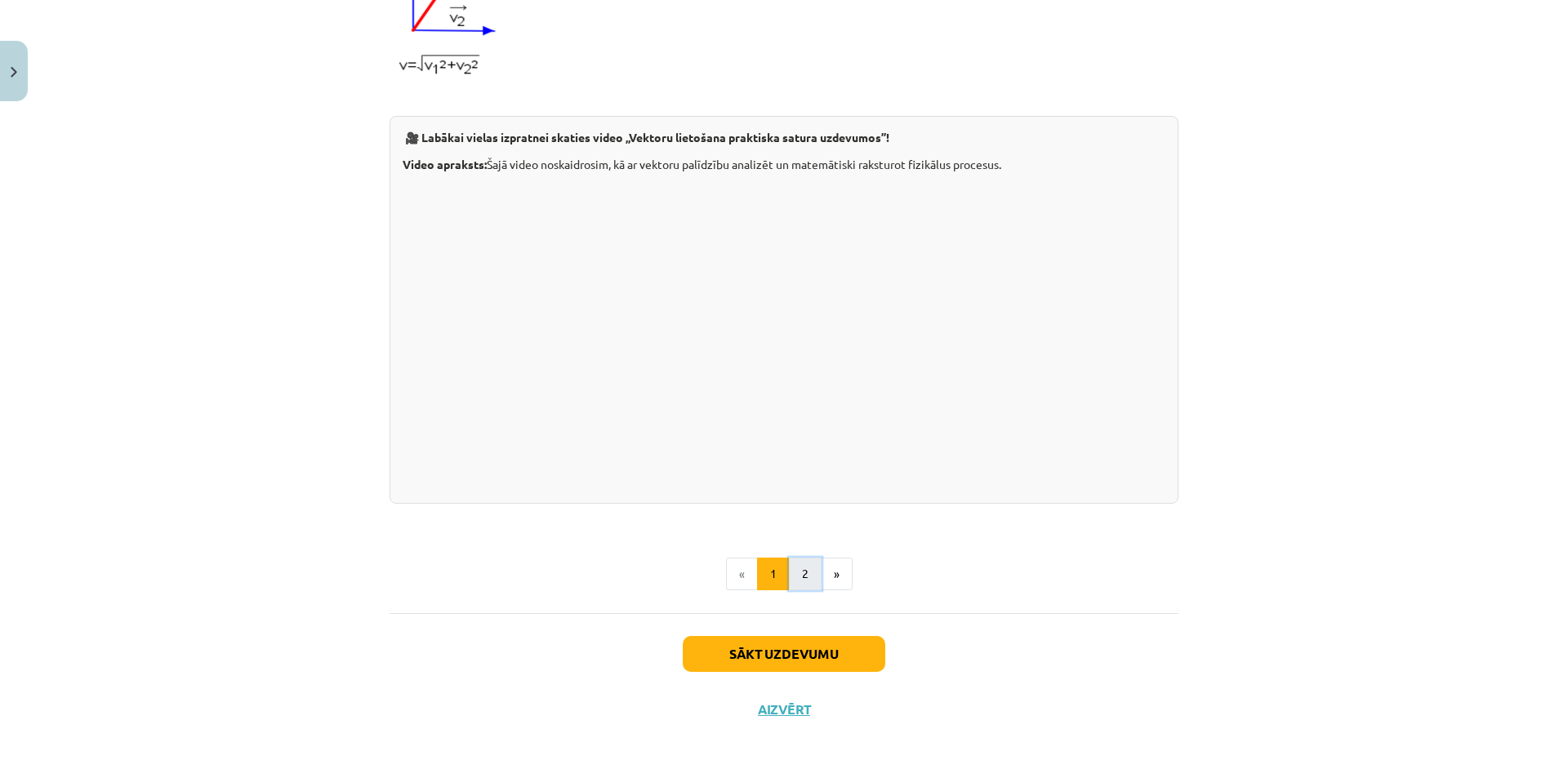
click at [801, 583] on button "2" at bounding box center [804, 574] width 33 height 33
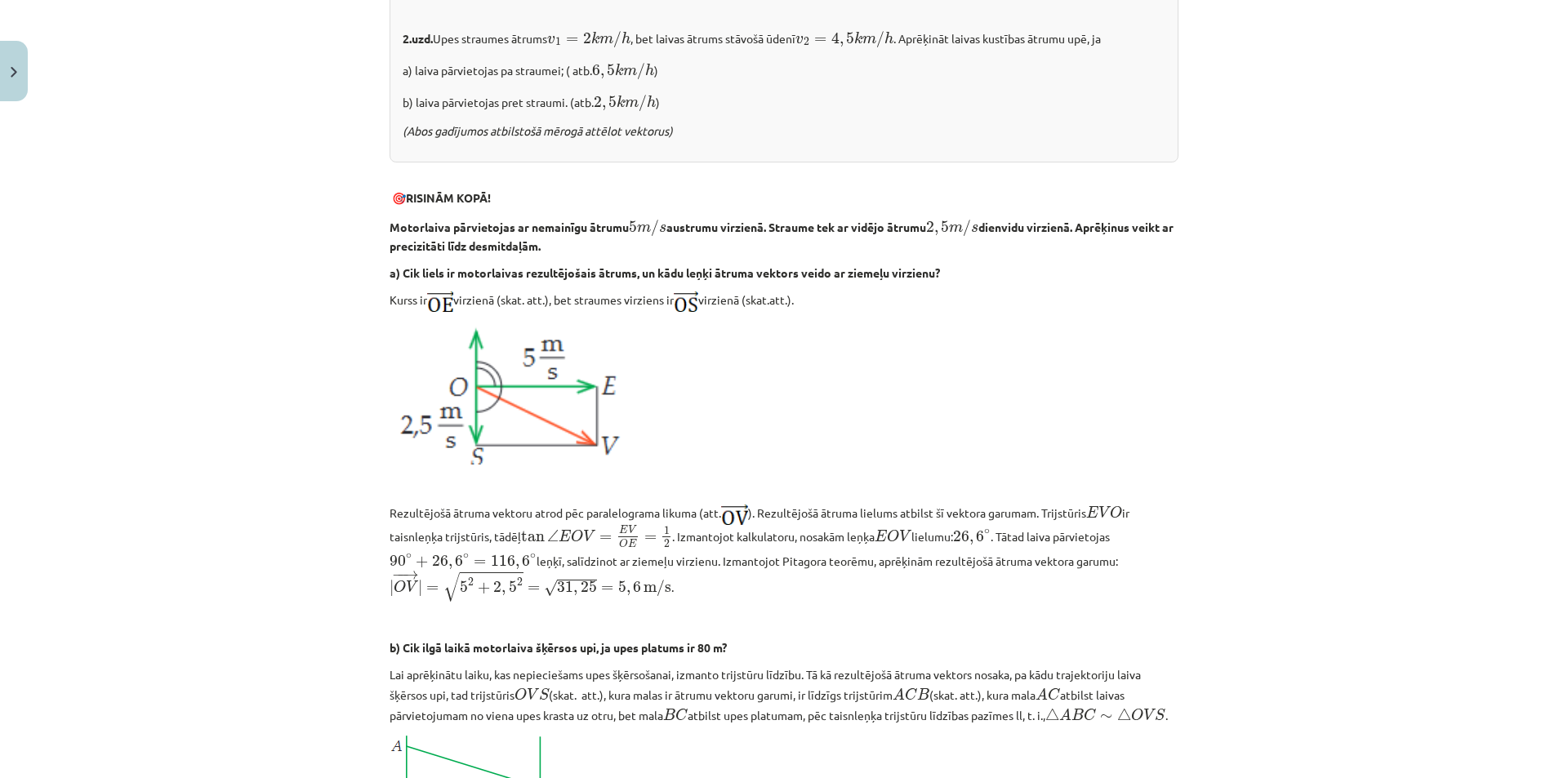
scroll to position [394, 0]
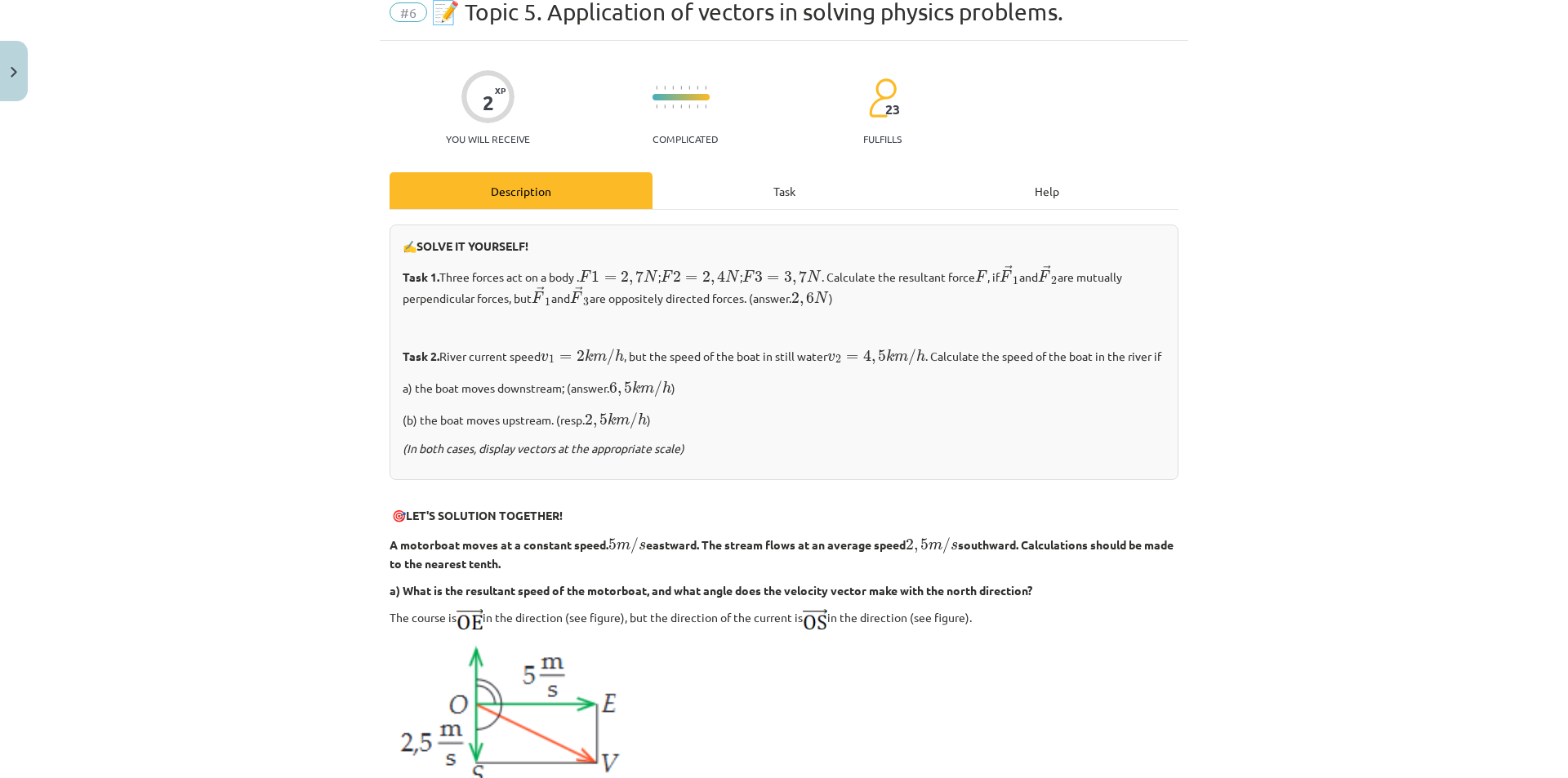
click at [704, 197] on div "Task" at bounding box center [784, 190] width 263 height 36
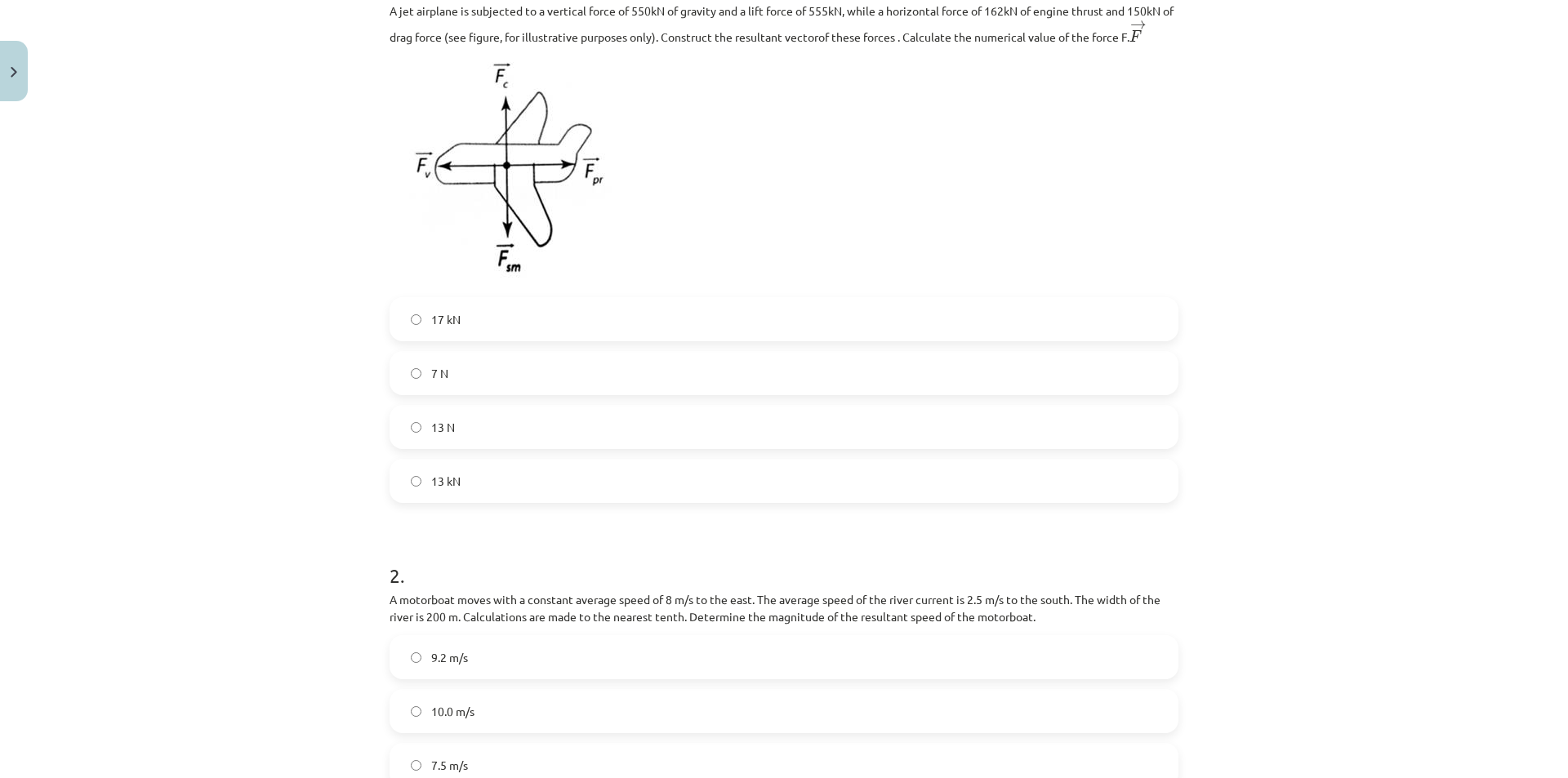
scroll to position [631, 0]
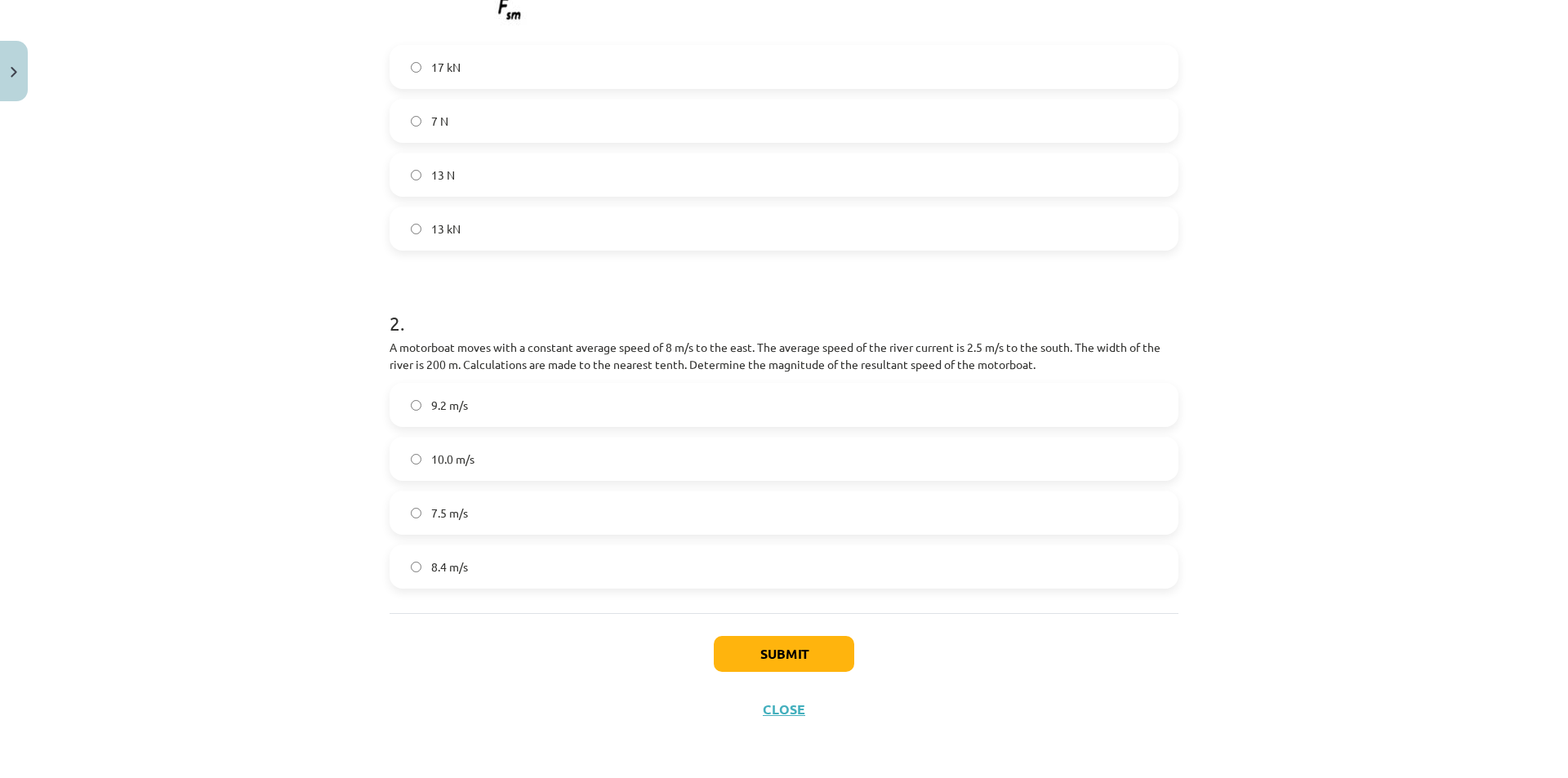
click at [509, 562] on label "8.4 m/s" at bounding box center [784, 566] width 785 height 40
click at [748, 656] on button "Iesniegt" at bounding box center [784, 654] width 149 height 35
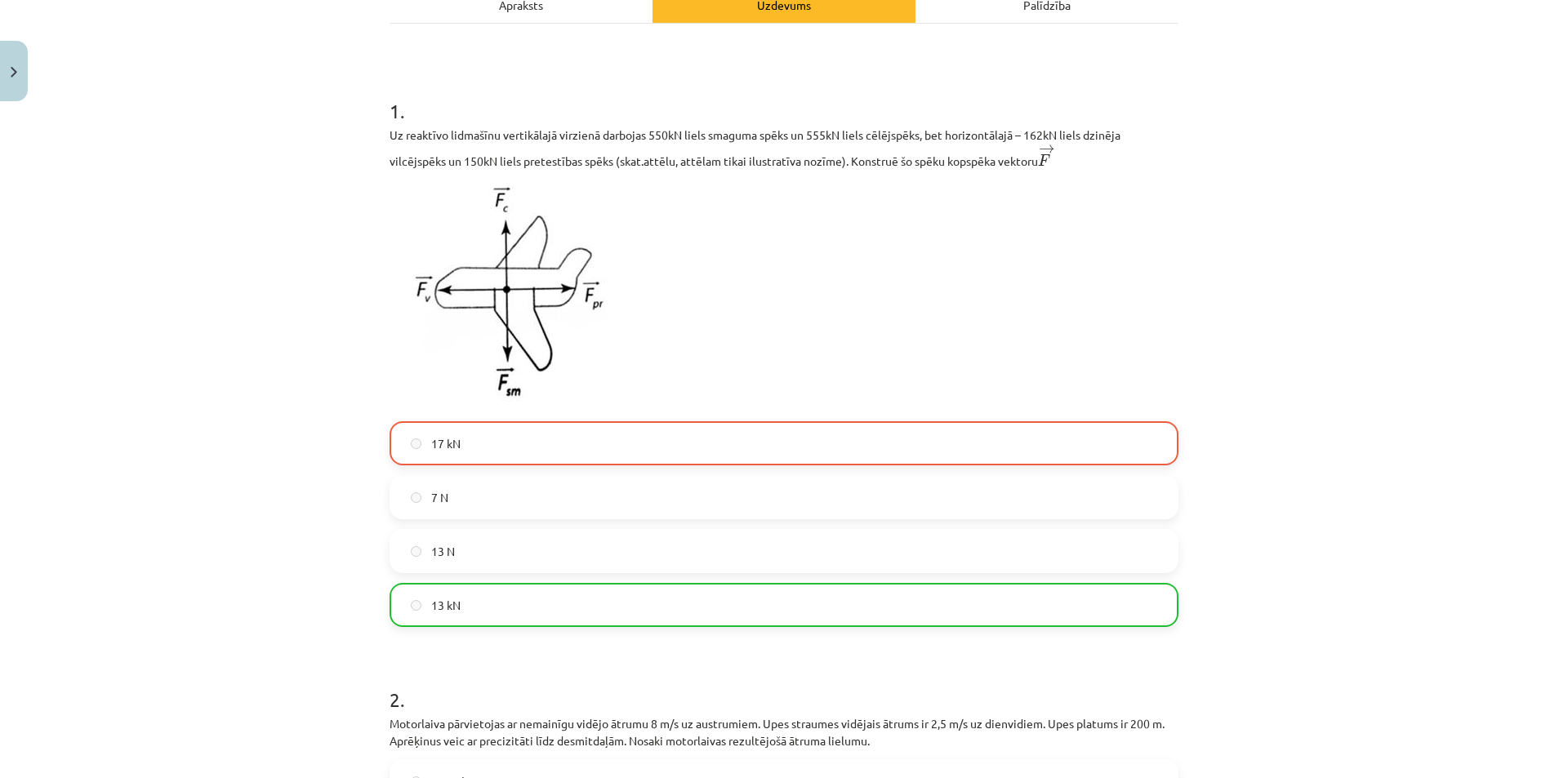
scroll to position [305, 0]
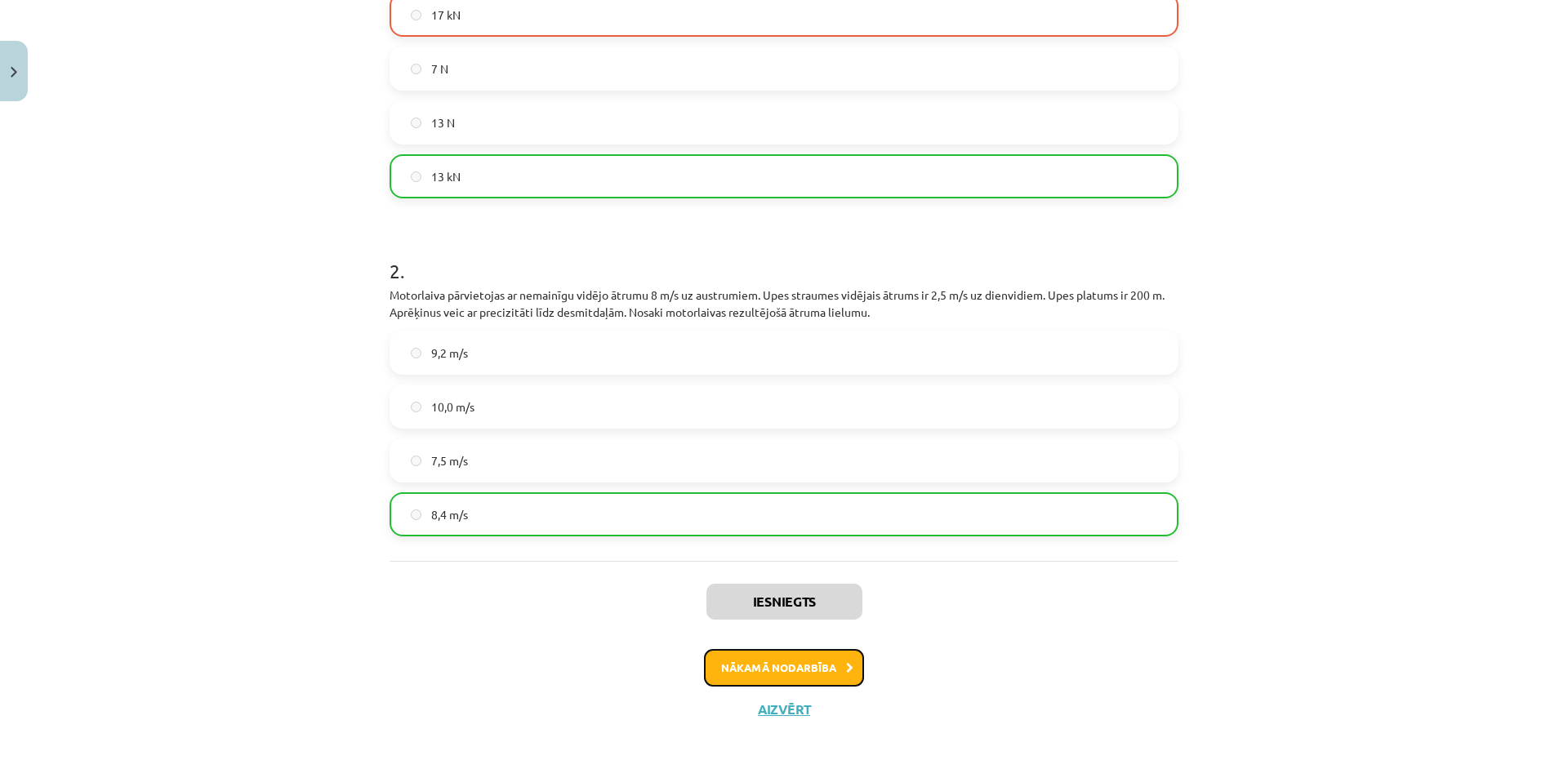
click at [751, 673] on button "Nākamā nodarbība" at bounding box center [784, 669] width 160 height 37
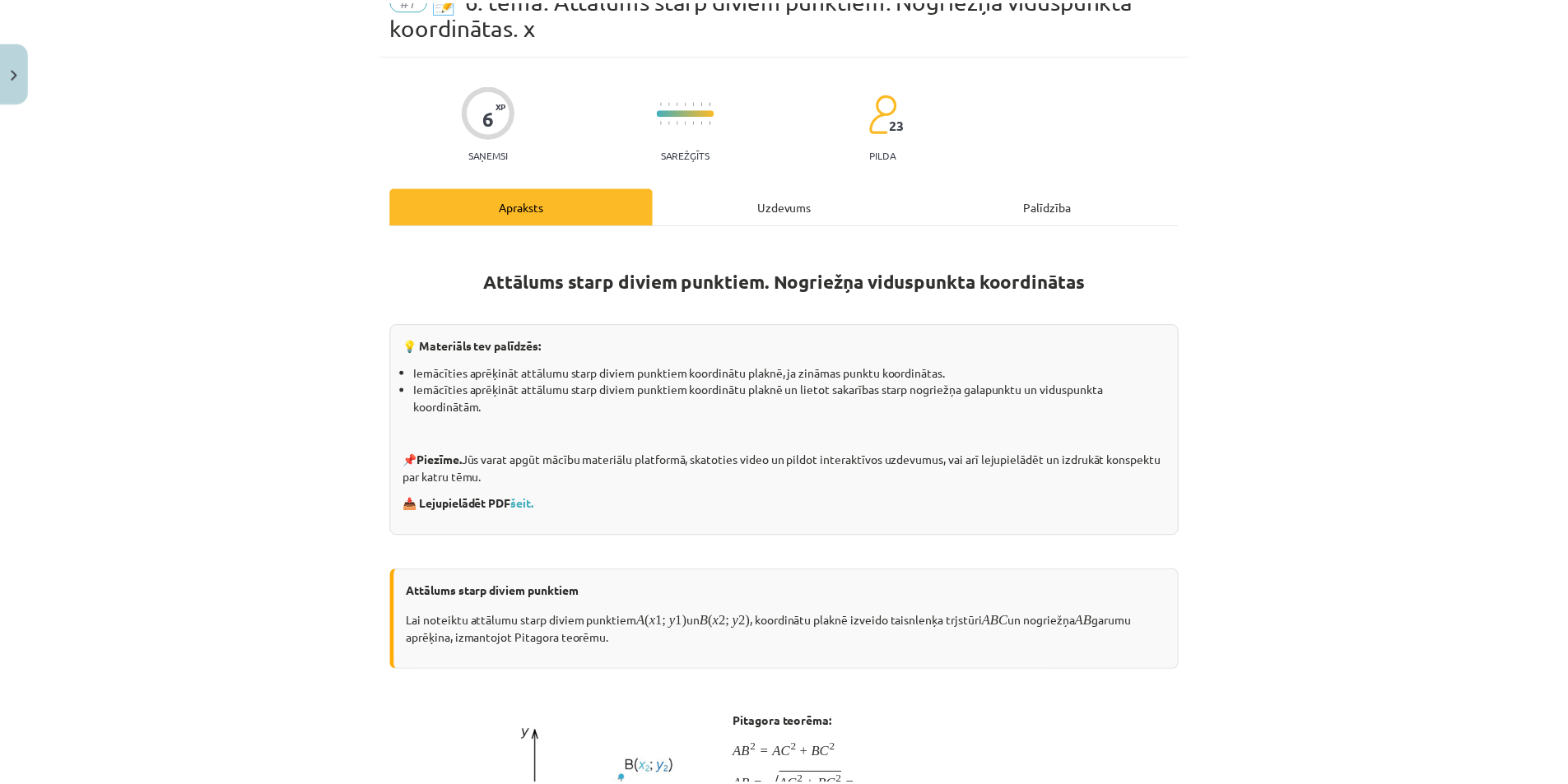
scroll to position [41, 0]
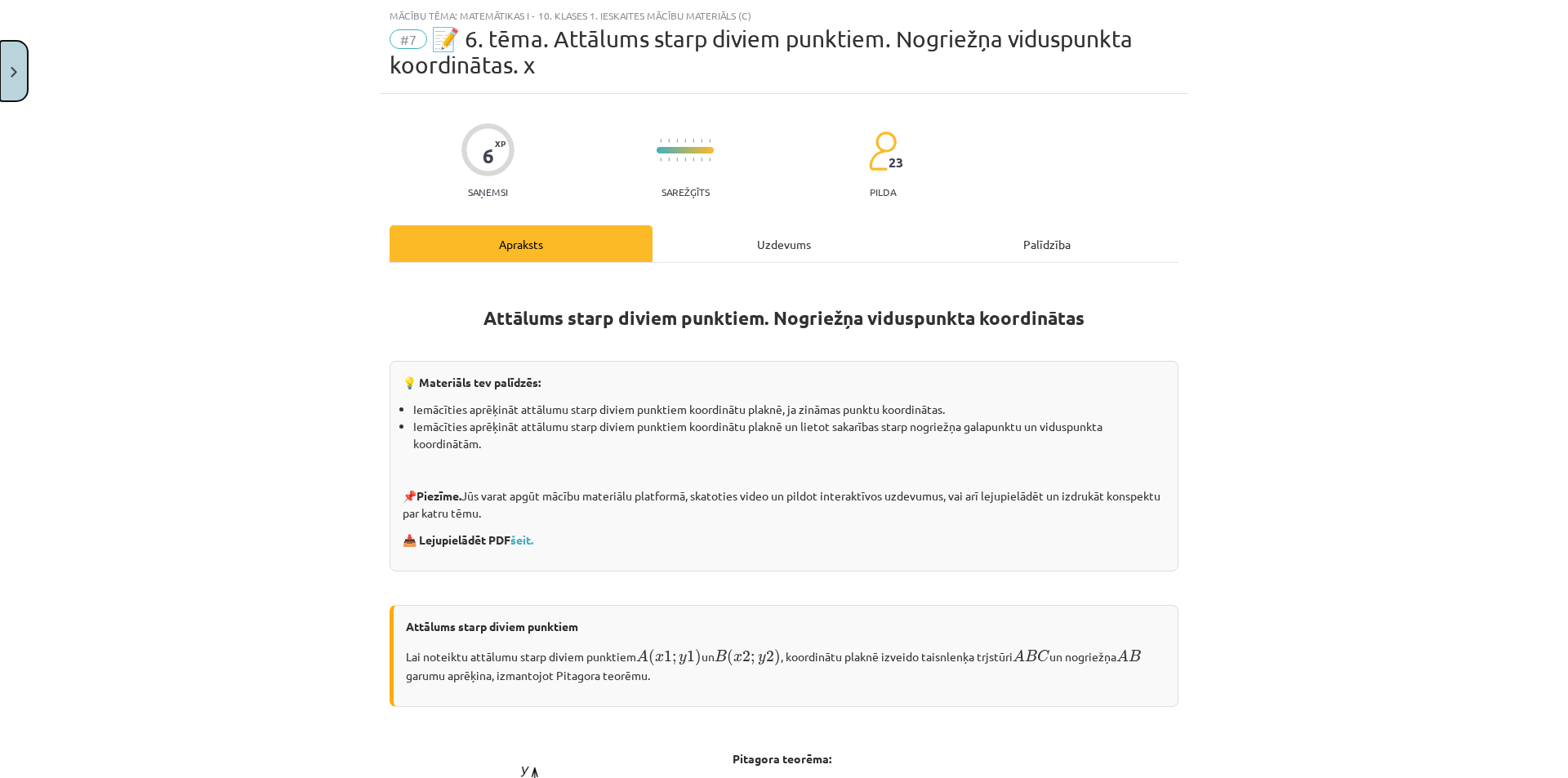
click at [2, 79] on button "Close" at bounding box center [14, 70] width 28 height 60
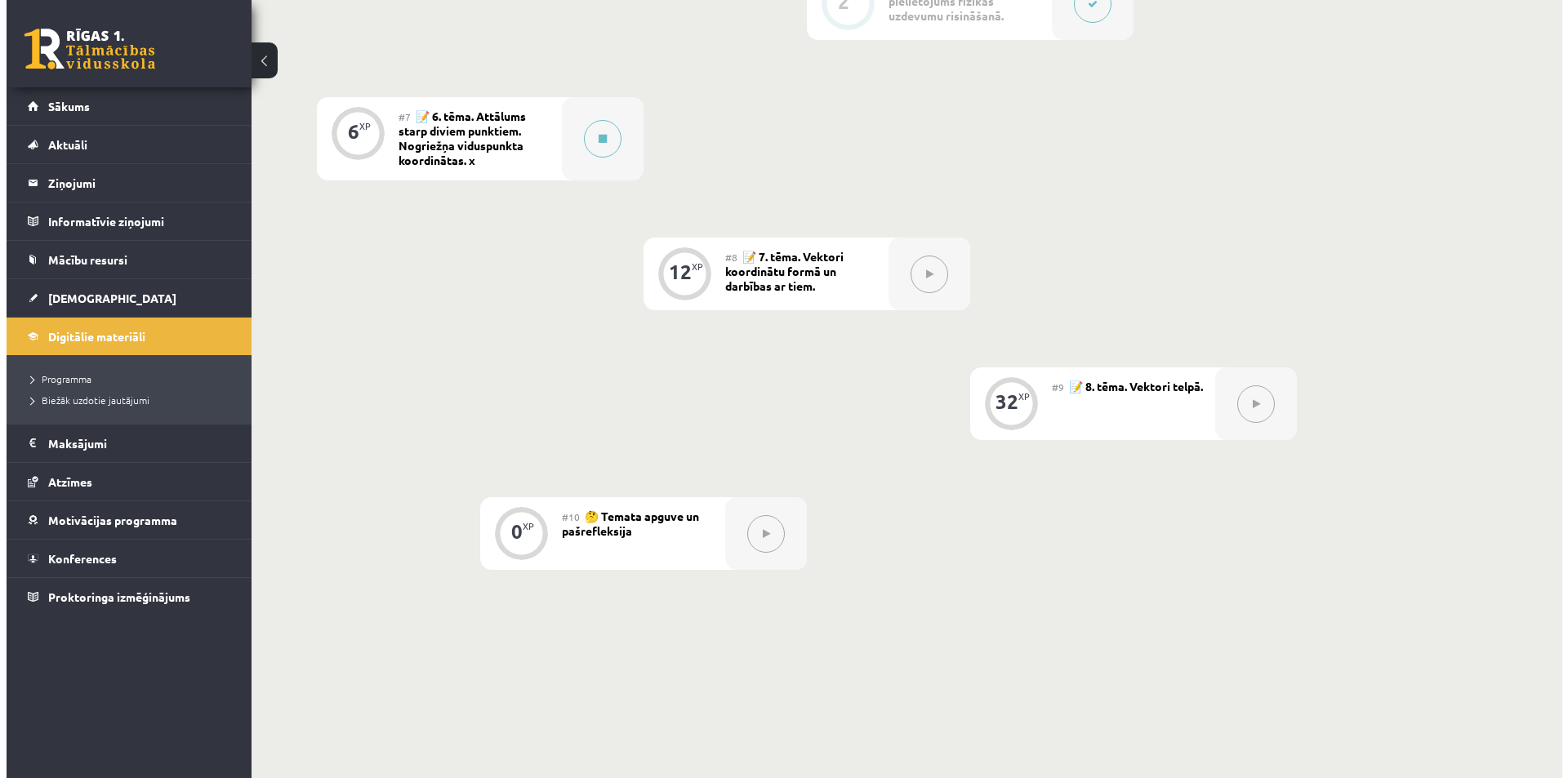
scroll to position [1118, 0]
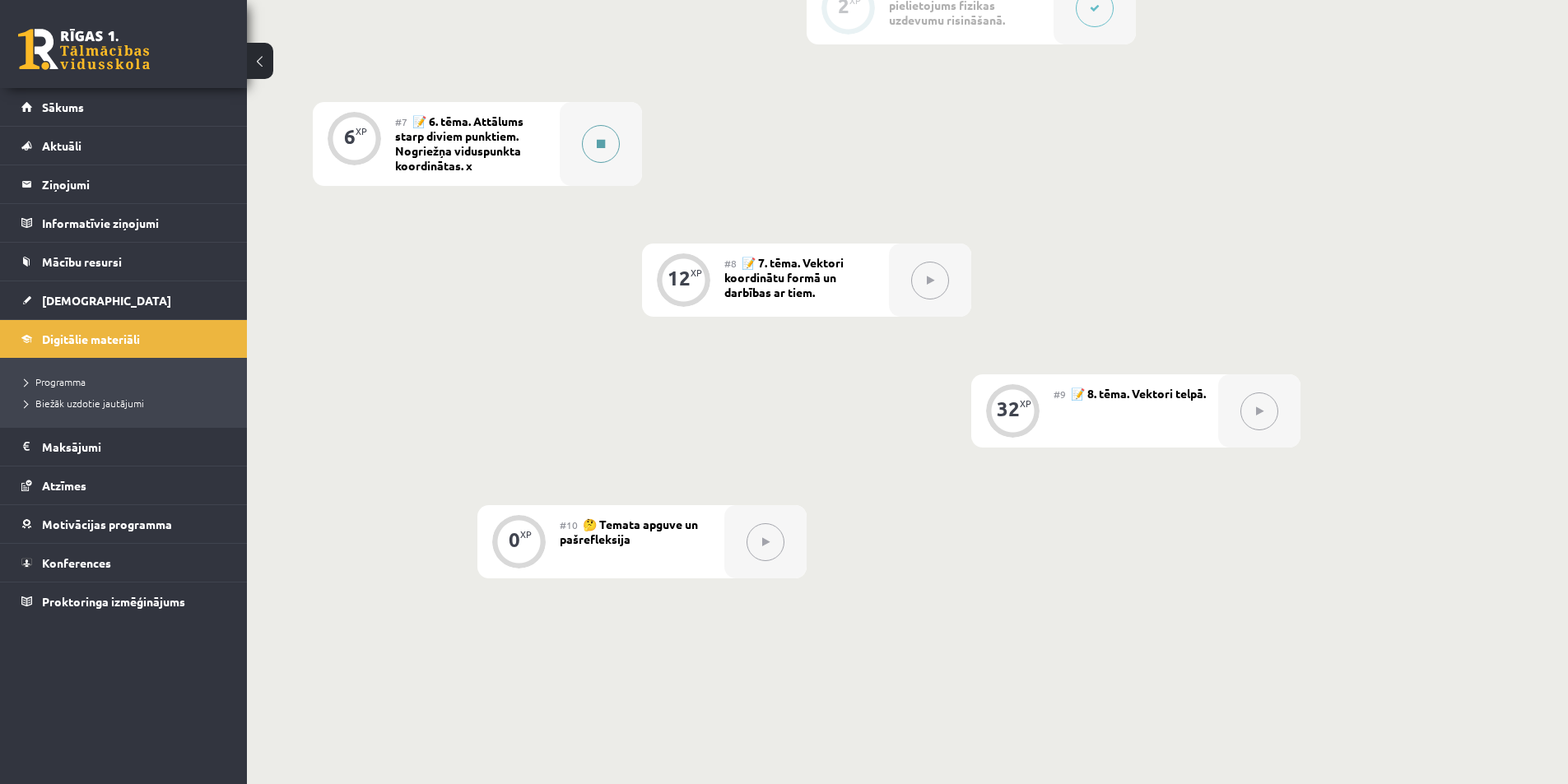
click at [604, 124] on div at bounding box center [600, 144] width 82 height 83
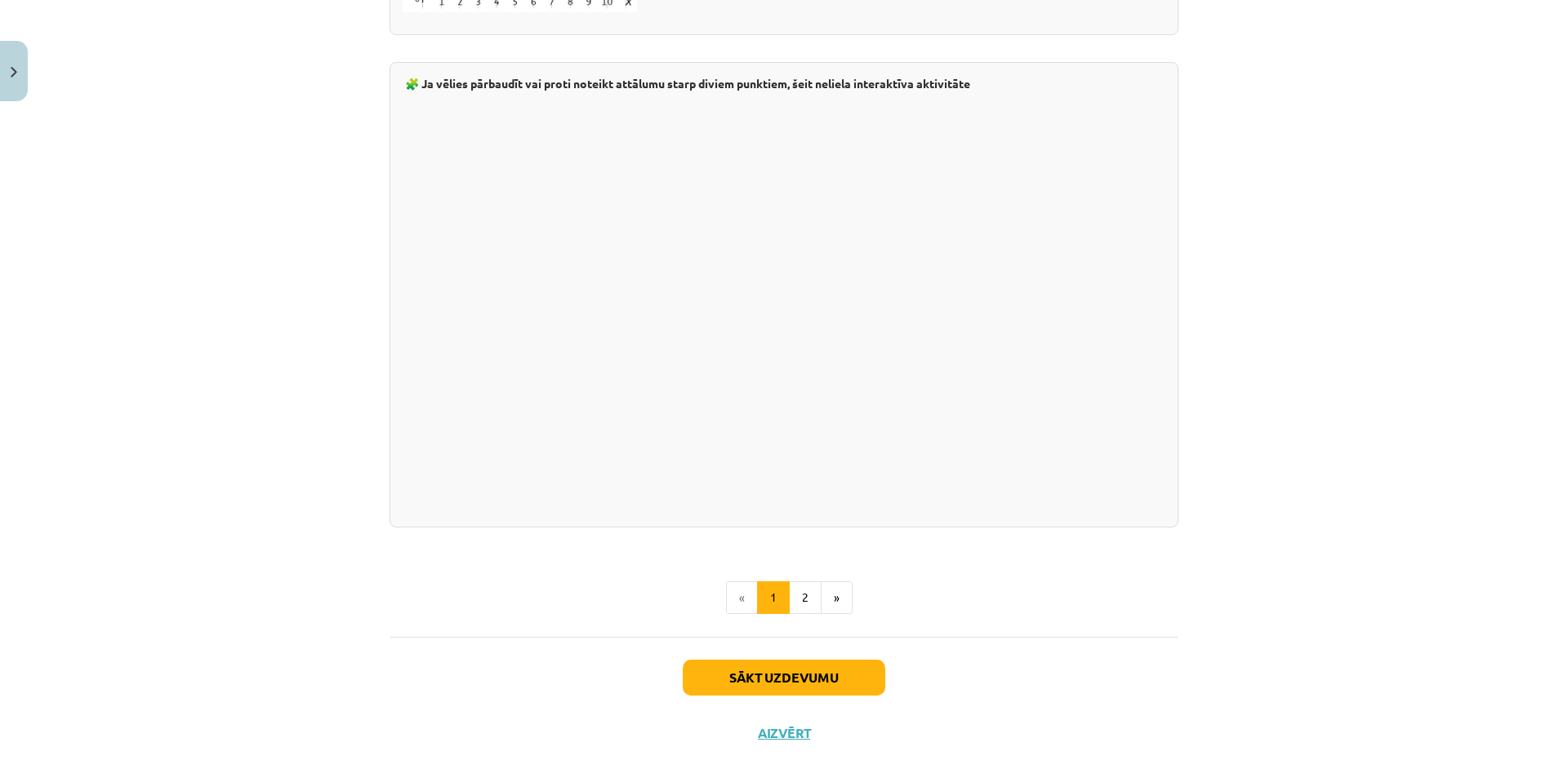
scroll to position [2706, 0]
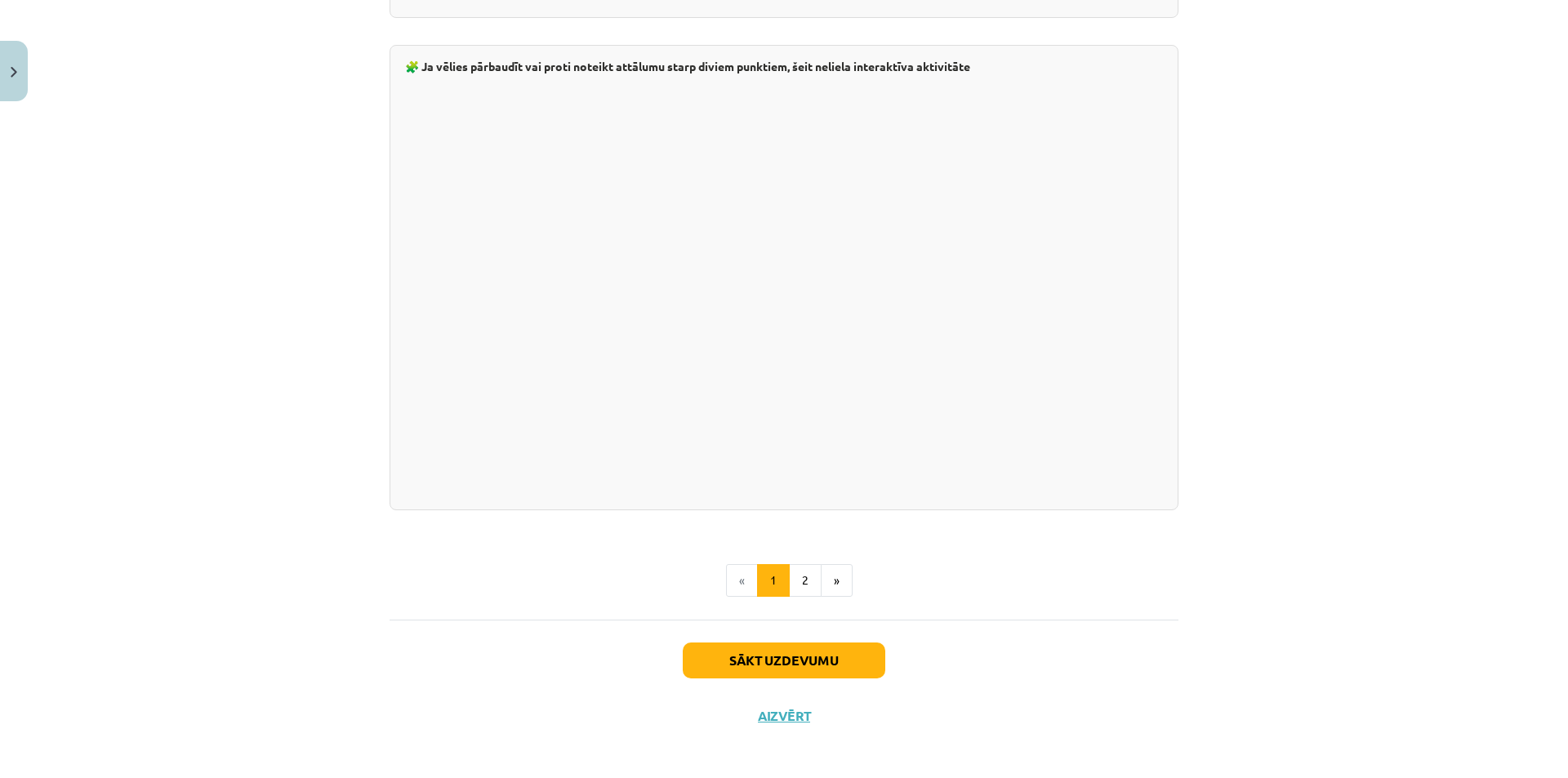
click at [734, 625] on div "Sākt uzdevumu Aizvērt" at bounding box center [784, 677] width 788 height 114
click at [729, 644] on button "Sākt uzdevumu" at bounding box center [784, 661] width 202 height 35
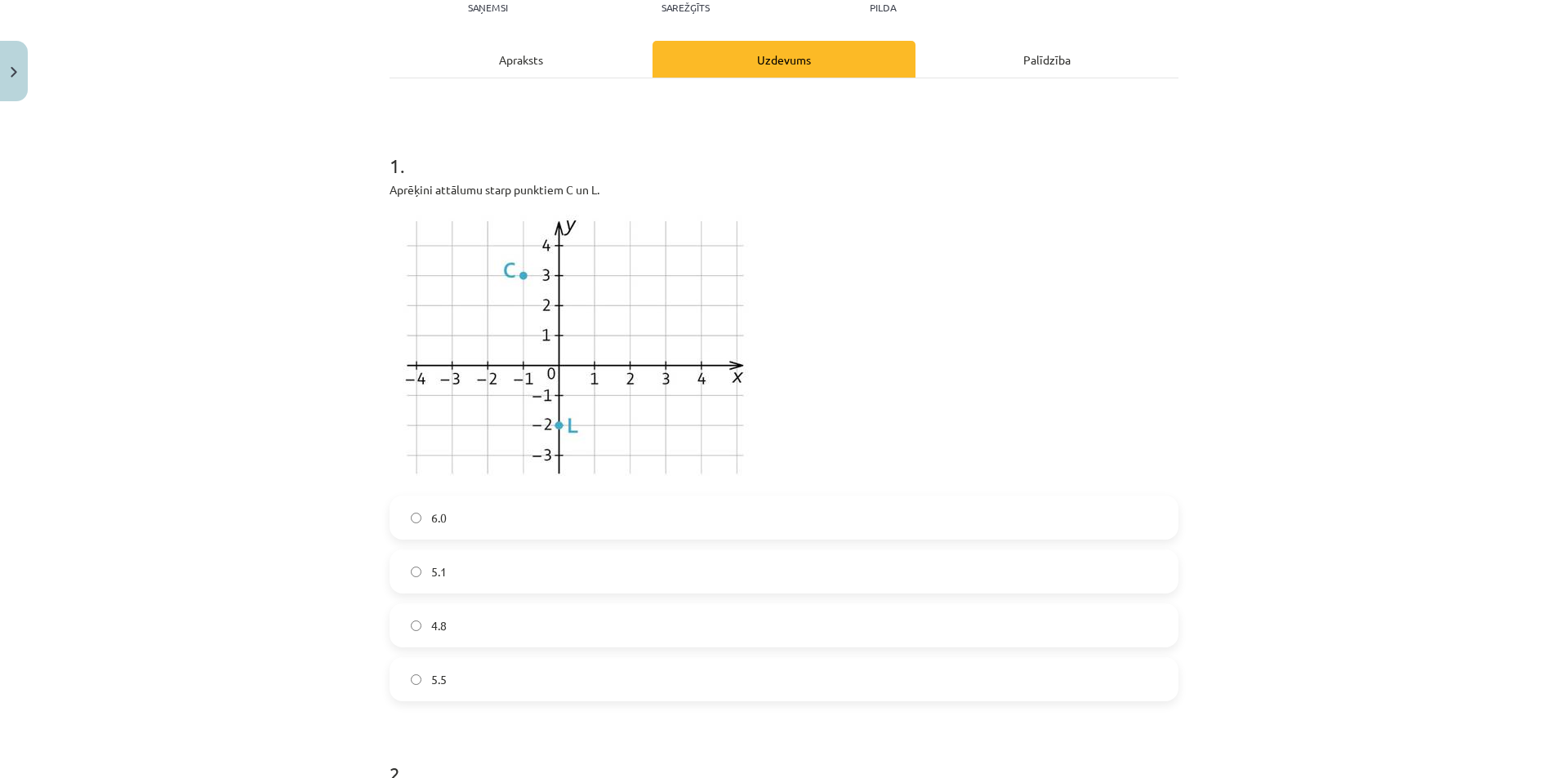
scroll to position [286, 0]
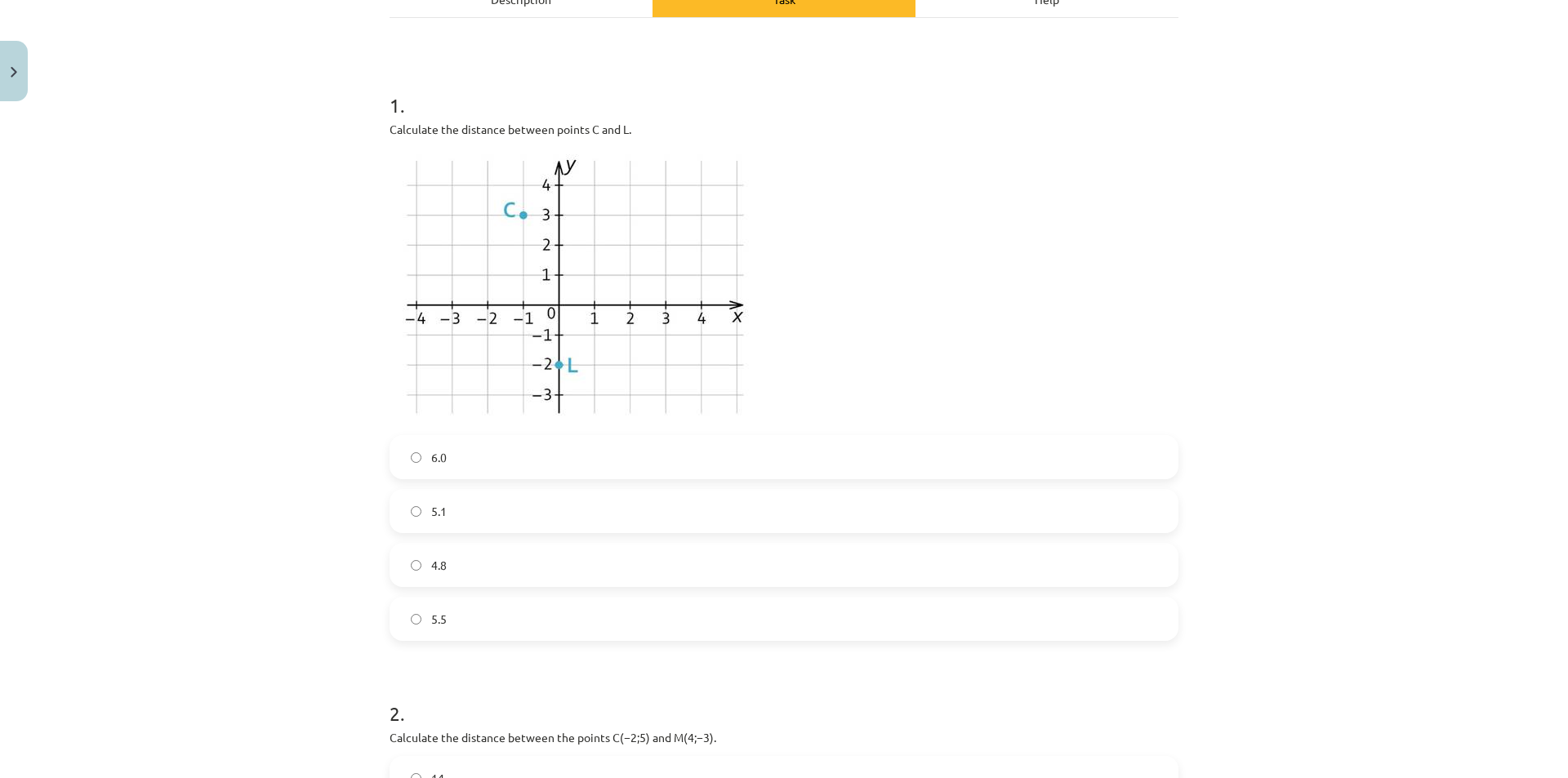
click at [544, 504] on label "5.1" at bounding box center [784, 511] width 785 height 40
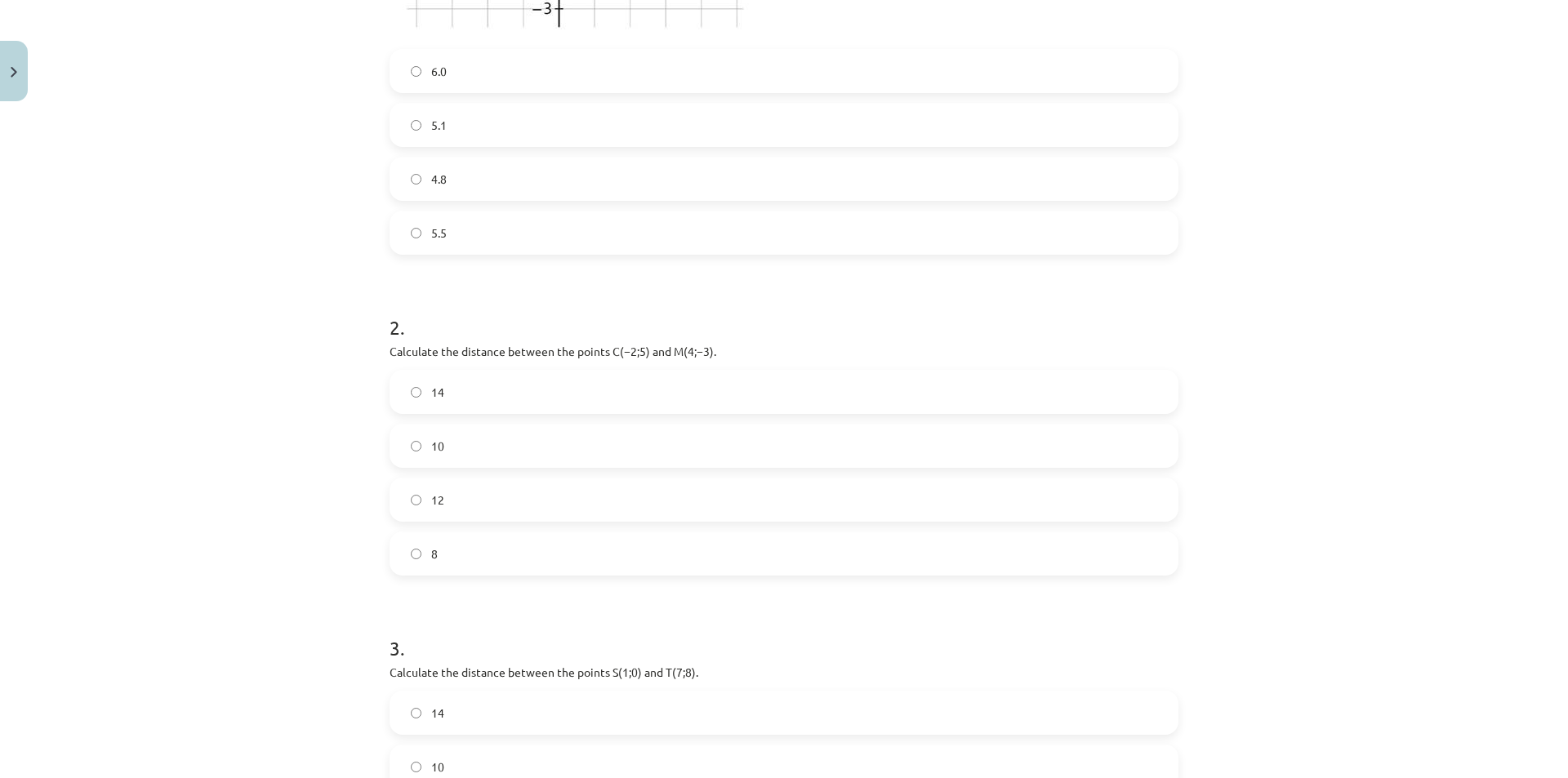
scroll to position [694, 0]
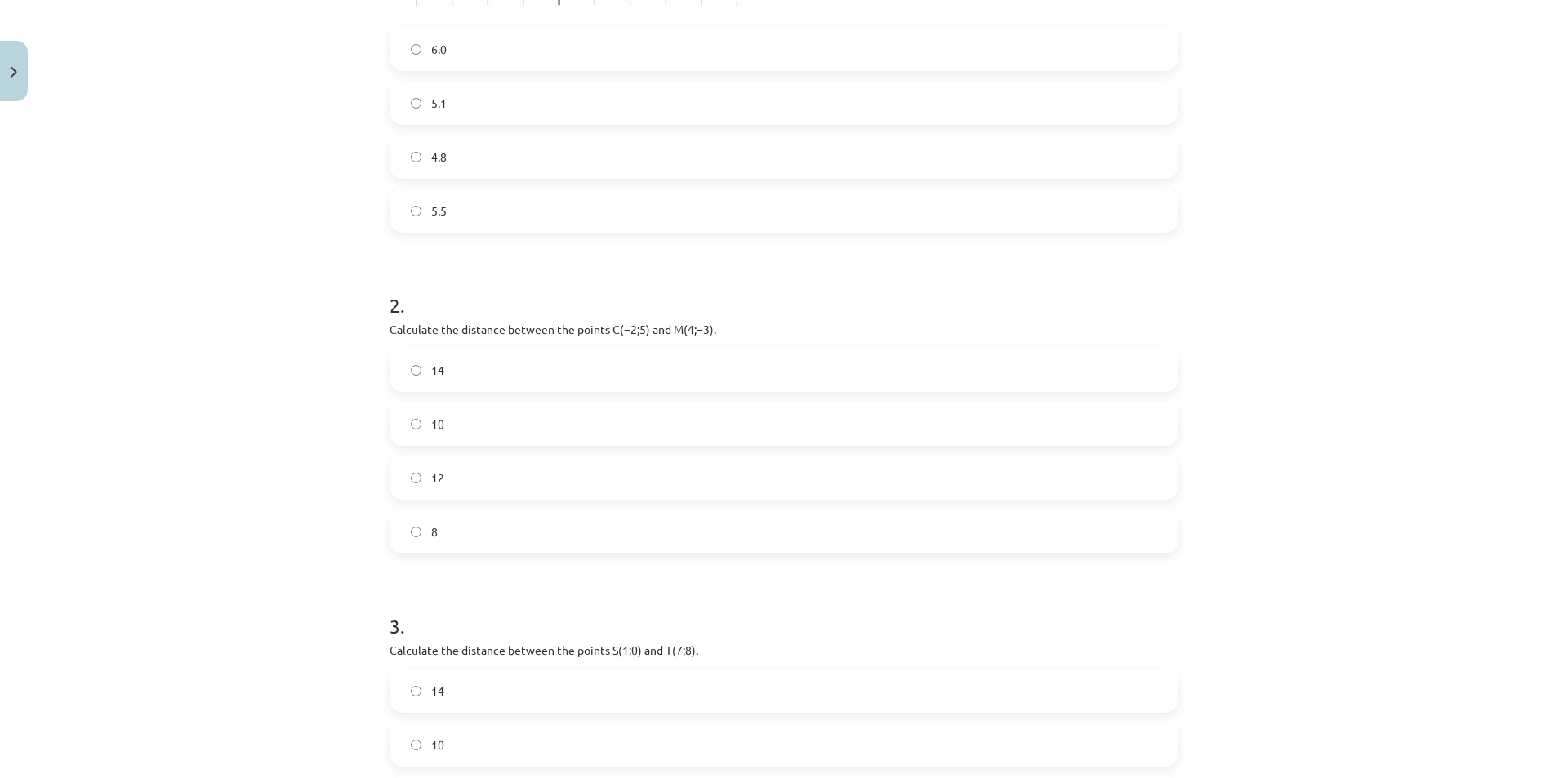
click at [431, 426] on font "10" at bounding box center [437, 423] width 13 height 15
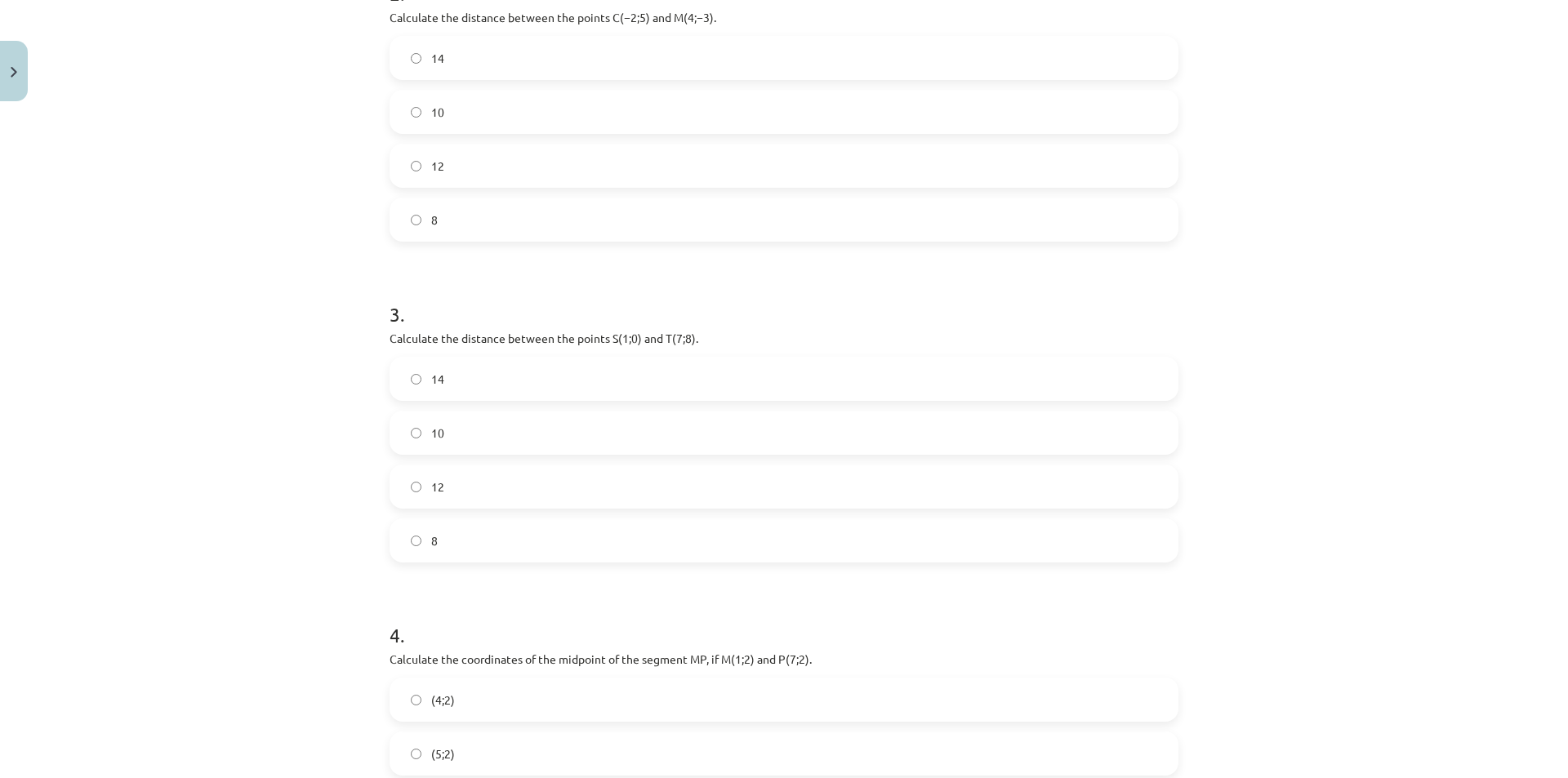
scroll to position [1022, 0]
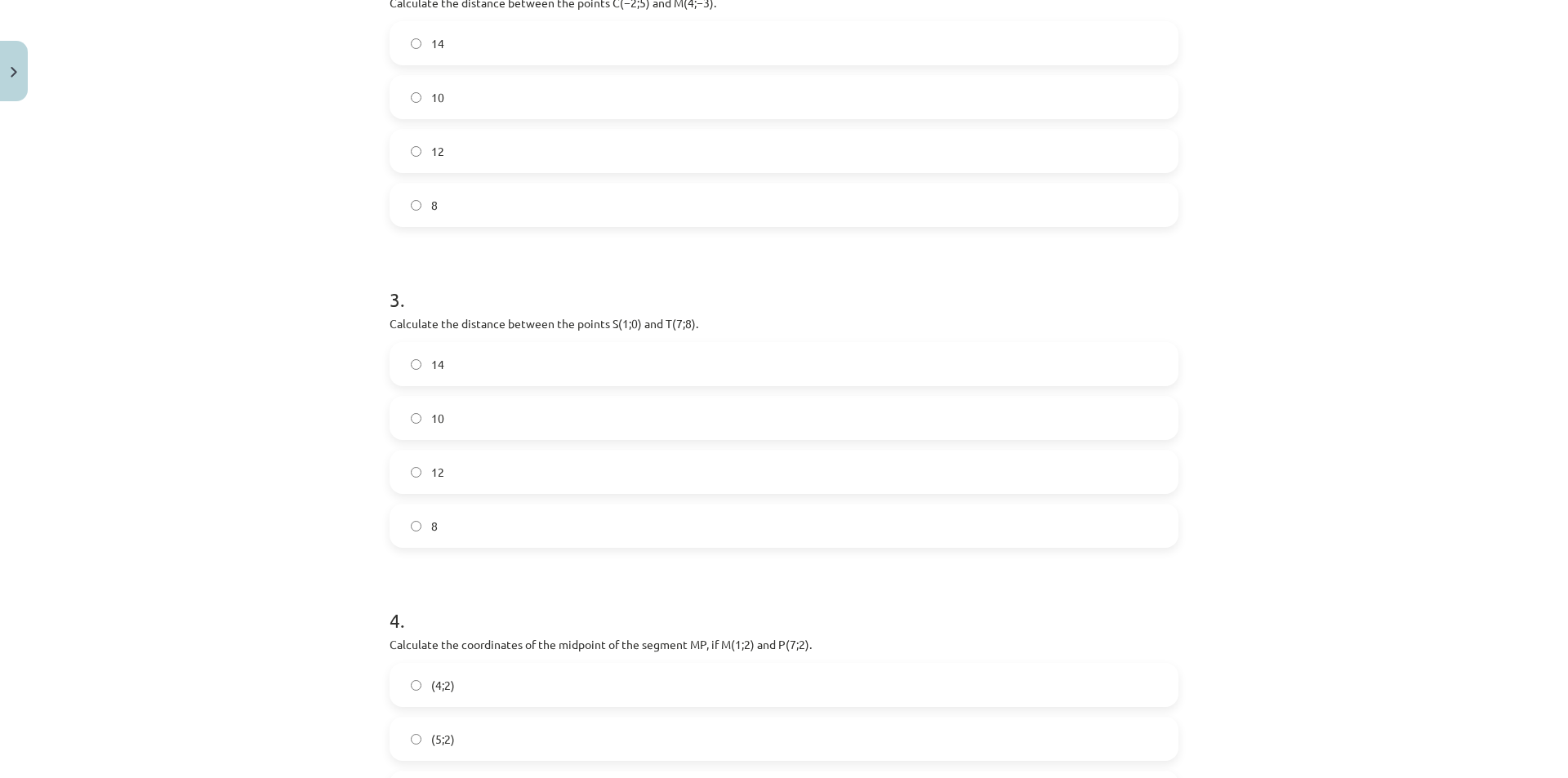
click at [464, 415] on label "10" at bounding box center [784, 417] width 785 height 40
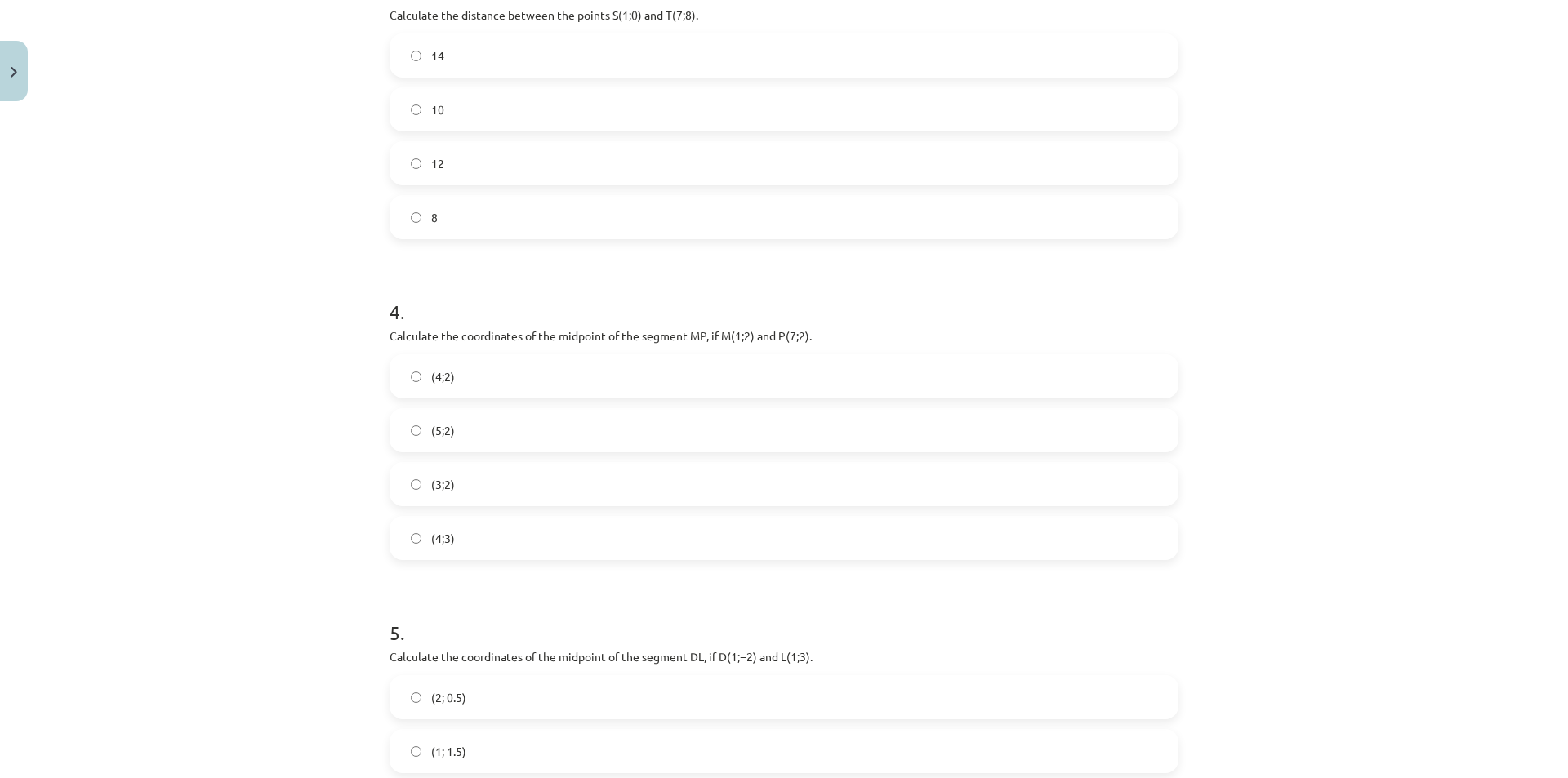
scroll to position [1348, 0]
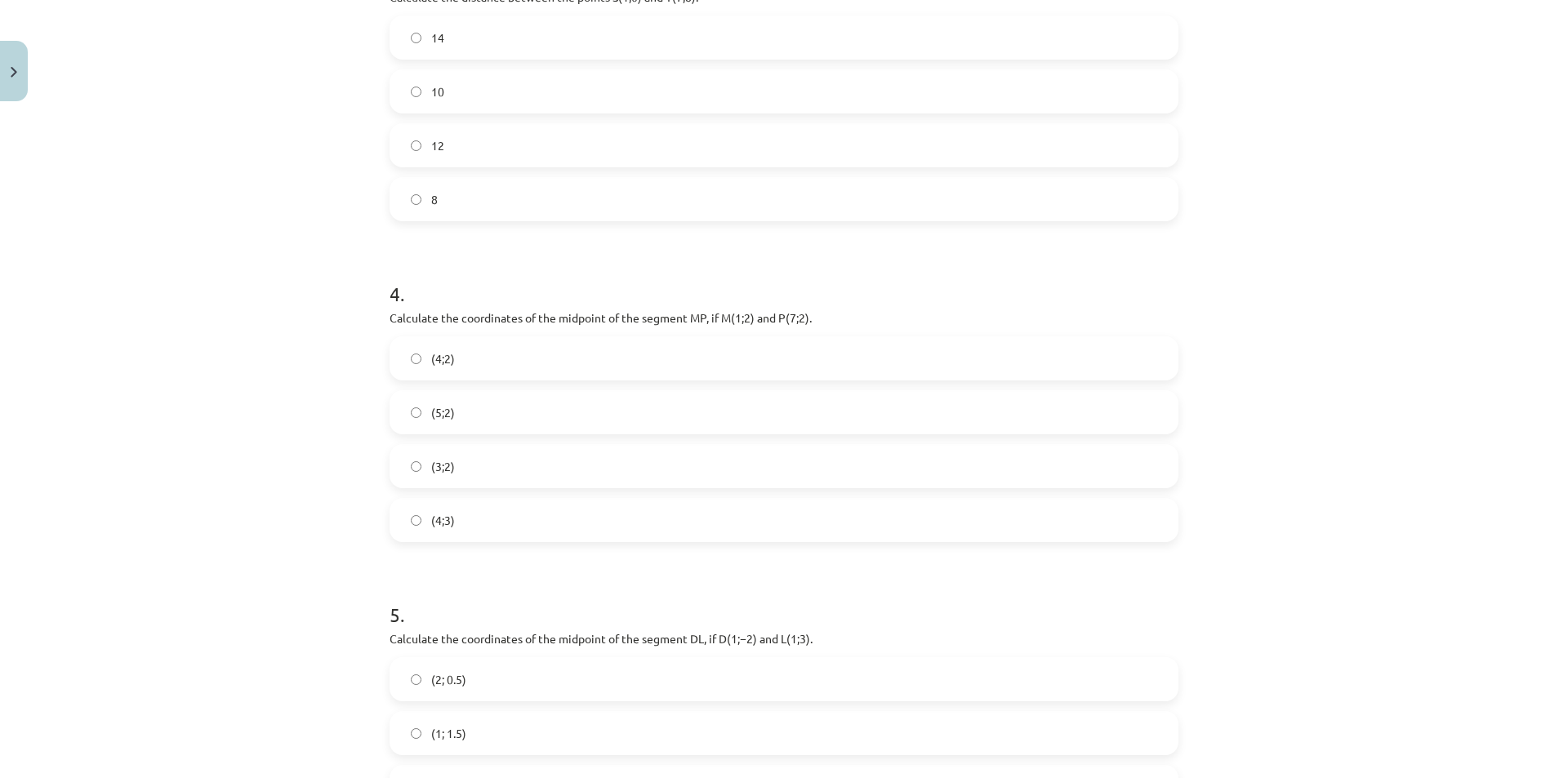
click at [436, 362] on font "(4;2)" at bounding box center [443, 358] width 24 height 15
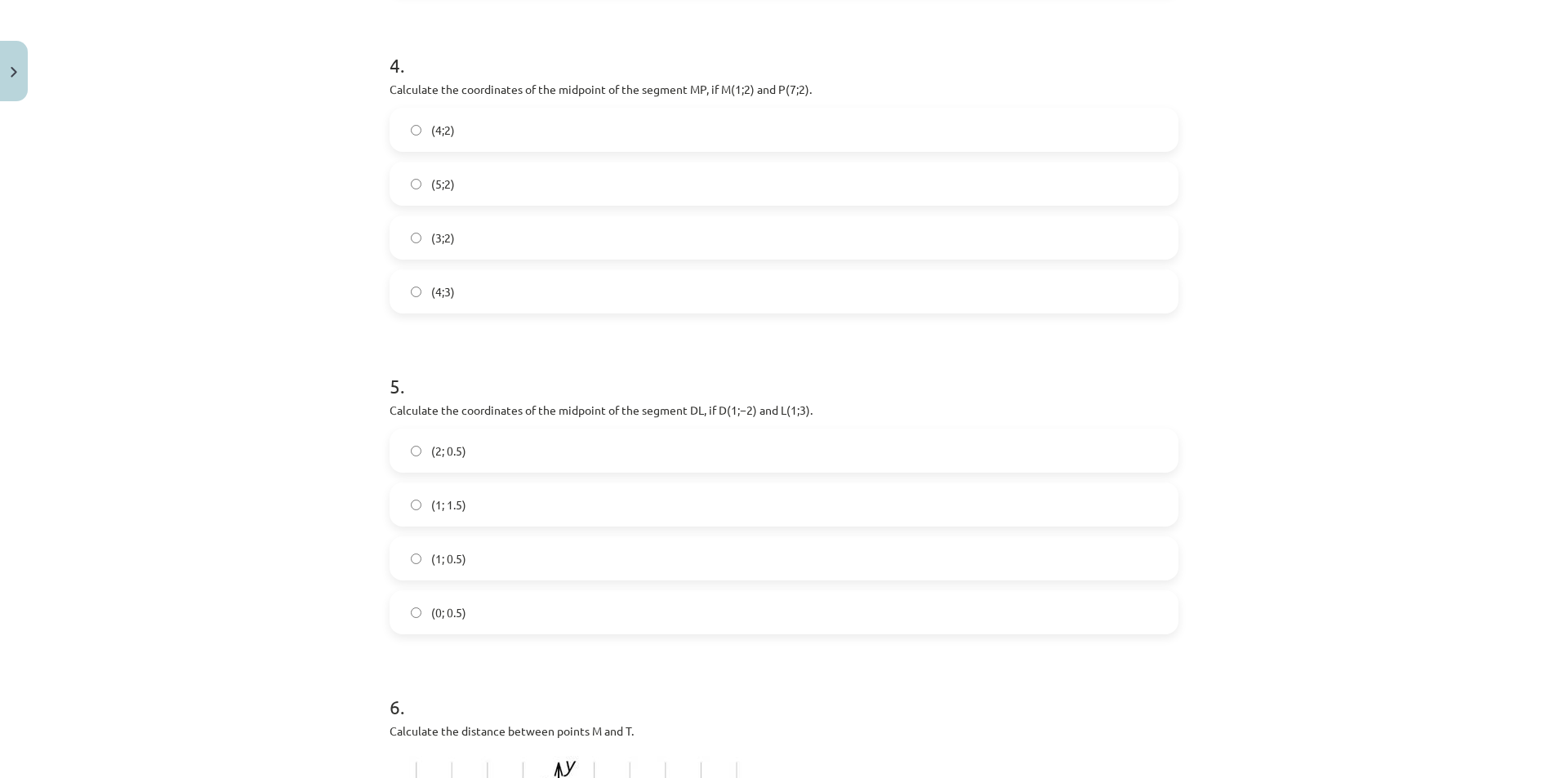
scroll to position [1592, 0]
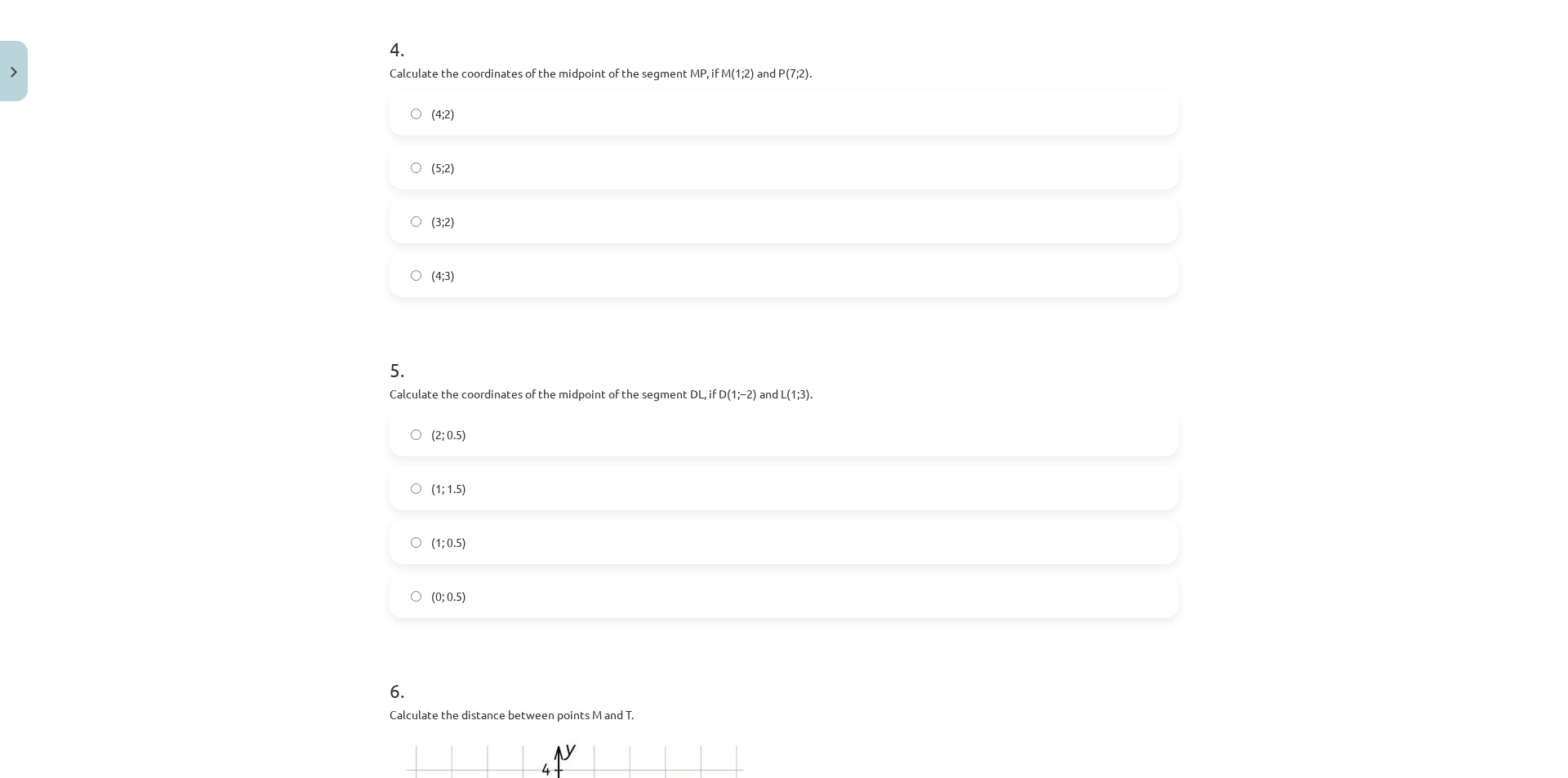
click at [444, 531] on label "(1; 0.5)" at bounding box center [784, 541] width 785 height 40
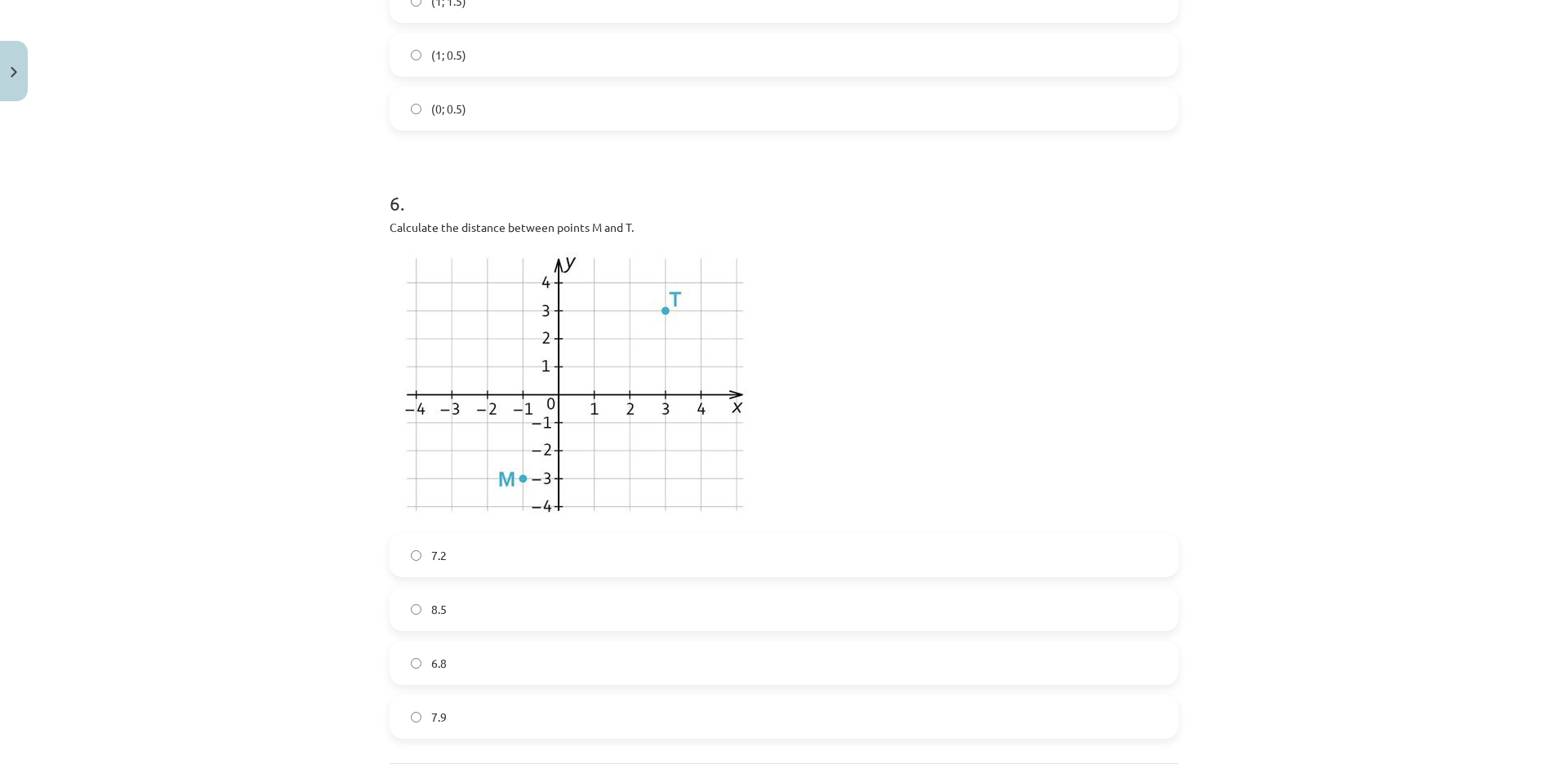
scroll to position [2083, 0]
click at [458, 554] on label "7.2" at bounding box center [784, 552] width 785 height 40
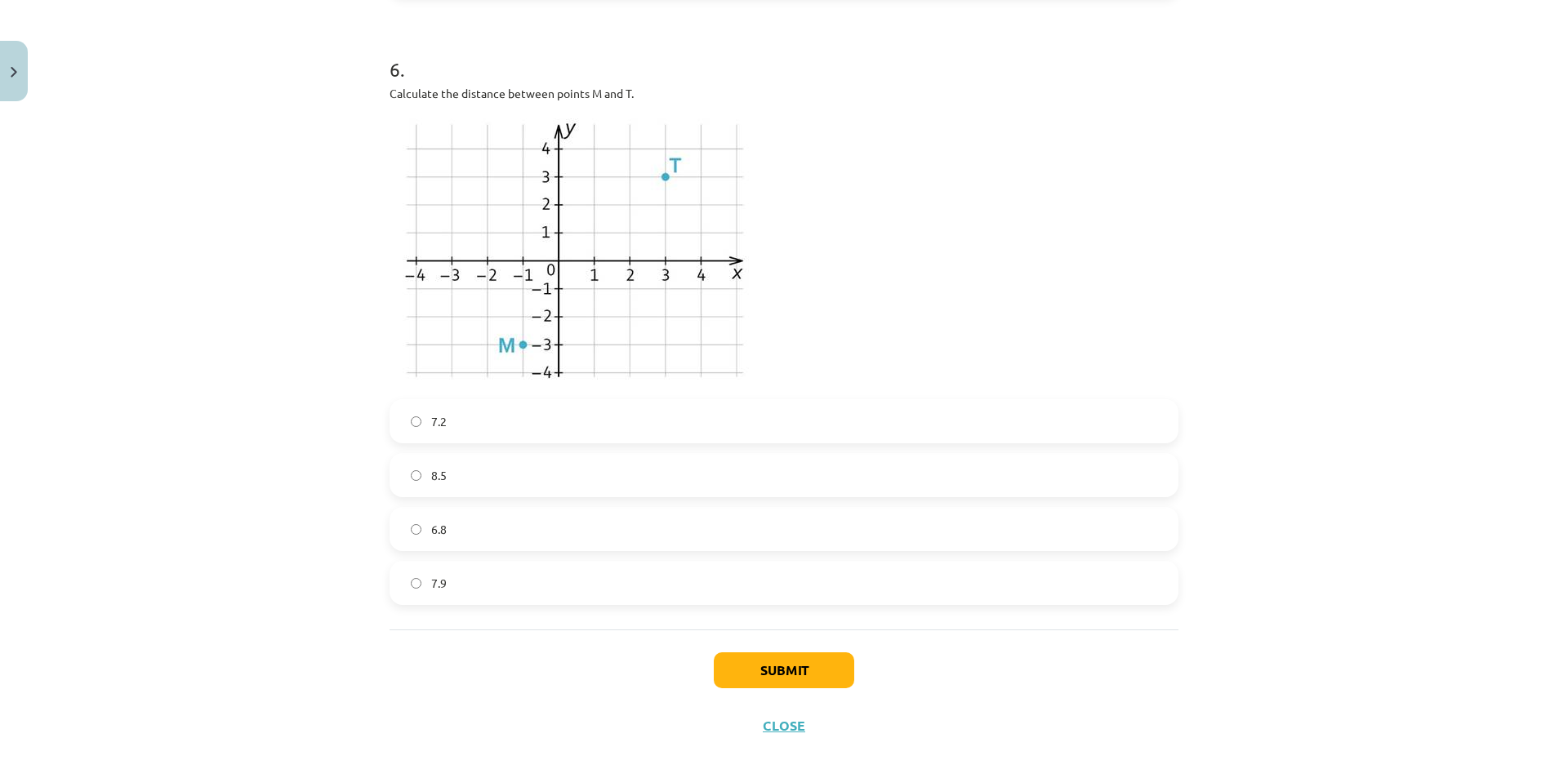
scroll to position [2230, 0]
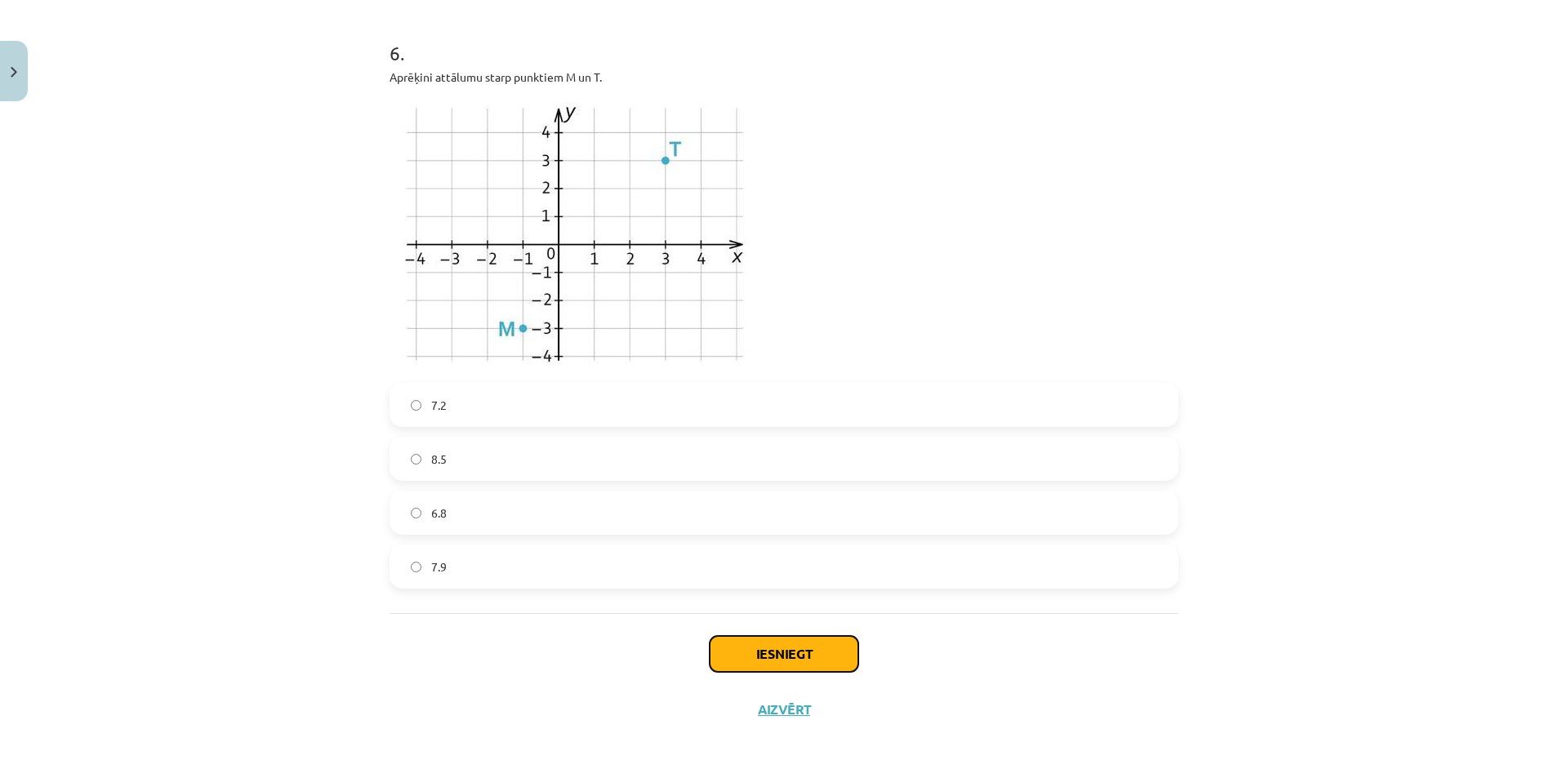
click at [724, 667] on button "Iesniegt" at bounding box center [784, 654] width 149 height 35
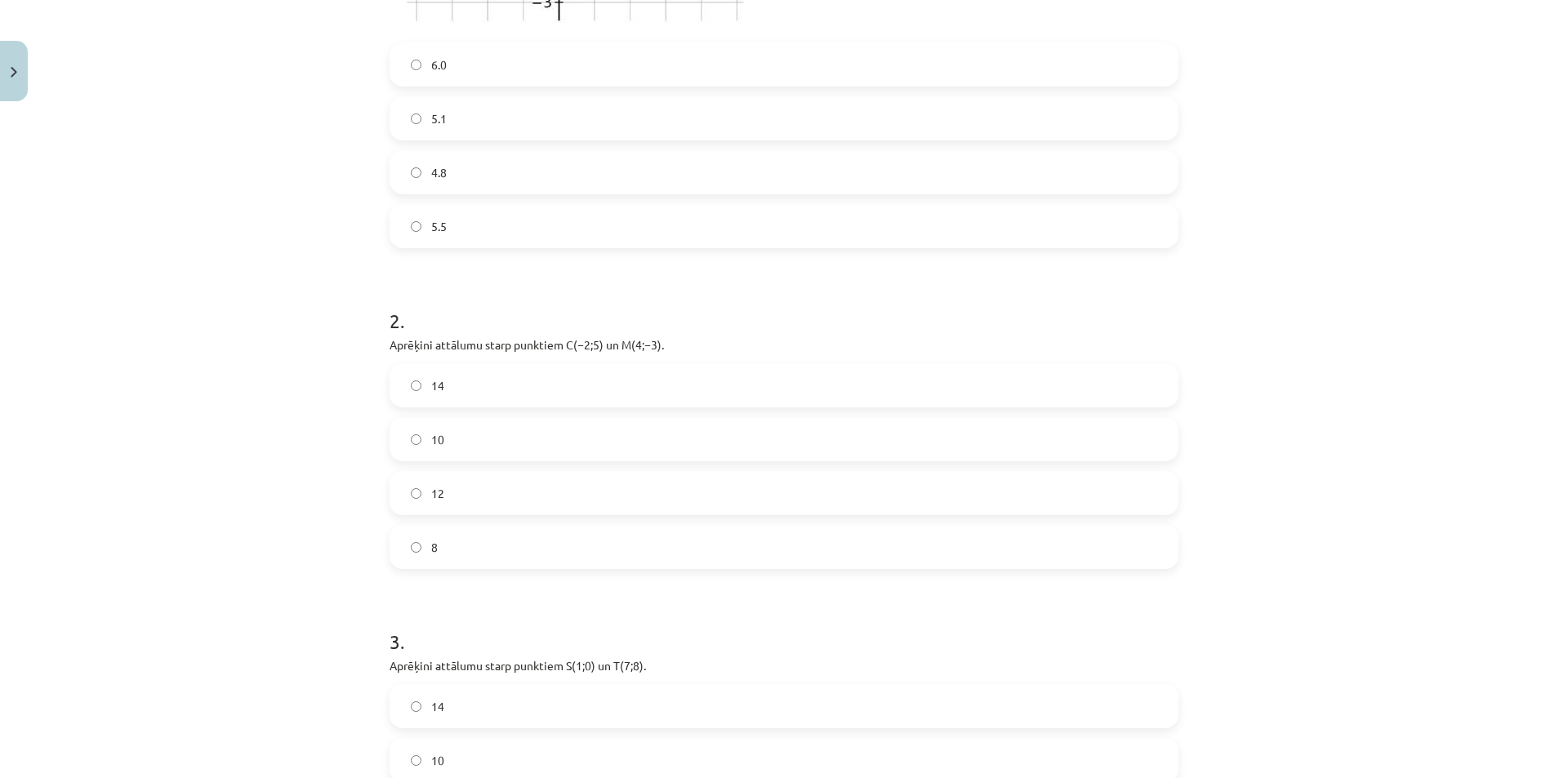
scroll to position [188, 0]
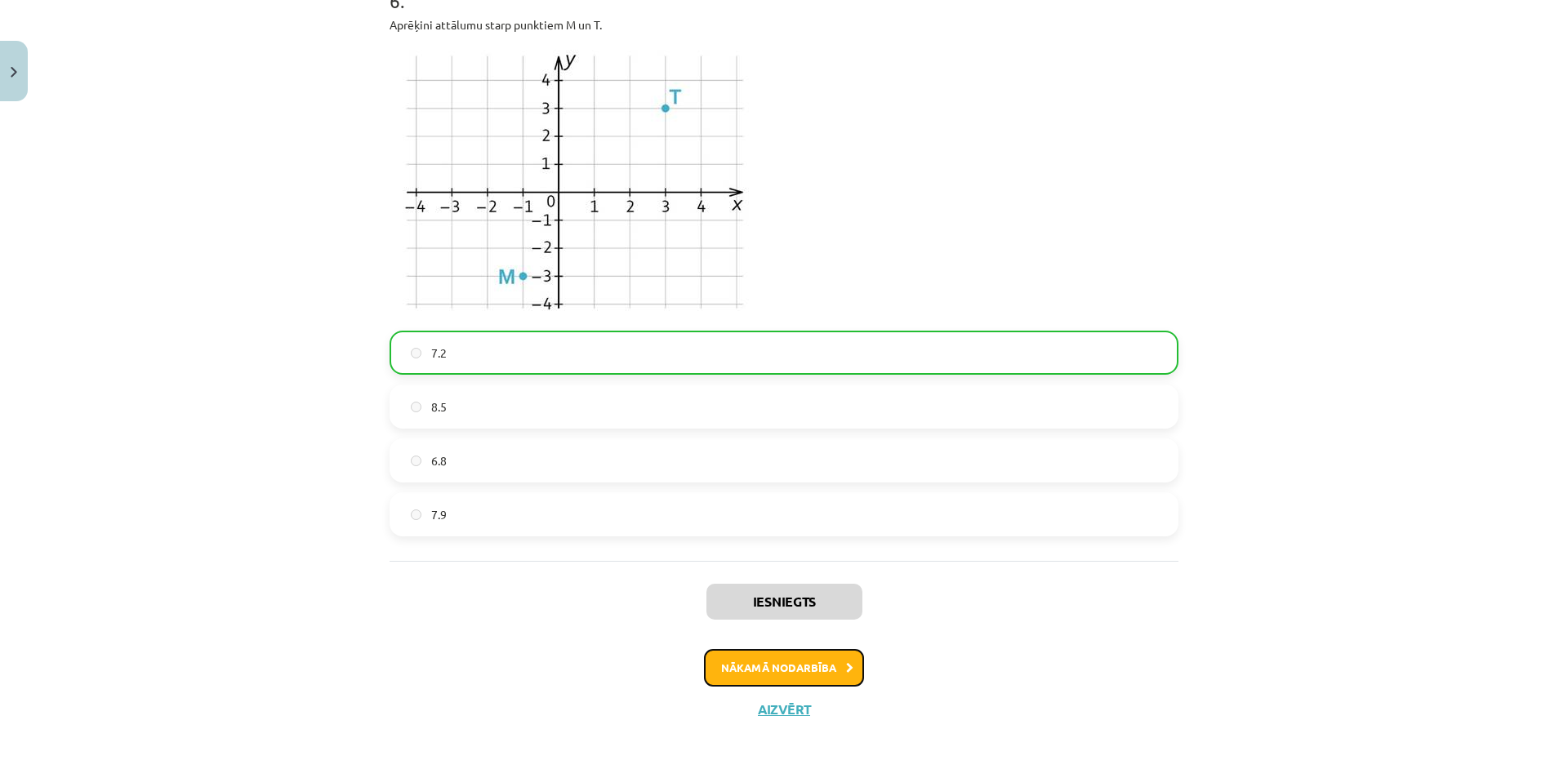
click at [720, 660] on button "Nākamā nodarbība" at bounding box center [784, 669] width 160 height 37
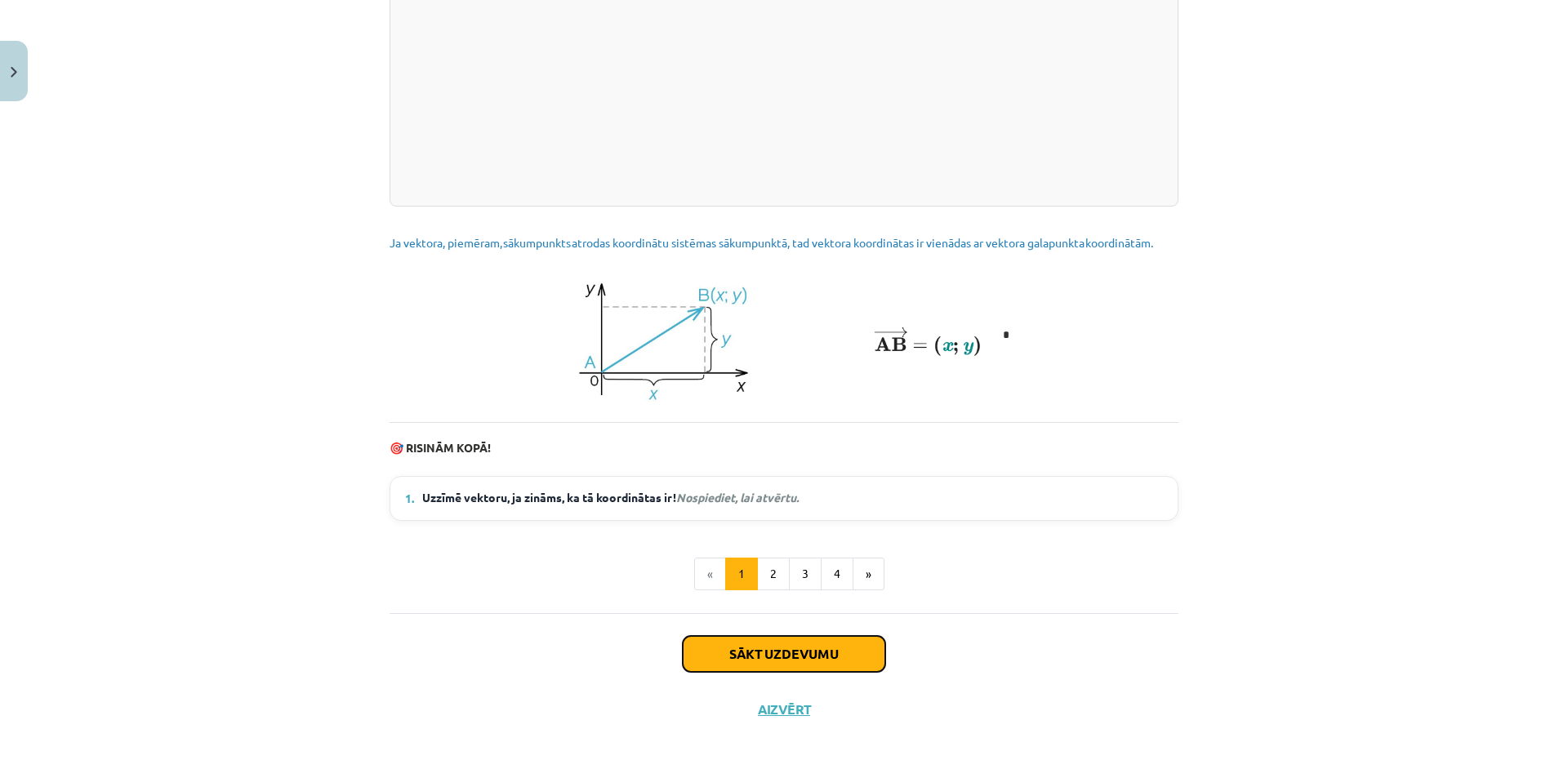
click at [755, 670] on button "Sākt uzdevumu" at bounding box center [784, 654] width 202 height 35
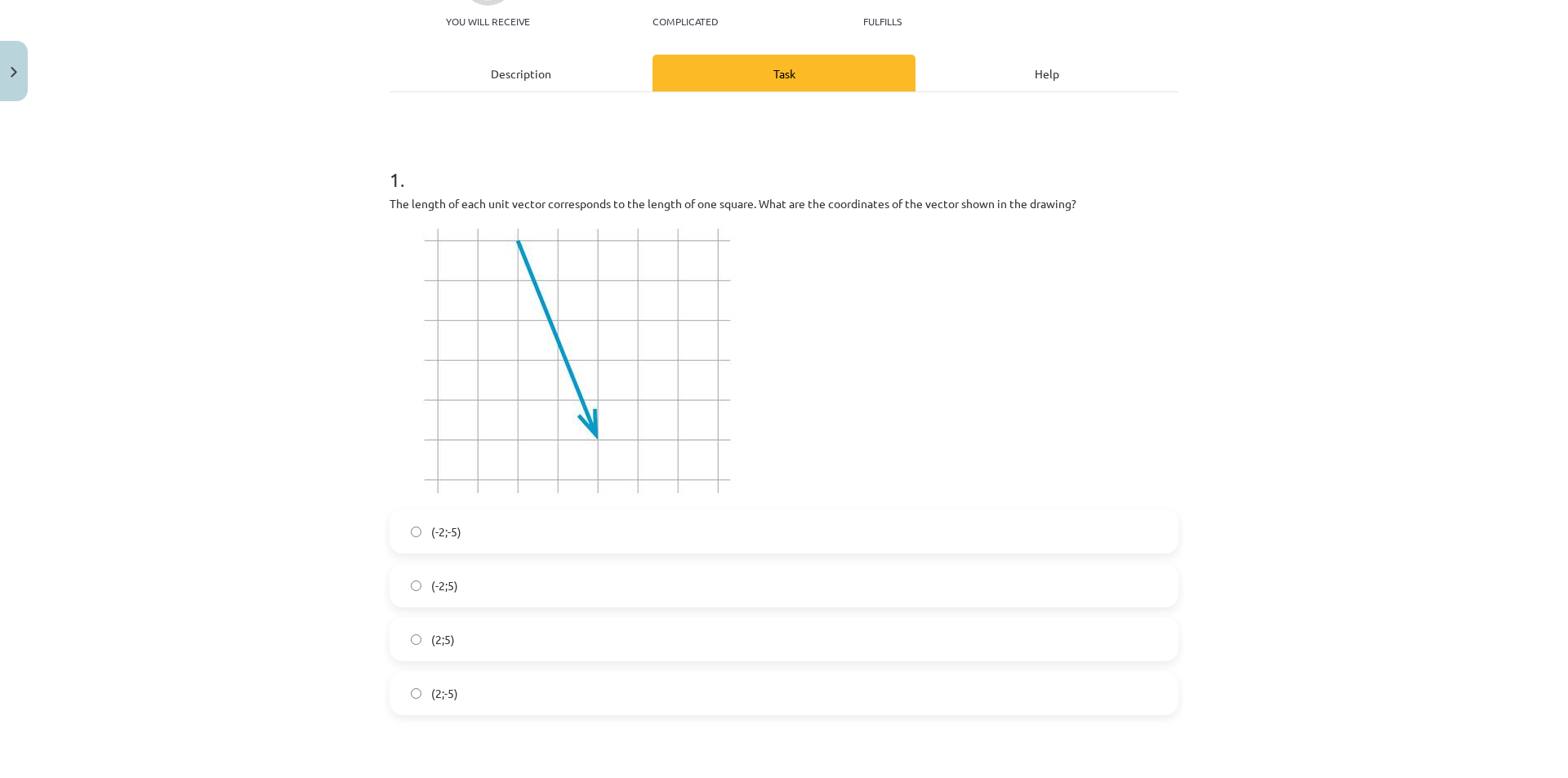
scroll to position [204, 0]
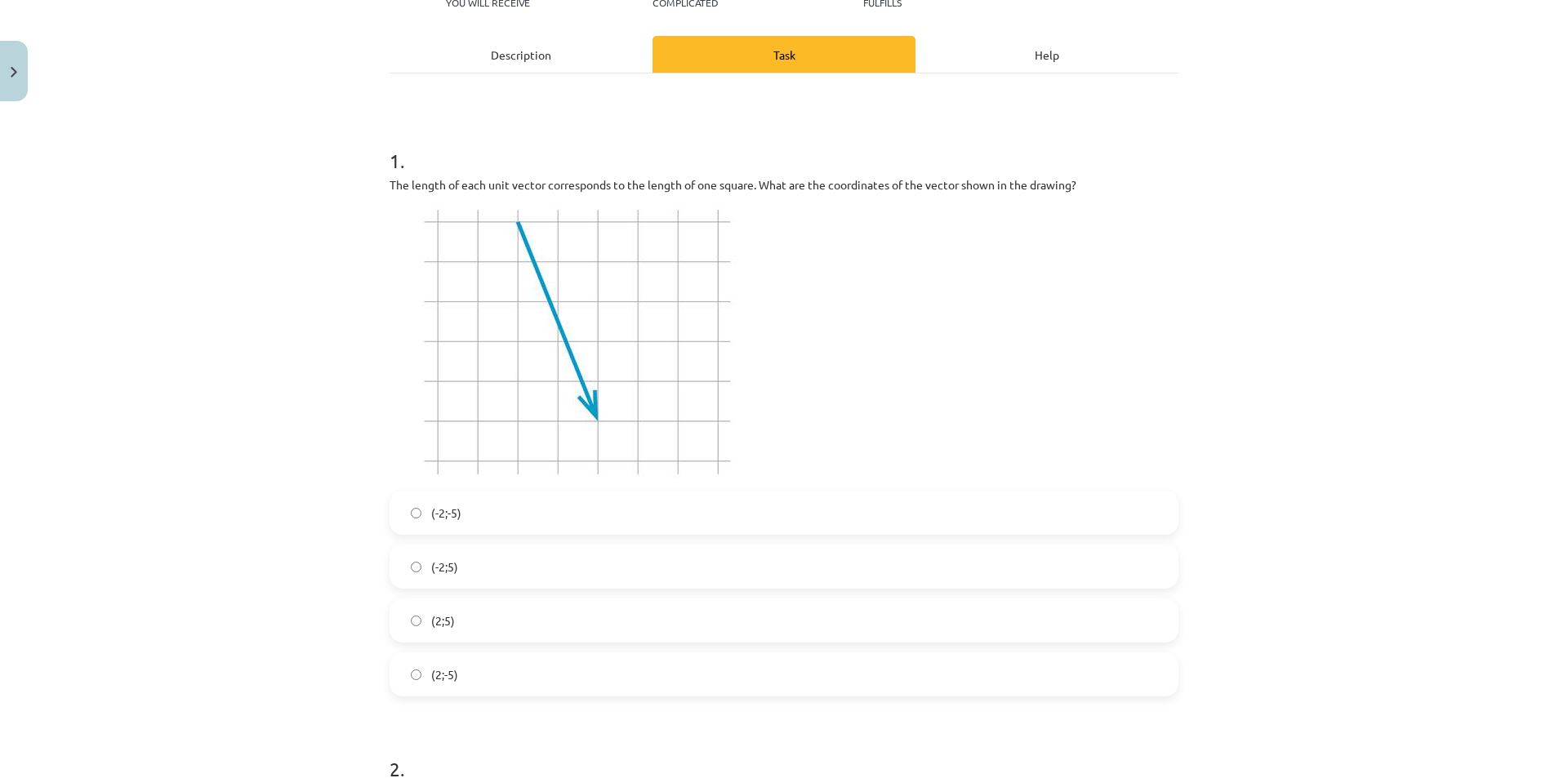
drag, startPoint x: 403, startPoint y: 649, endPoint x: 403, endPoint y: 658, distance: 9.0
click at [403, 652] on div "(-2;-5) (-2;5) (2;5) (2;-5)" at bounding box center [784, 594] width 788 height 206
click at [402, 666] on label "(2;-5)" at bounding box center [784, 674] width 785 height 40
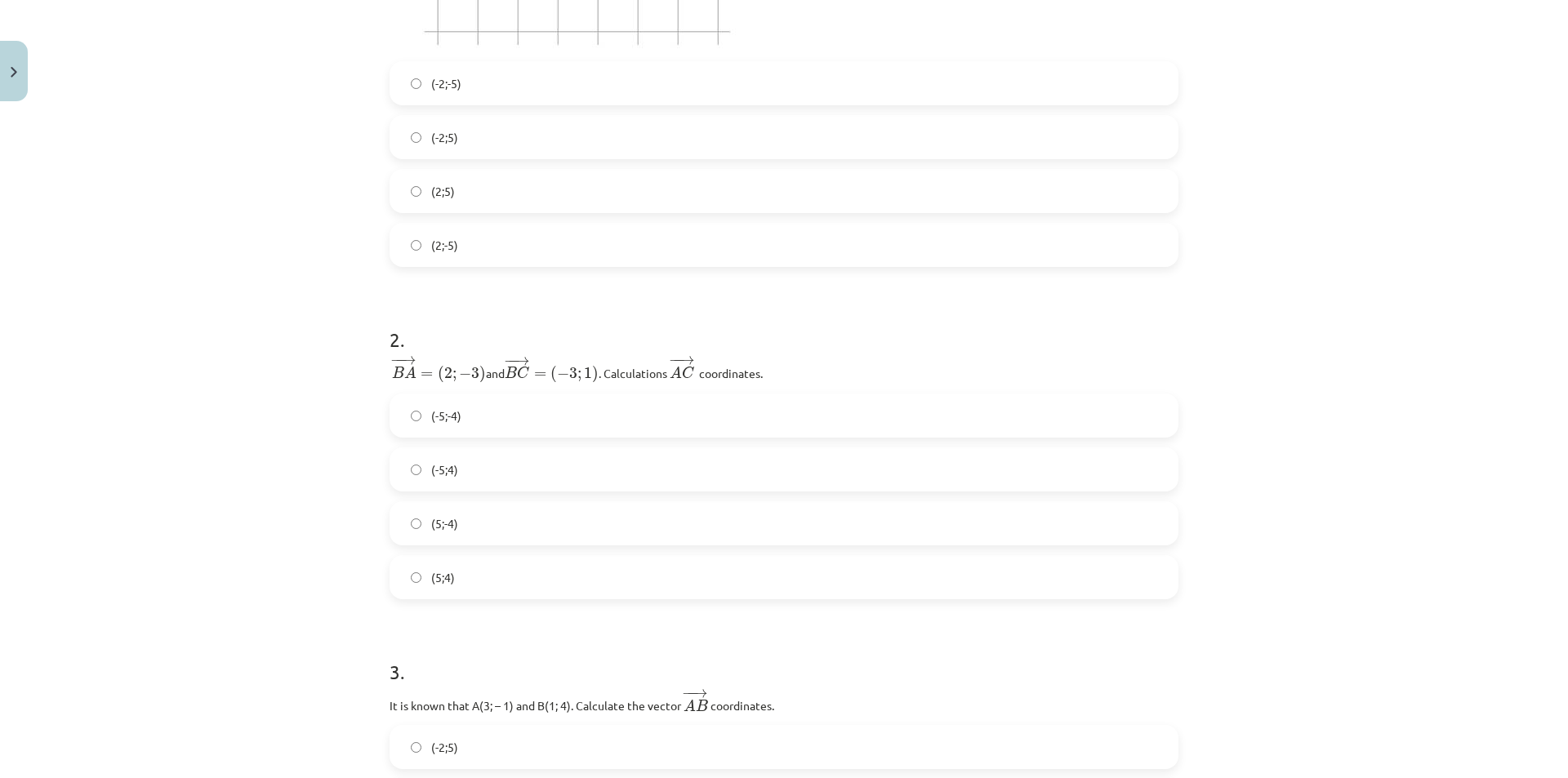
scroll to position [694, 0]
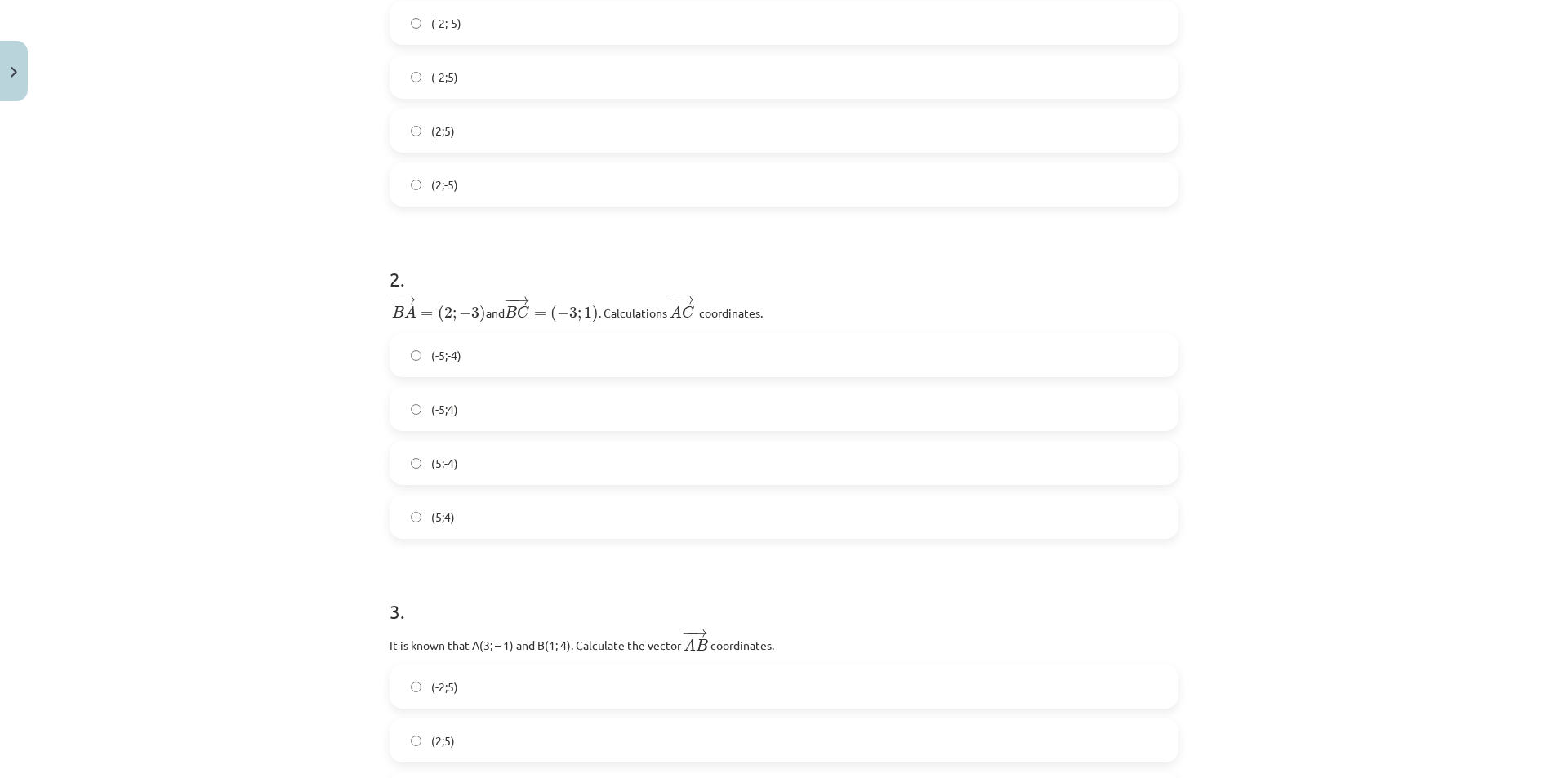
click at [392, 465] on label "(5;-4)" at bounding box center [784, 462] width 785 height 40
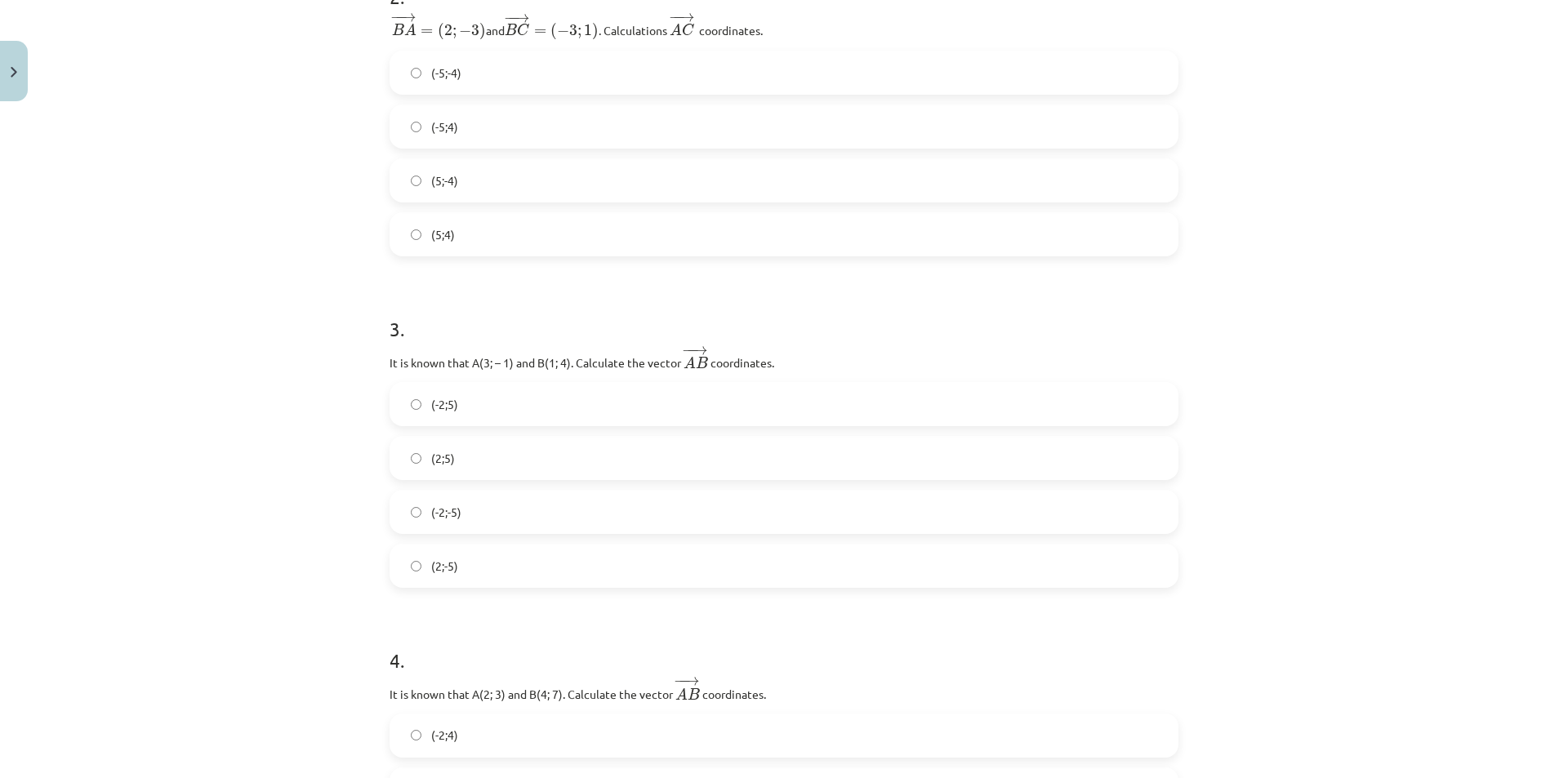
scroll to position [1022, 0]
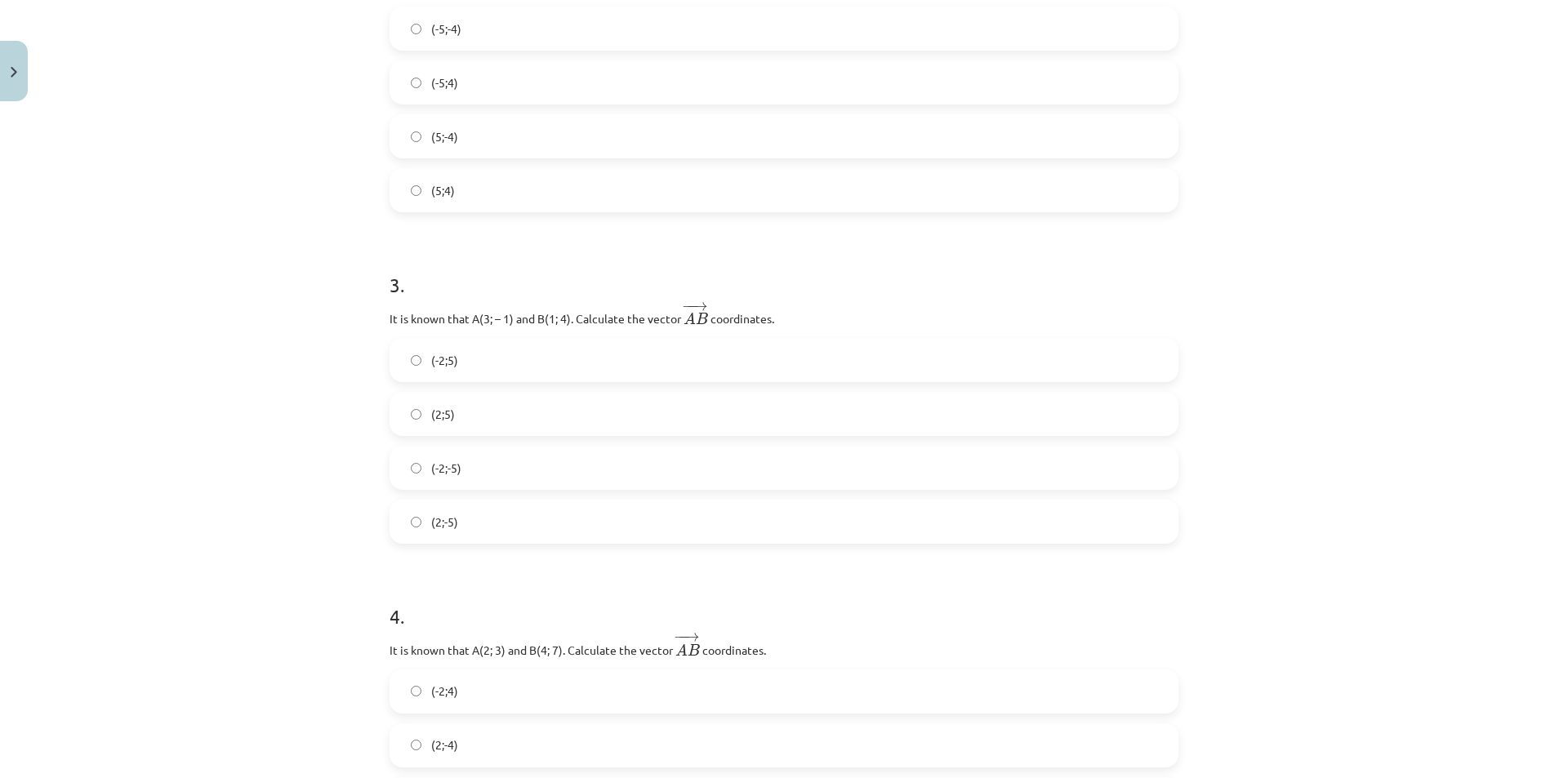
click at [431, 364] on font "(-2;5)" at bounding box center [443, 360] width 27 height 15
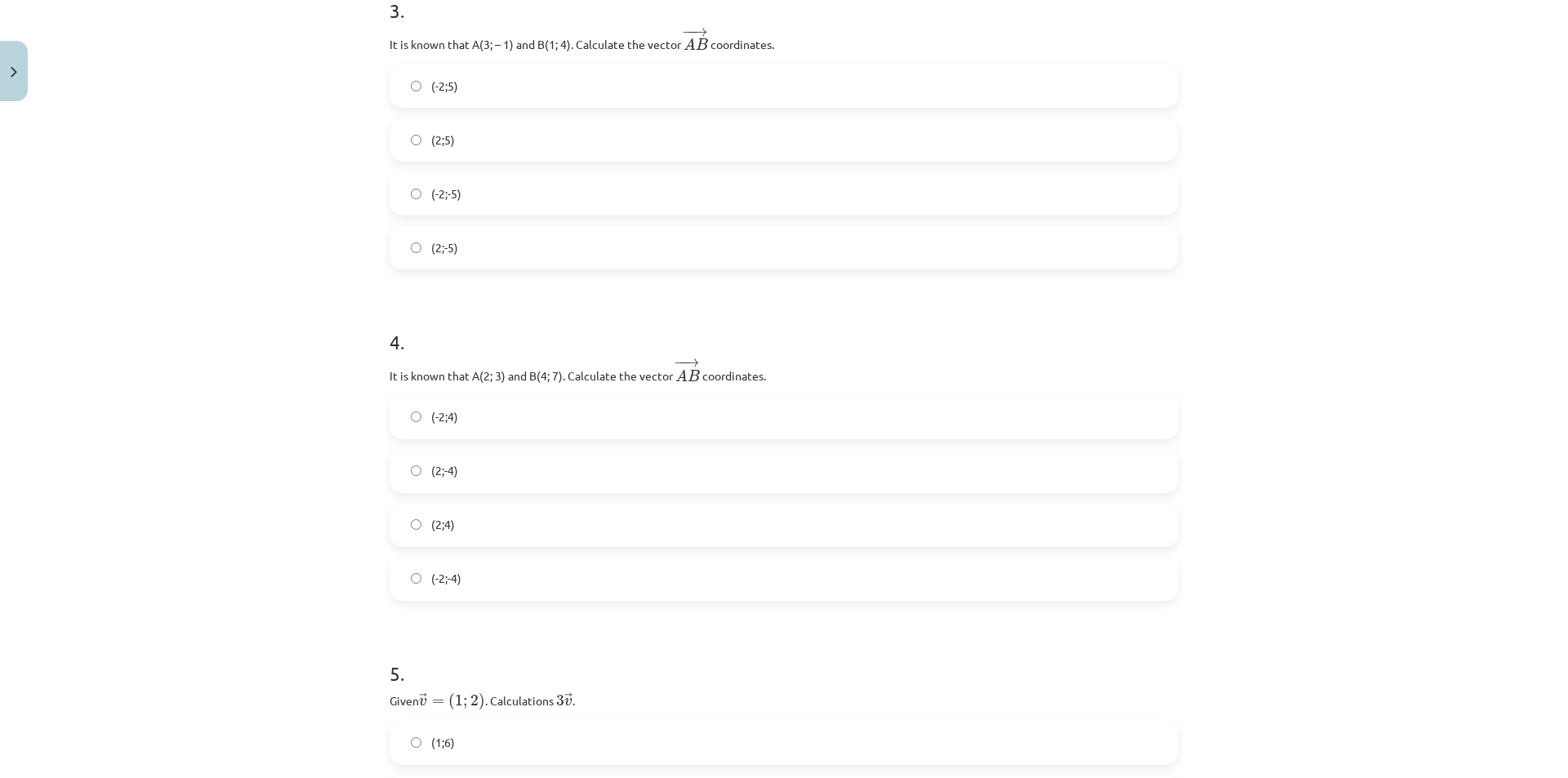
scroll to position [1348, 0]
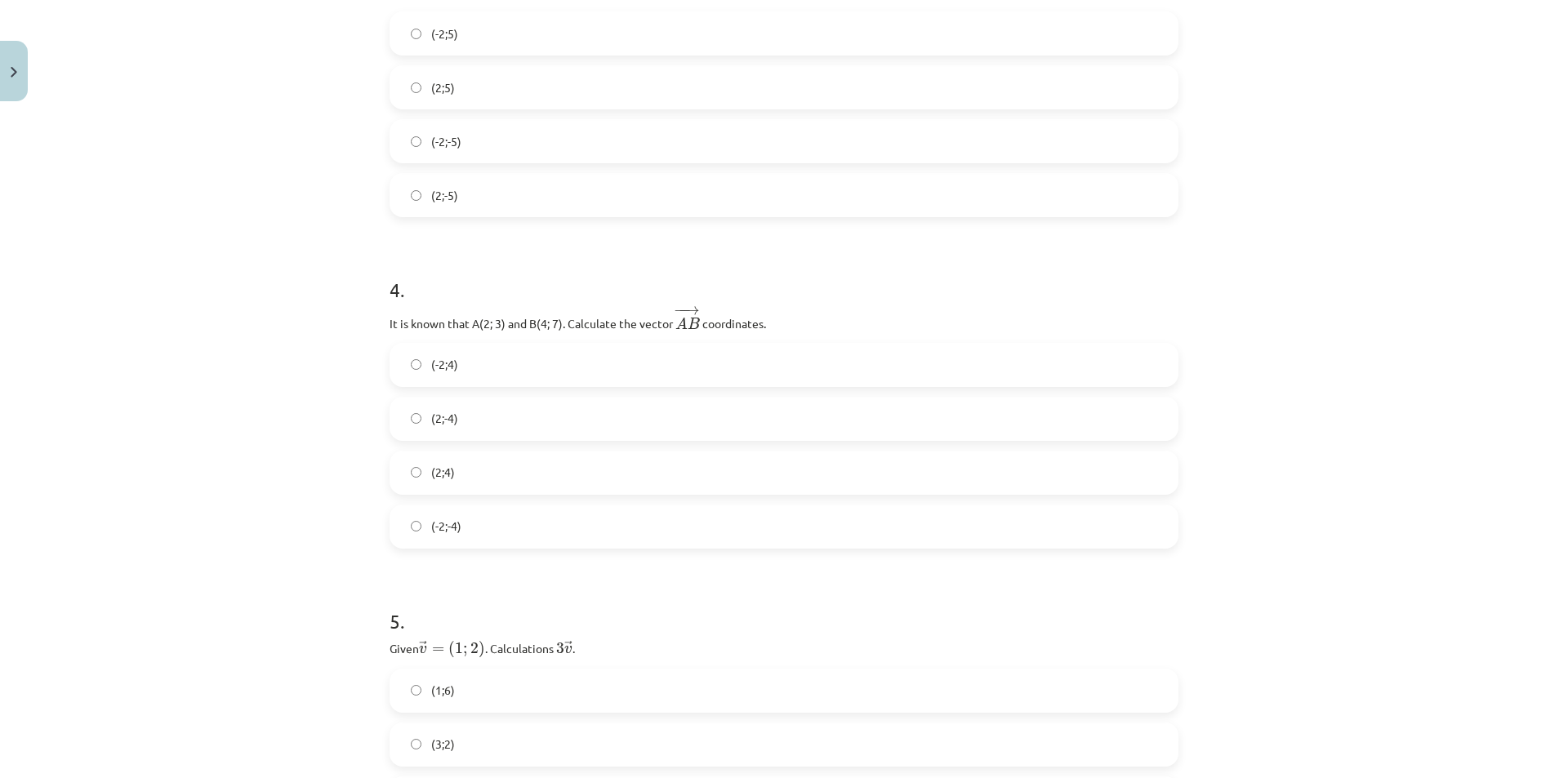
click at [420, 463] on label "(2;4)" at bounding box center [784, 472] width 785 height 40
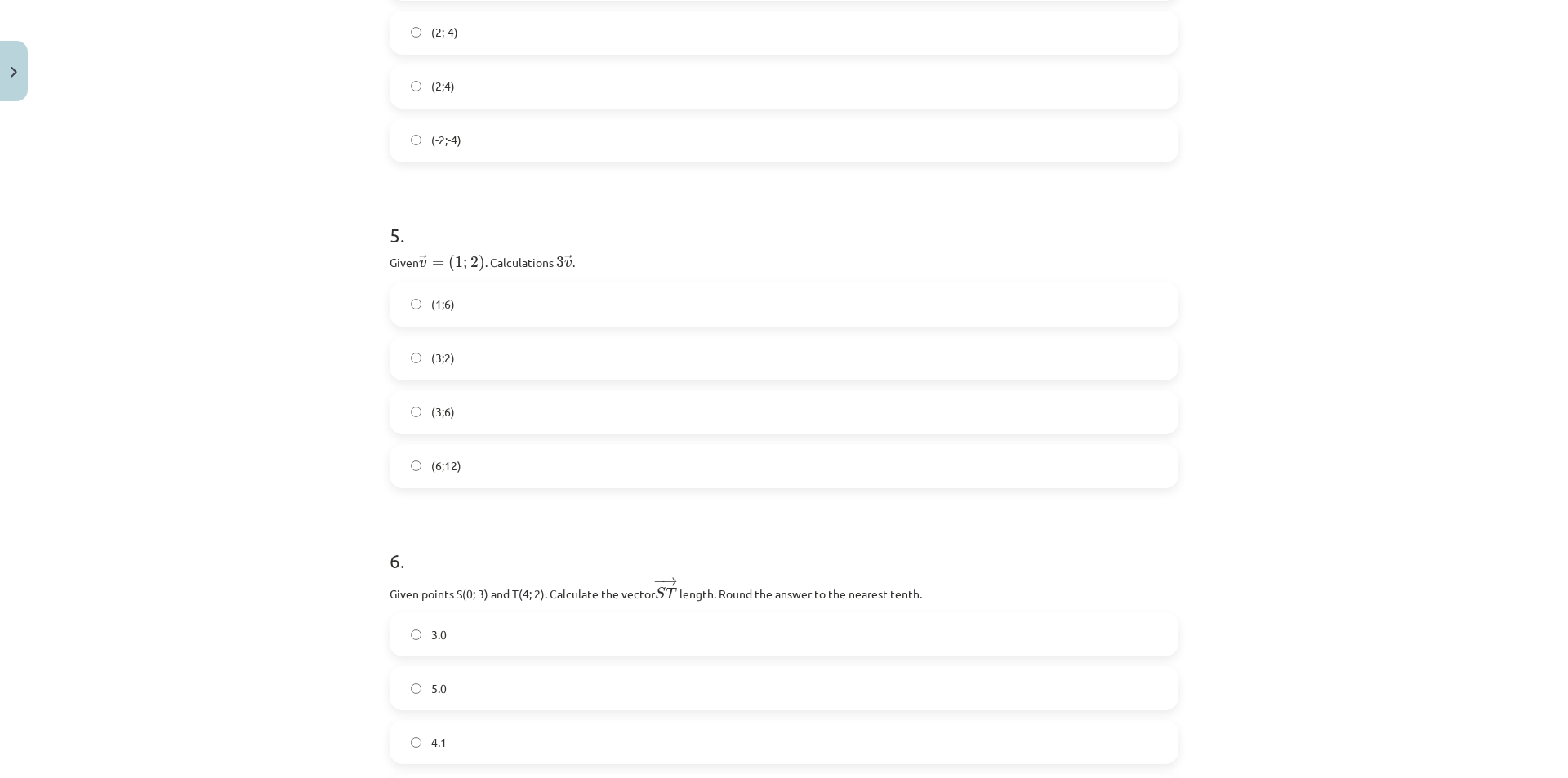
scroll to position [1756, 0]
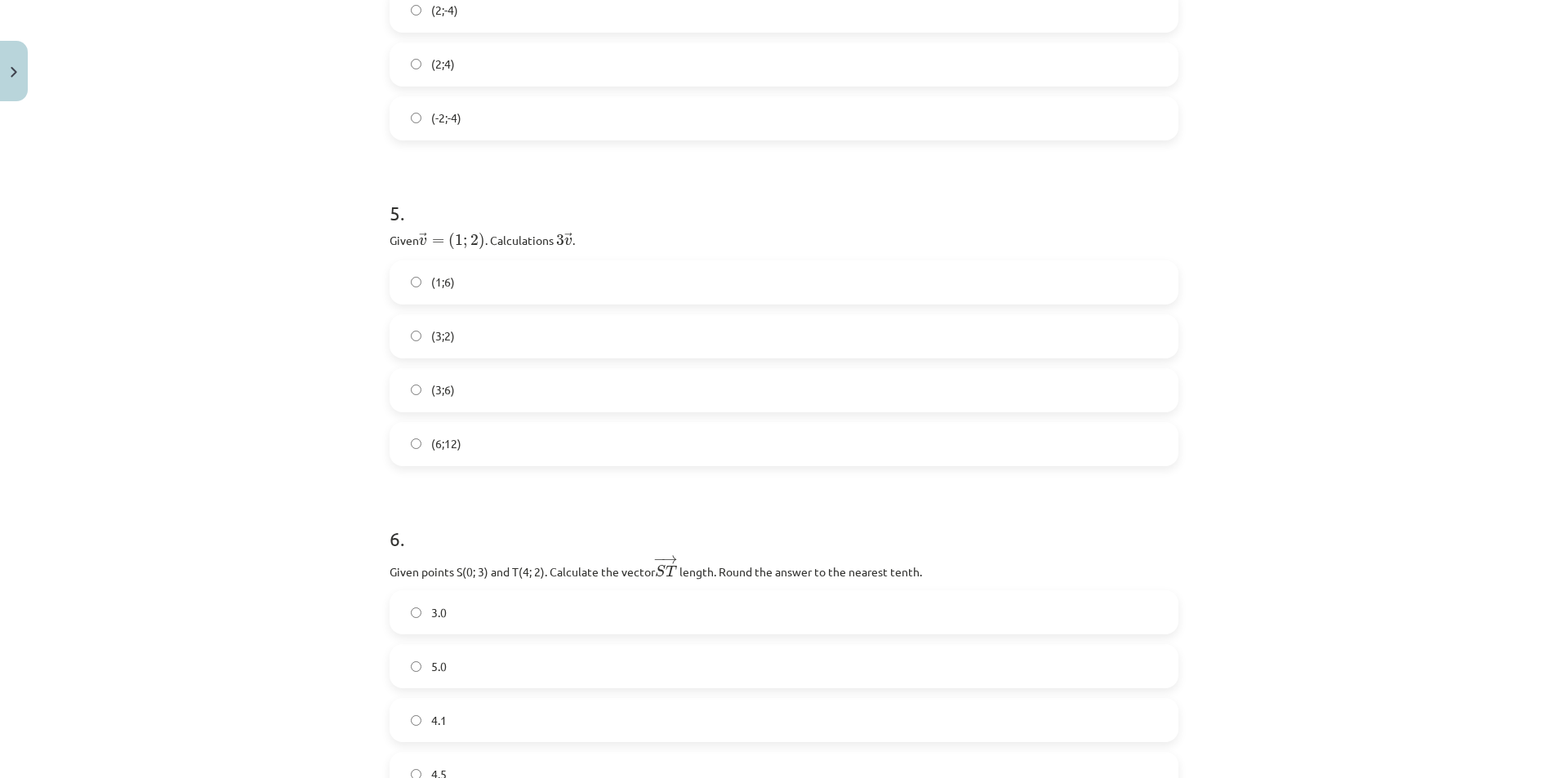
click at [419, 382] on label "(3;6)" at bounding box center [784, 389] width 785 height 40
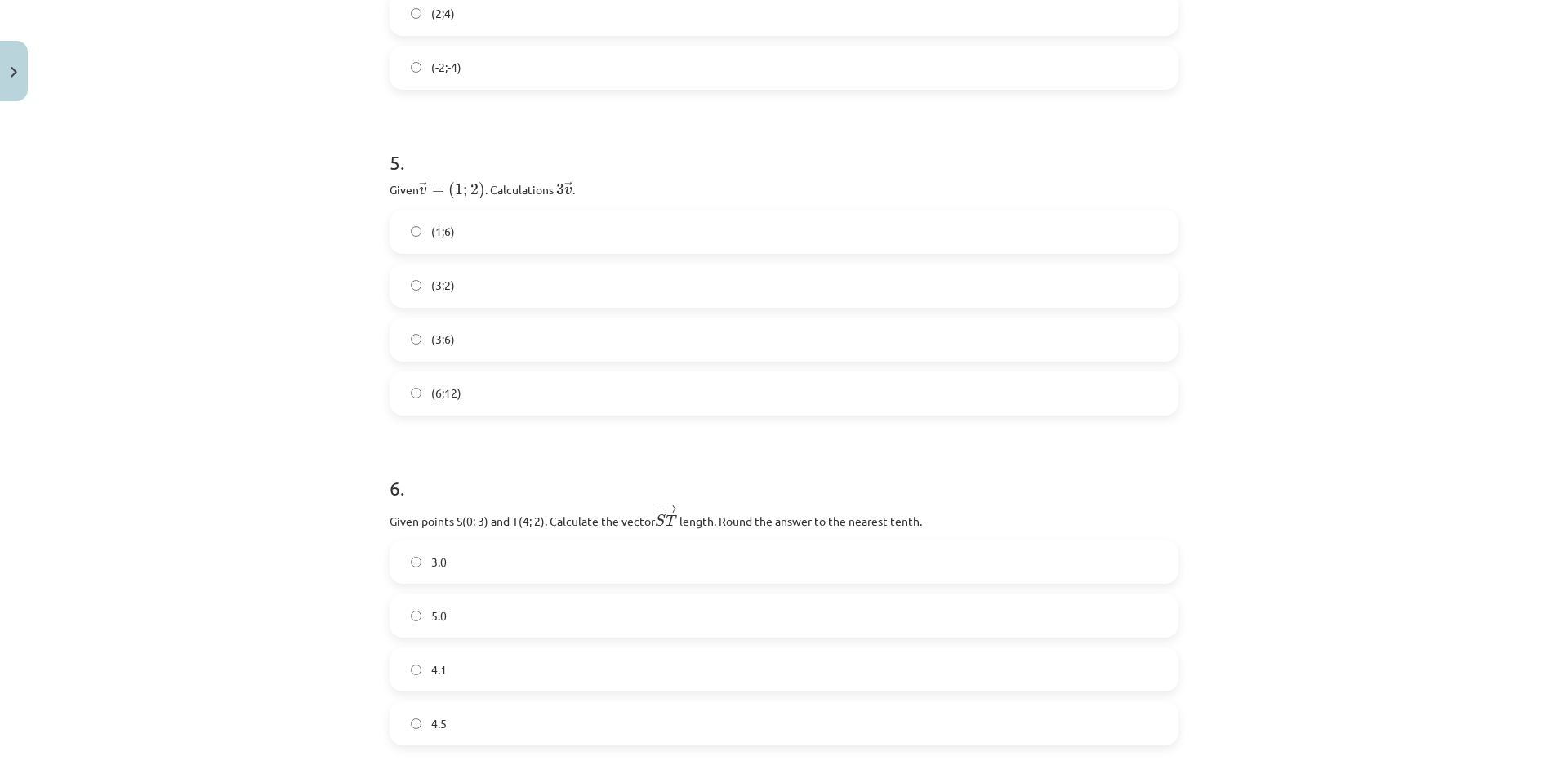
scroll to position [2002, 0]
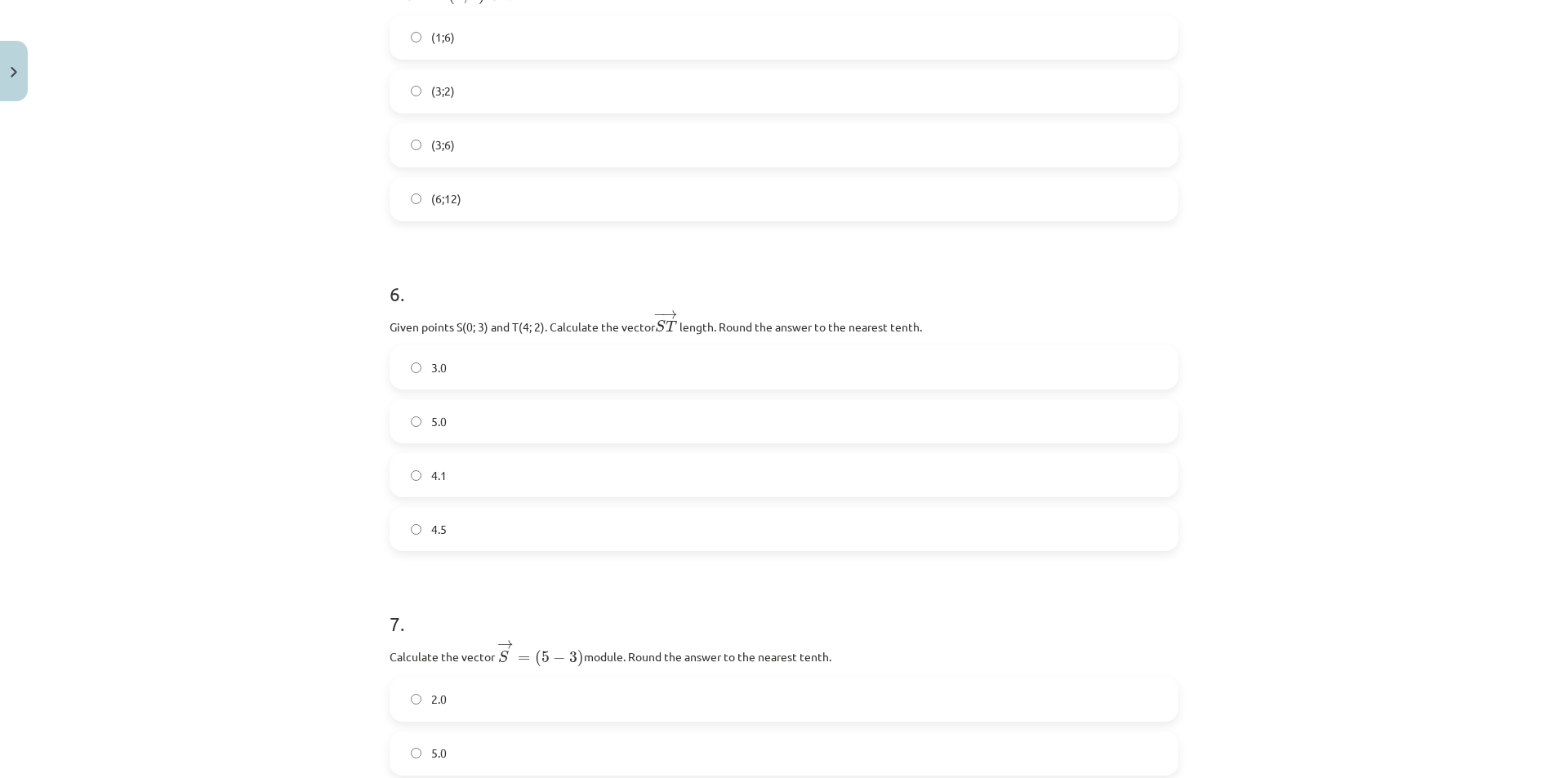
click at [412, 464] on label "4.1" at bounding box center [784, 474] width 785 height 40
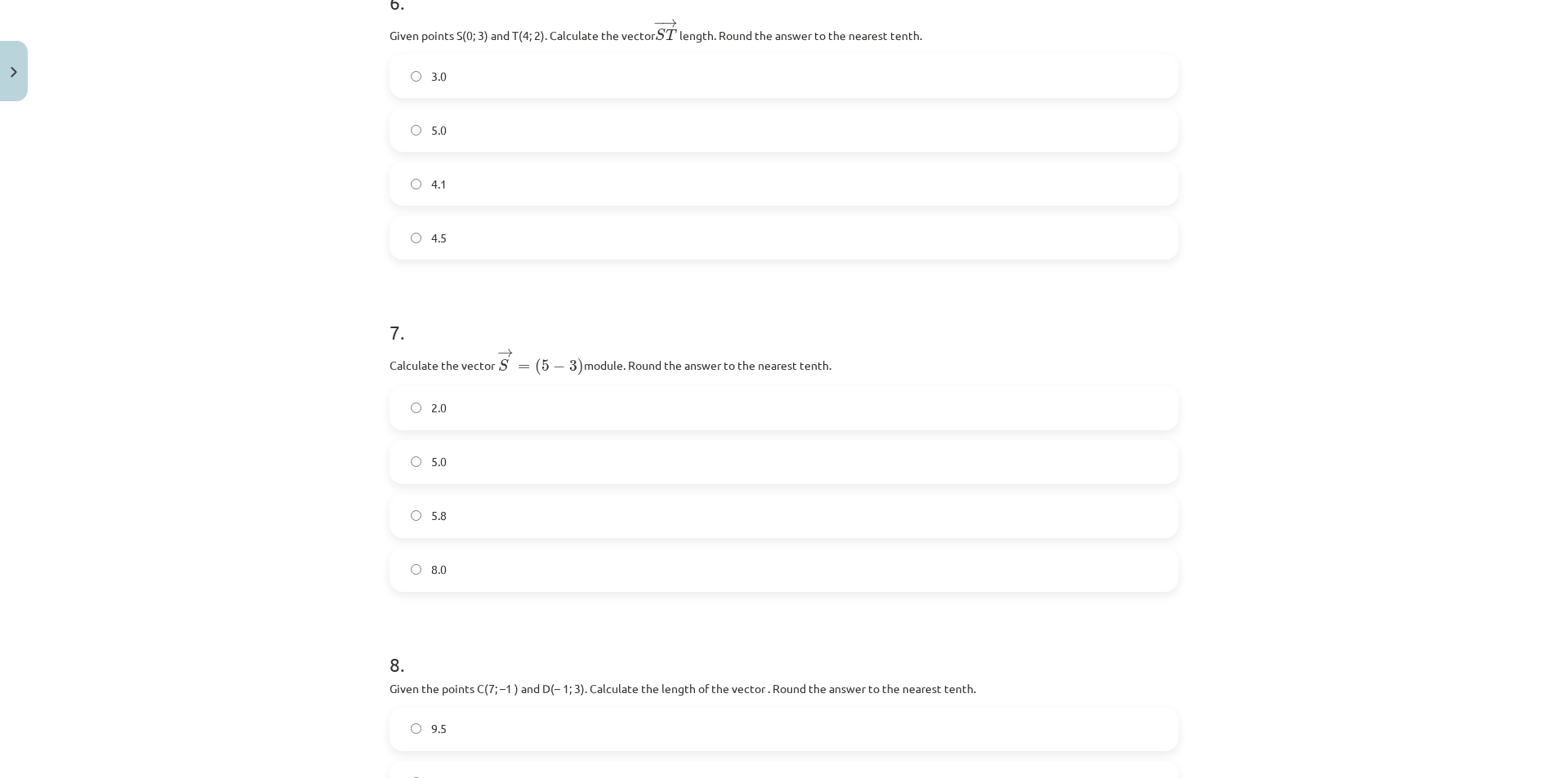
scroll to position [2328, 0]
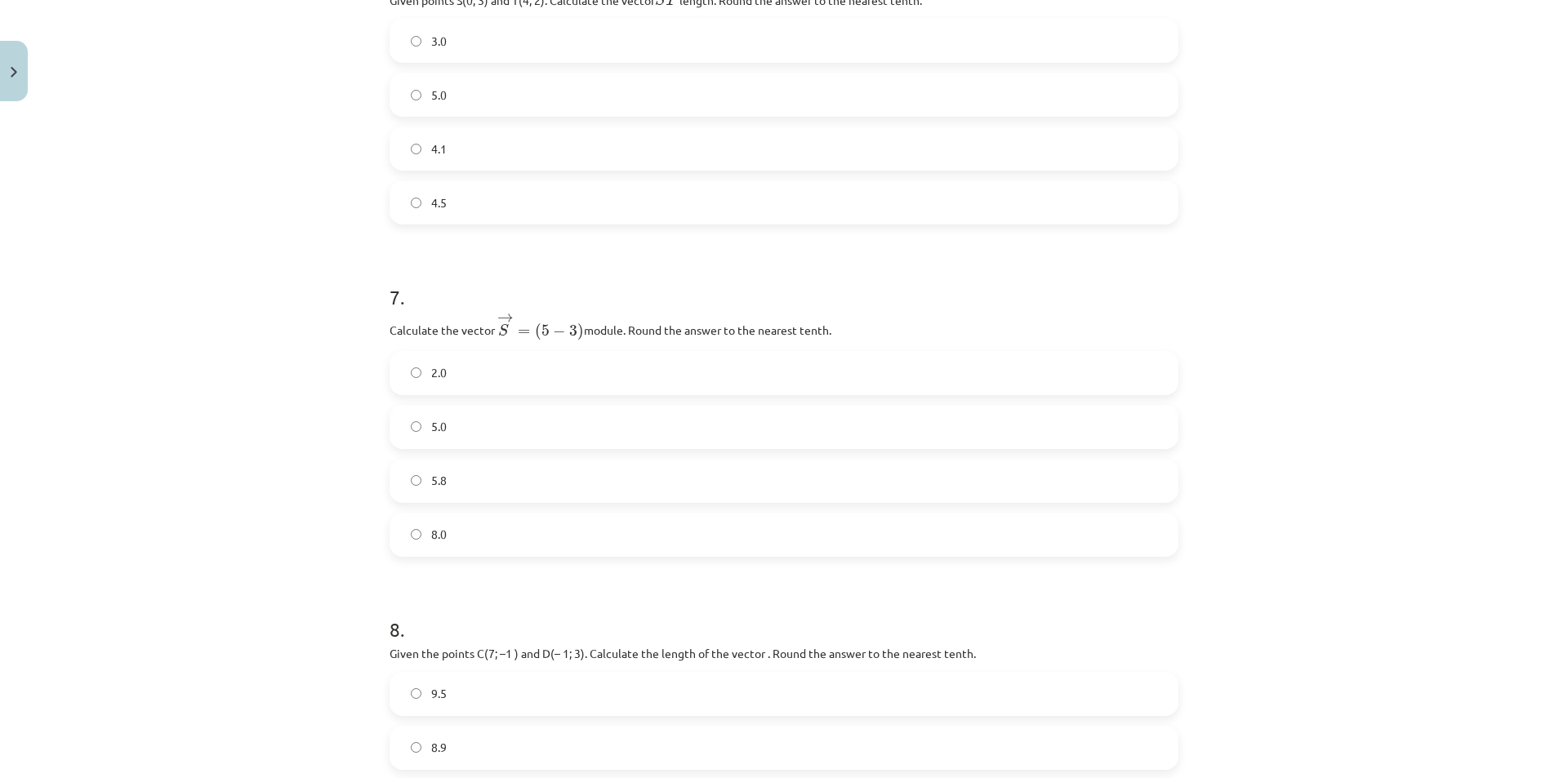
click at [445, 364] on label "2.0" at bounding box center [784, 373] width 785 height 40
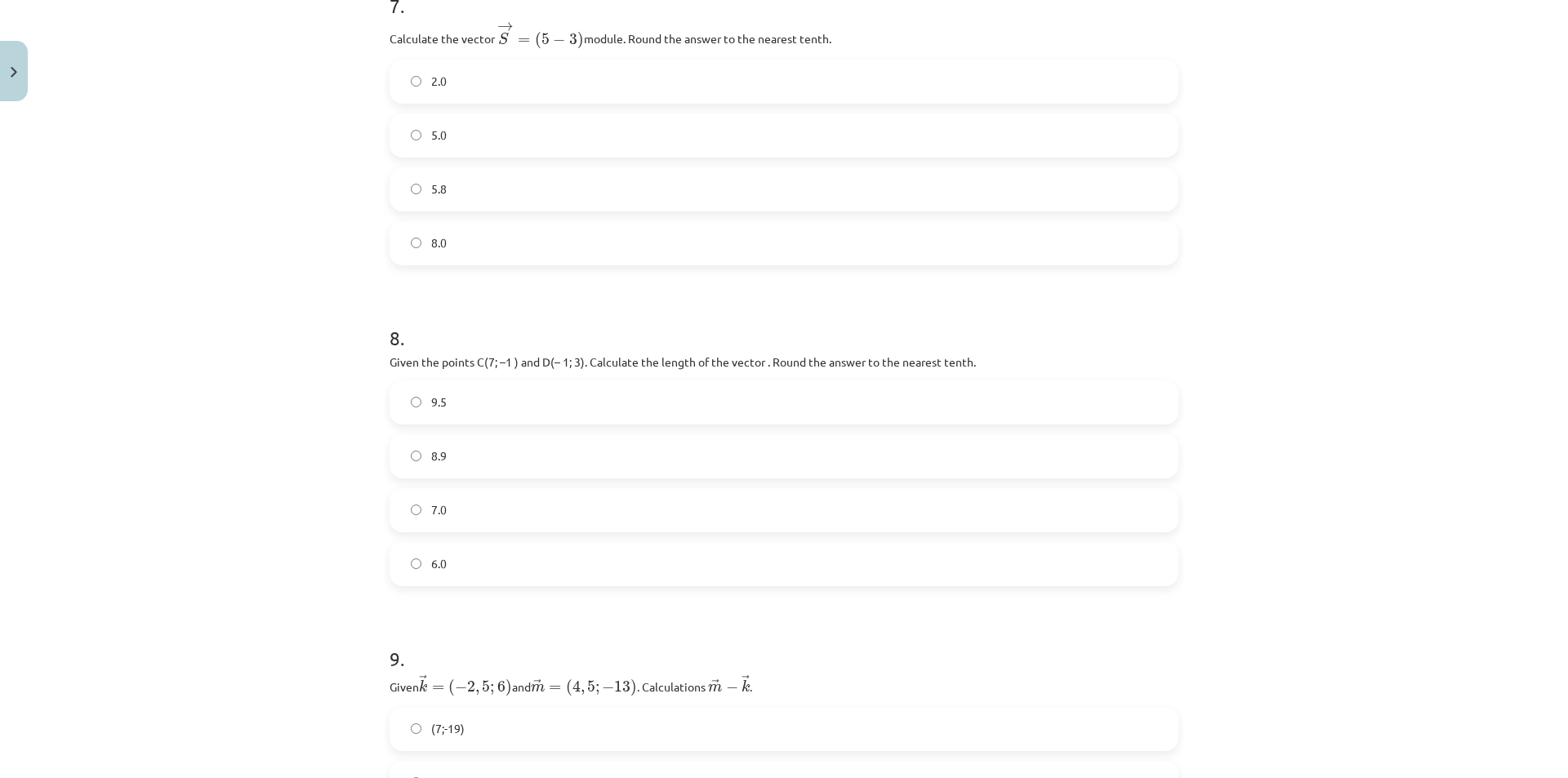
scroll to position [2654, 0]
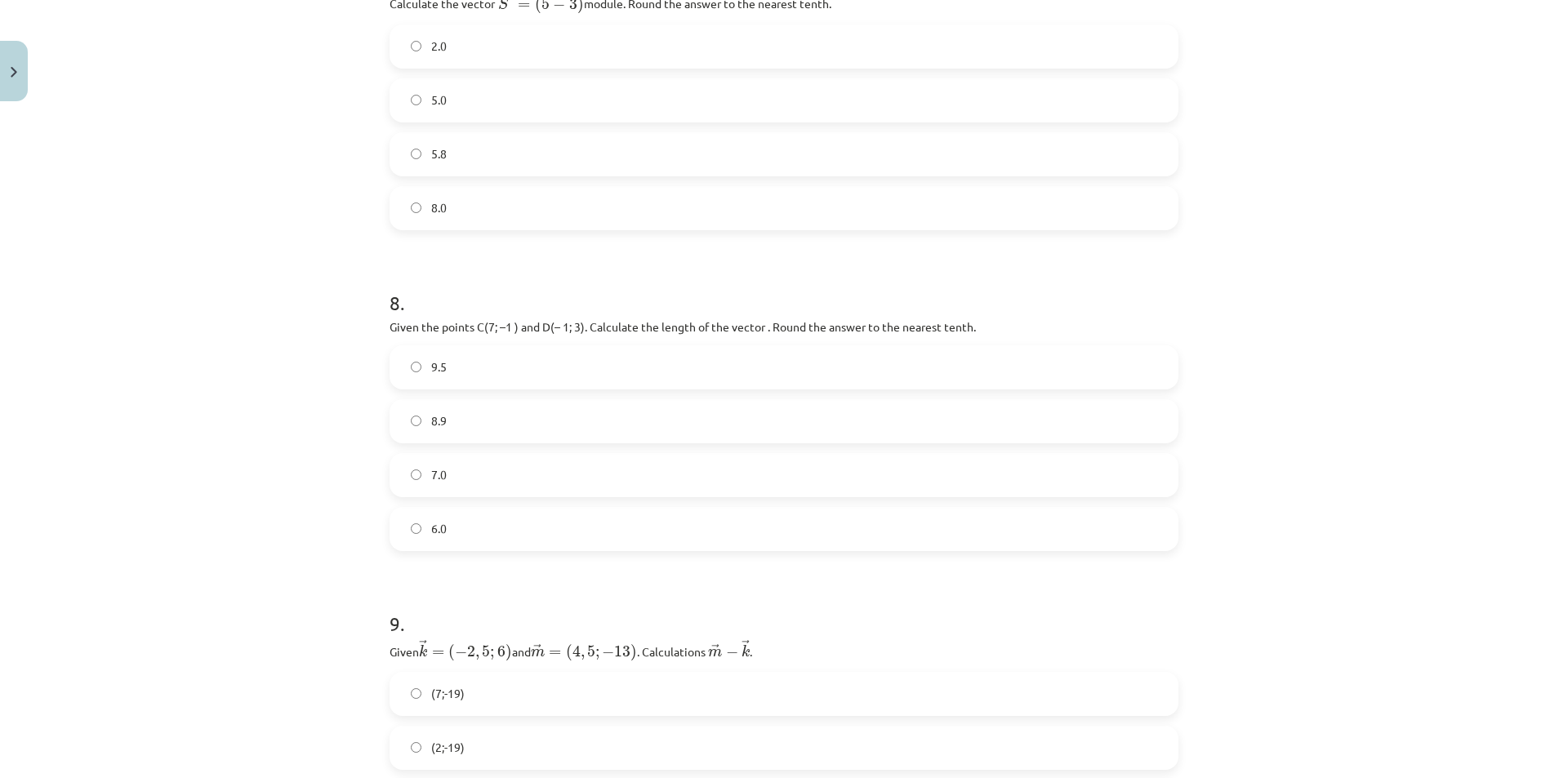
click at [319, 234] on div "Teaching topic: Mathematics I - 10th grade 1st test study material (c) #8 📝 Top…" at bounding box center [784, 389] width 1568 height 778
click at [449, 532] on label "6.0" at bounding box center [784, 529] width 785 height 40
click at [469, 424] on label "8.9" at bounding box center [784, 421] width 785 height 40
click at [463, 382] on label "(7;-19)" at bounding box center [784, 367] width 785 height 40
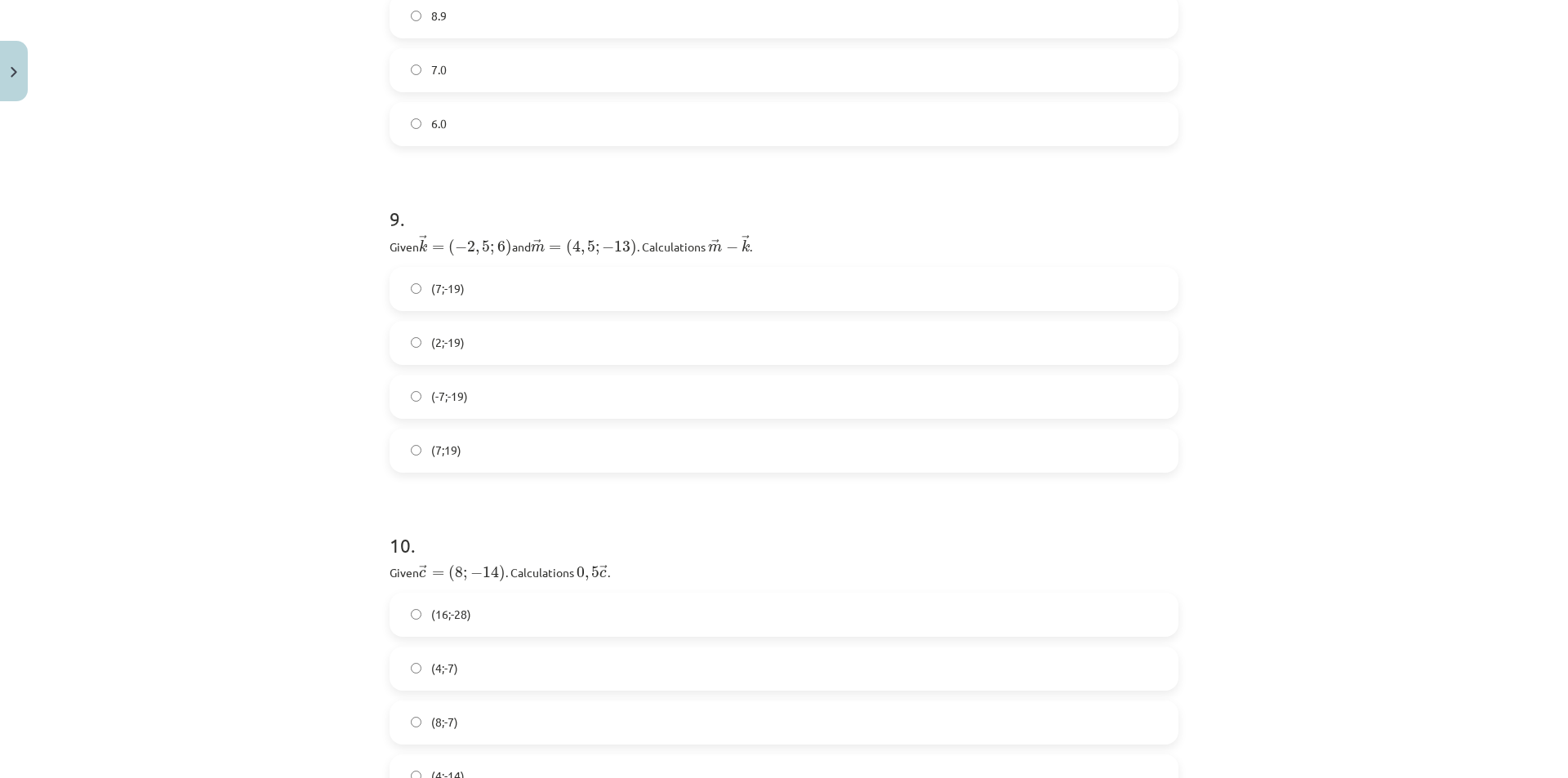
scroll to position [3308, 0]
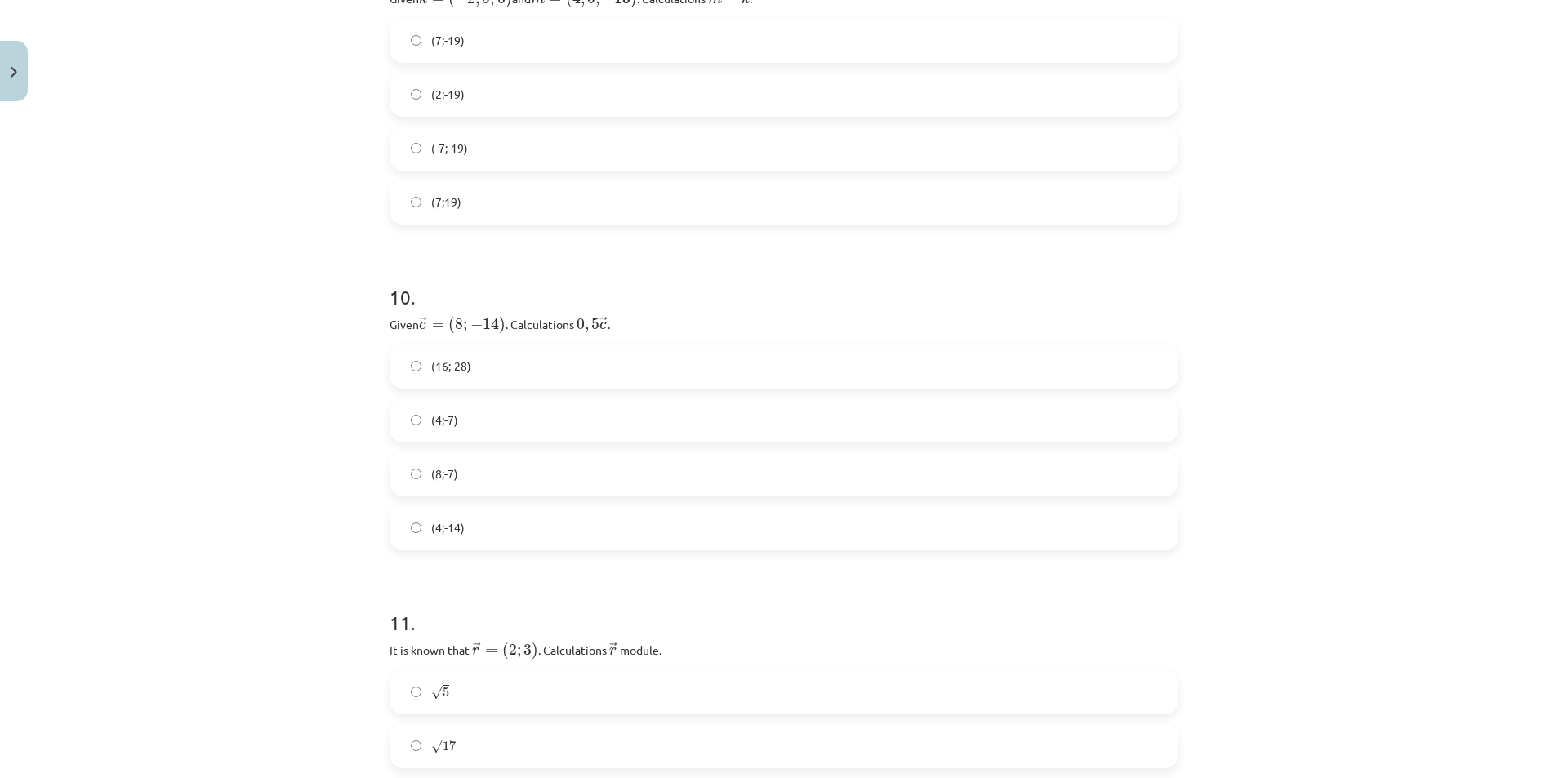
click at [448, 426] on font "(4;-7)" at bounding box center [443, 419] width 27 height 15
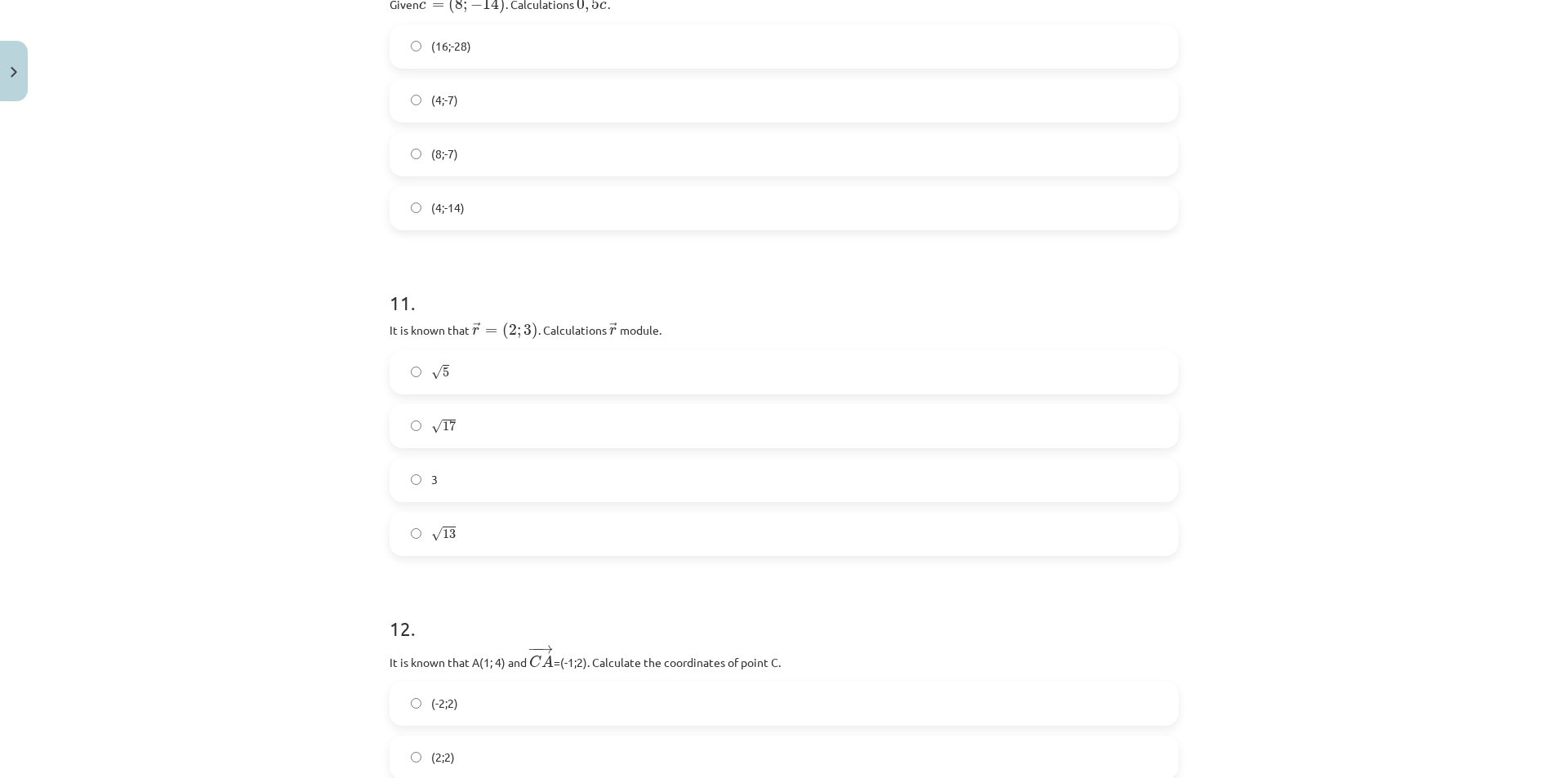
scroll to position [3635, 0]
click at [436, 528] on font "√" at bounding box center [437, 528] width 12 height 0
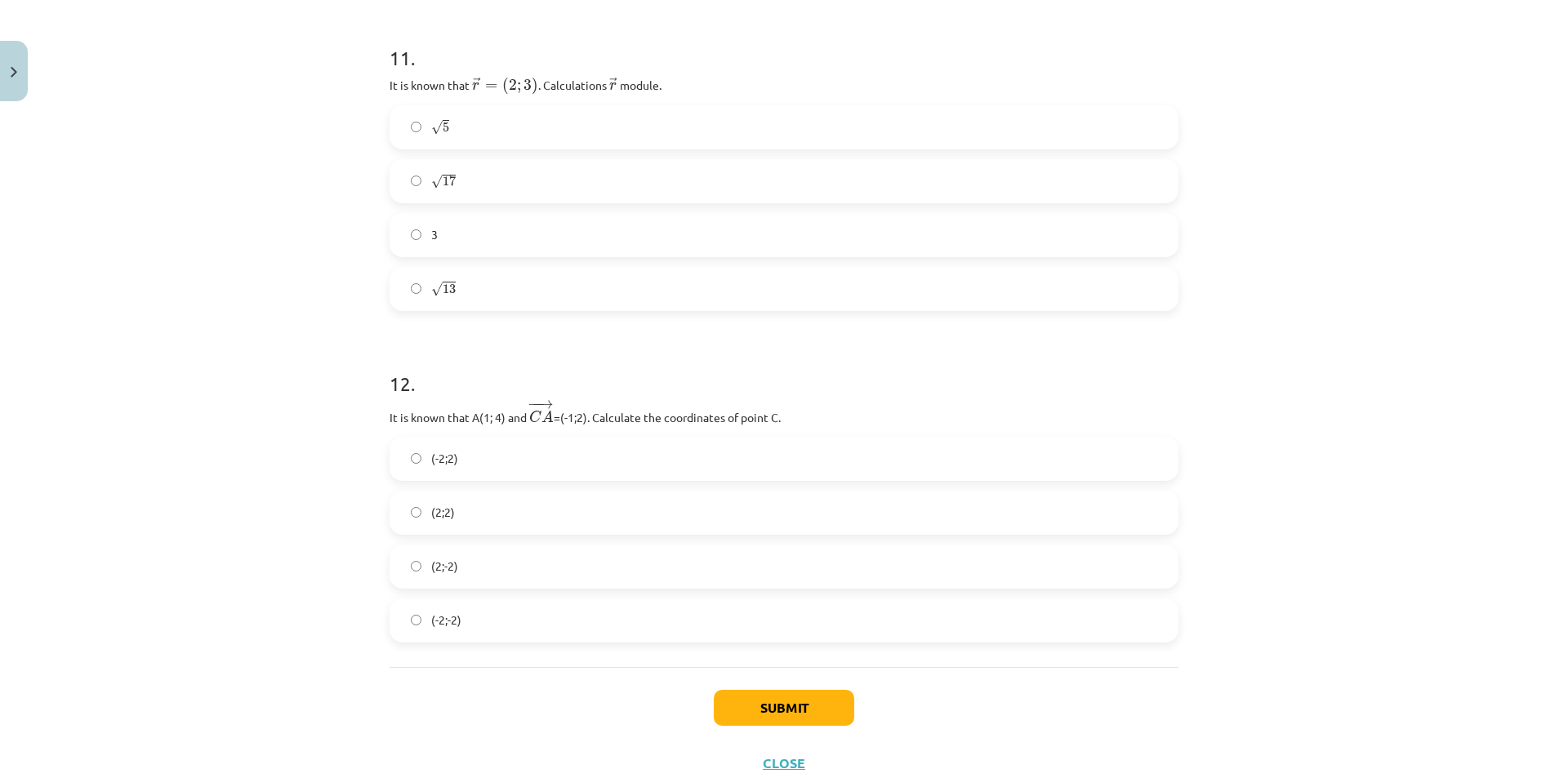
scroll to position [3880, 0]
click at [444, 515] on span "(2;2)" at bounding box center [443, 506] width 24 height 17
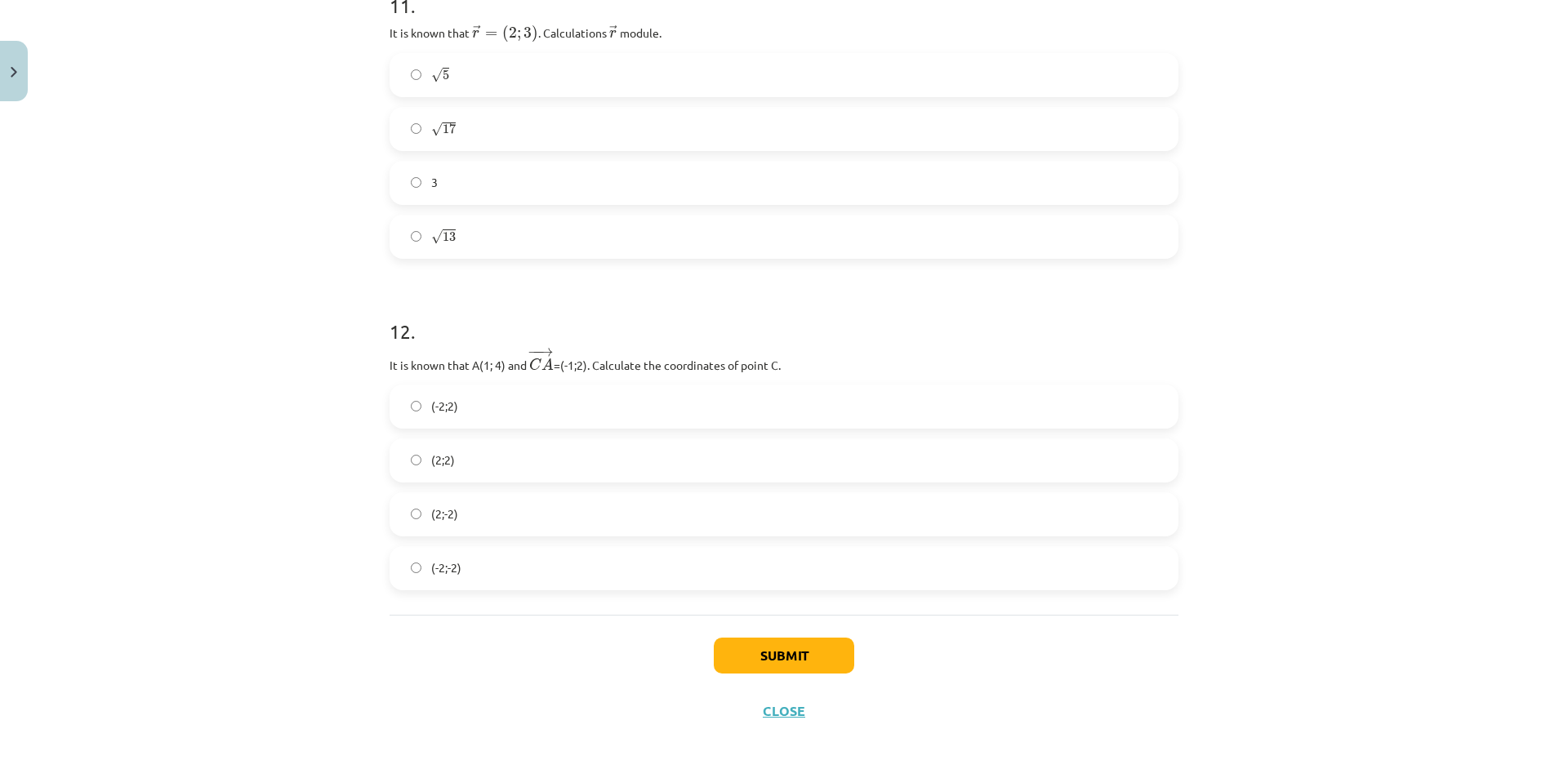
scroll to position [3928, 0]
click at [810, 646] on button "Iesniegt" at bounding box center [784, 654] width 149 height 35
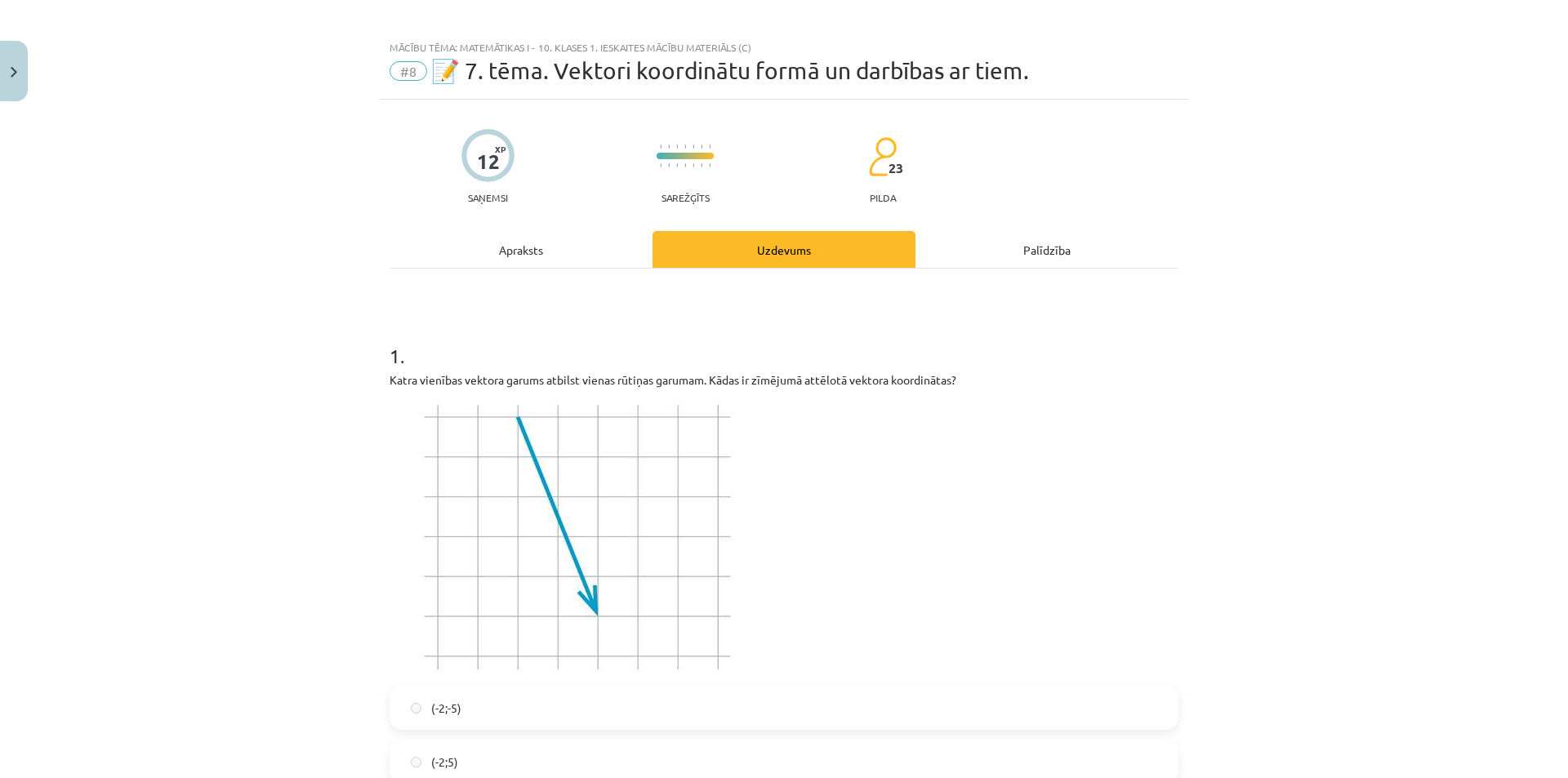
scroll to position [0, 0]
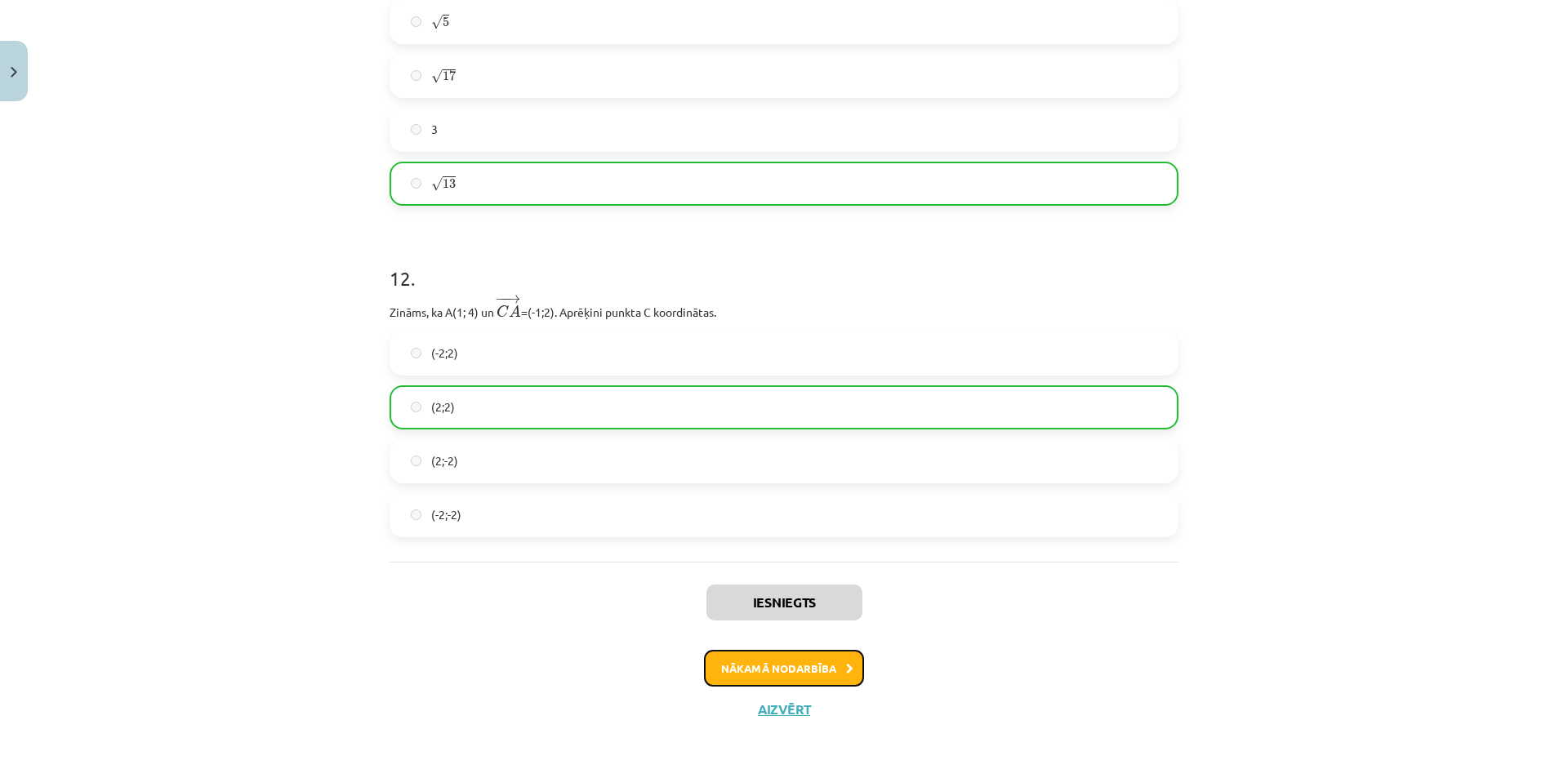
click at [715, 660] on button "Nākamā nodarbība" at bounding box center [784, 669] width 160 height 37
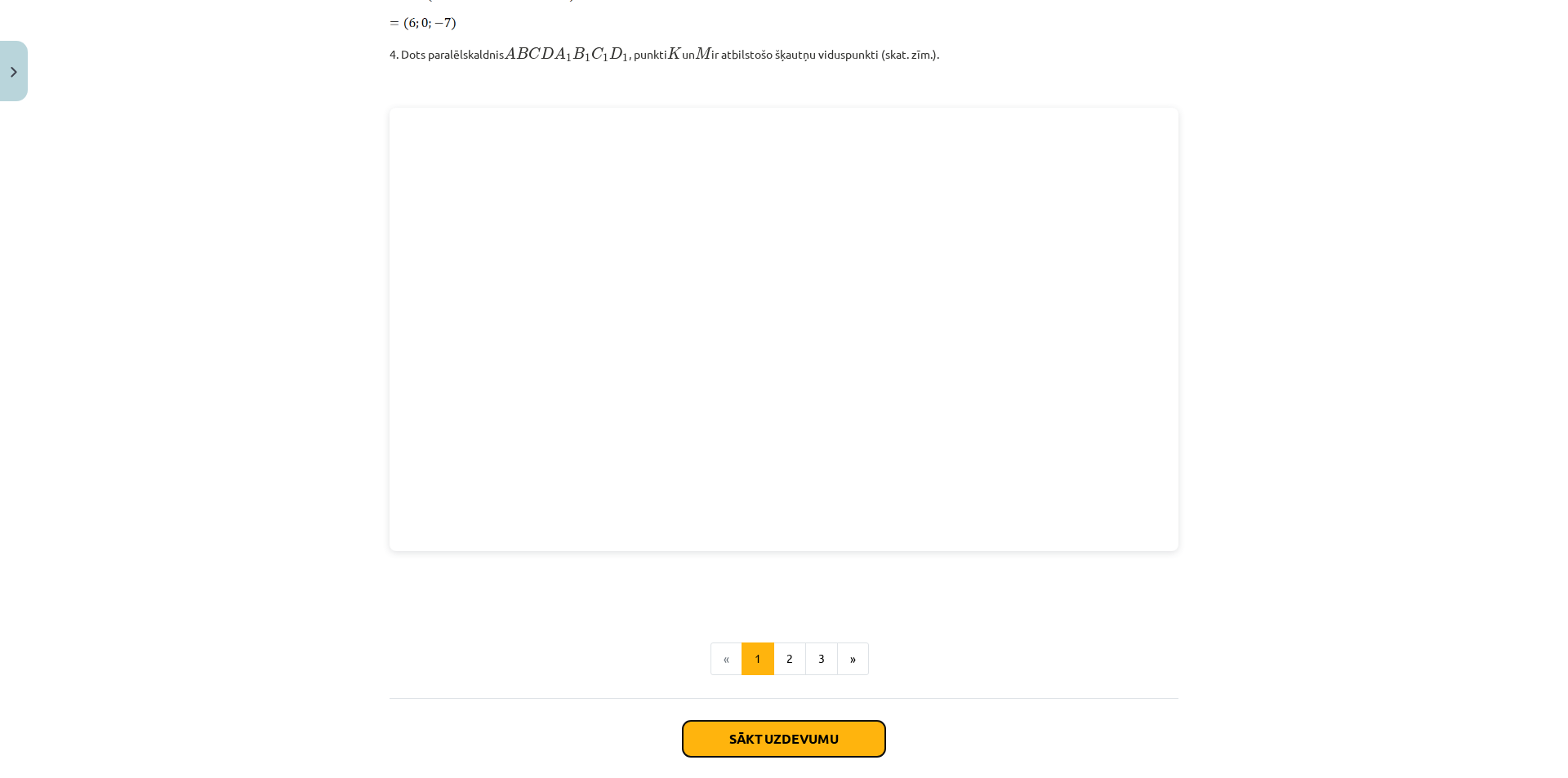
click at [735, 731] on button "Sākt uzdevumu" at bounding box center [784, 739] width 202 height 35
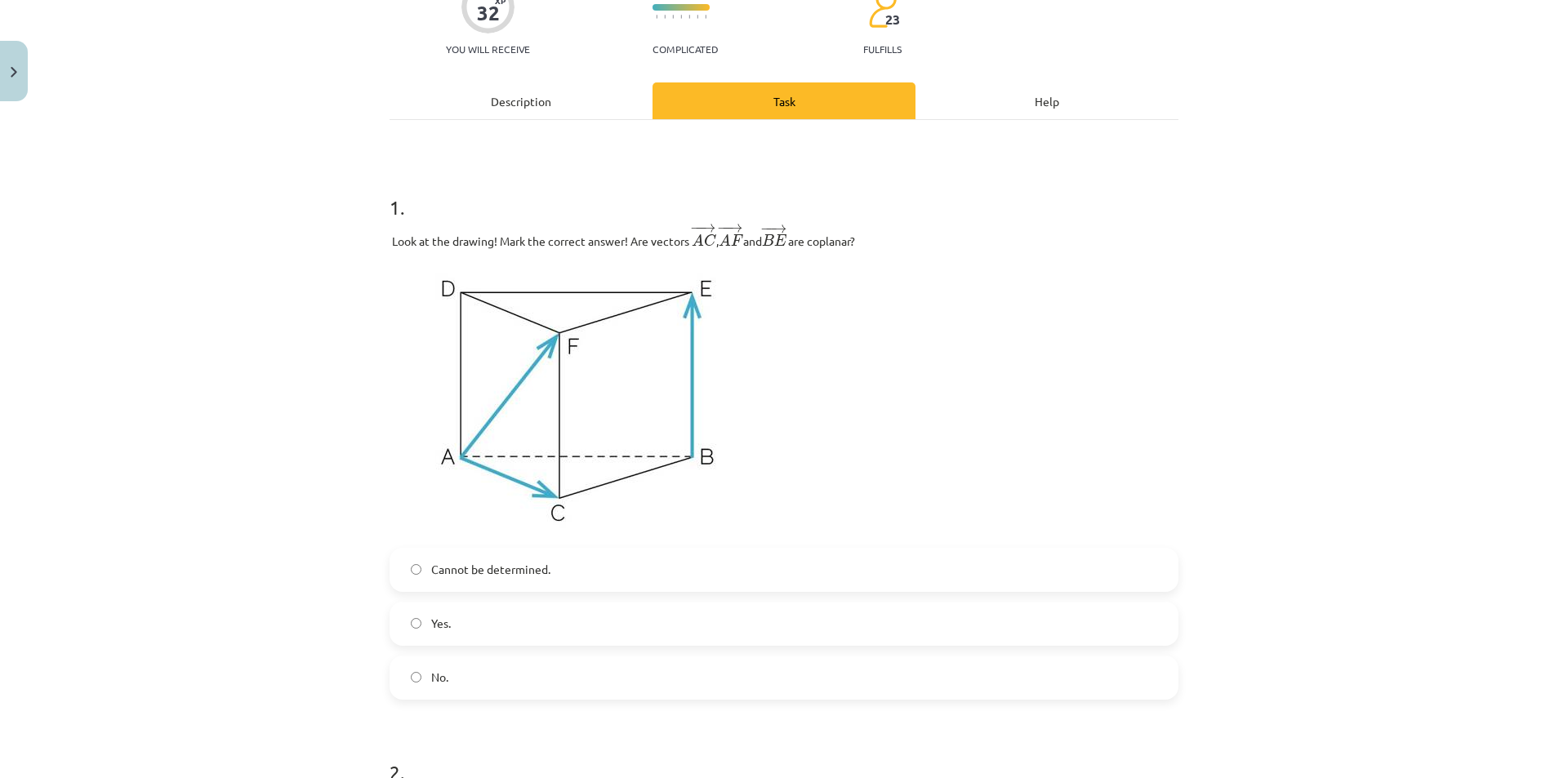
scroll to position [164, 0]
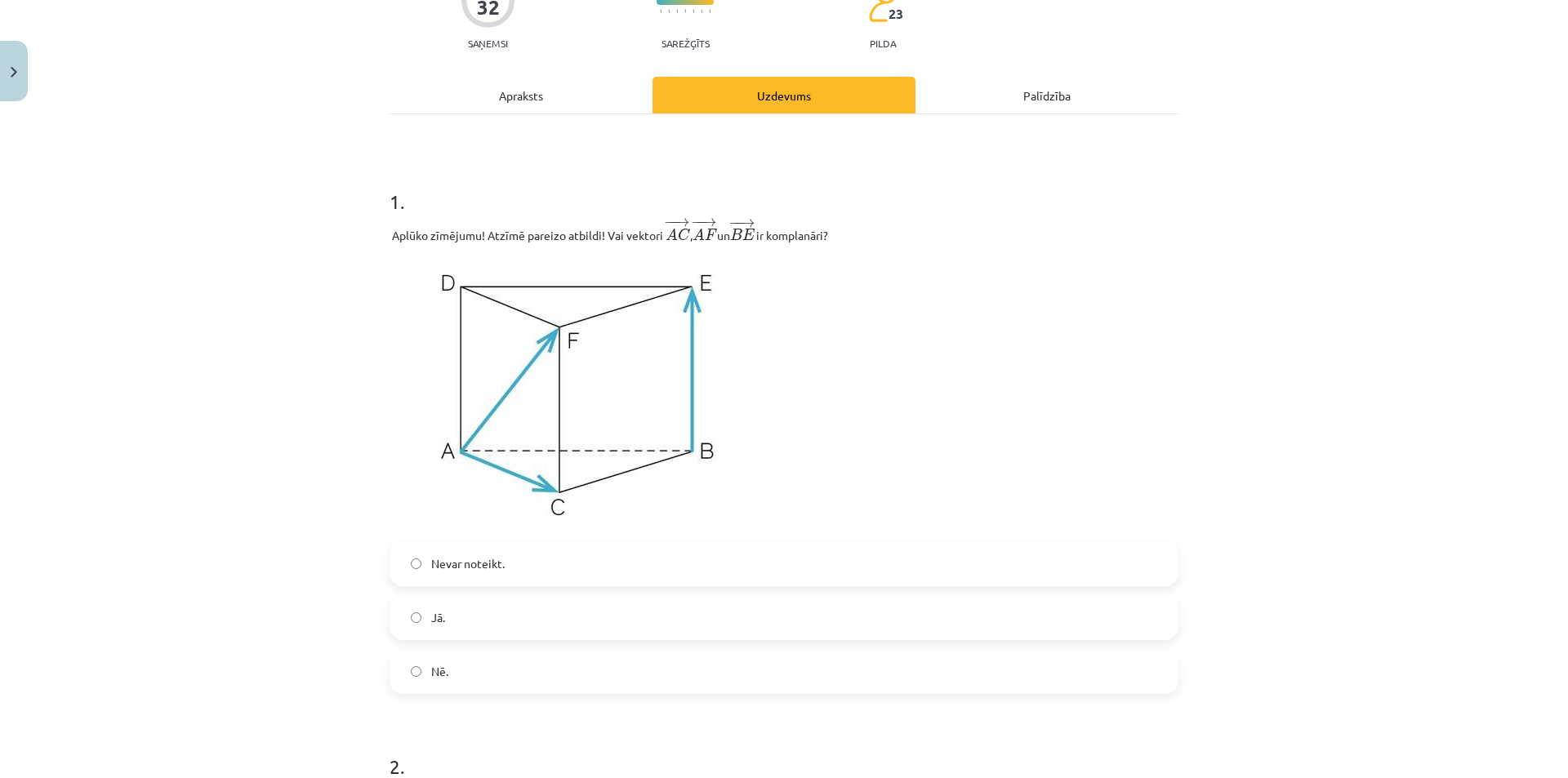
click at [582, 101] on div "Apraksts" at bounding box center [520, 95] width 263 height 36
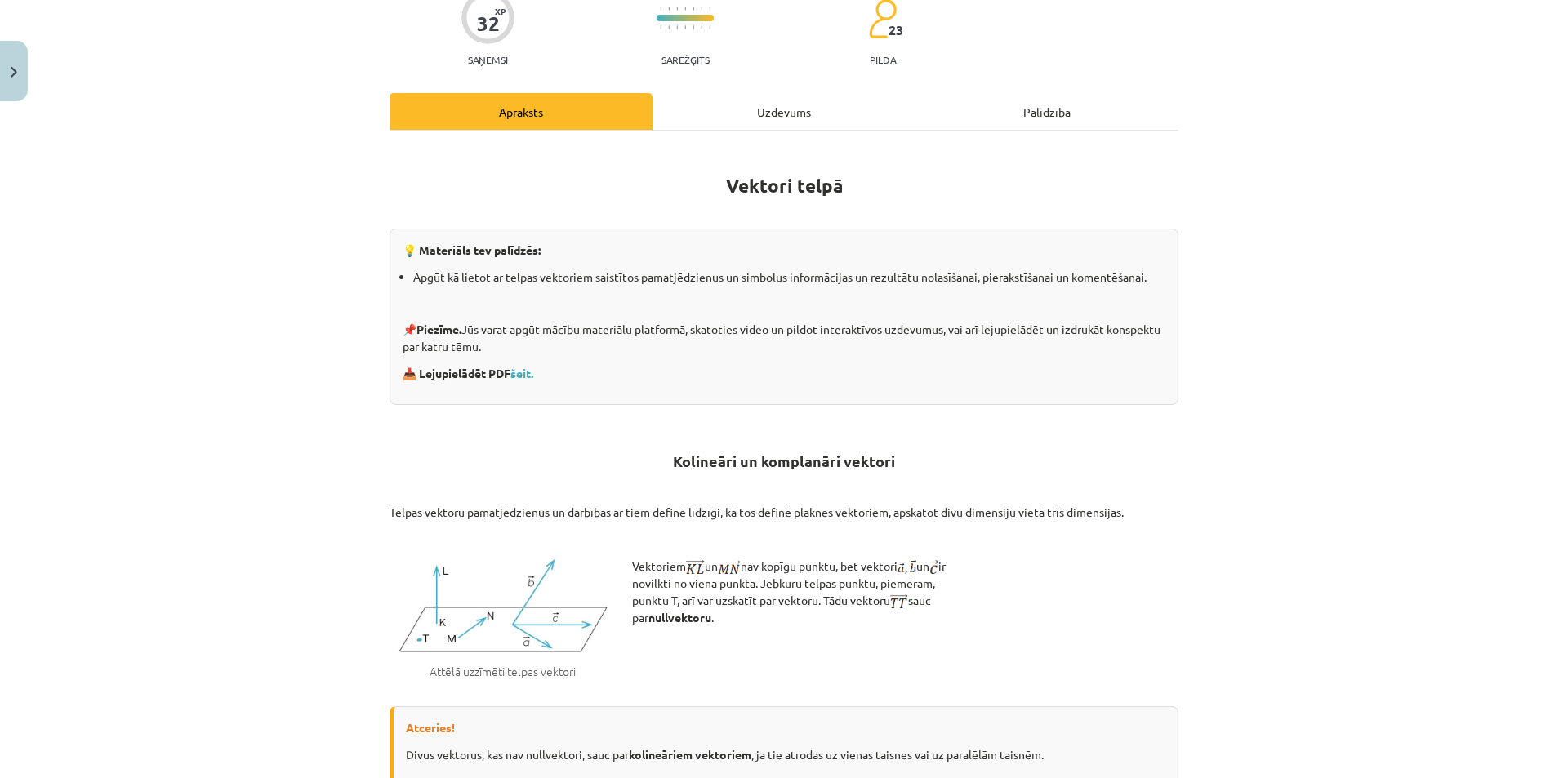
scroll to position [0, 0]
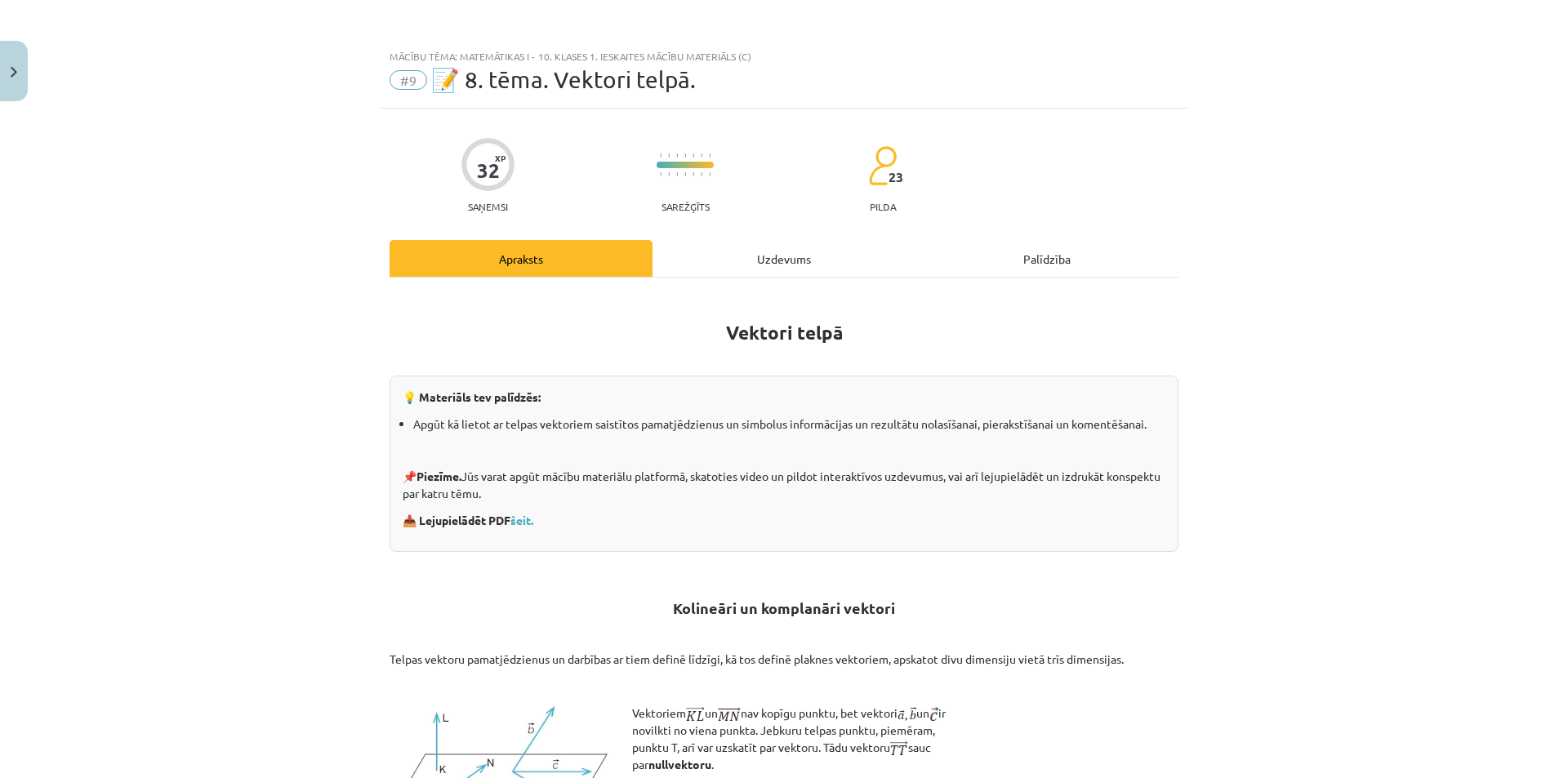
click at [741, 249] on div "Uzdevums" at bounding box center [784, 258] width 263 height 36
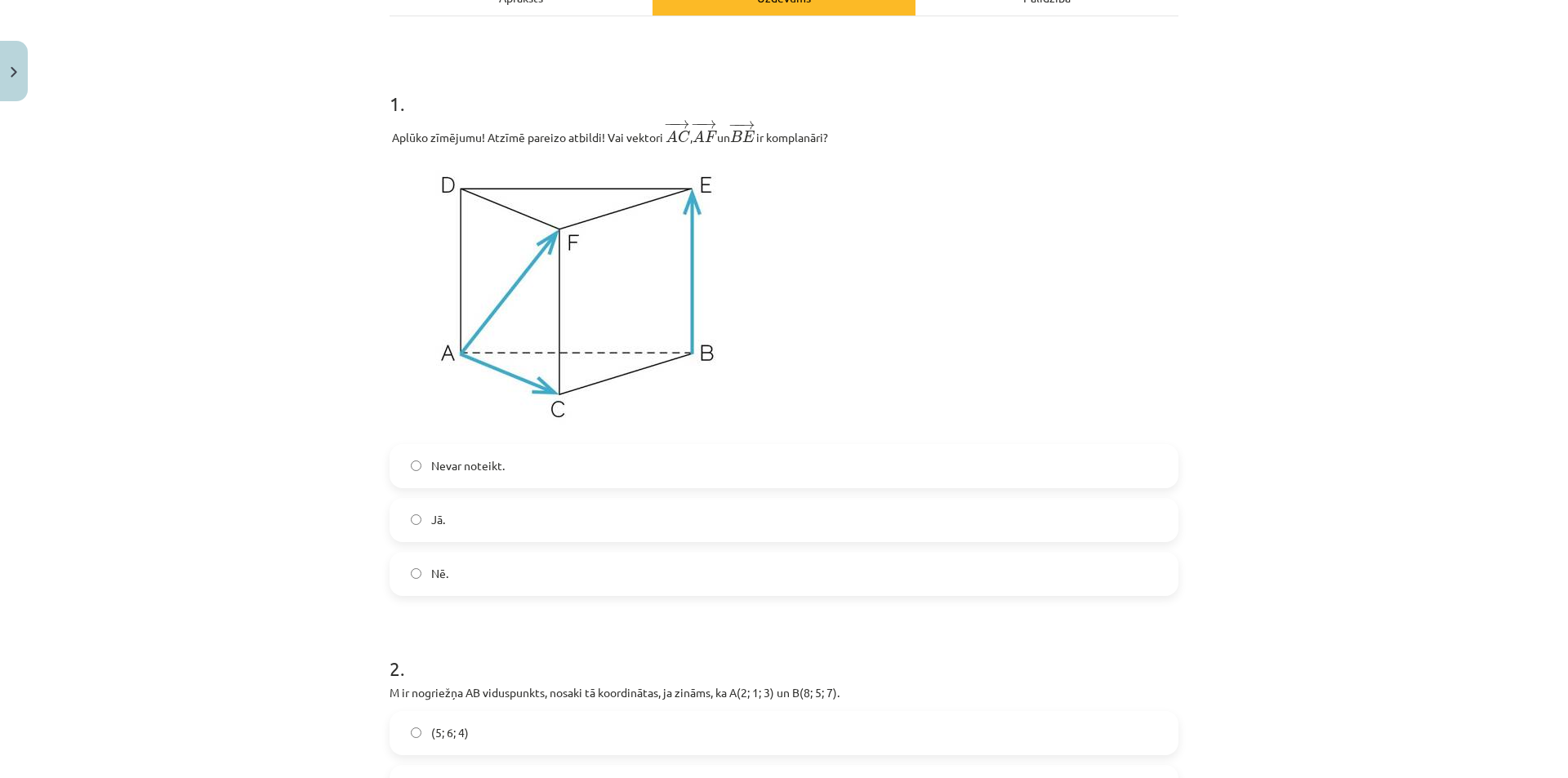
scroll to position [286, 0]
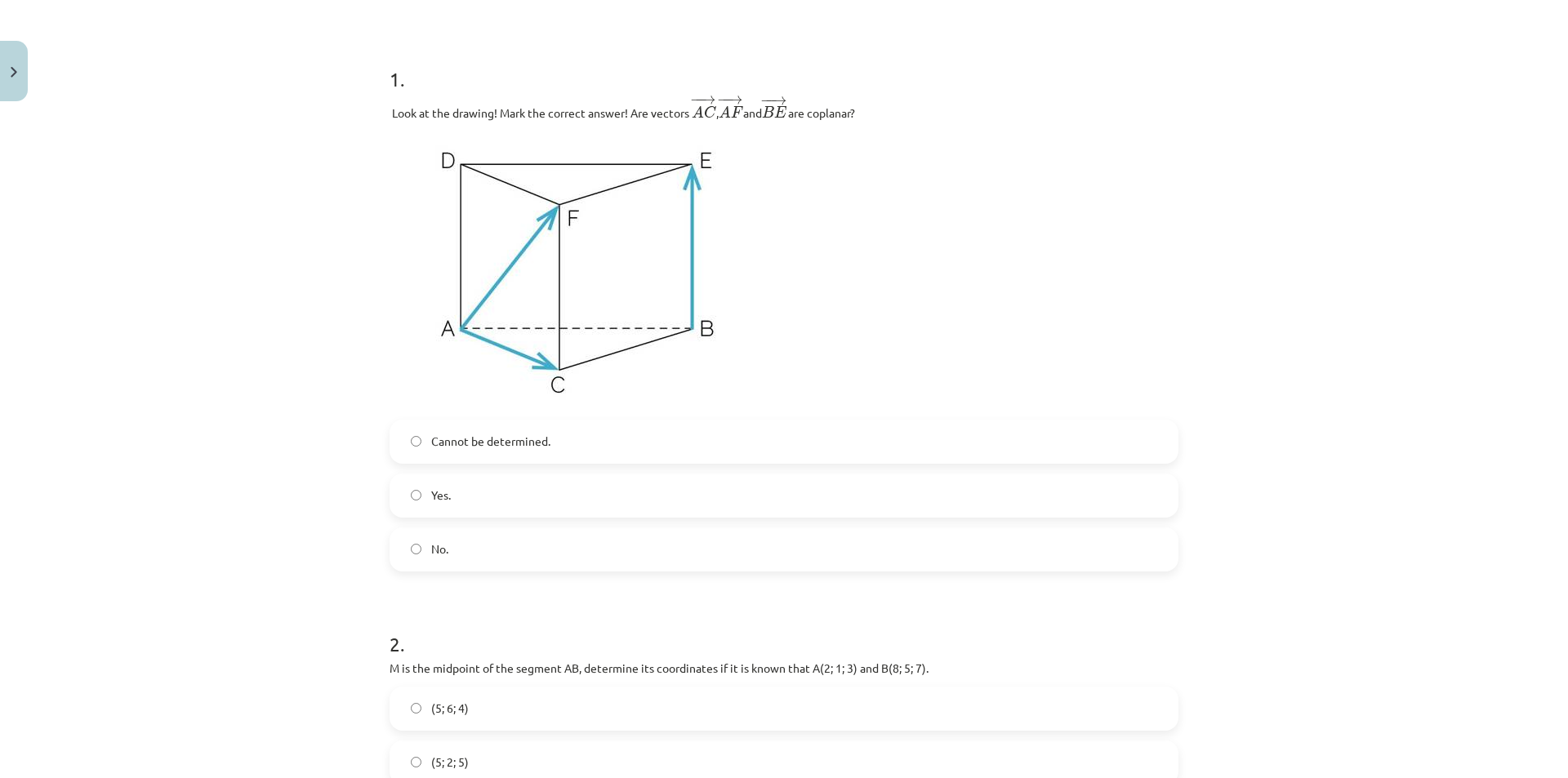
click at [473, 545] on label "No." at bounding box center [784, 549] width 785 height 40
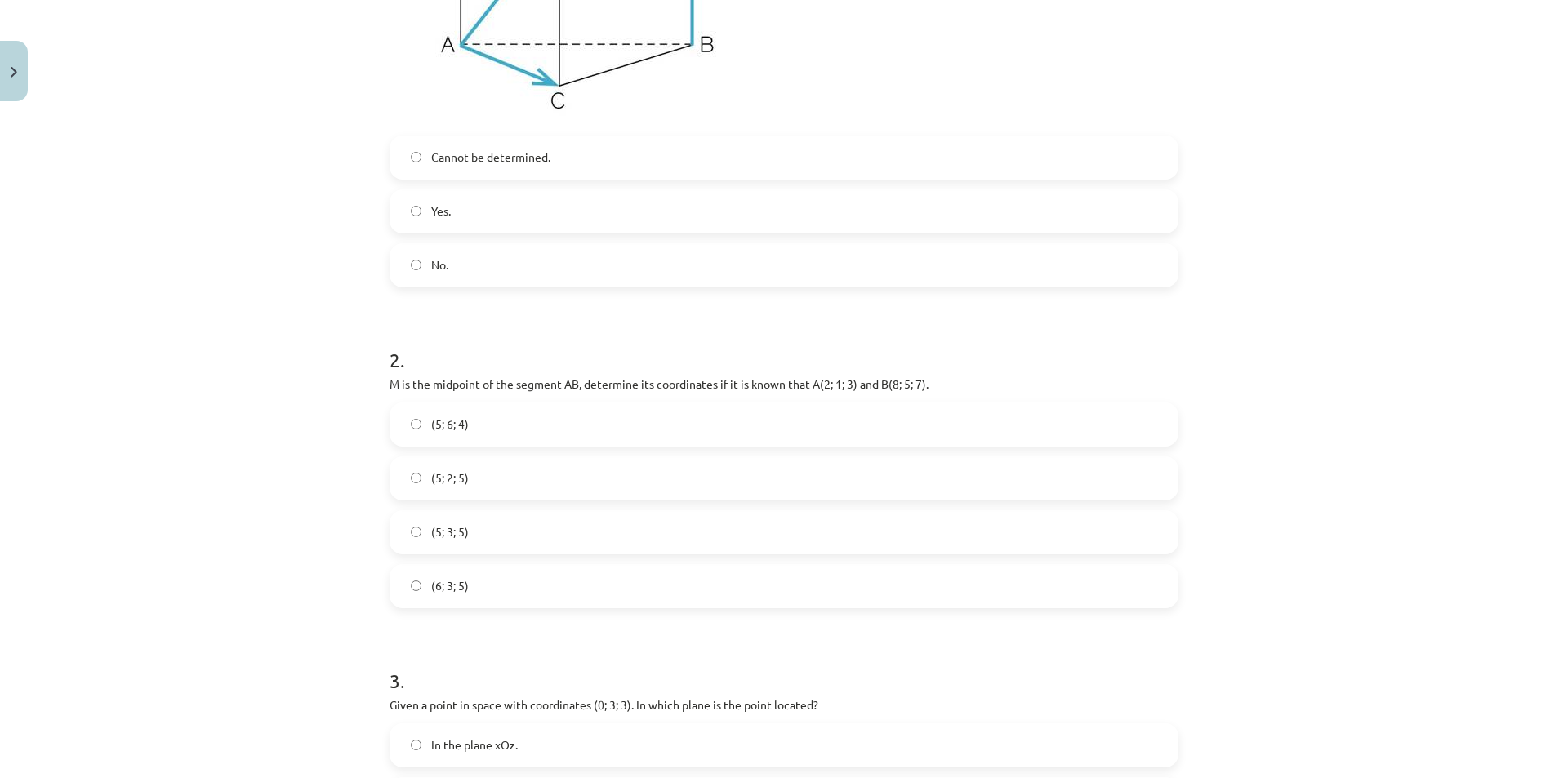
scroll to position [612, 0]
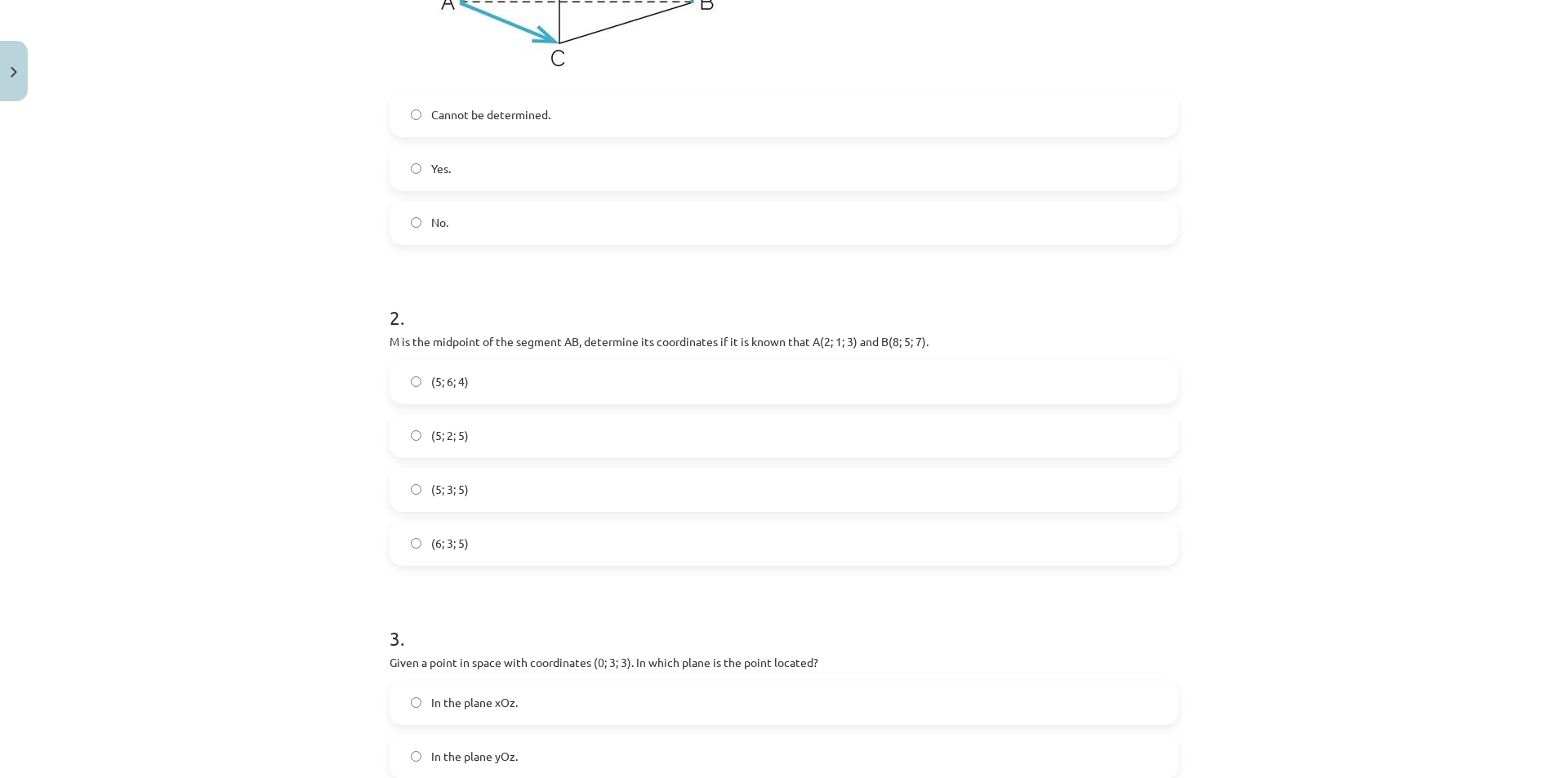
click at [529, 496] on label "(5; 3; 5)" at bounding box center [784, 489] width 785 height 40
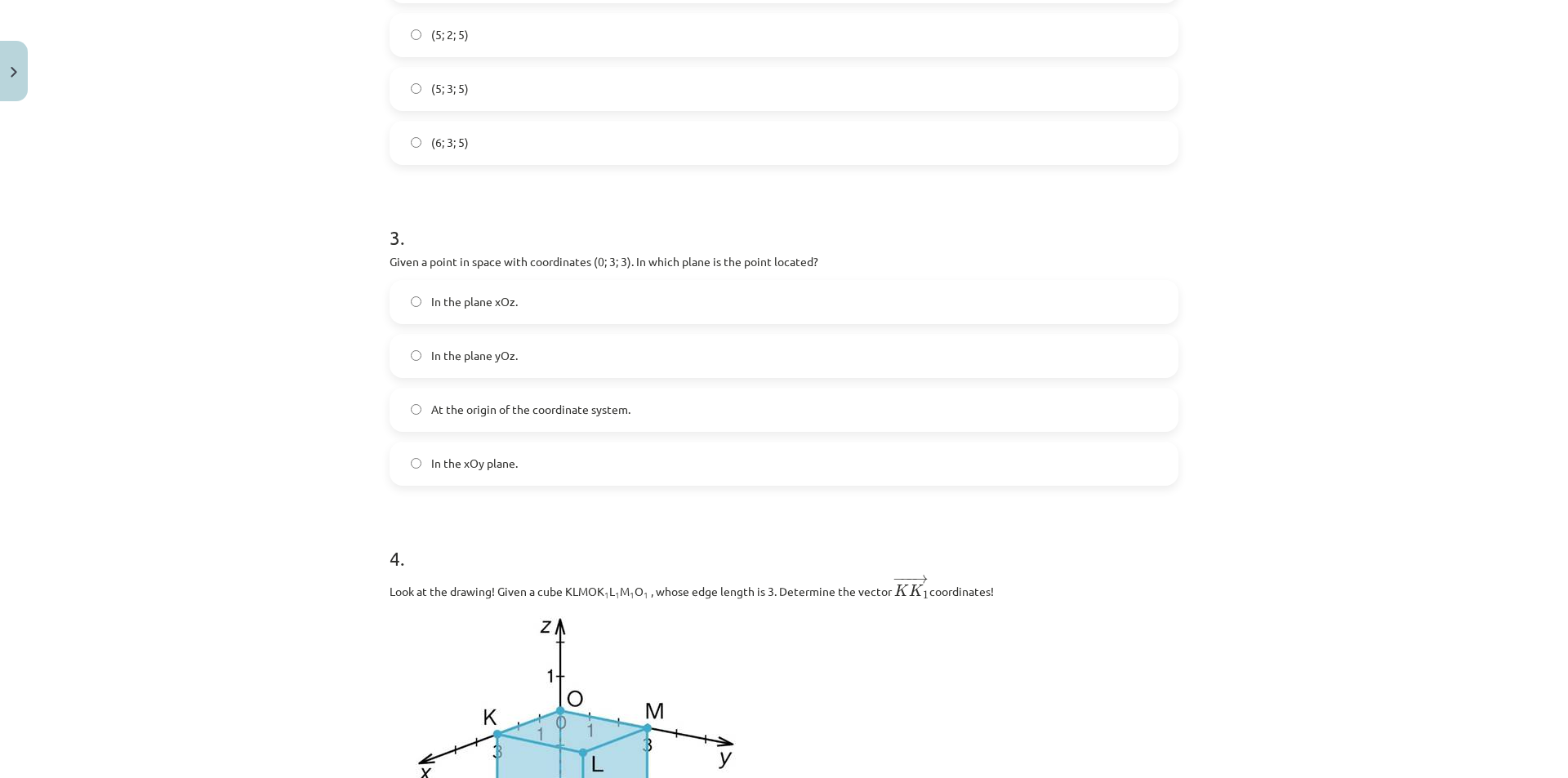
scroll to position [1022, 0]
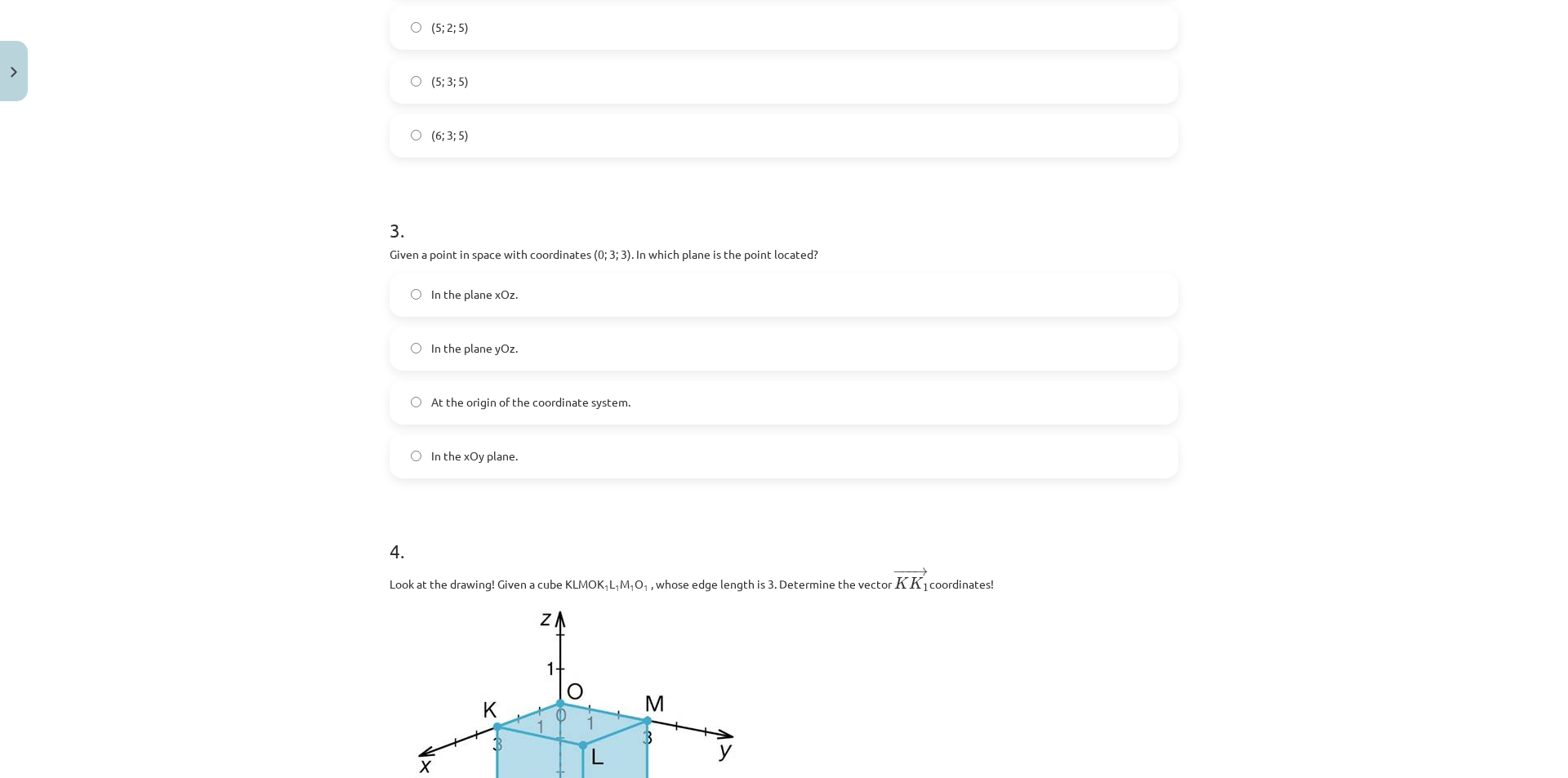
click at [416, 346] on label "In the plane yOz." at bounding box center [784, 348] width 785 height 40
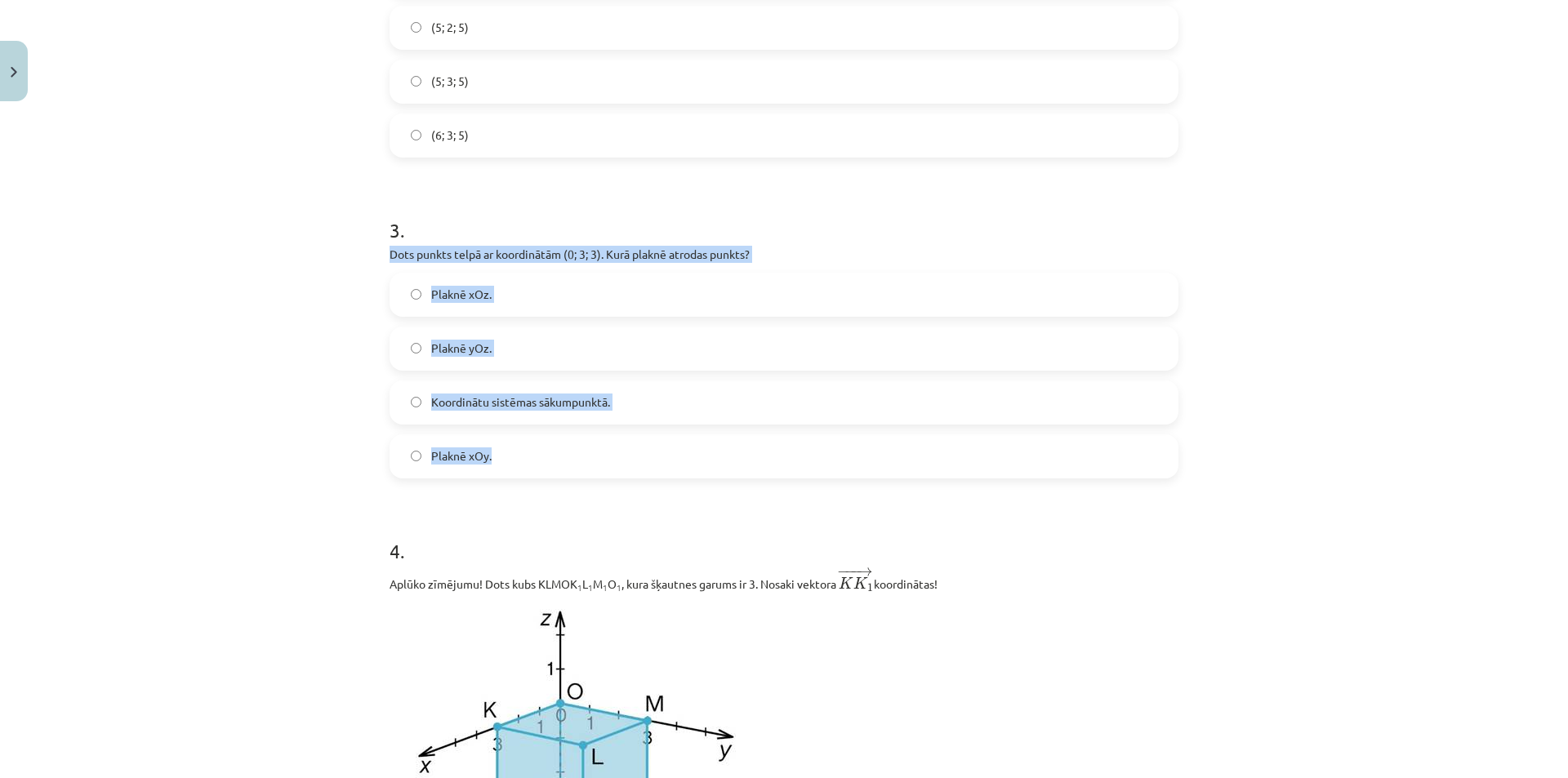
drag, startPoint x: 383, startPoint y: 249, endPoint x: 559, endPoint y: 440, distance: 259.7
click at [559, 440] on div "Mācību tēma: Matemātikas i - 10. klases 1. ieskaites mācību materiāls (c) #9 📝 …" at bounding box center [784, 389] width 1568 height 778
copy div "Dots punkts telpā ar koordinātām (0; 3; 3). Kurā plaknē atrodas punkts? Plaknē …"
click at [245, 391] on div "Mācību tēma: Matemātikas i - 10. klases 1. ieskaites mācību materiāls (c) #9 📝 …" at bounding box center [784, 389] width 1568 height 778
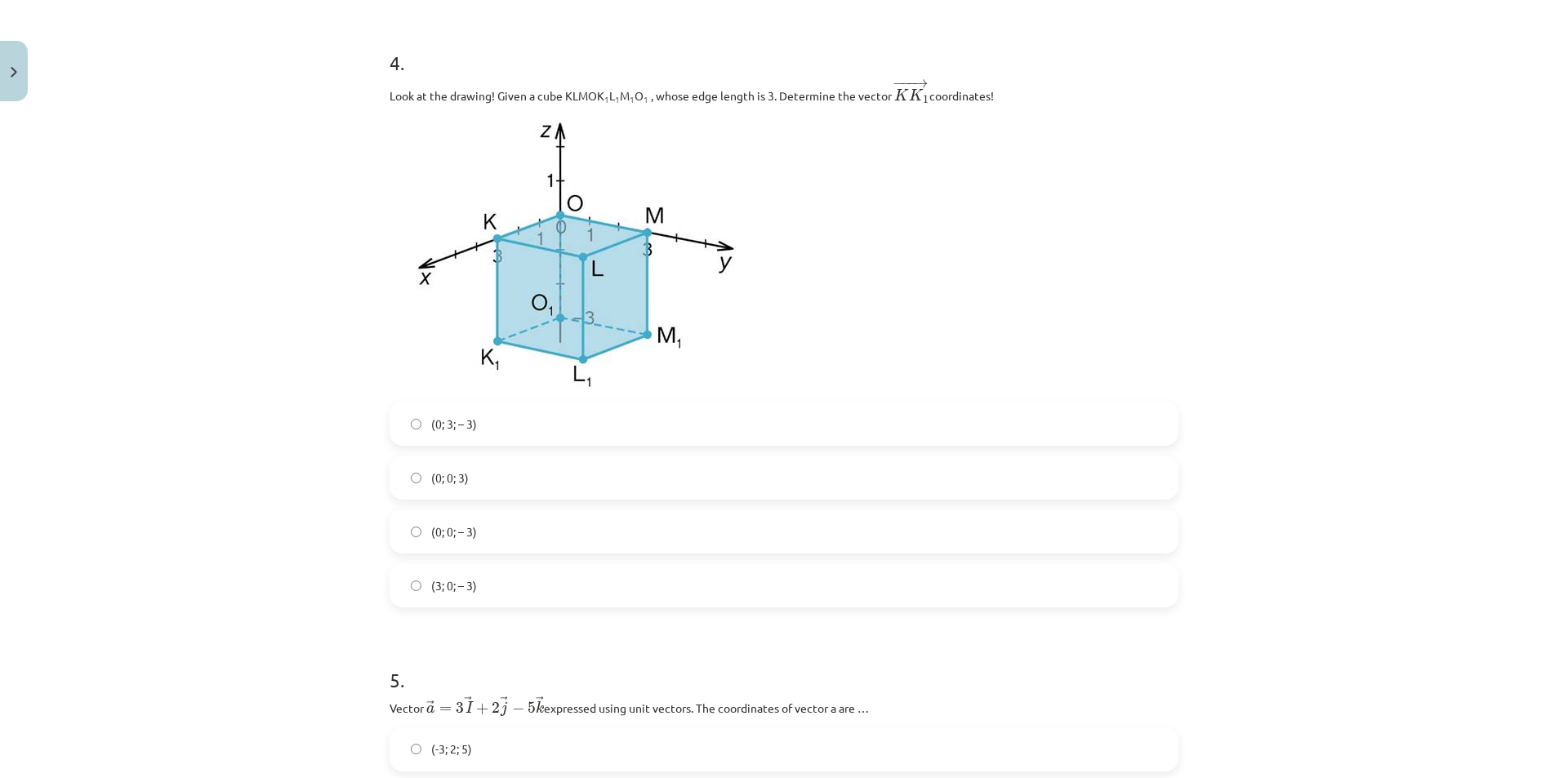
scroll to position [1512, 0]
click at [507, 539] on label "(0; 0; – 3)" at bounding box center [784, 530] width 785 height 40
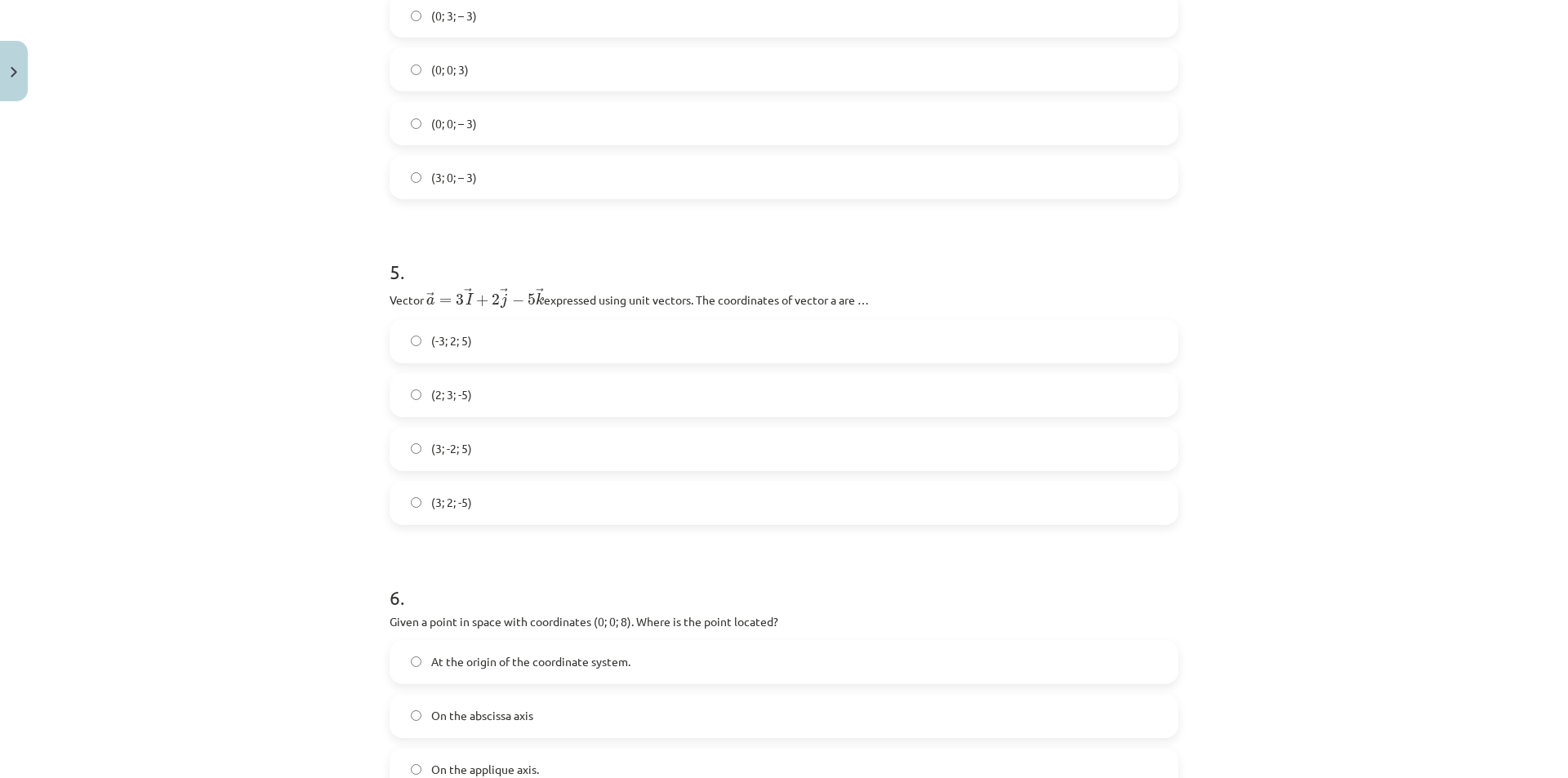
scroll to position [1920, 0]
click at [430, 494] on label "(3; 2; -5)" at bounding box center [784, 501] width 785 height 40
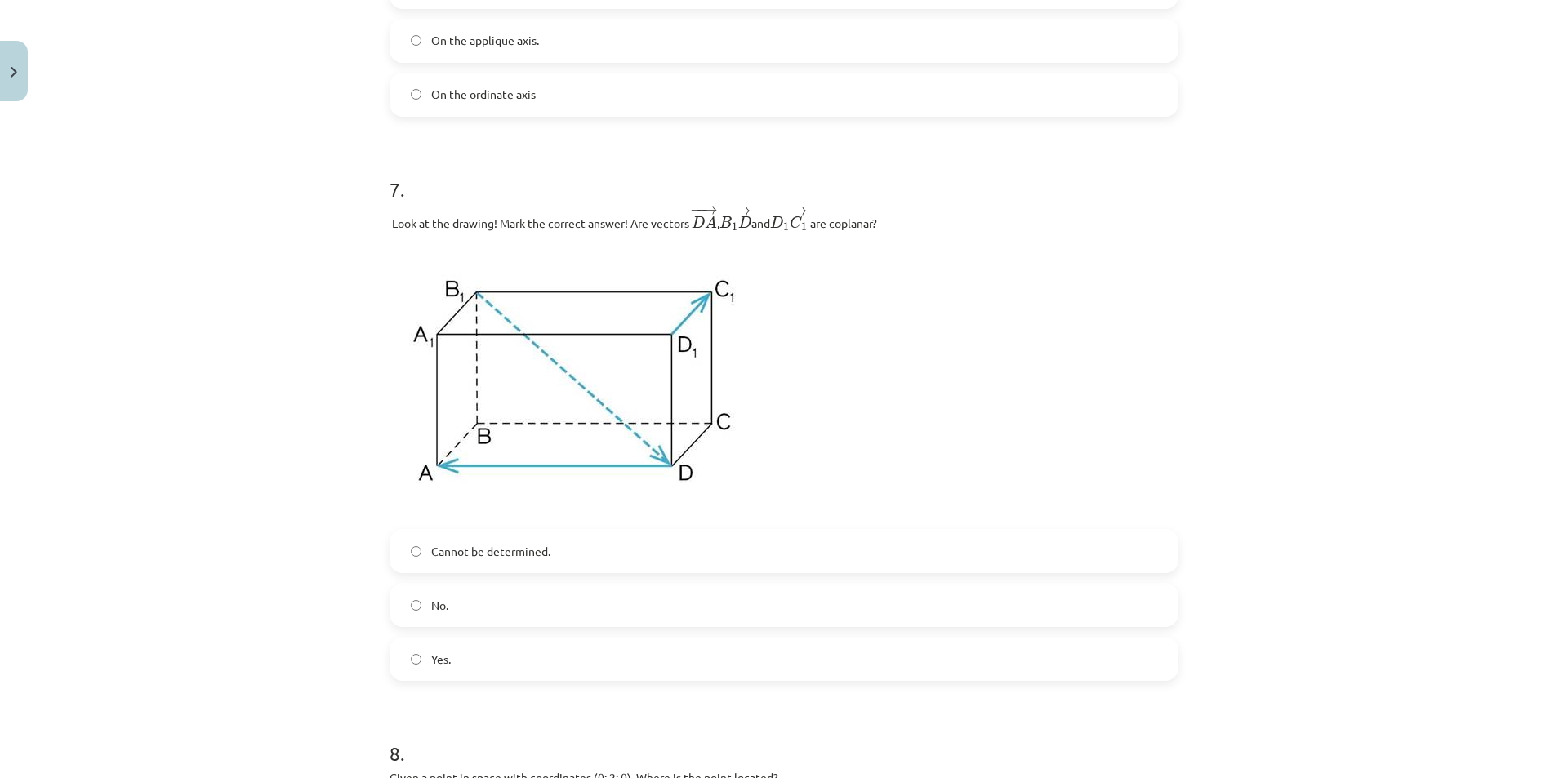
scroll to position [2654, 0]
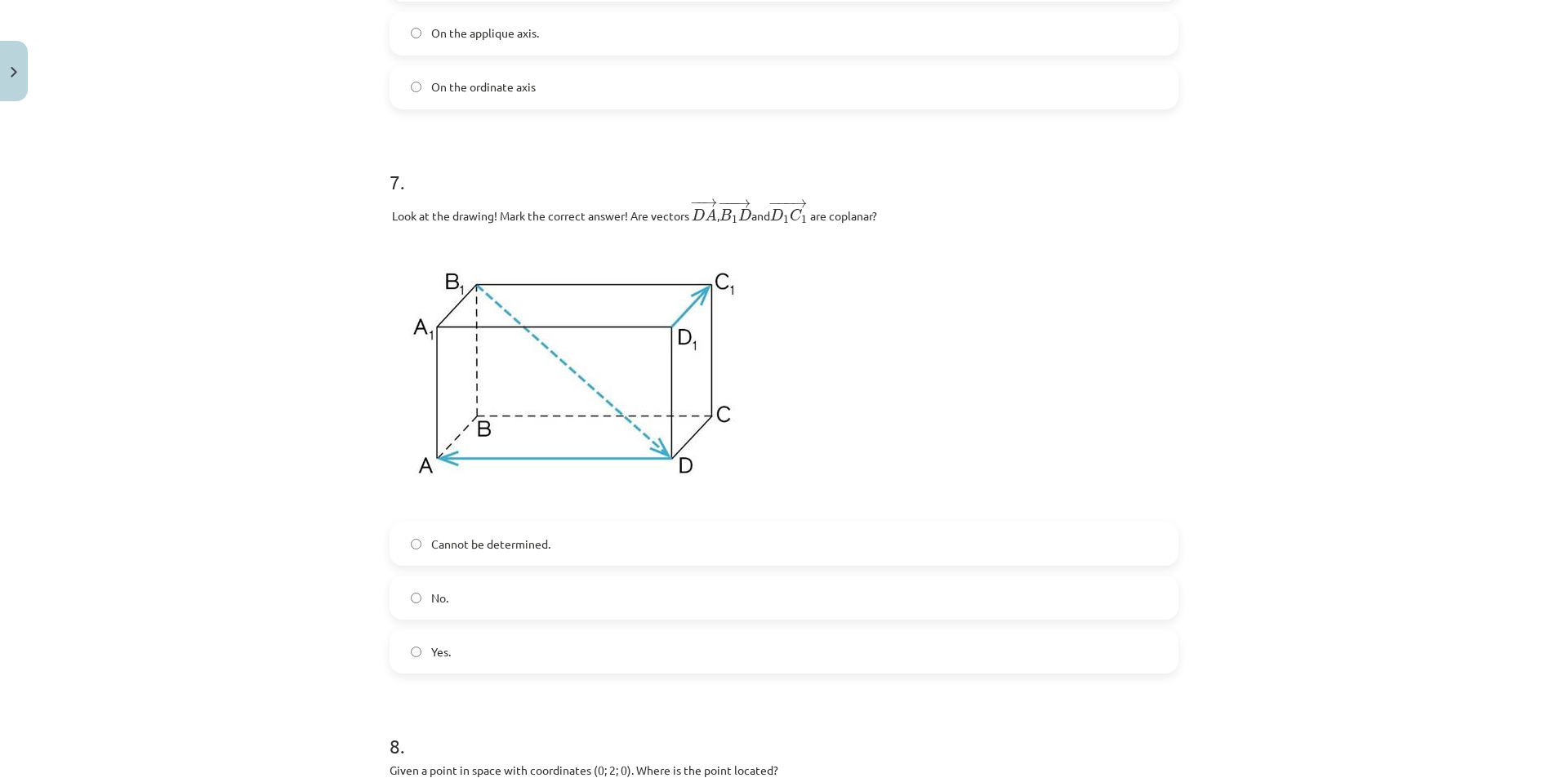
click at [473, 644] on label "Yes." at bounding box center [784, 651] width 785 height 40
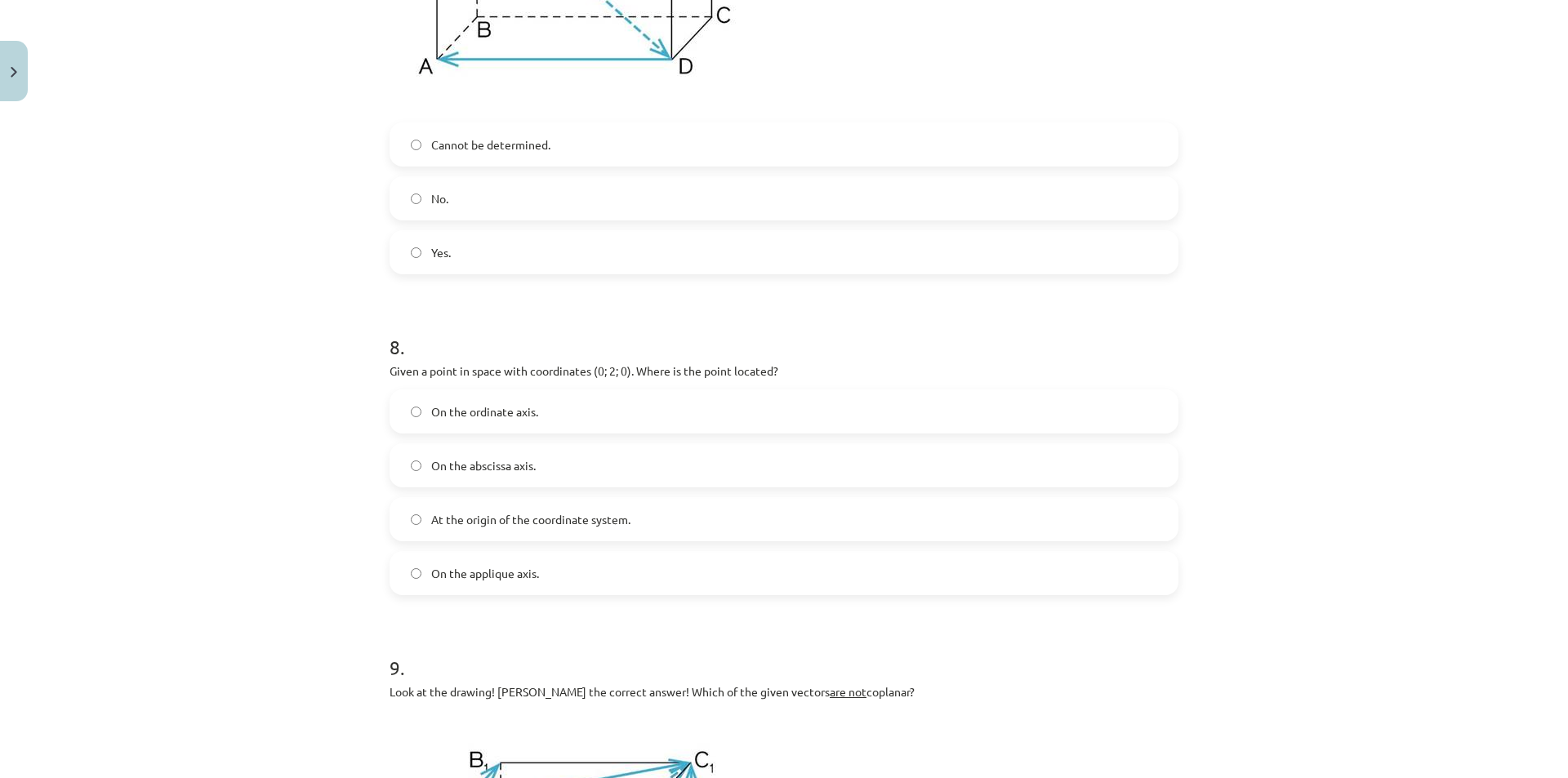
scroll to position [3064, 0]
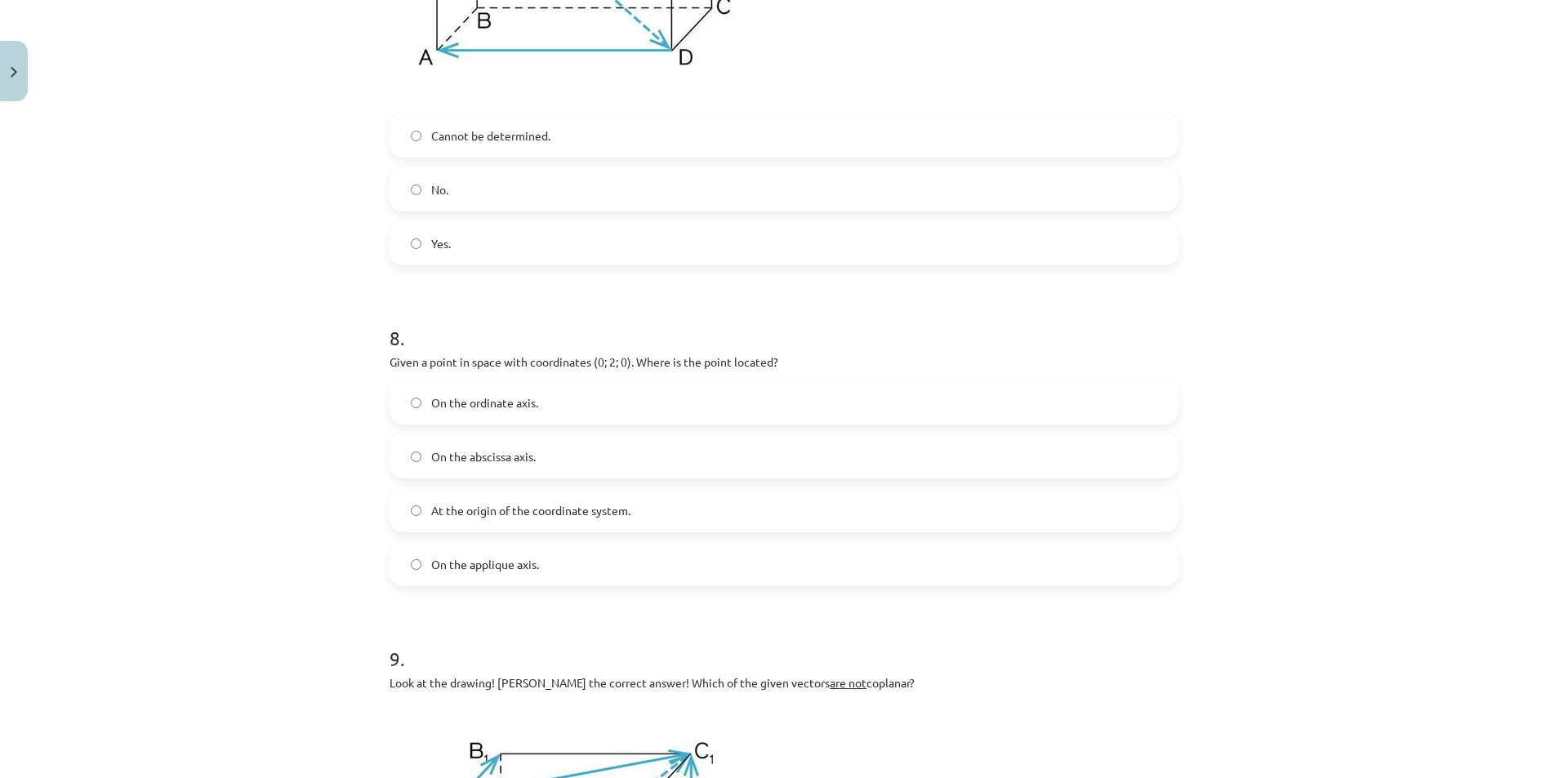
click at [455, 406] on font "On the ordinate axis." at bounding box center [484, 402] width 107 height 15
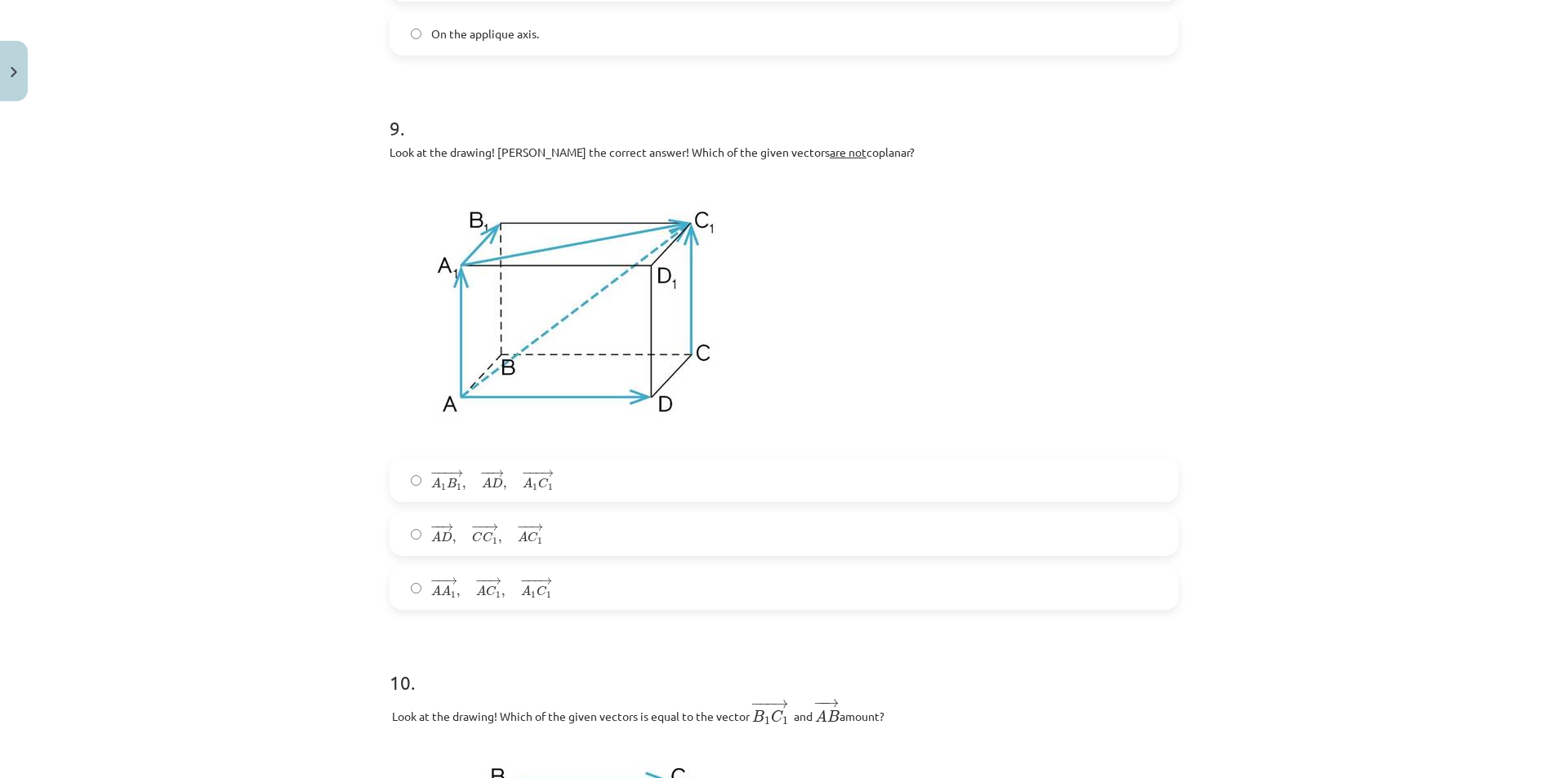
scroll to position [3635, 0]
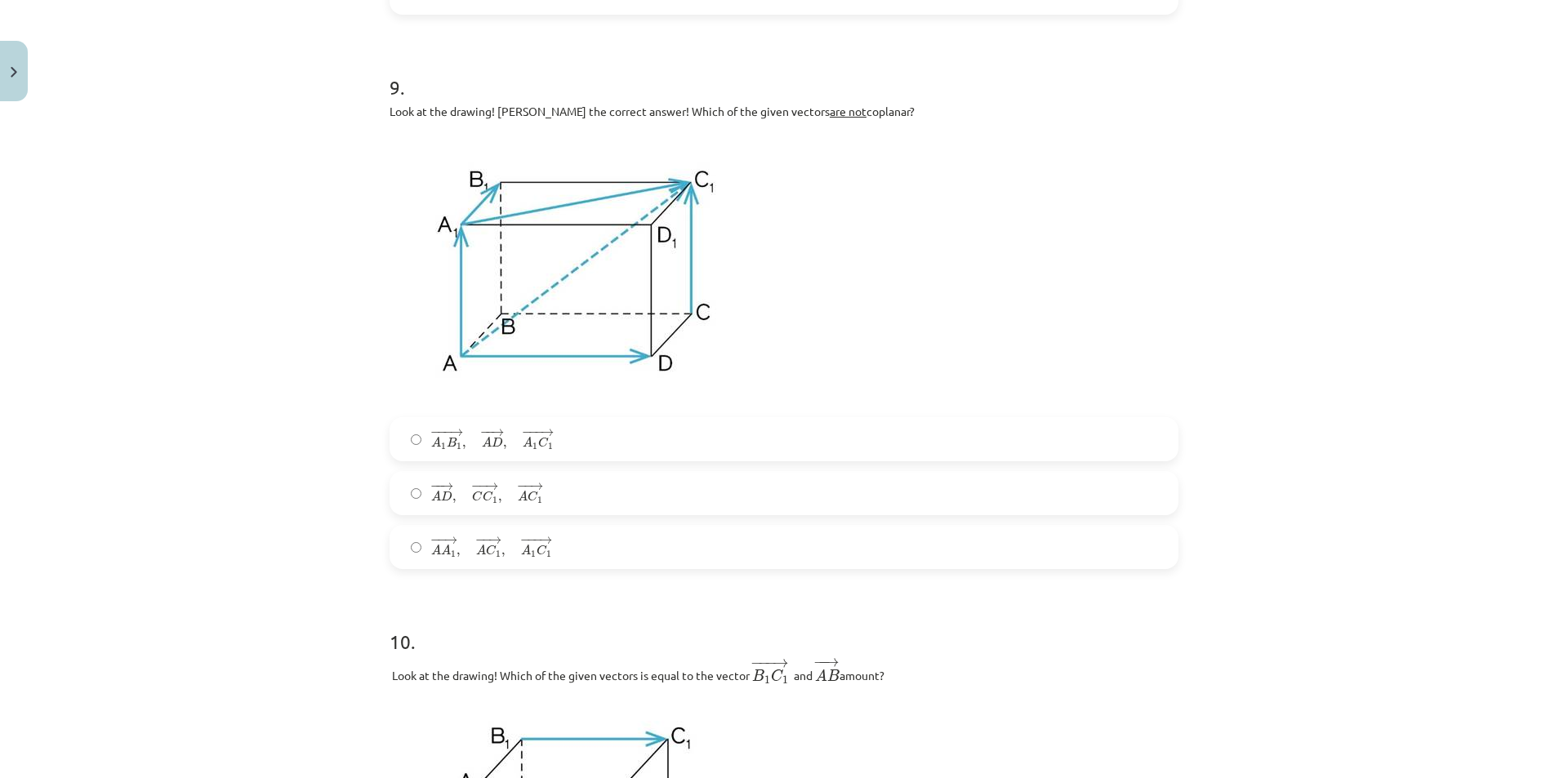
click at [439, 432] on font "−−" at bounding box center [443, 432] width 12 height 0
click at [562, 492] on label "− − → A D , − − → C C 1 , − − → A C 1 A D → , C C 1 → , A C 1 →" at bounding box center [784, 493] width 785 height 40
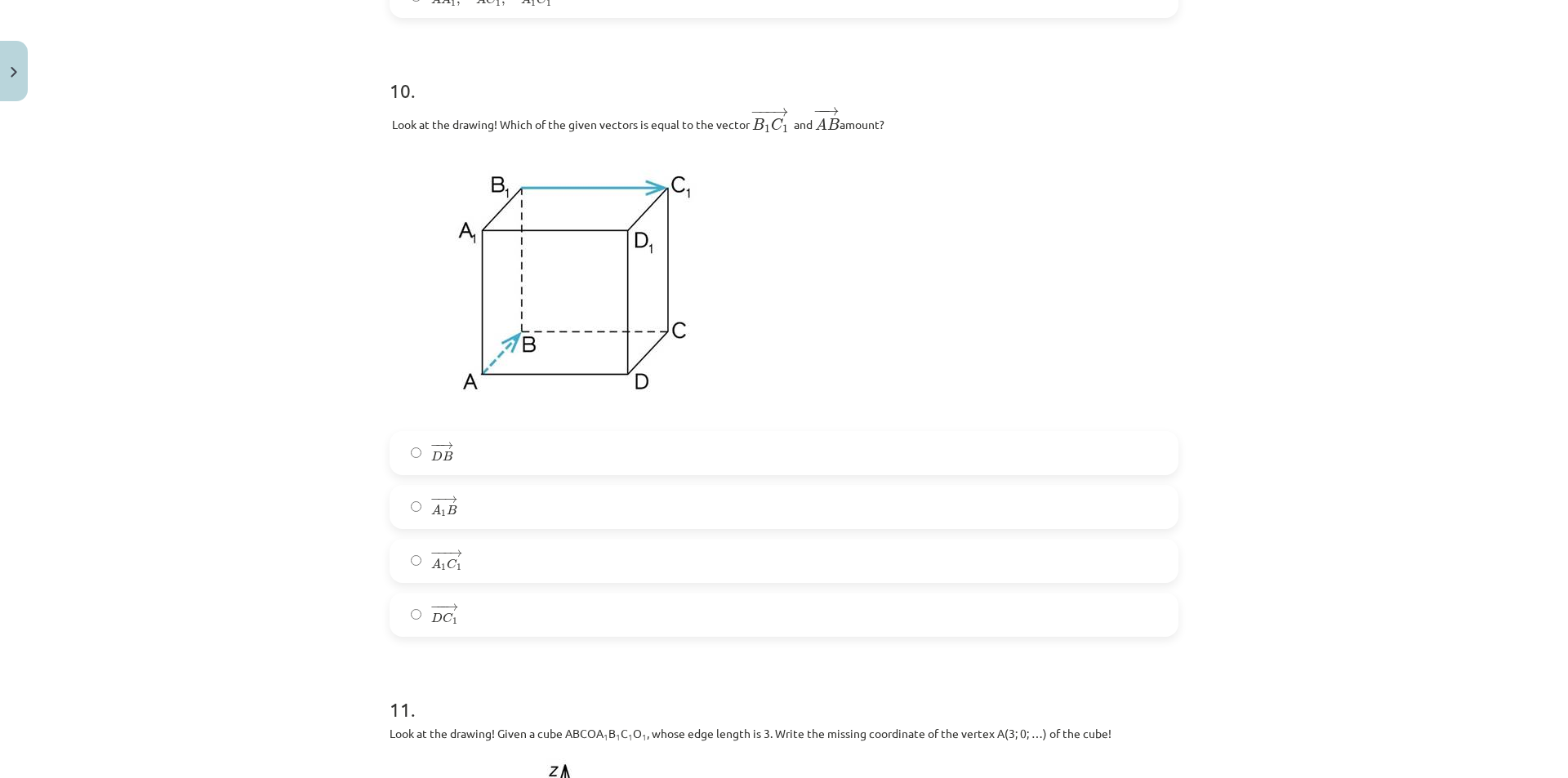
scroll to position [4207, 0]
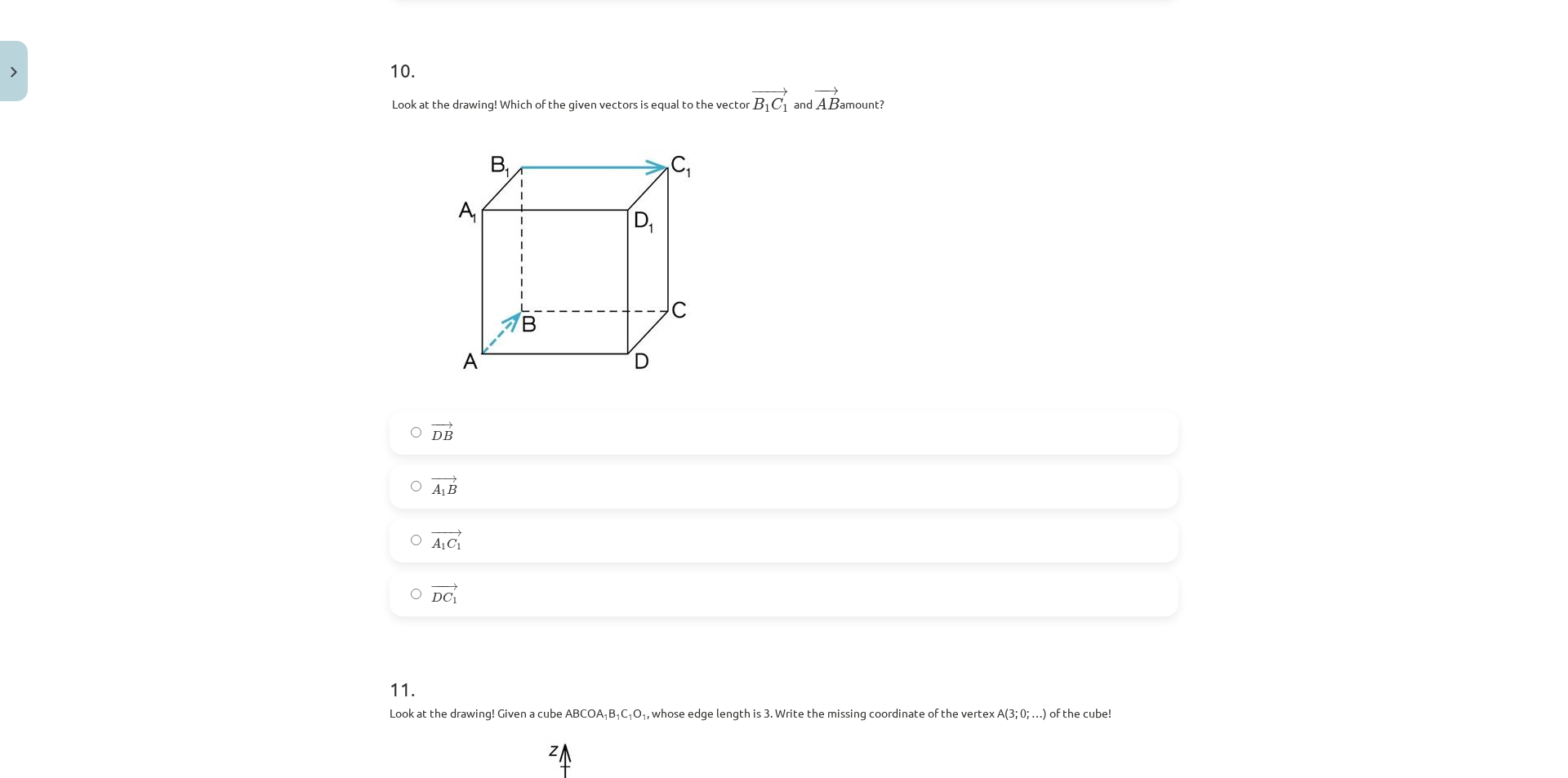
click at [459, 552] on label "− −− → A 1 C 1 A 1 C 1 →" at bounding box center [784, 540] width 785 height 40
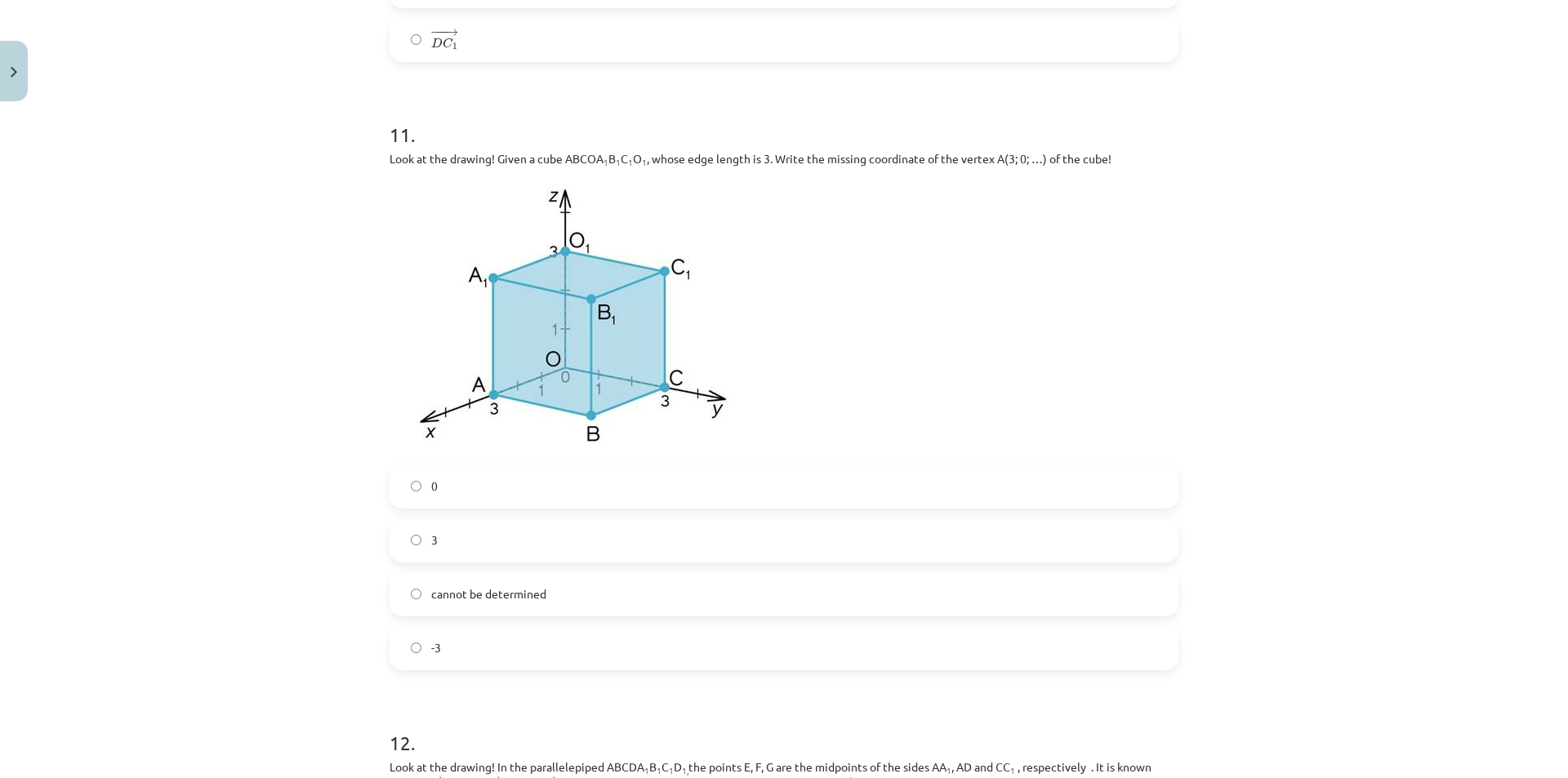
scroll to position [4778, 0]
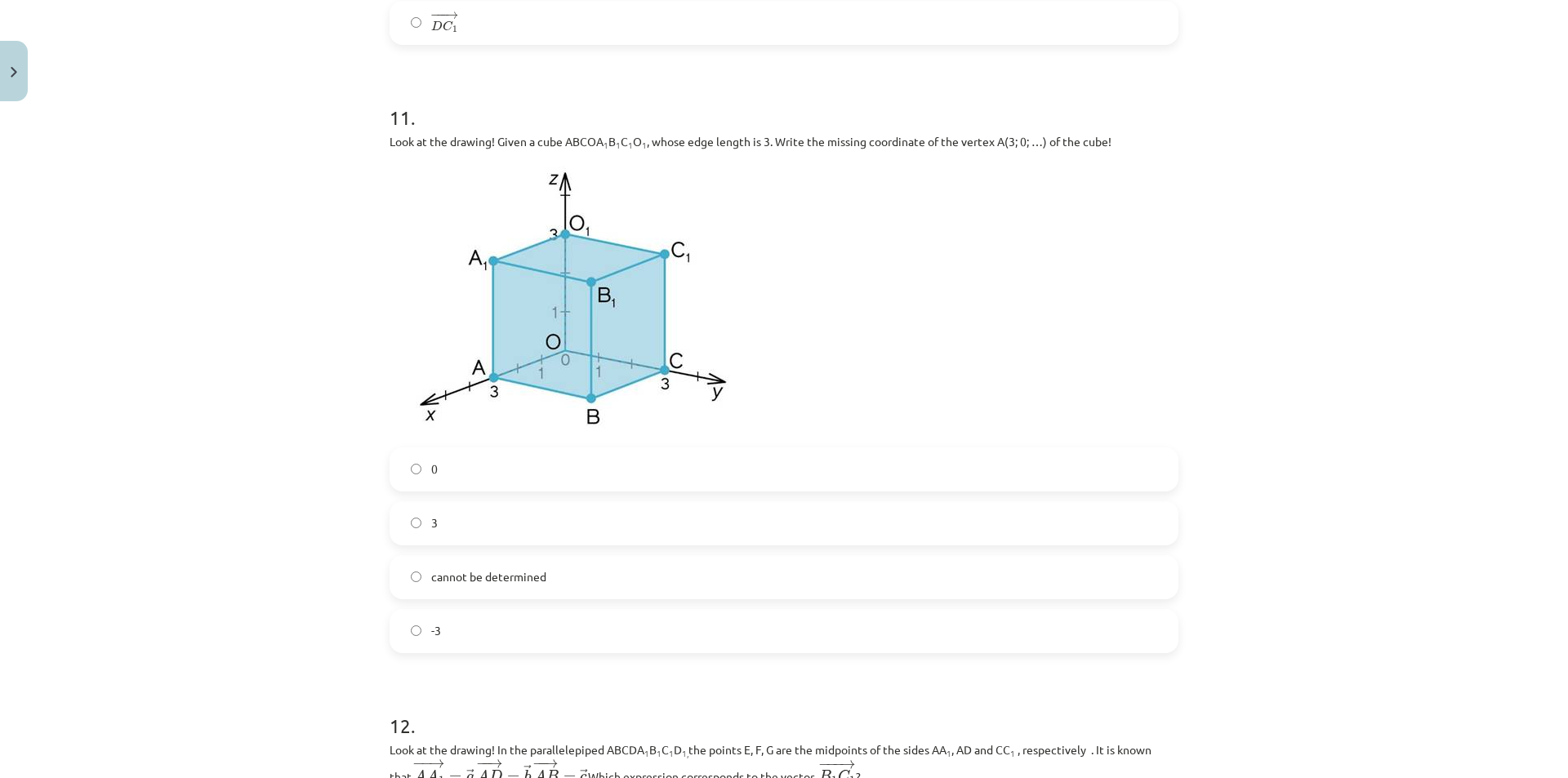
click at [464, 478] on label "0" at bounding box center [784, 469] width 785 height 40
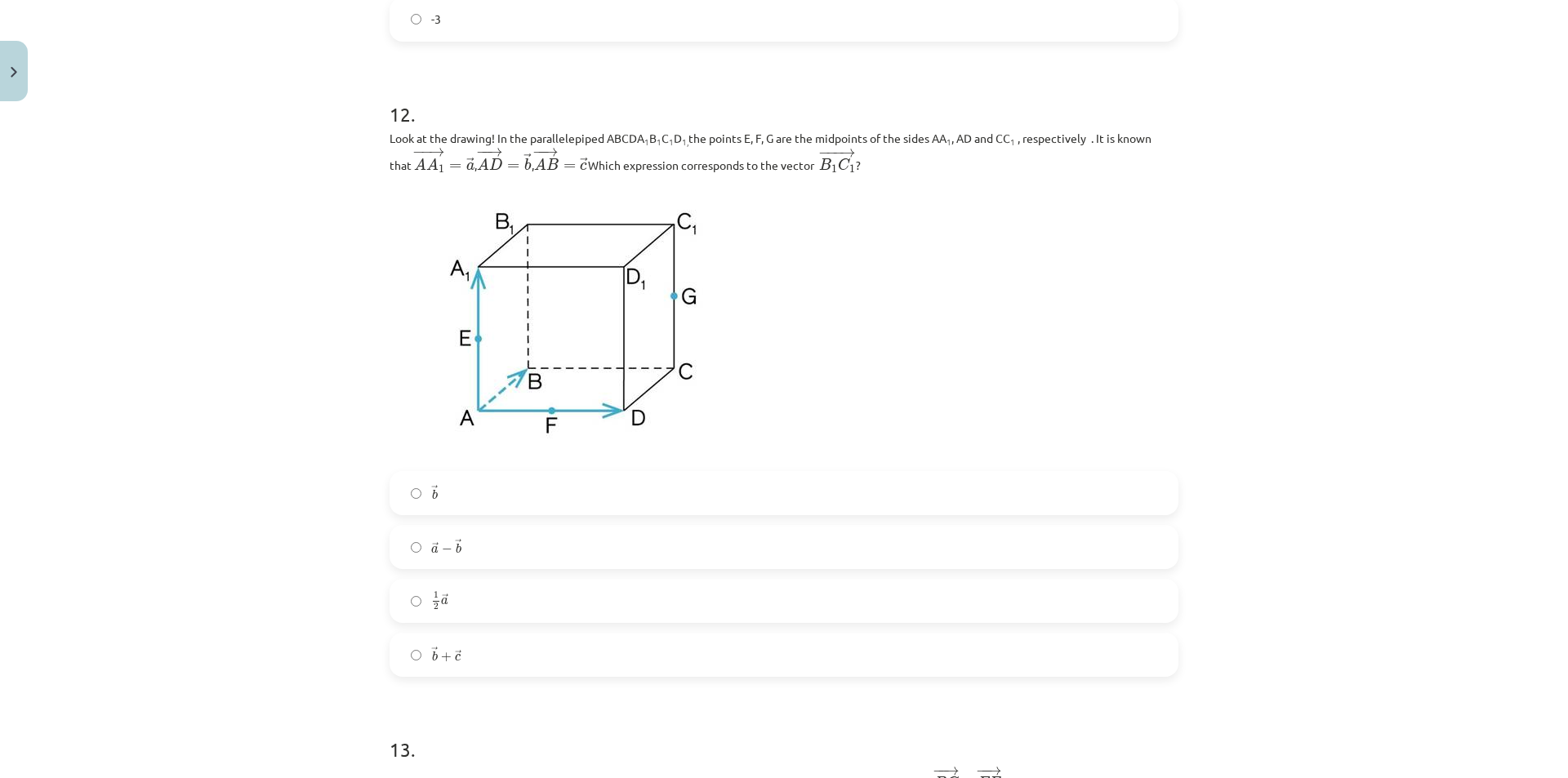
scroll to position [5350, 0]
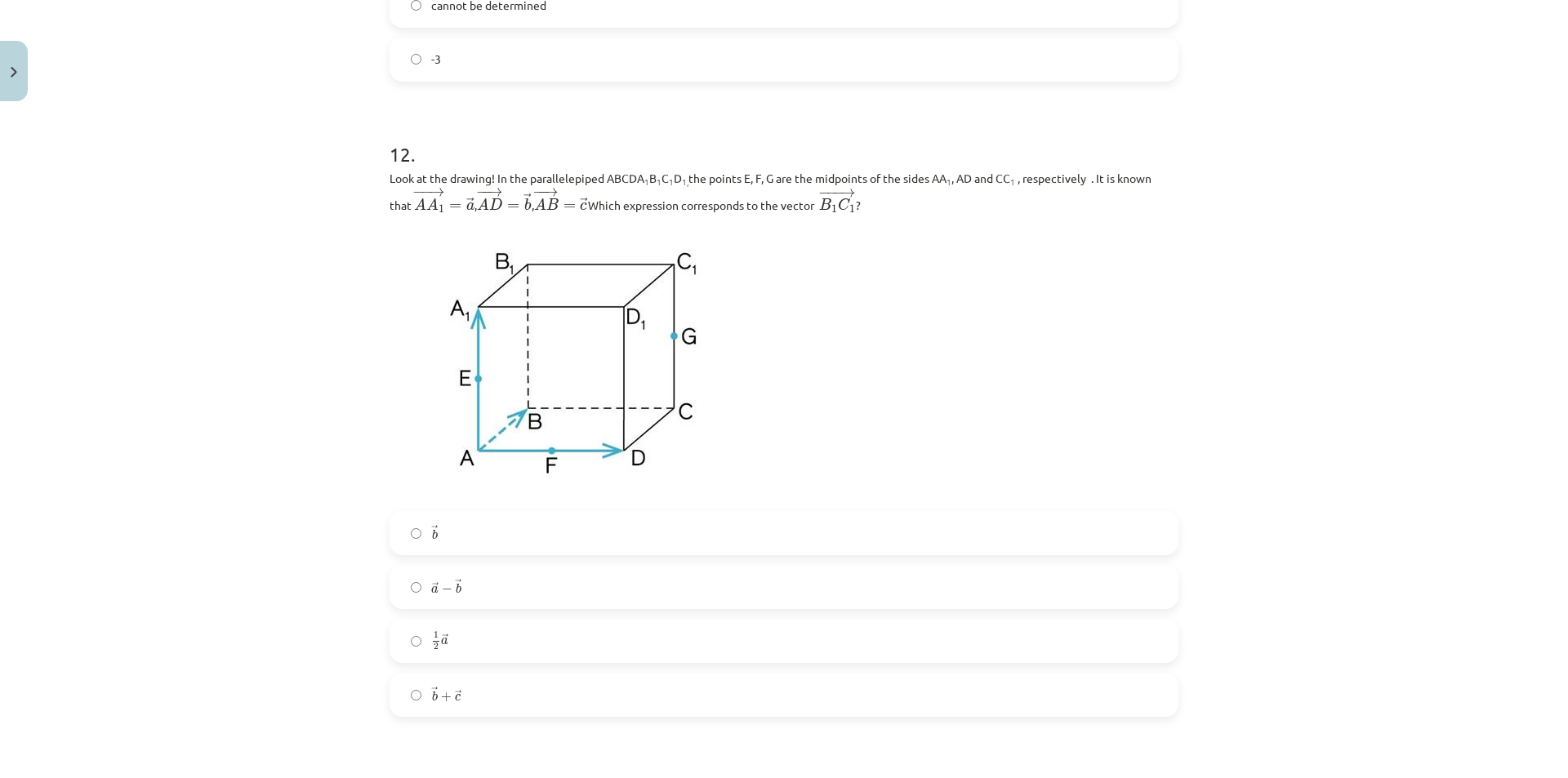
click at [471, 544] on label "→ b b →" at bounding box center [784, 532] width 785 height 40
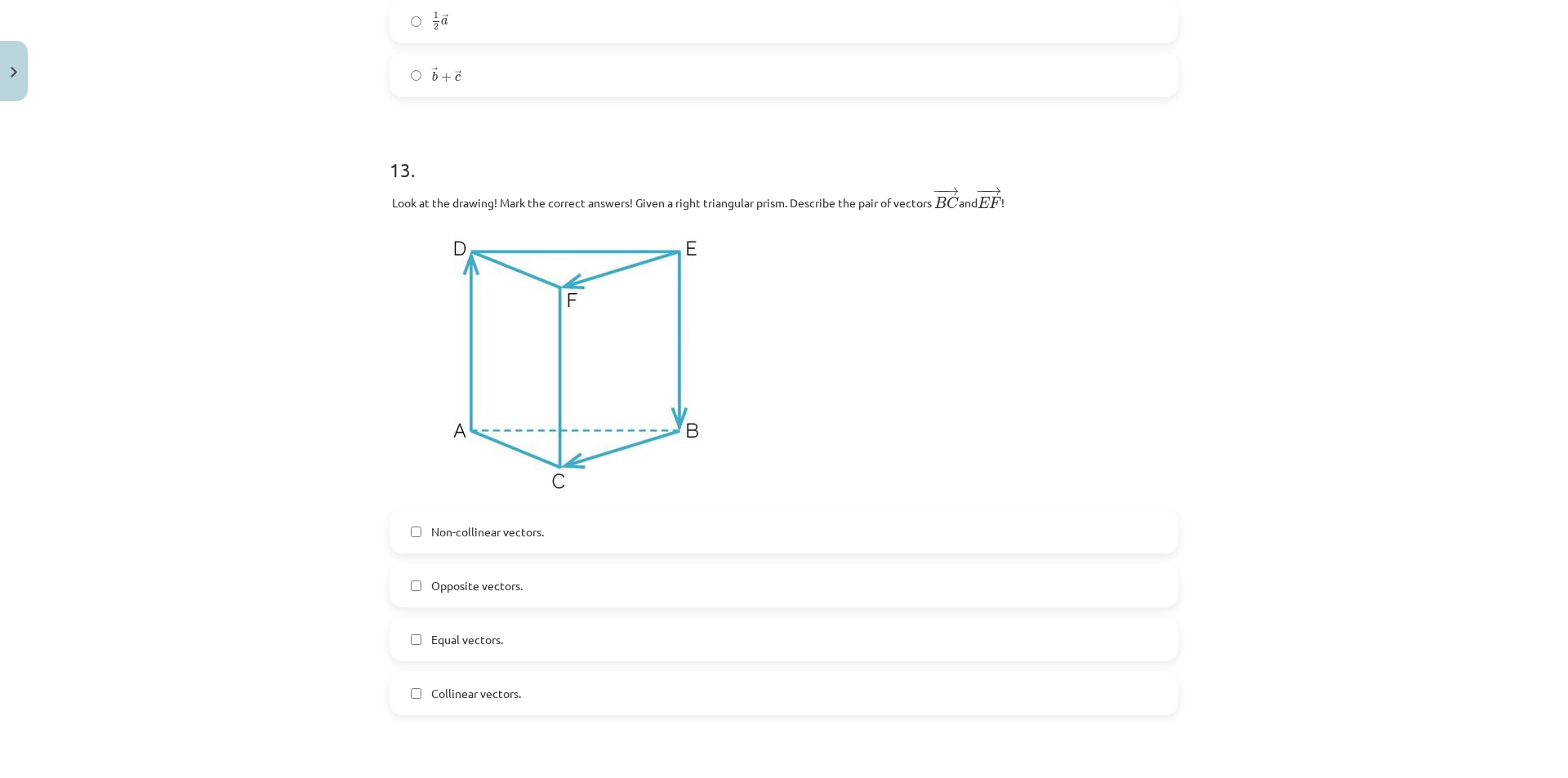
scroll to position [6004, 0]
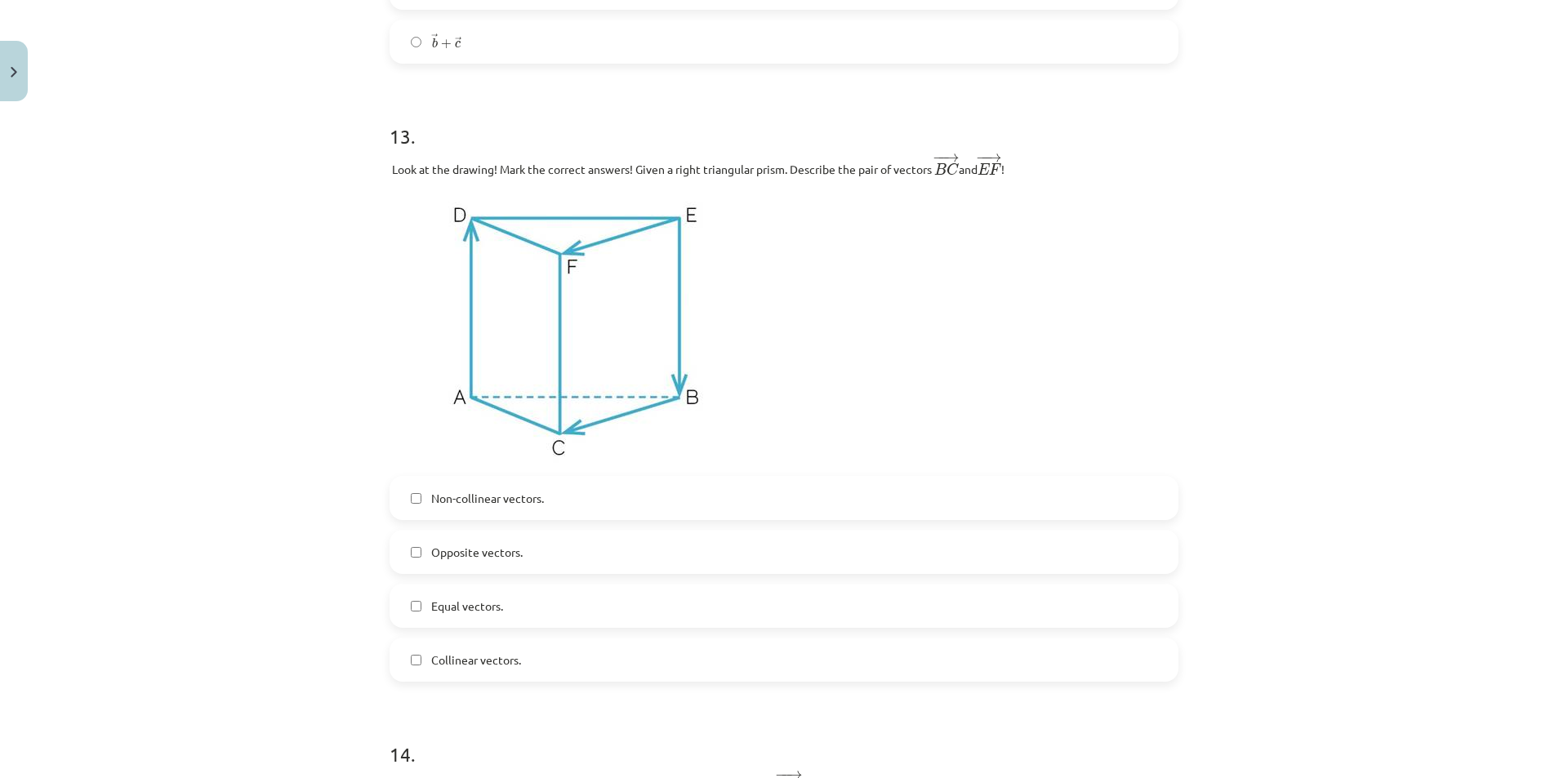
click at [469, 626] on label "Equal vectors." at bounding box center [784, 605] width 785 height 40
click at [456, 668] on font "Collinear vectors." at bounding box center [475, 660] width 90 height 15
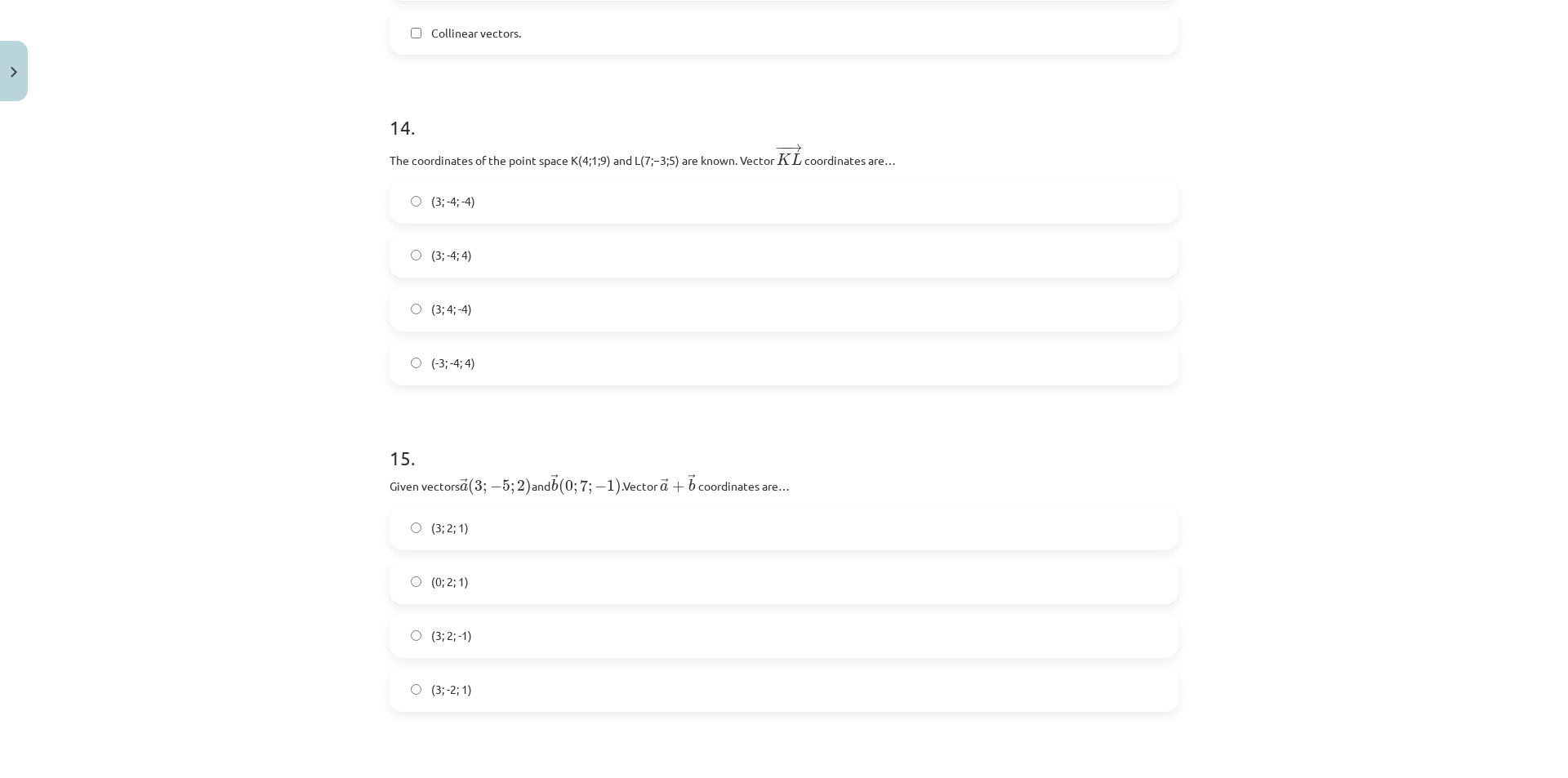
scroll to position [6658, 0]
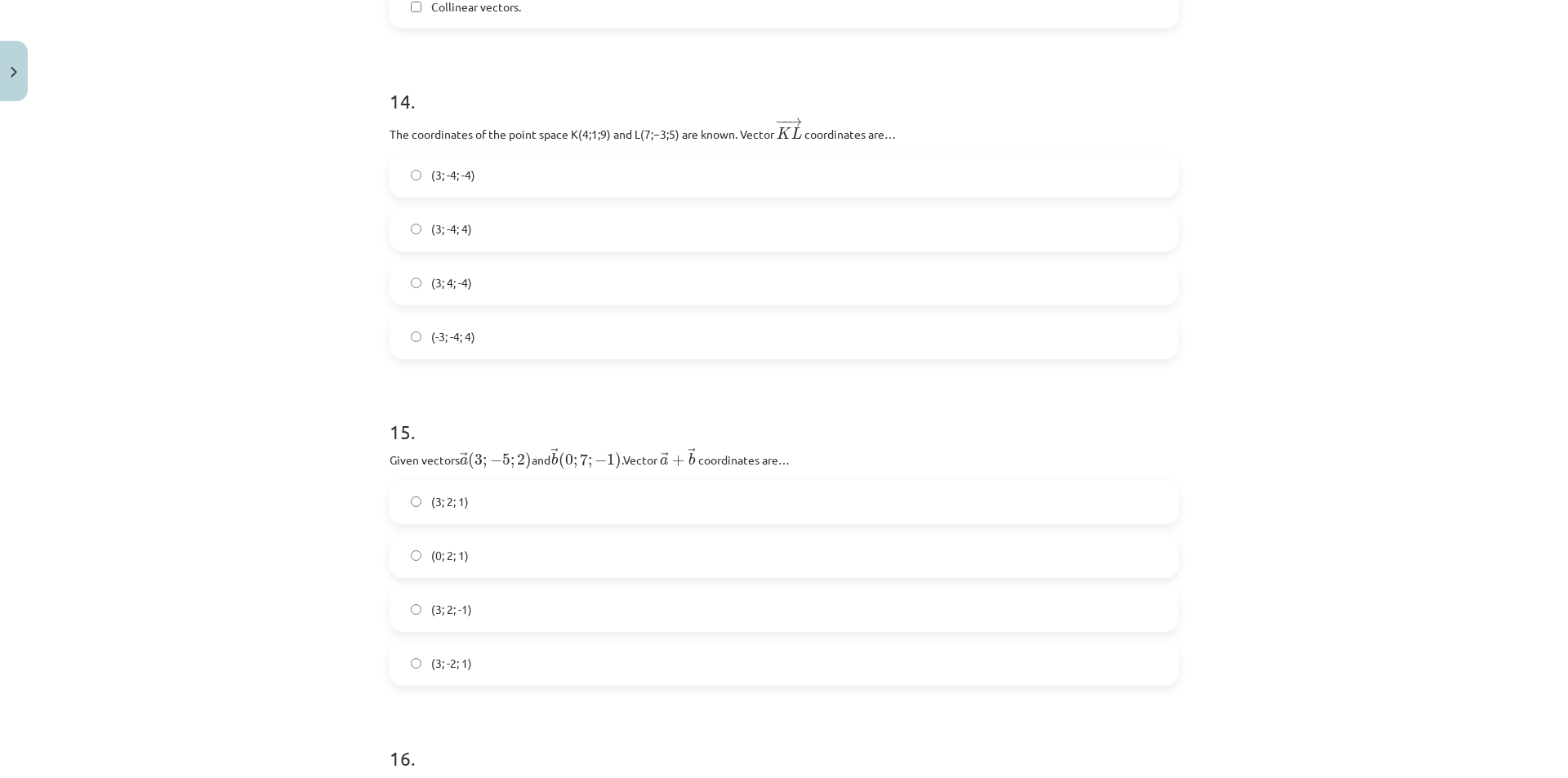
click at [553, 495] on label "(3; 2; 1)" at bounding box center [784, 502] width 785 height 40
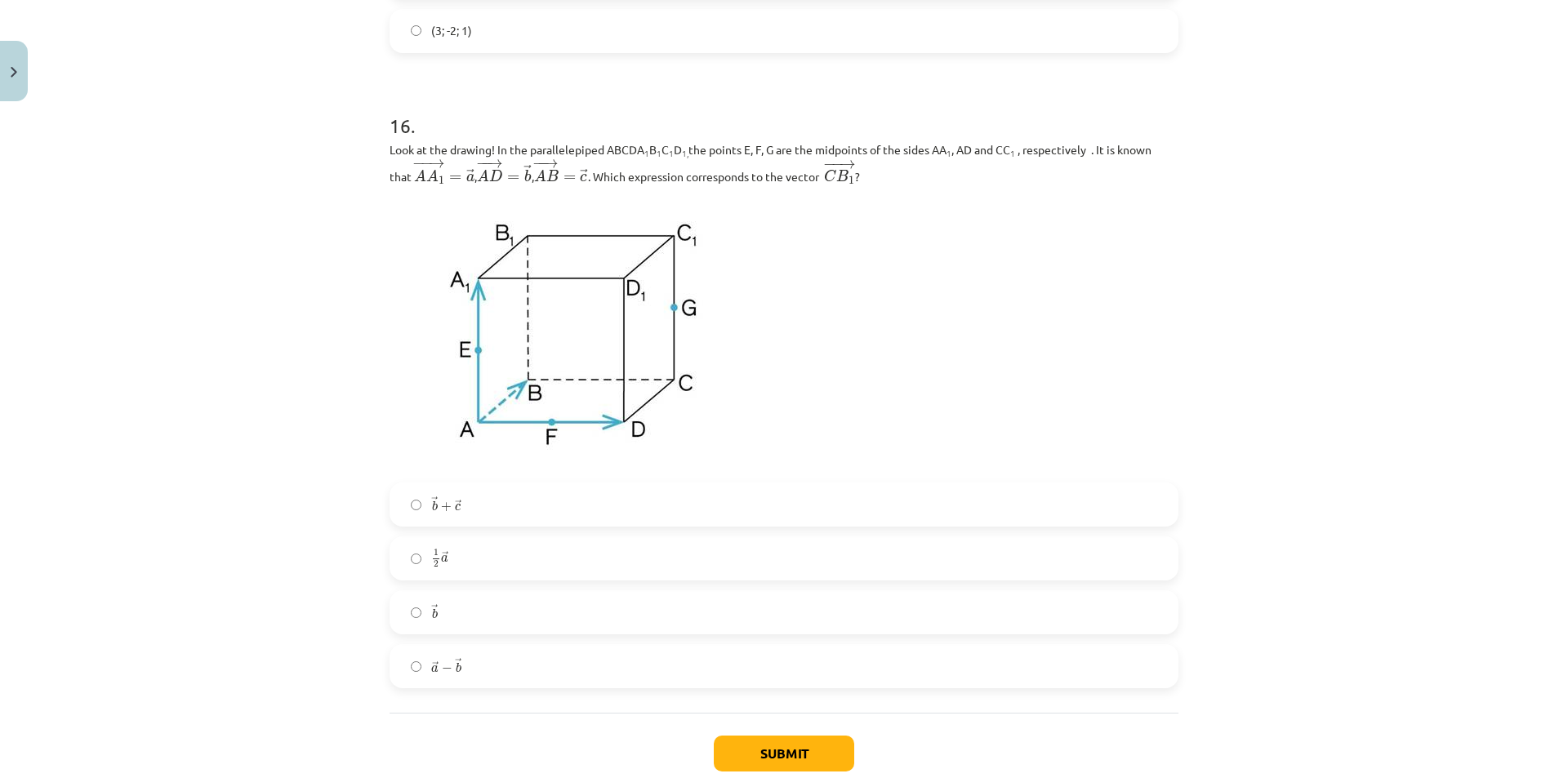
scroll to position [7316, 0]
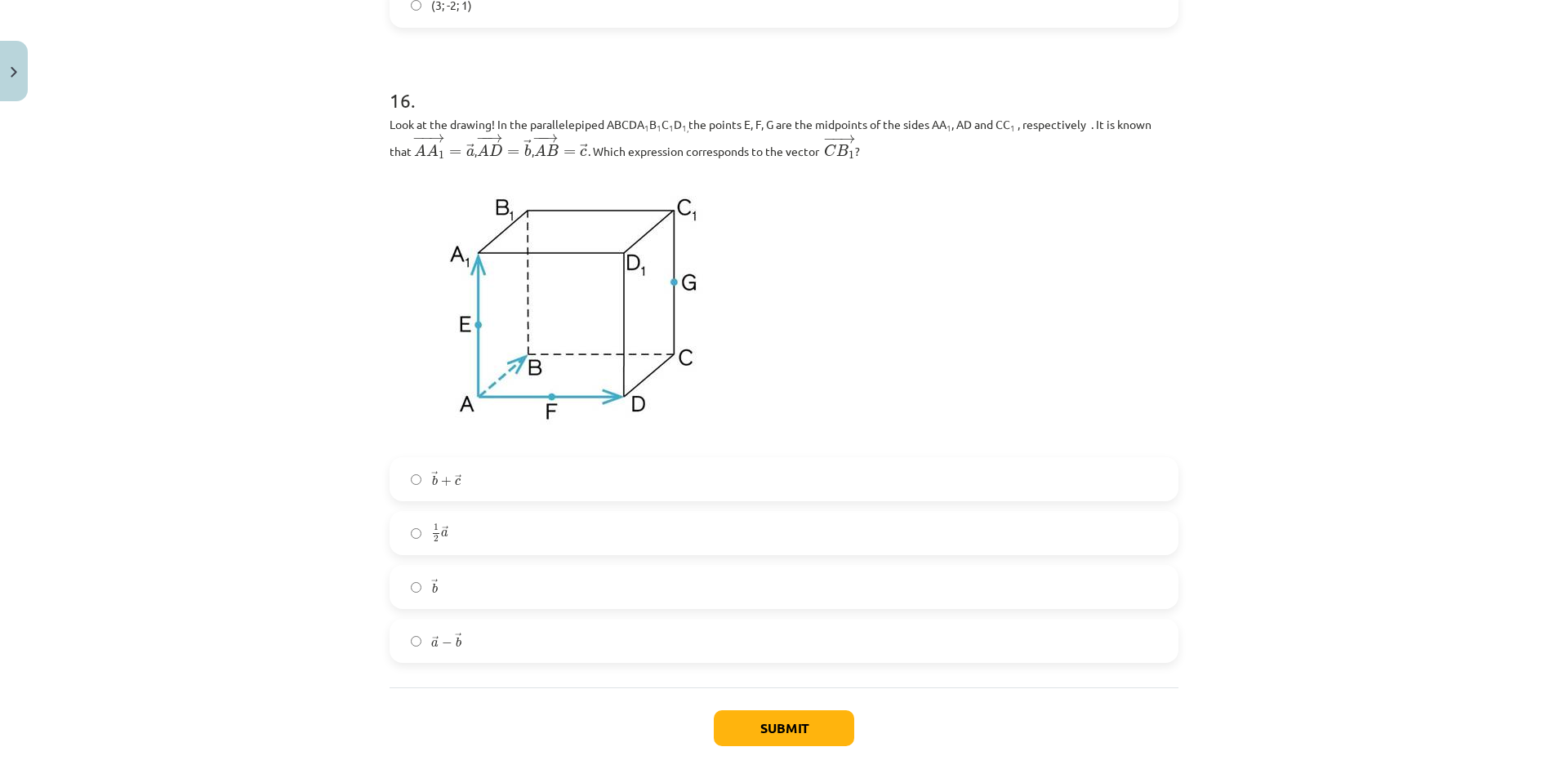
click at [424, 652] on label "→ a − → b a → − b →" at bounding box center [784, 641] width 785 height 40
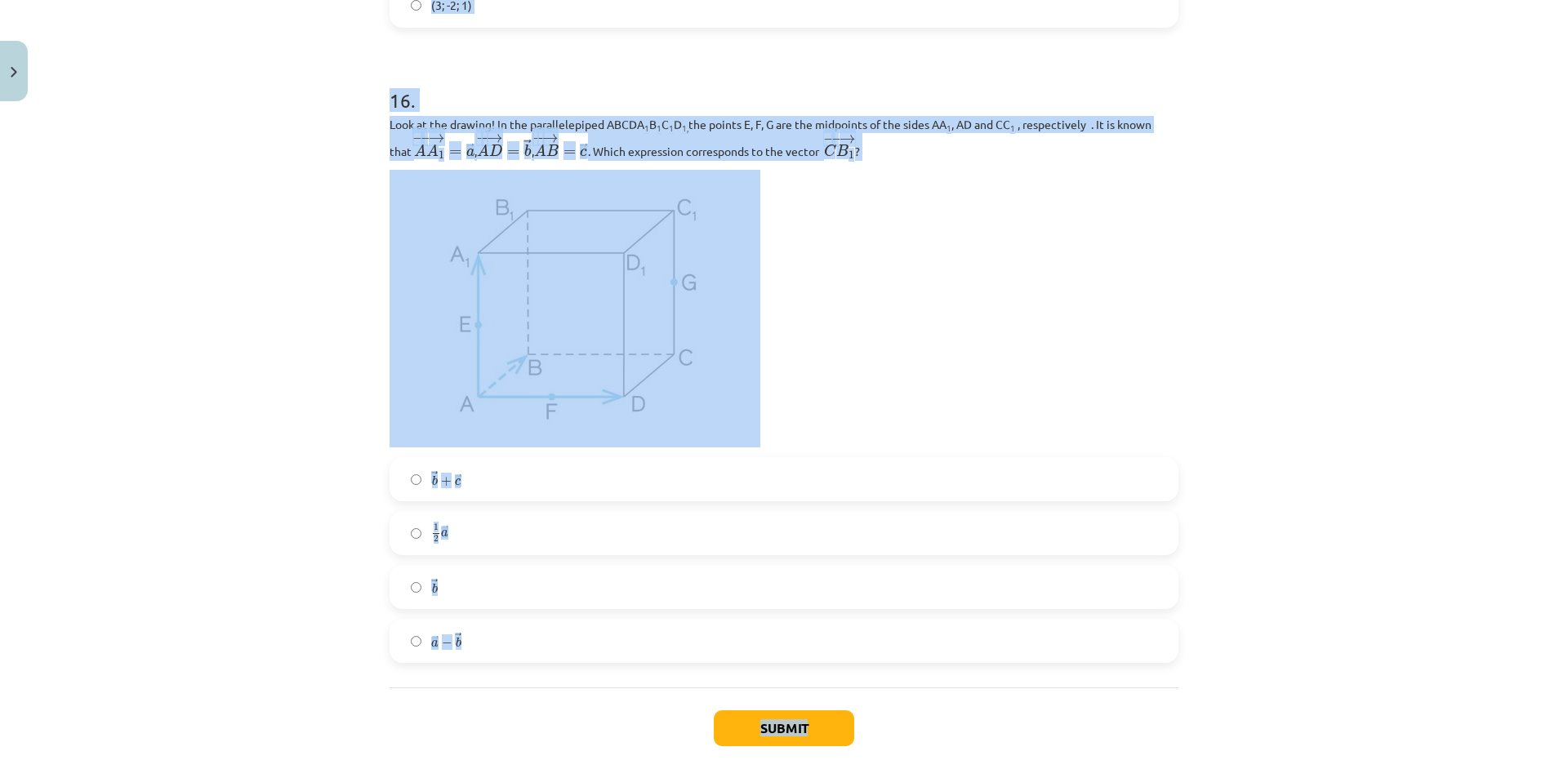
click at [322, 570] on div "Teaching topic: Mathematics I - 10th grade 1st test study material (c) #9 📝 Top…" at bounding box center [784, 389] width 1568 height 778
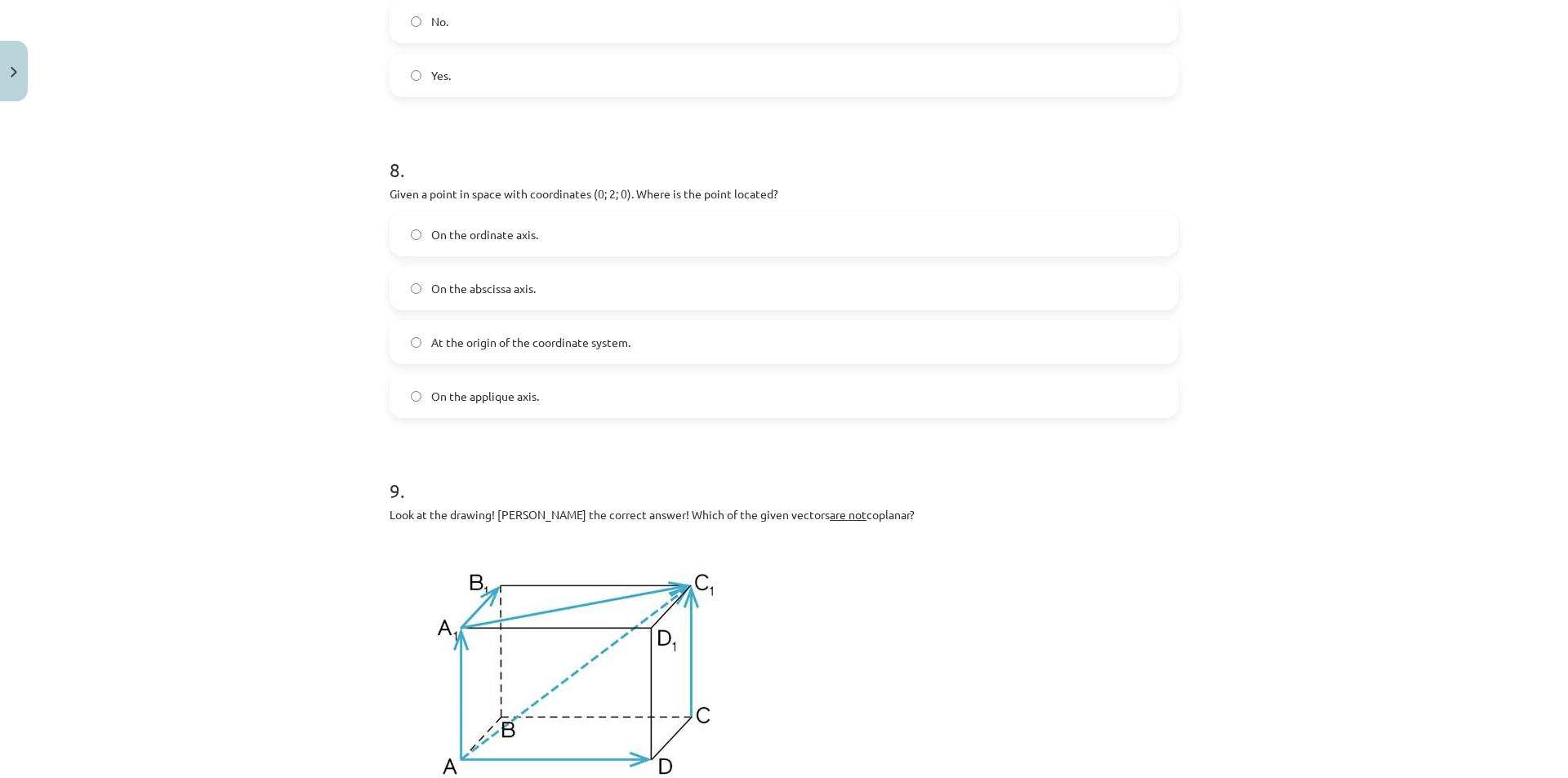
scroll to position [3640, 0]
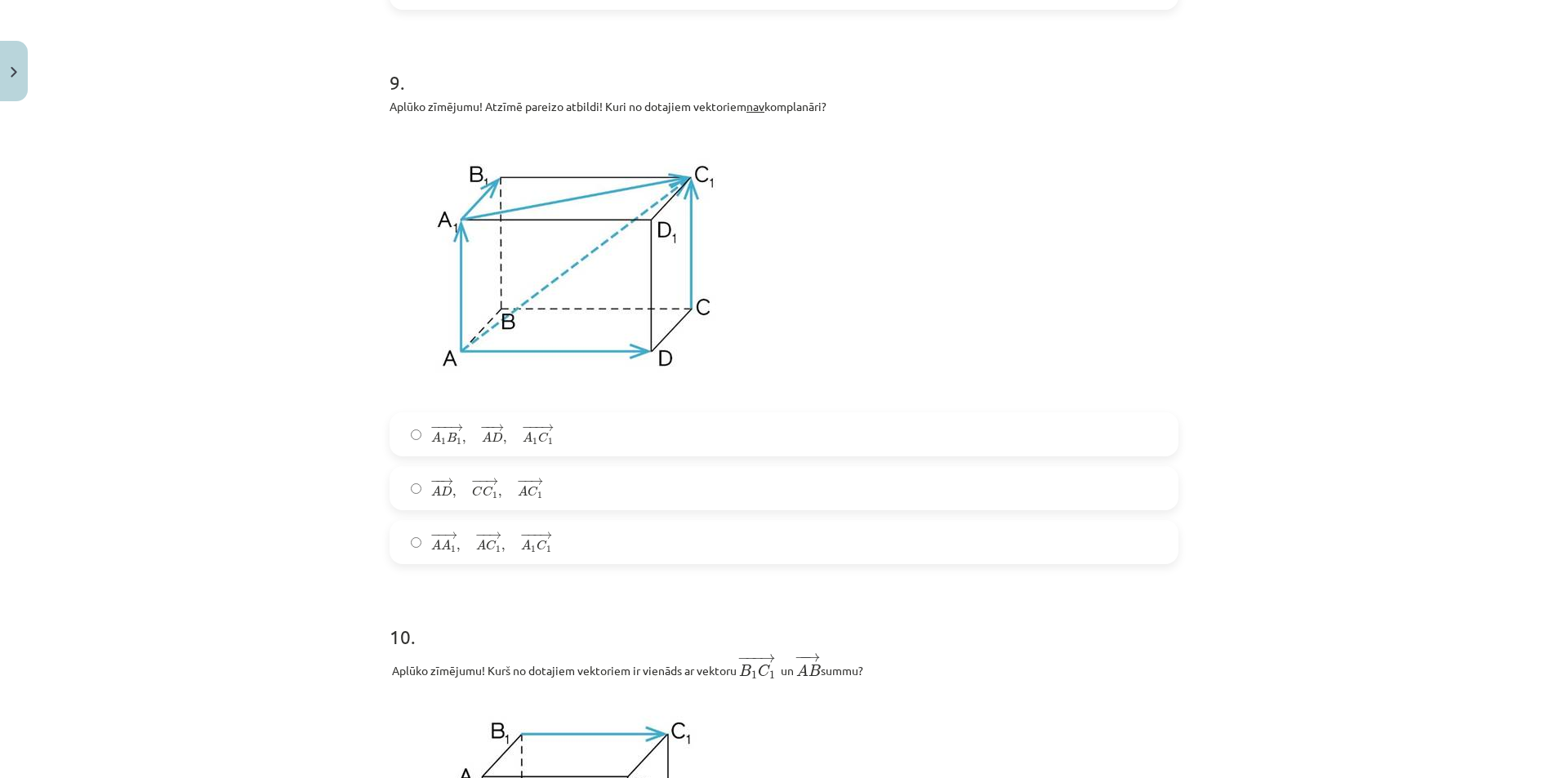
drag, startPoint x: 291, startPoint y: 295, endPoint x: 219, endPoint y: 413, distance: 138.2
click at [219, 415] on div "Mācību tēma: Matemātikas i - 10. klases 1. ieskaites mācību materiāls (c) #9 📝 …" at bounding box center [784, 389] width 1568 height 778
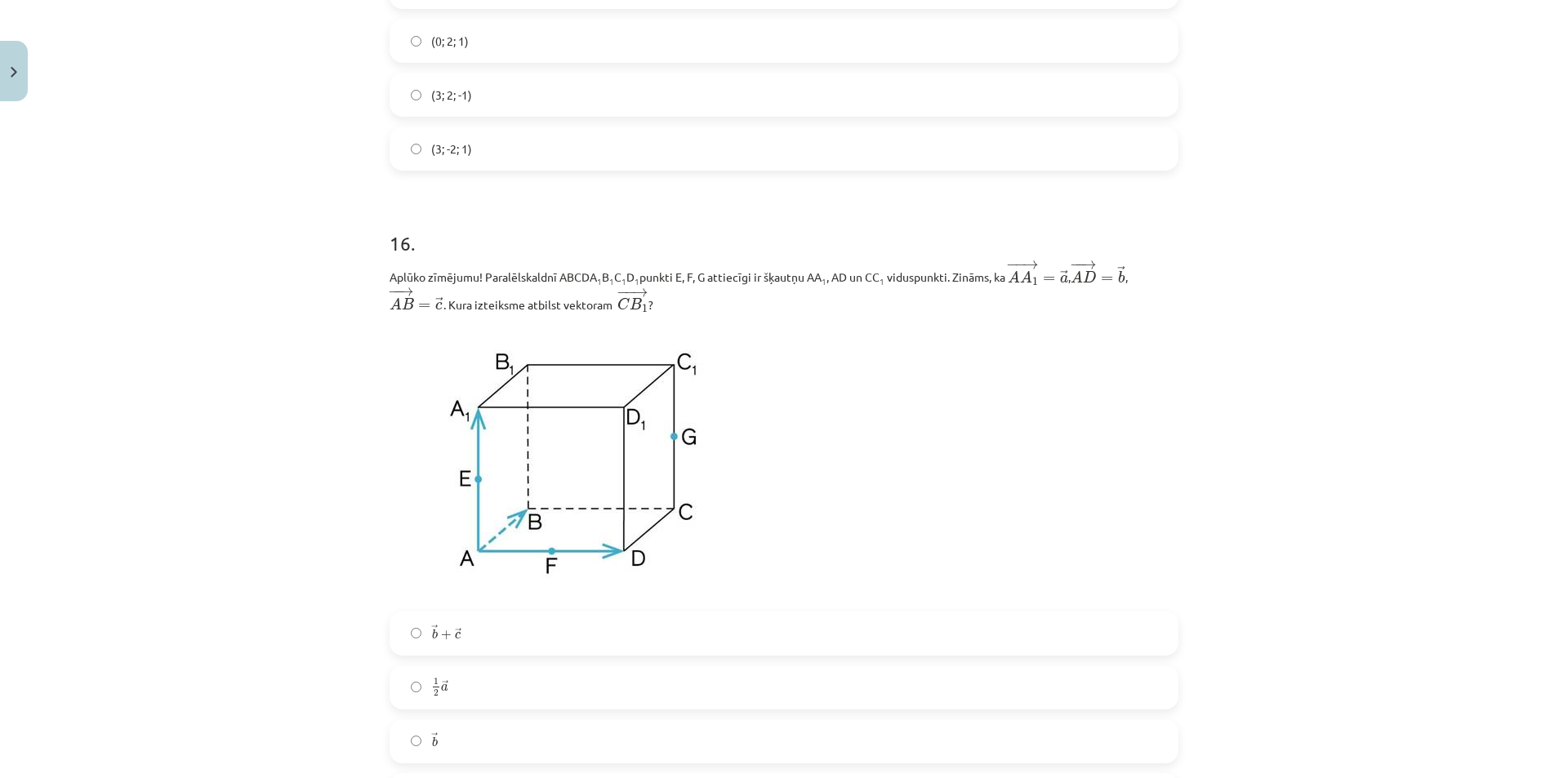
scroll to position [7420, 0]
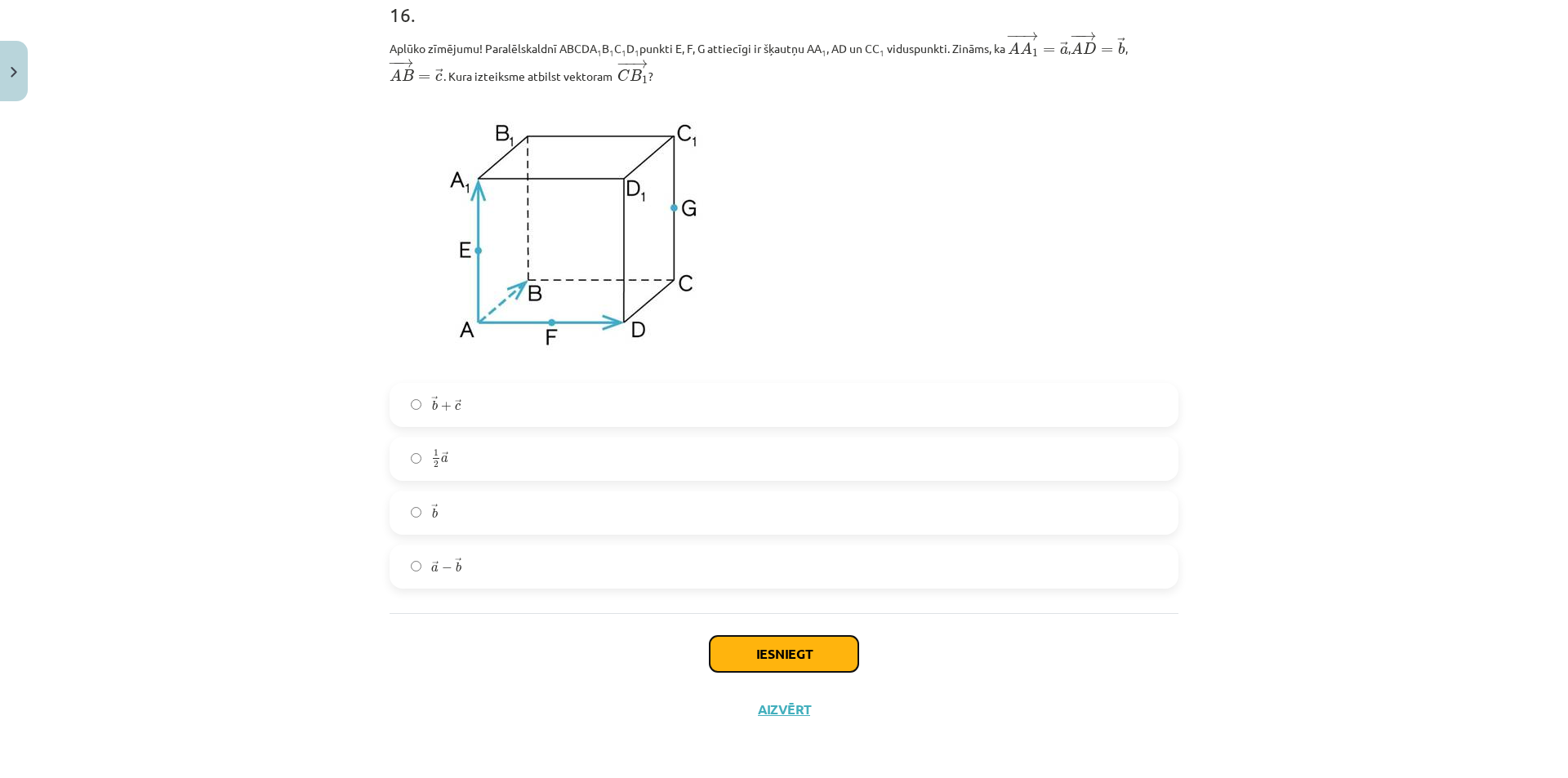
click at [744, 648] on button "Iesniegt" at bounding box center [784, 654] width 149 height 35
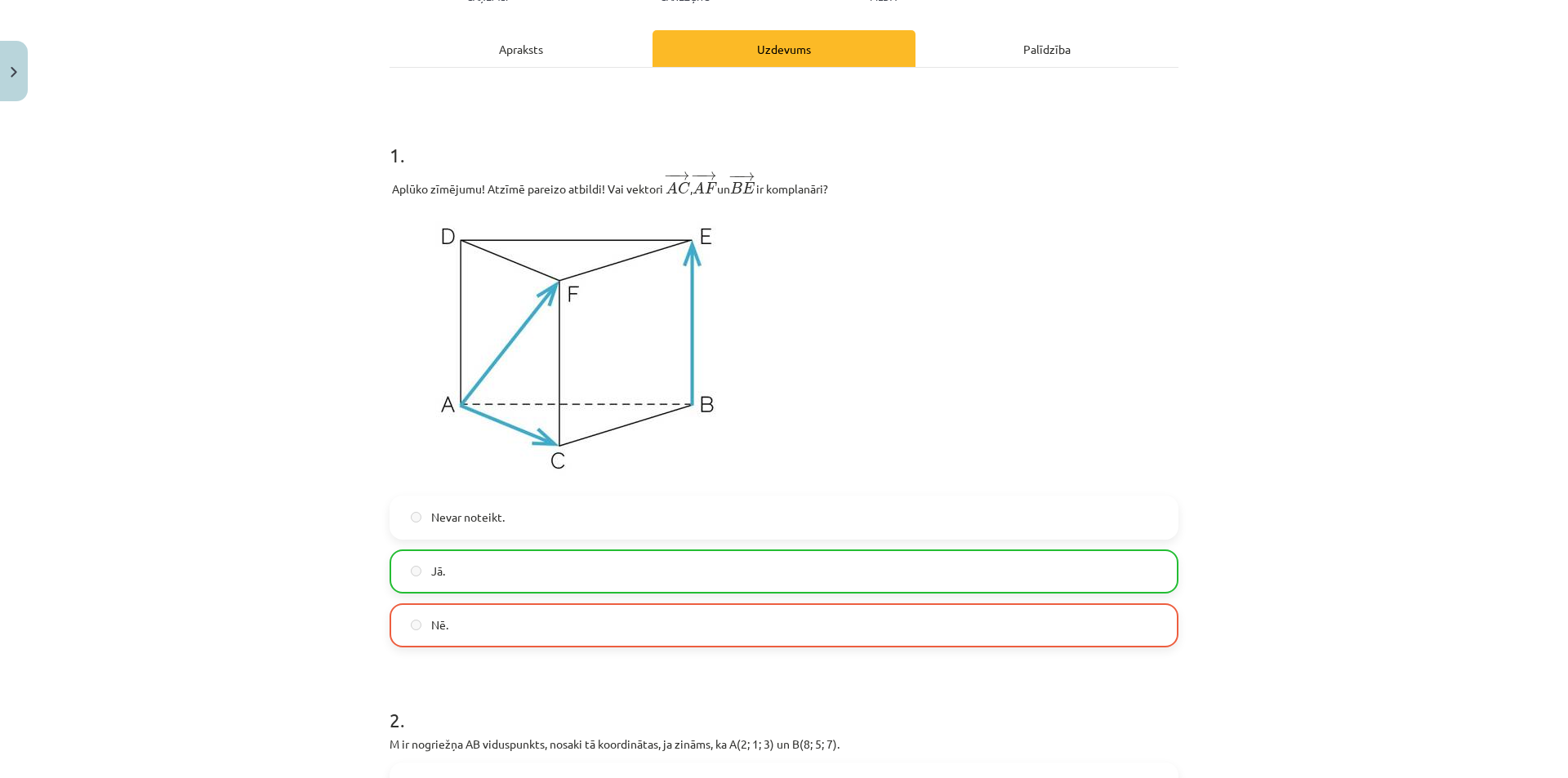
scroll to position [246, 0]
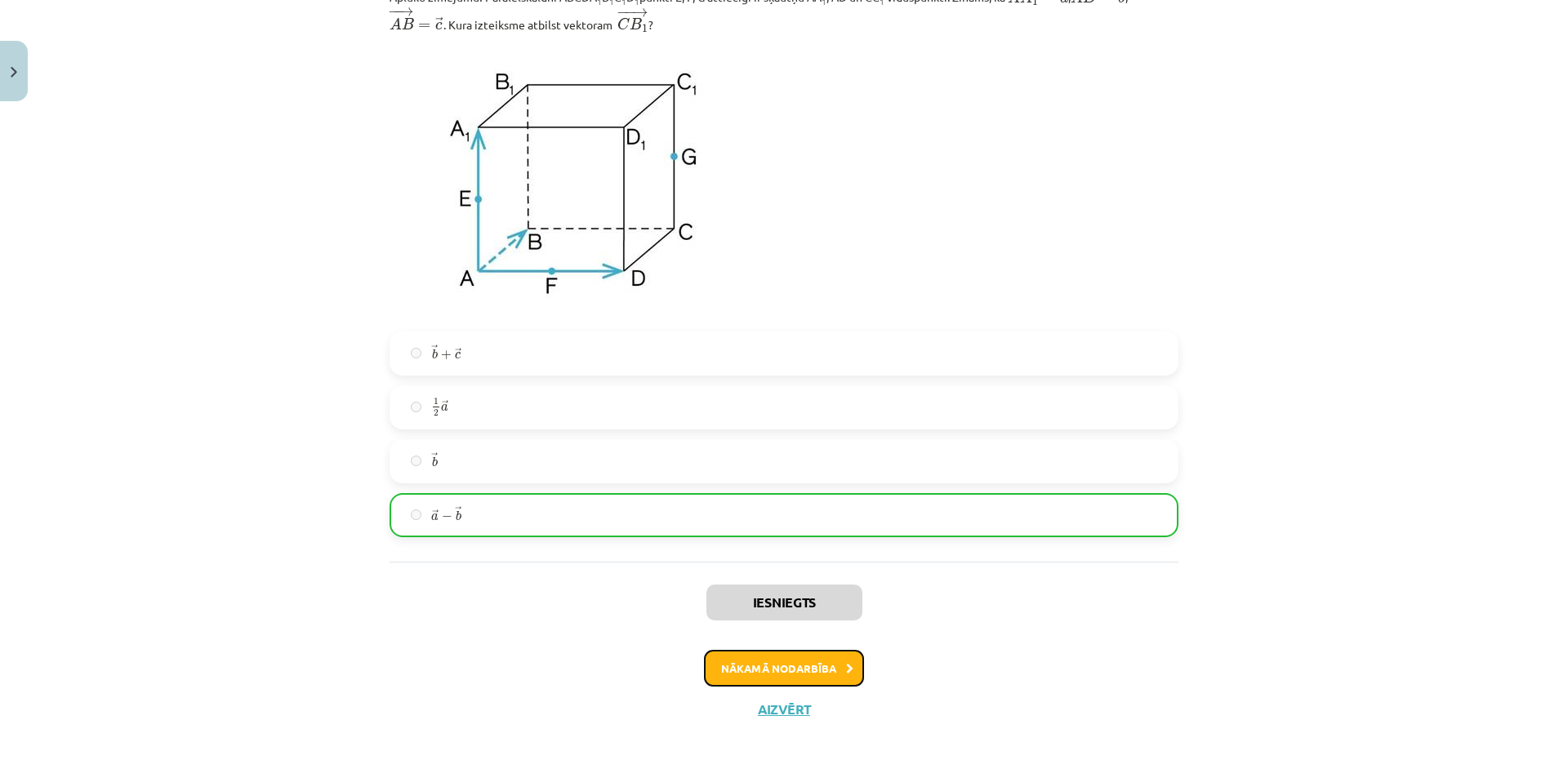
click at [735, 675] on button "Nākamā nodarbība" at bounding box center [784, 669] width 160 height 37
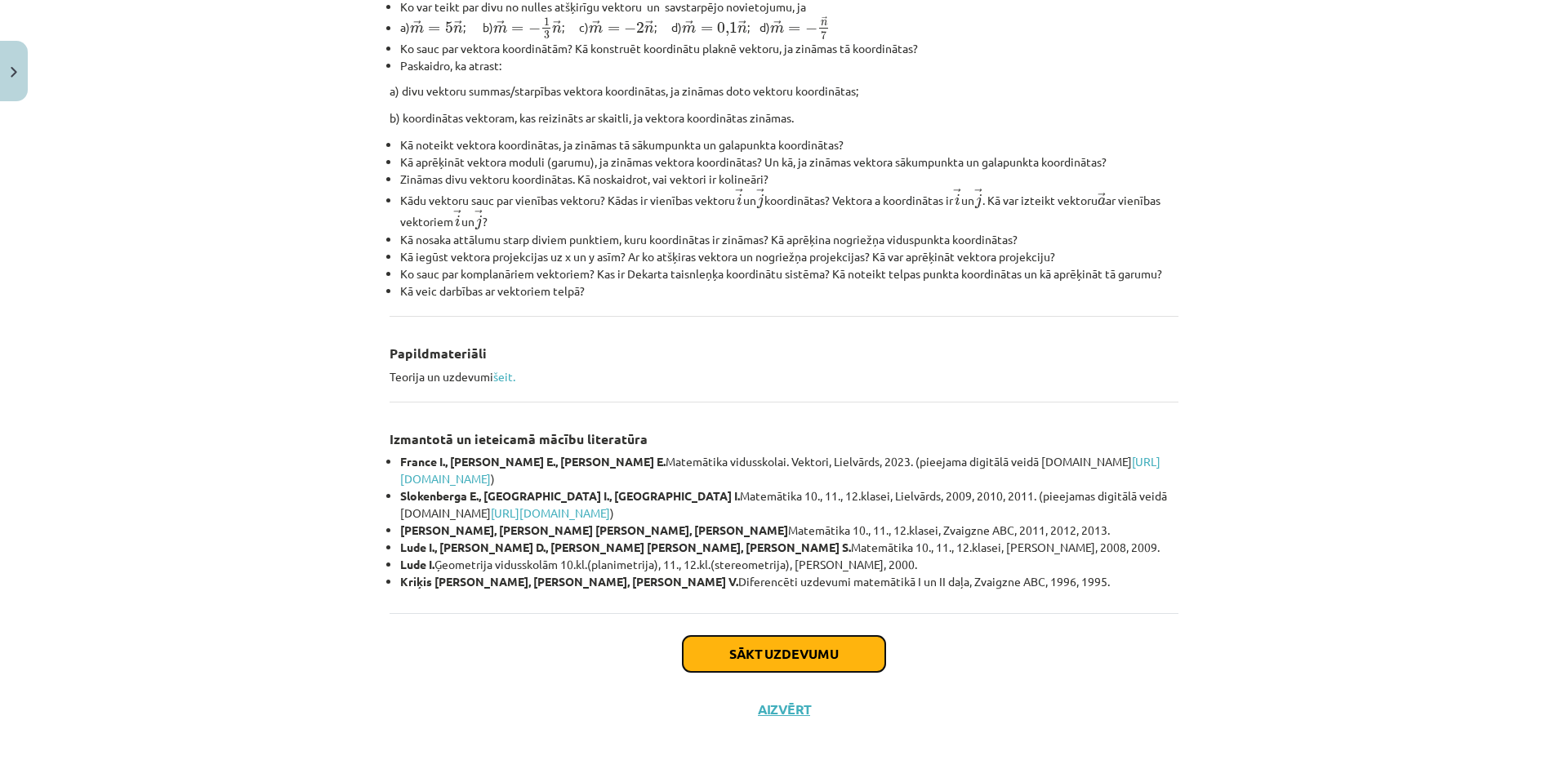
click at [799, 668] on button "Sākt uzdevumu" at bounding box center [784, 654] width 202 height 35
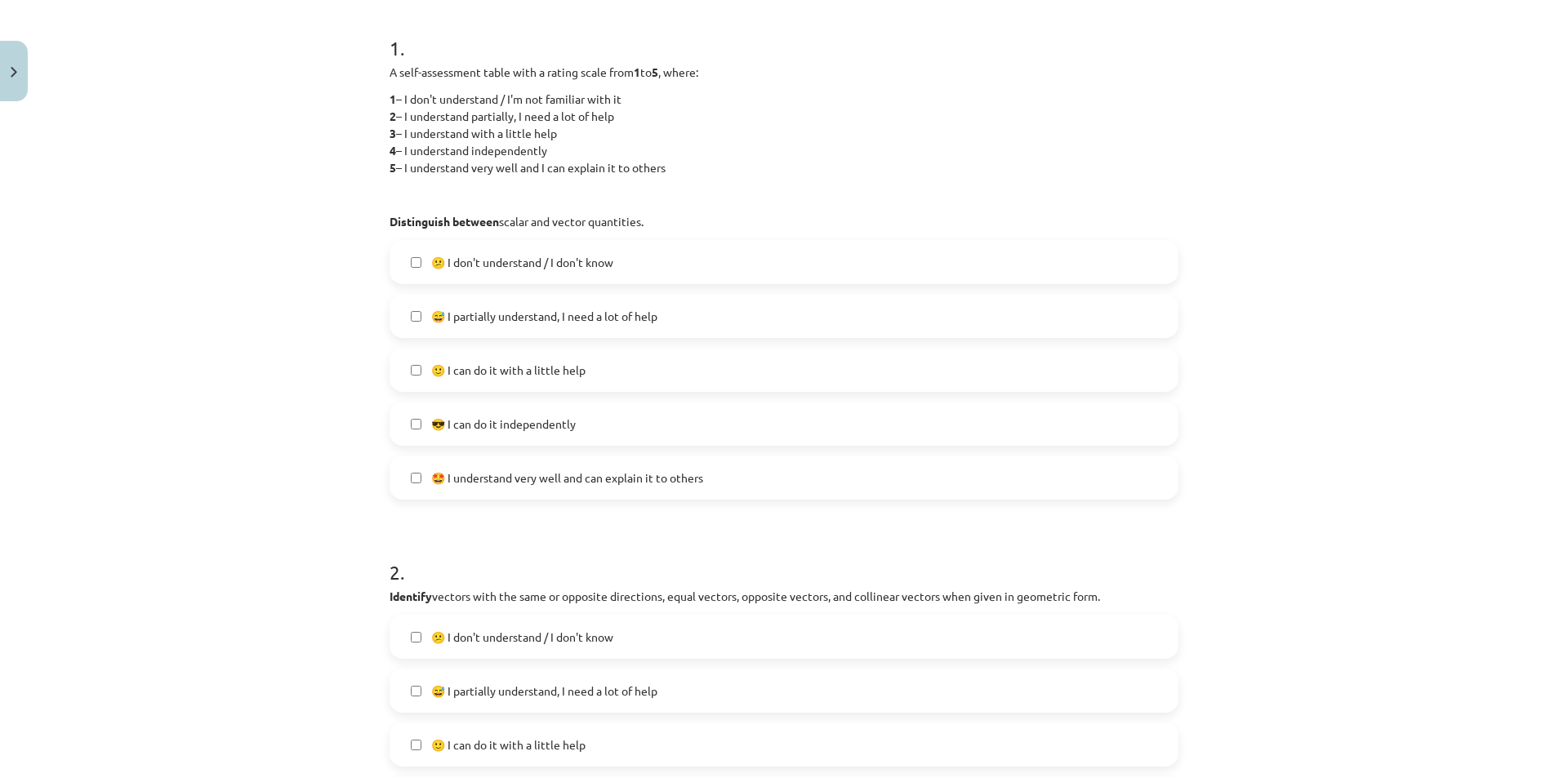
scroll to position [286, 0]
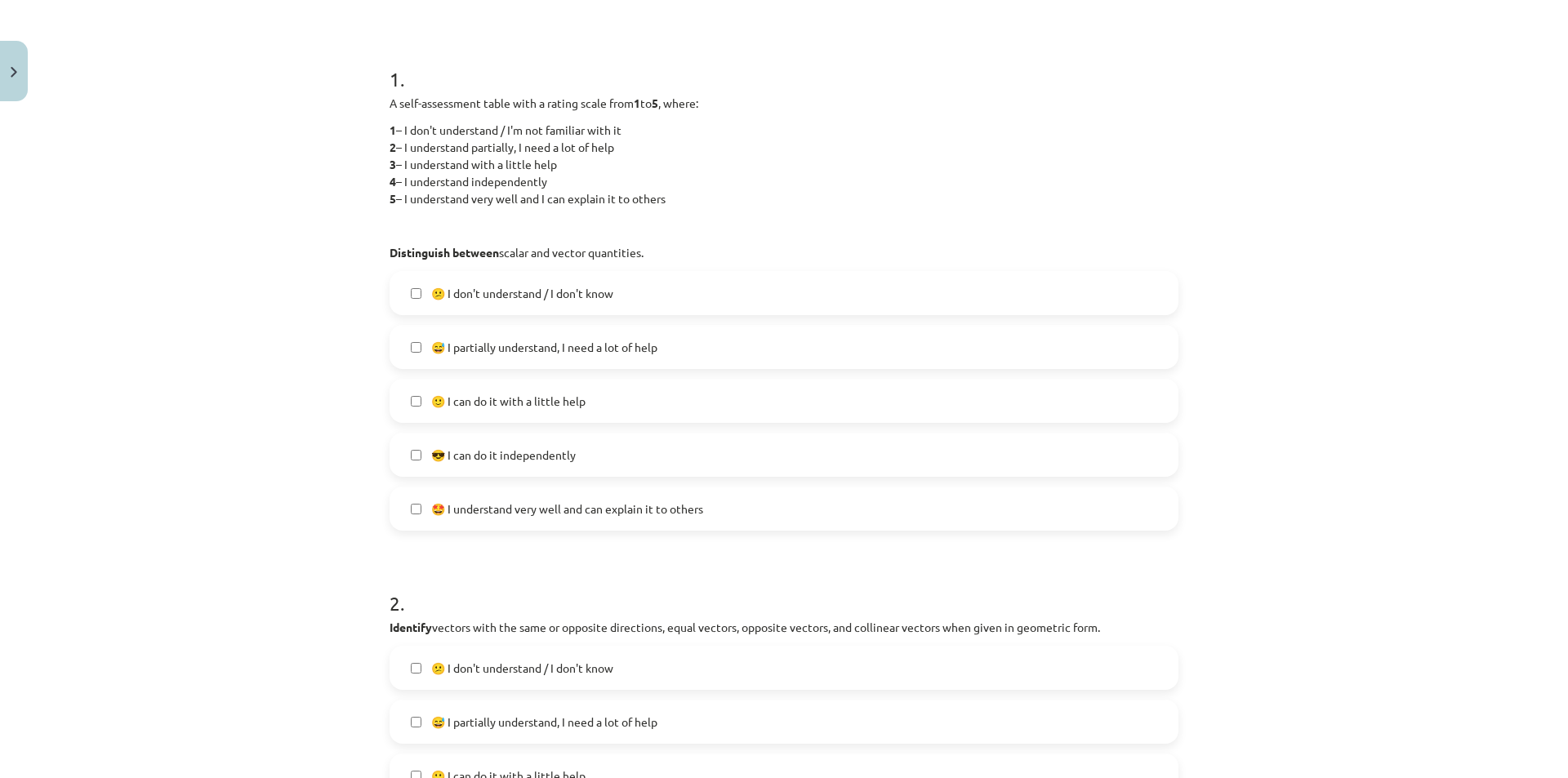
click at [416, 460] on label "😎 I can do it independently" at bounding box center [784, 455] width 785 height 40
click at [421, 402] on label "🙂 I can do it with a little help" at bounding box center [784, 400] width 785 height 40
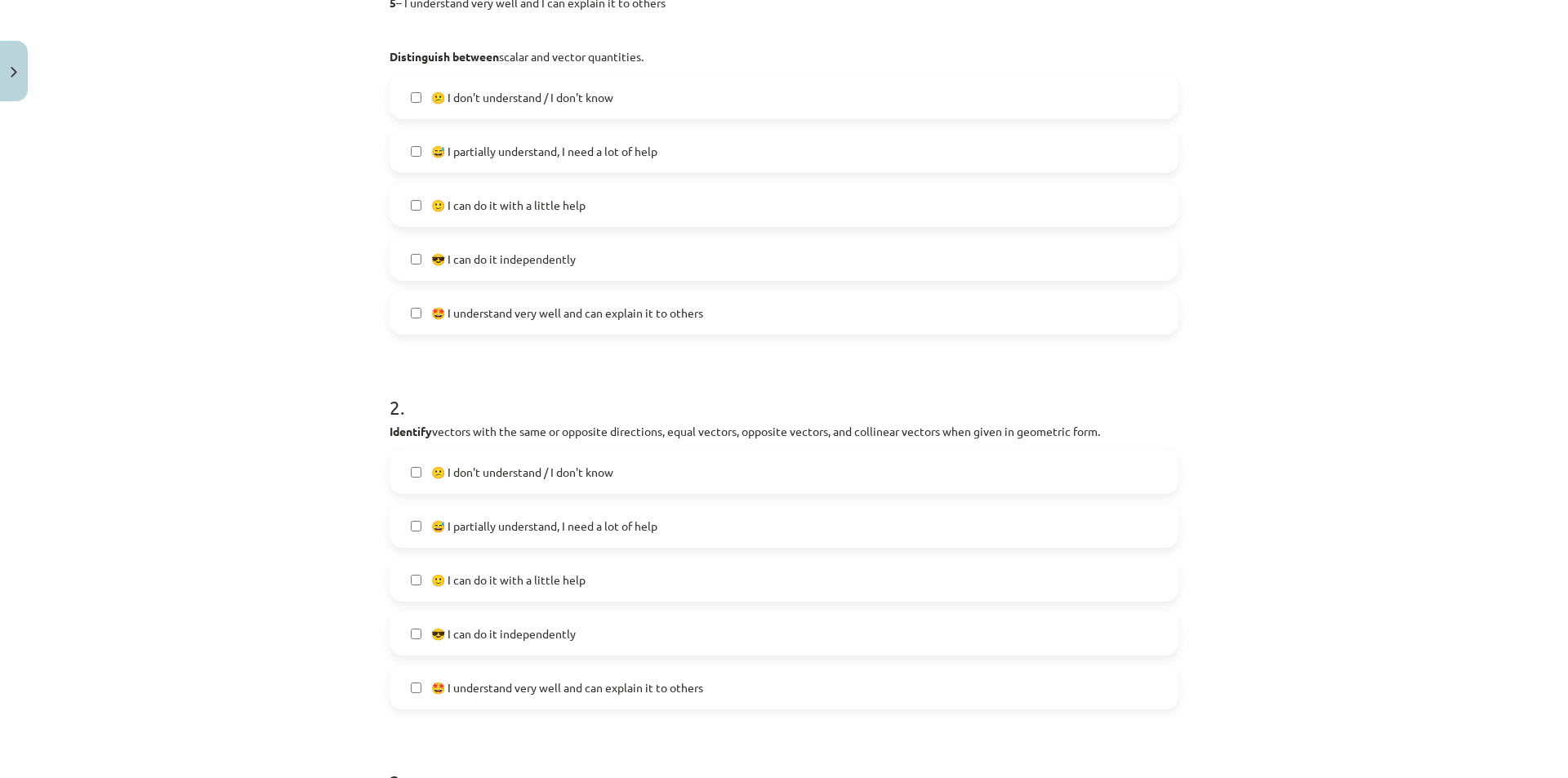
scroll to position [530, 0]
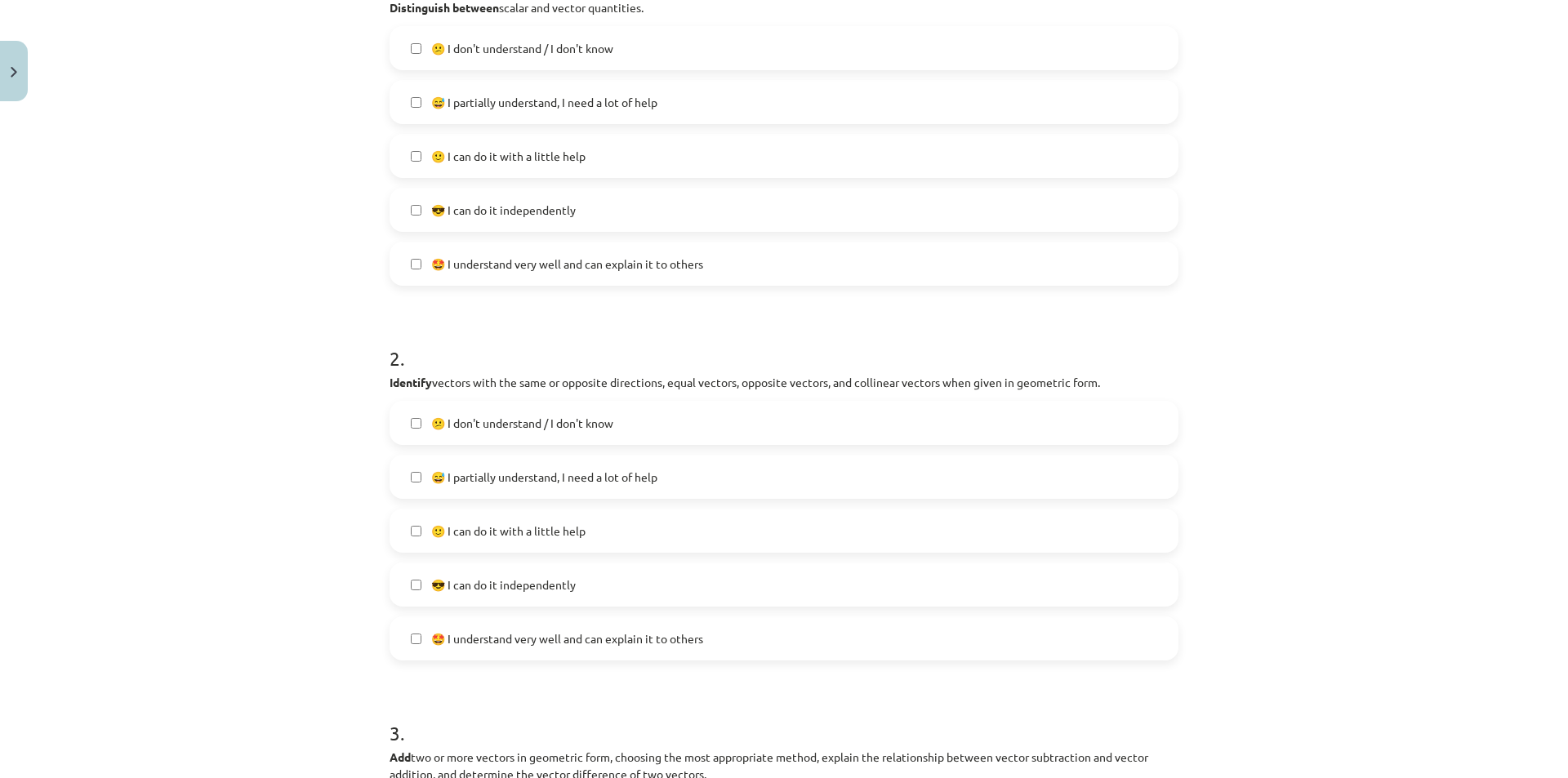
click at [473, 604] on label "😎 I can do it independently" at bounding box center [784, 584] width 785 height 40
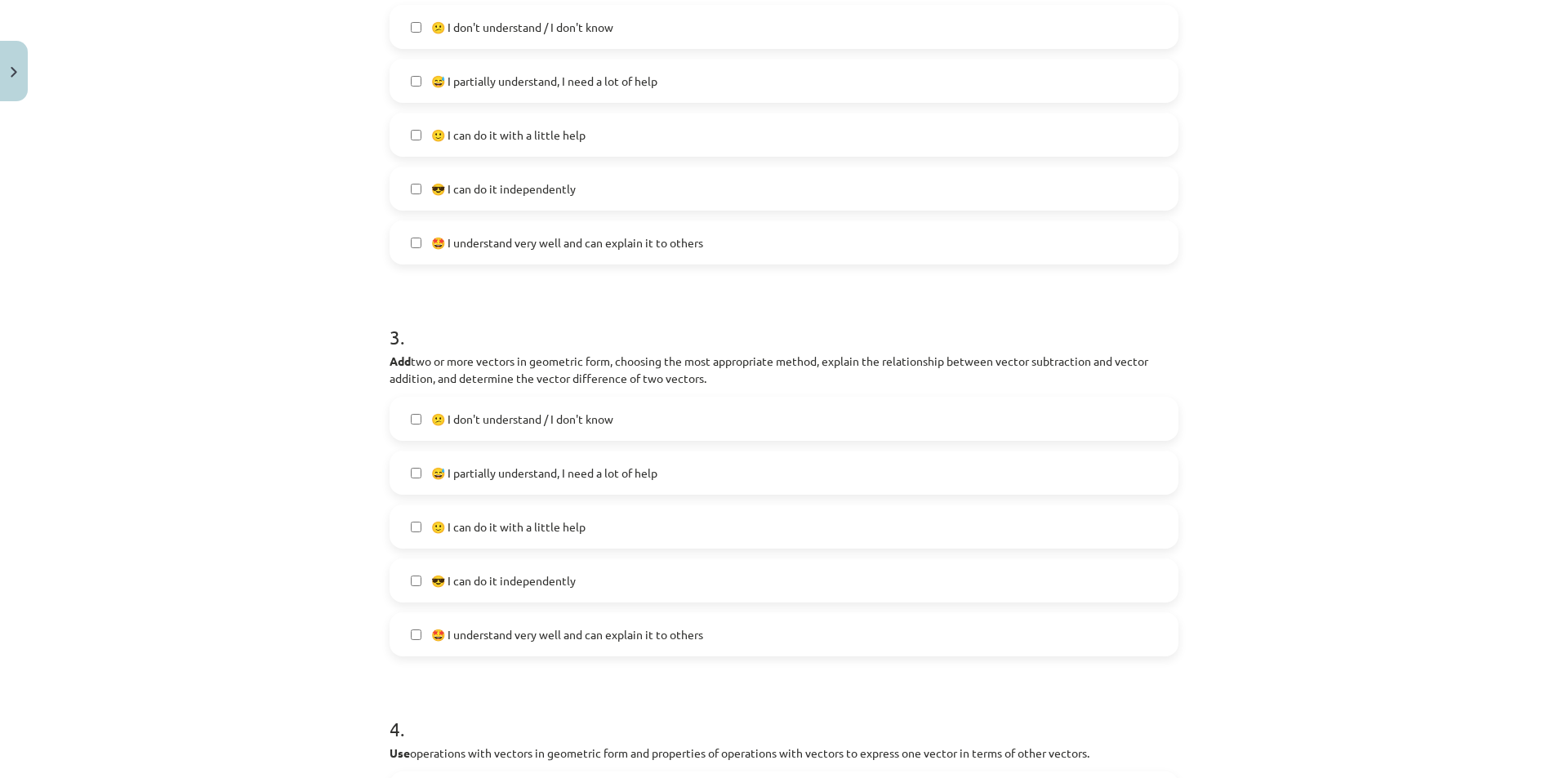
scroll to position [940, 0]
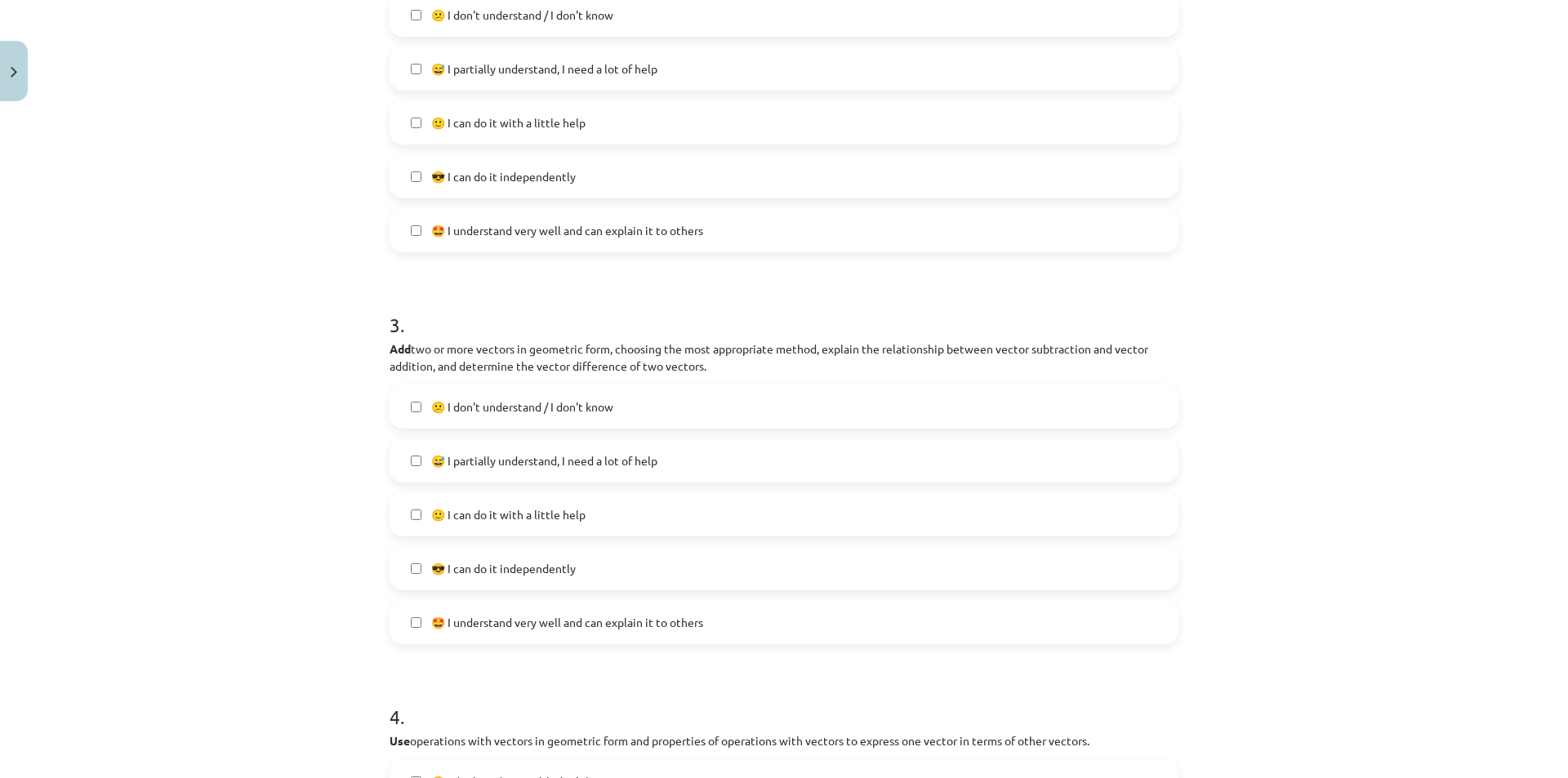
click at [468, 612] on label "🤩 I understand very well and can explain it to others" at bounding box center [784, 622] width 785 height 40
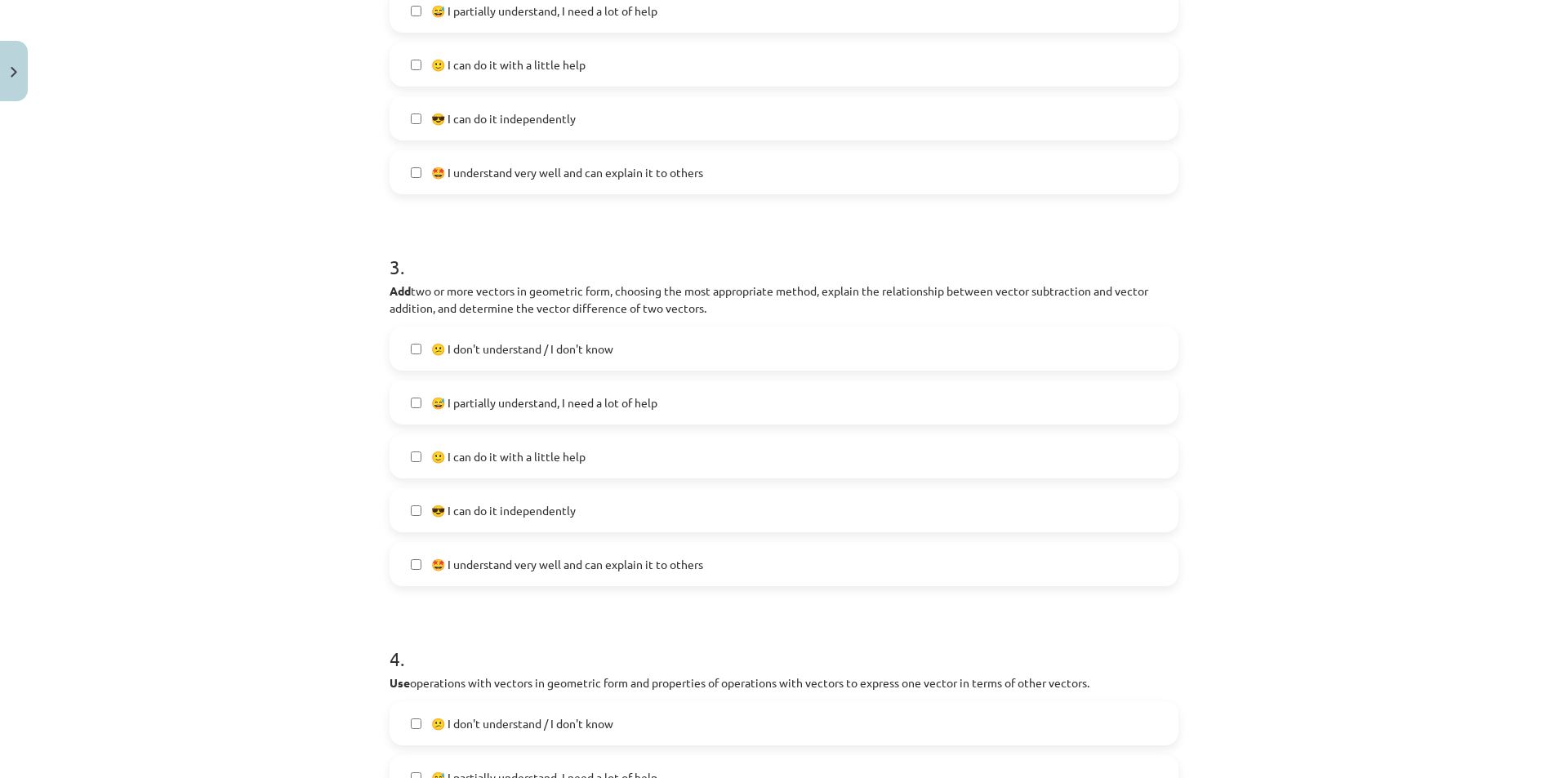
scroll to position [1266, 0]
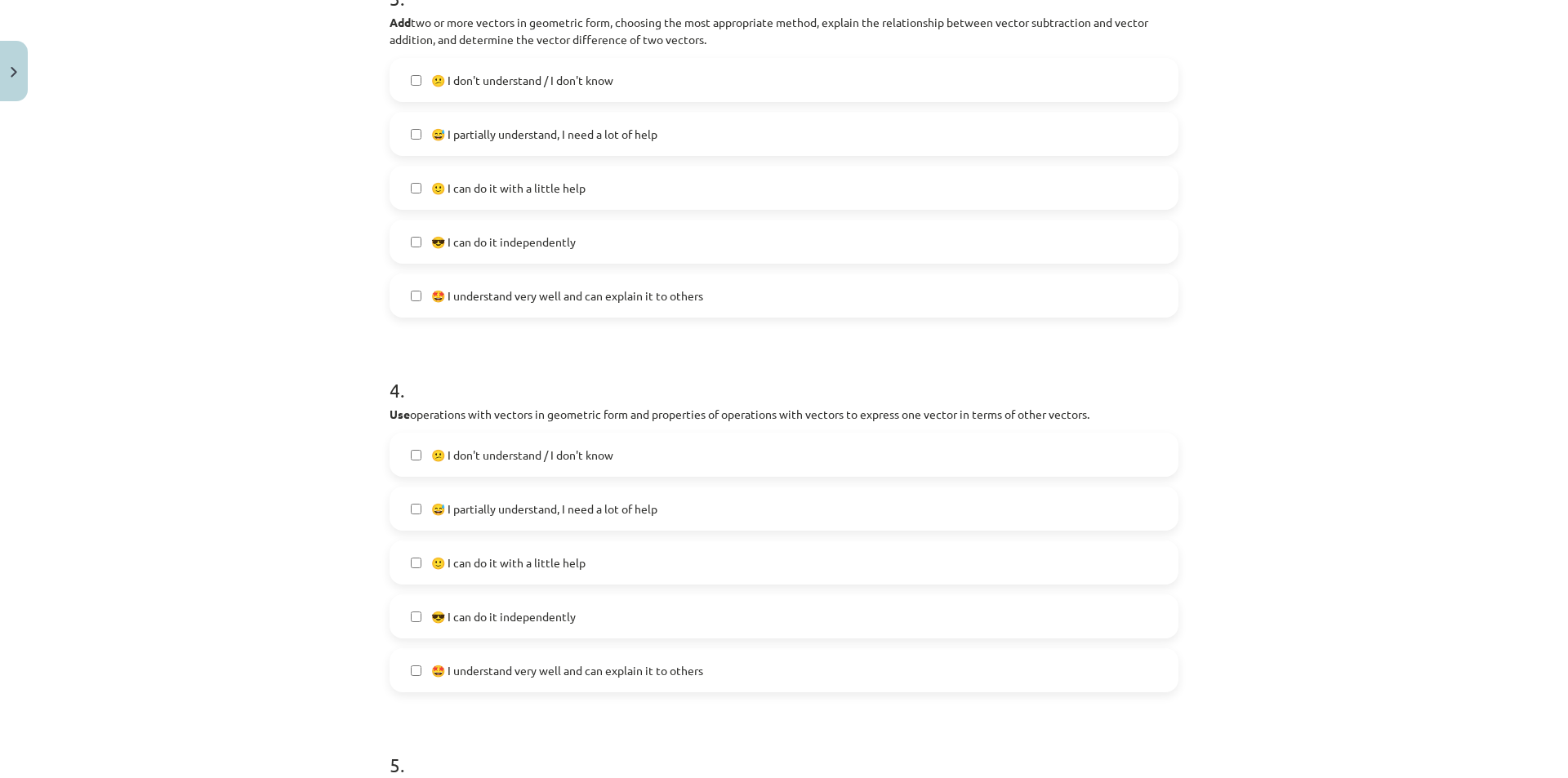
click at [521, 689] on label "🤩 I understand very well and can explain it to others" at bounding box center [784, 670] width 785 height 40
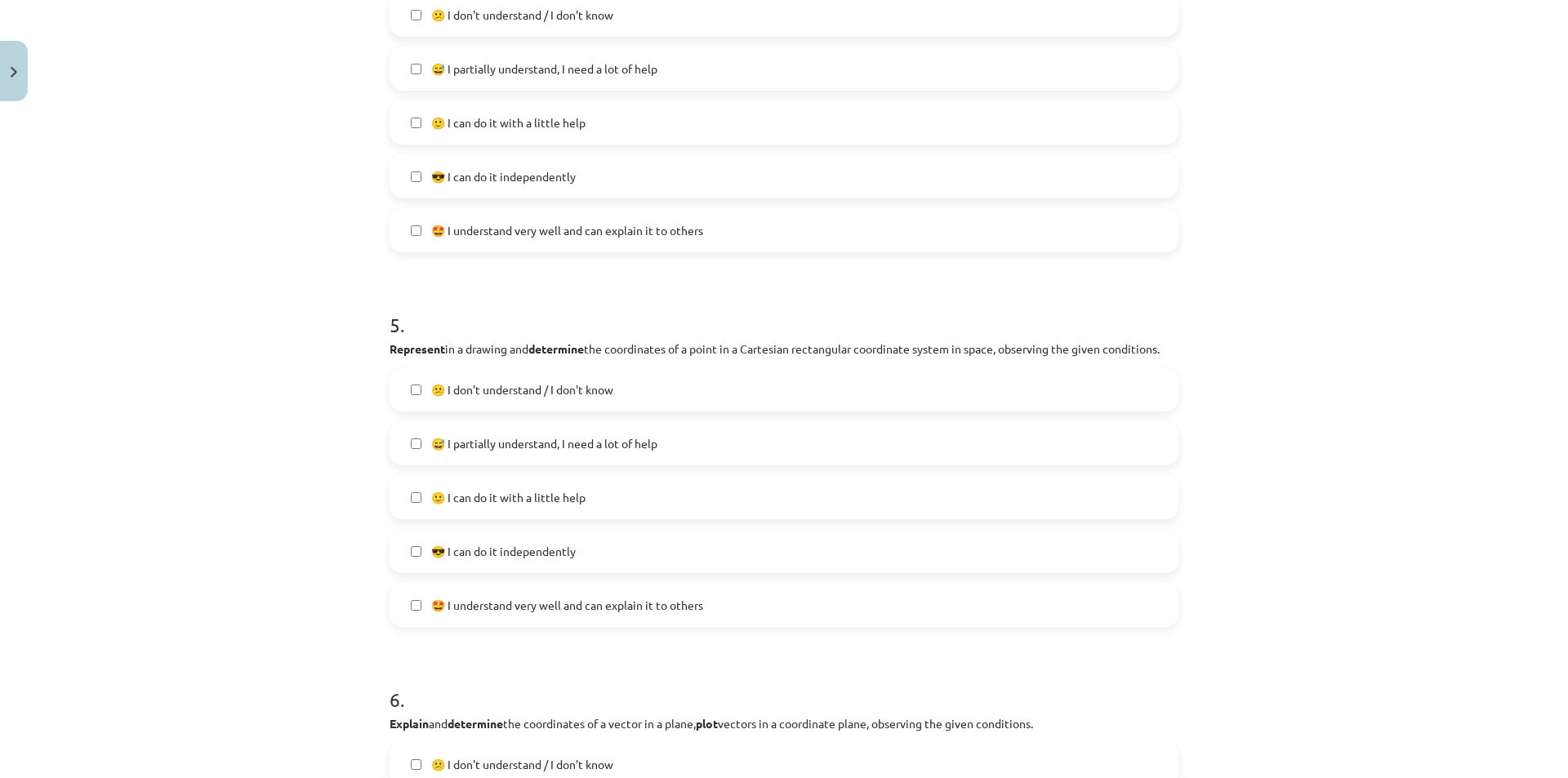
scroll to position [1756, 0]
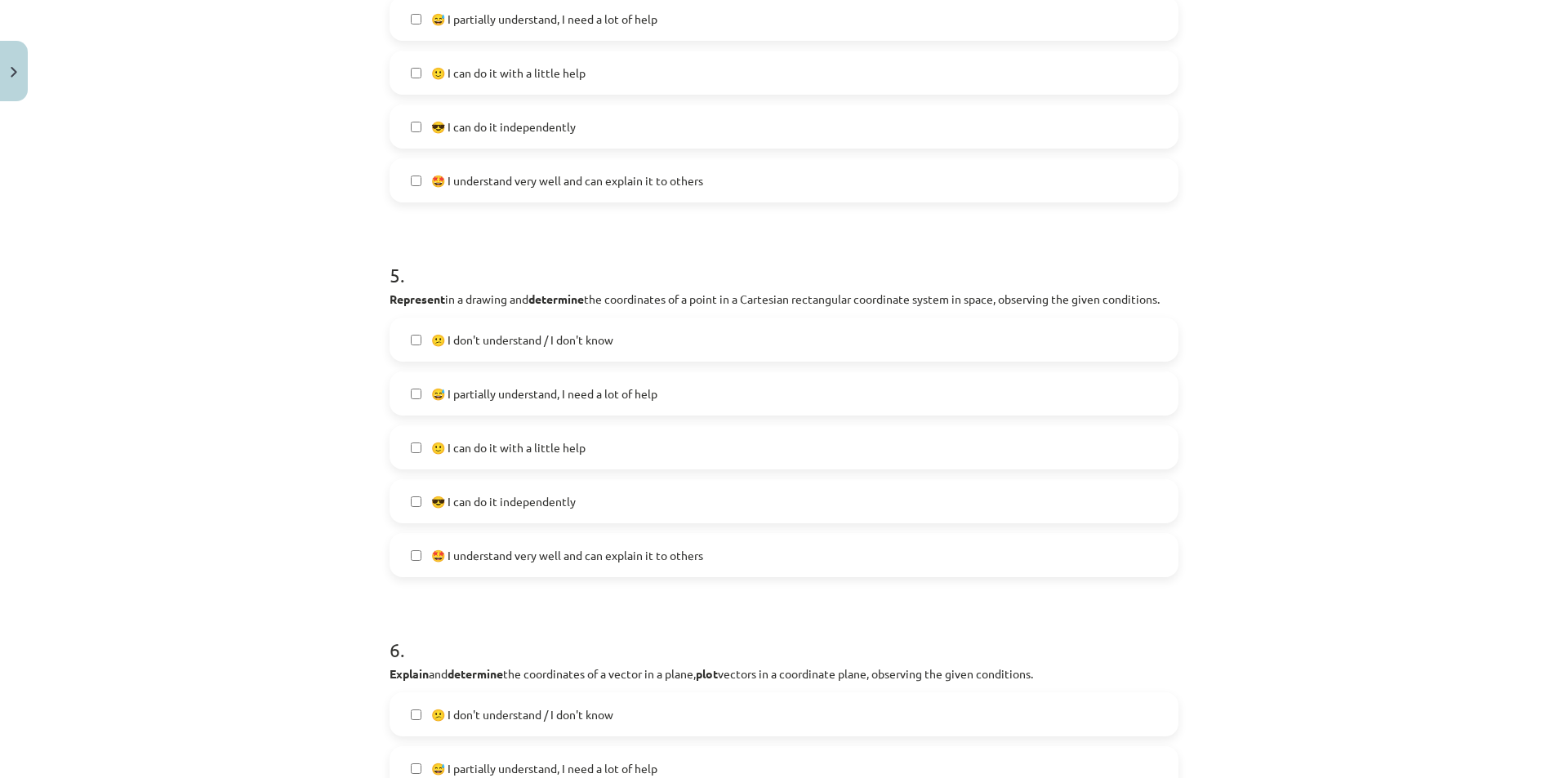
click at [426, 567] on label "🤩 I understand very well and can explain it to others" at bounding box center [784, 555] width 785 height 40
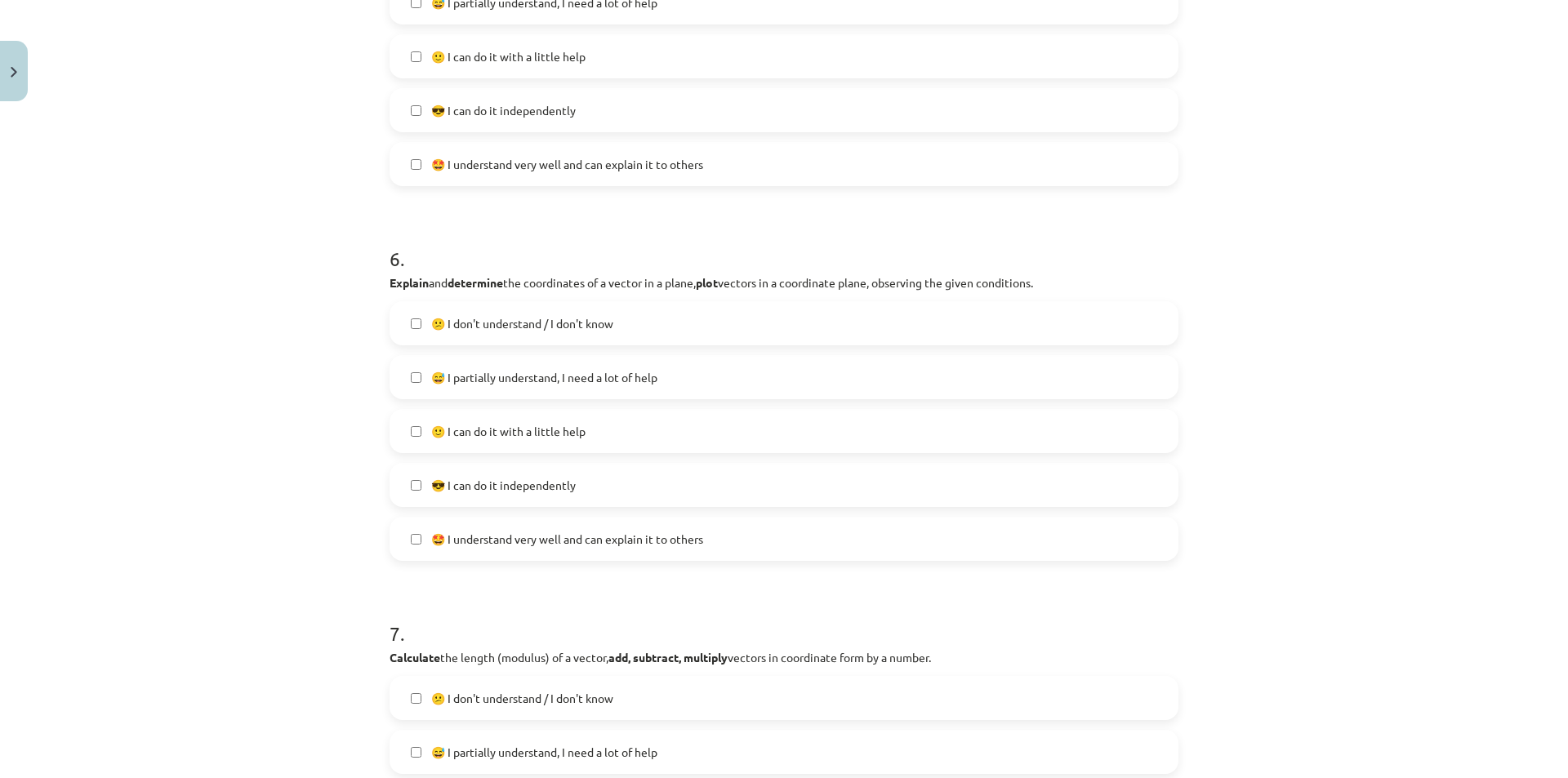
scroll to position [2164, 0]
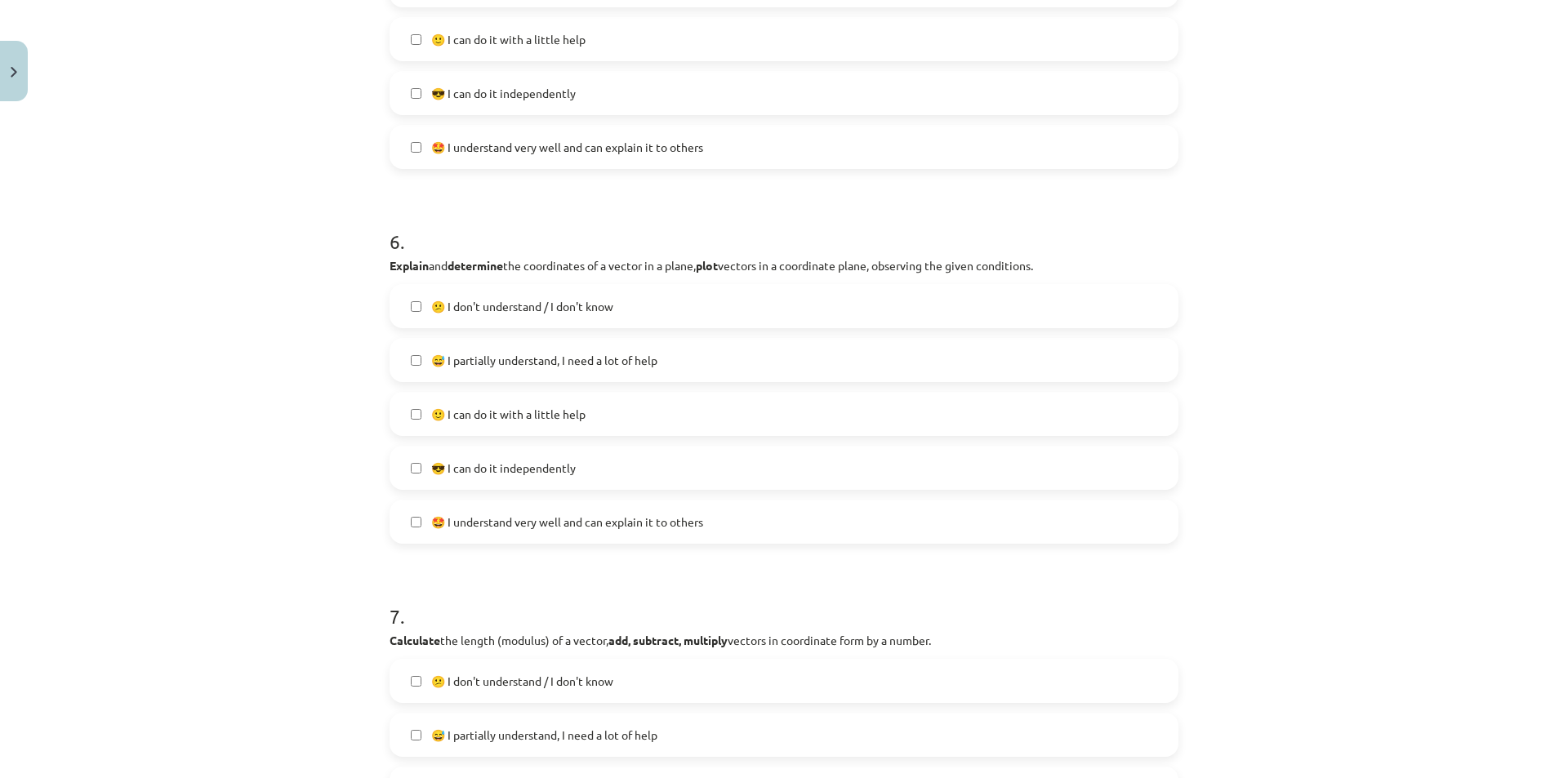
click at [439, 508] on label "🤩 I understand very well and can explain it to others" at bounding box center [784, 522] width 785 height 40
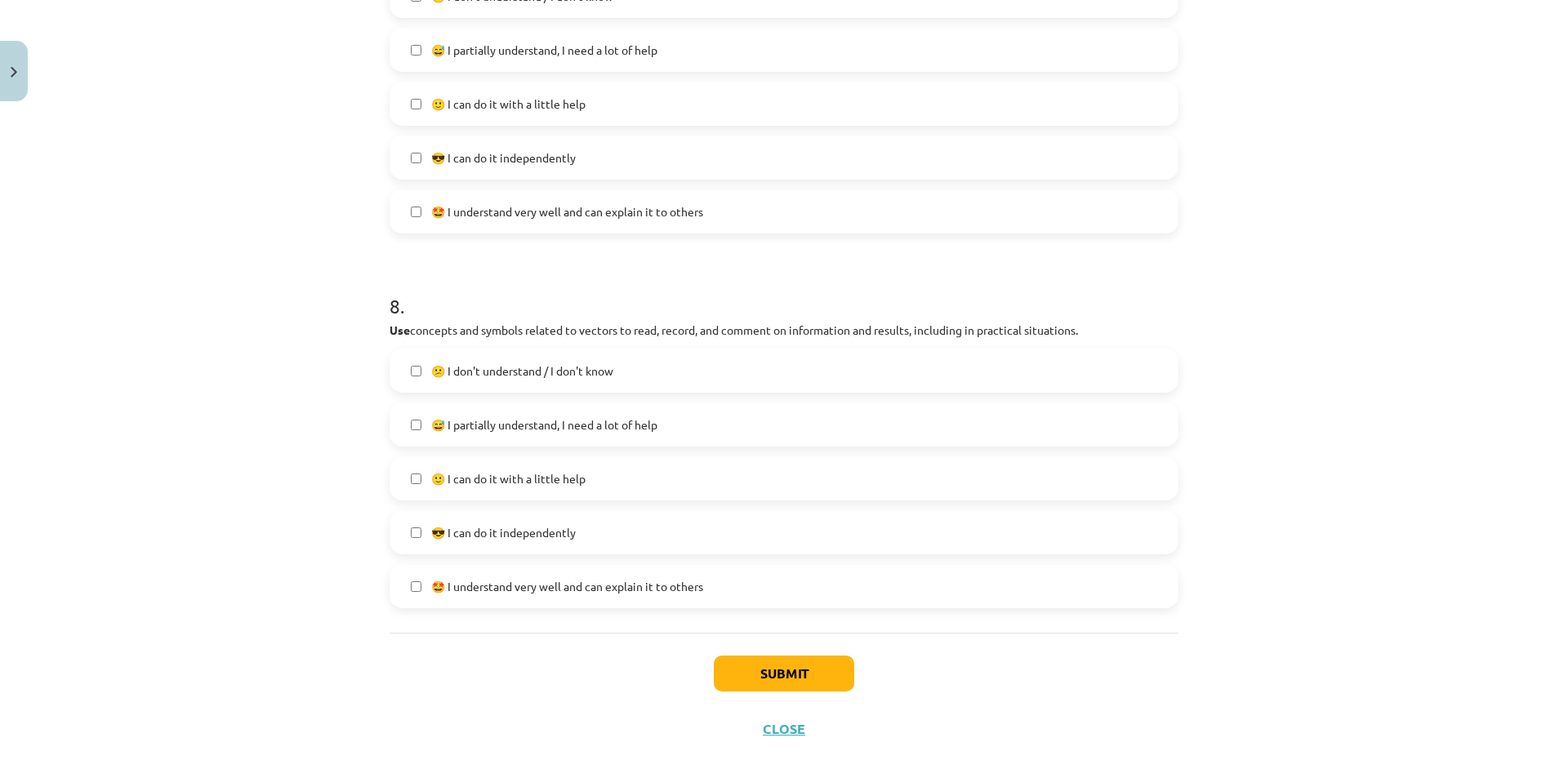
scroll to position [2869, 0]
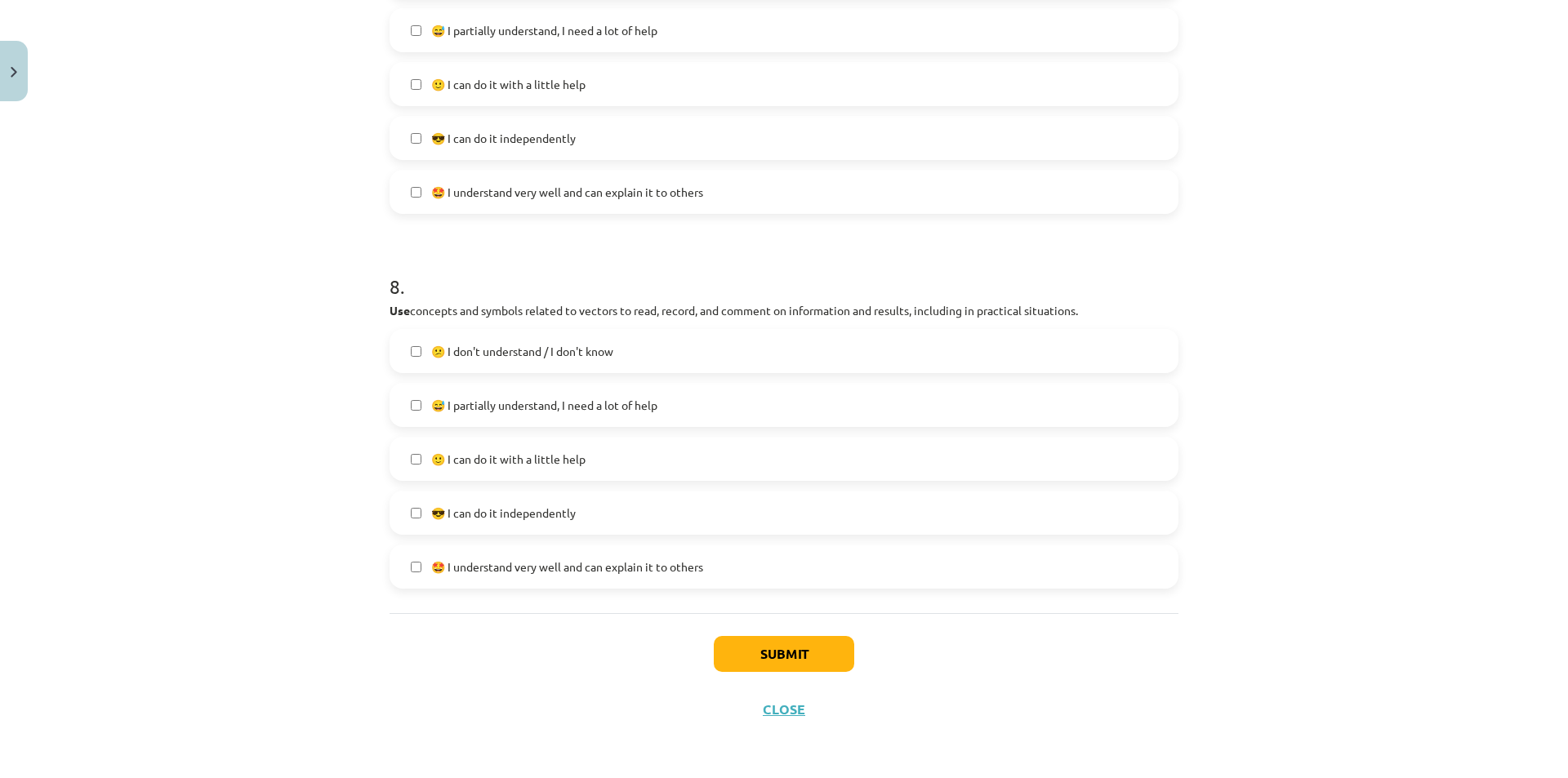
click at [433, 568] on font "🤩 I understand very well and can explain it to others" at bounding box center [567, 566] width 272 height 15
click at [744, 651] on button "Iesniegt" at bounding box center [784, 654] width 149 height 35
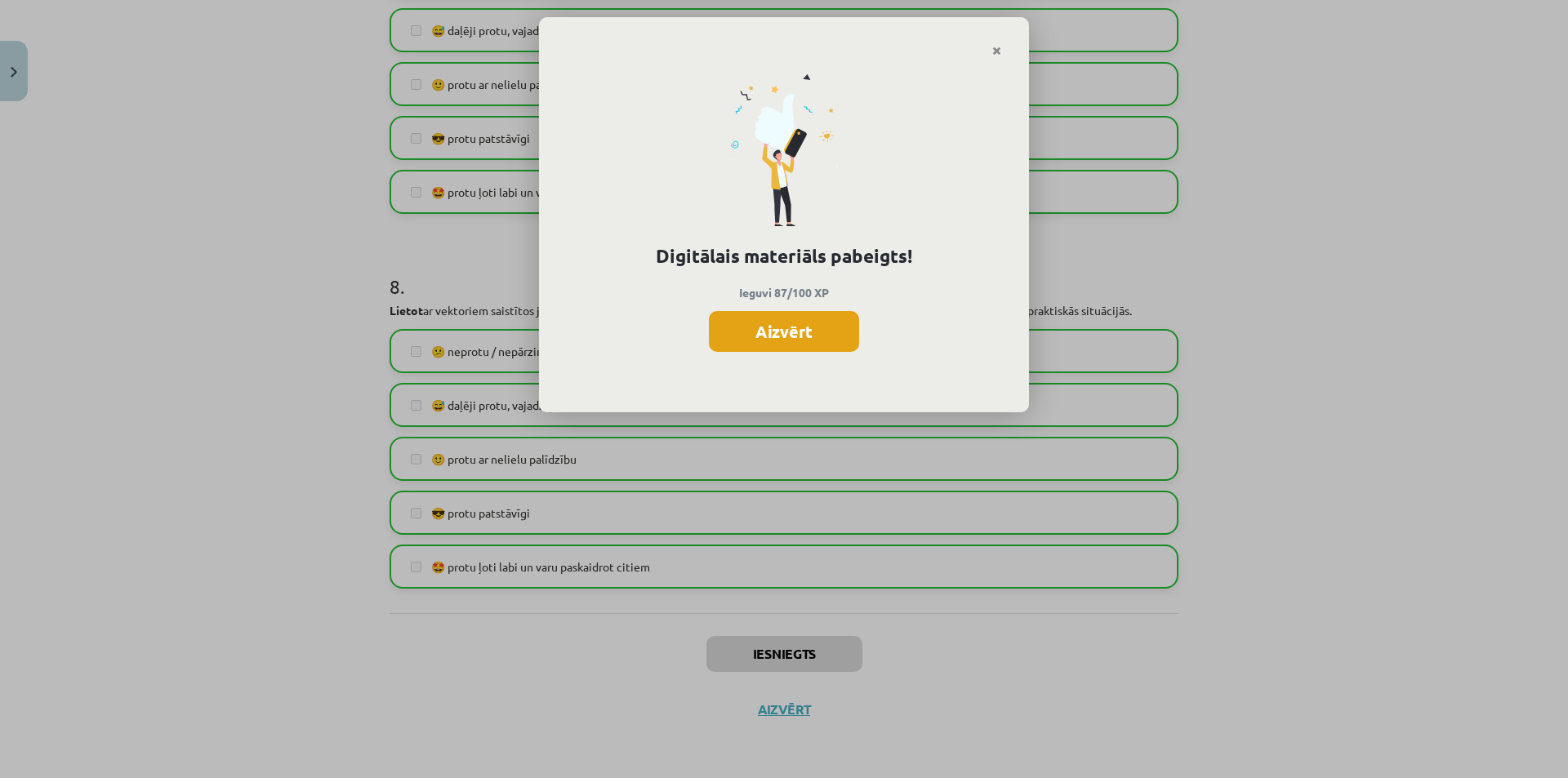
click at [793, 326] on button "Aizvērt" at bounding box center [784, 331] width 150 height 40
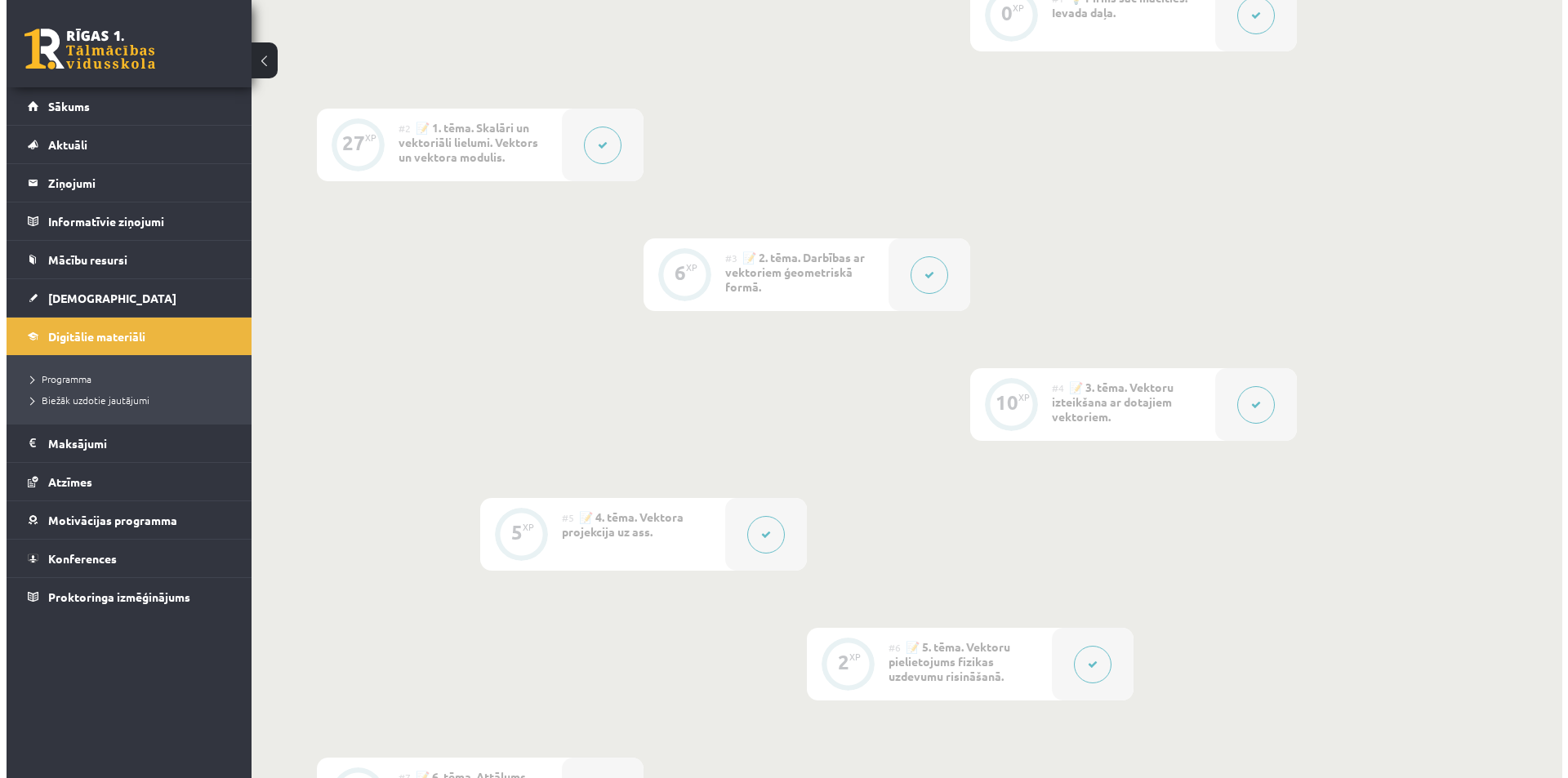
scroll to position [816, 0]
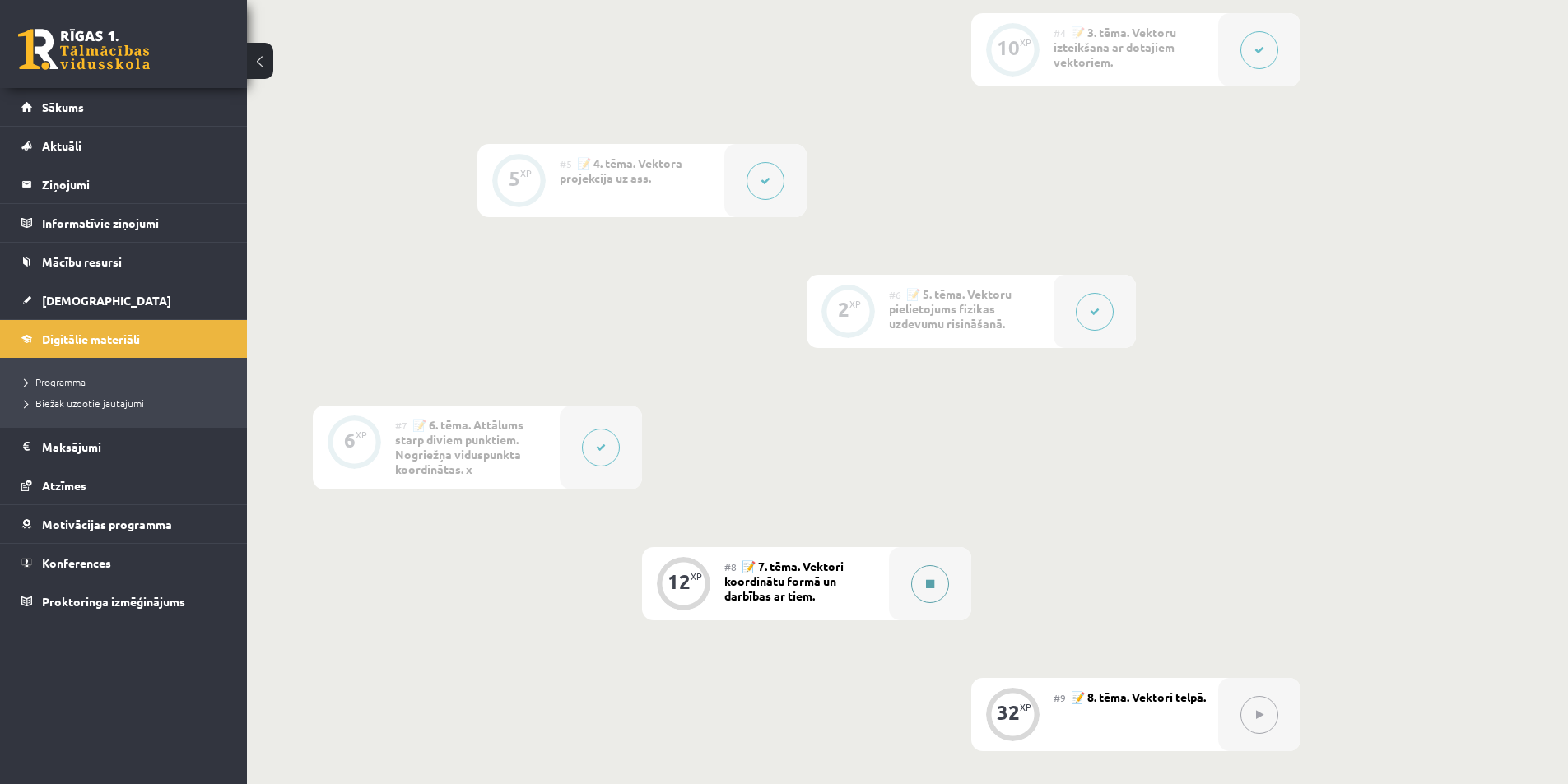
click at [937, 587] on button at bounding box center [930, 584] width 38 height 38
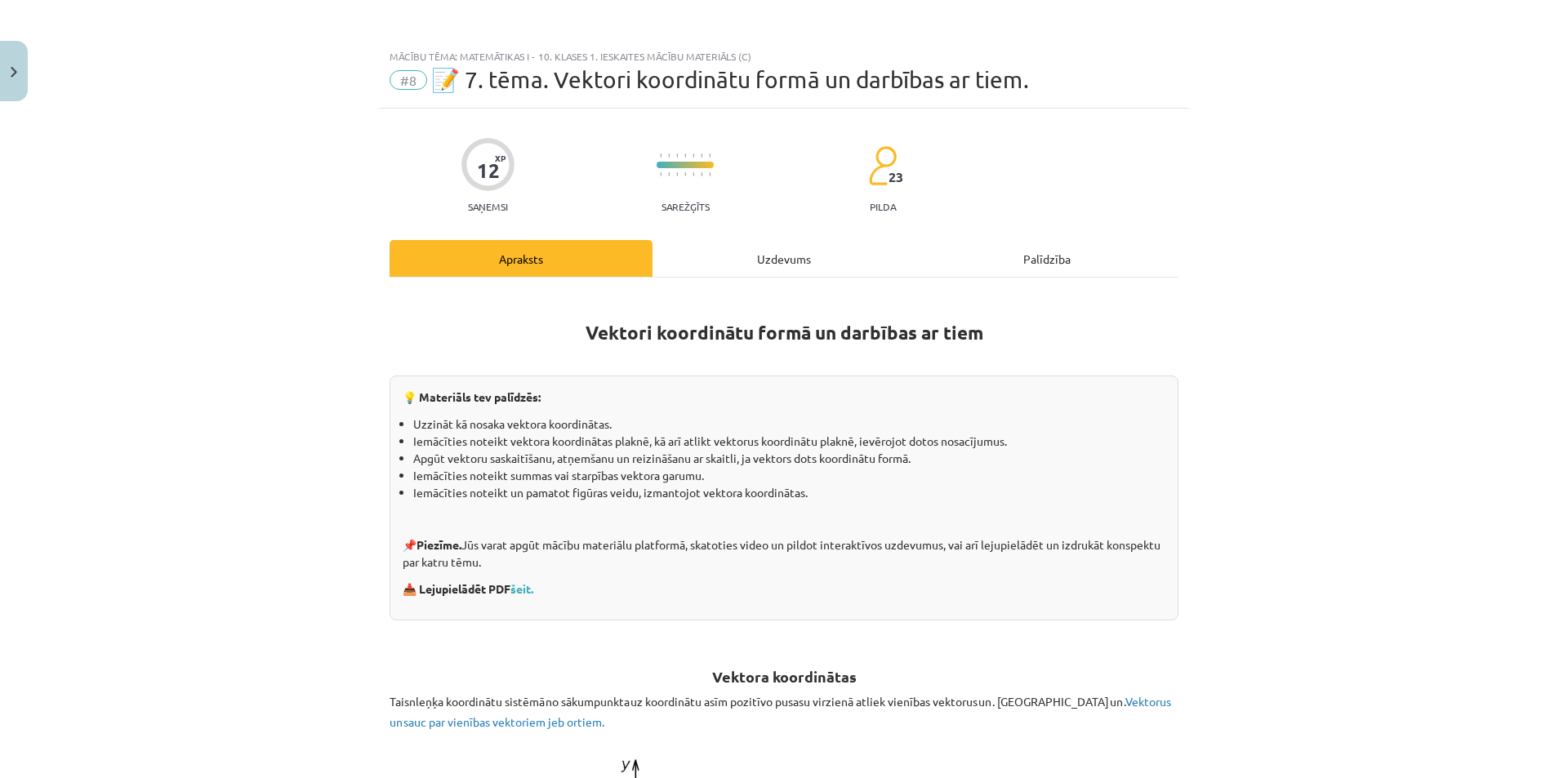
click at [853, 254] on div "Uzdevums" at bounding box center [784, 258] width 263 height 36
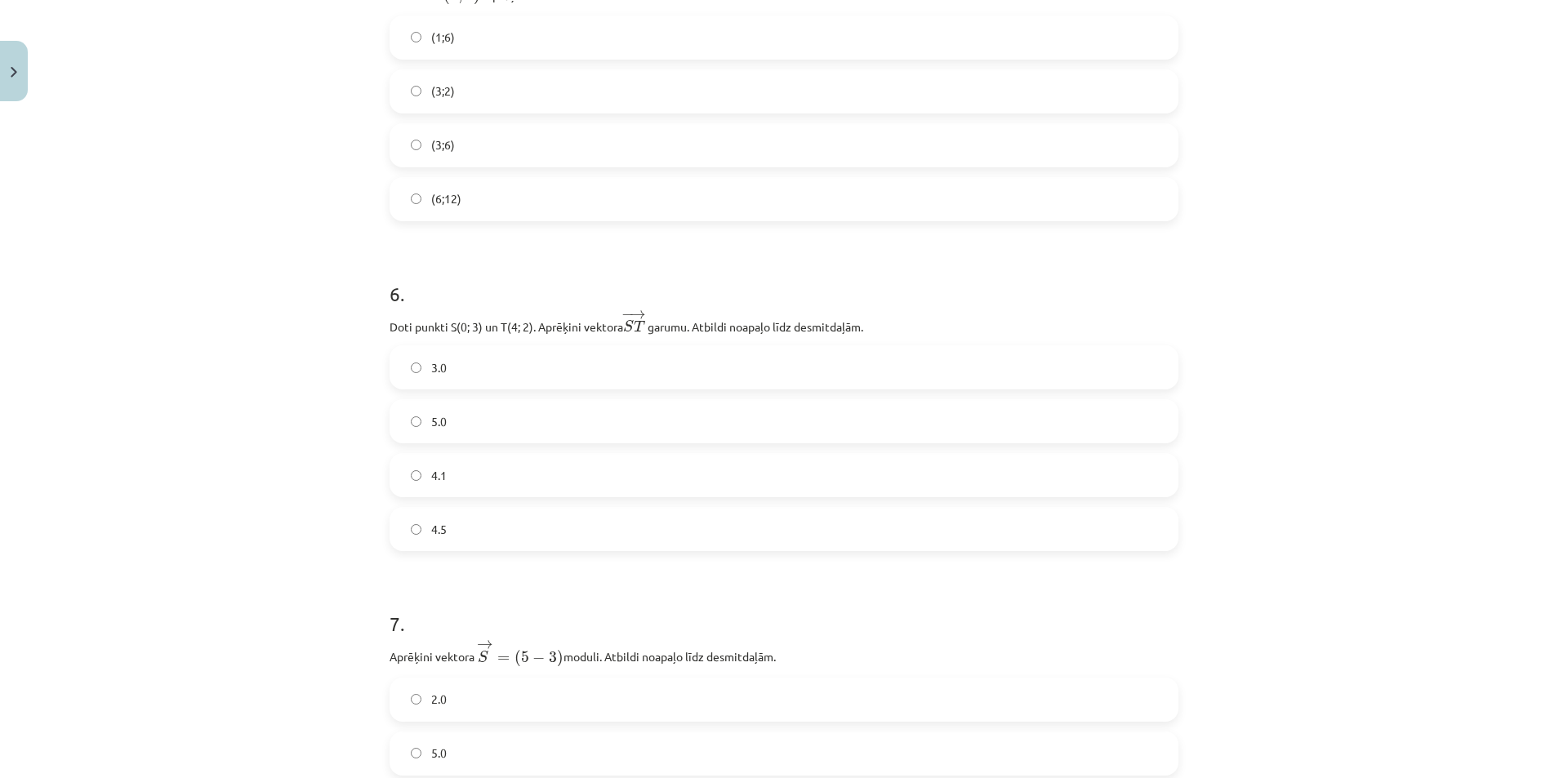
scroll to position [2410, 0]
